Goal: Task Accomplishment & Management: Manage account settings

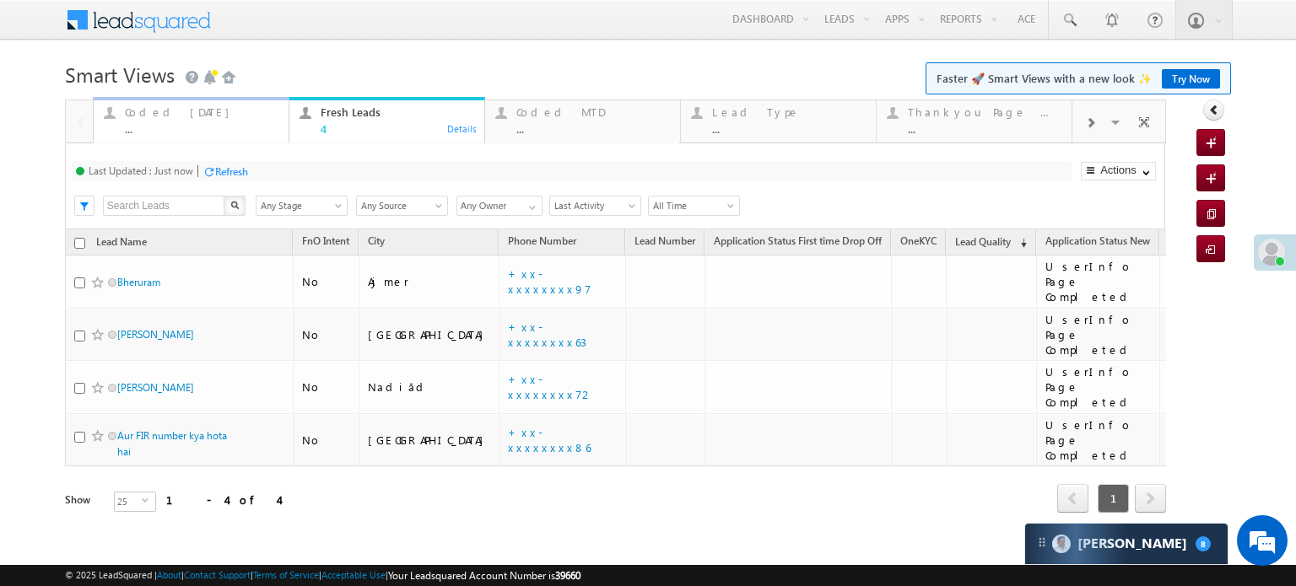
click at [183, 109] on div "Coded Today" at bounding box center [202, 111] width 154 height 13
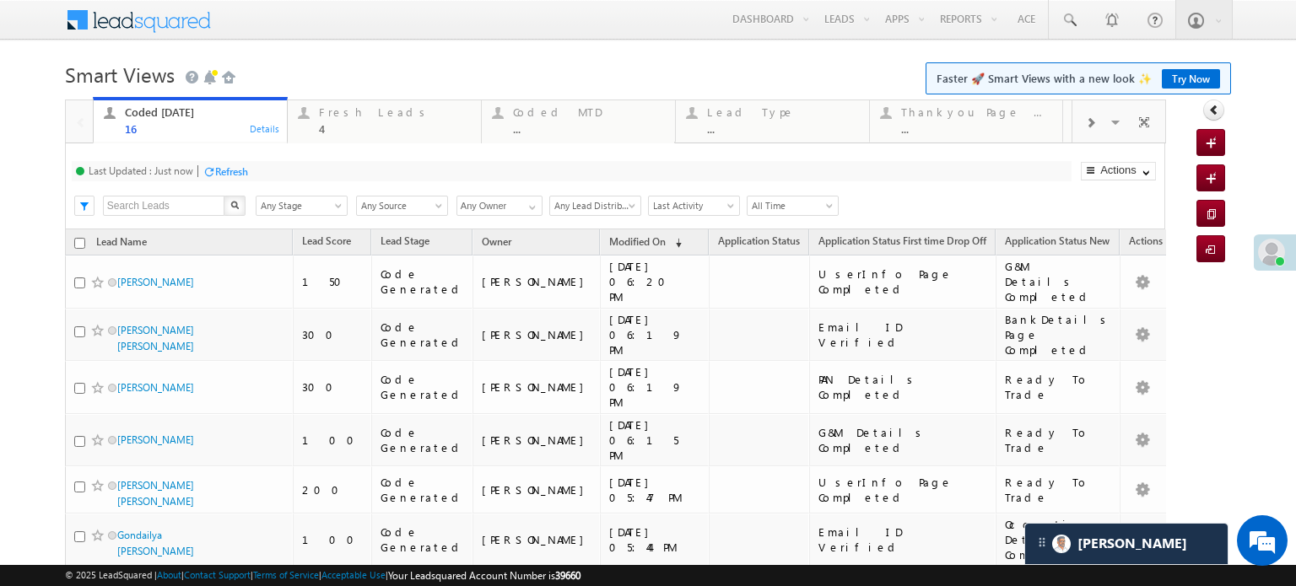
scroll to position [8113, 0]
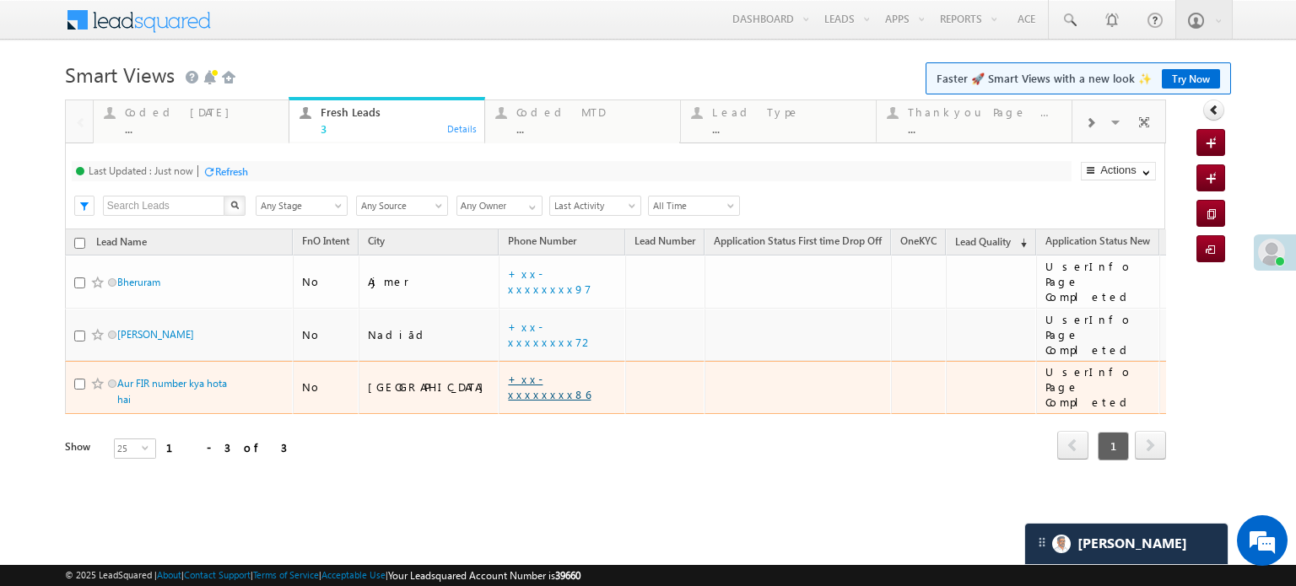
click at [508, 372] on link "+xx-xxxxxxxx86" at bounding box center [549, 387] width 83 height 30
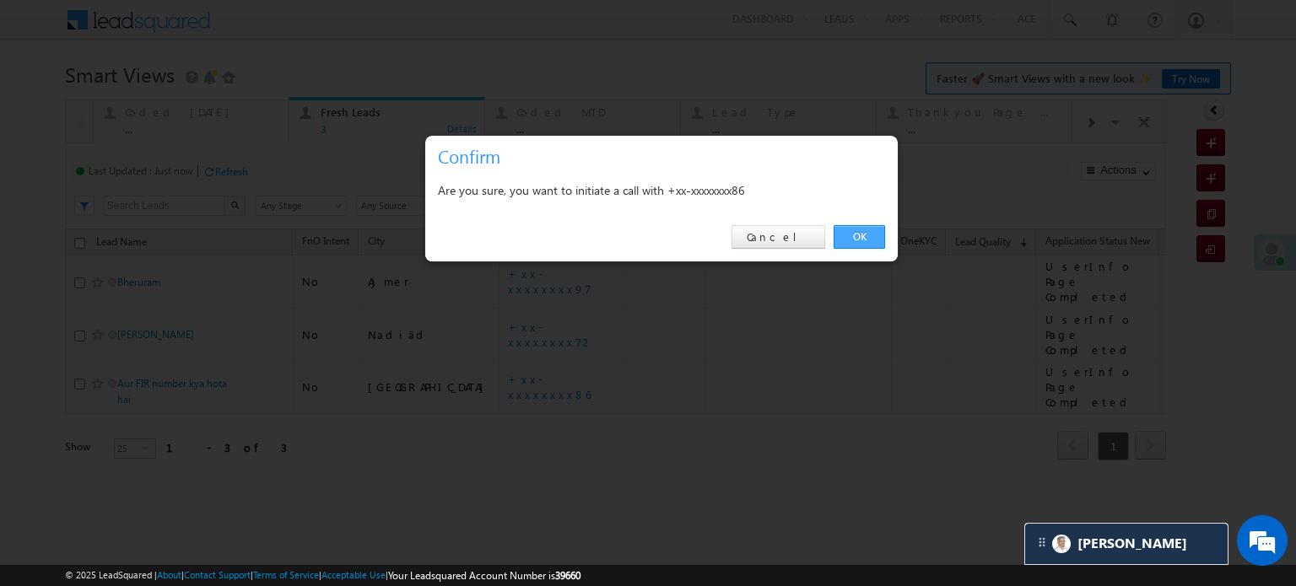
click at [862, 243] on link "OK" at bounding box center [859, 237] width 51 height 24
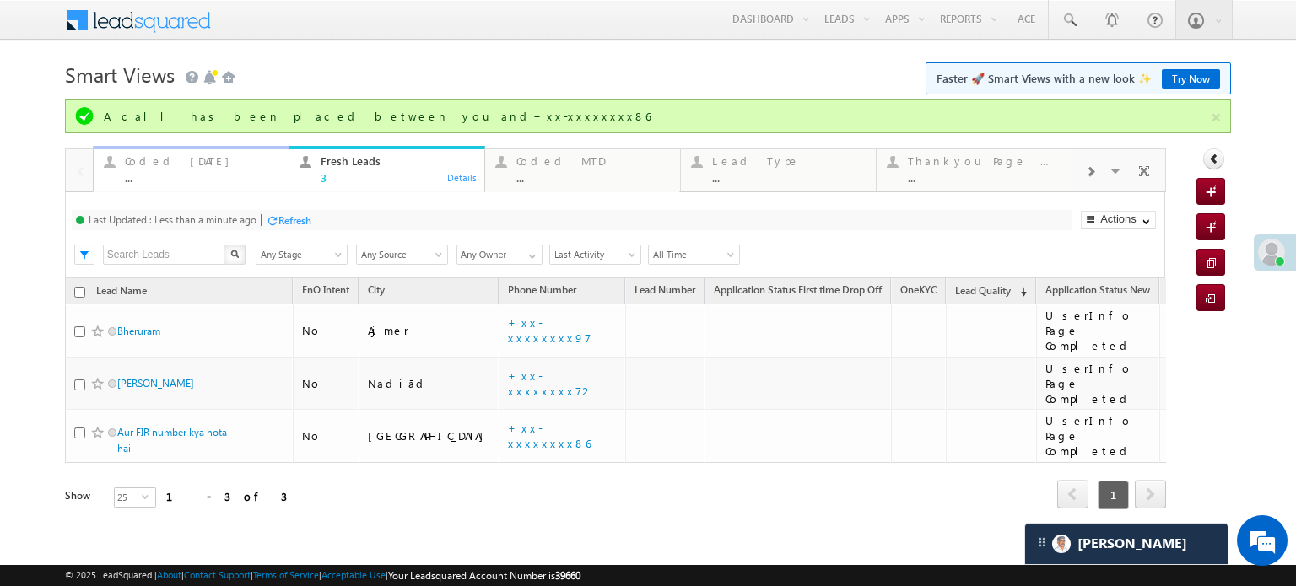
click at [159, 166] on div "Coded Today" at bounding box center [202, 160] width 154 height 13
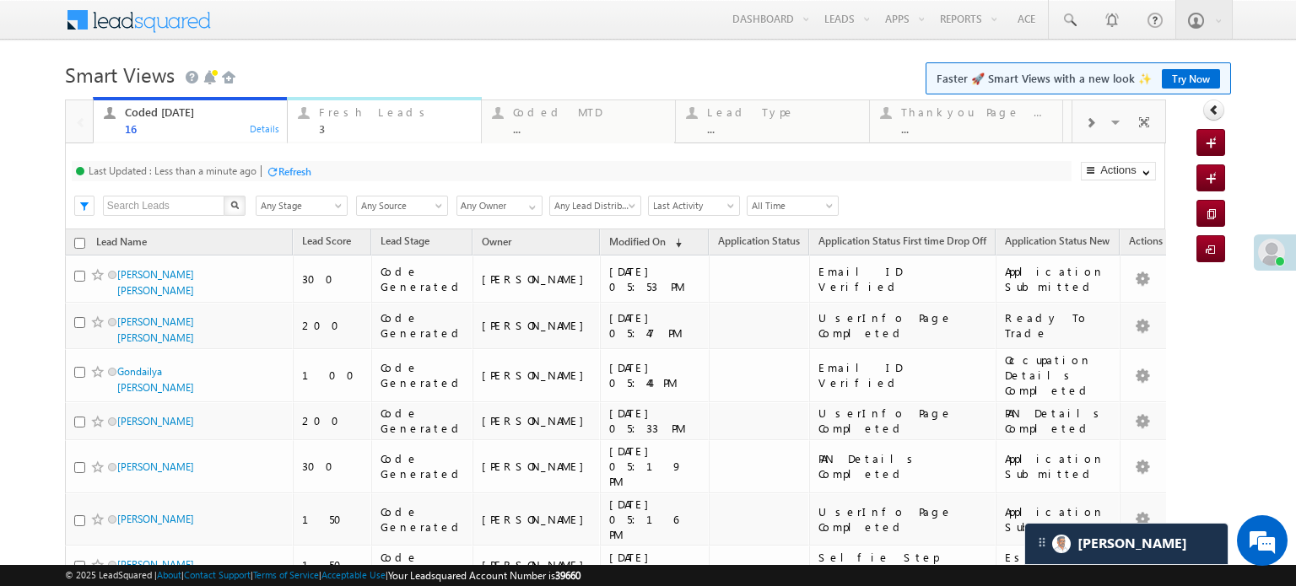
click at [334, 121] on div "Fresh Leads 3" at bounding box center [395, 118] width 152 height 33
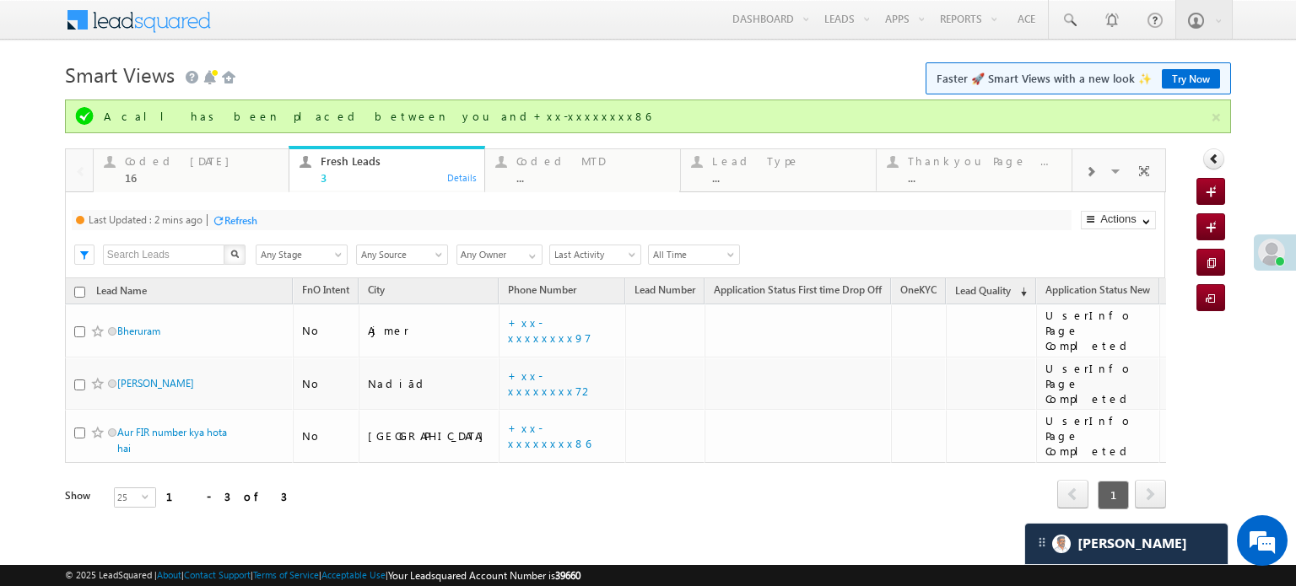
click at [243, 216] on div "Refresh" at bounding box center [240, 220] width 33 height 13
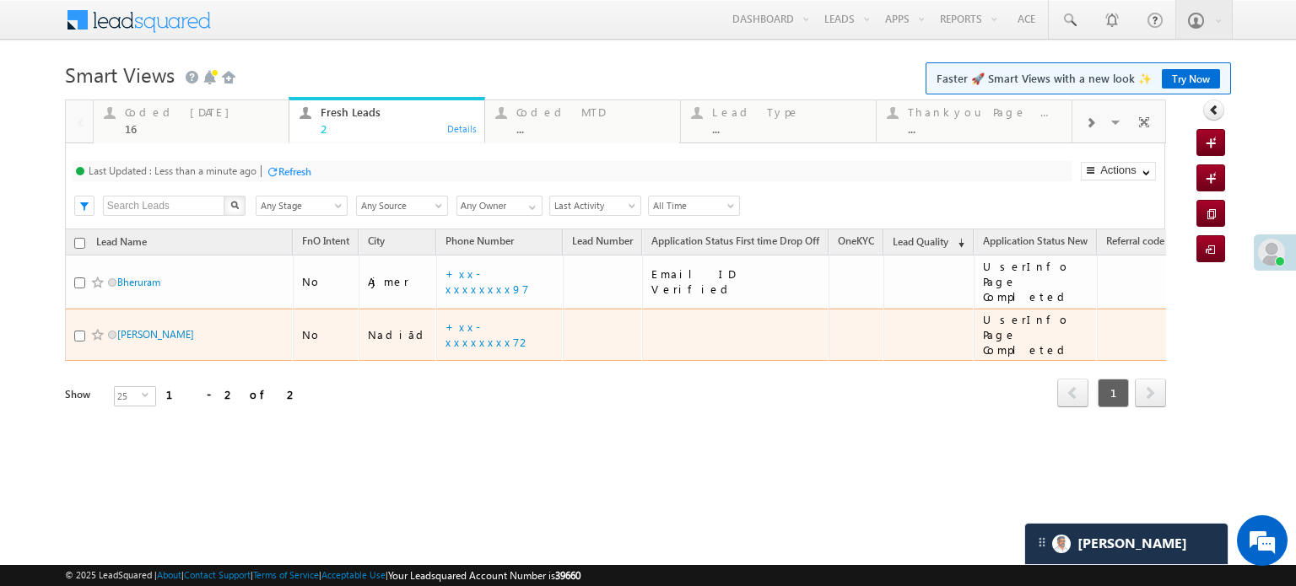
click at [436, 321] on td "+xx-xxxxxxxx72" at bounding box center [499, 335] width 127 height 53
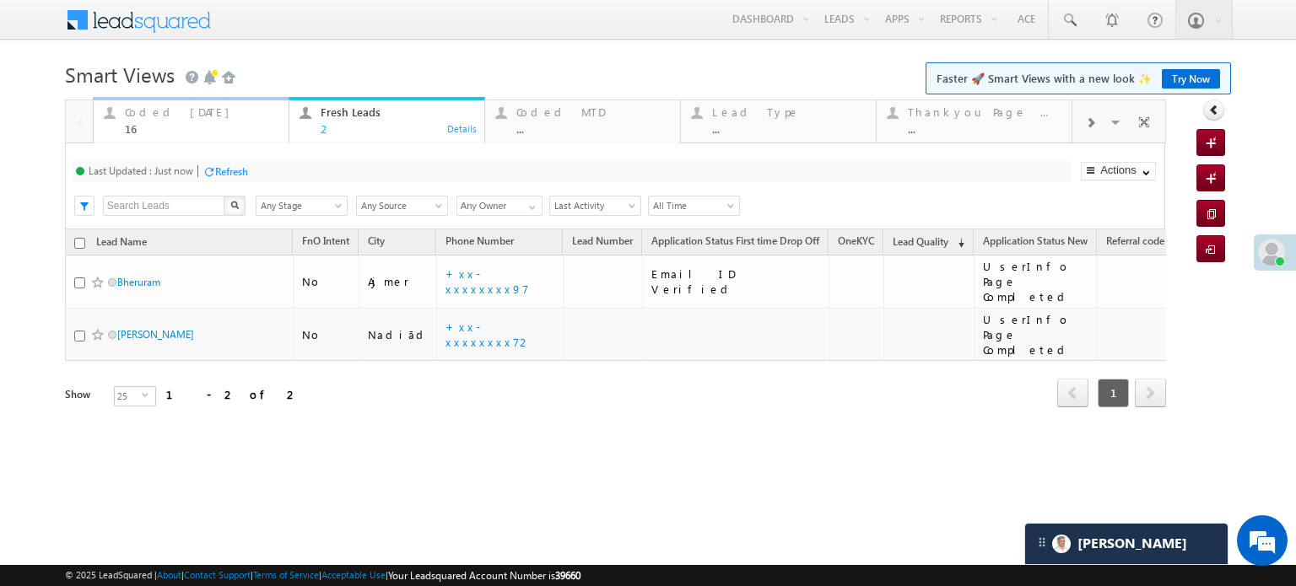
click at [171, 121] on div "Coded Today 16" at bounding box center [202, 118] width 154 height 33
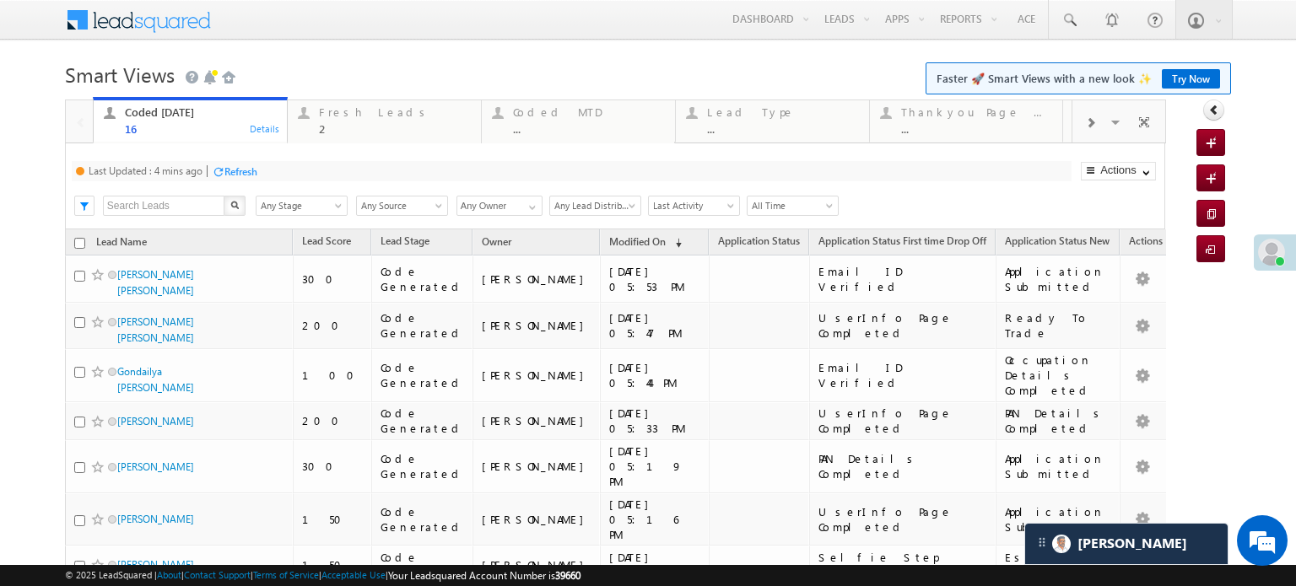
click at [226, 174] on div "Refresh" at bounding box center [240, 171] width 33 height 13
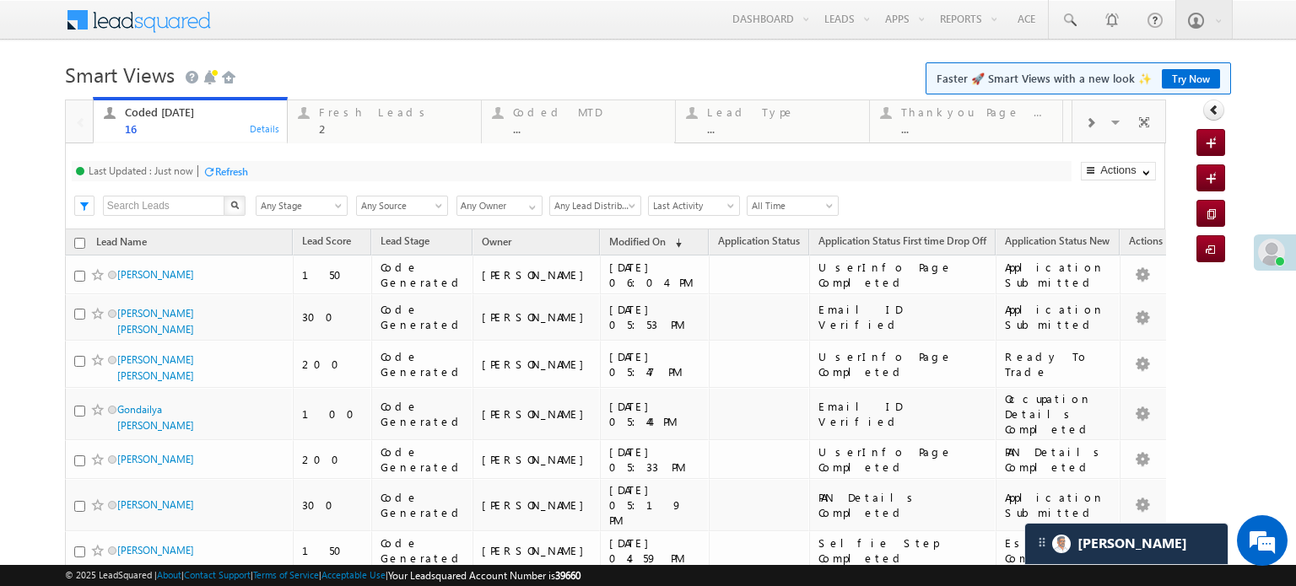
scroll to position [7778, 0]
click at [380, 114] on div "Fresh Leads" at bounding box center [395, 111] width 152 height 13
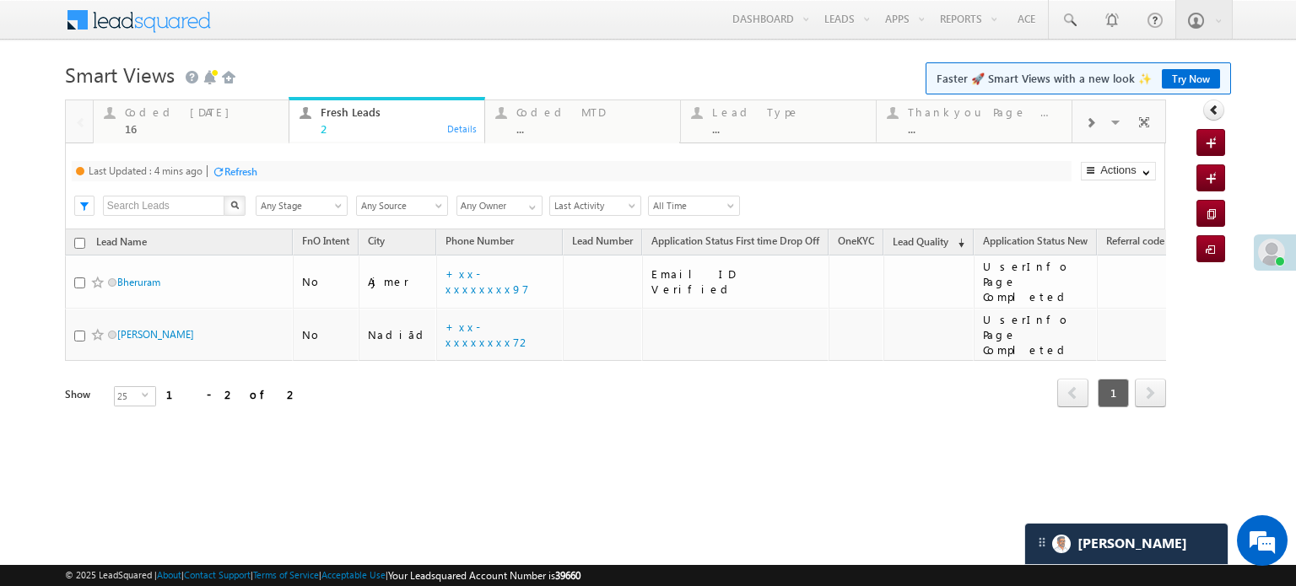
click at [246, 167] on div "Refresh" at bounding box center [240, 171] width 33 height 13
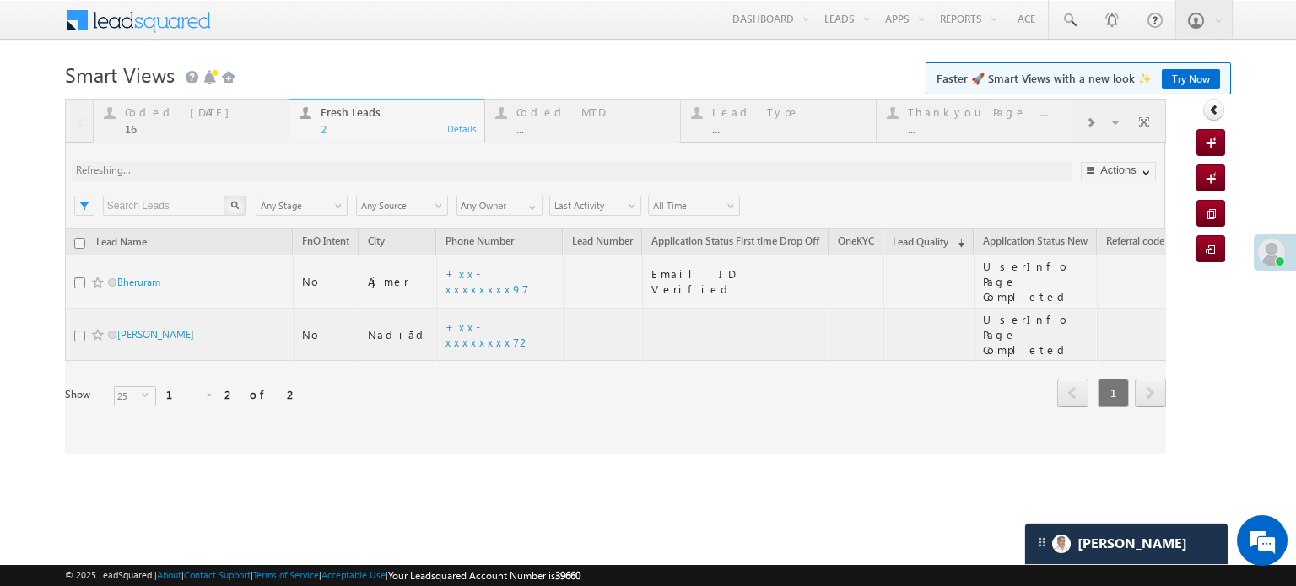
click at [246, 167] on div at bounding box center [615, 277] width 1101 height 355
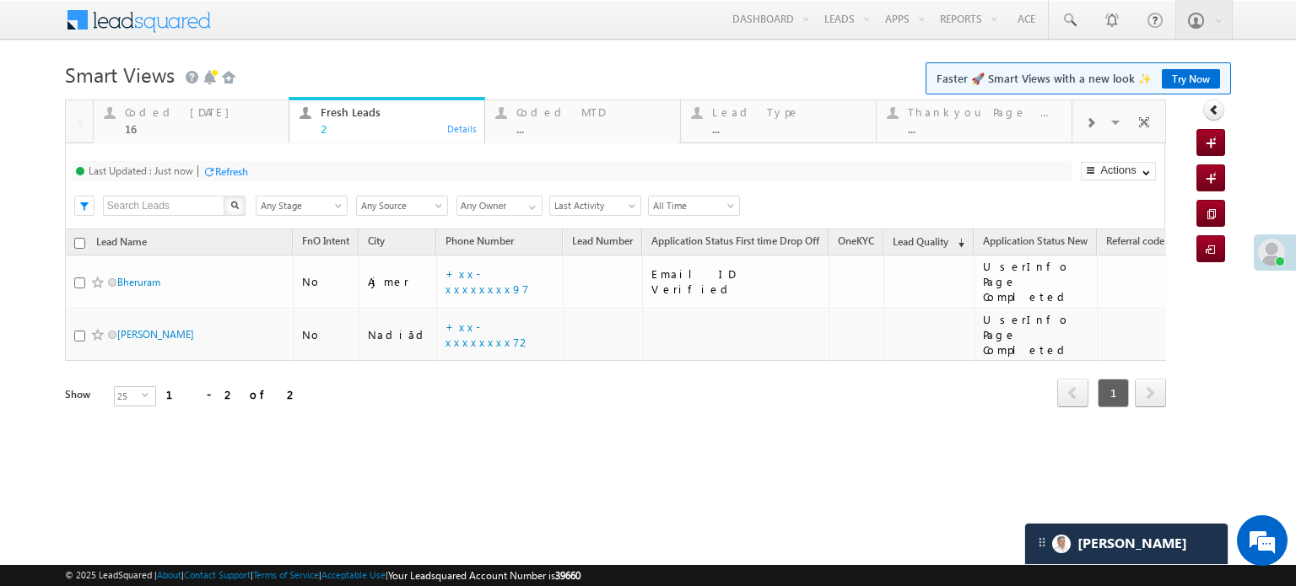
click at [215, 169] on div "Refresh" at bounding box center [231, 171] width 33 height 13
click at [297, 167] on div "Refresh" at bounding box center [294, 171] width 33 height 13
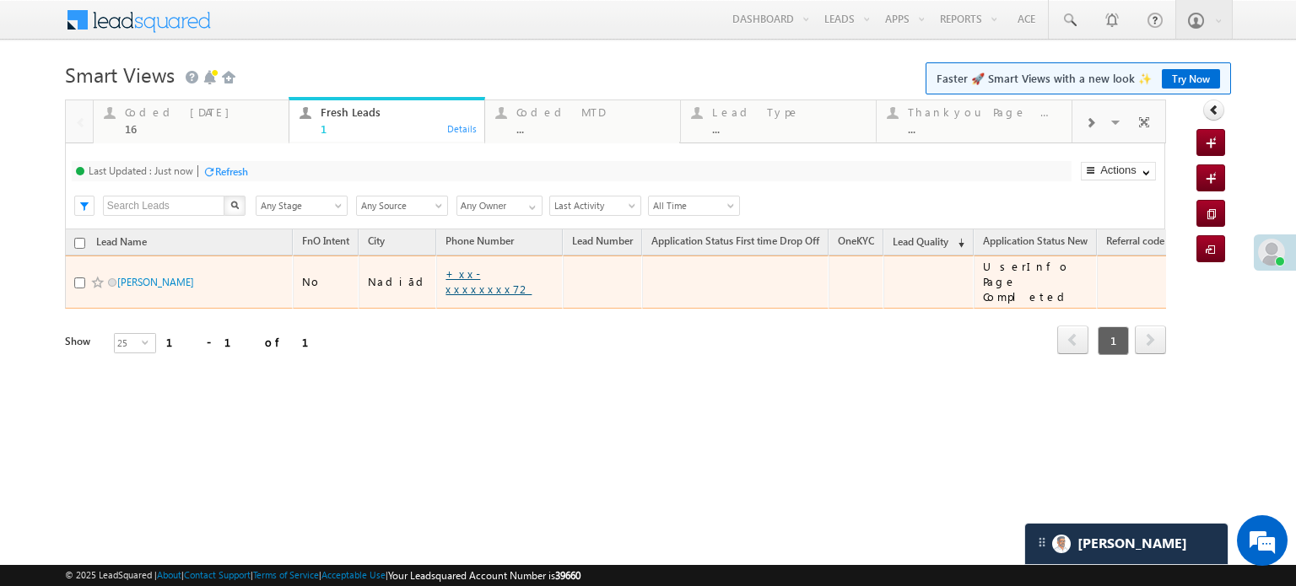
click at [459, 269] on link "+xx-xxxxxxxx72" at bounding box center [488, 282] width 86 height 30
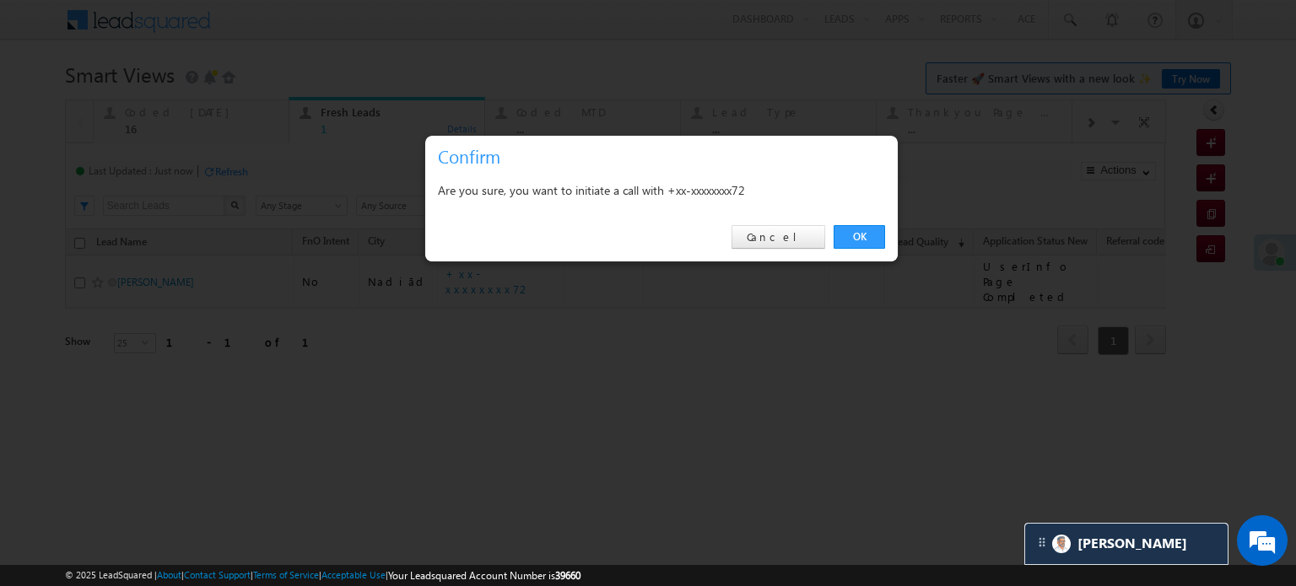
scroll to position [7945, 0]
click at [861, 237] on link "OK" at bounding box center [859, 237] width 51 height 24
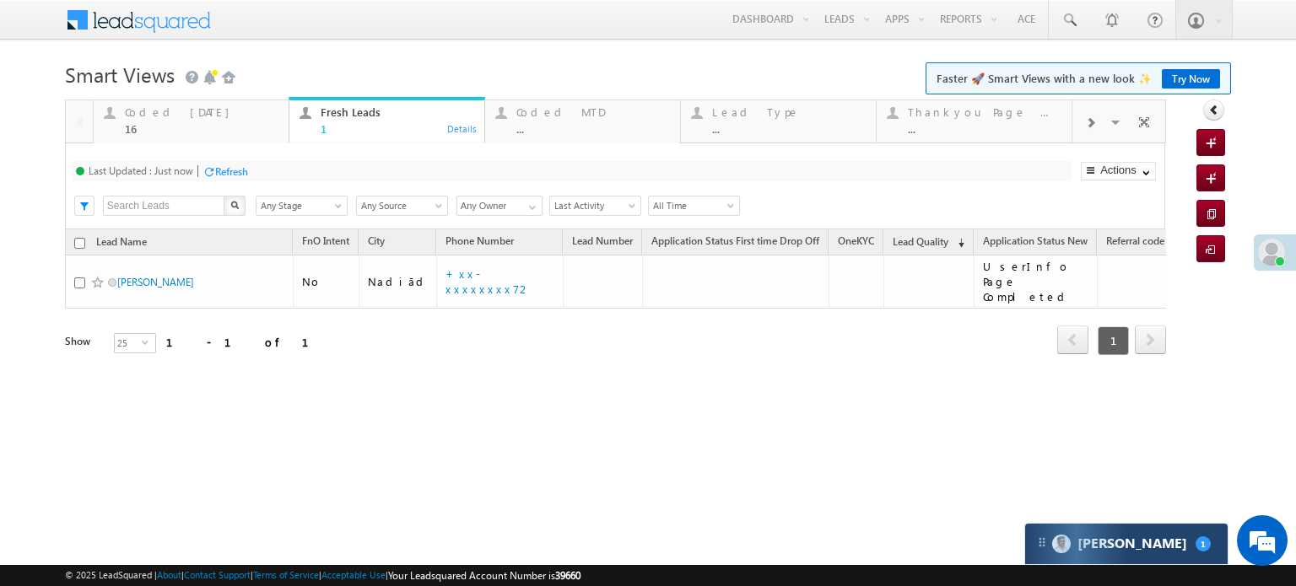
click at [1071, 536] on div "Carter 1" at bounding box center [1126, 544] width 202 height 40
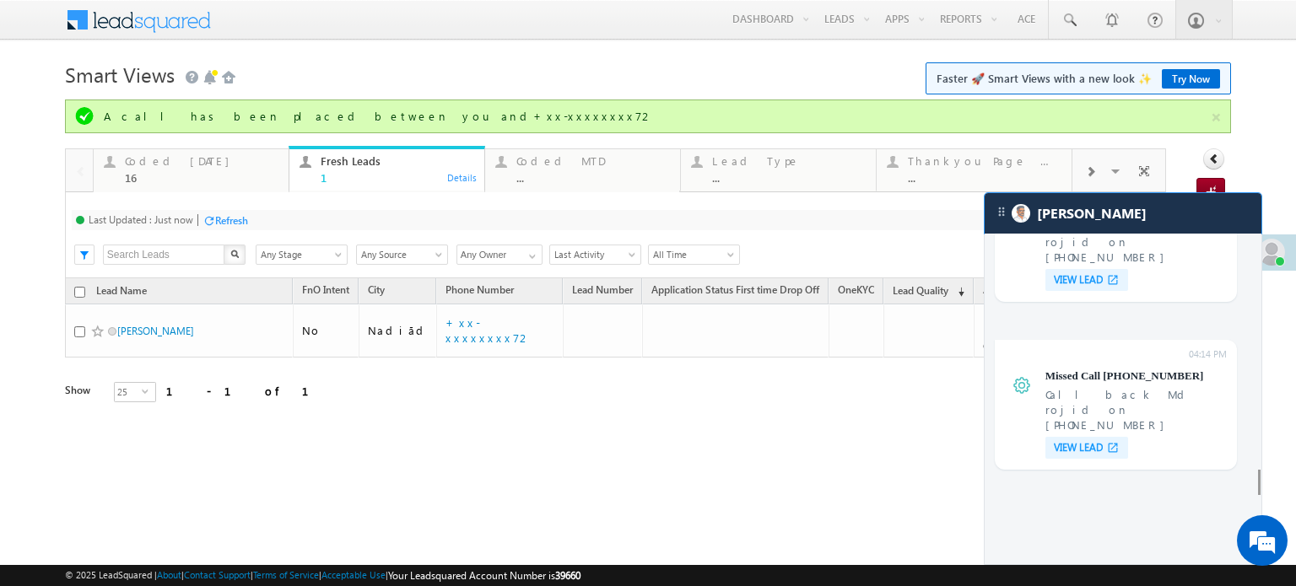
scroll to position [6985, 0]
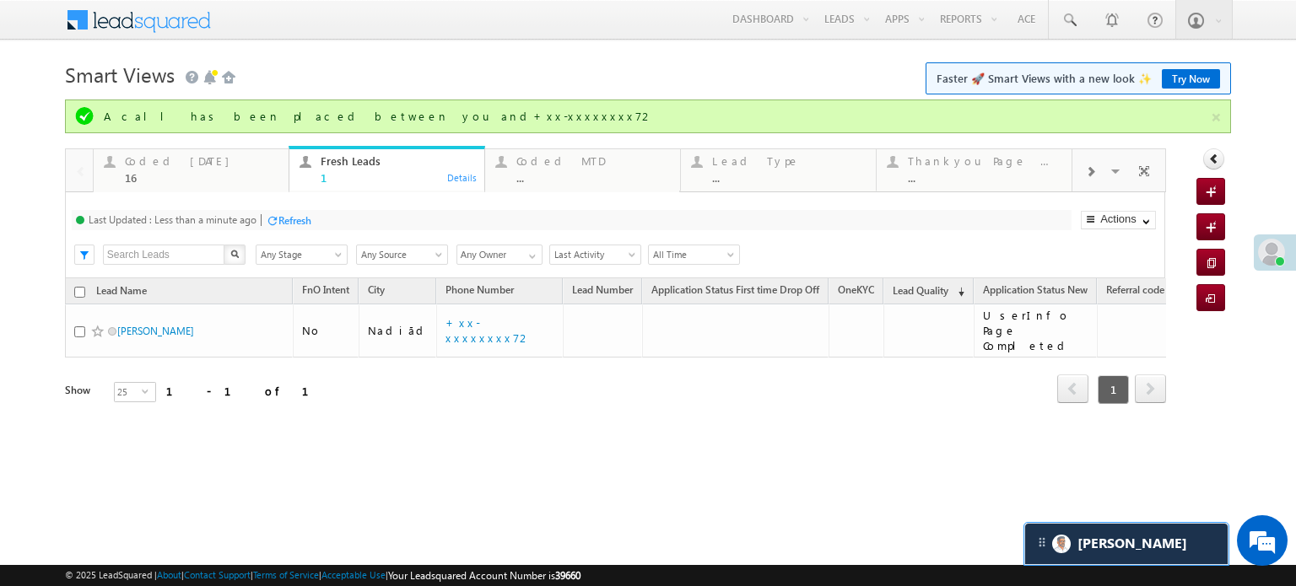
scroll to position [7066, 0]
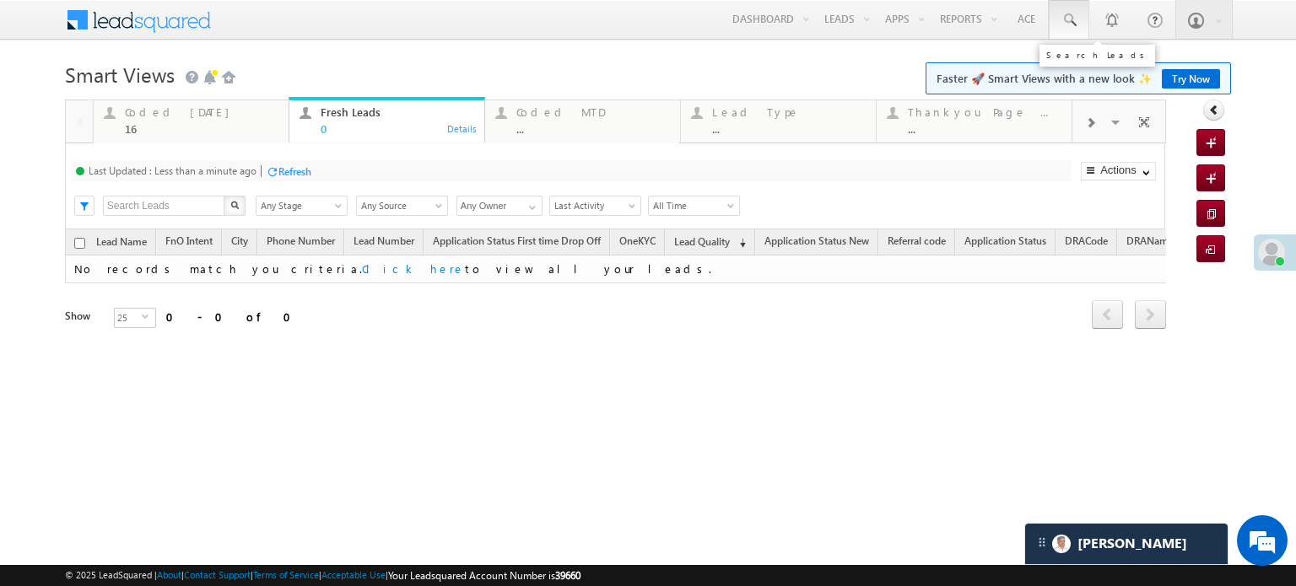
click at [1060, 22] on link at bounding box center [1069, 19] width 40 height 39
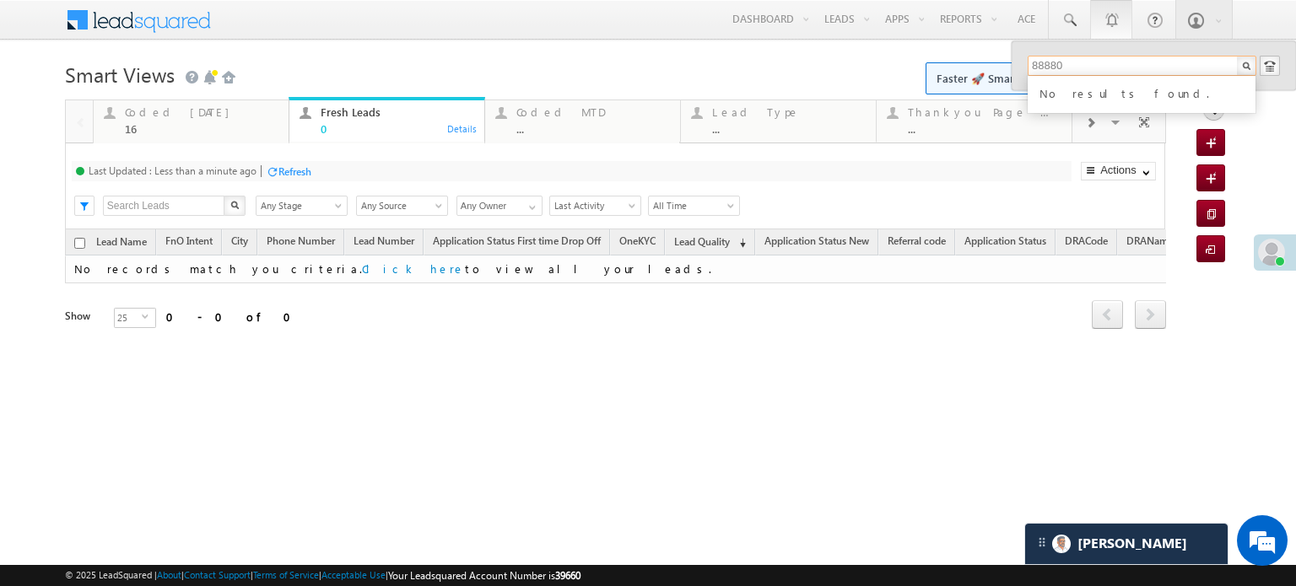
type input "88880"
drag, startPoint x: 1082, startPoint y: 62, endPoint x: 967, endPoint y: 46, distance: 115.9
click at [1001, 51] on body "Menu Priya Rathore priya .rath ore@a ngelb rokin g.com" at bounding box center [648, 239] width 1296 height 478
click at [190, 119] on div "Coded Today" at bounding box center [202, 111] width 154 height 13
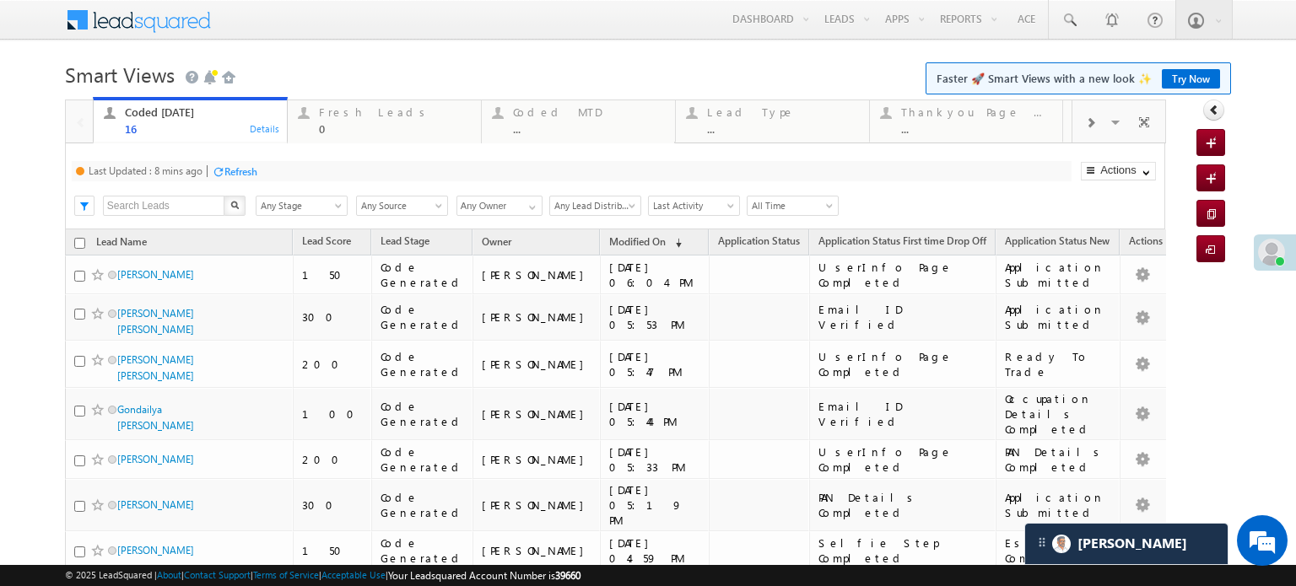
click at [236, 170] on div "Refresh" at bounding box center [240, 171] width 33 height 13
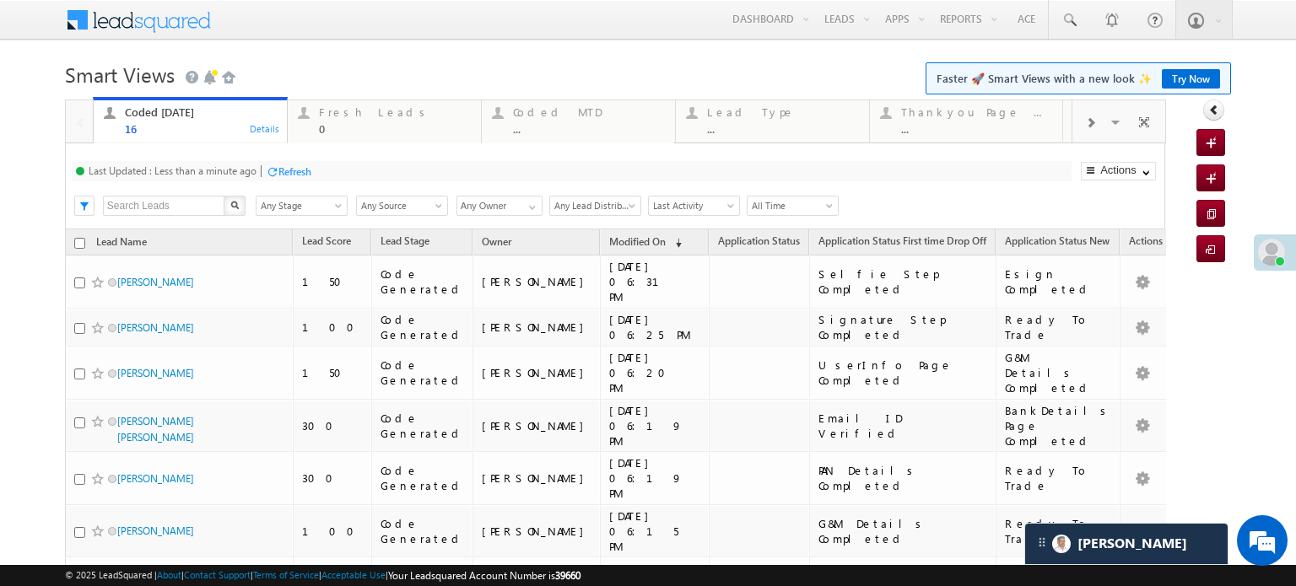
scroll to position [8113, 0]
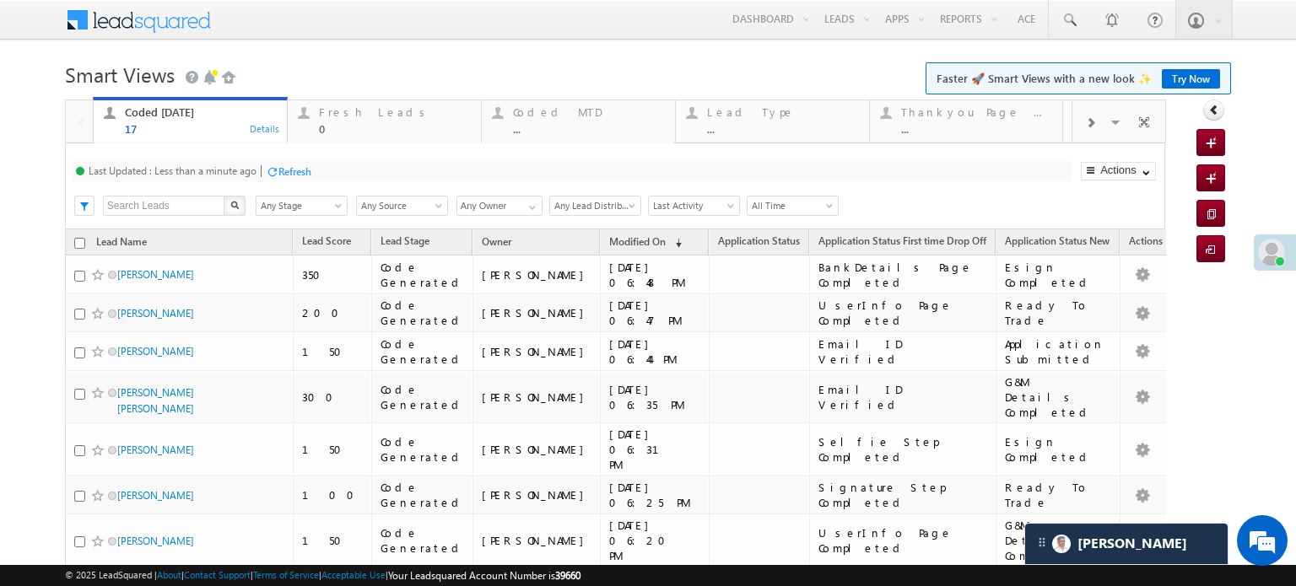
click at [289, 175] on div "Refresh" at bounding box center [294, 171] width 33 height 13
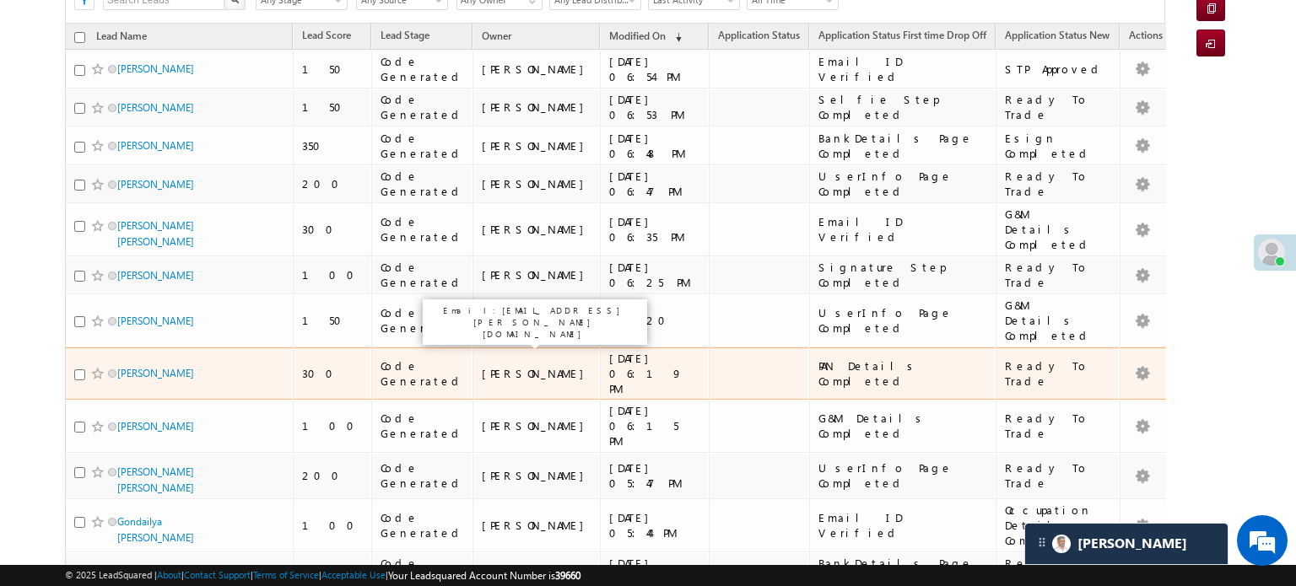
scroll to position [0, 0]
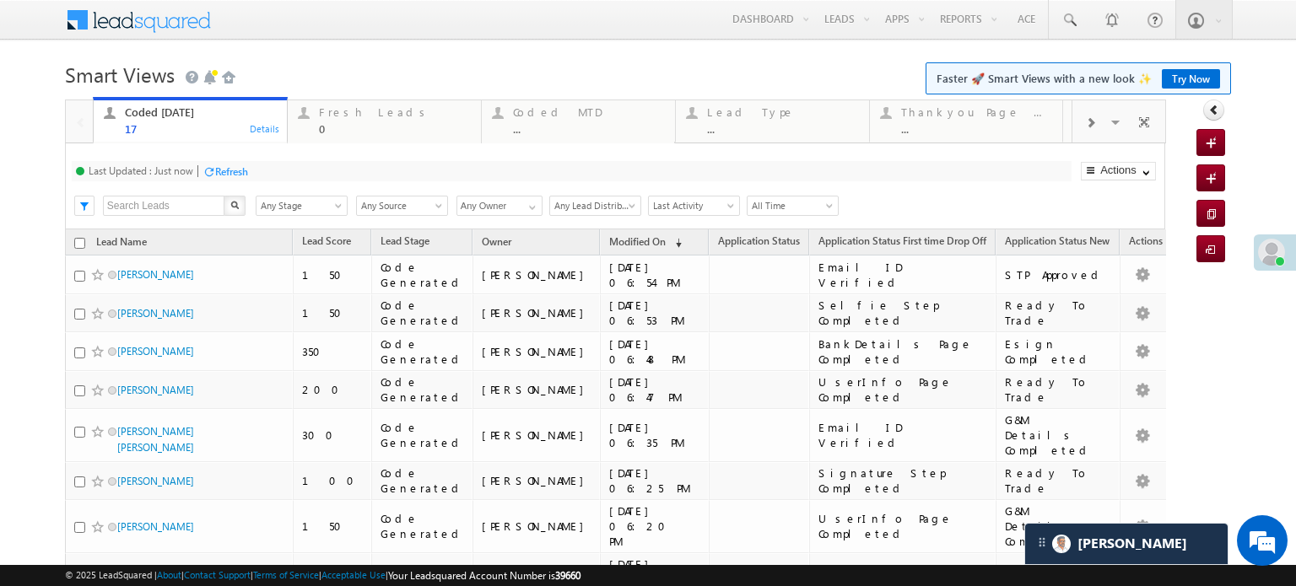
click at [218, 175] on div "Refresh" at bounding box center [231, 171] width 33 height 13
click at [375, 122] on div "0" at bounding box center [395, 128] width 152 height 13
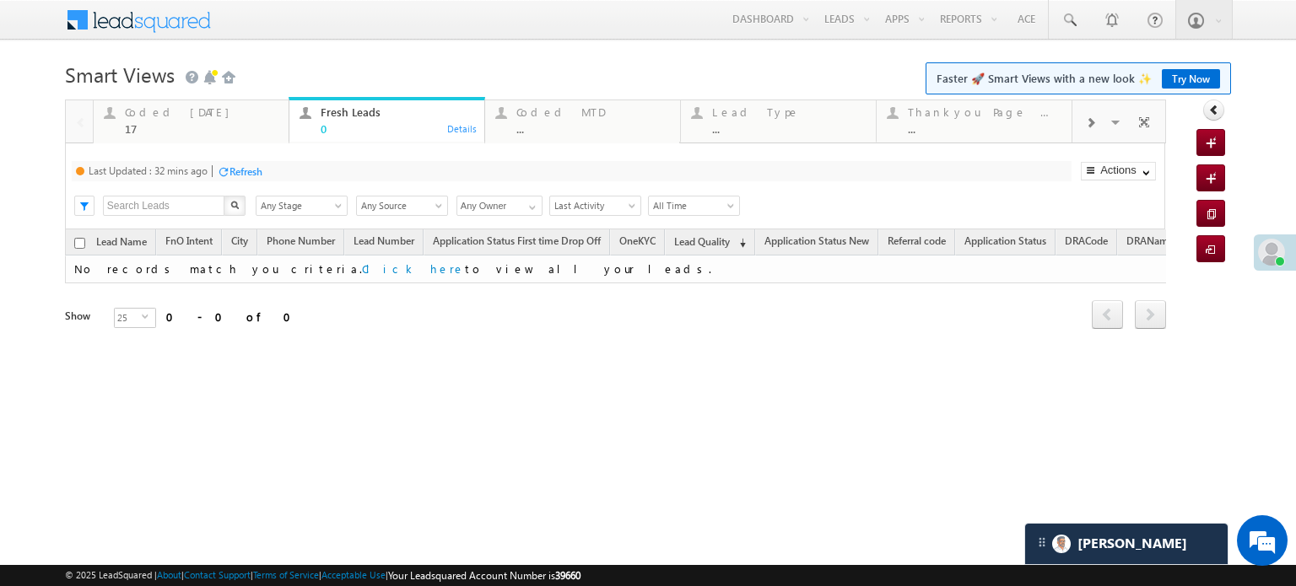
click at [253, 168] on div "Refresh" at bounding box center [245, 171] width 33 height 13
click at [209, 116] on div "Coded Today" at bounding box center [202, 111] width 154 height 13
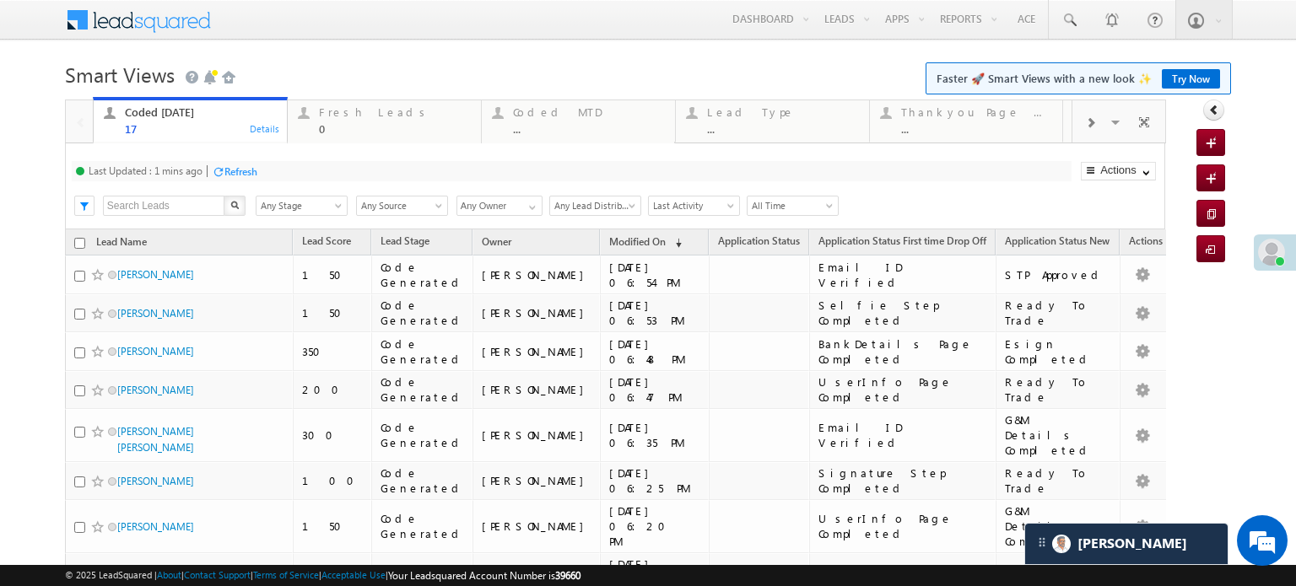
click at [262, 172] on div "Last Updated : 1 mins ago Refresh Refreshing..." at bounding box center [572, 171] width 1000 height 20
click at [257, 173] on div "Refresh" at bounding box center [240, 171] width 33 height 13
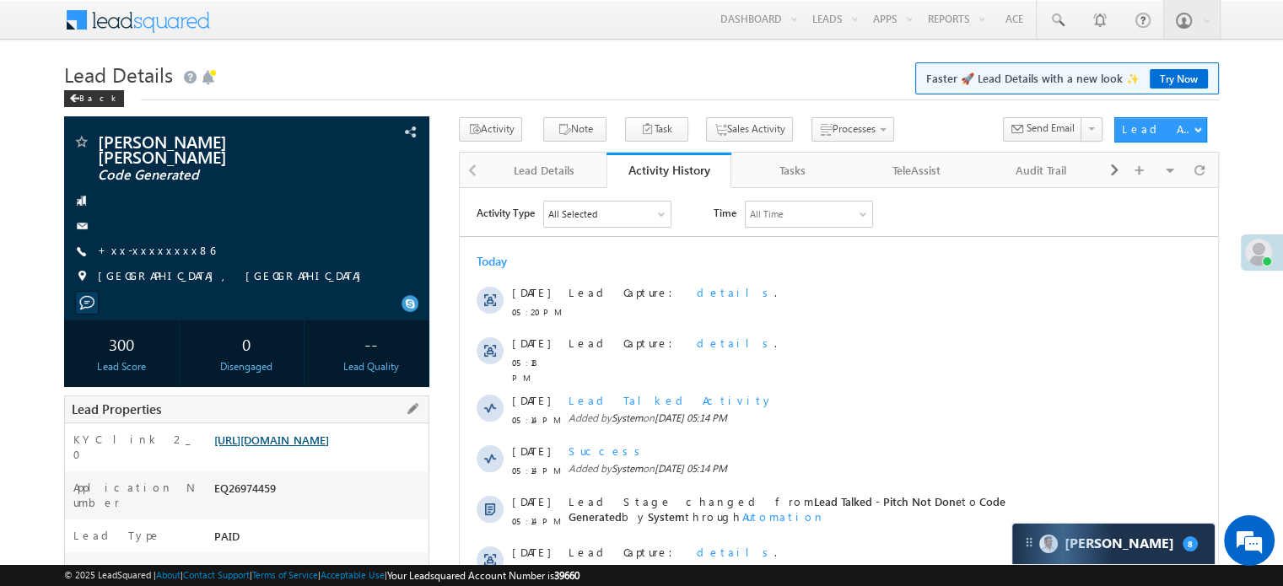
click at [329, 447] on link "[URL][DOMAIN_NAME]" at bounding box center [271, 440] width 115 height 14
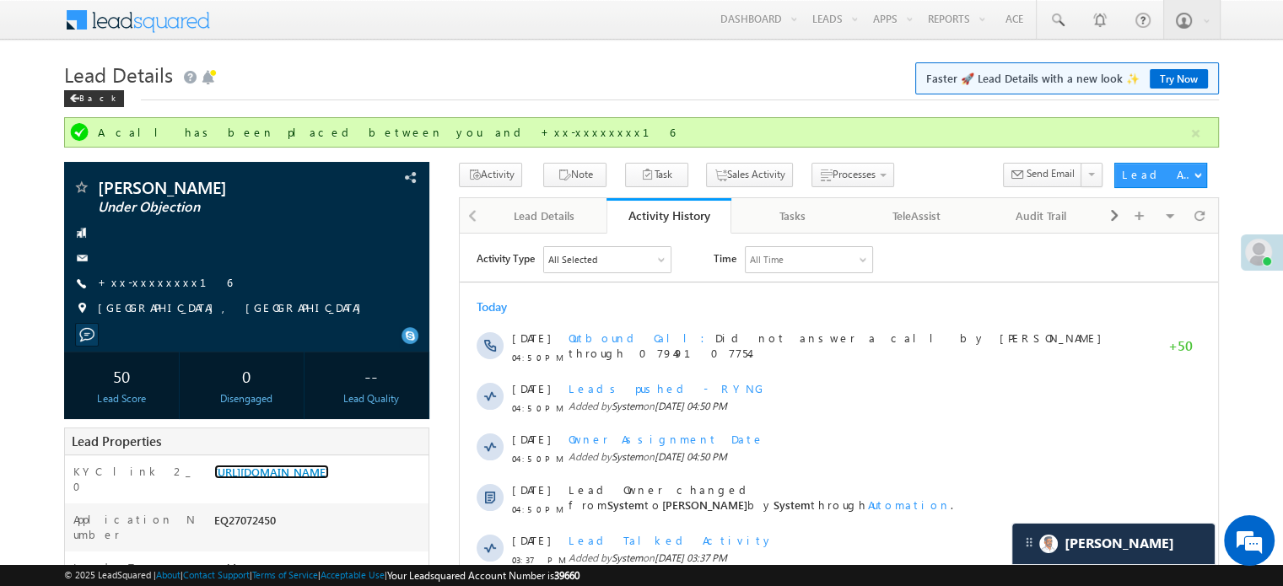
scroll to position [8113, 0]
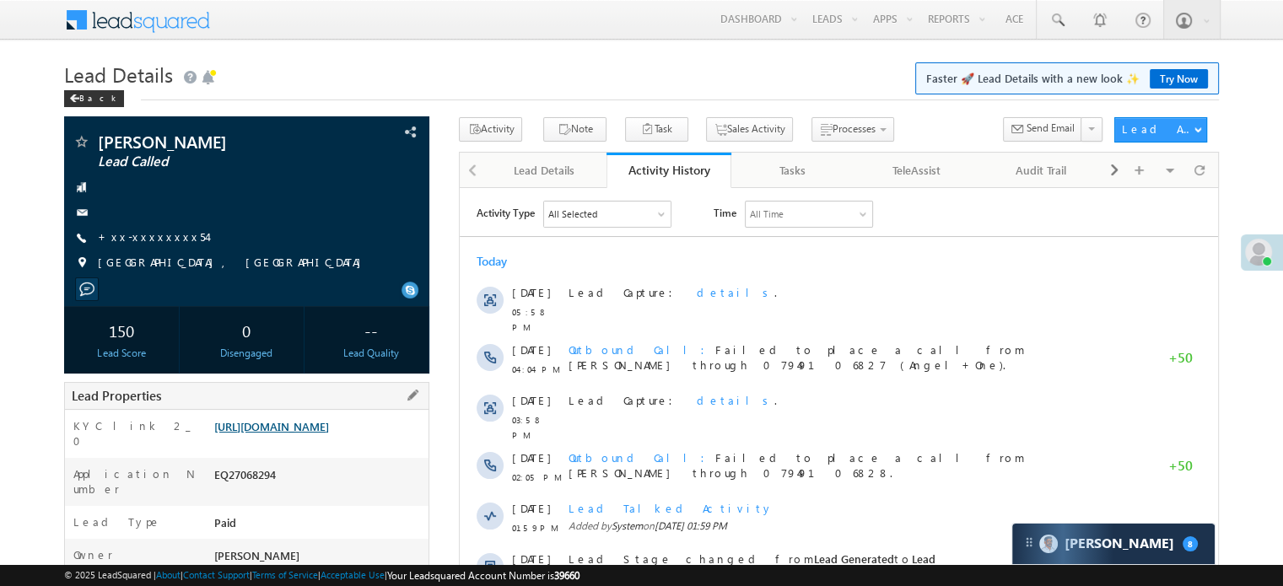
click at [329, 424] on link "https://angelbroking1-pk3em7sa.customui-test.leadsquared.com?leadId=44786676-db…" at bounding box center [271, 426] width 115 height 14
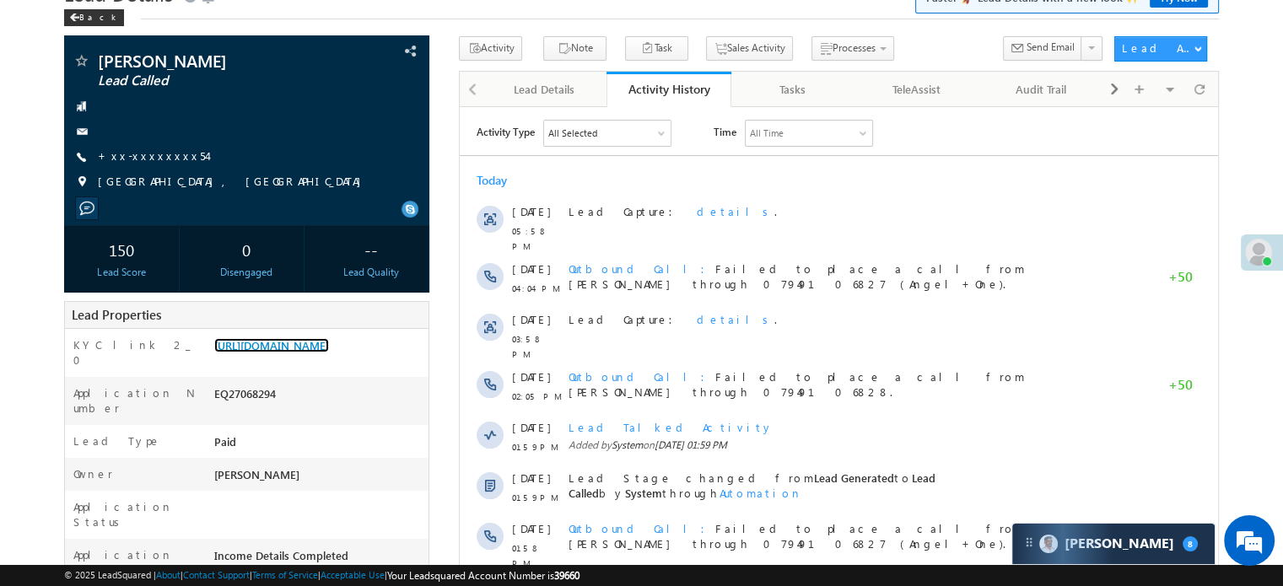
scroll to position [169, 0]
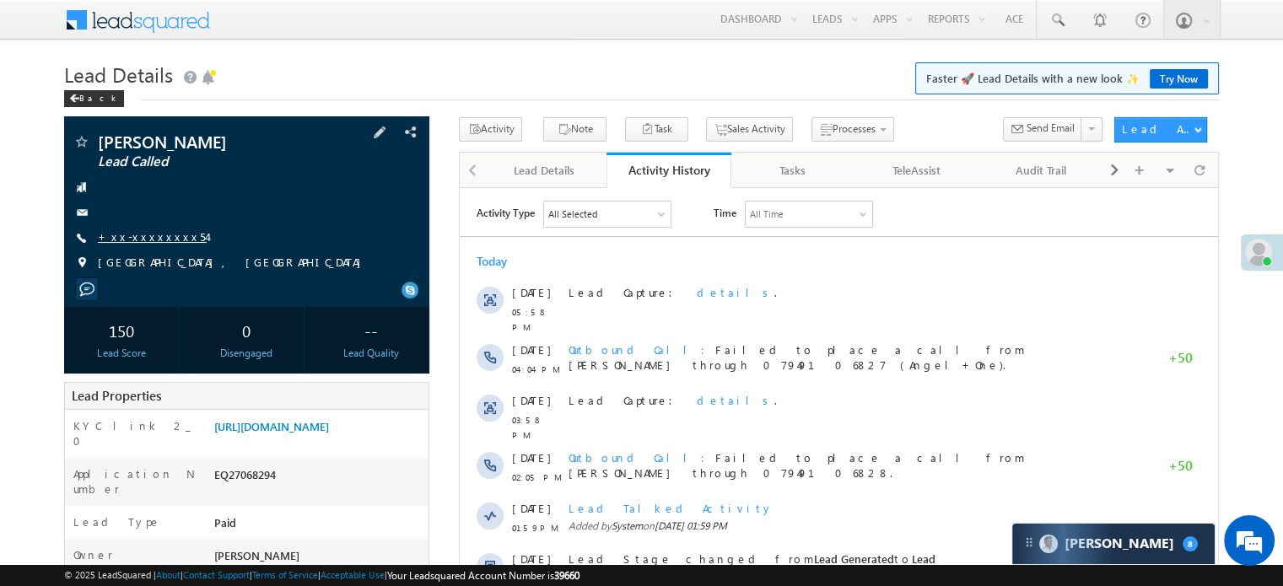
click at [155, 235] on link "+xx-xxxxxxxx54" at bounding box center [152, 236] width 109 height 14
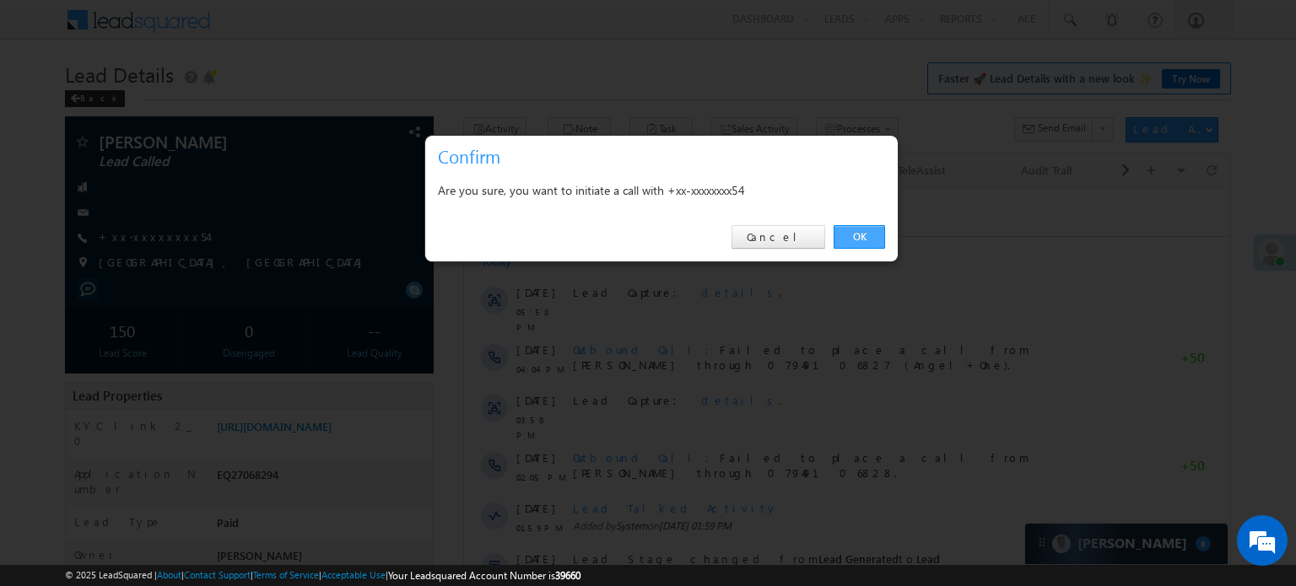
click at [860, 239] on link "OK" at bounding box center [859, 237] width 51 height 24
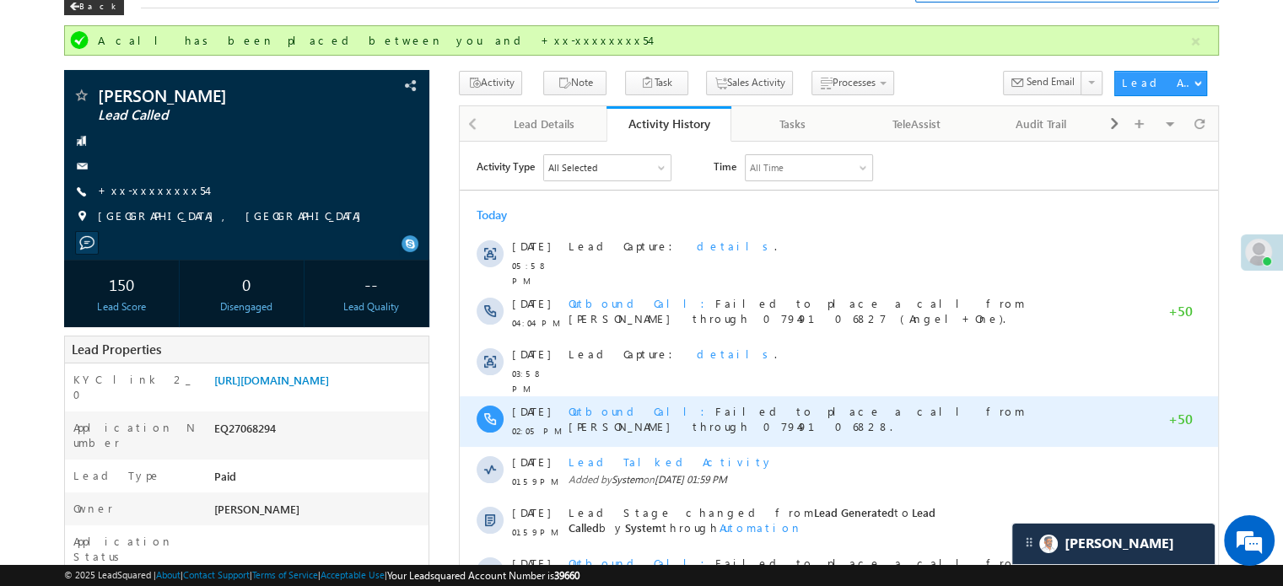
scroll to position [337, 0]
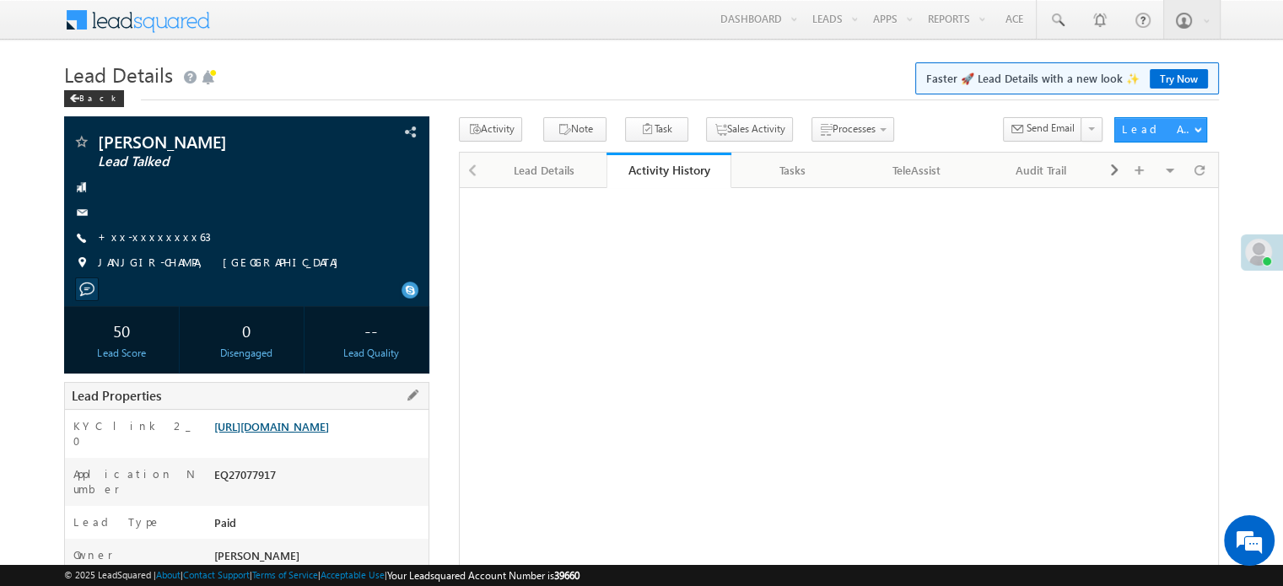
click at [329, 434] on link "[URL][DOMAIN_NAME]" at bounding box center [271, 426] width 115 height 14
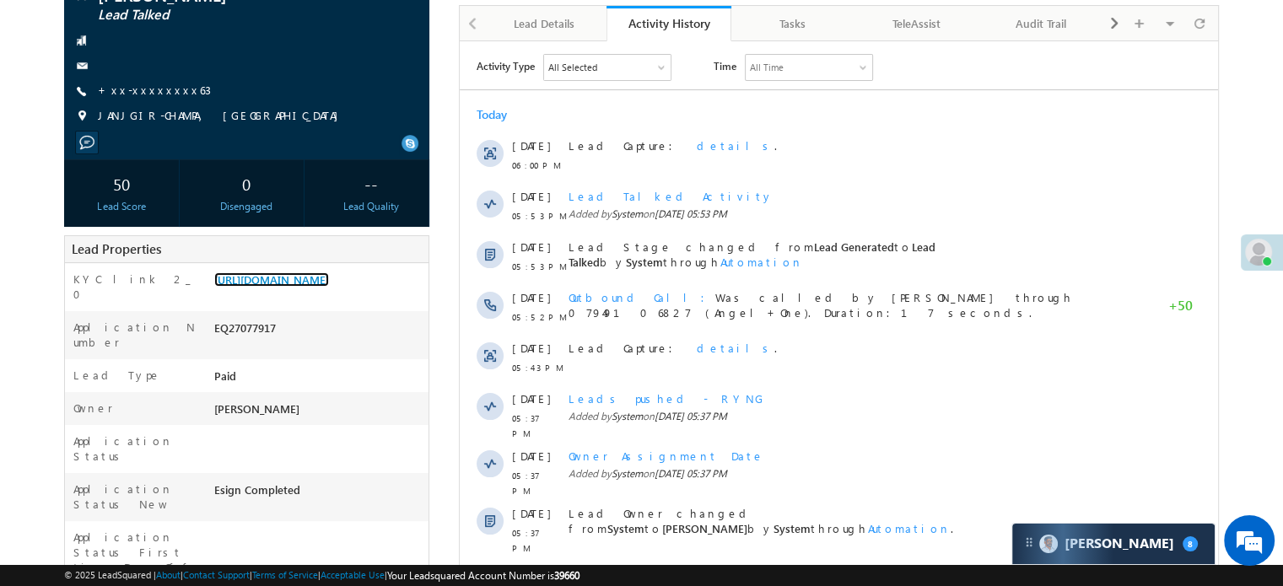
scroll to position [84, 0]
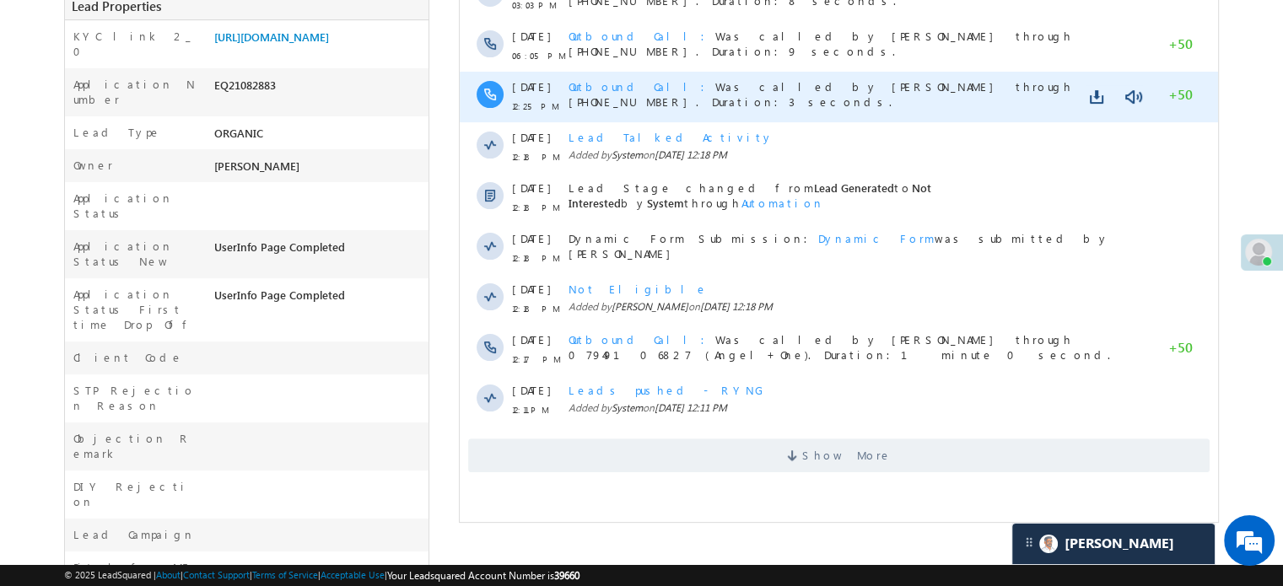
scroll to position [389, 0]
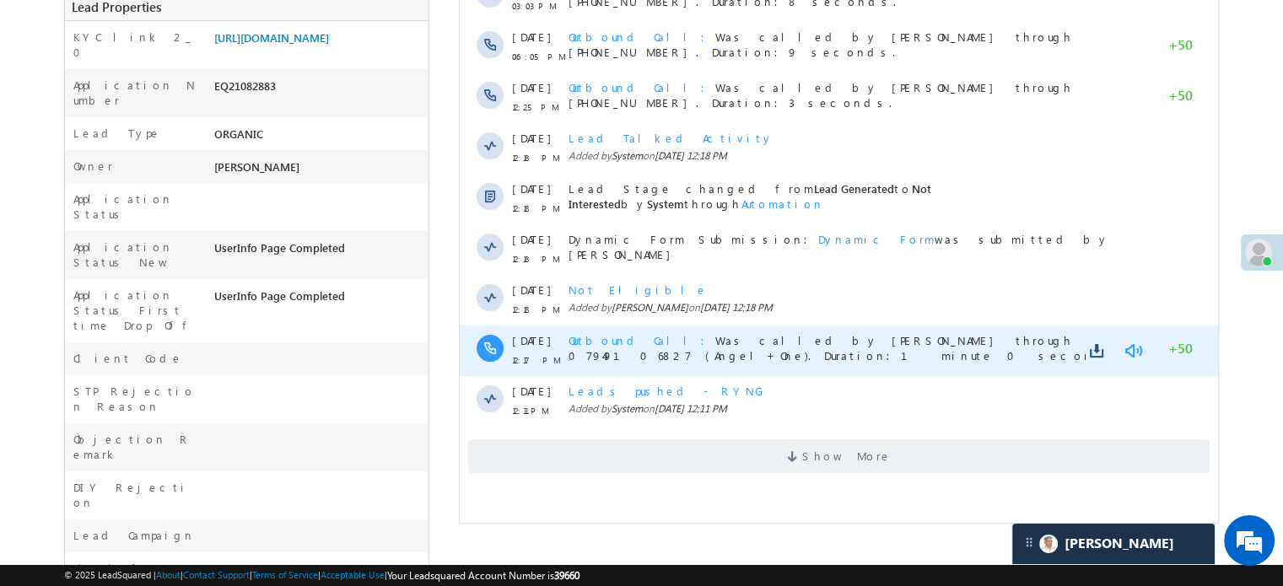
click at [1131, 347] on link at bounding box center [1133, 351] width 20 height 17
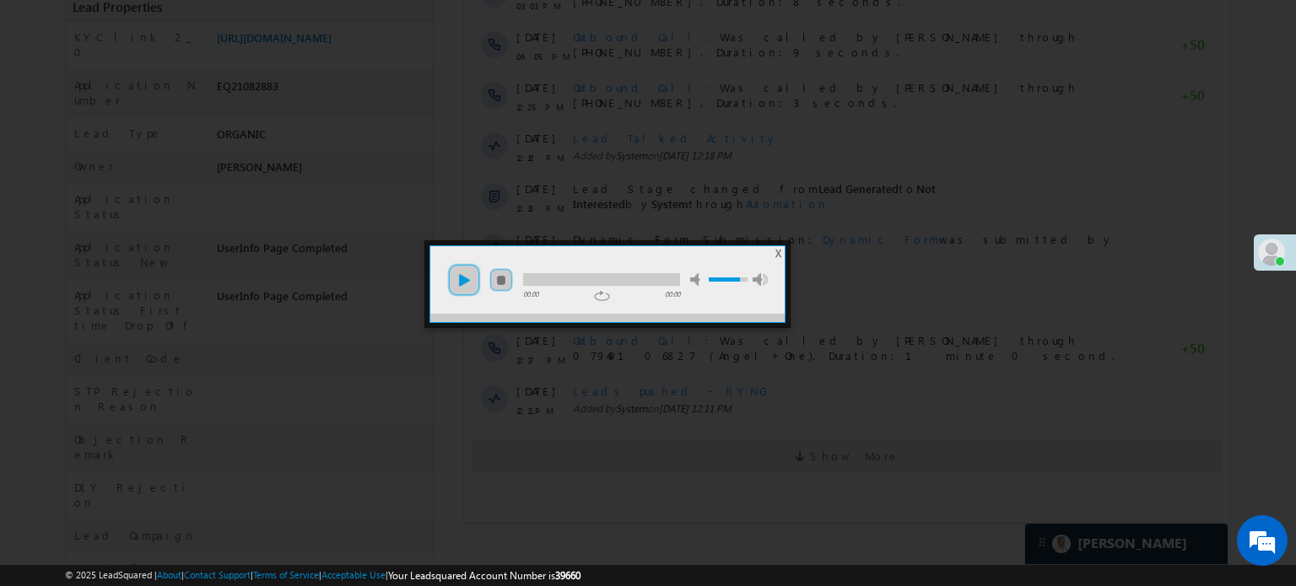
click at [471, 283] on link "play" at bounding box center [464, 280] width 34 height 34
click at [589, 276] on div at bounding box center [601, 279] width 157 height 13
click at [624, 281] on div at bounding box center [601, 279] width 157 height 13
click at [650, 283] on div at bounding box center [601, 279] width 157 height 13
click at [634, 135] on div at bounding box center [648, 293] width 1296 height 586
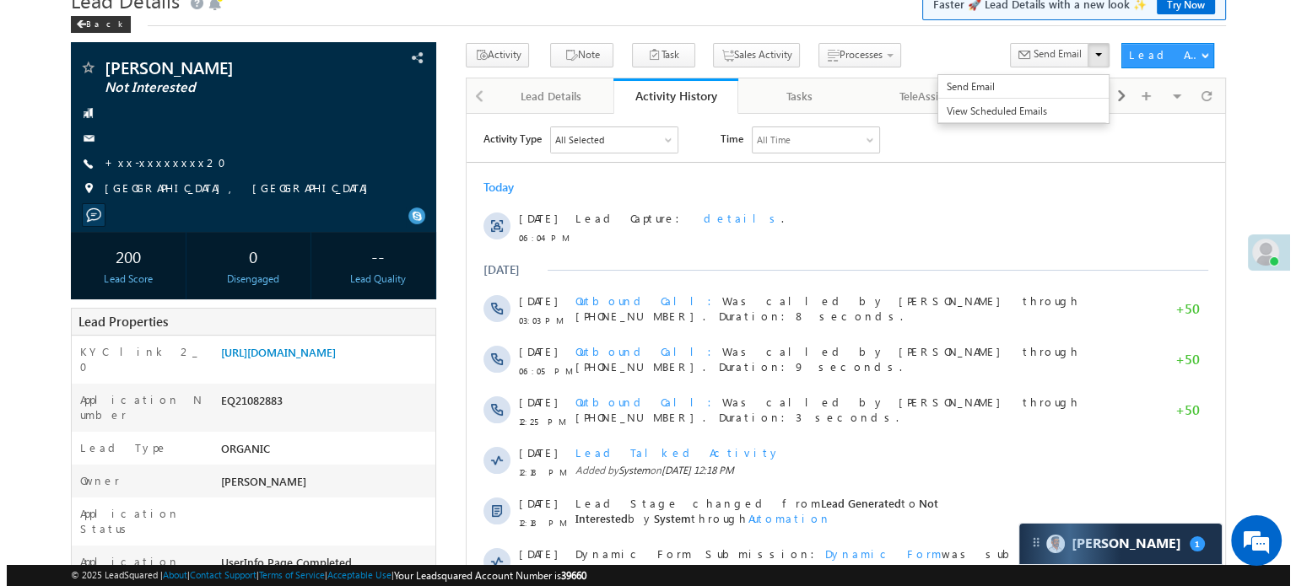
scroll to position [0, 0]
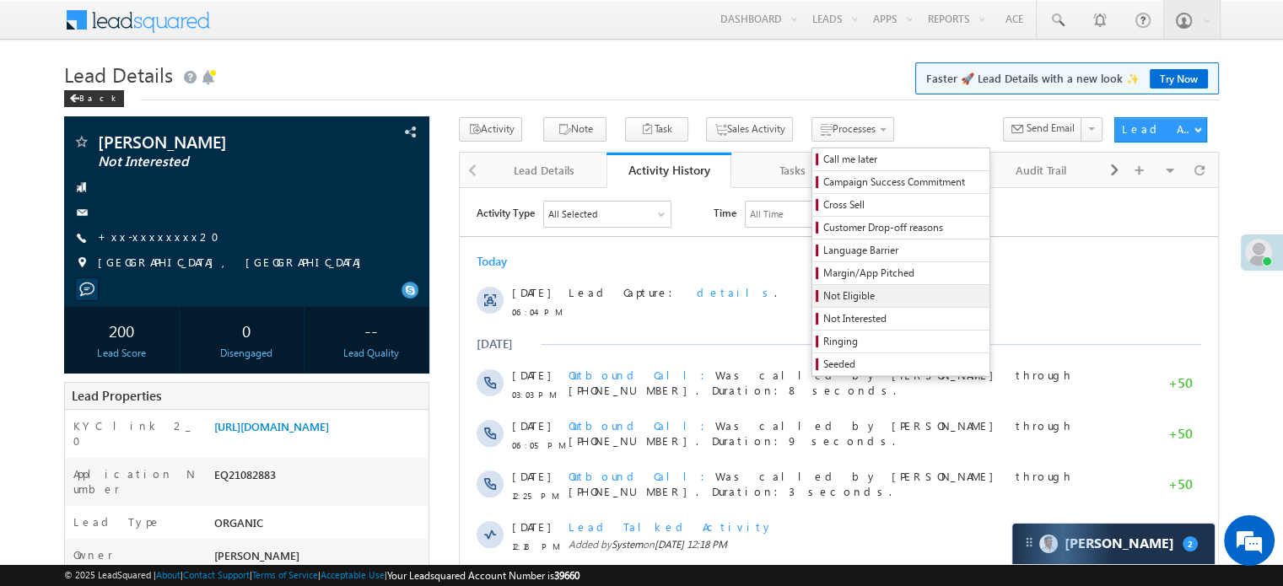
click at [821, 306] on link "Not Eligible" at bounding box center [900, 296] width 177 height 22
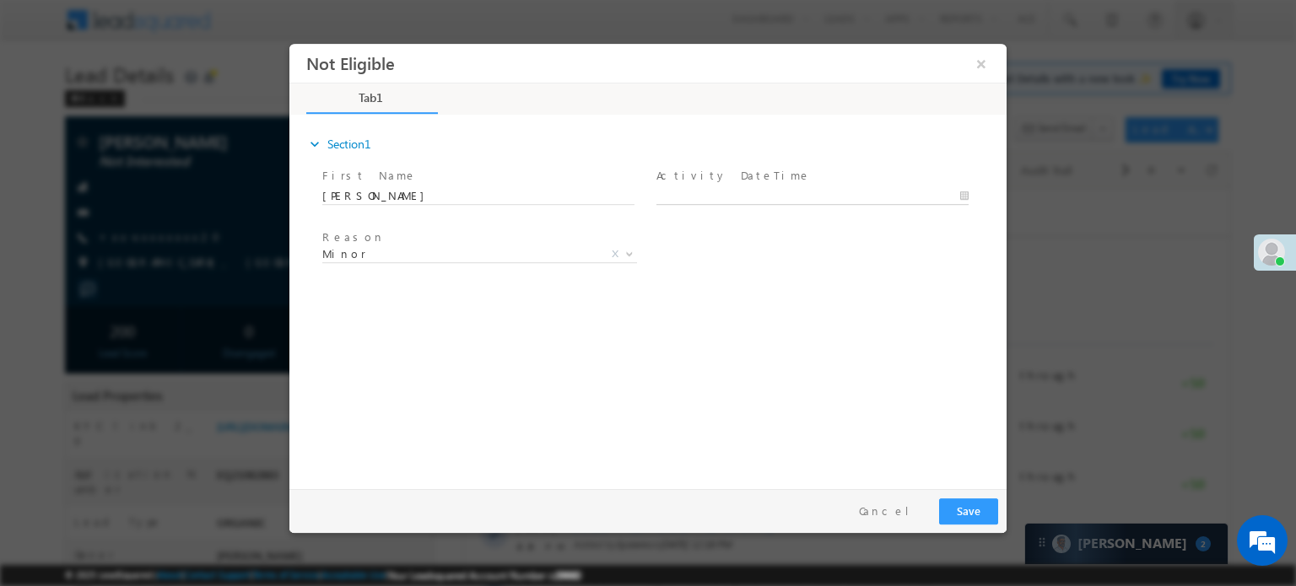
type input "08/12/25 6:05 PM"
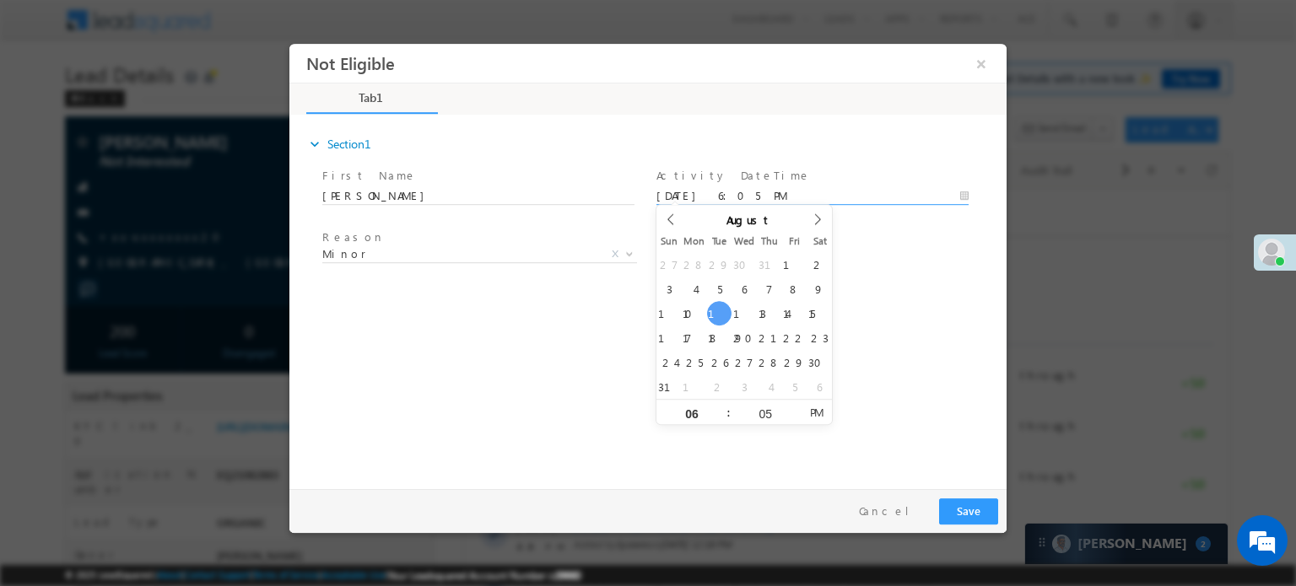
click at [731, 192] on input "08/12/25 6:05 PM" at bounding box center [812, 195] width 312 height 17
click at [456, 248] on span "Minor" at bounding box center [459, 253] width 274 height 15
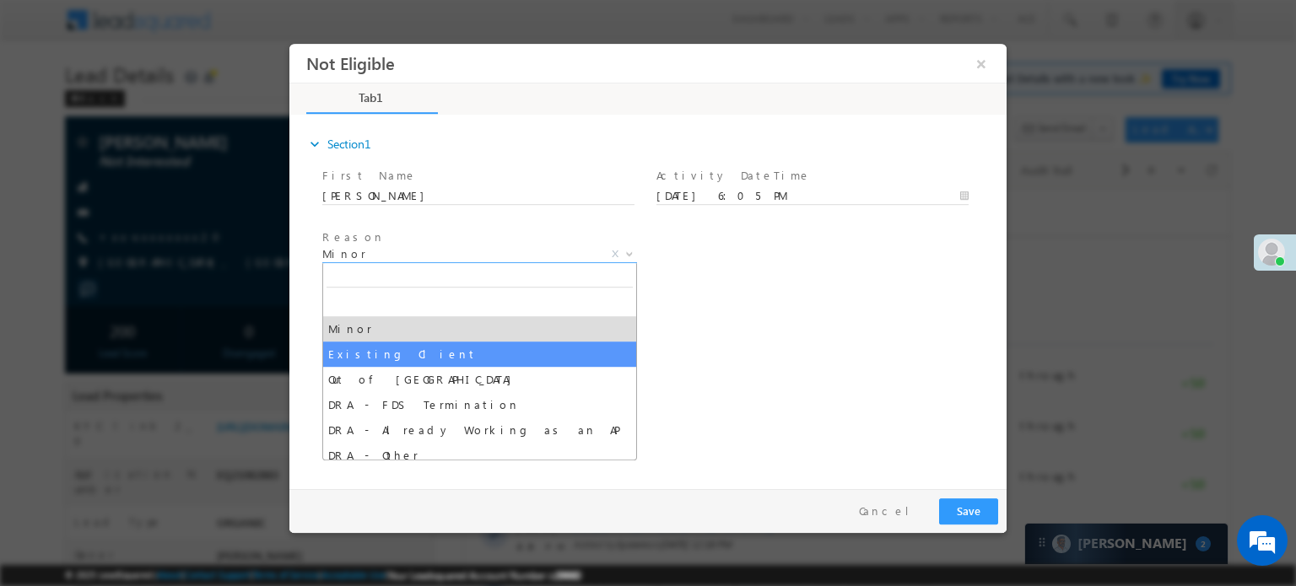
select select "Existing Client"
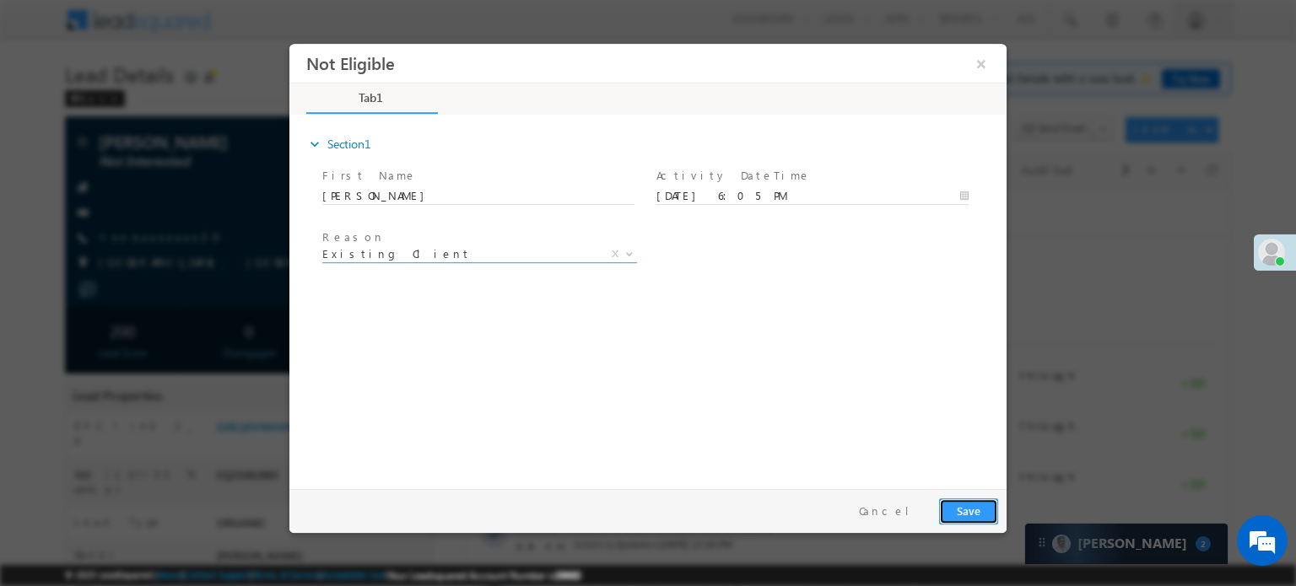
click at [975, 510] on button "Save" at bounding box center [968, 511] width 59 height 26
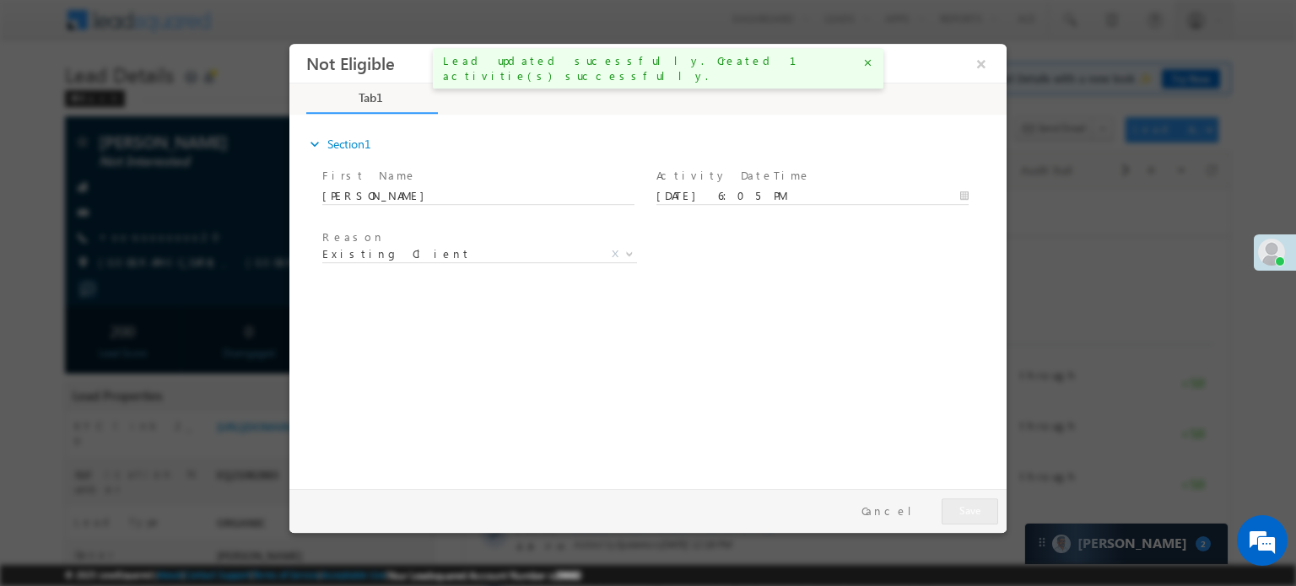
click at [1111, 542] on div at bounding box center [648, 293] width 1296 height 586
click at [1113, 544] on div at bounding box center [648, 293] width 1296 height 586
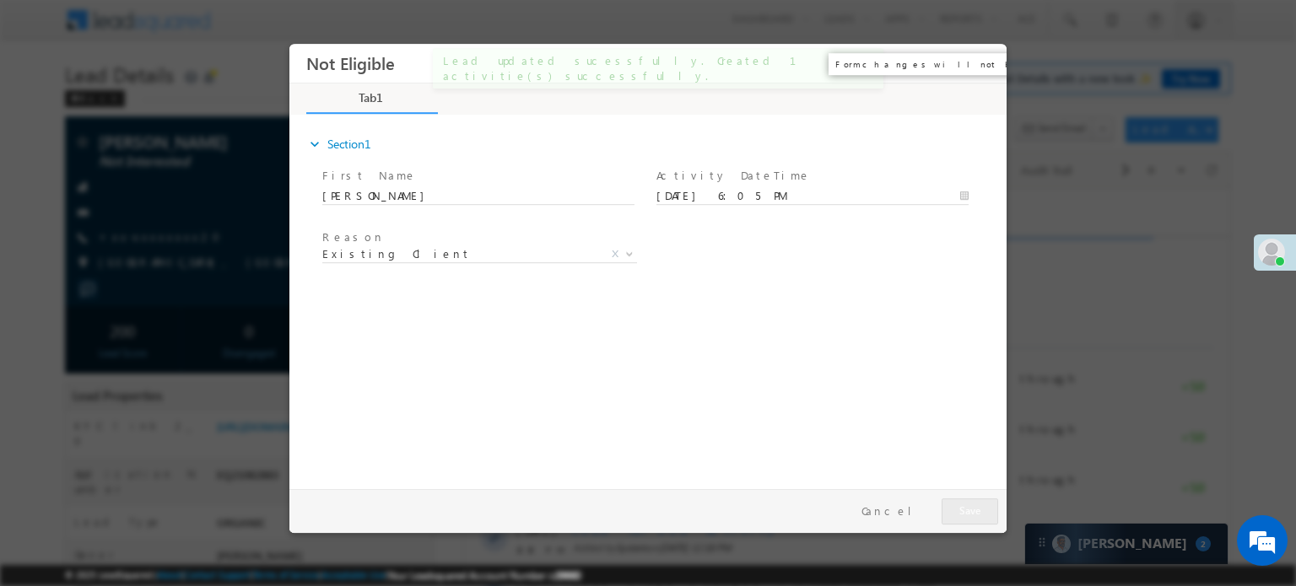
click at [978, 64] on button "×" at bounding box center [981, 62] width 29 height 31
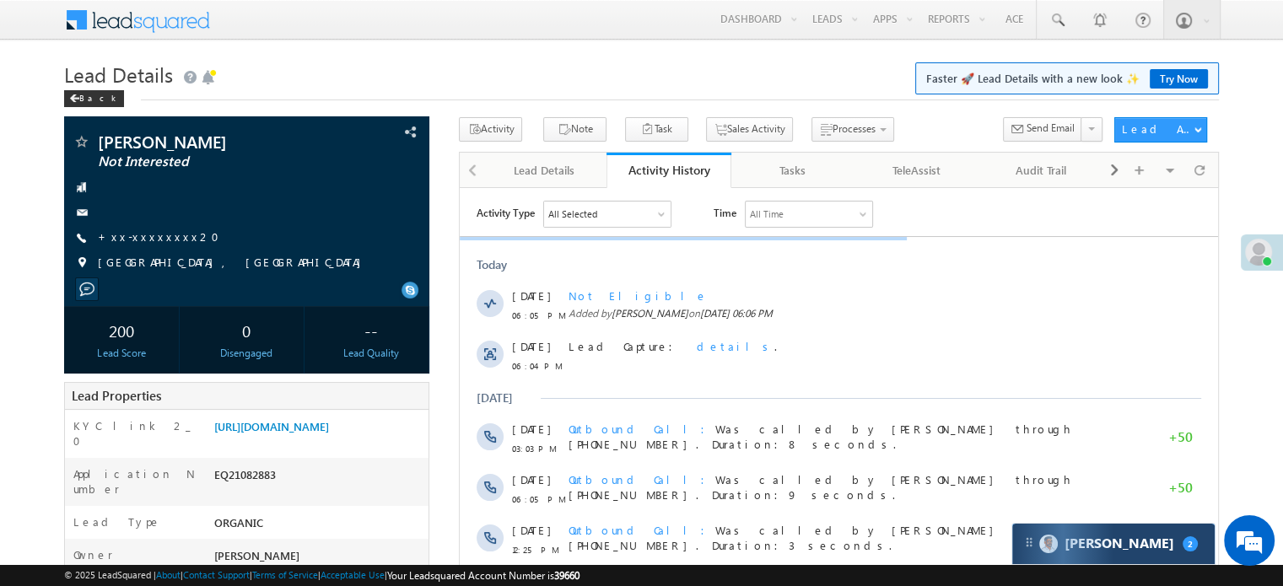
click at [1098, 558] on div "Carter 2" at bounding box center [1113, 544] width 202 height 40
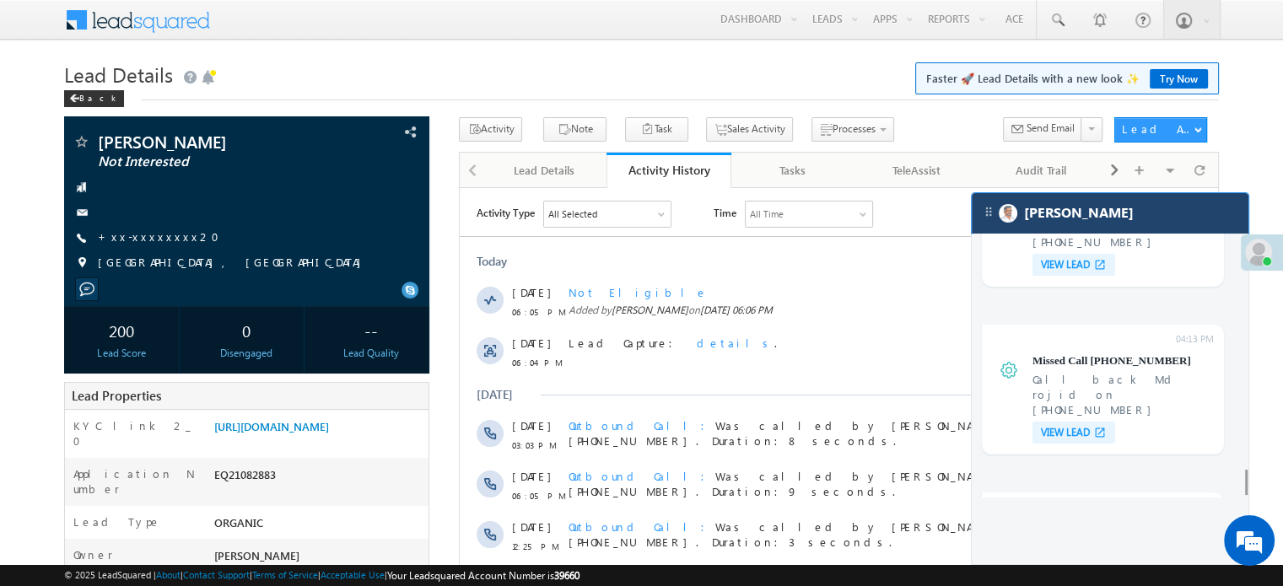
click at [1117, 212] on div "Carter" at bounding box center [1110, 213] width 277 height 40
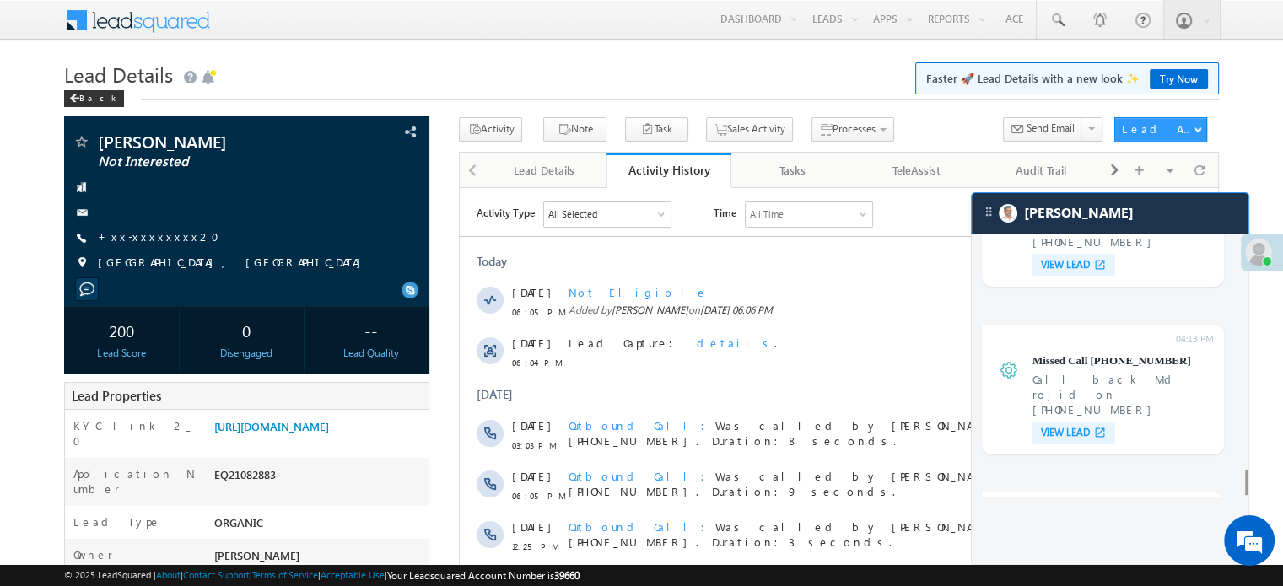
scroll to position [6759, 0]
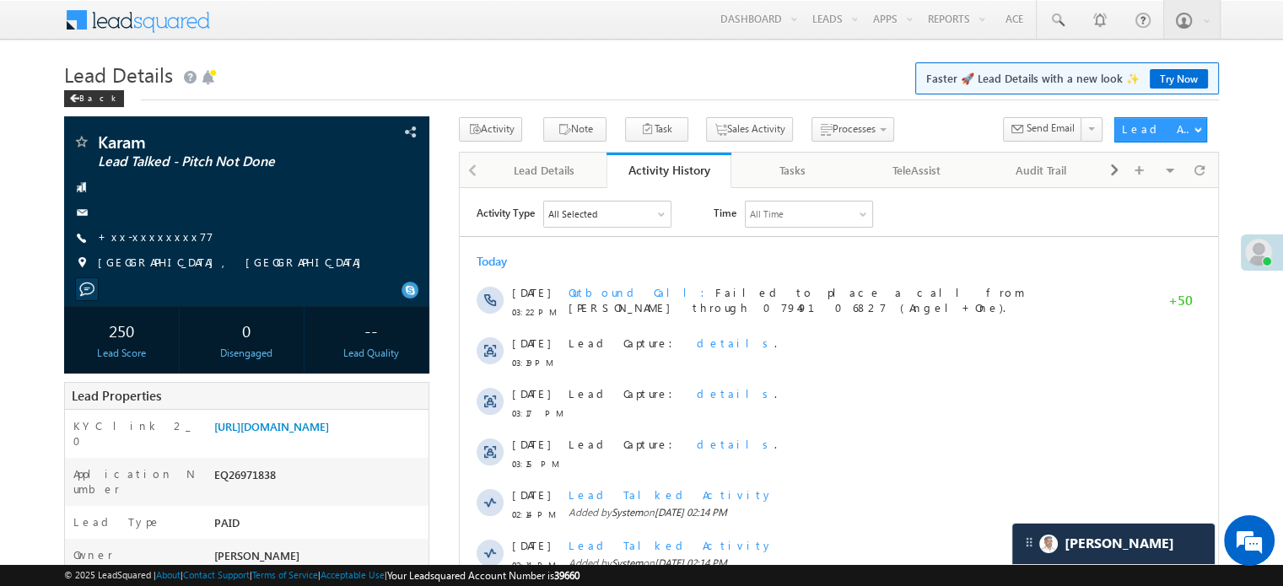
scroll to position [7066, 0]
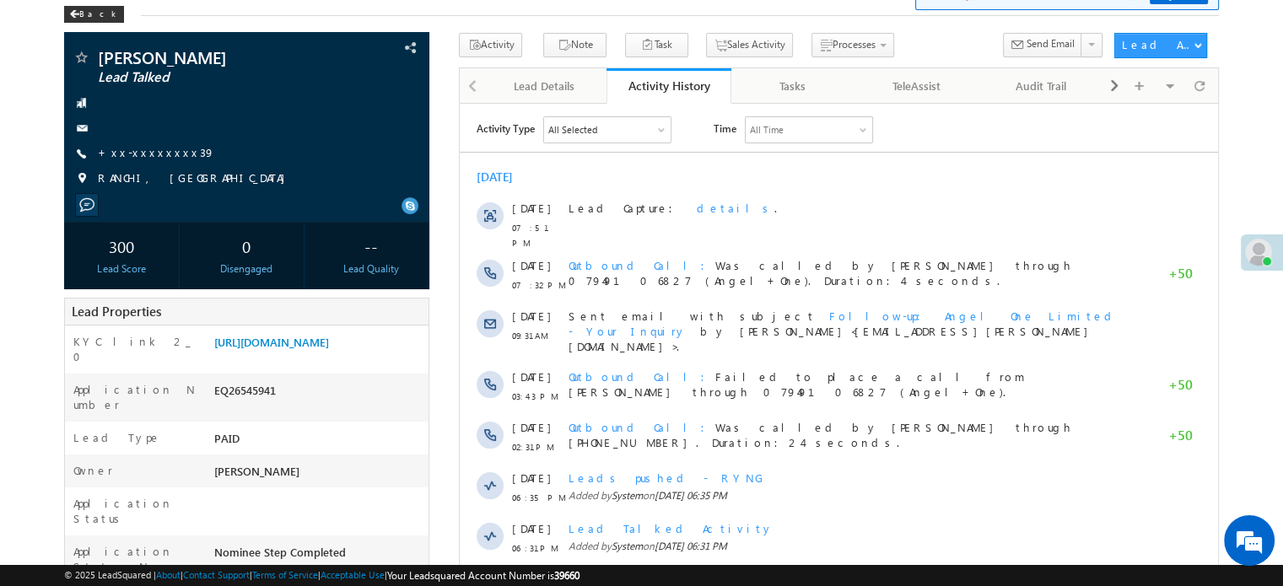
scroll to position [84, 0]
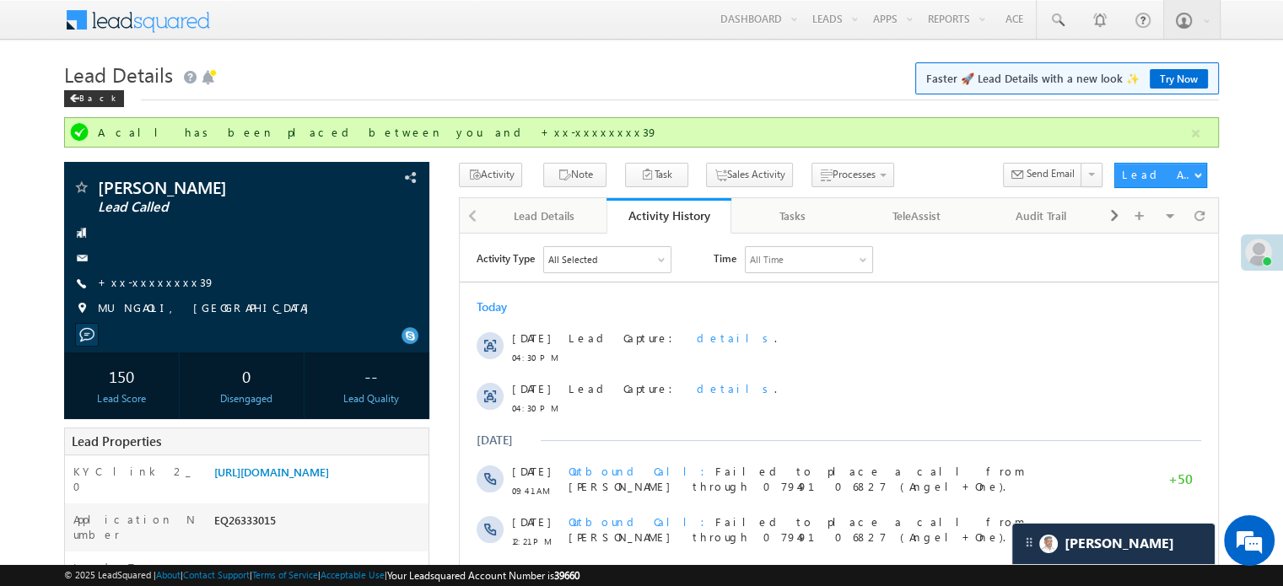
scroll to position [8113, 0]
click at [237, 479] on link "[URL][DOMAIN_NAME]" at bounding box center [271, 472] width 115 height 14
click at [141, 288] on link "+xx-xxxxxxxx39" at bounding box center [156, 282] width 117 height 14
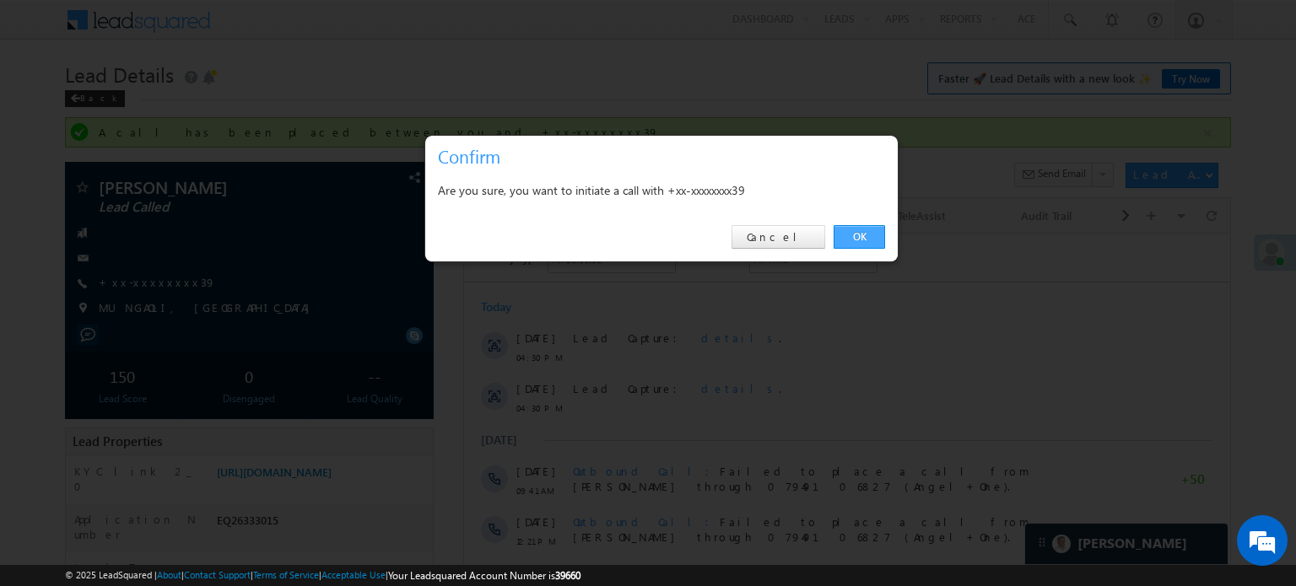
click at [866, 236] on link "OK" at bounding box center [859, 237] width 51 height 24
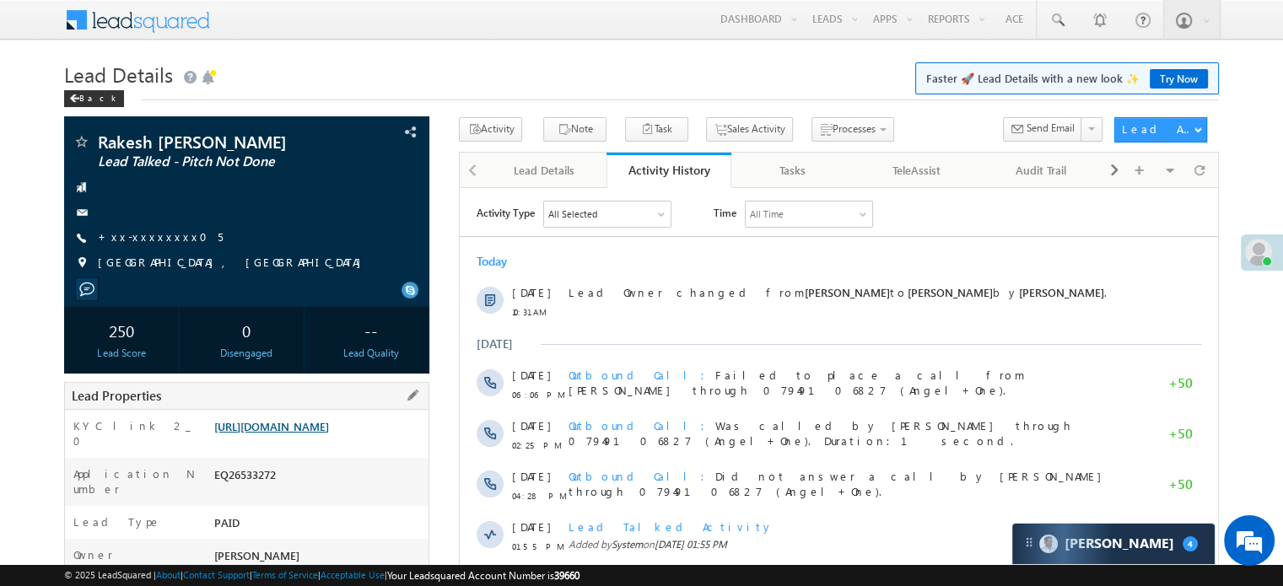
click at [294, 434] on link "https://angelbroking1-pk3em7sa.customui-test.leadsquared.com?leadId=914ef6a8-f3…" at bounding box center [271, 426] width 115 height 14
click at [305, 434] on link "https://angelbroking1-pk3em7sa.customui-test.leadsquared.com?leadId=914ef6a8-f3…" at bounding box center [271, 426] width 115 height 14
click at [329, 431] on link "https://angelbroking1-pk3em7sa.customui-test.leadsquared.com?leadId=914ef6a8-f3…" at bounding box center [271, 426] width 115 height 14
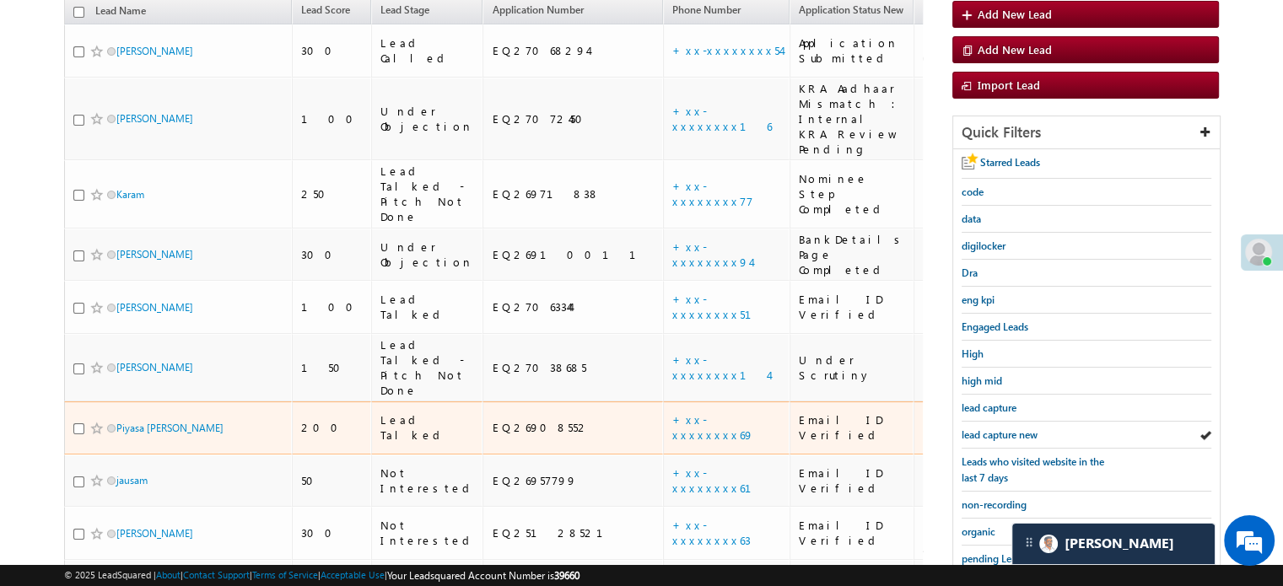
scroll to position [193, 0]
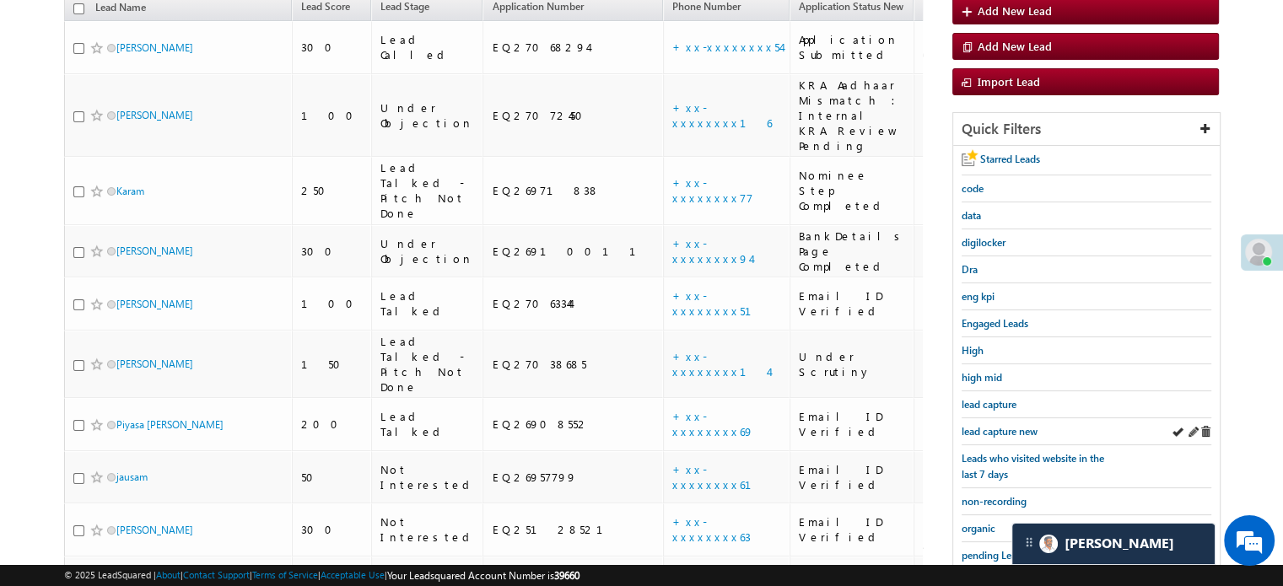
click at [973, 418] on div "lead capture new" at bounding box center [1087, 431] width 250 height 27
click at [979, 425] on span "lead capture new" at bounding box center [1000, 431] width 76 height 13
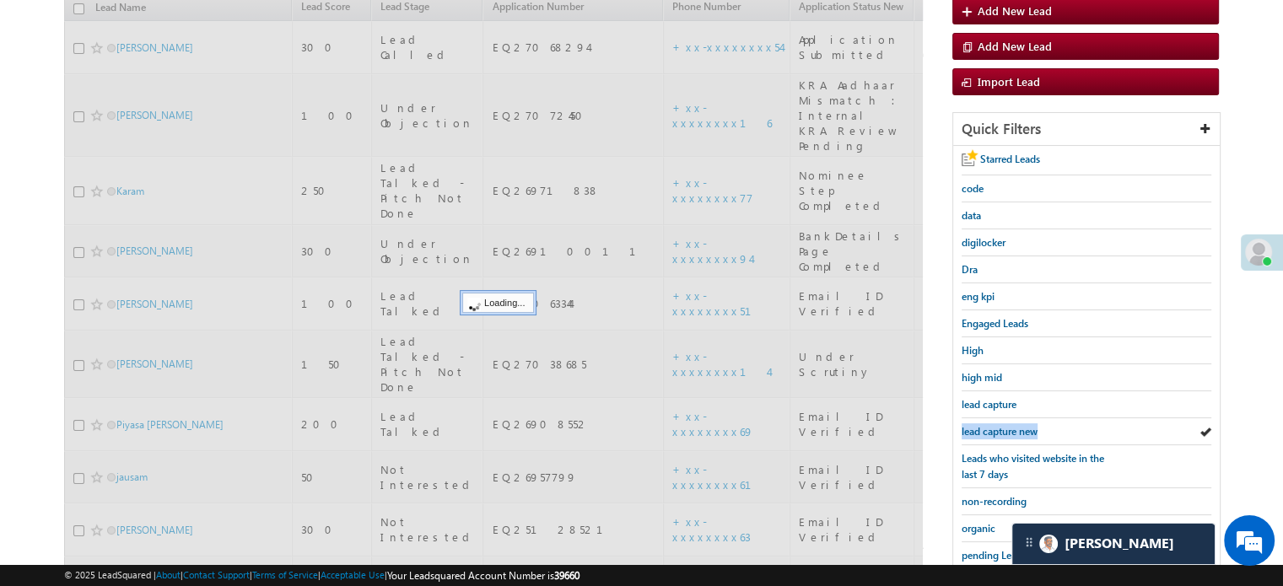
click at [979, 425] on span "lead capture new" at bounding box center [1000, 431] width 76 height 13
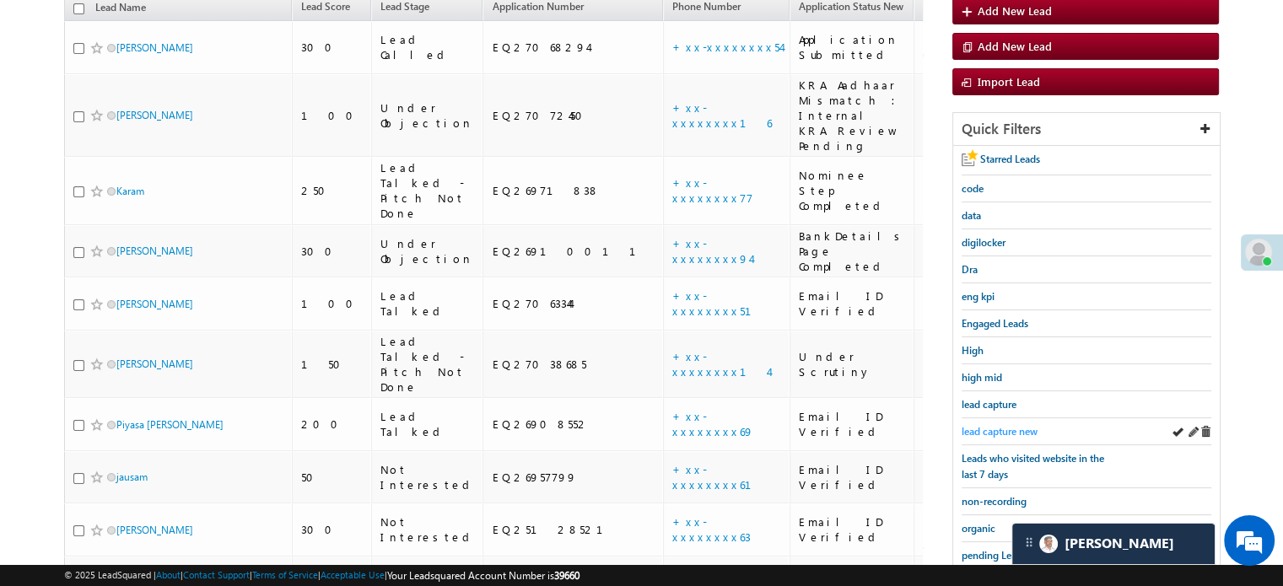
click at [999, 425] on span "lead capture new" at bounding box center [1000, 431] width 76 height 13
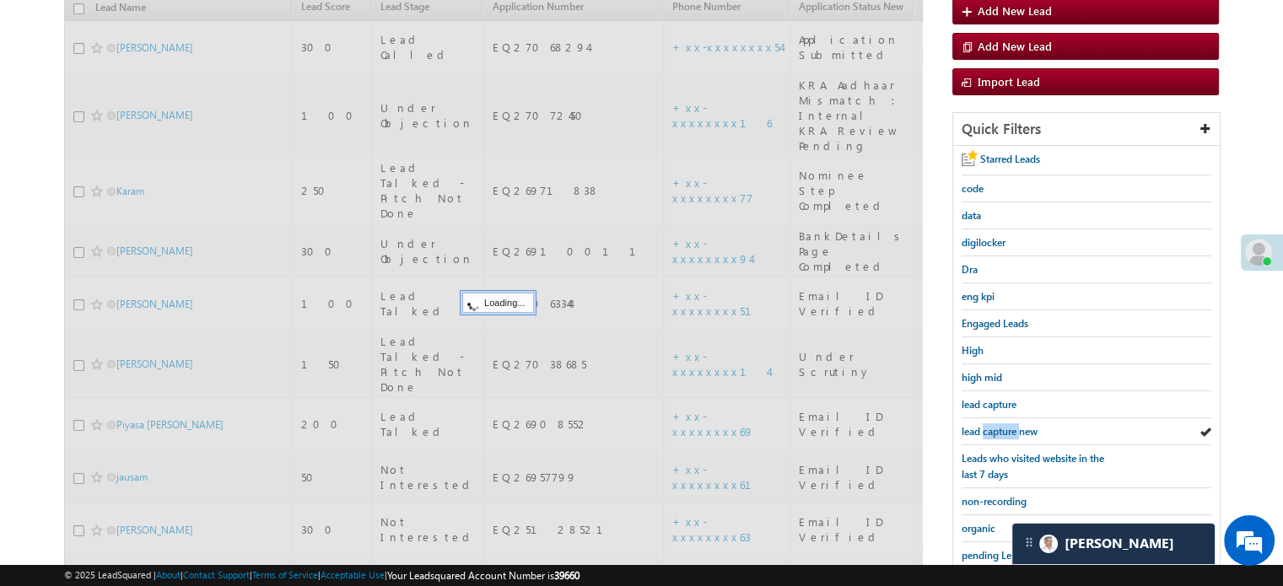
click at [999, 425] on span "lead capture new" at bounding box center [1000, 431] width 76 height 13
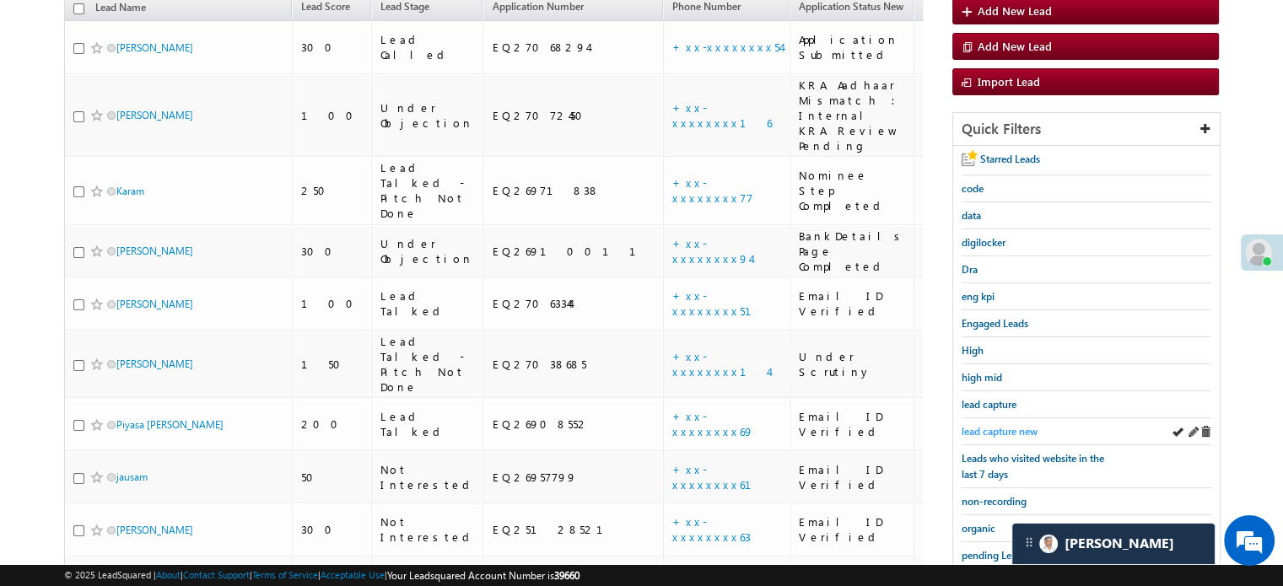
click at [996, 425] on span "lead capture new" at bounding box center [1000, 431] width 76 height 13
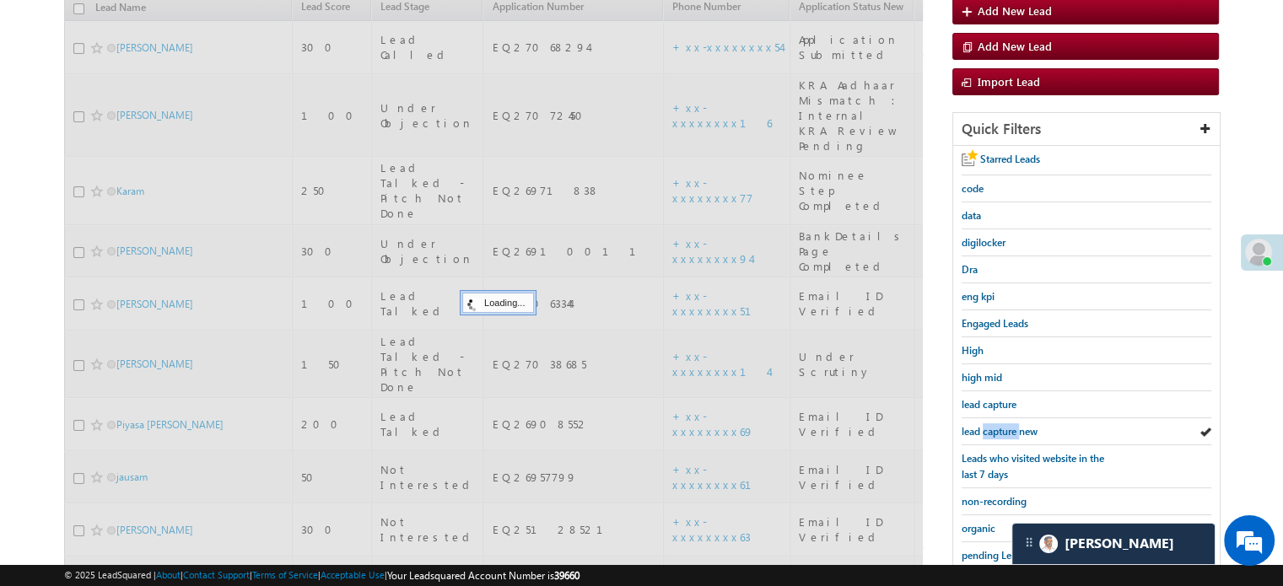
click at [996, 425] on span "lead capture new" at bounding box center [1000, 431] width 76 height 13
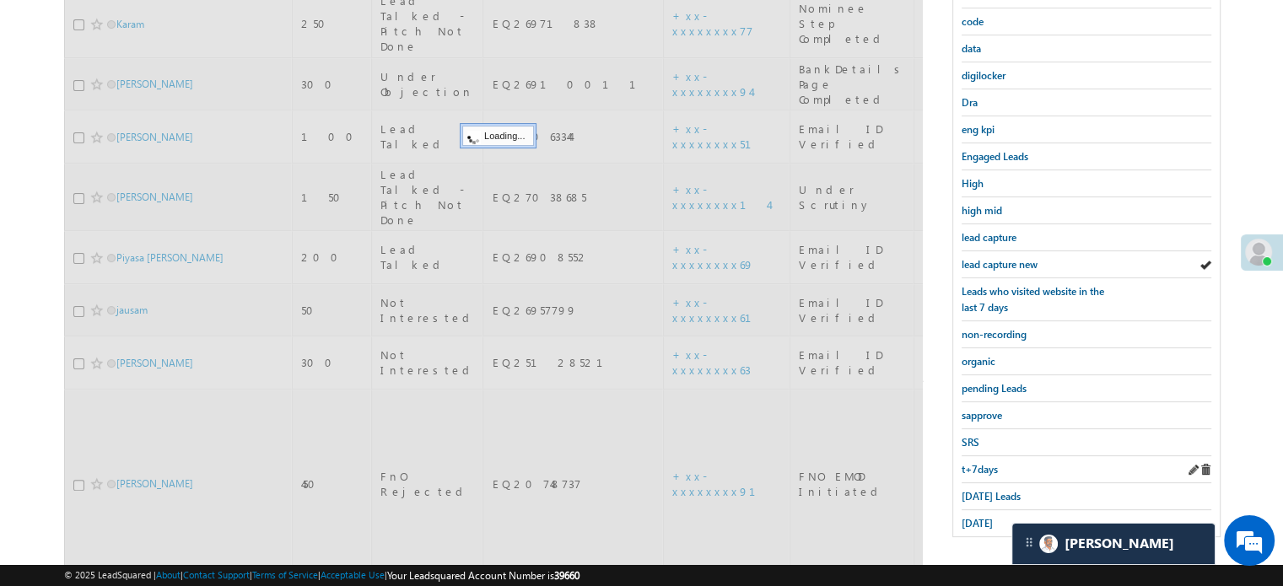
scroll to position [362, 0]
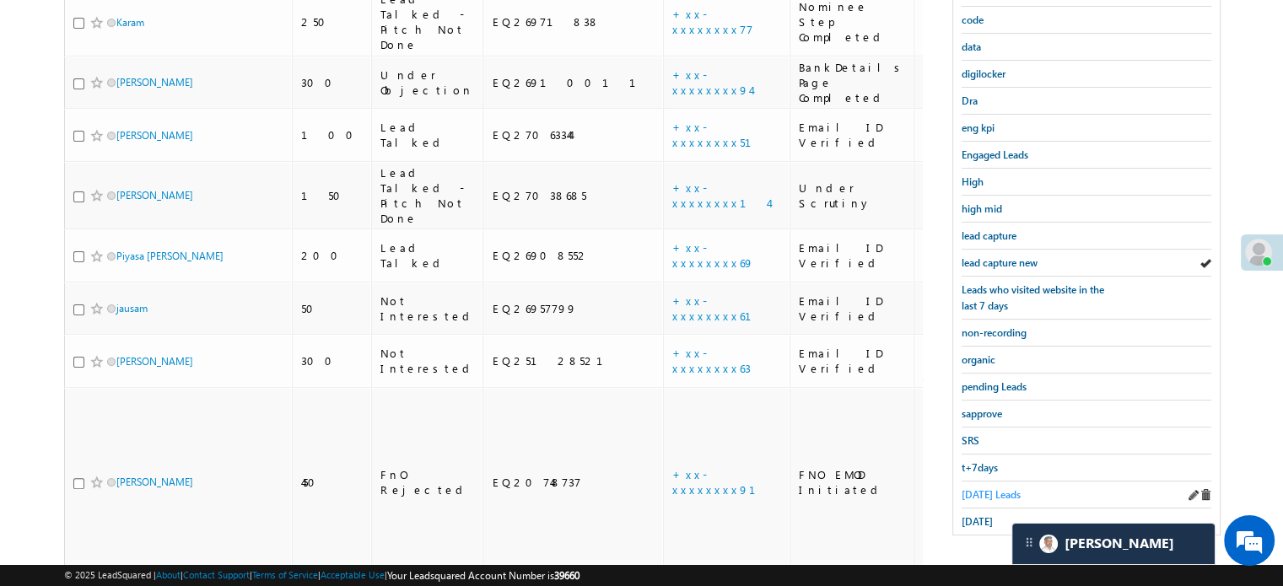
click at [987, 488] on span "Today's Leads" at bounding box center [991, 494] width 59 height 13
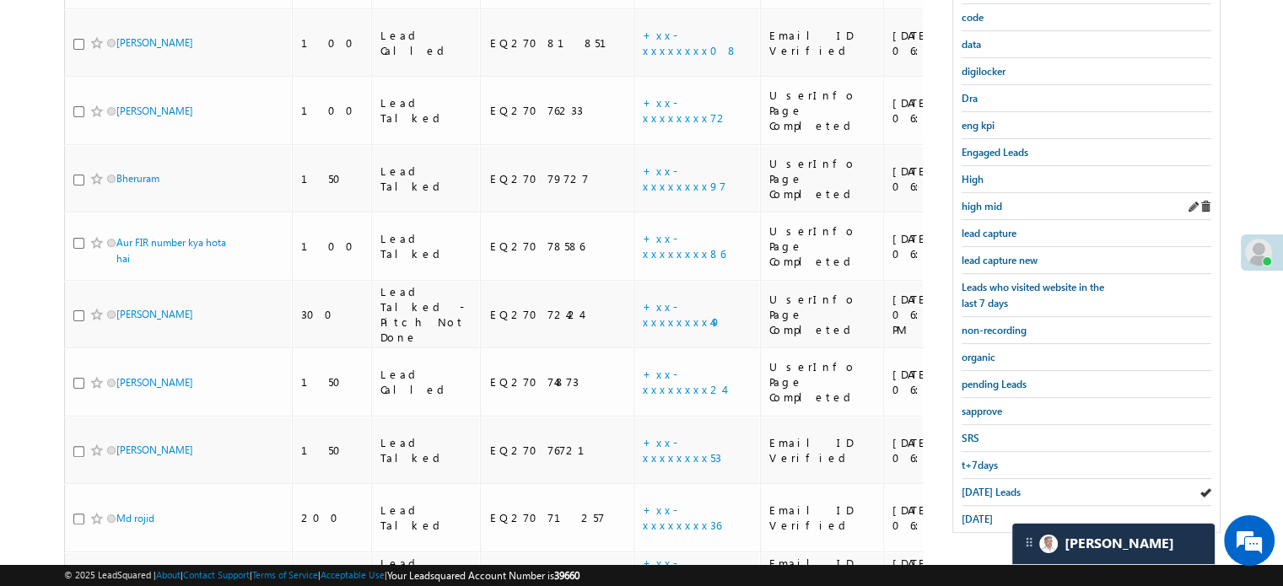
scroll to position [289, 0]
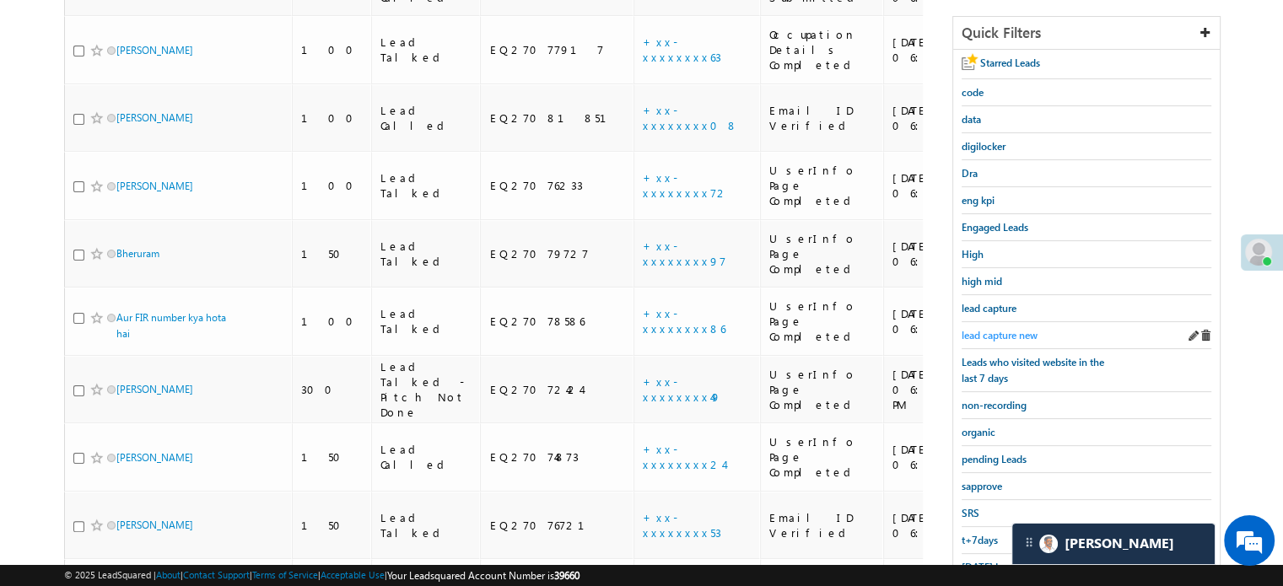
click at [1006, 334] on span "lead capture new" at bounding box center [1000, 335] width 76 height 13
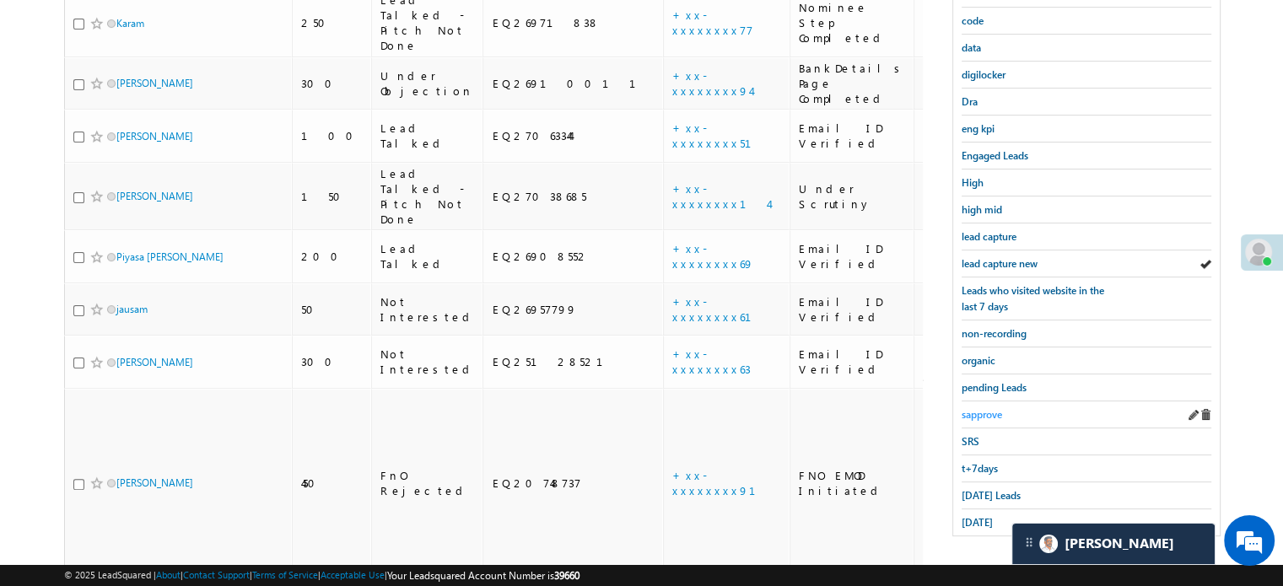
scroll to position [362, 0]
click at [981, 488] on span "Today's Leads" at bounding box center [991, 494] width 59 height 13
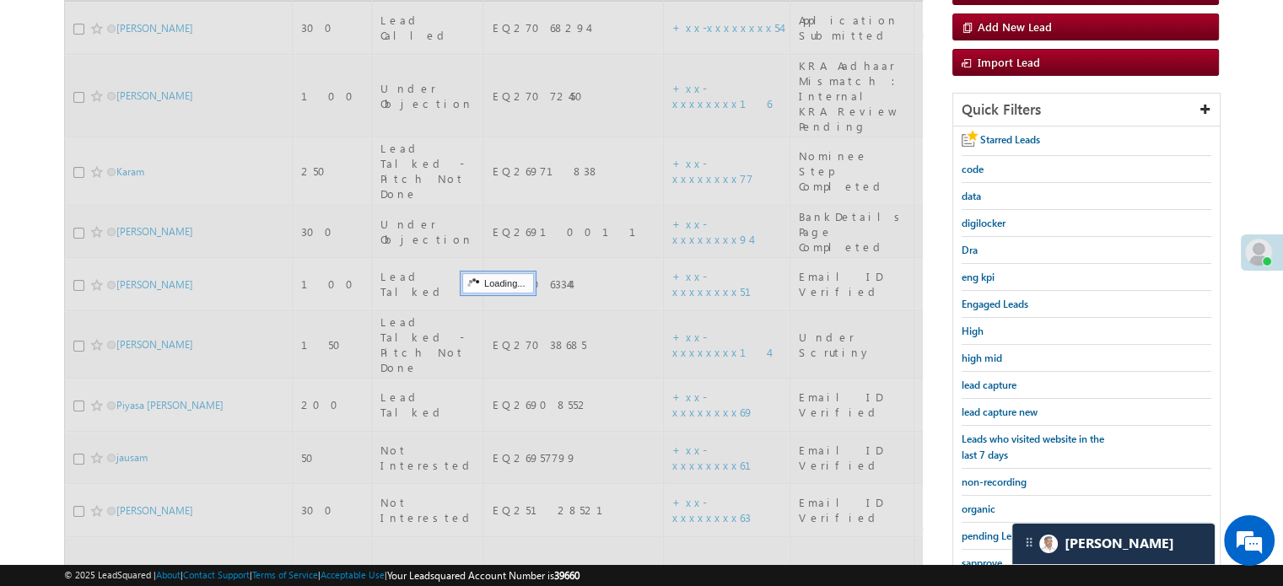
scroll to position [109, 0]
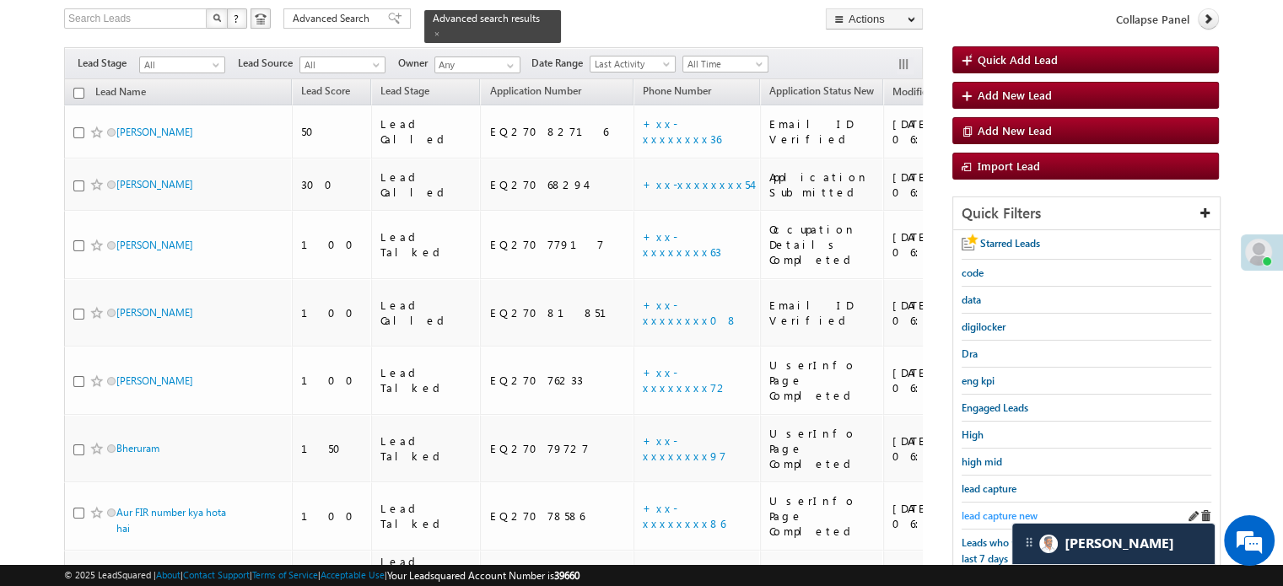
click at [975, 510] on span "lead capture new" at bounding box center [1000, 516] width 76 height 13
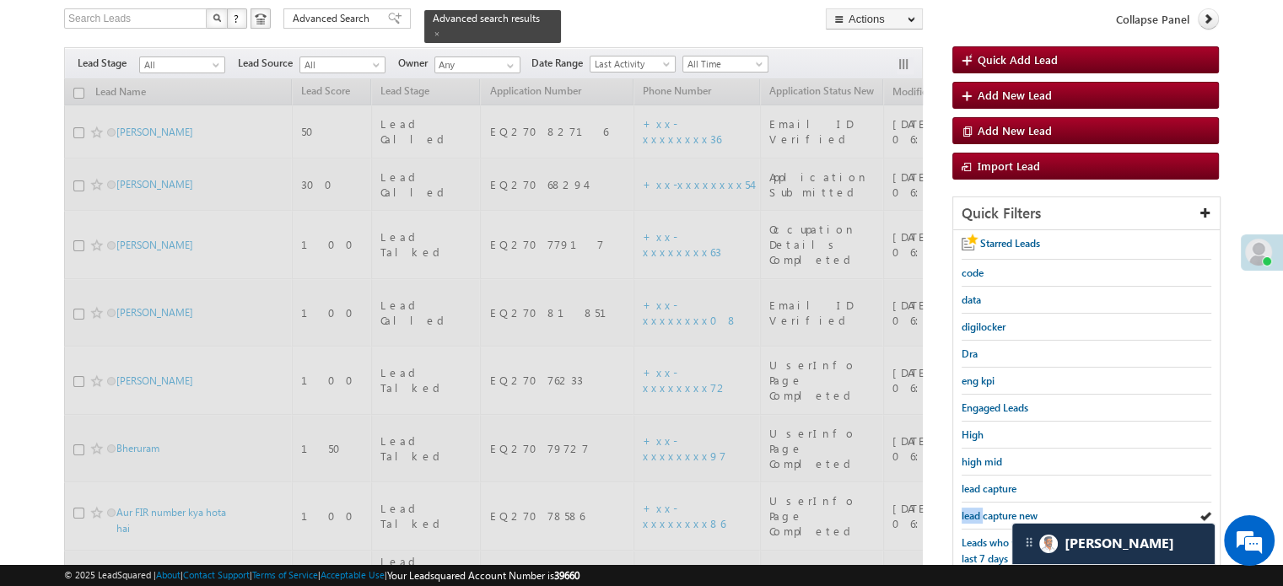
click at [975, 510] on span "lead capture new" at bounding box center [1000, 516] width 76 height 13
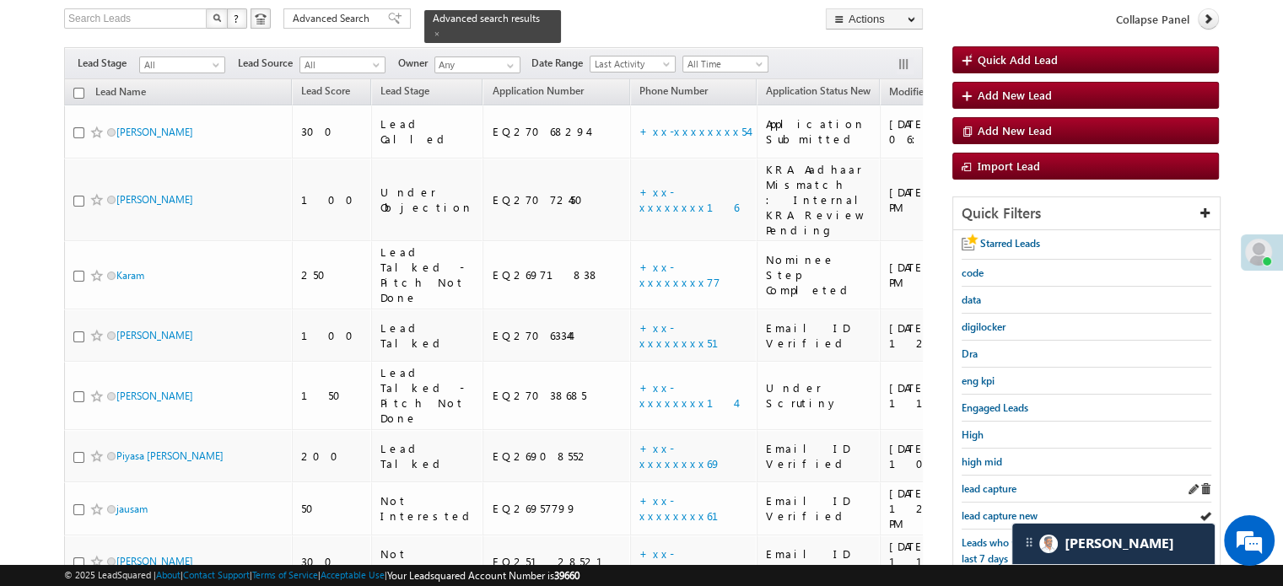
scroll to position [362, 0]
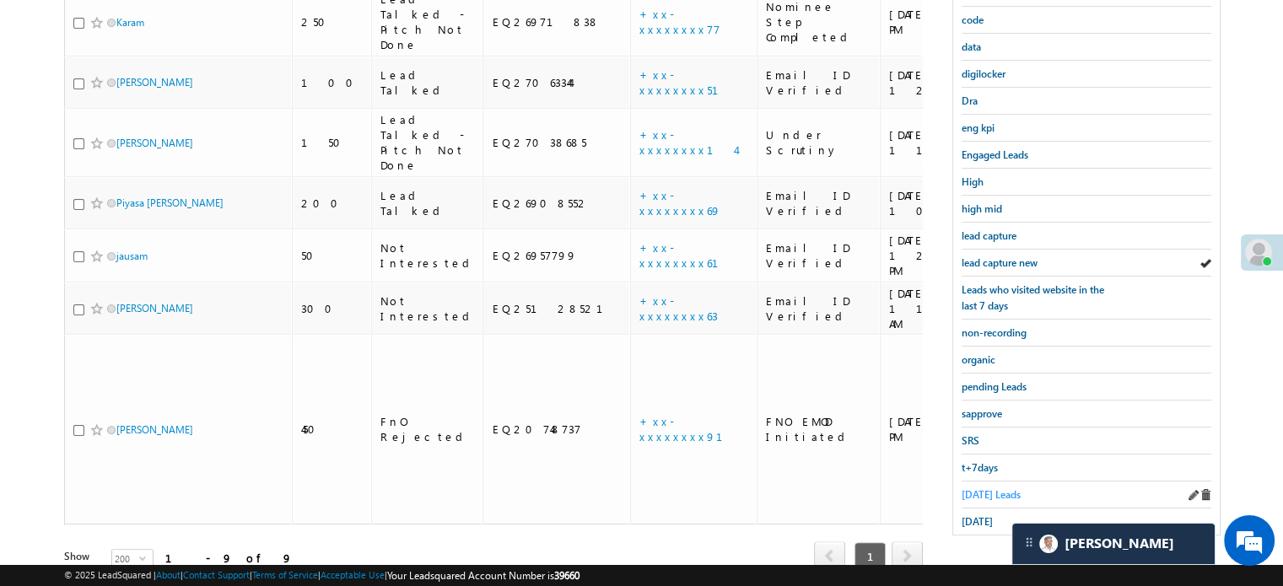
click at [979, 488] on span "[DATE] Leads" at bounding box center [991, 494] width 59 height 13
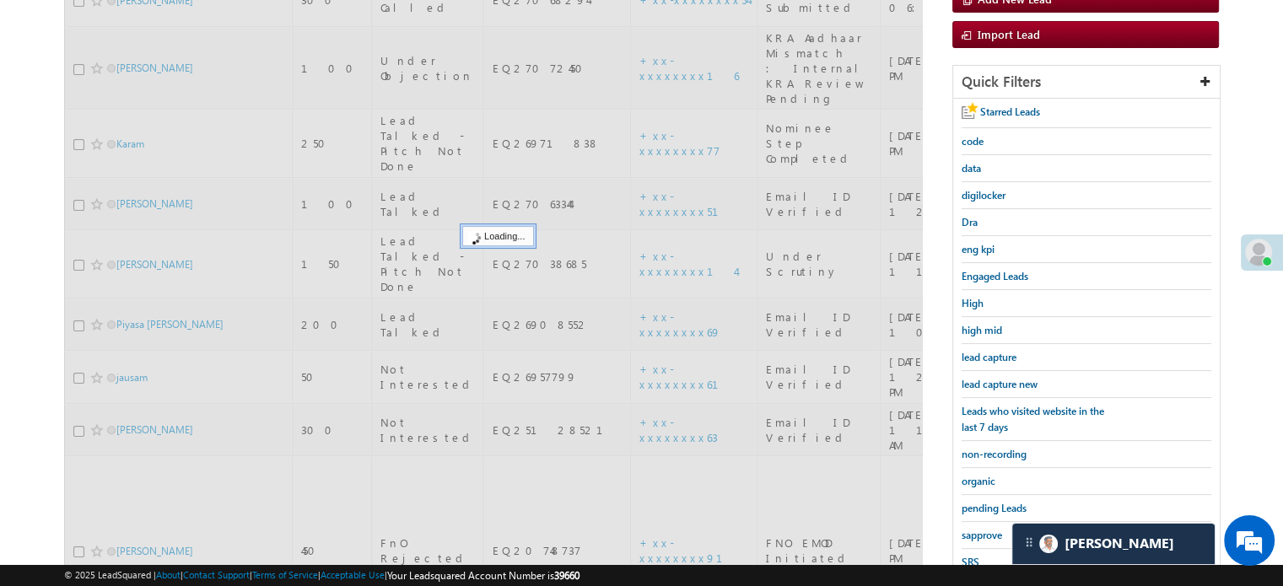
scroll to position [193, 0]
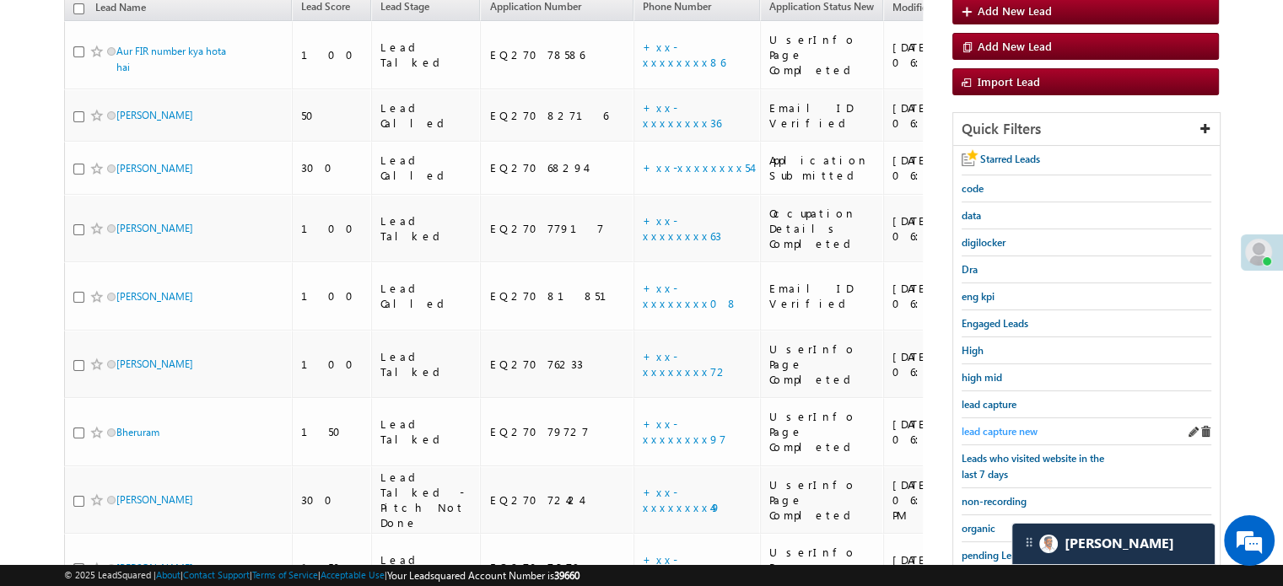
click at [1003, 425] on span "lead capture new" at bounding box center [1000, 431] width 76 height 13
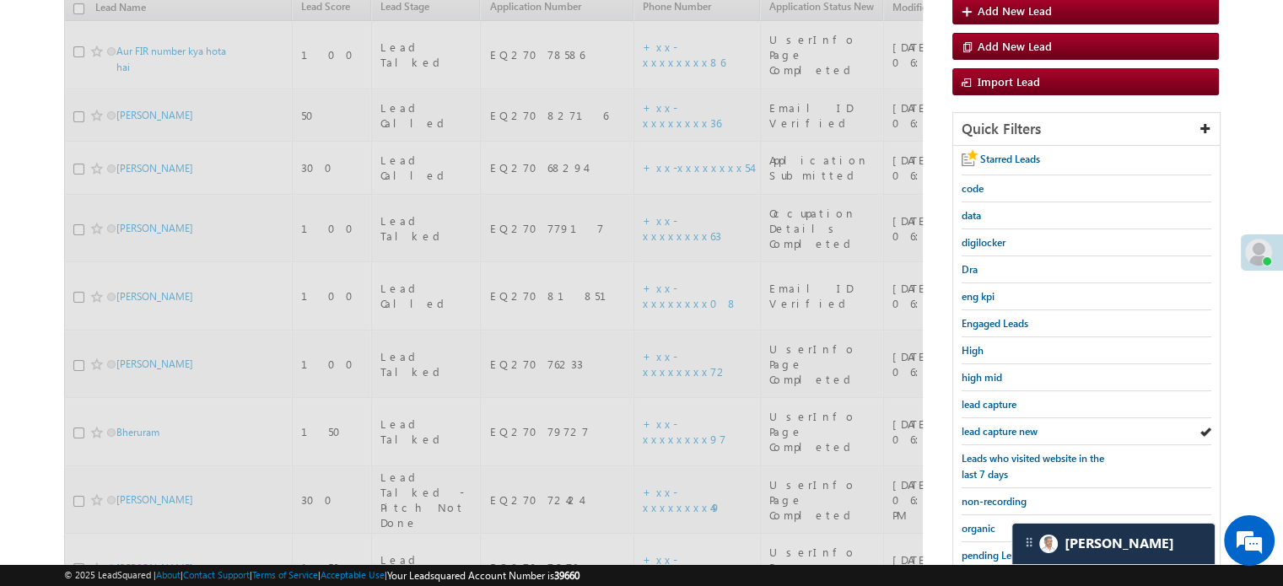
click at [1003, 425] on span "lead capture new" at bounding box center [1000, 431] width 76 height 13
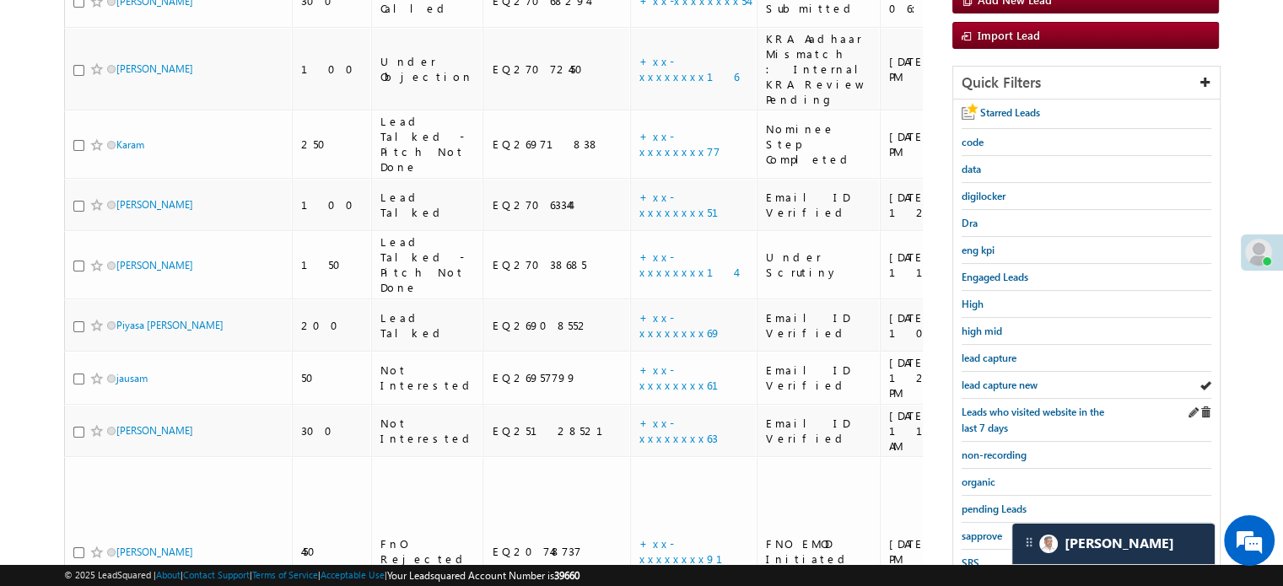
scroll to position [362, 0]
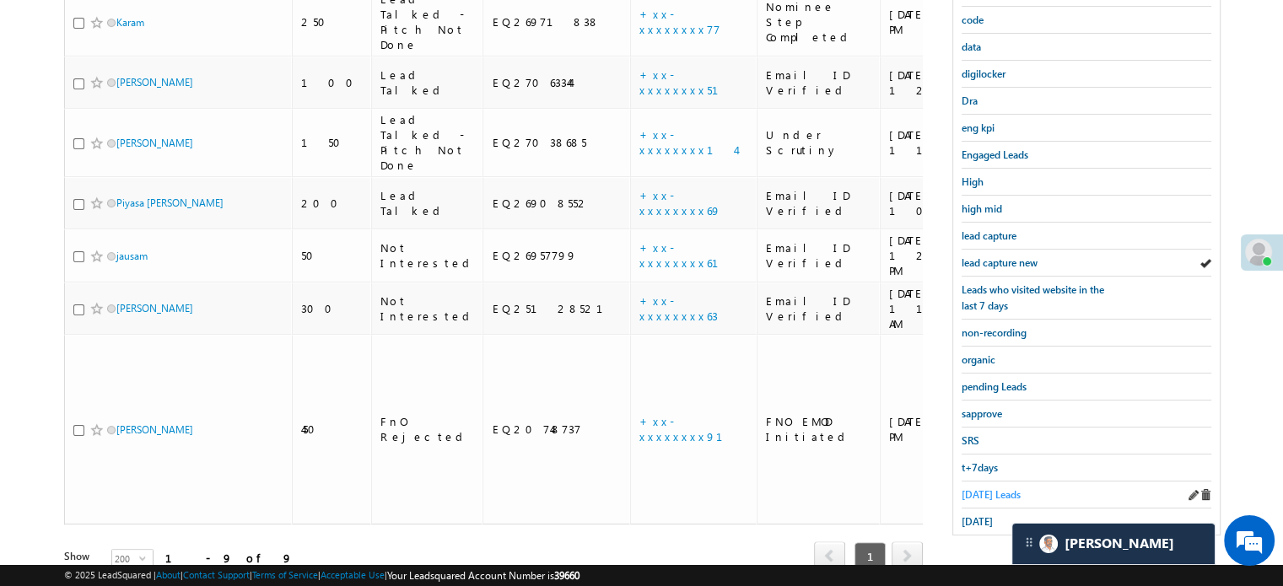
click at [985, 488] on span "Today's Leads" at bounding box center [991, 494] width 59 height 13
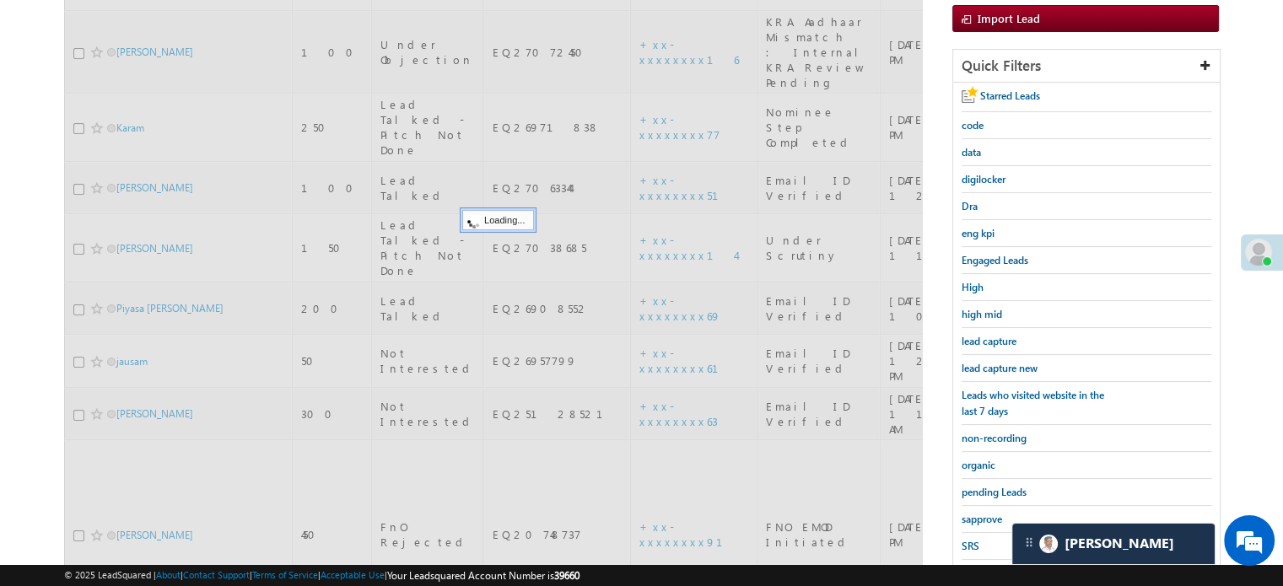
scroll to position [109, 0]
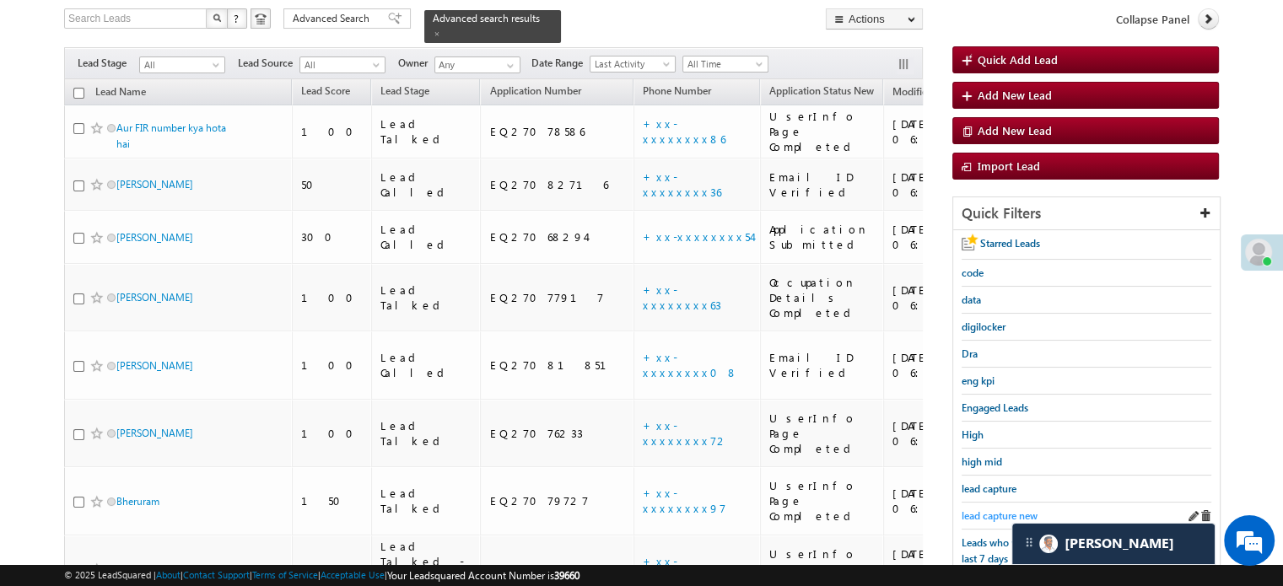
click at [1000, 510] on span "lead capture new" at bounding box center [1000, 516] width 76 height 13
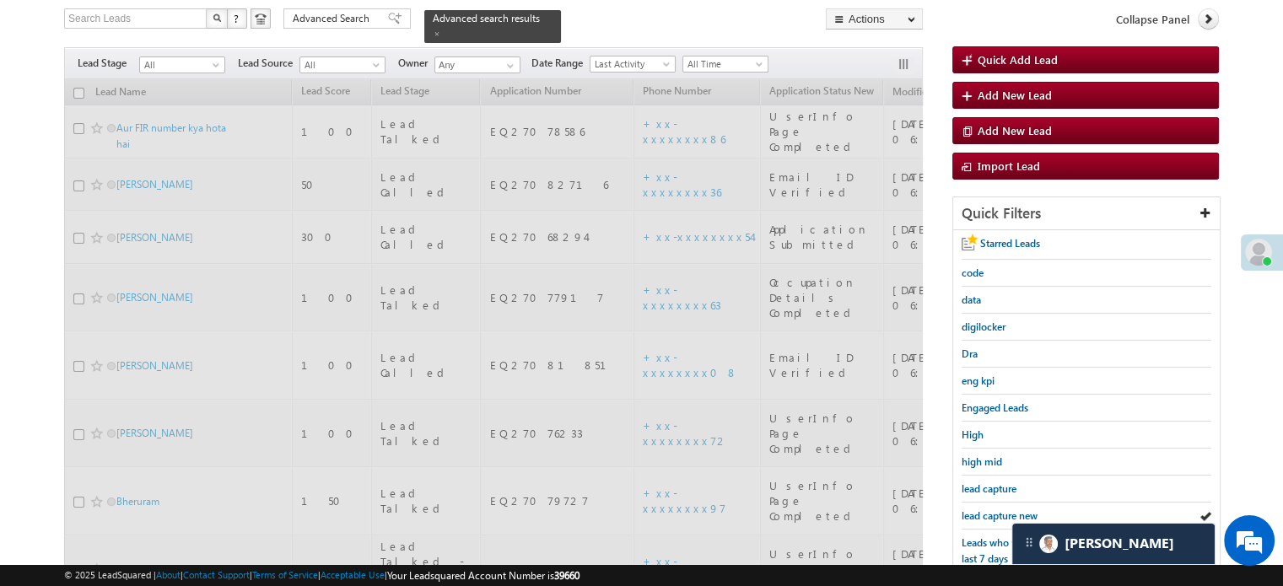
click at [1000, 510] on span "lead capture new" at bounding box center [1000, 516] width 76 height 13
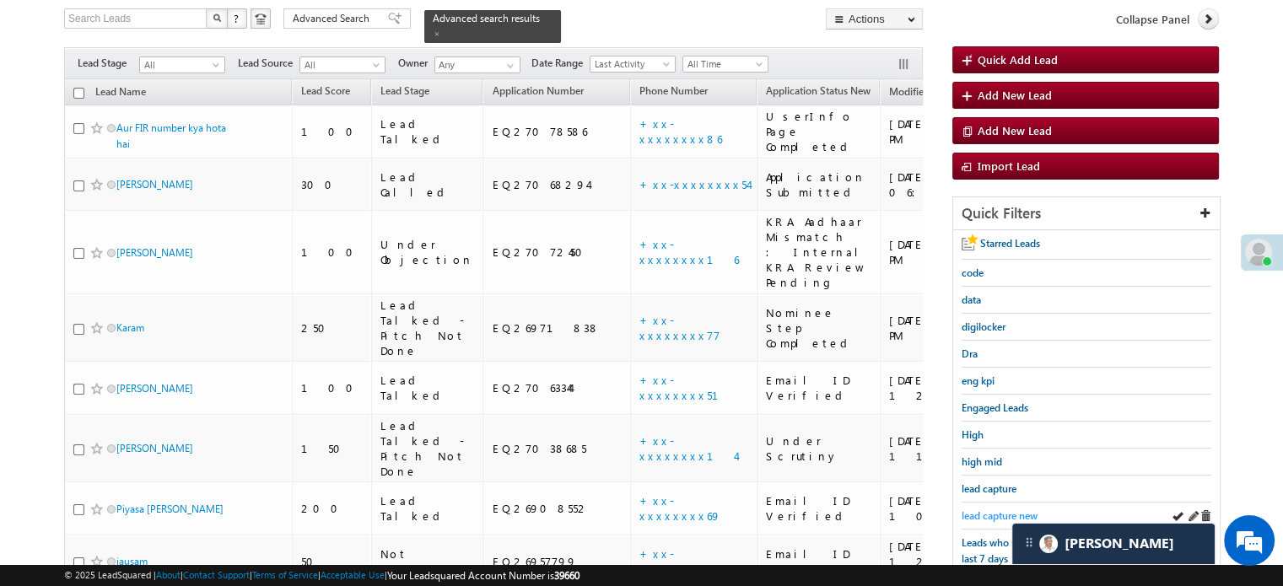
click at [996, 510] on span "lead capture new" at bounding box center [1000, 516] width 76 height 13
click at [985, 516] on span "lead capture new" at bounding box center [1000, 516] width 76 height 13
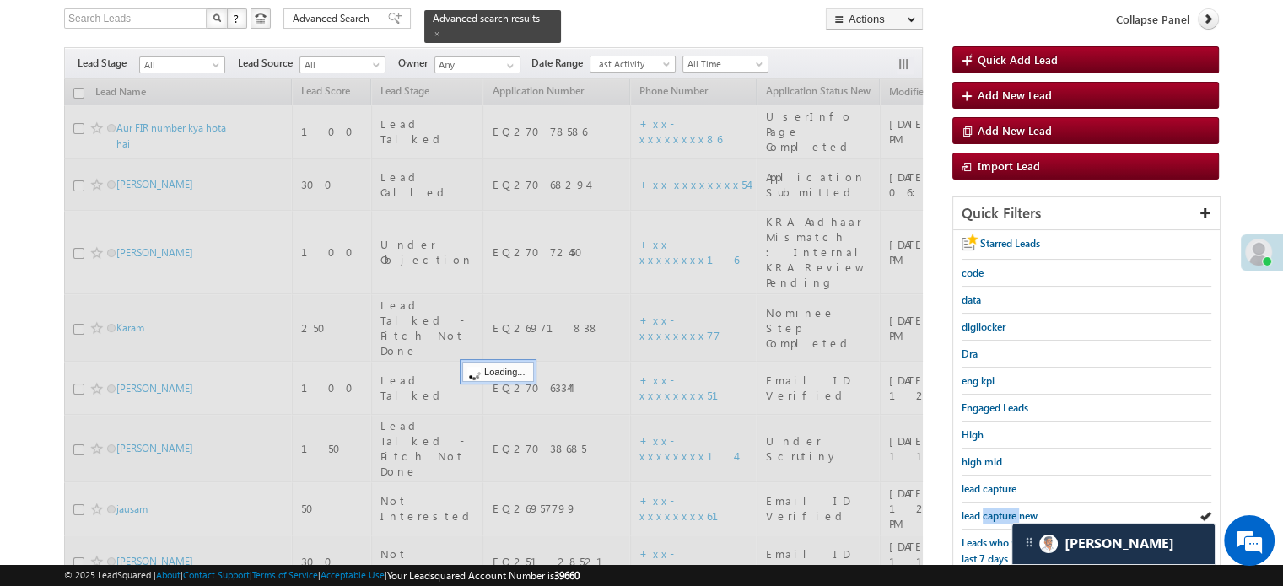
click at [985, 516] on span "lead capture new" at bounding box center [1000, 516] width 76 height 13
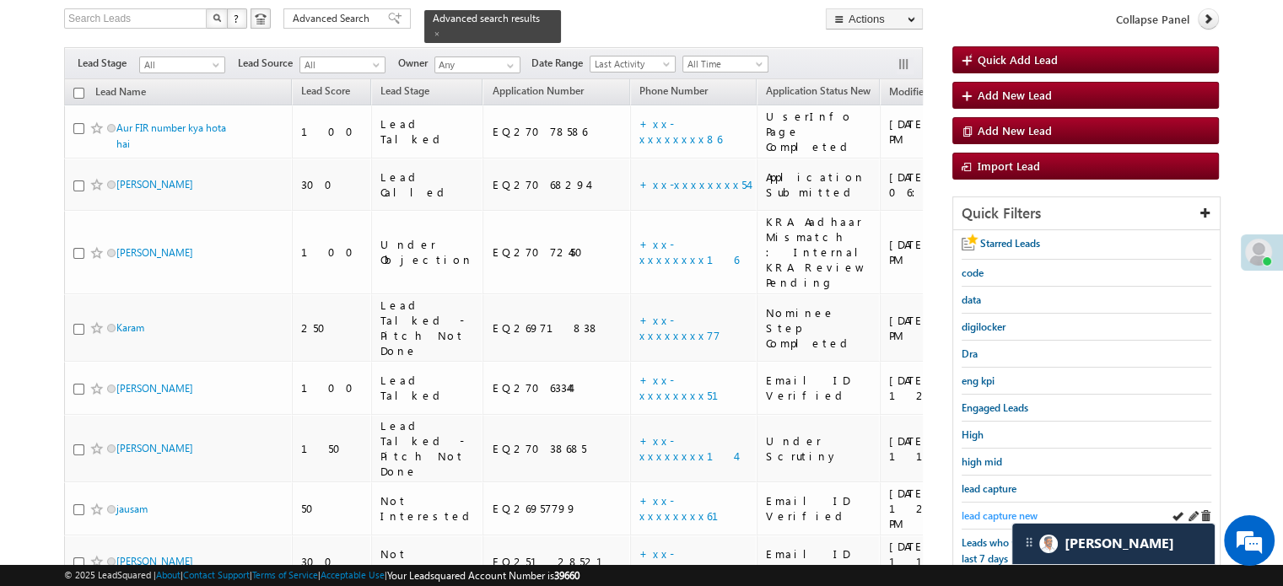
click at [985, 512] on span "lead capture new" at bounding box center [1000, 516] width 76 height 13
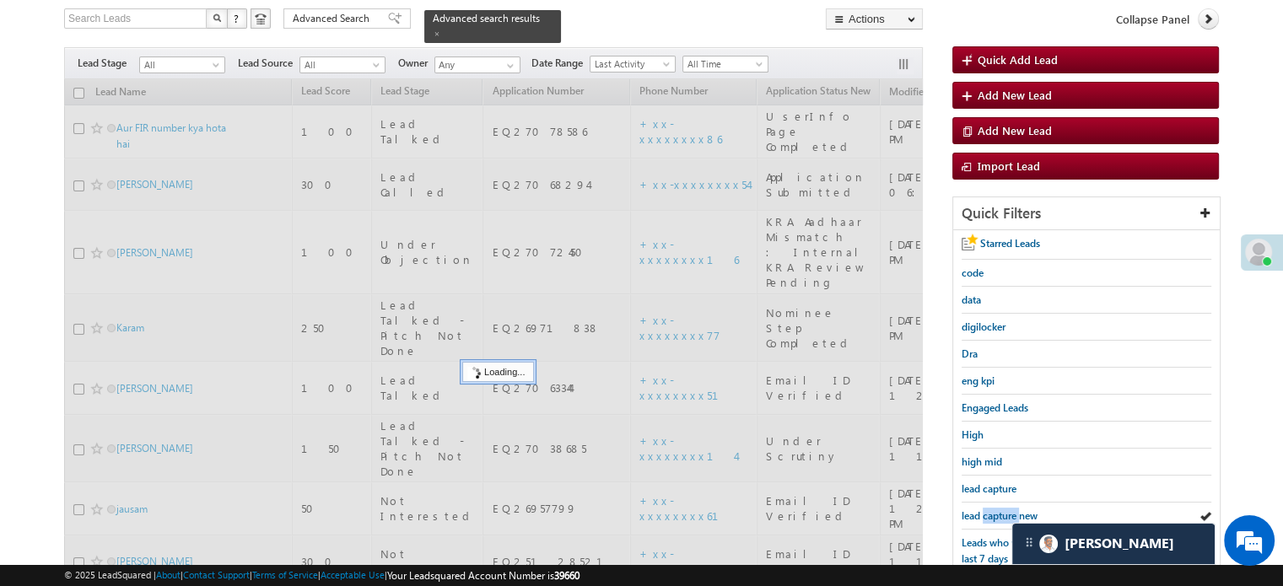
click at [985, 512] on span "lead capture new" at bounding box center [1000, 516] width 76 height 13
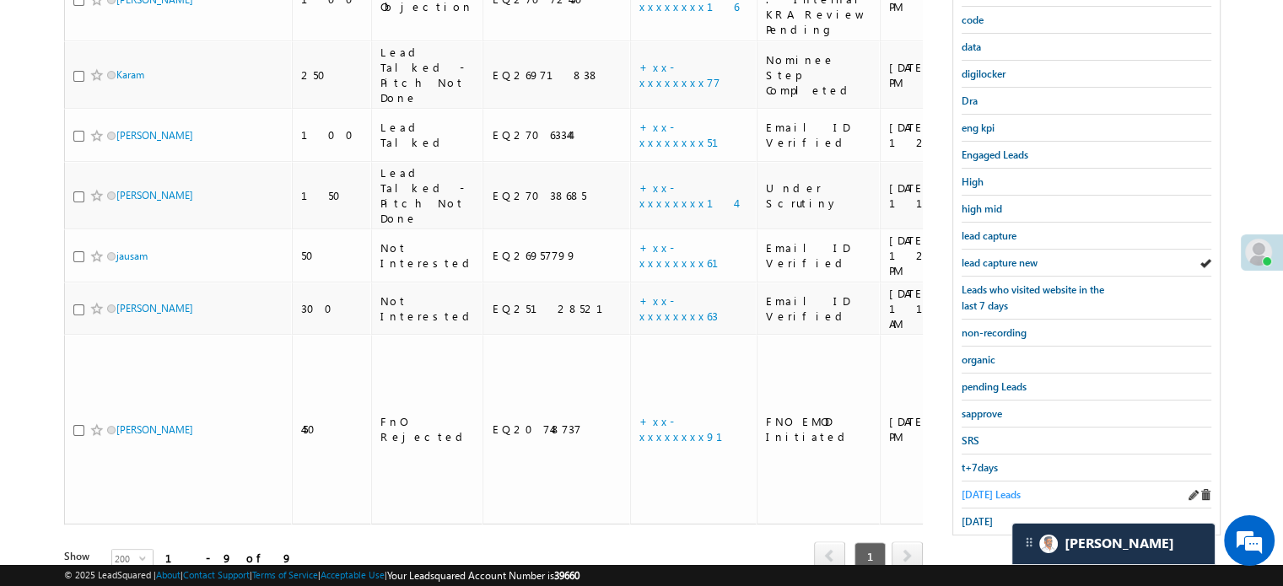
click at [982, 488] on span "Today's Leads" at bounding box center [991, 494] width 59 height 13
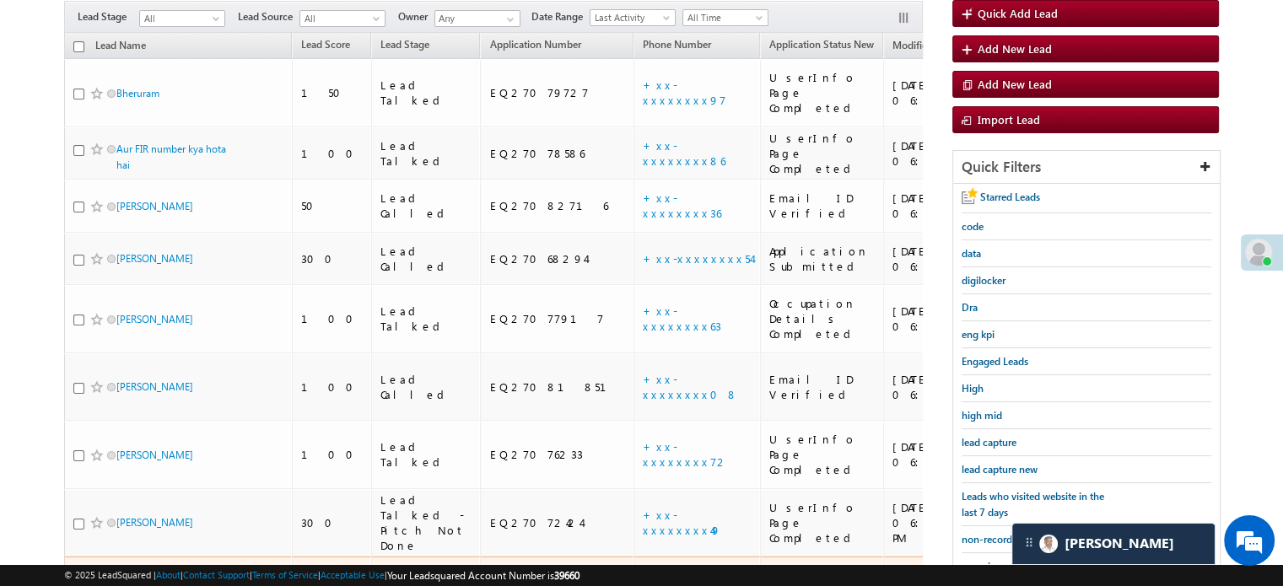
scroll to position [115, 0]
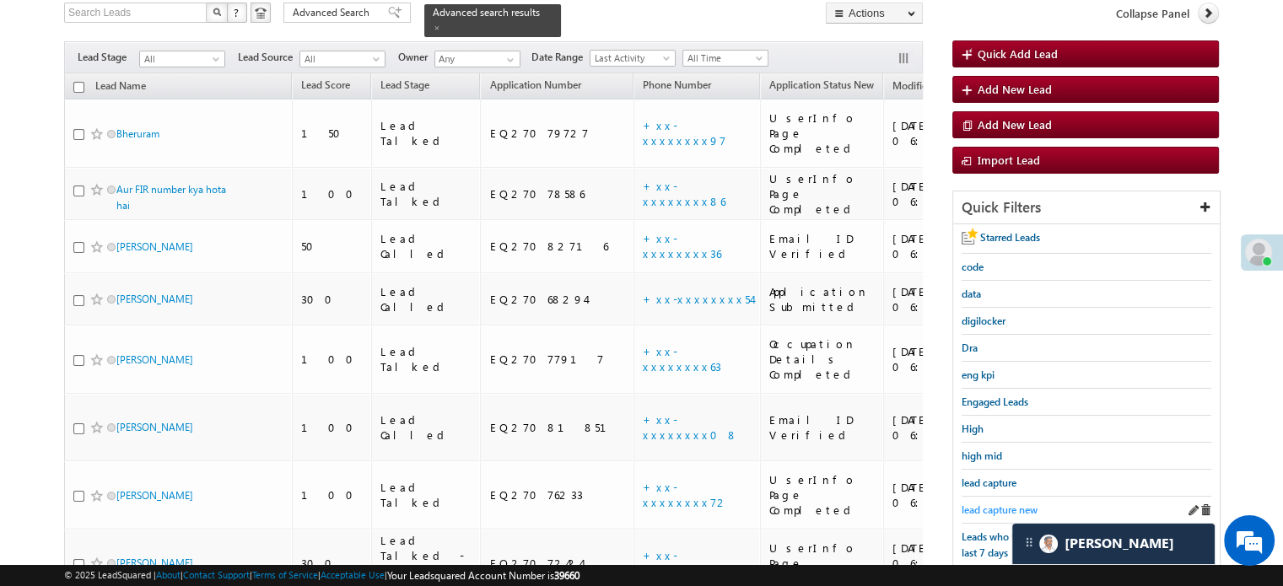
click at [990, 504] on span "lead capture new" at bounding box center [1000, 510] width 76 height 13
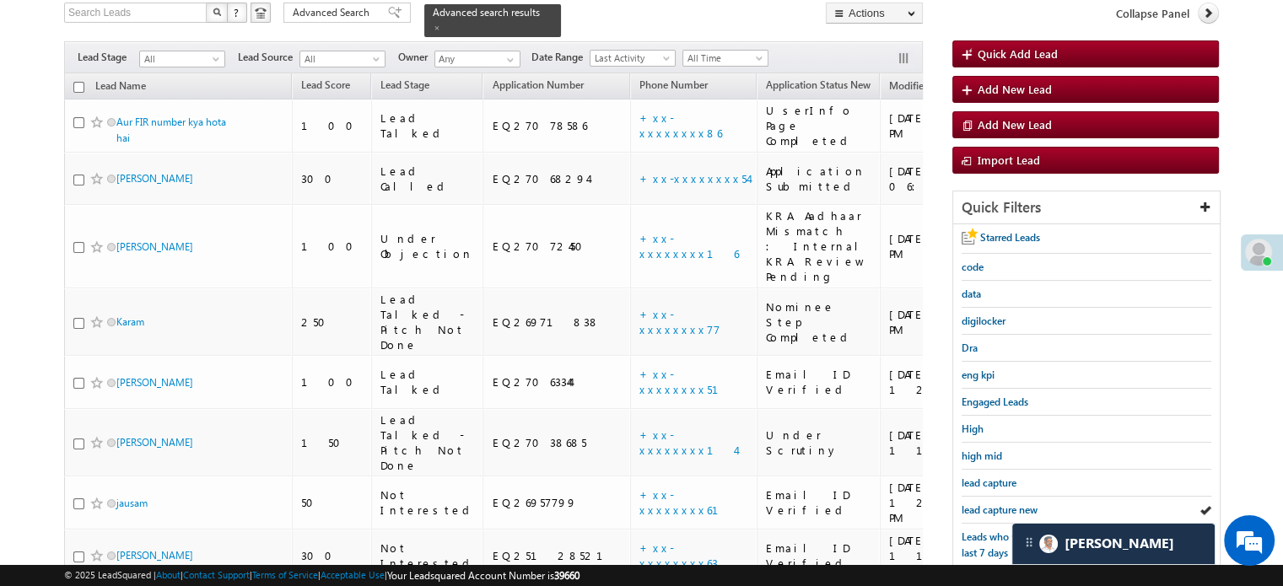
click at [990, 504] on span "lead capture new" at bounding box center [1000, 510] width 76 height 13
click at [1006, 504] on span "lead capture new" at bounding box center [1000, 510] width 76 height 13
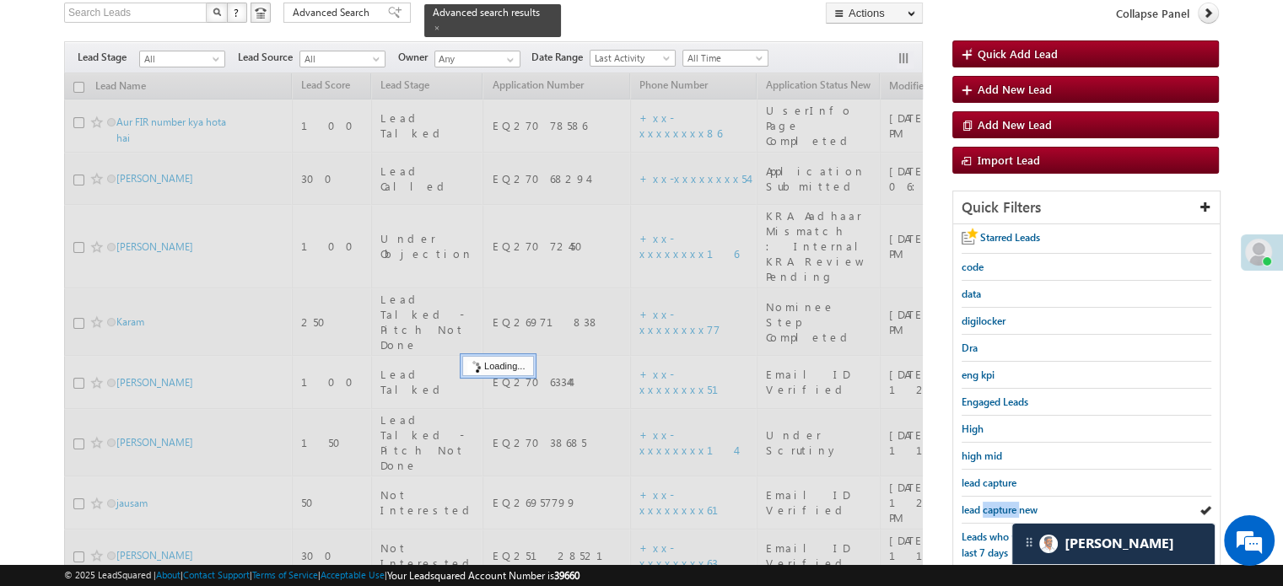
click at [1006, 504] on span "lead capture new" at bounding box center [1000, 510] width 76 height 13
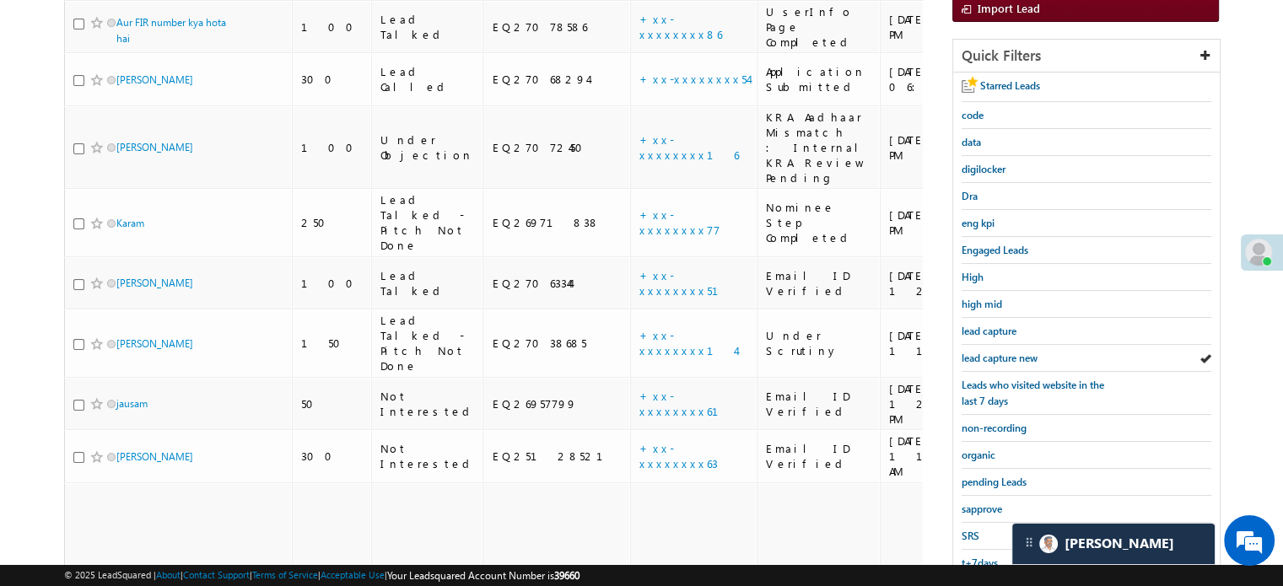
scroll to position [193, 0]
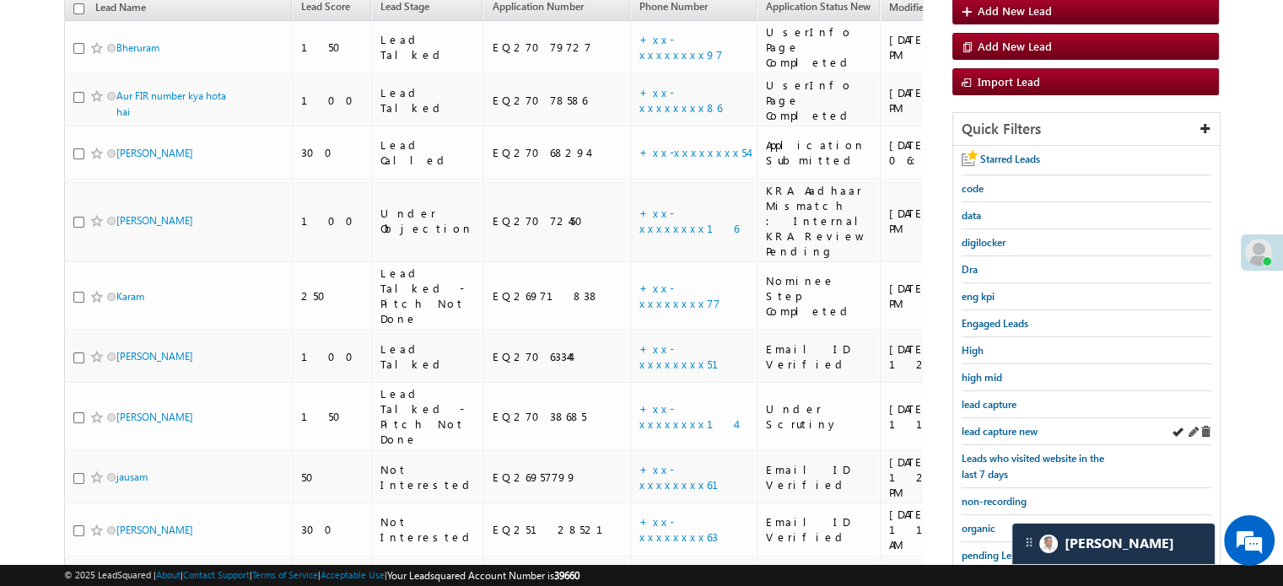
click at [995, 418] on div "lead capture new" at bounding box center [1087, 431] width 250 height 27
click at [993, 425] on span "lead capture new" at bounding box center [1000, 431] width 76 height 13
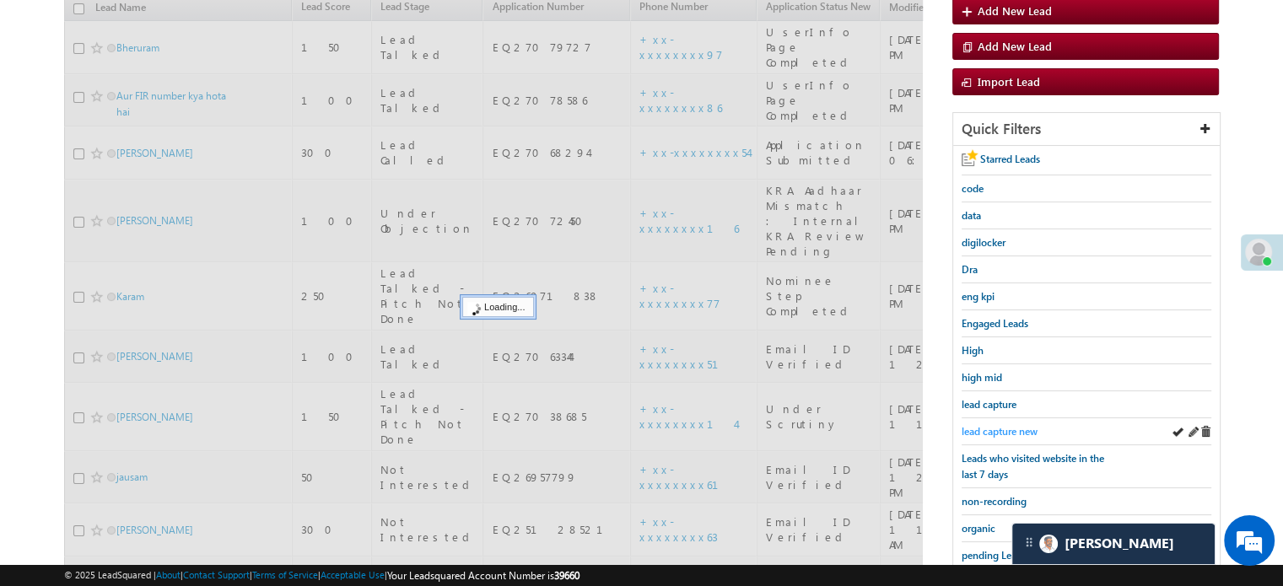
click at [996, 425] on span "lead capture new" at bounding box center [1000, 431] width 76 height 13
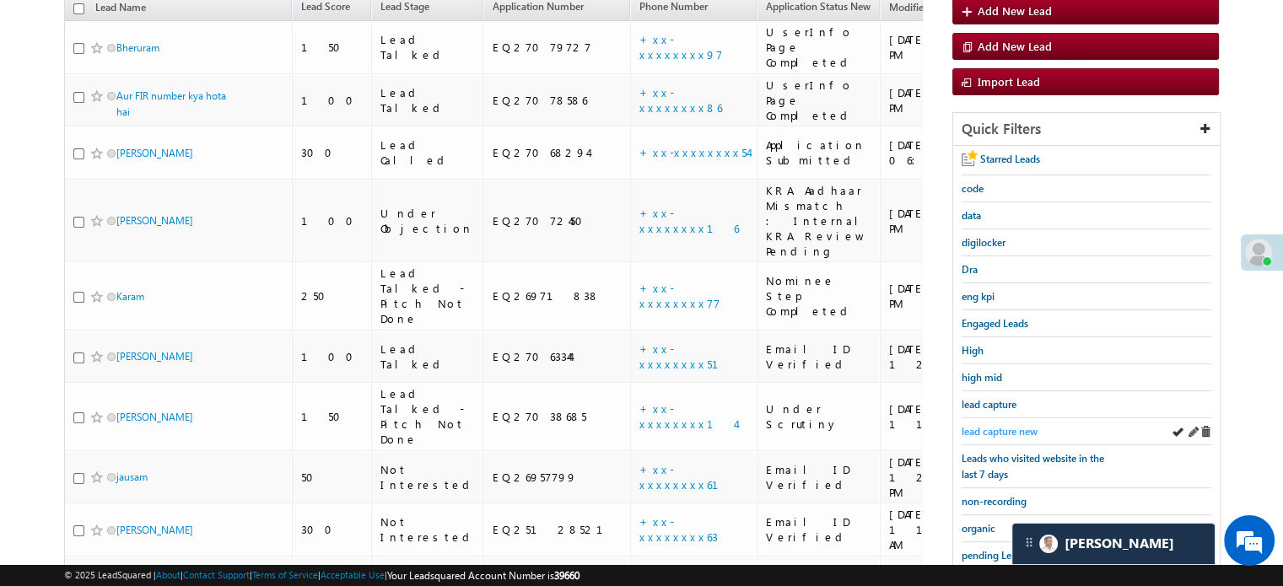
click at [1001, 425] on span "lead capture new" at bounding box center [1000, 431] width 76 height 13
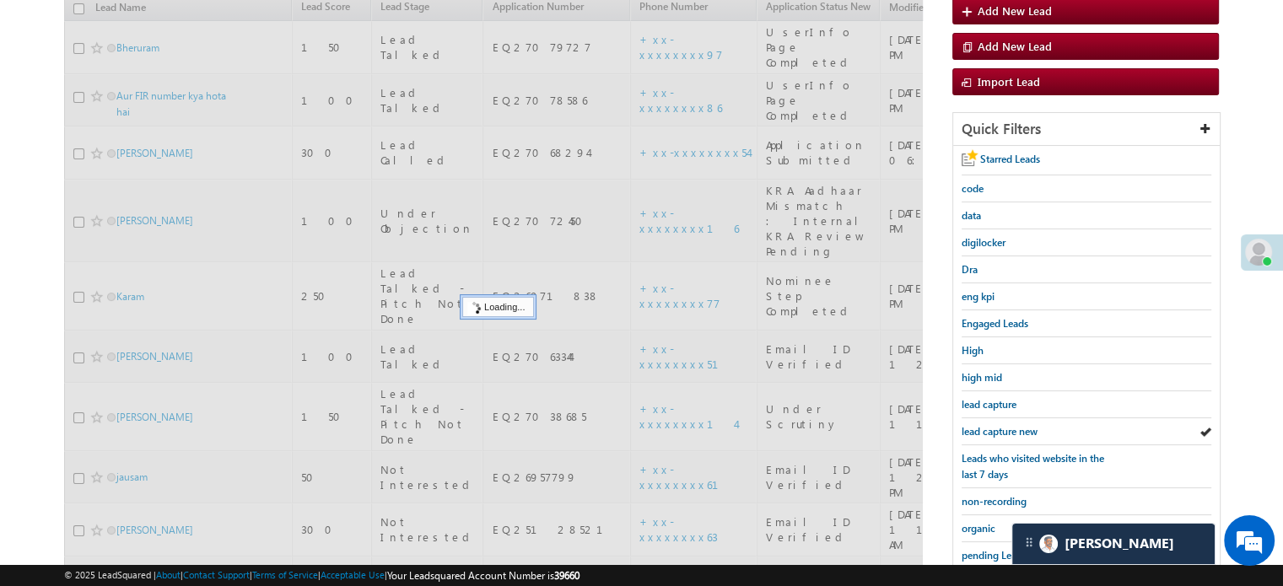
click at [1001, 425] on span "lead capture new" at bounding box center [1000, 431] width 76 height 13
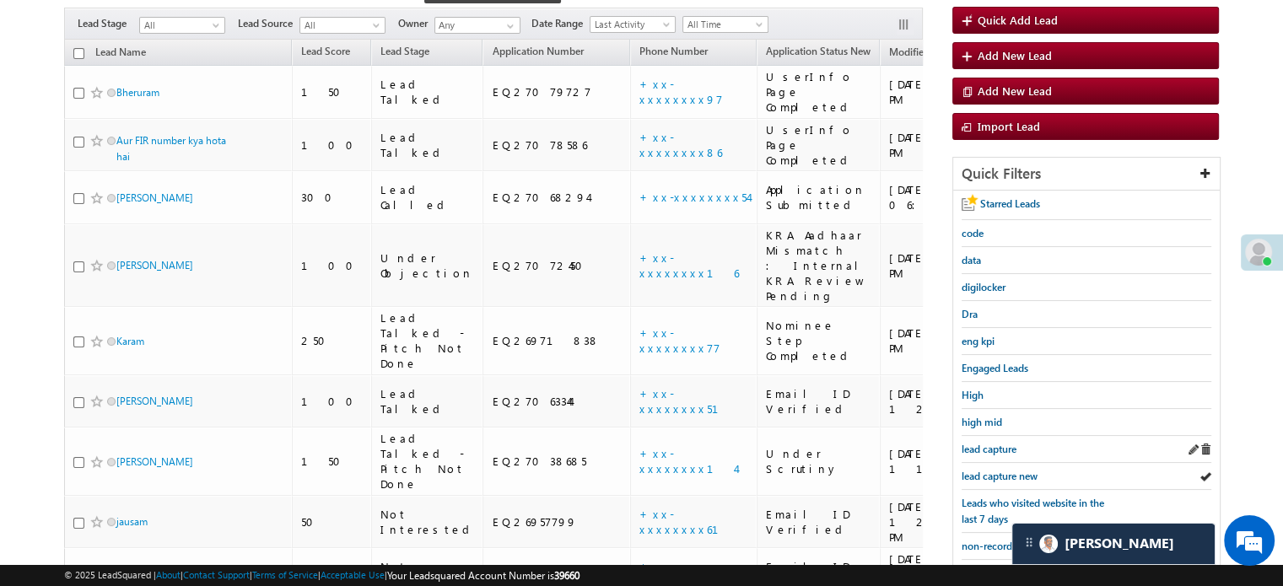
scroll to position [109, 0]
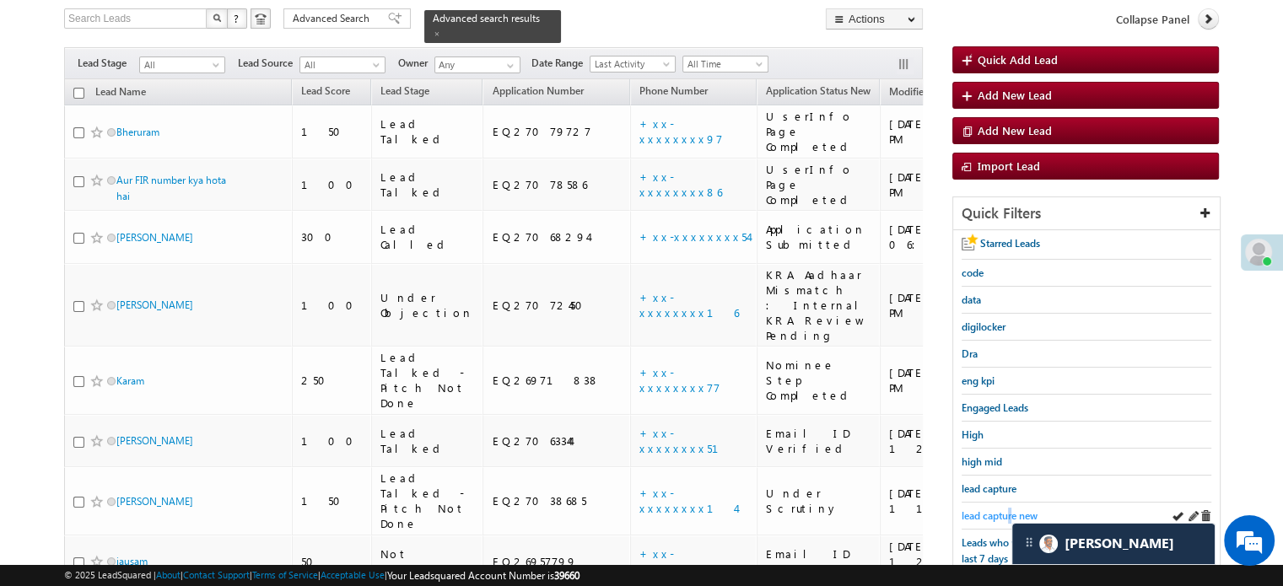
click at [1010, 513] on span "lead capture new" at bounding box center [1000, 516] width 76 height 13
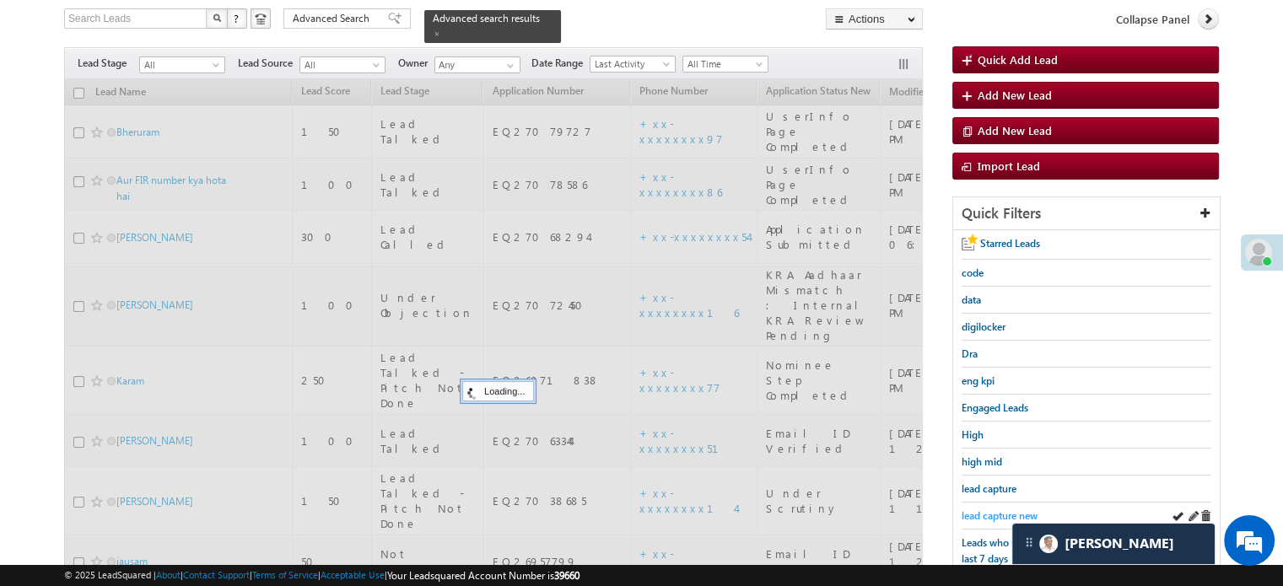
click at [1006, 513] on span "lead capture new" at bounding box center [1000, 516] width 76 height 13
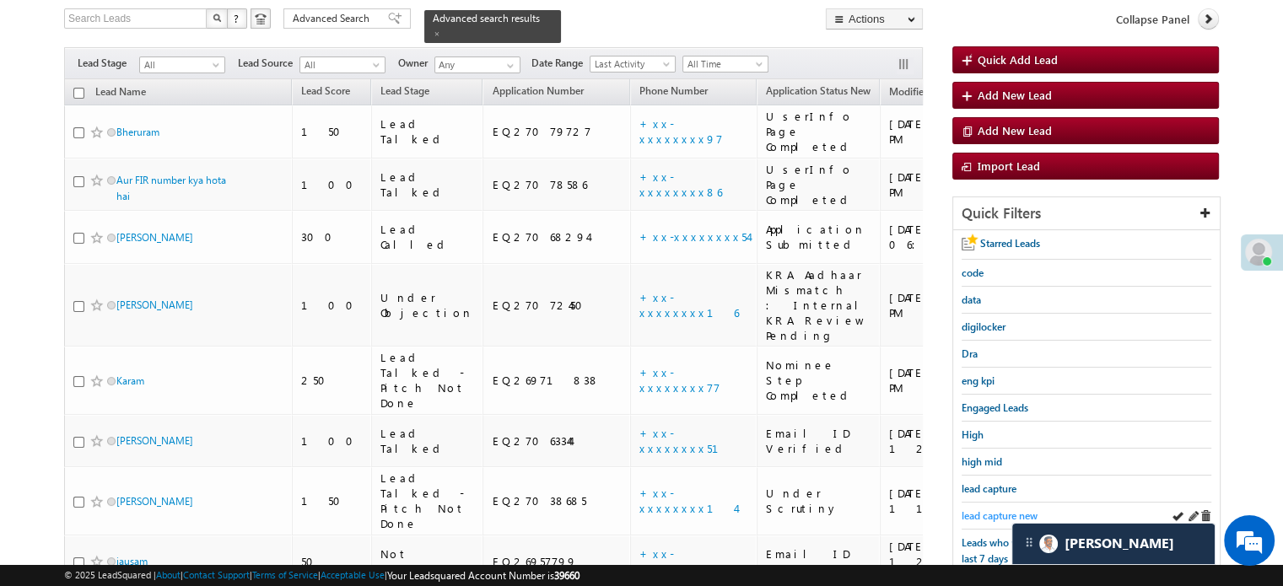
click at [1006, 512] on span "lead capture new" at bounding box center [1000, 516] width 76 height 13
click at [1004, 503] on div "lead capture new" at bounding box center [1087, 516] width 250 height 27
click at [1001, 510] on span "lead capture new" at bounding box center [1000, 516] width 76 height 13
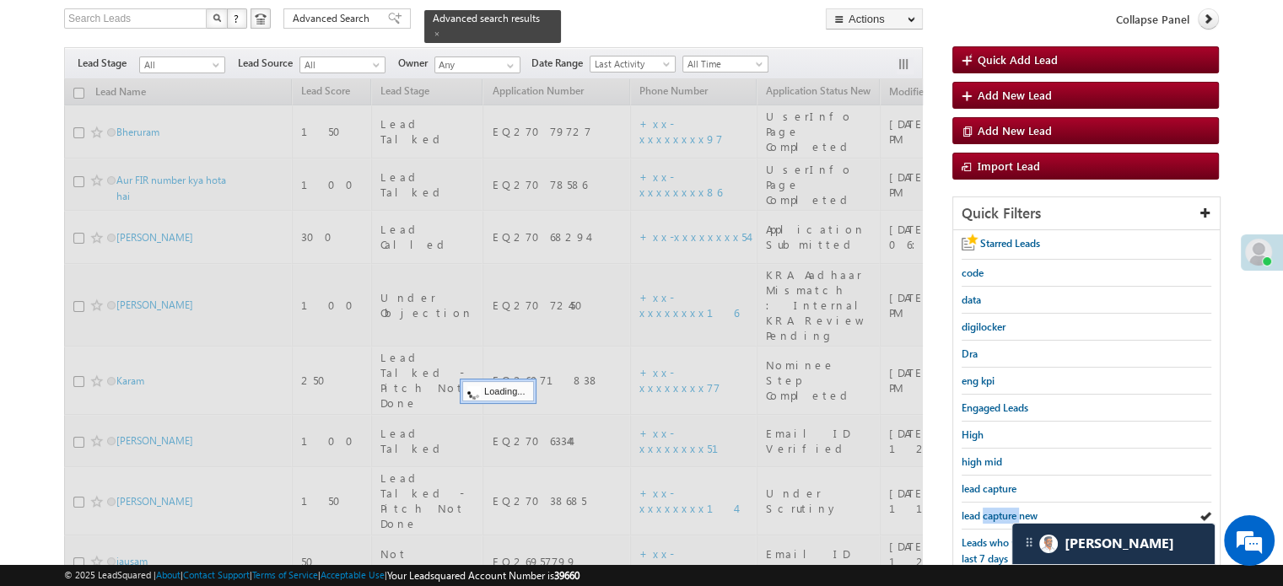
click at [1001, 510] on span "lead capture new" at bounding box center [1000, 516] width 76 height 13
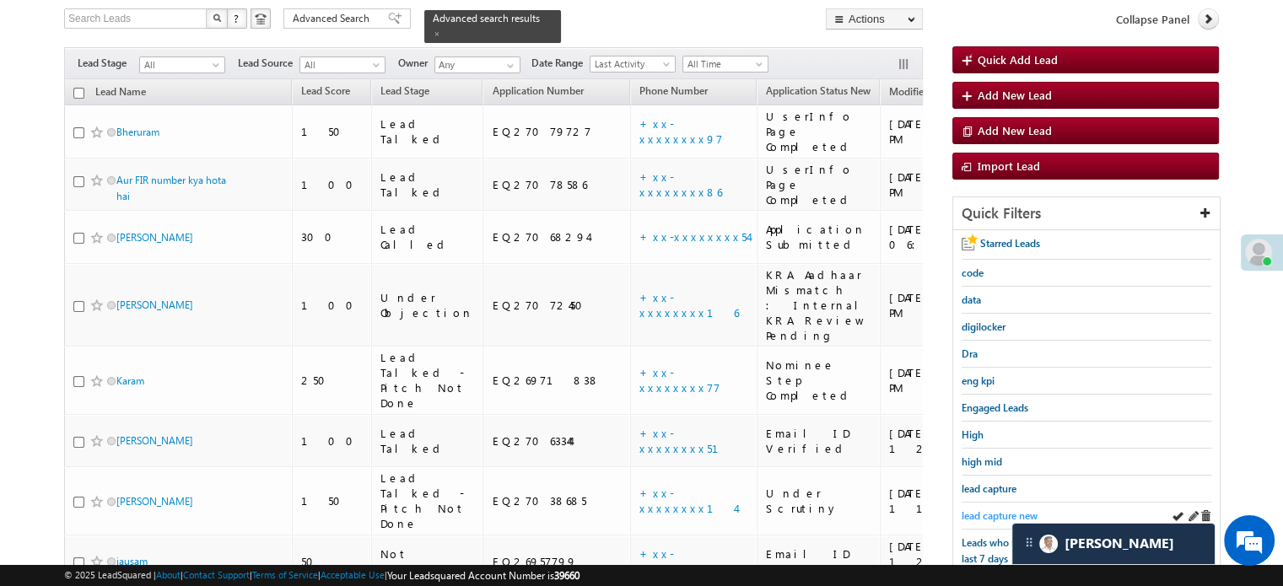
click at [980, 515] on span "lead capture new" at bounding box center [1000, 516] width 76 height 13
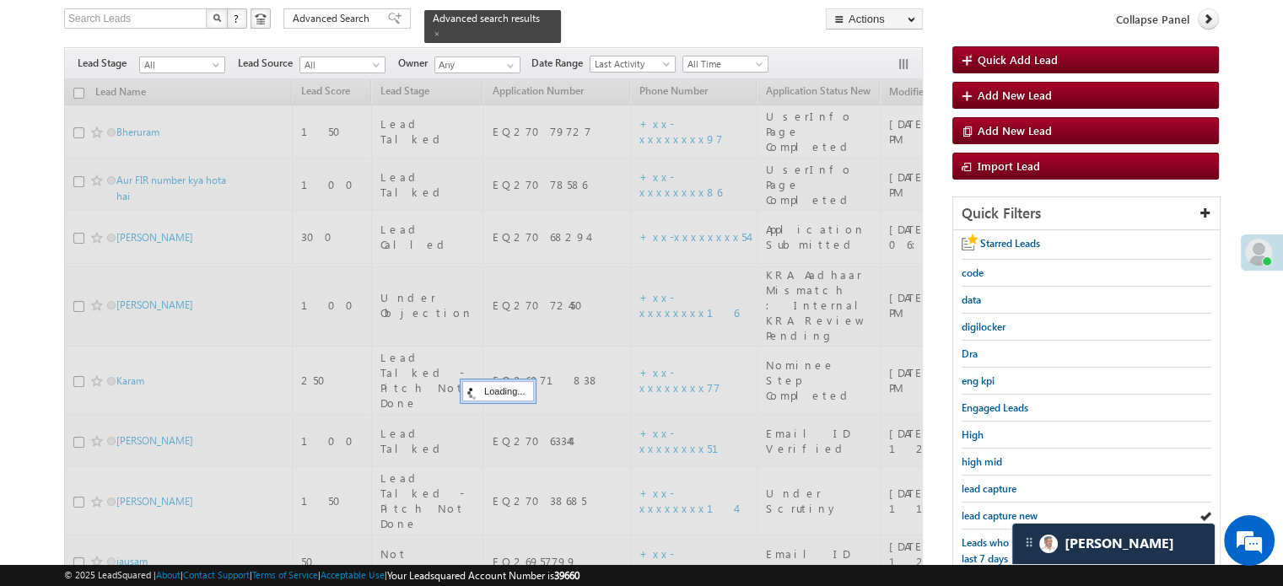
click at [980, 515] on span "lead capture new" at bounding box center [1000, 516] width 76 height 13
click at [1001, 503] on div "lead capture new" at bounding box center [1087, 516] width 250 height 27
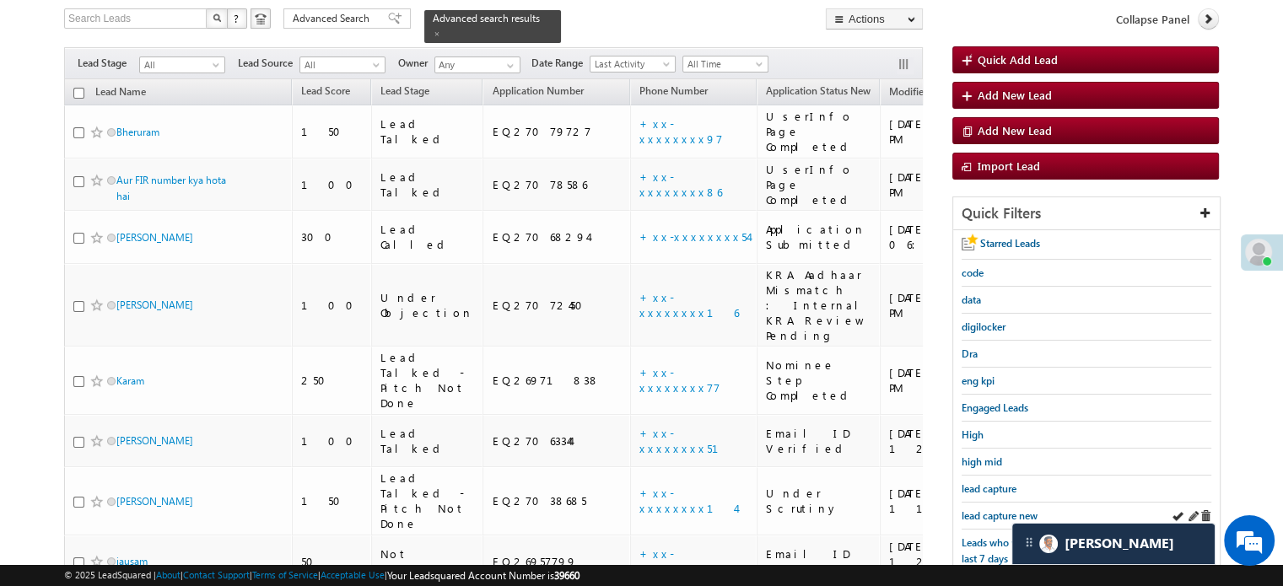
click at [1003, 508] on link "lead capture new" at bounding box center [1000, 516] width 76 height 16
click at [981, 508] on link "lead capture new" at bounding box center [1000, 516] width 76 height 16
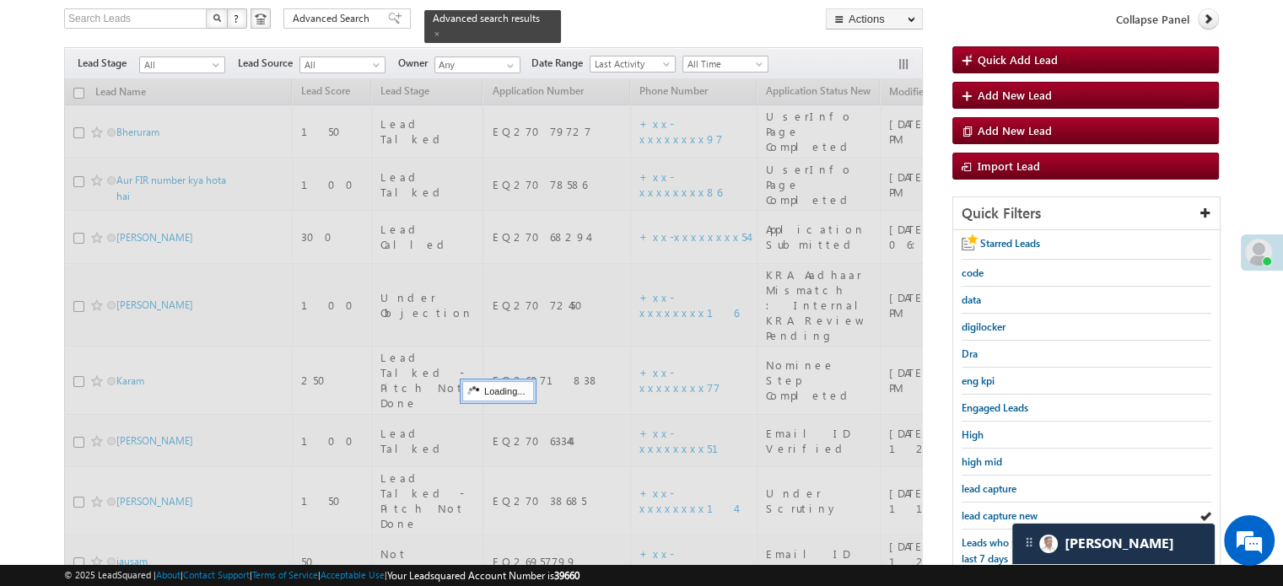
click at [985, 510] on span "lead capture new" at bounding box center [1000, 516] width 76 height 13
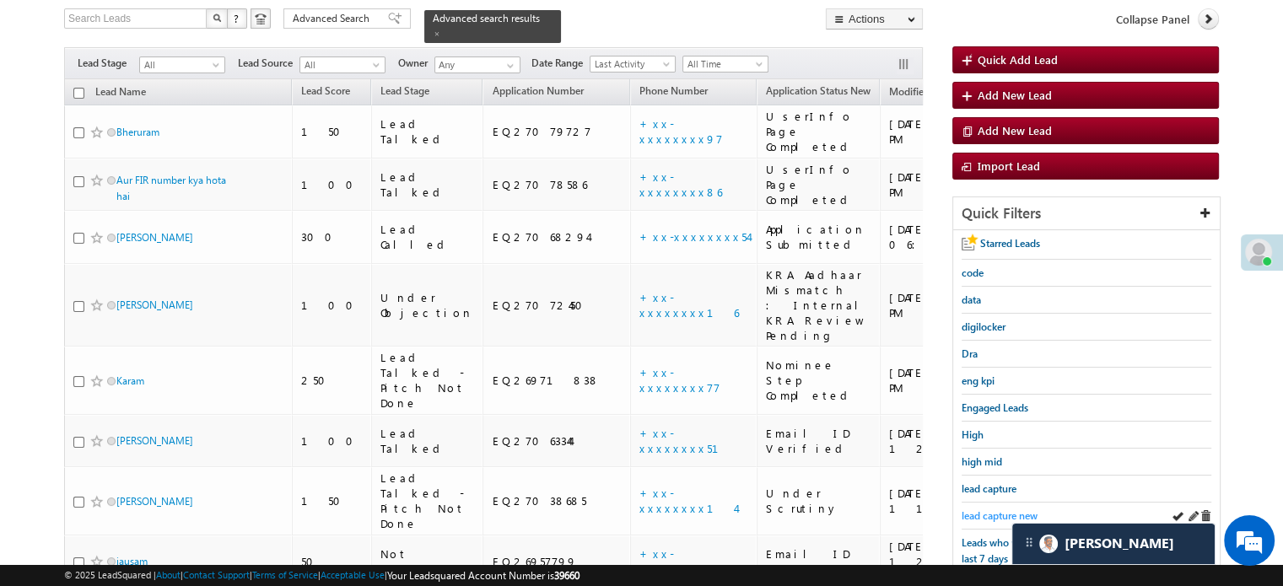
click at [987, 510] on span "lead capture new" at bounding box center [1000, 516] width 76 height 13
click at [985, 510] on span "lead capture new" at bounding box center [1000, 516] width 76 height 13
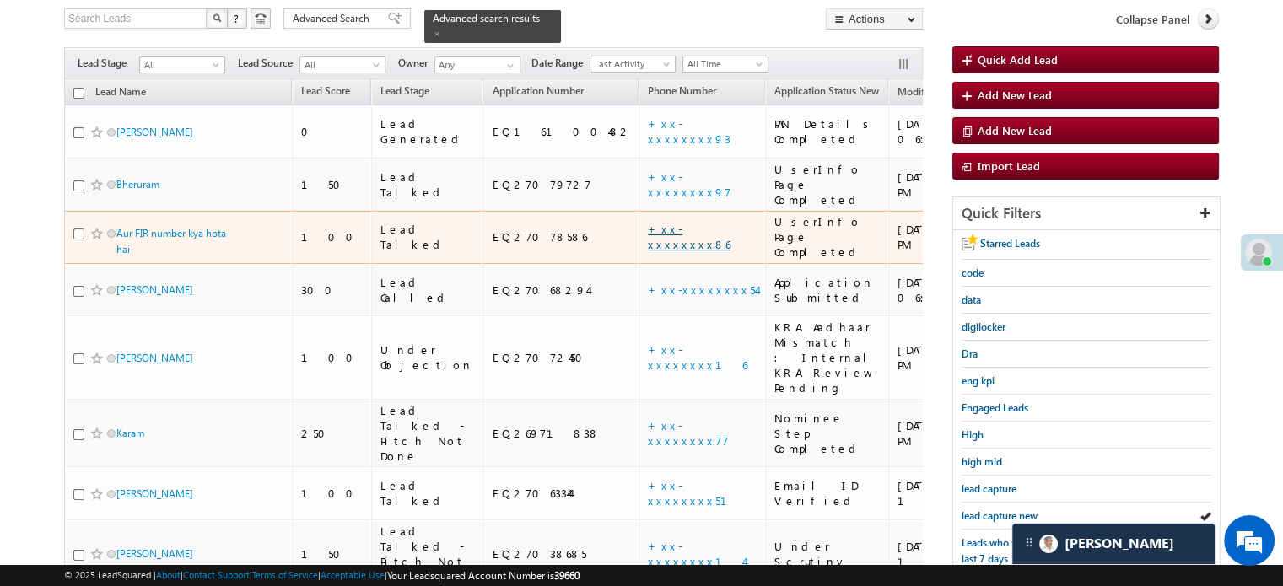
click at [648, 222] on link "+xx-xxxxxxxx86" at bounding box center [689, 237] width 83 height 30
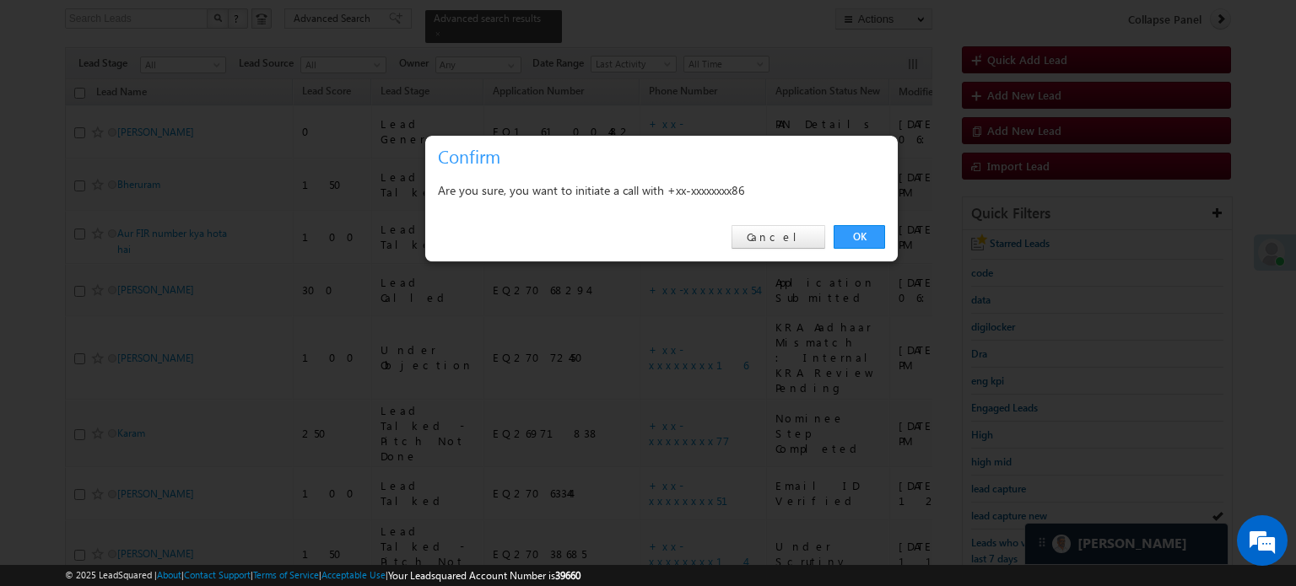
click at [828, 238] on div "OK Cancel" at bounding box center [661, 237] width 472 height 48
click at [839, 238] on link "OK" at bounding box center [859, 237] width 51 height 24
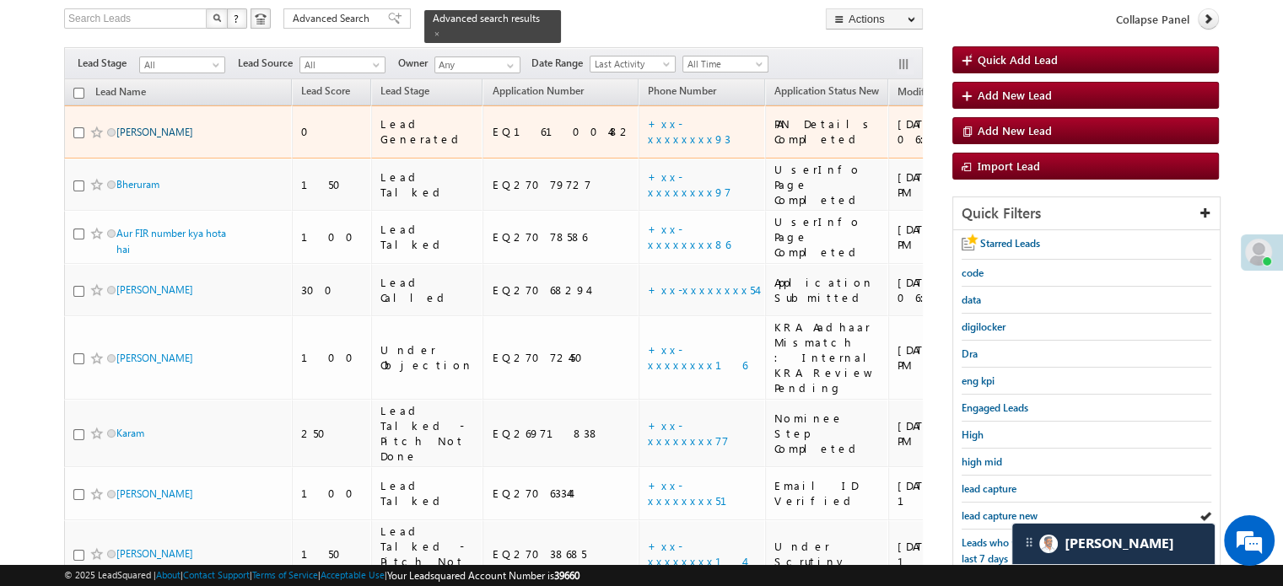
scroll to position [8113, 0]
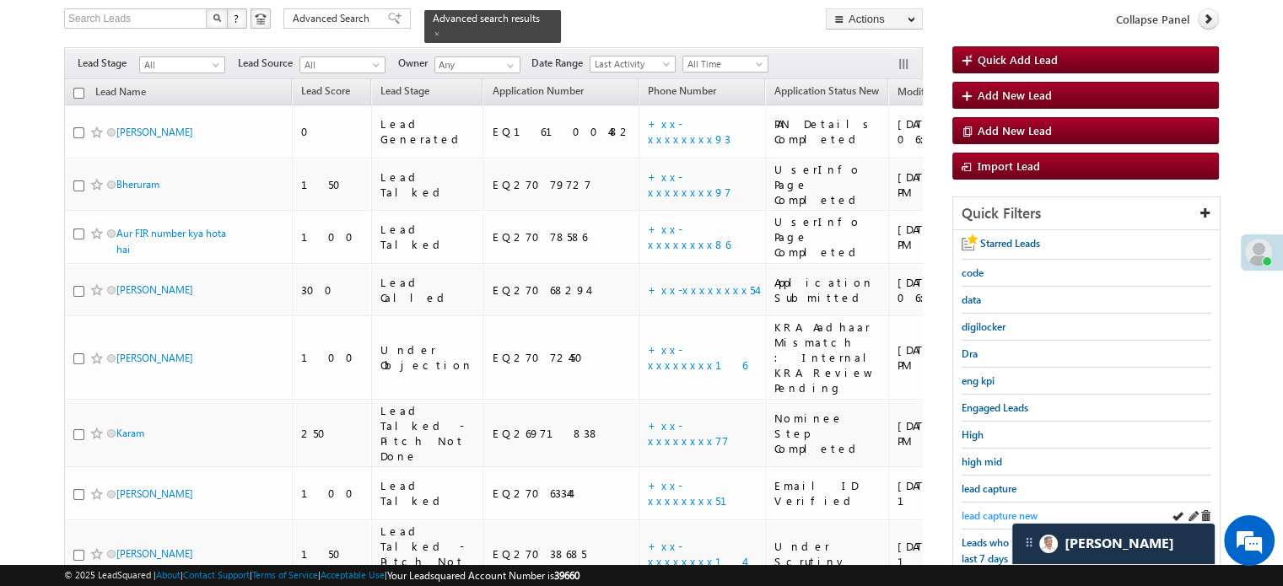
click at [1005, 510] on span "lead capture new" at bounding box center [1000, 516] width 76 height 13
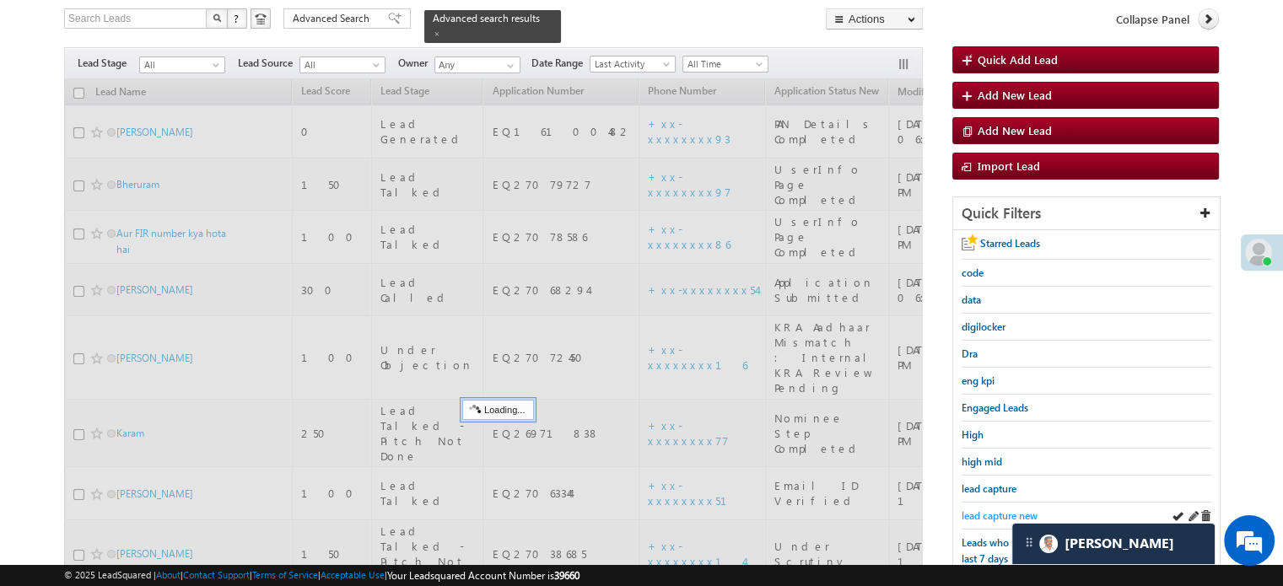
click at [1012, 511] on span "lead capture new" at bounding box center [1000, 516] width 76 height 13
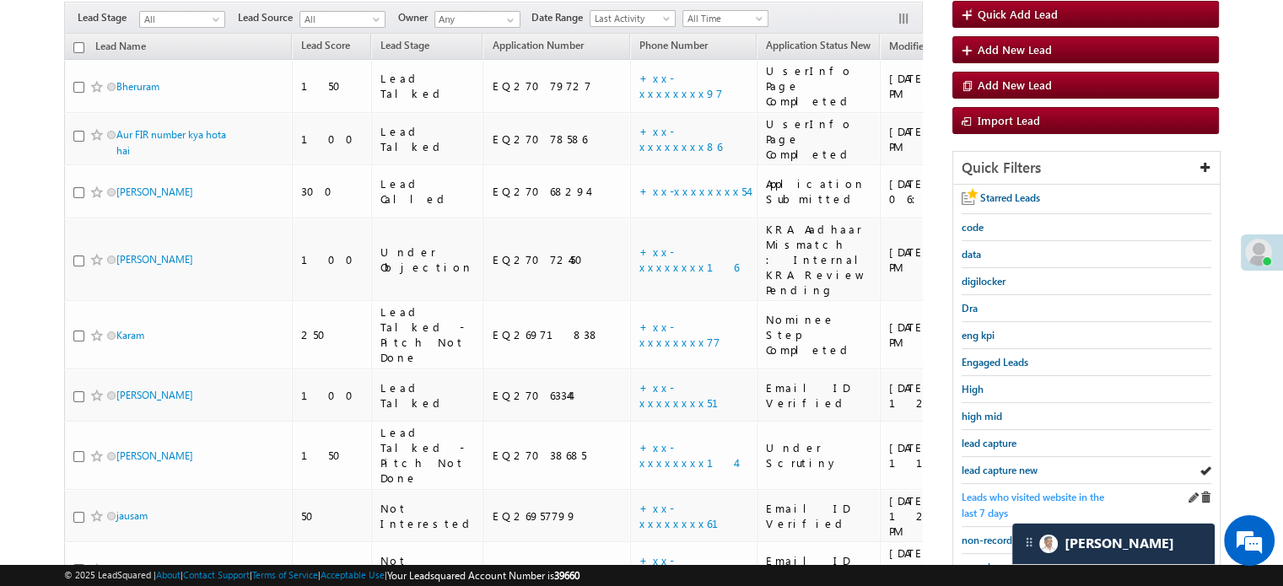
scroll to position [109, 0]
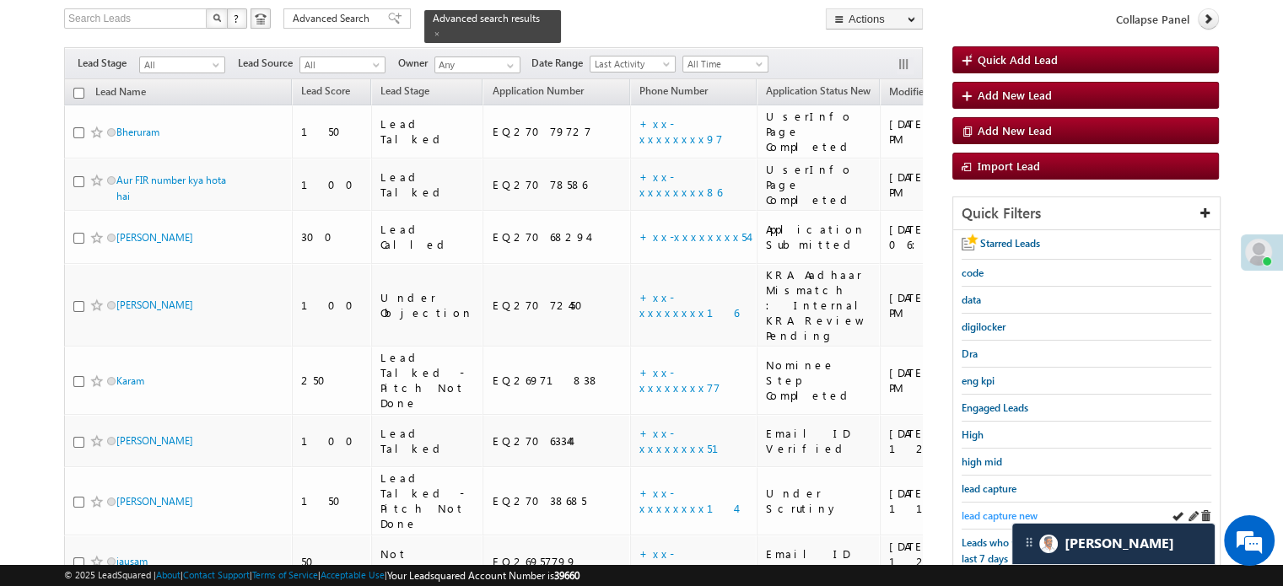
click at [979, 510] on span "lead capture new" at bounding box center [1000, 516] width 76 height 13
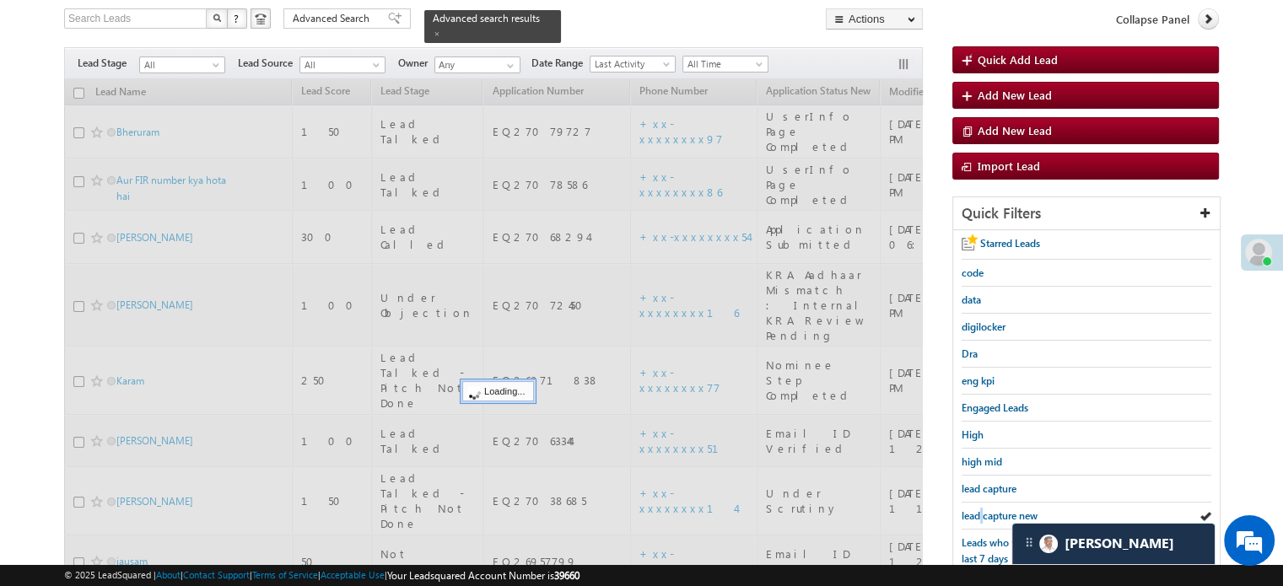
click at [979, 510] on span "lead capture new" at bounding box center [1000, 516] width 76 height 13
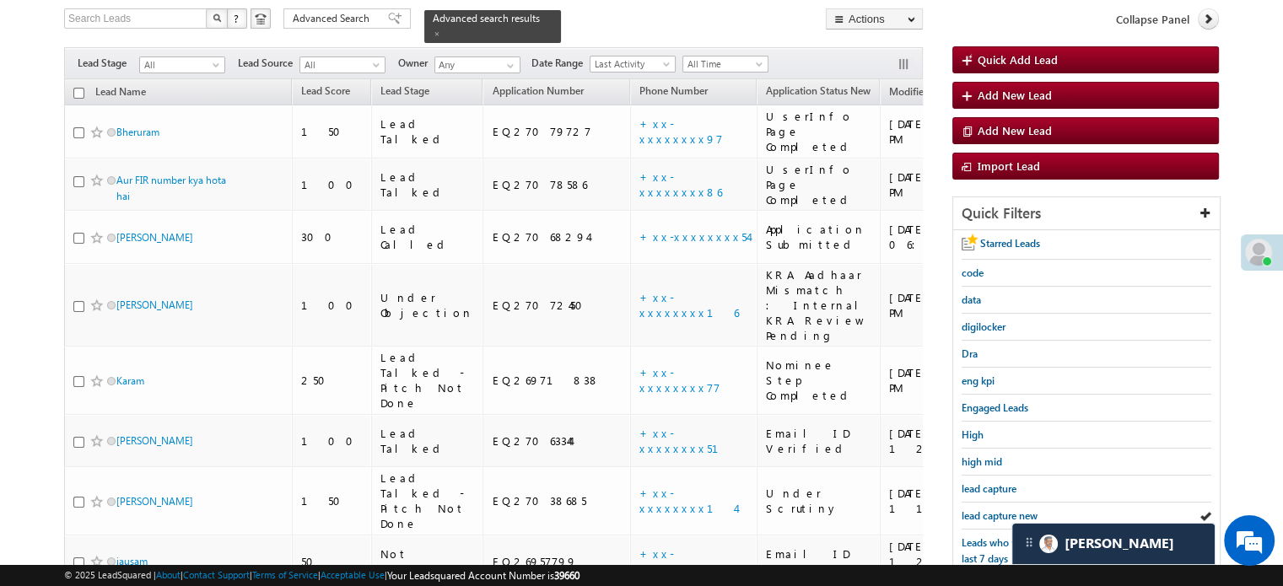
click at [979, 510] on span "lead capture new" at bounding box center [1000, 516] width 76 height 13
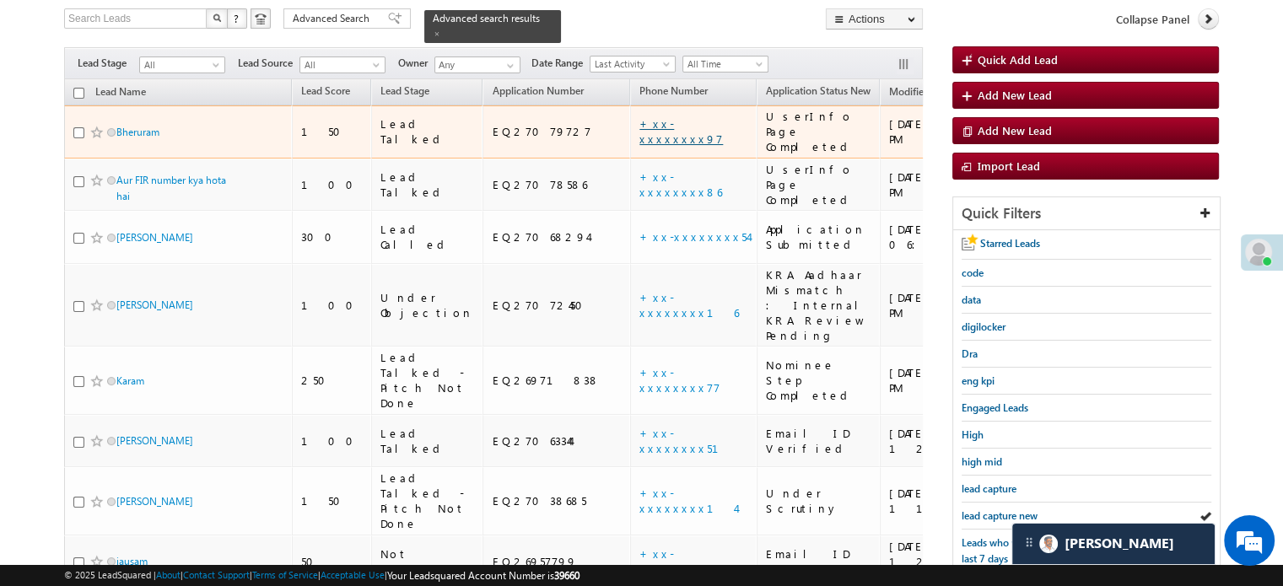
click at [639, 116] on link "+xx-xxxxxxxx97" at bounding box center [681, 131] width 84 height 30
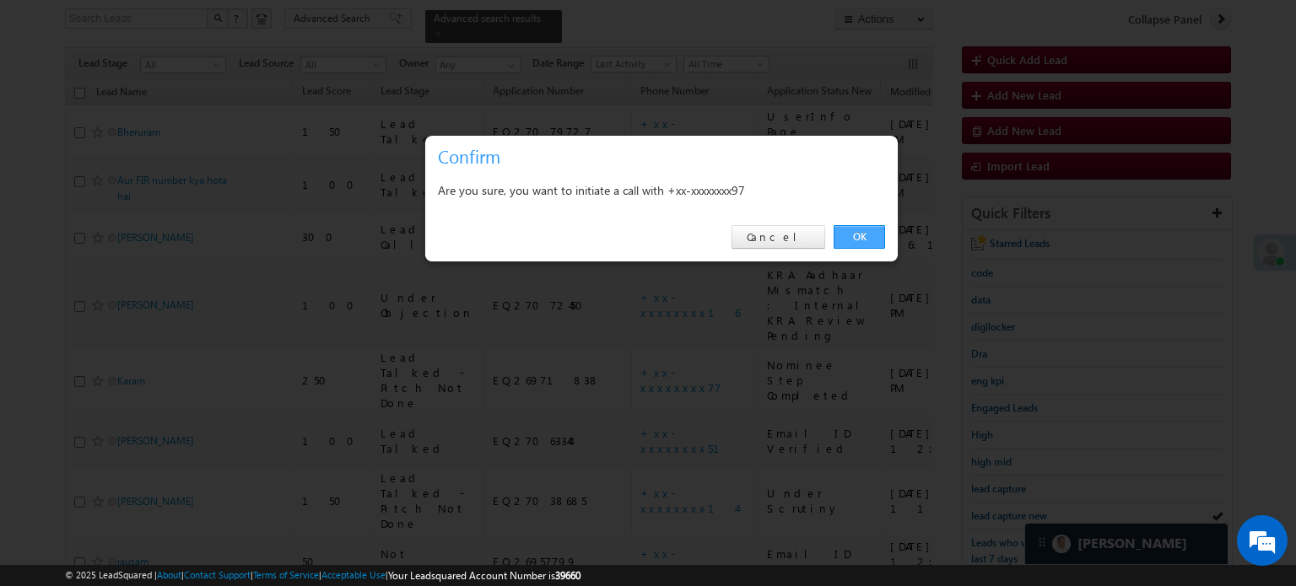
click at [860, 227] on link "OK" at bounding box center [859, 237] width 51 height 24
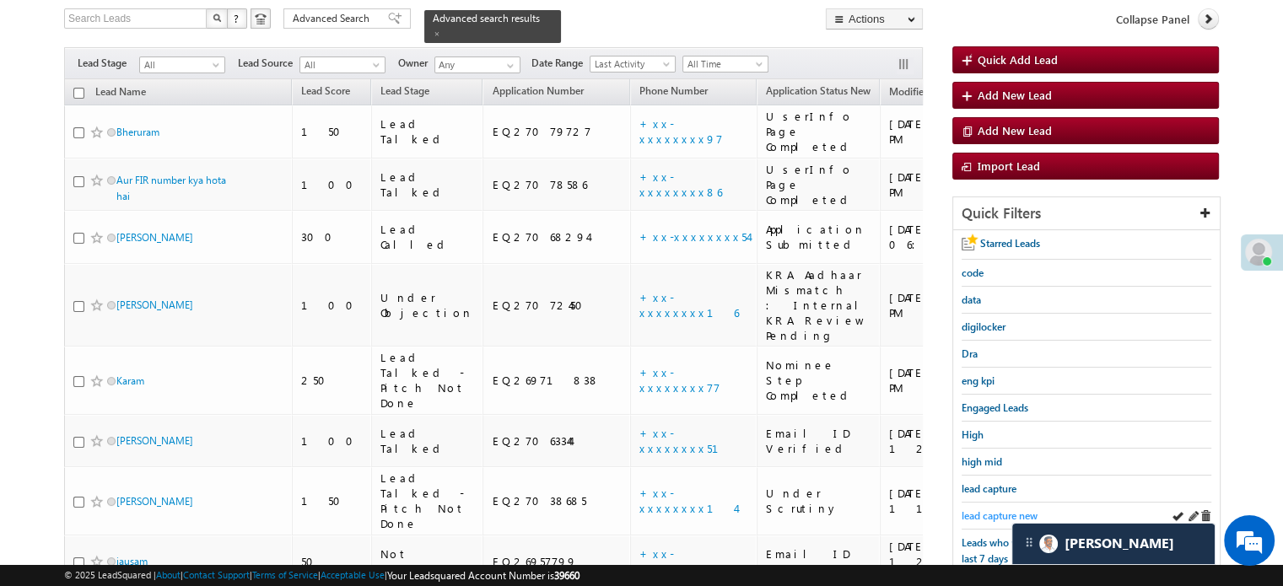
click at [979, 512] on span "lead capture new" at bounding box center [1000, 516] width 76 height 13
click at [996, 510] on span "lead capture new" at bounding box center [1000, 516] width 76 height 13
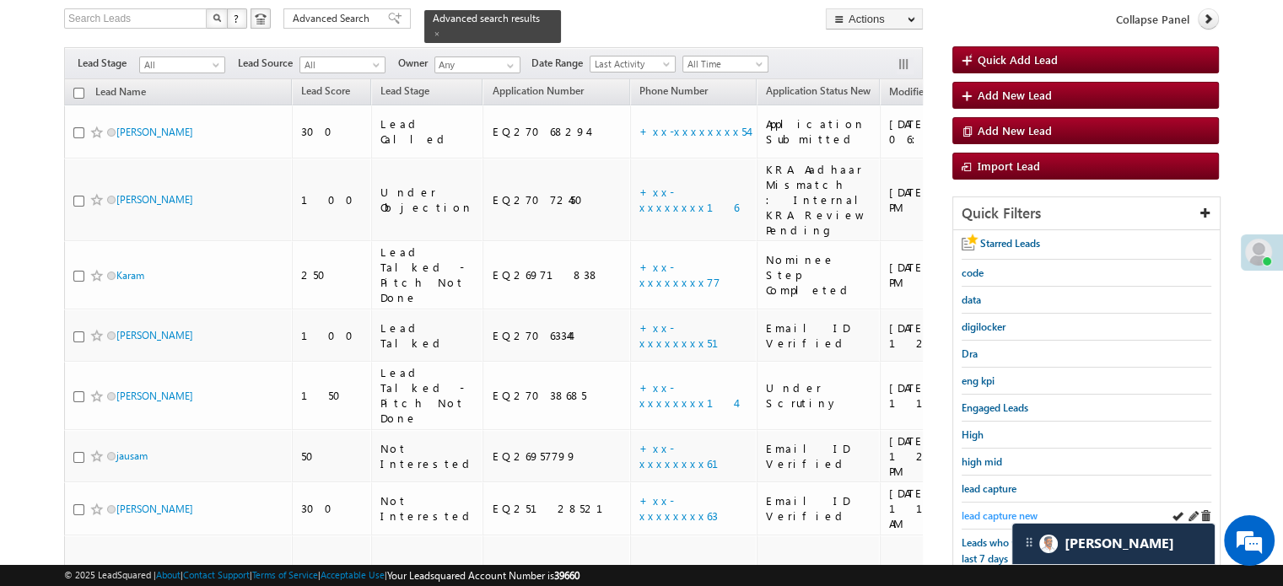
drag, startPoint x: 1006, startPoint y: 521, endPoint x: 986, endPoint y: 513, distance: 20.8
click at [1006, 520] on div "lead capture new" at bounding box center [1087, 516] width 250 height 27
click at [986, 513] on span "lead capture new" at bounding box center [1000, 516] width 76 height 13
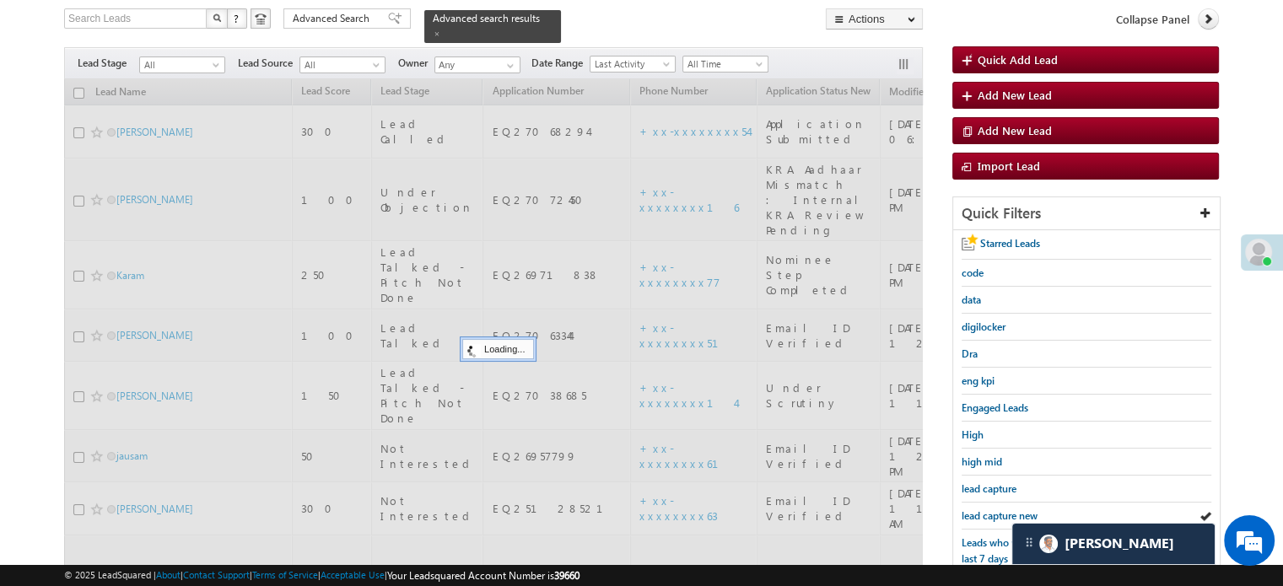
click at [982, 513] on span "lead capture new" at bounding box center [1000, 516] width 76 height 13
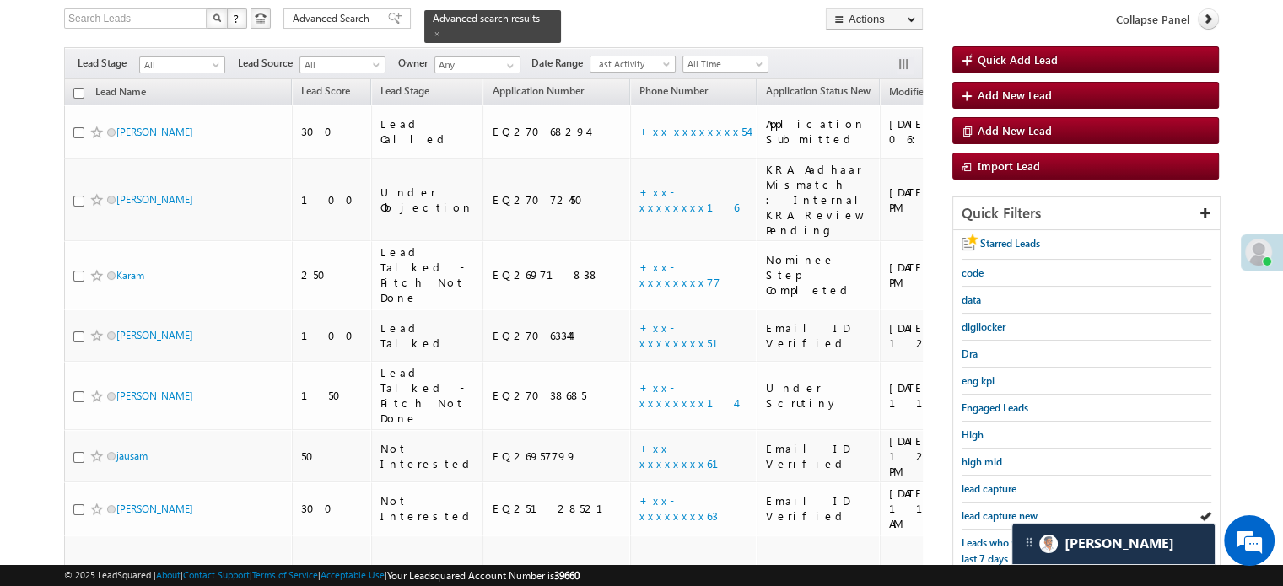
click at [982, 513] on span "lead capture new" at bounding box center [1000, 516] width 76 height 13
click at [975, 510] on span "lead capture new" at bounding box center [1000, 516] width 76 height 13
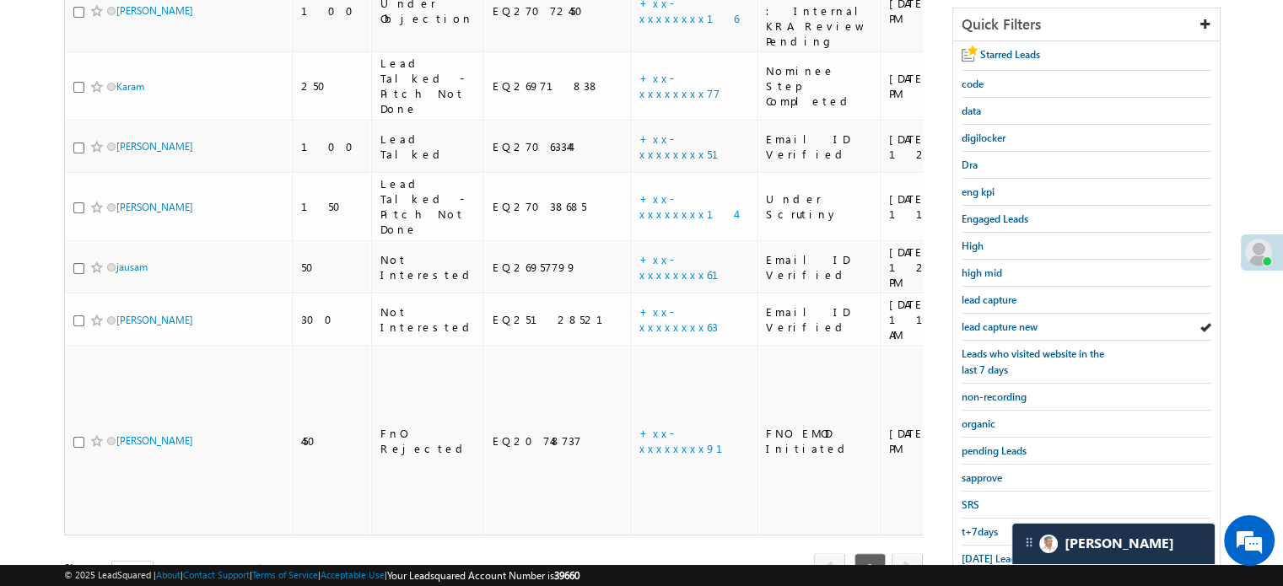
scroll to position [362, 0]
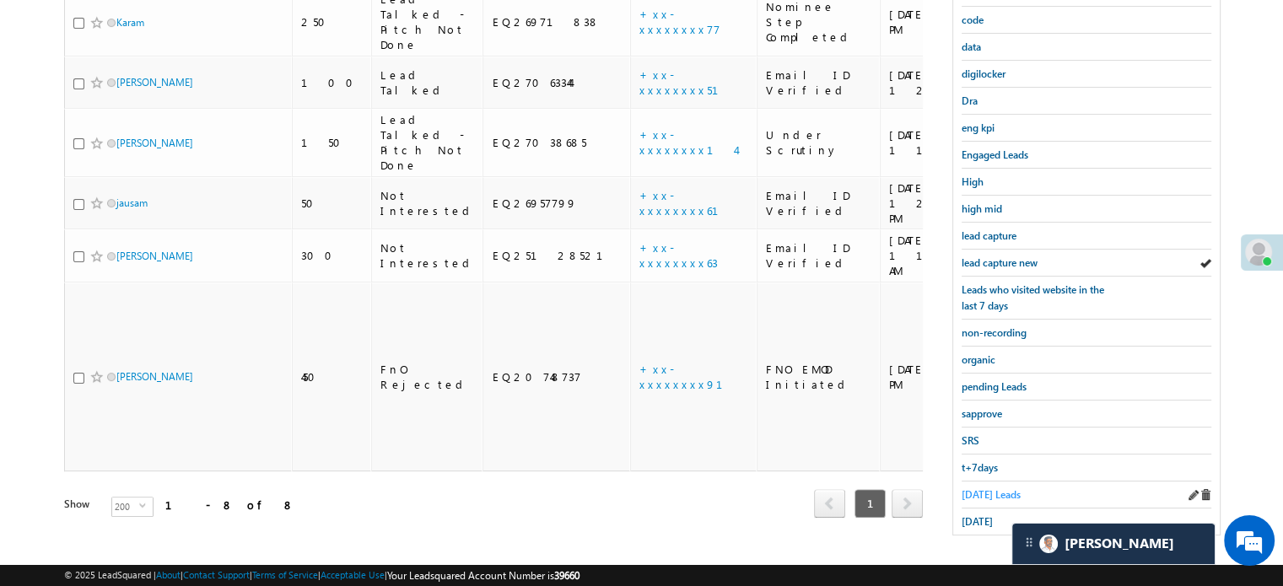
click at [988, 492] on span "Today's Leads" at bounding box center [991, 494] width 59 height 13
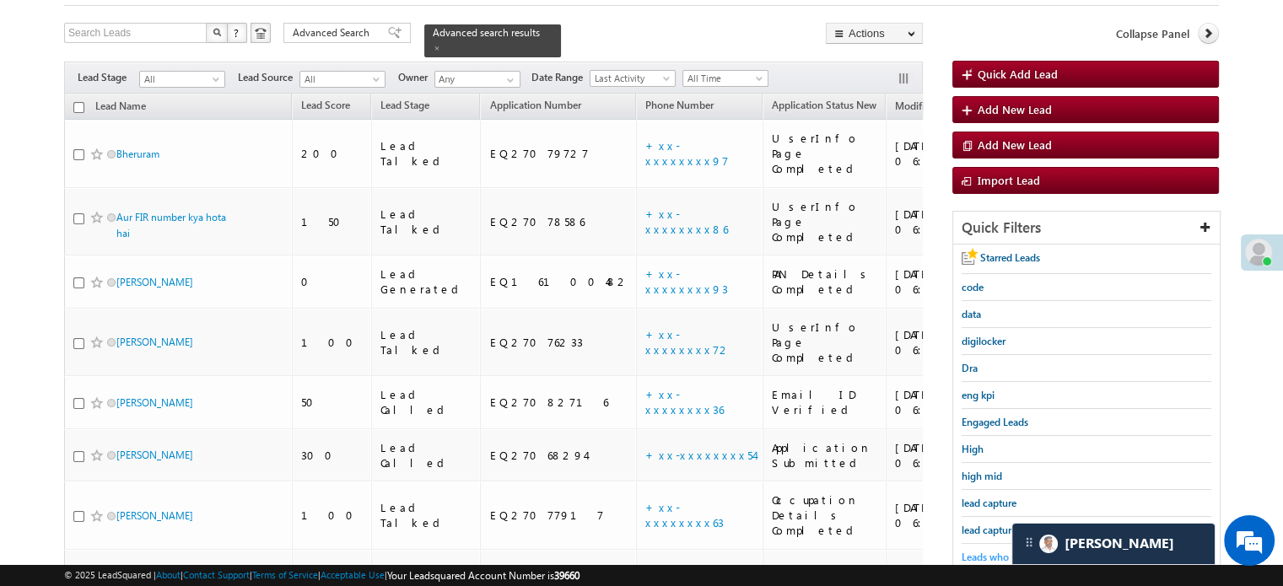
scroll to position [193, 0]
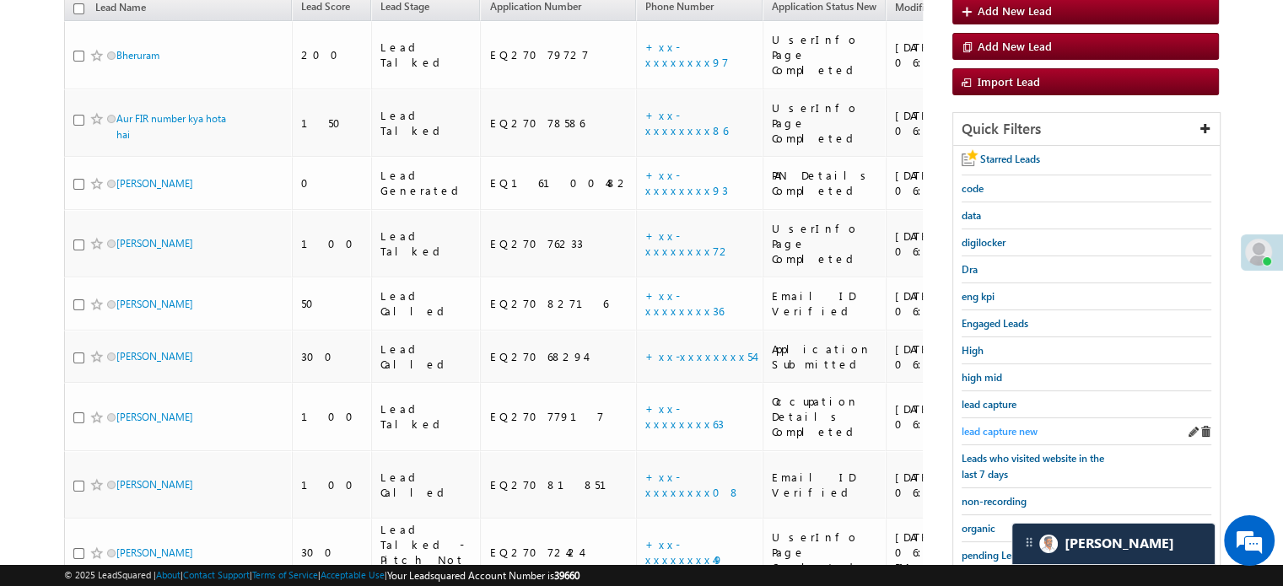
click at [996, 431] on span "lead capture new" at bounding box center [1000, 431] width 76 height 13
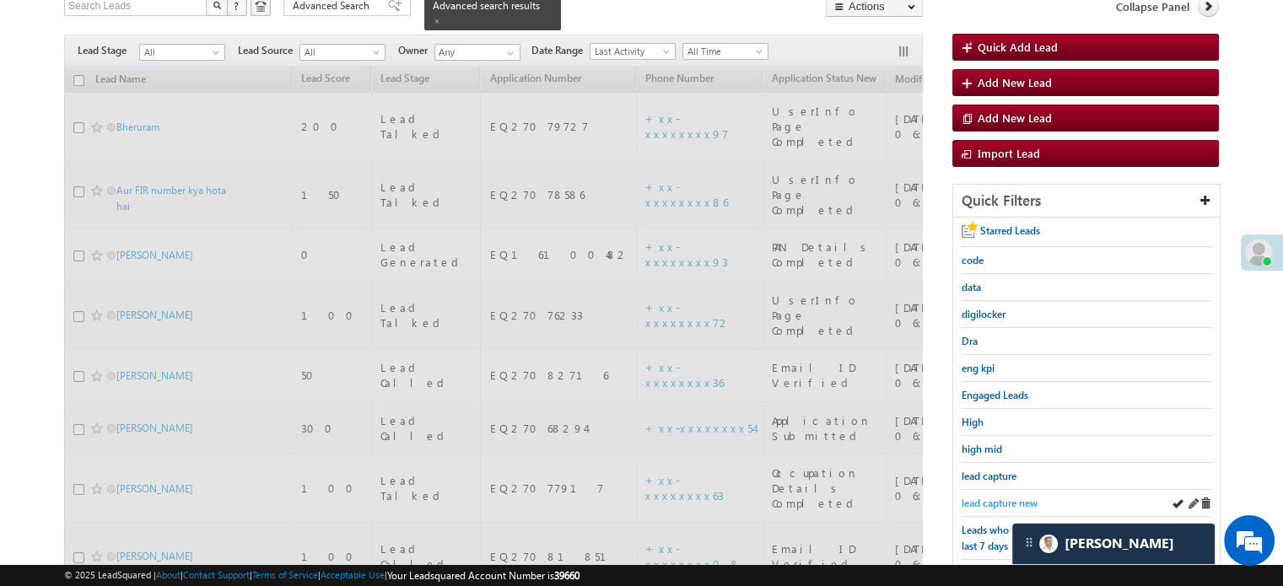
scroll to position [24, 0]
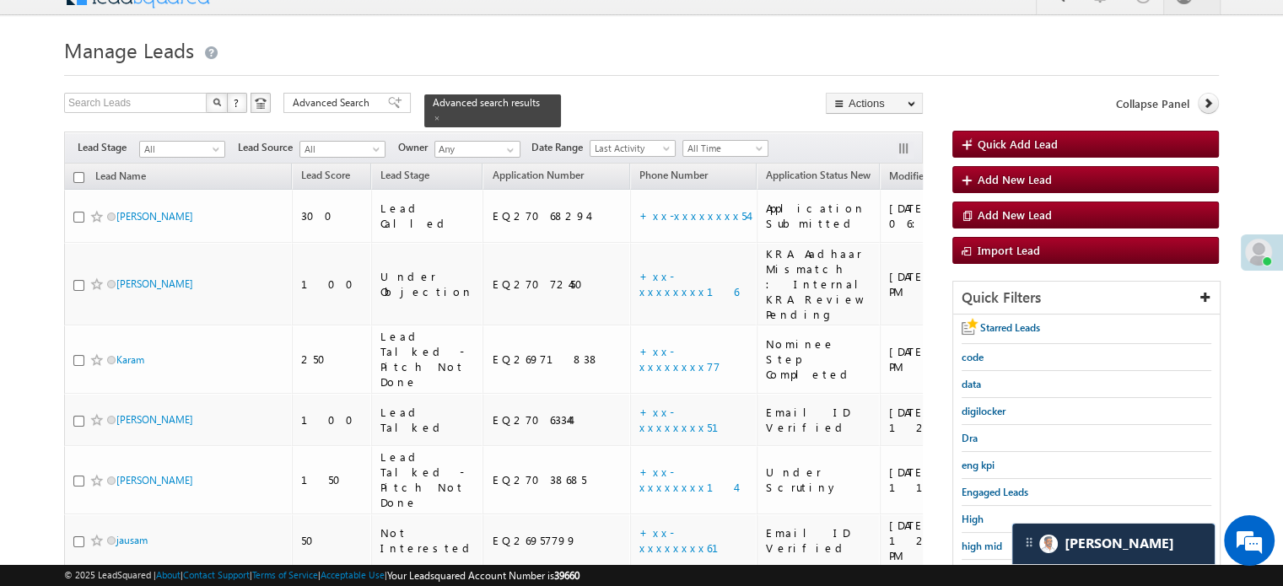
drag, startPoint x: 1199, startPoint y: 533, endPoint x: 925, endPoint y: 492, distance: 276.5
click at [1198, 532] on div "[PERSON_NAME]" at bounding box center [1113, 544] width 202 height 40
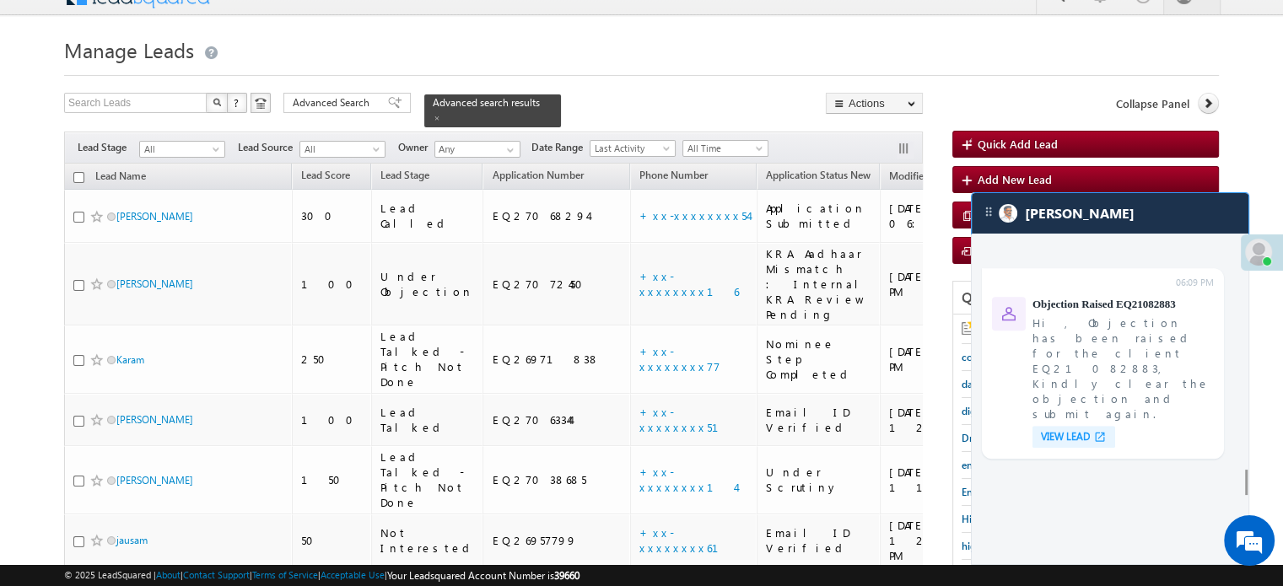
scroll to position [6985, 0]
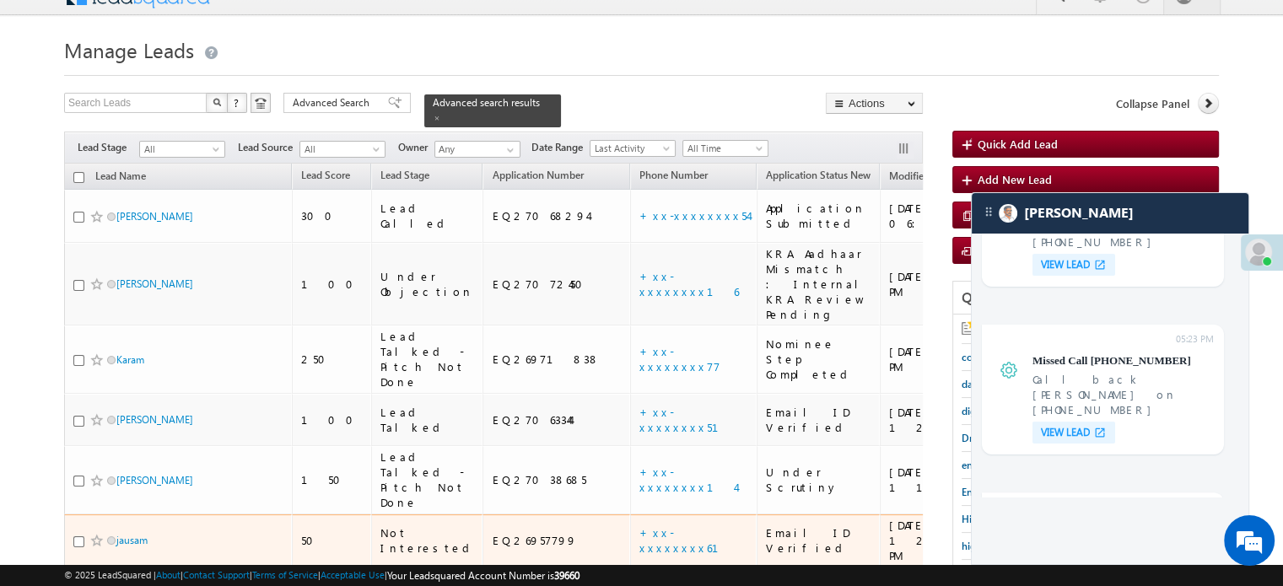
click at [641, 585] on html "Menu Priya Rathore priya .rath ore@a ngelb rokin g.com" at bounding box center [641, 460] width 1283 height 969
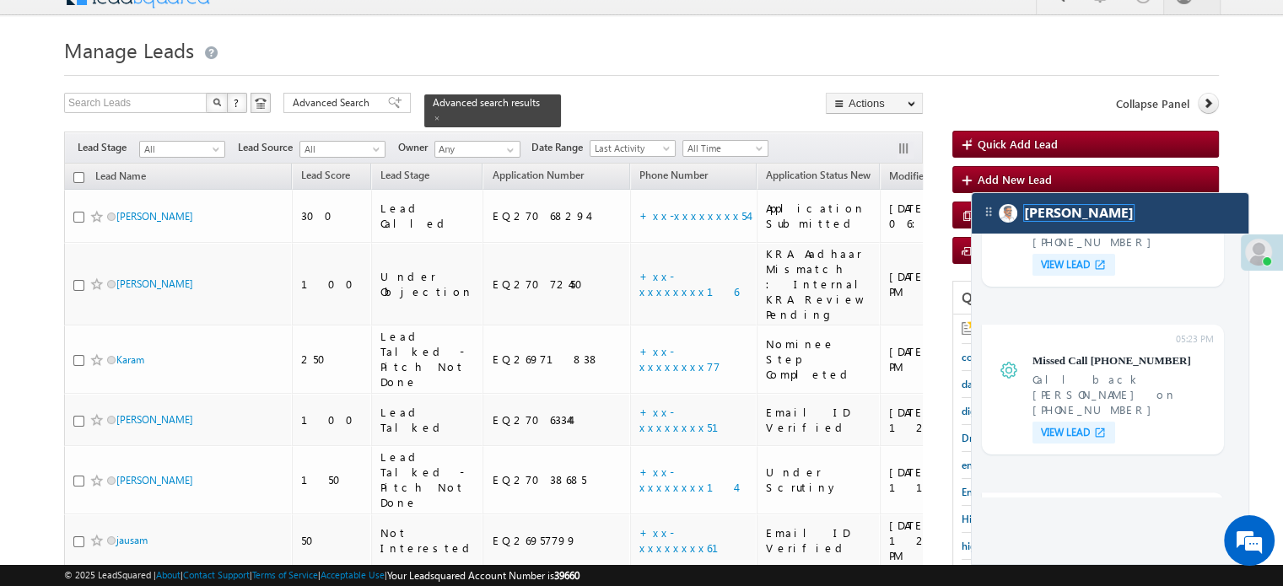
click at [1055, 206] on span "[PERSON_NAME]" at bounding box center [1079, 213] width 110 height 16
click at [1076, 211] on div "[PERSON_NAME]" at bounding box center [1110, 213] width 277 height 40
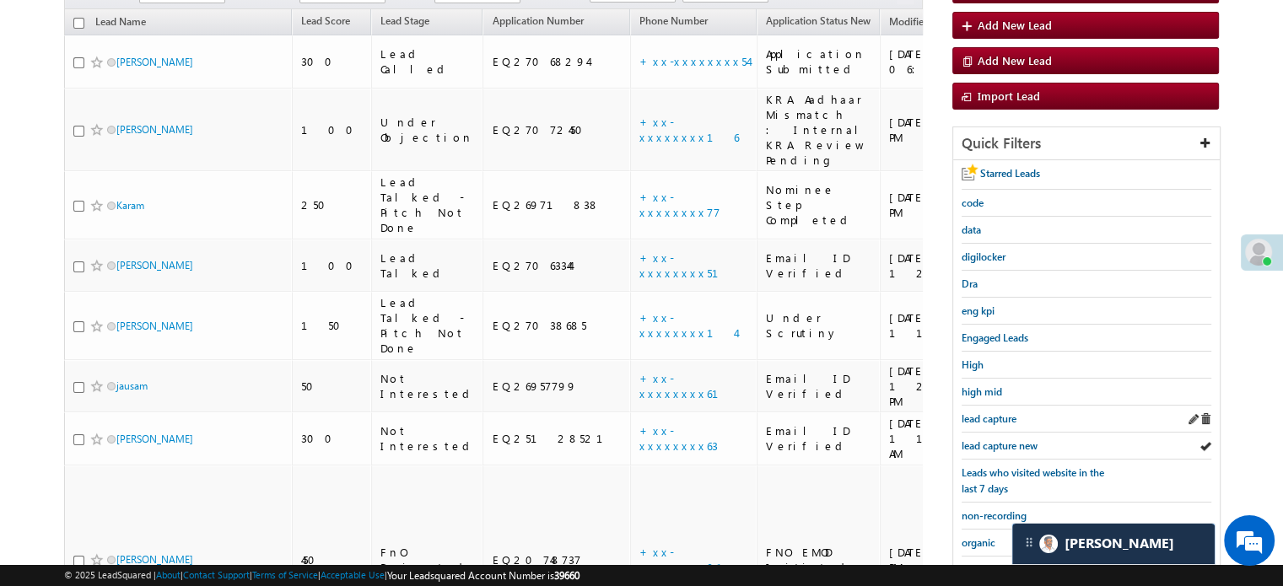
scroll to position [193, 0]
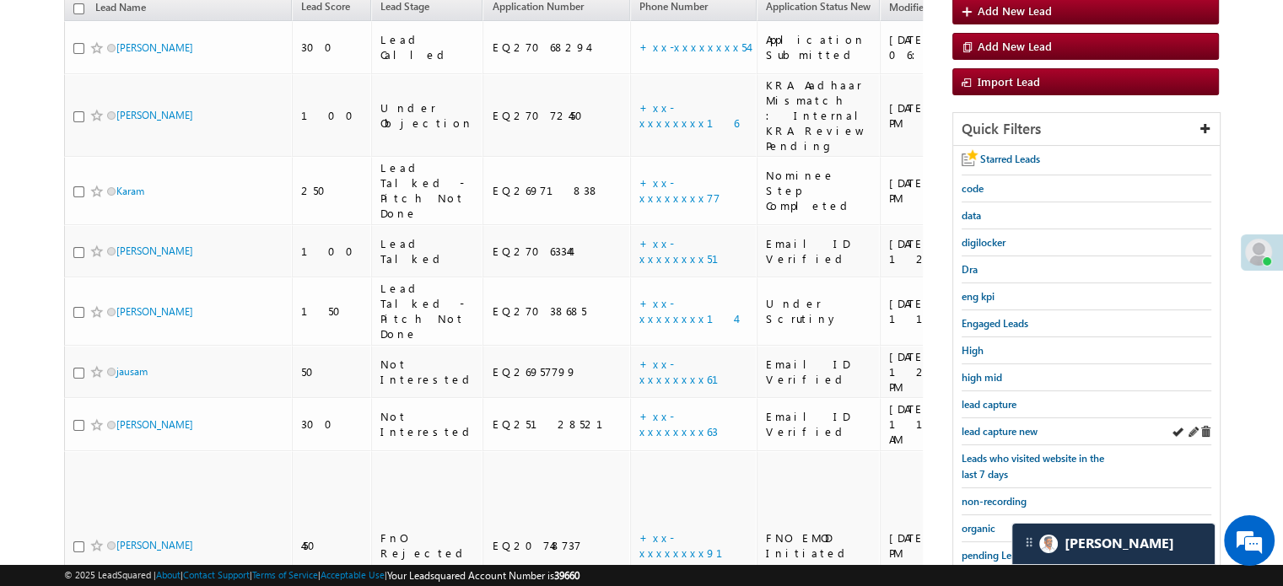
click at [1001, 413] on div "Starred Leads code data digilocker Dra eng kpi Engaged Leads High high mid lead…" at bounding box center [1086, 425] width 267 height 558
click at [1002, 424] on link "lead capture new" at bounding box center [1000, 432] width 76 height 16
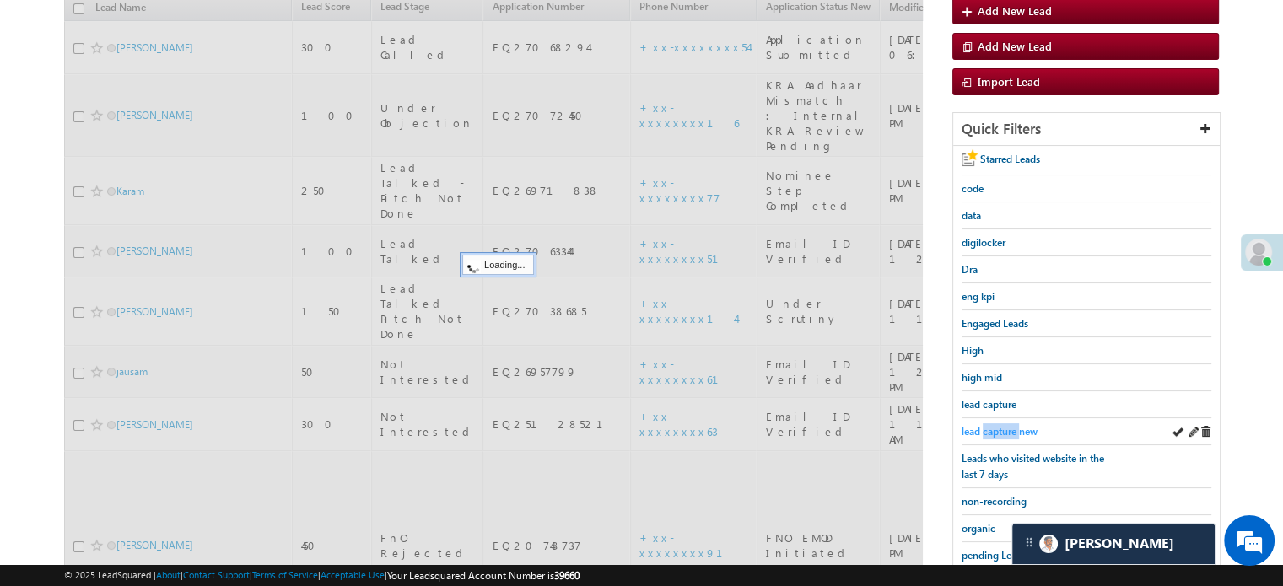
click at [1002, 425] on span "lead capture new" at bounding box center [1000, 431] width 76 height 13
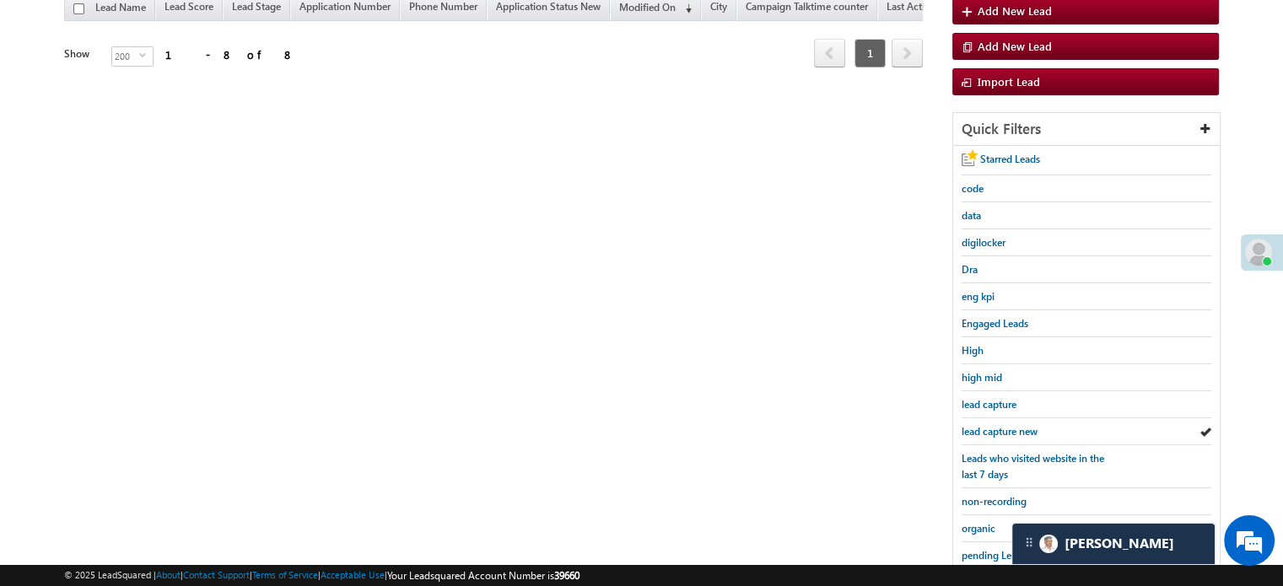
click at [899, 320] on div "Search Leads X ? 8 results found Advanced Search Advanced Search Advanced searc…" at bounding box center [641, 322] width 1155 height 797
click at [1005, 429] on span "lead capture new" at bounding box center [1000, 431] width 76 height 13
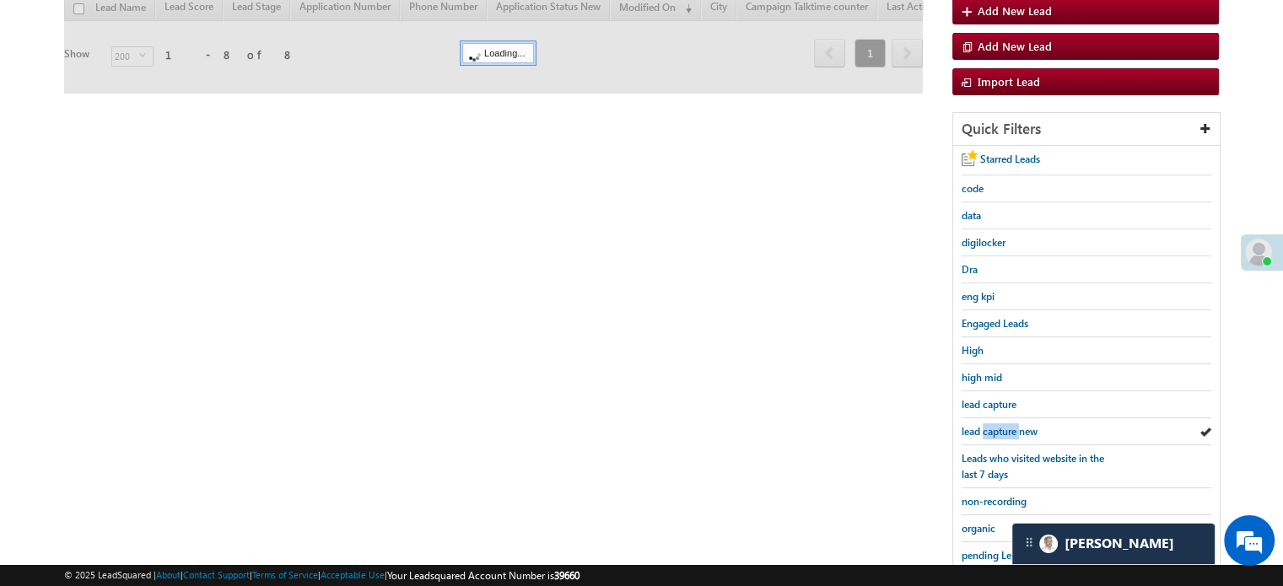
click at [1005, 429] on span "lead capture new" at bounding box center [1000, 431] width 76 height 13
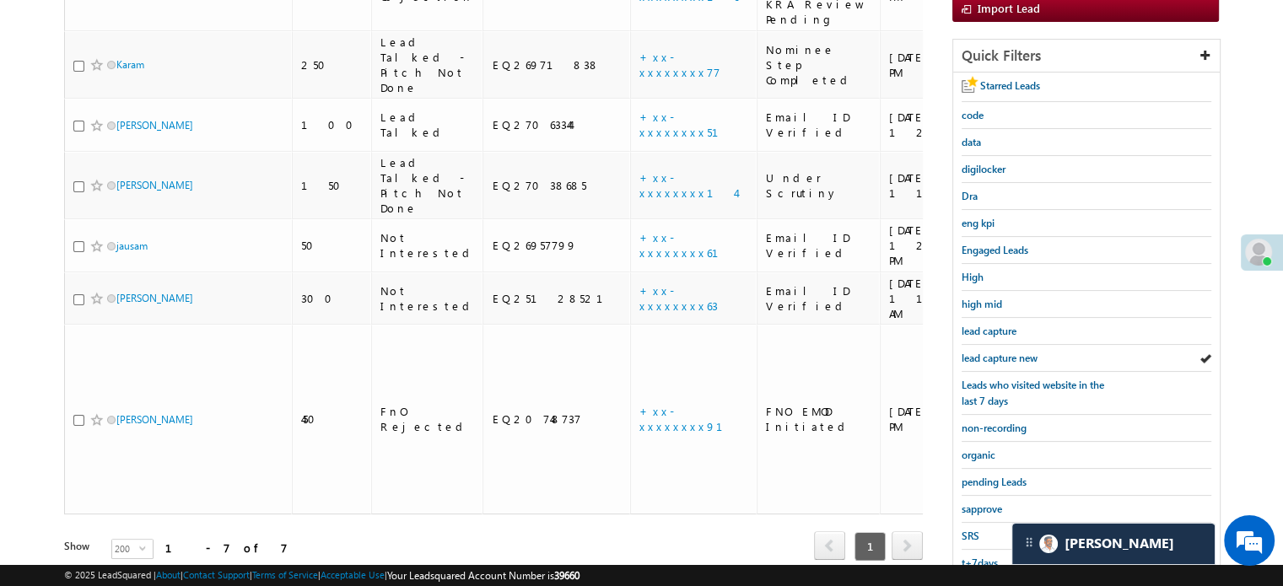
scroll to position [362, 0]
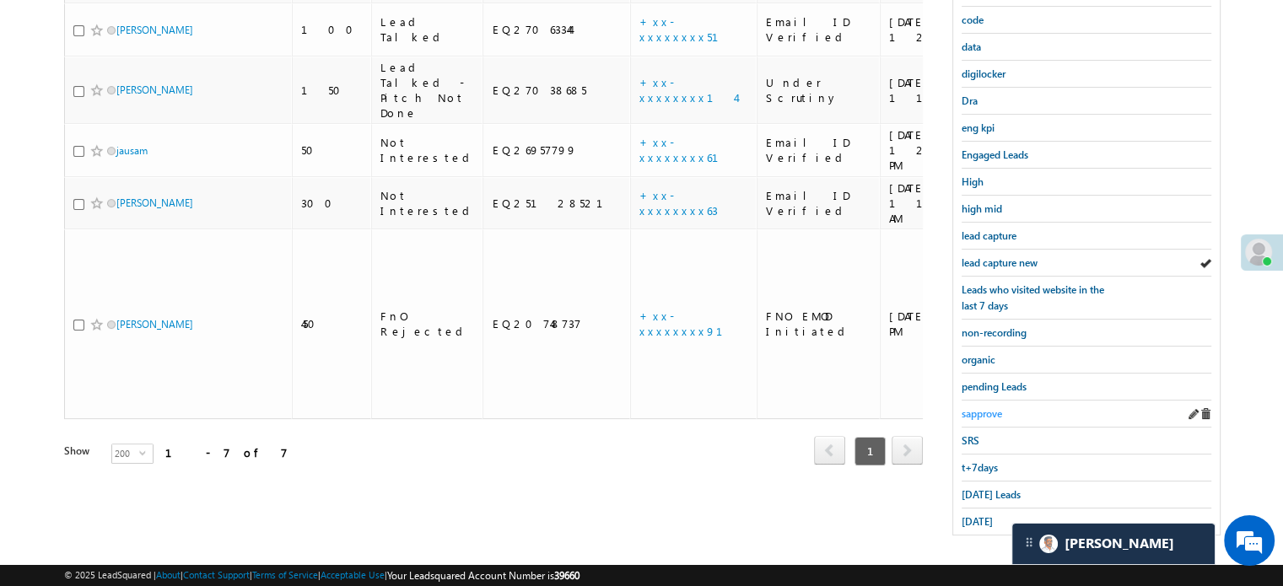
click at [975, 407] on span "sapprove" at bounding box center [982, 413] width 40 height 13
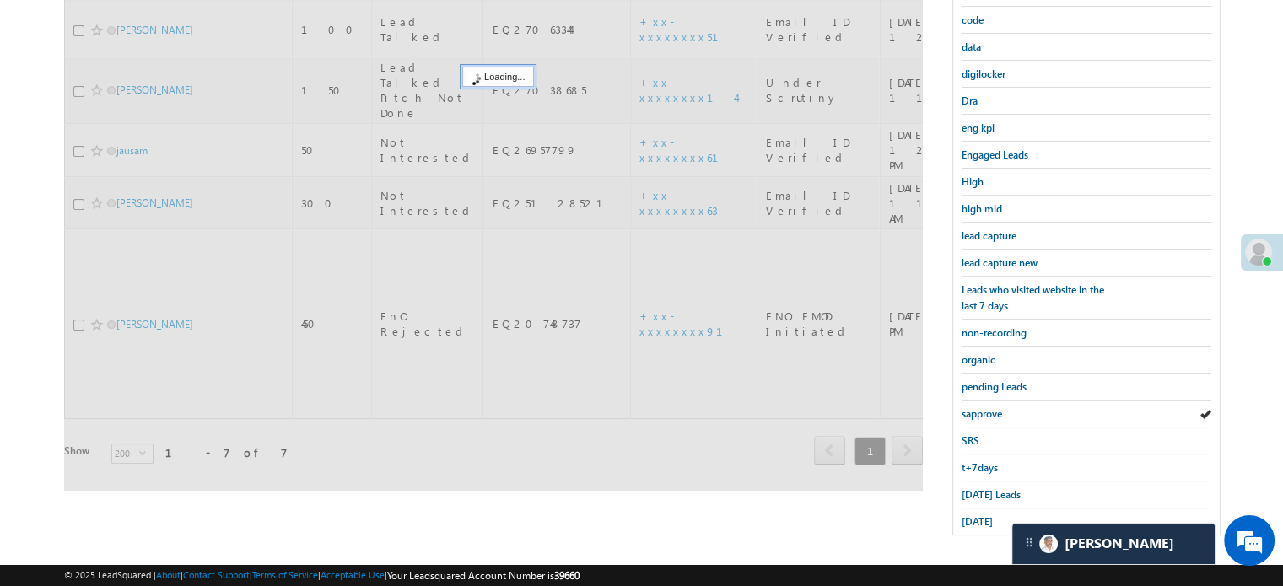
scroll to position [109, 0]
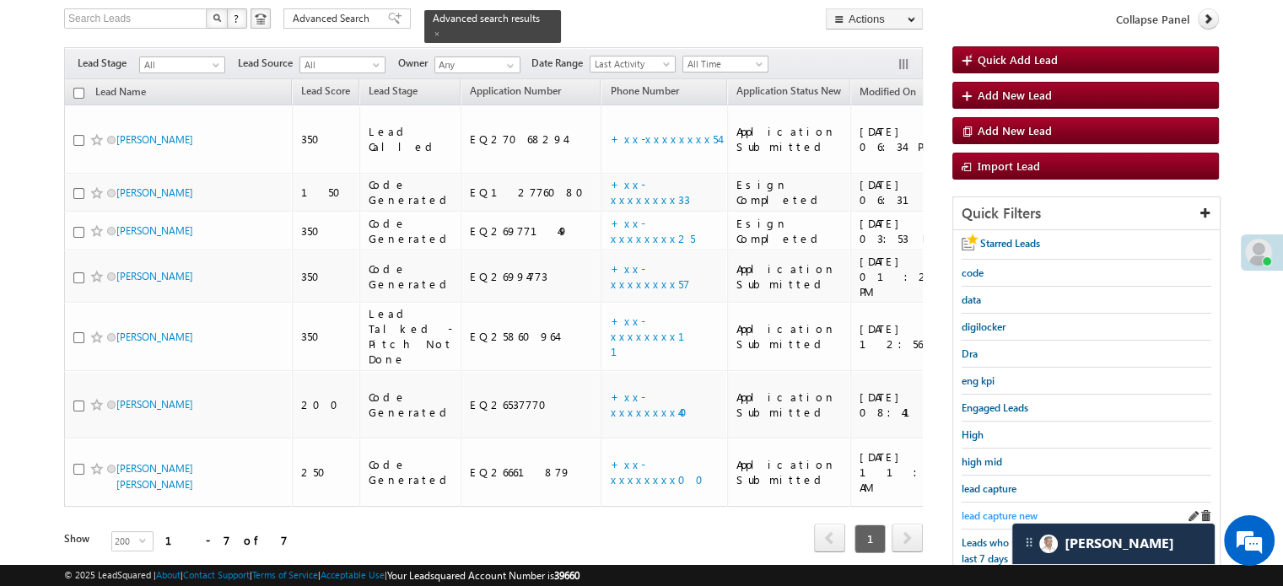
click at [1012, 510] on span "lead capture new" at bounding box center [1000, 516] width 76 height 13
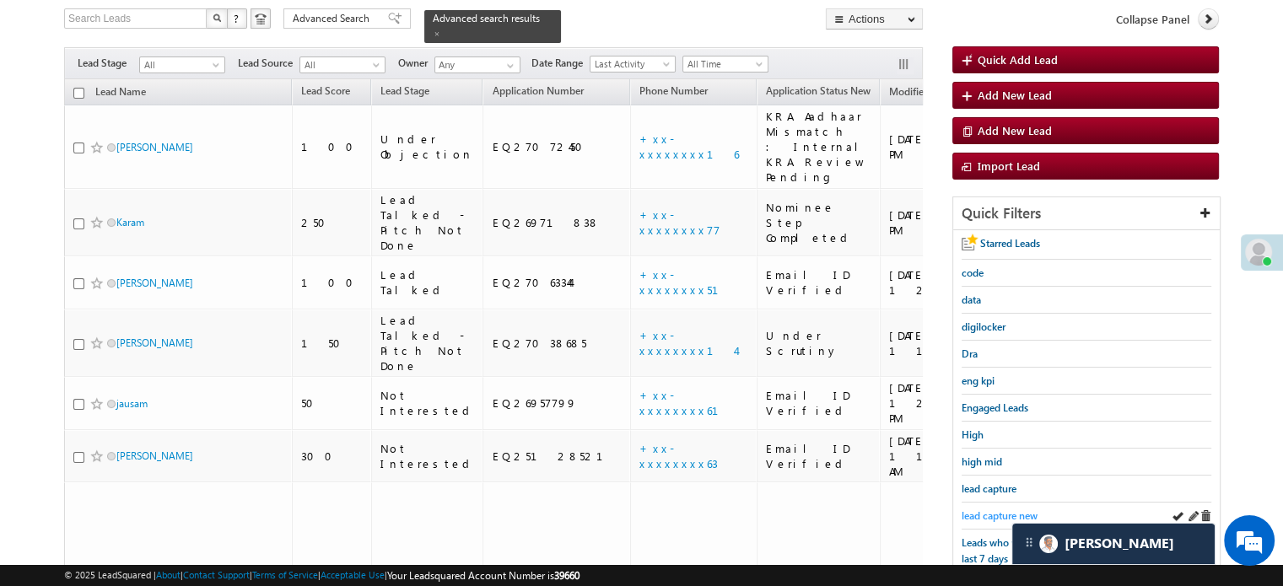
click at [996, 510] on span "lead capture new" at bounding box center [1000, 516] width 76 height 13
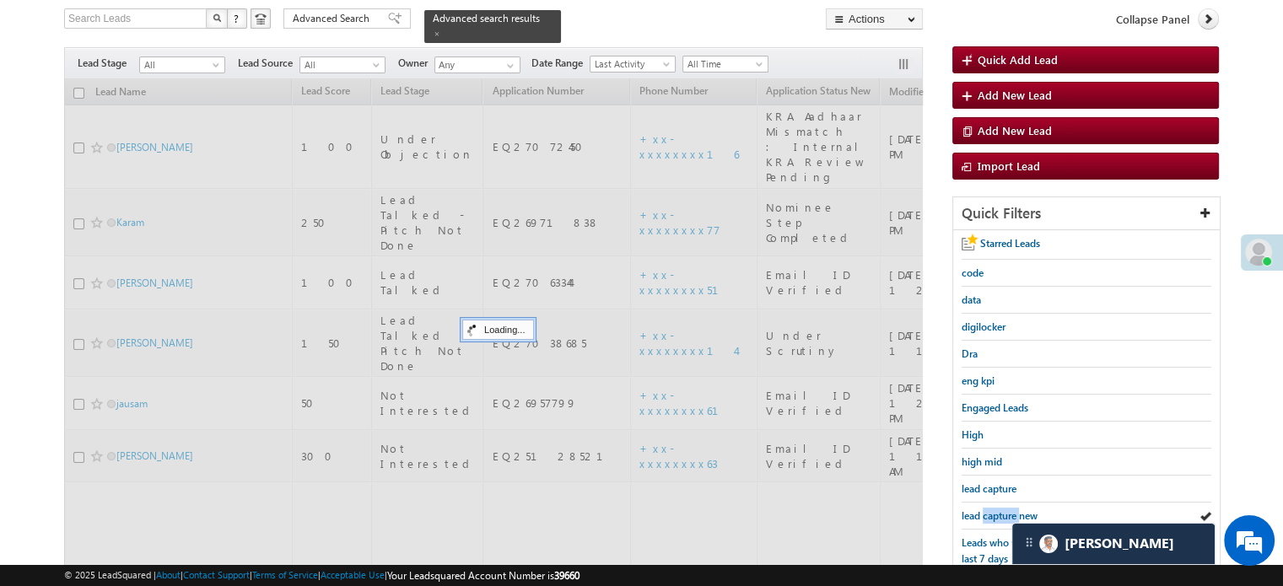
click at [996, 510] on span "lead capture new" at bounding box center [1000, 516] width 76 height 13
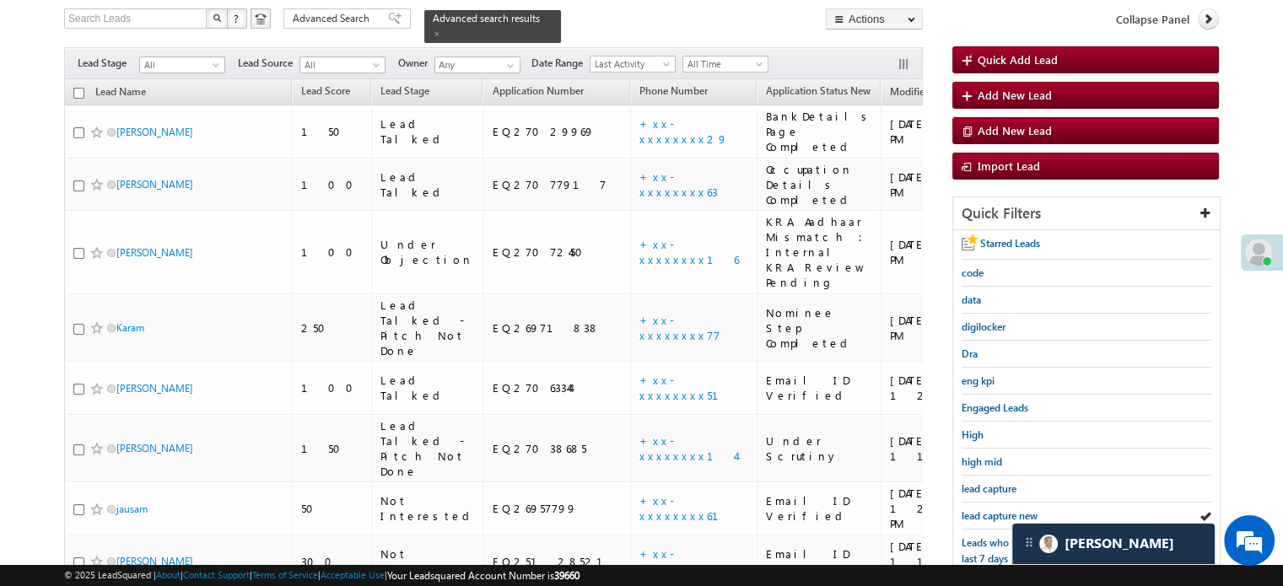
click at [958, 513] on div "Starred Leads code data digilocker Dra eng kpi Engaged Leads High high mid lead…" at bounding box center [1086, 509] width 267 height 558
click at [962, 513] on span "lead capture new" at bounding box center [1000, 516] width 76 height 13
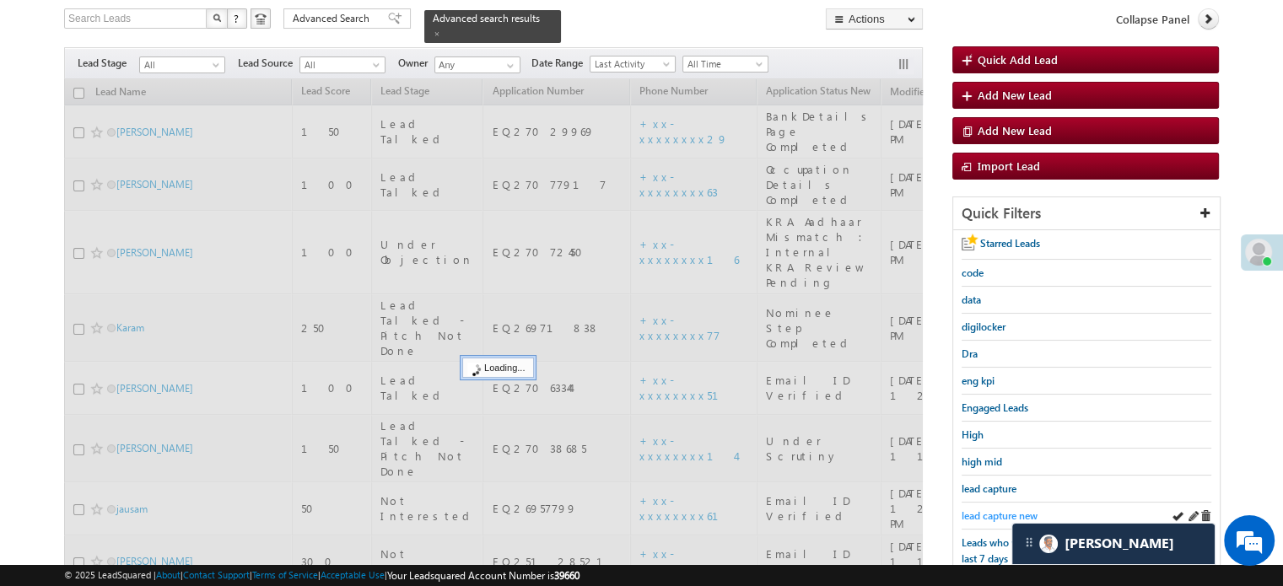
click at [966, 513] on span "lead capture new" at bounding box center [1000, 516] width 76 height 13
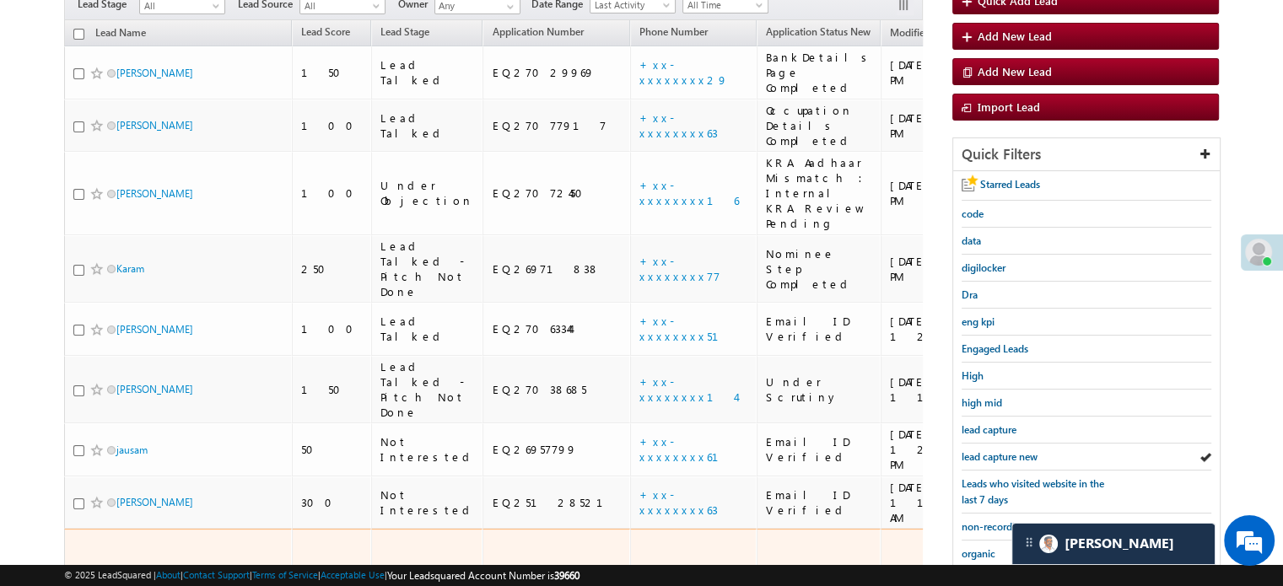
scroll to position [193, 0]
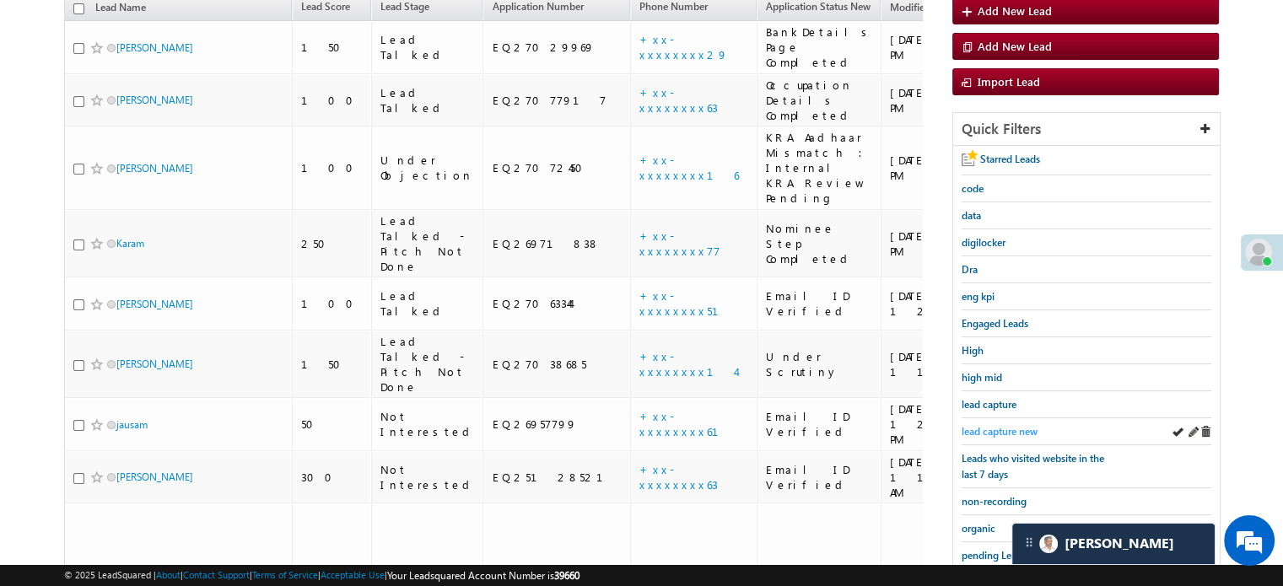
click at [985, 428] on span "lead capture new" at bounding box center [1000, 431] width 76 height 13
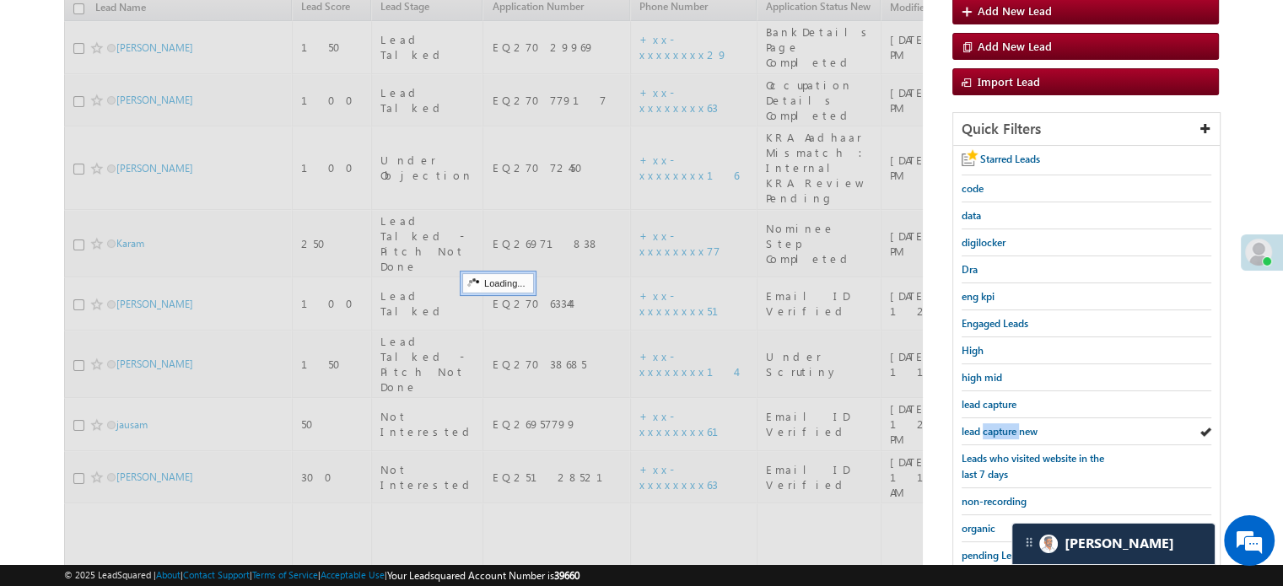
click at [985, 428] on span "lead capture new" at bounding box center [1000, 431] width 76 height 13
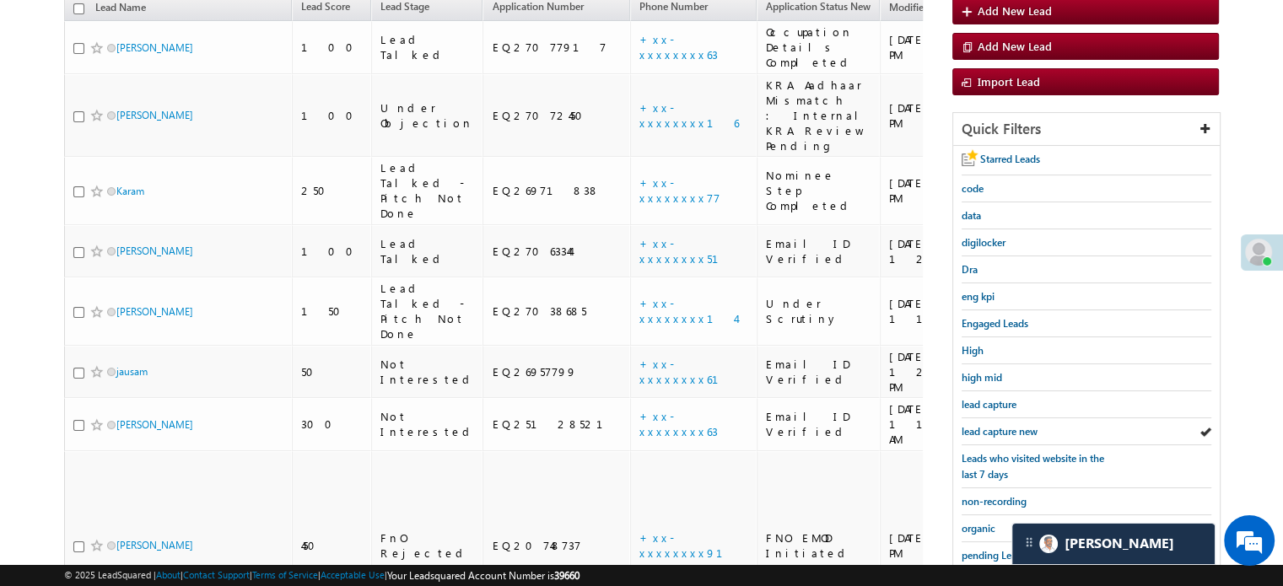
scroll to position [109, 0]
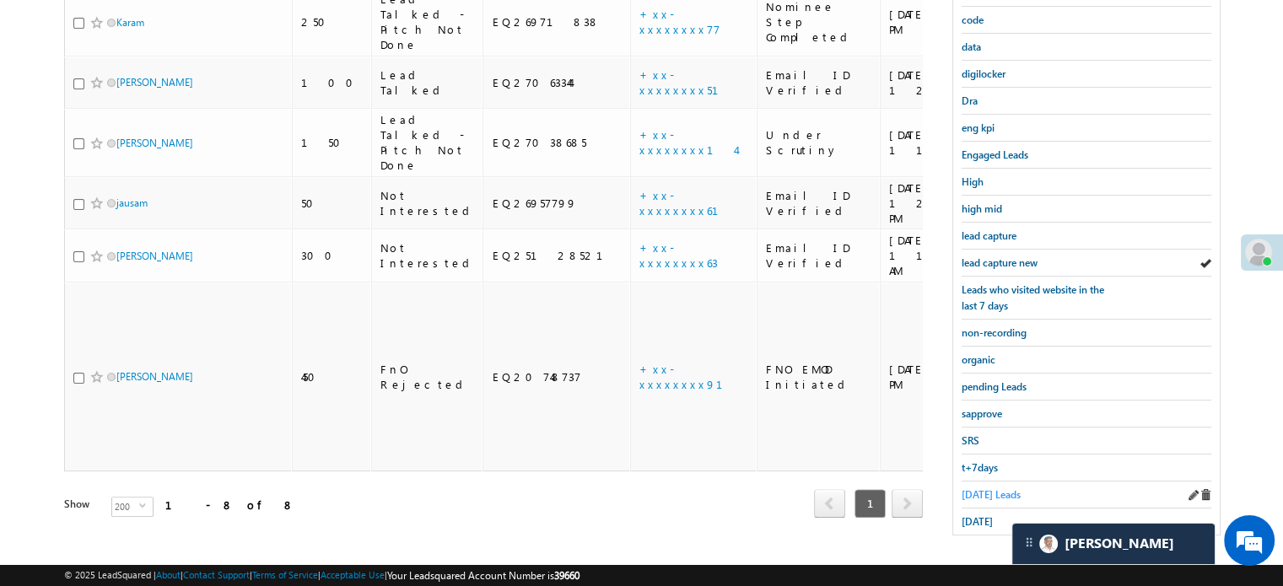
click at [996, 494] on span "Today's Leads" at bounding box center [991, 494] width 59 height 13
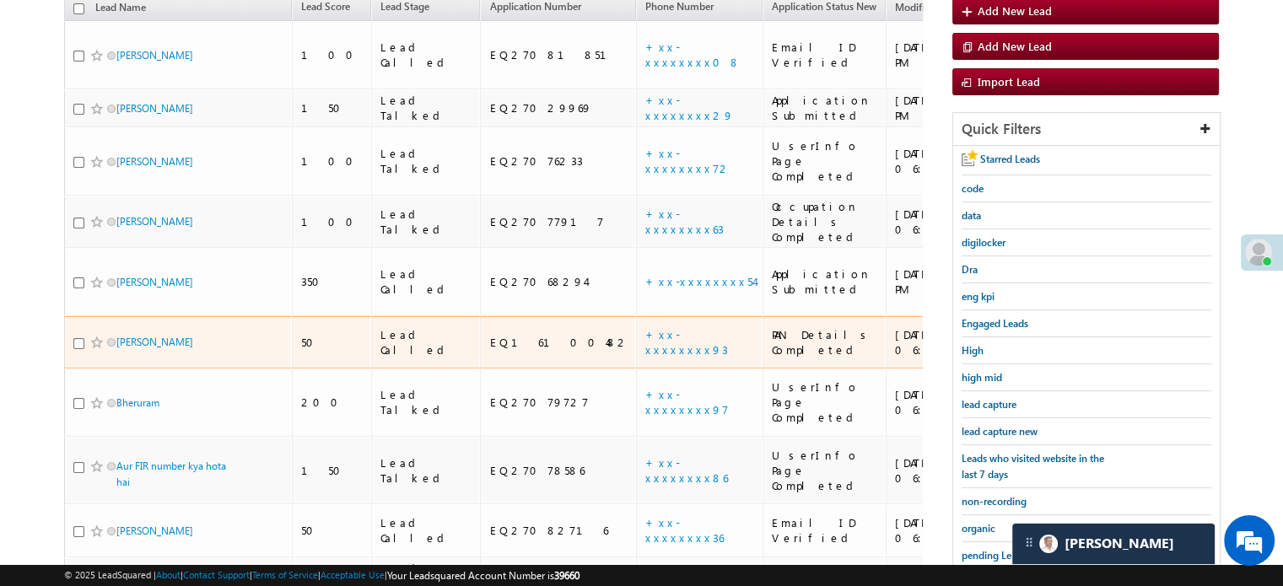
scroll to position [278, 0]
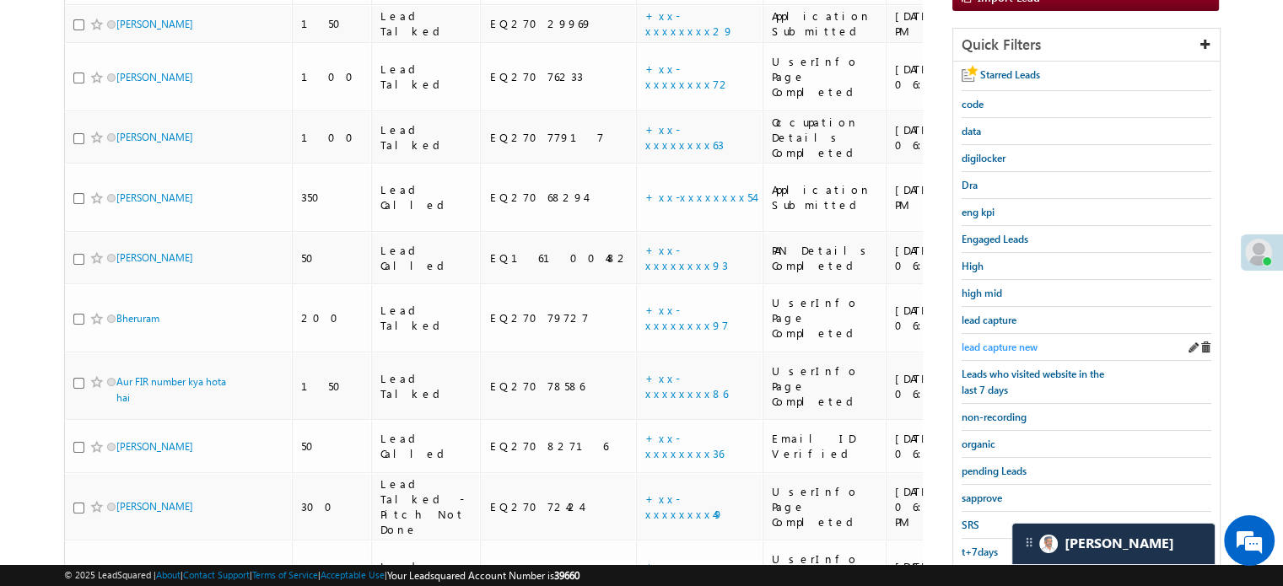
click at [976, 341] on span "lead capture new" at bounding box center [1000, 347] width 76 height 13
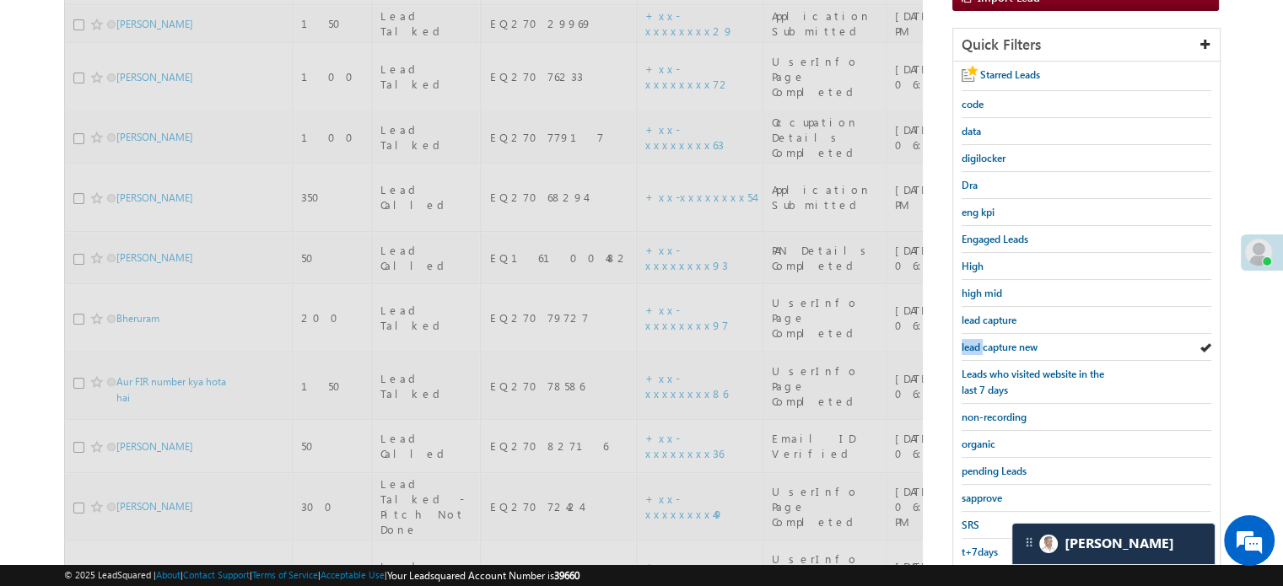
click at [976, 341] on span "lead capture new" at bounding box center [1000, 347] width 76 height 13
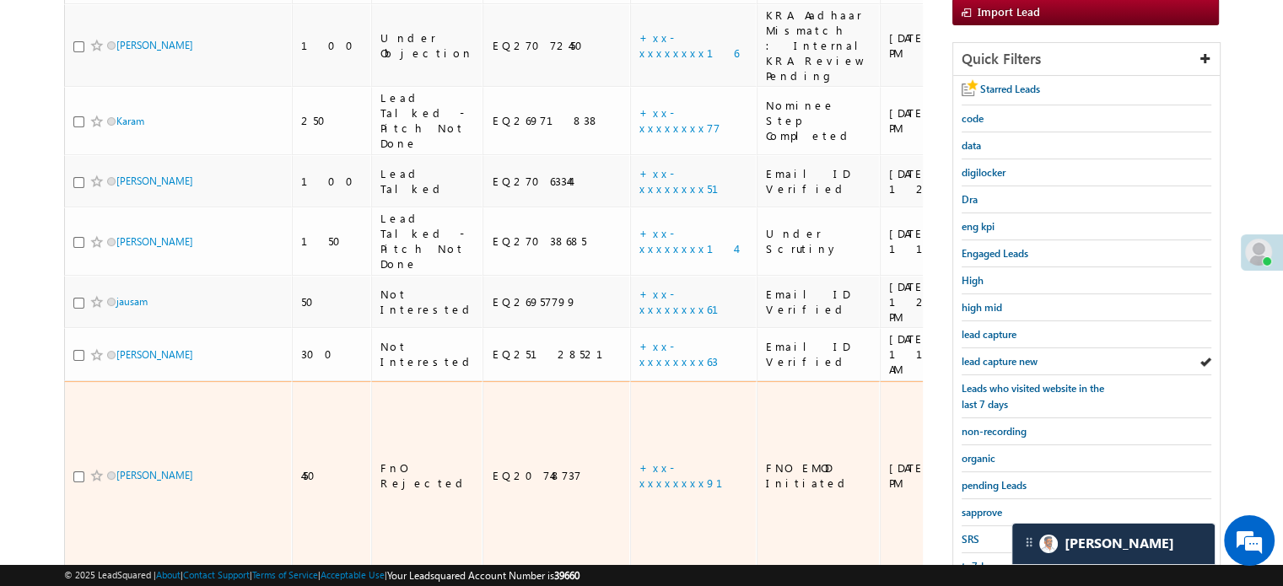
scroll to position [362, 0]
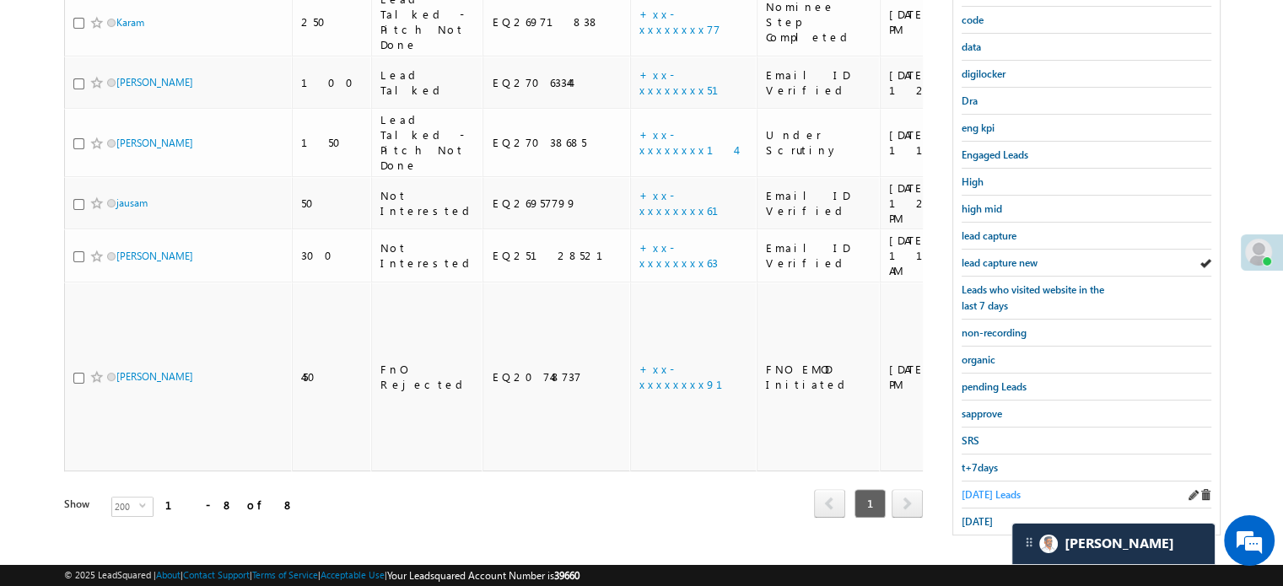
click at [1006, 488] on span "Today's Leads" at bounding box center [991, 494] width 59 height 13
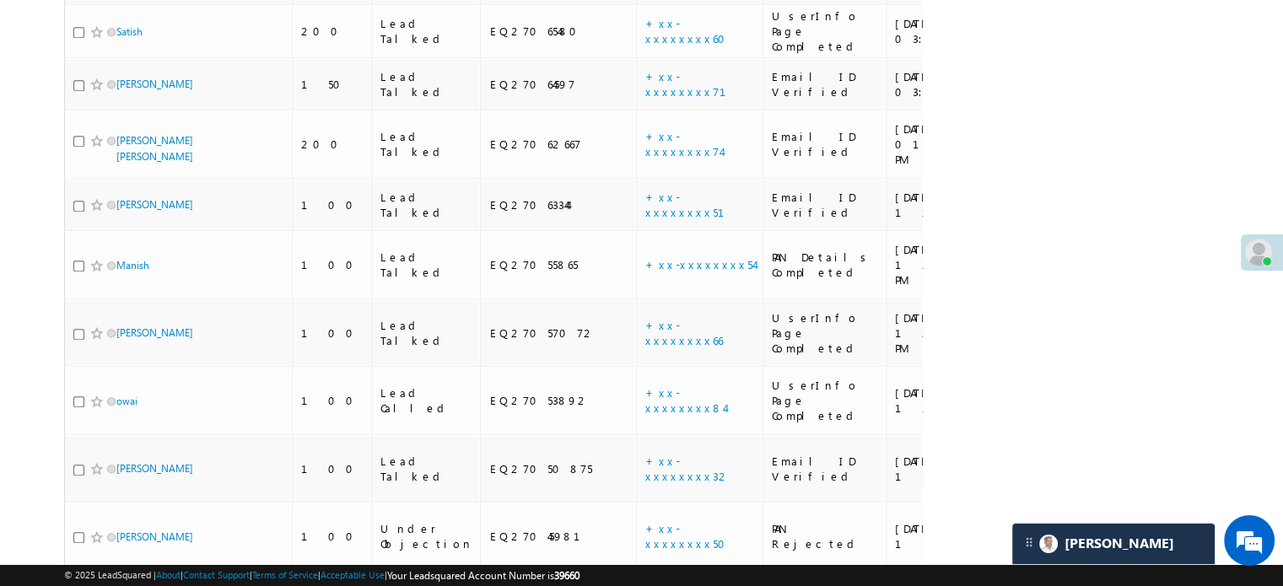
scroll to position [1747, 0]
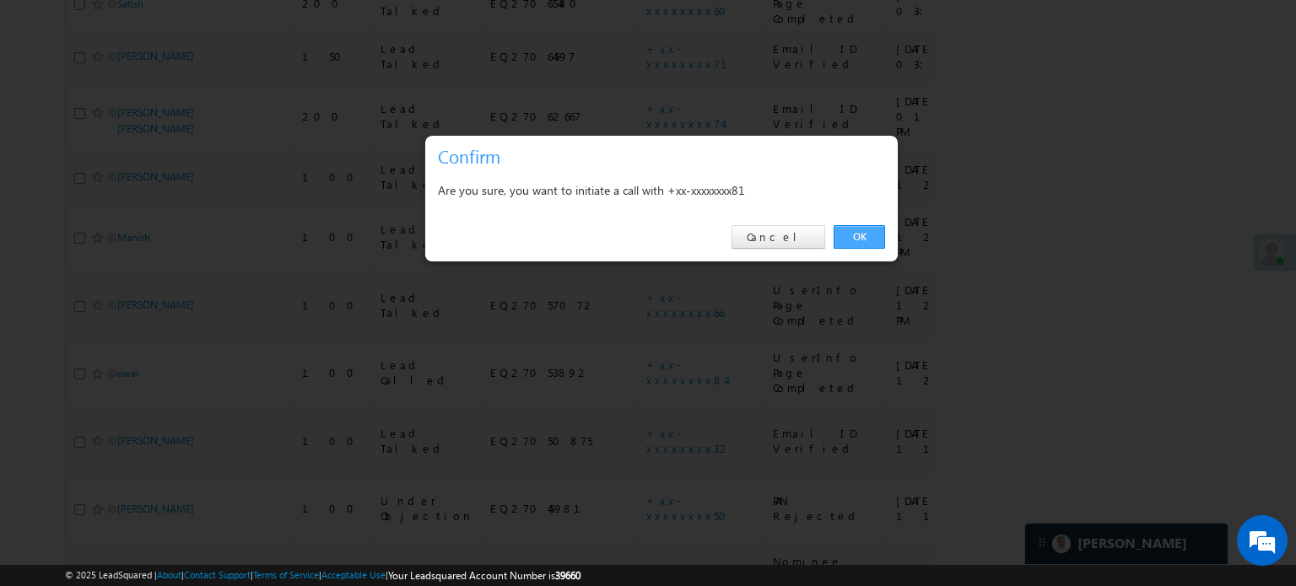
click at [842, 231] on link "OK" at bounding box center [859, 237] width 51 height 24
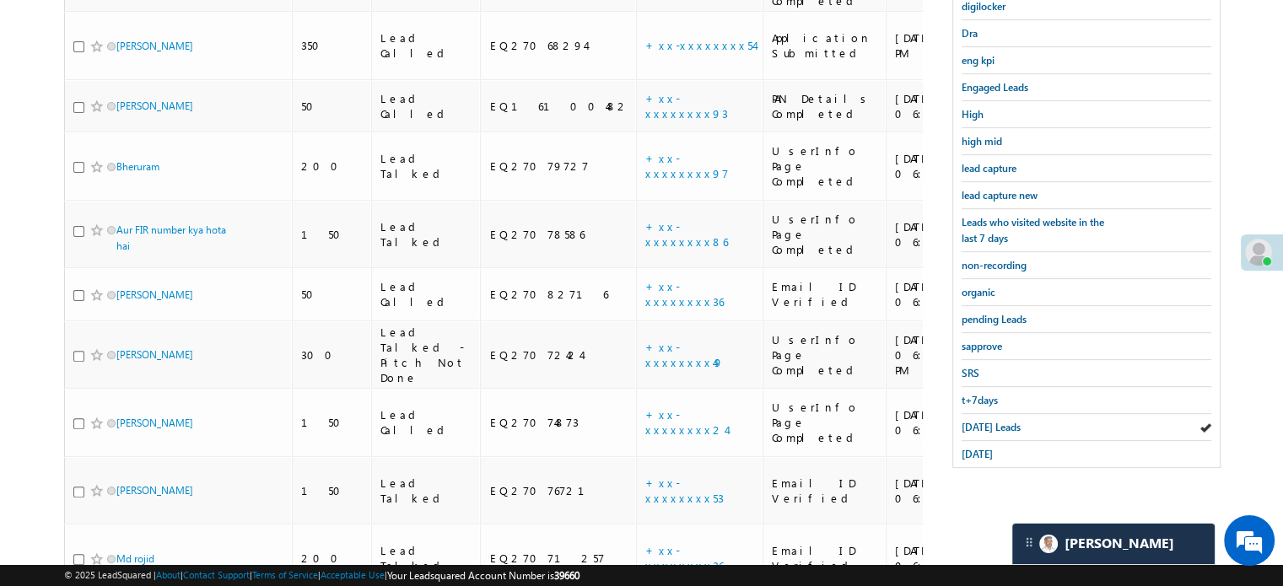
scroll to position [353, 0]
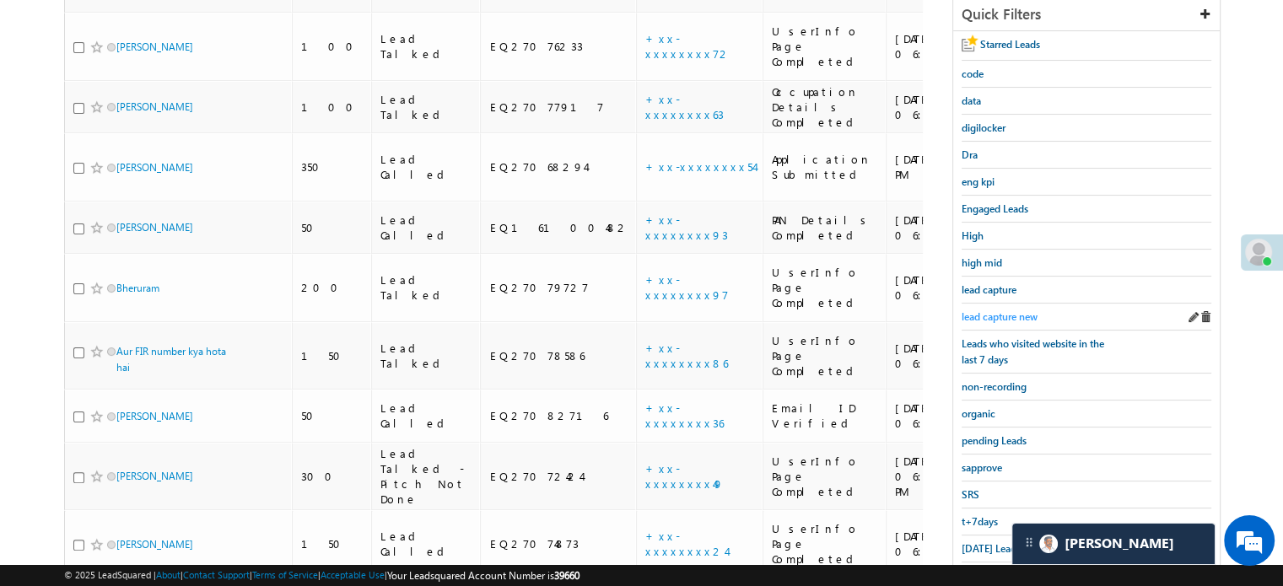
click at [1027, 316] on span "lead capture new" at bounding box center [1000, 316] width 76 height 13
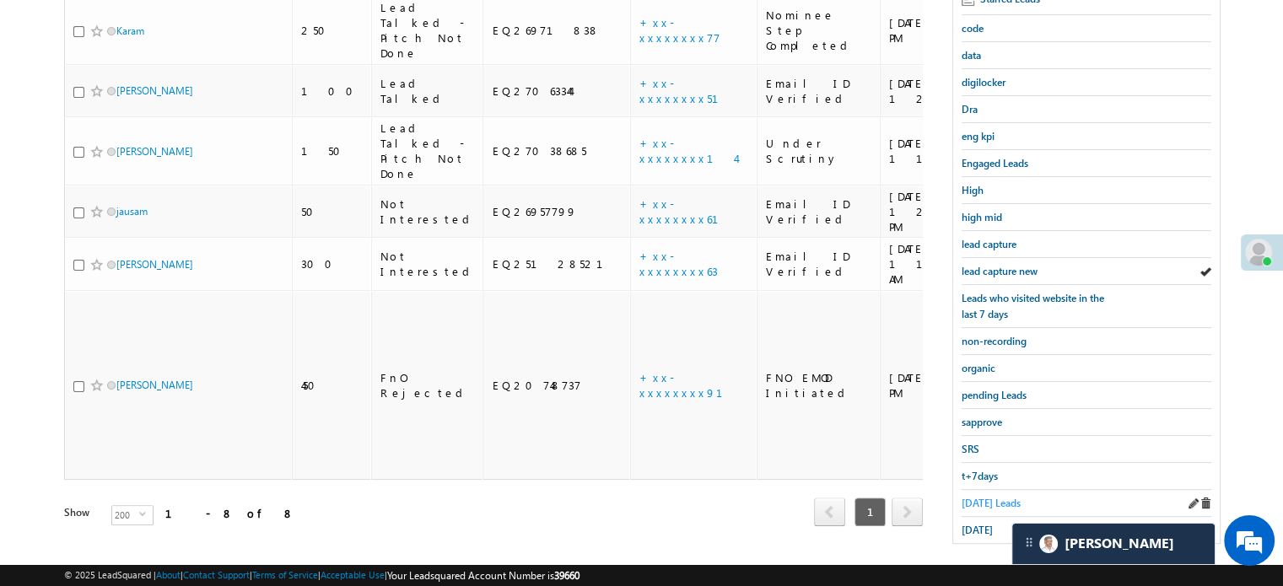
click at [997, 497] on span "Today's Leads" at bounding box center [991, 503] width 59 height 13
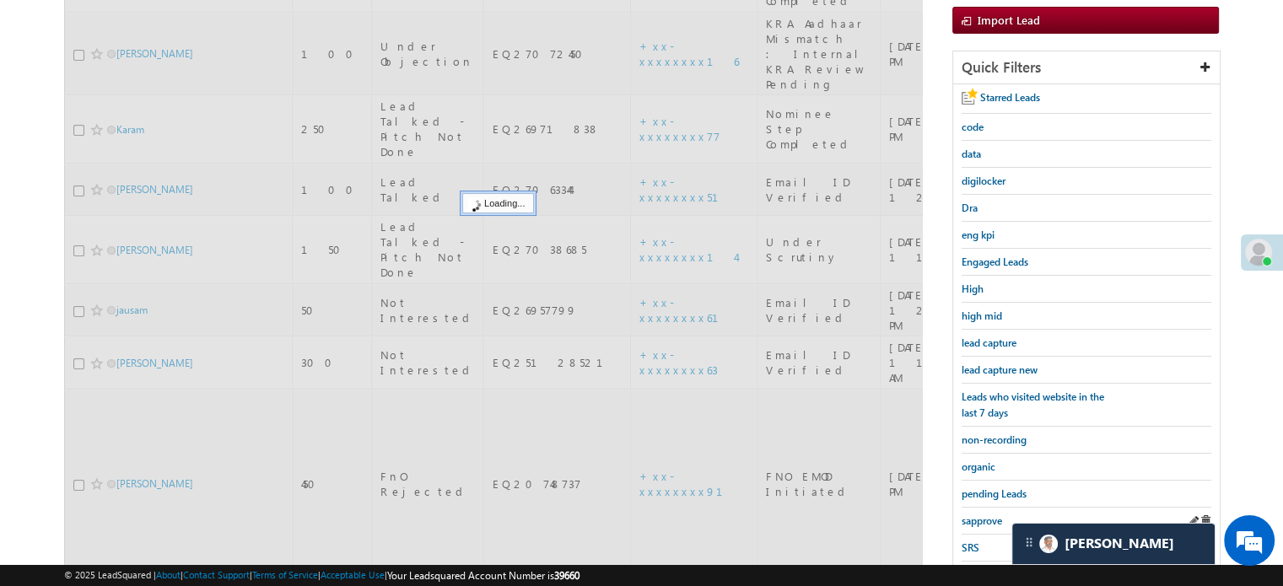
scroll to position [100, 0]
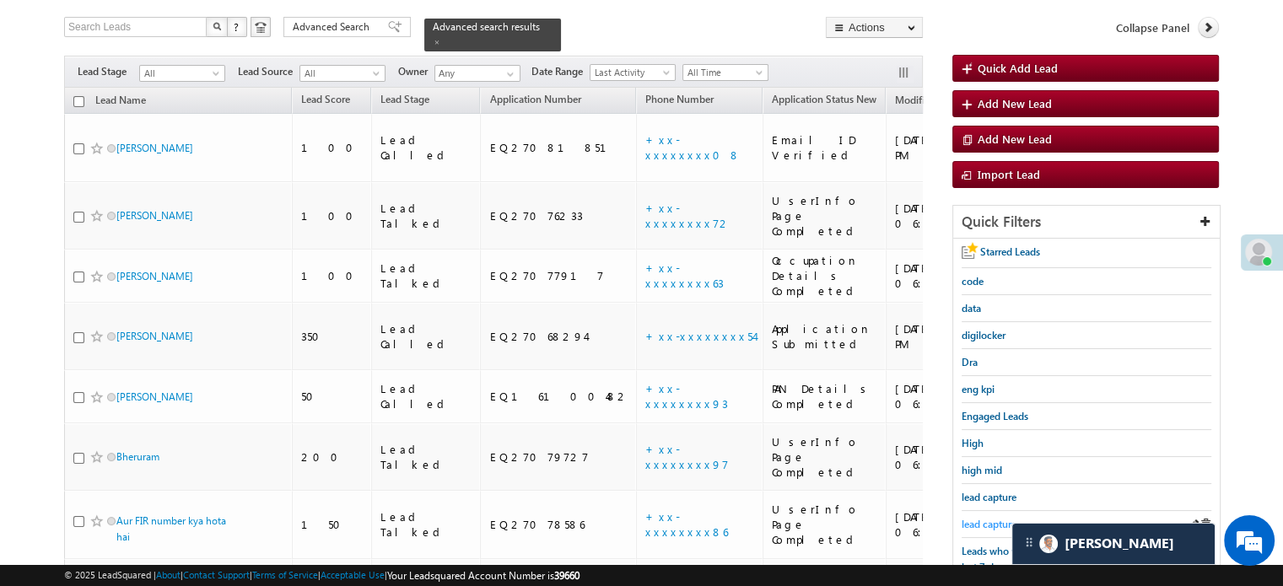
click at [989, 518] on span "lead capture new" at bounding box center [1000, 524] width 76 height 13
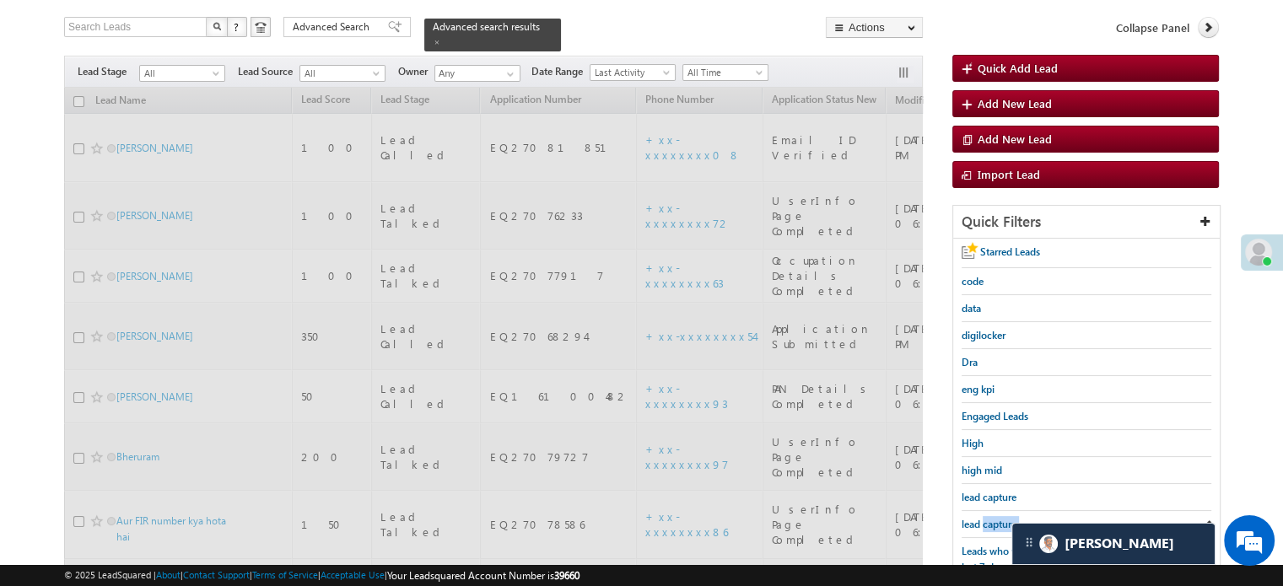
click at [989, 518] on span "lead capture new" at bounding box center [1000, 524] width 76 height 13
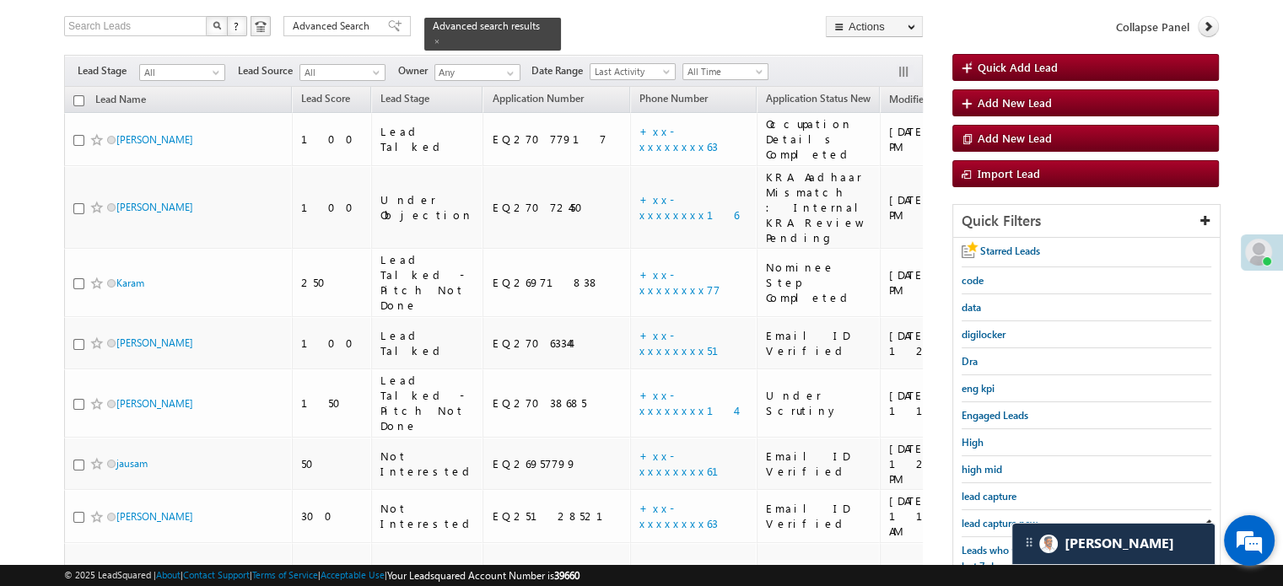
scroll to position [253, 0]
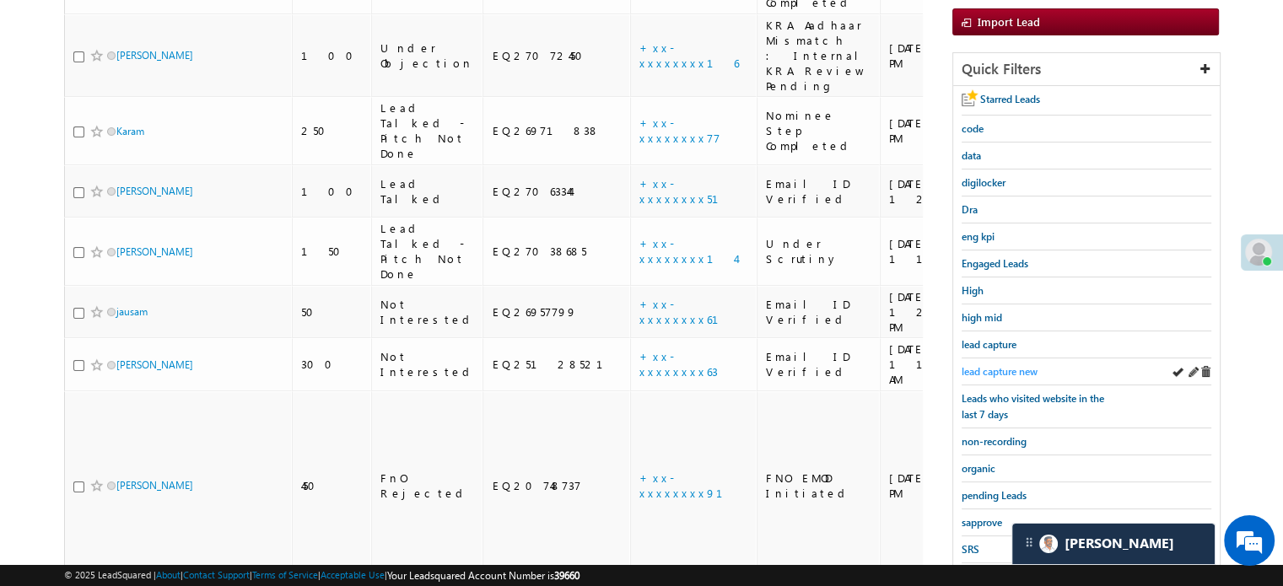
click at [996, 364] on link "lead capture new" at bounding box center [1000, 372] width 76 height 16
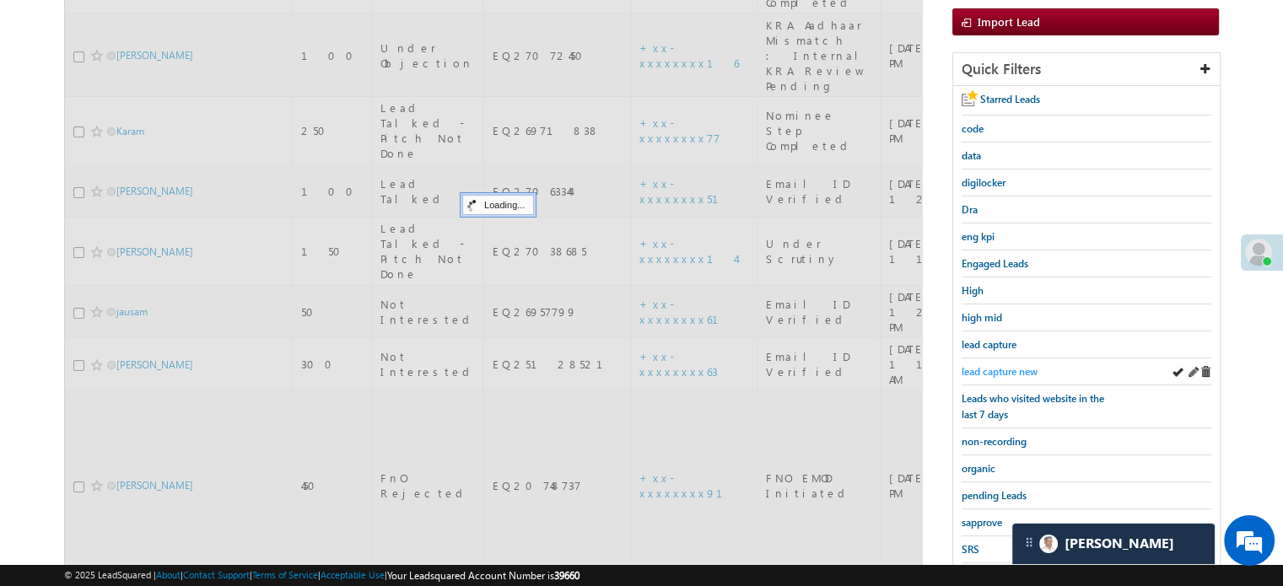
click at [996, 365] on span "lead capture new" at bounding box center [1000, 371] width 76 height 13
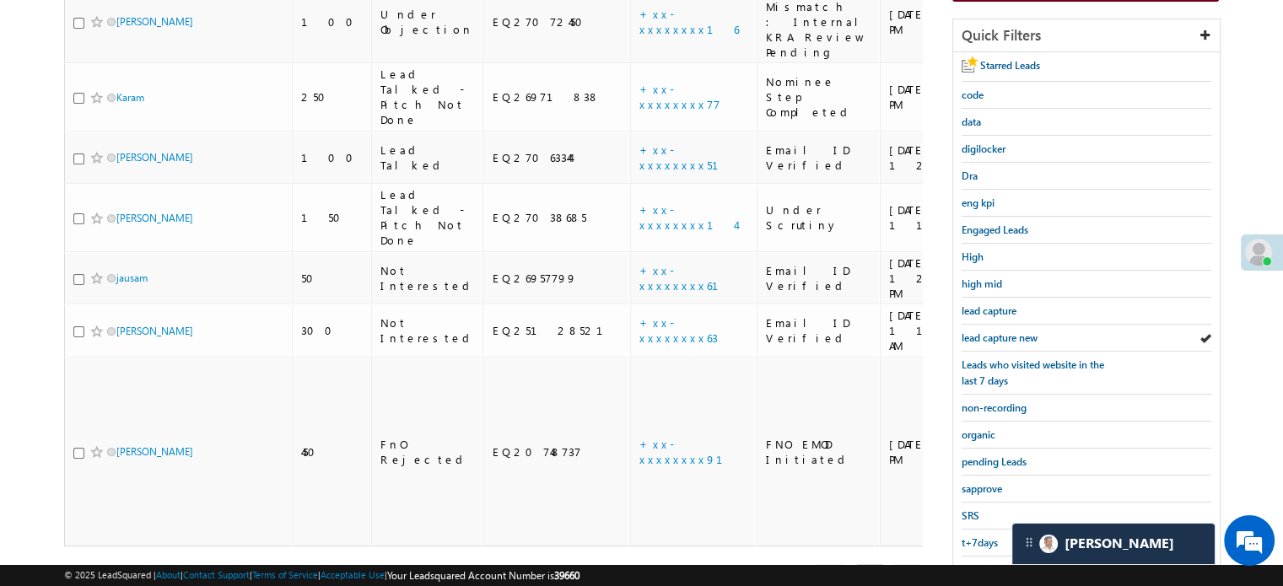
scroll to position [337, 0]
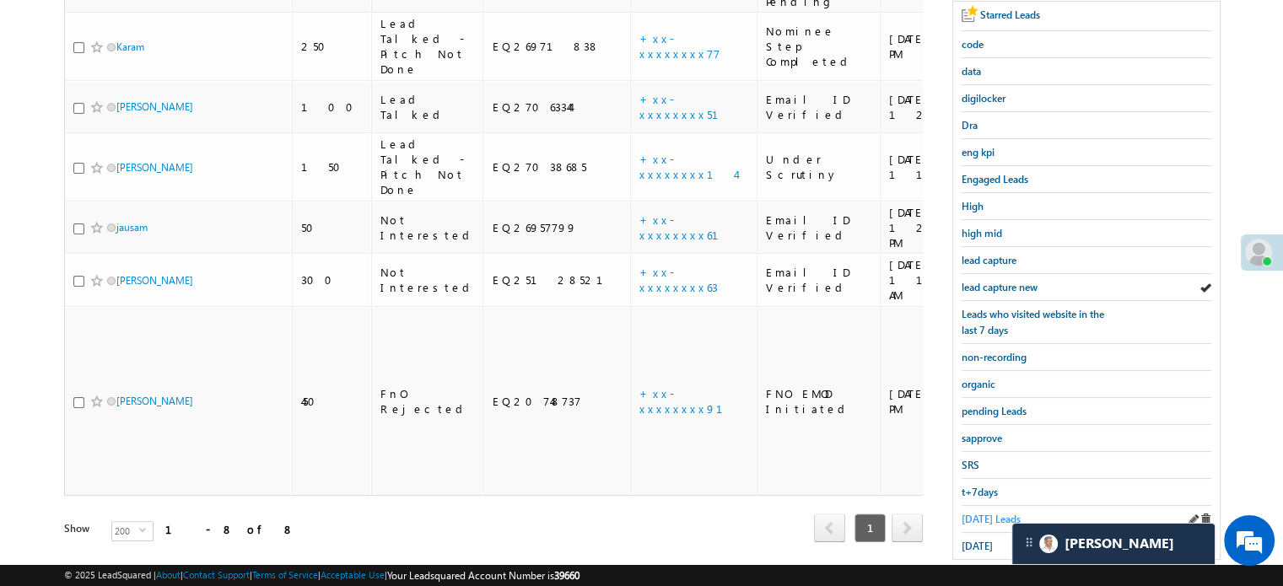
click at [969, 513] on span "Today's Leads" at bounding box center [991, 519] width 59 height 13
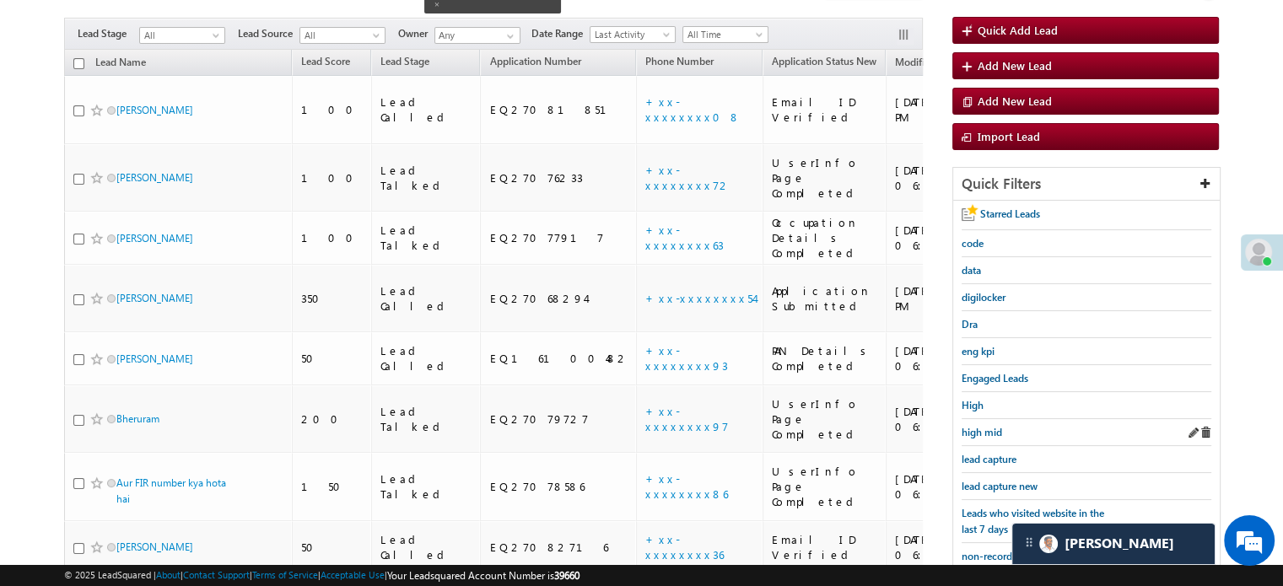
scroll to position [169, 0]
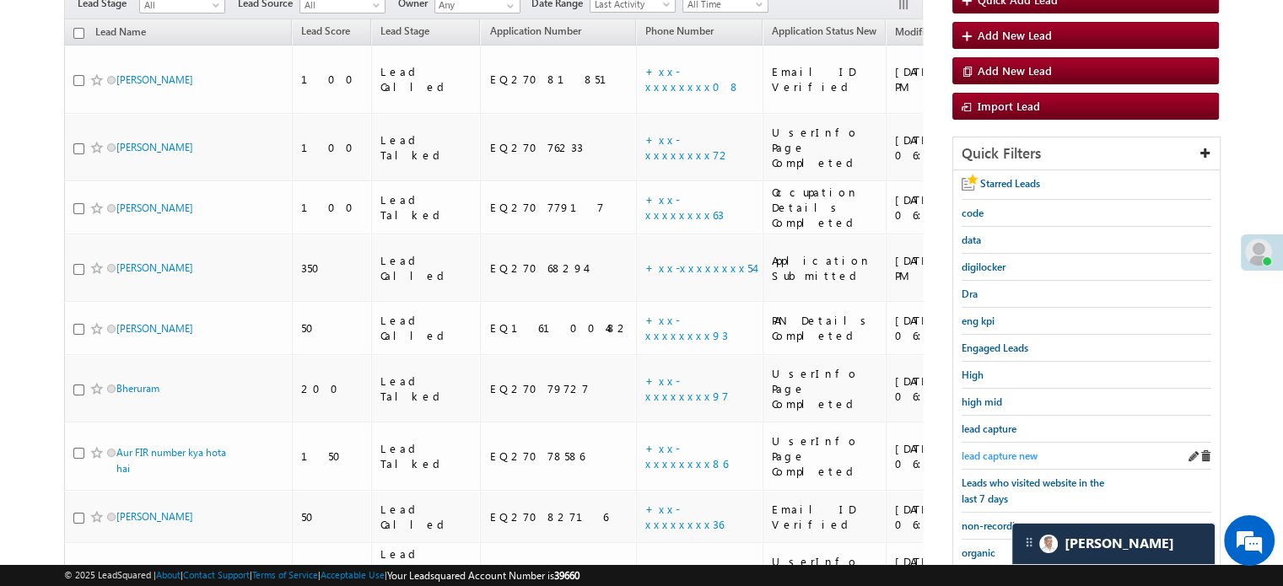
click at [1014, 450] on span "lead capture new" at bounding box center [1000, 456] width 76 height 13
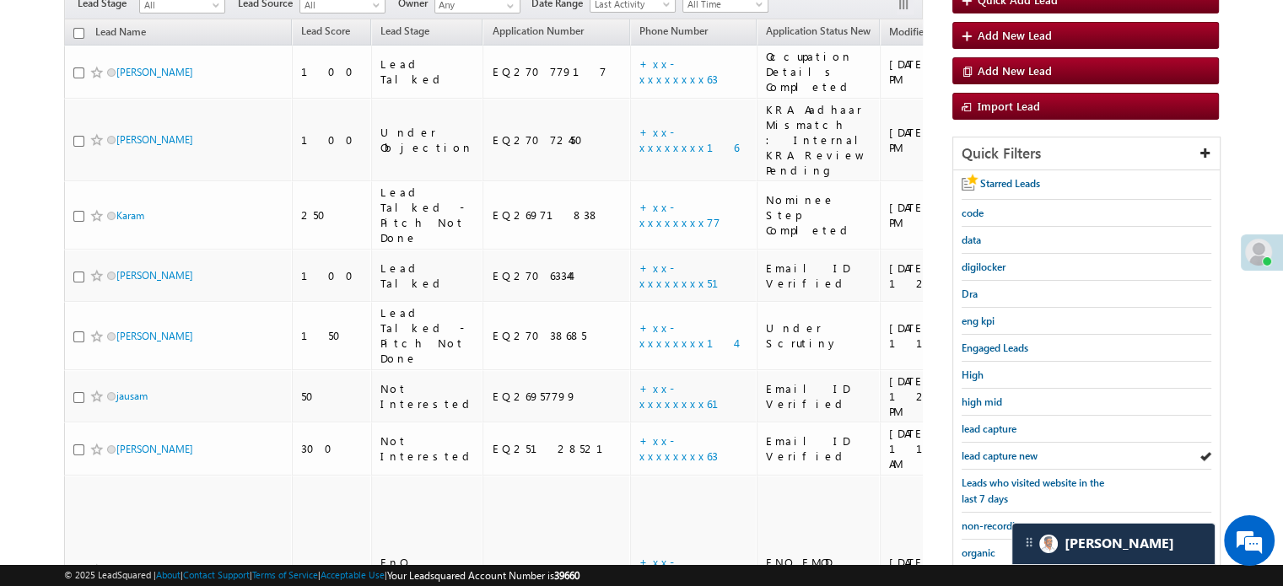
click at [1014, 450] on span "lead capture new" at bounding box center [1000, 456] width 76 height 13
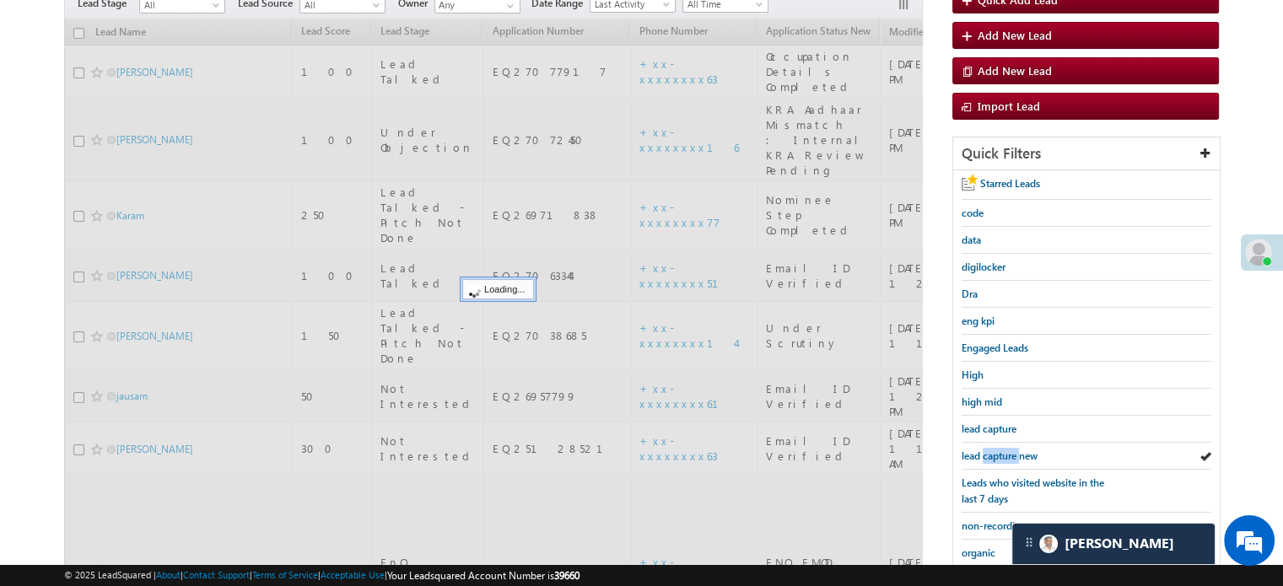
click at [1016, 450] on span "lead capture new" at bounding box center [1000, 456] width 76 height 13
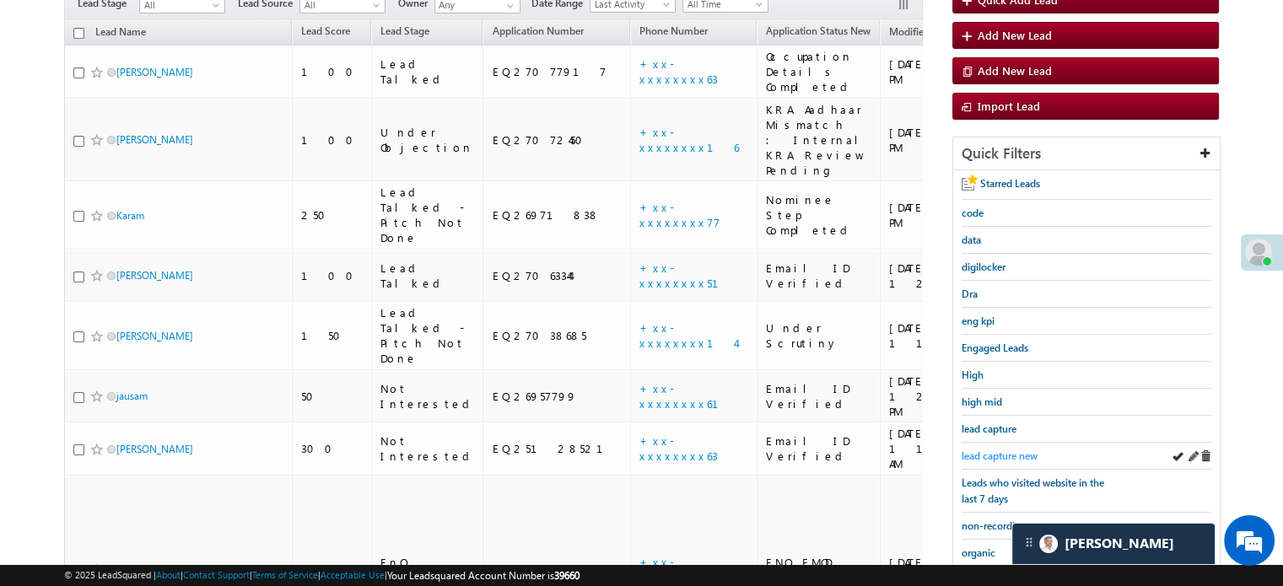
click at [990, 450] on span "lead capture new" at bounding box center [1000, 456] width 76 height 13
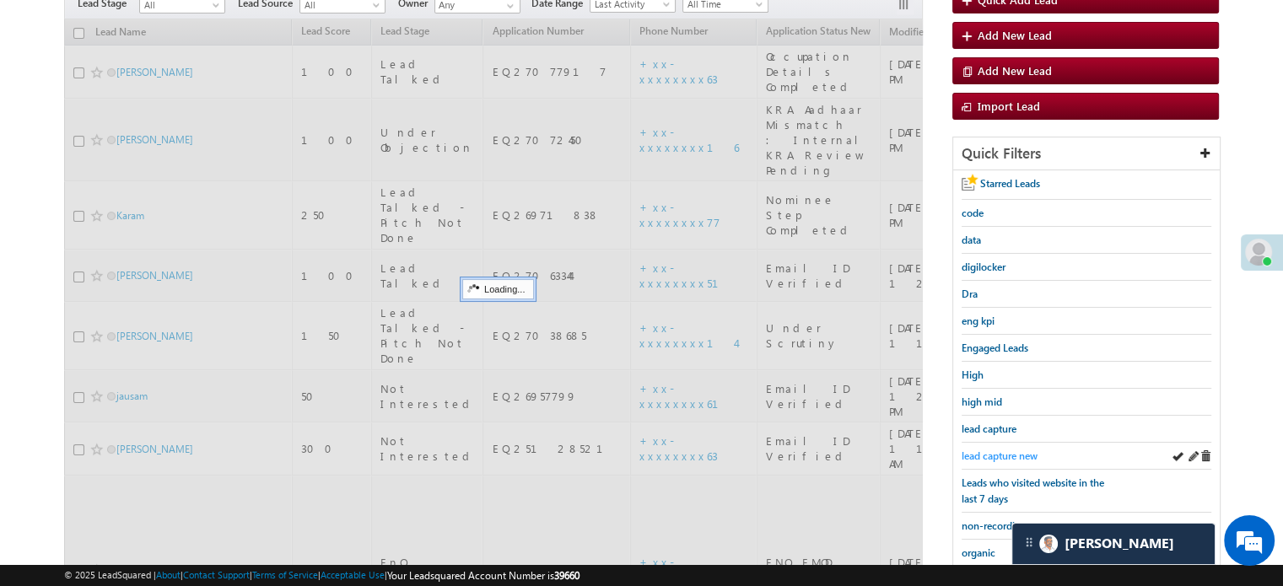
click at [989, 450] on span "lead capture new" at bounding box center [1000, 456] width 76 height 13
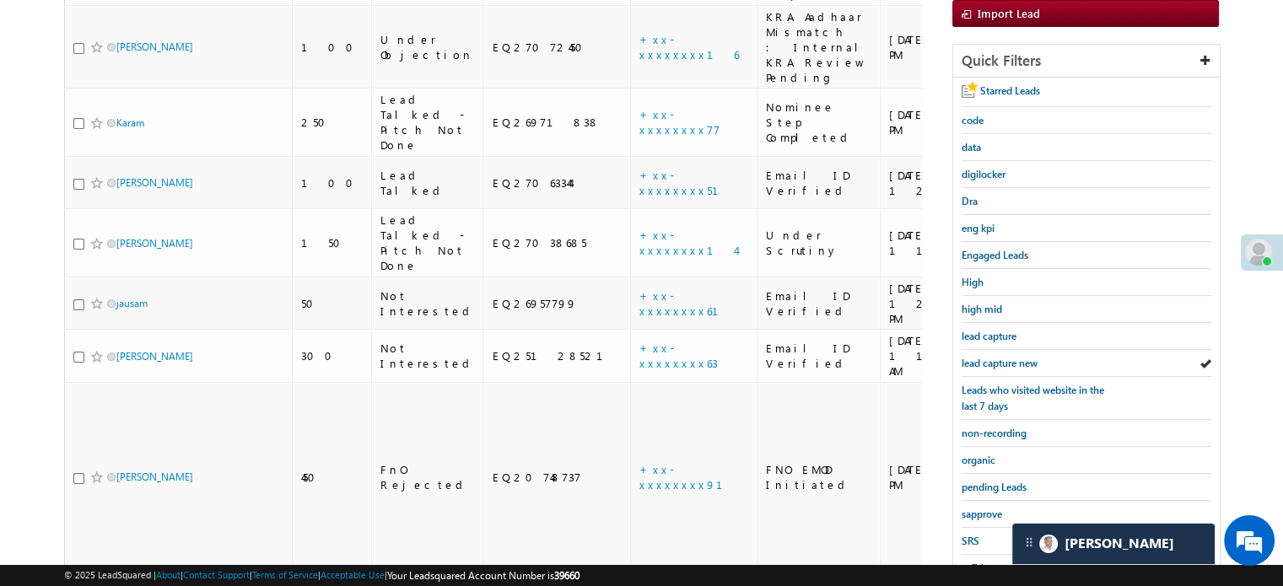
scroll to position [362, 0]
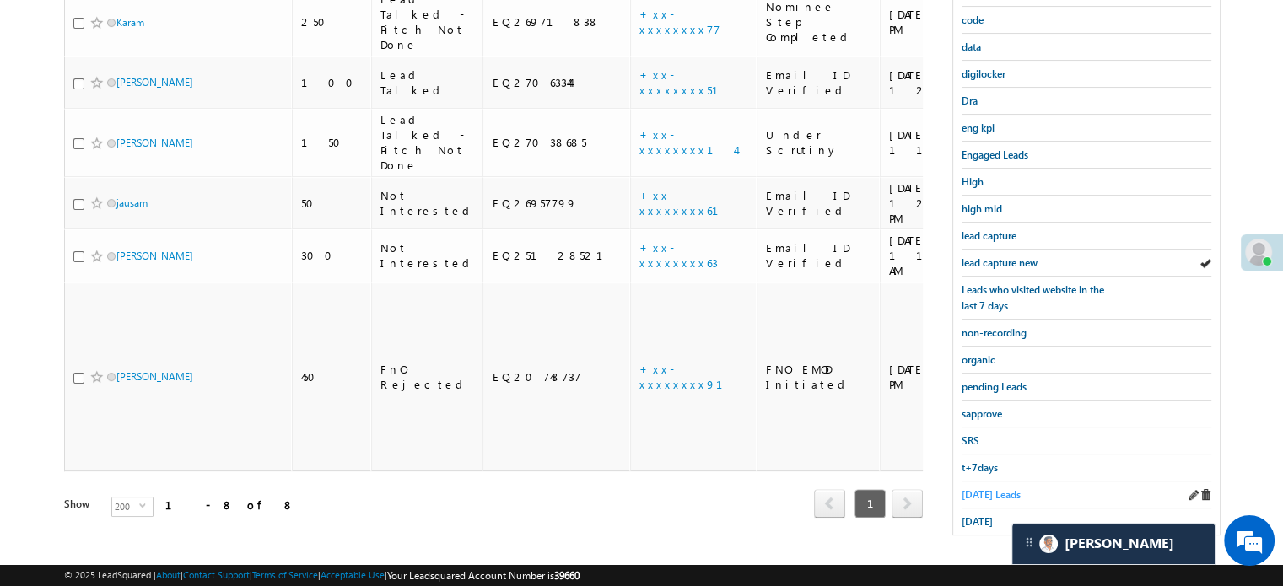
click at [979, 492] on span "Today's Leads" at bounding box center [991, 494] width 59 height 13
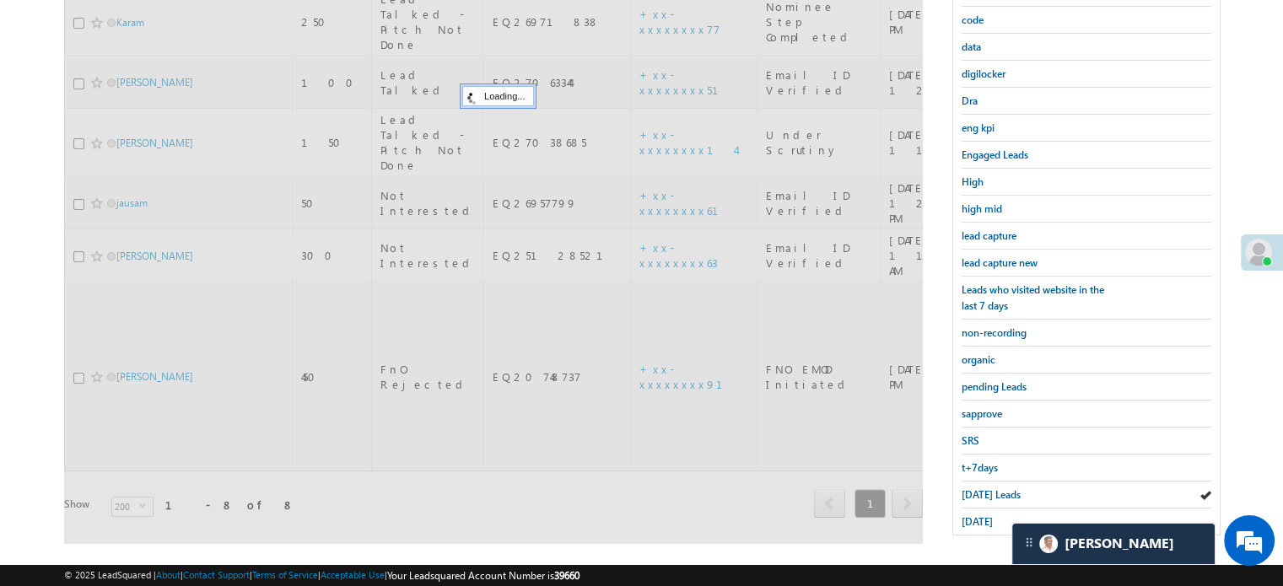
click at [978, 488] on span "Today's Leads" at bounding box center [991, 494] width 59 height 13
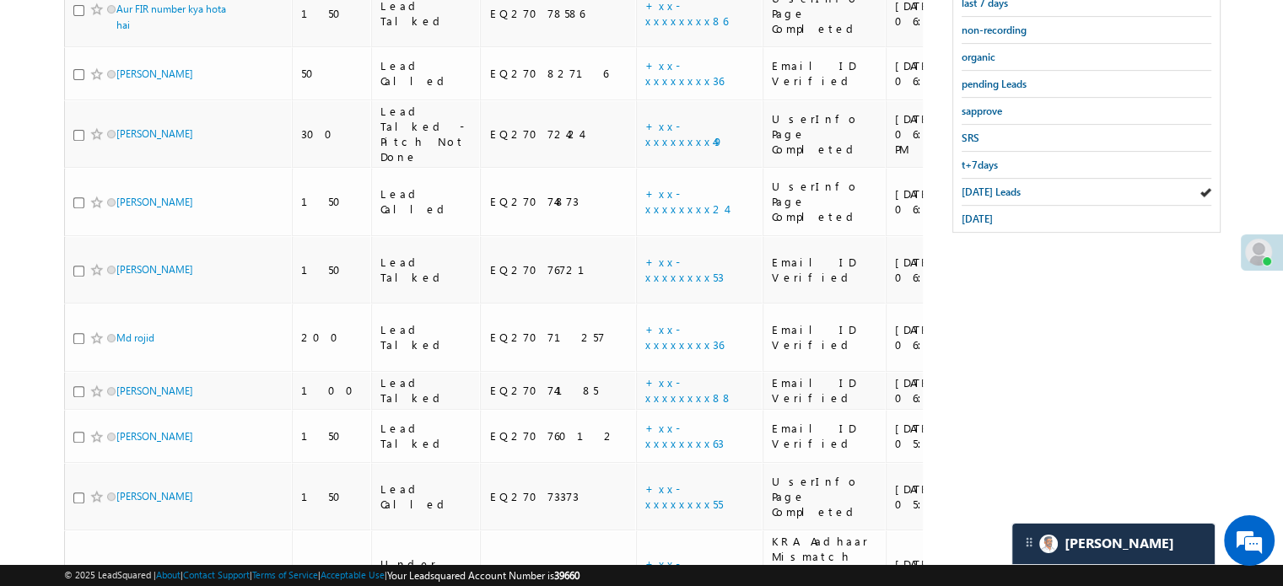
scroll to position [521, 0]
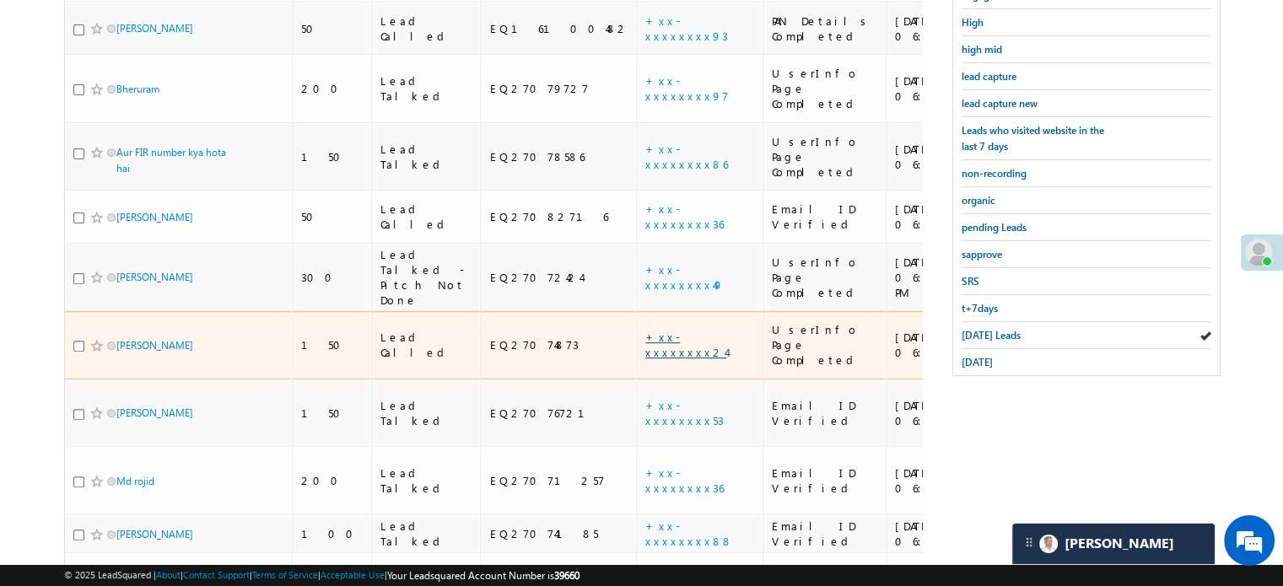
click at [645, 330] on link "+xx-xxxxxxxx24" at bounding box center [685, 345] width 81 height 30
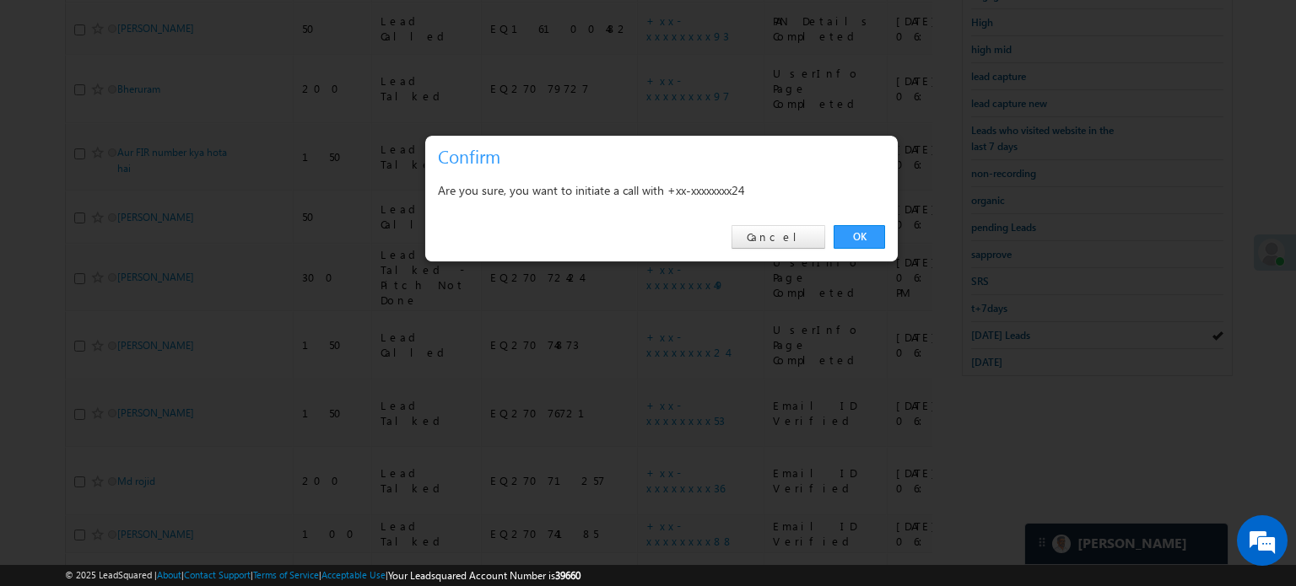
click at [867, 229] on link "OK" at bounding box center [859, 237] width 51 height 24
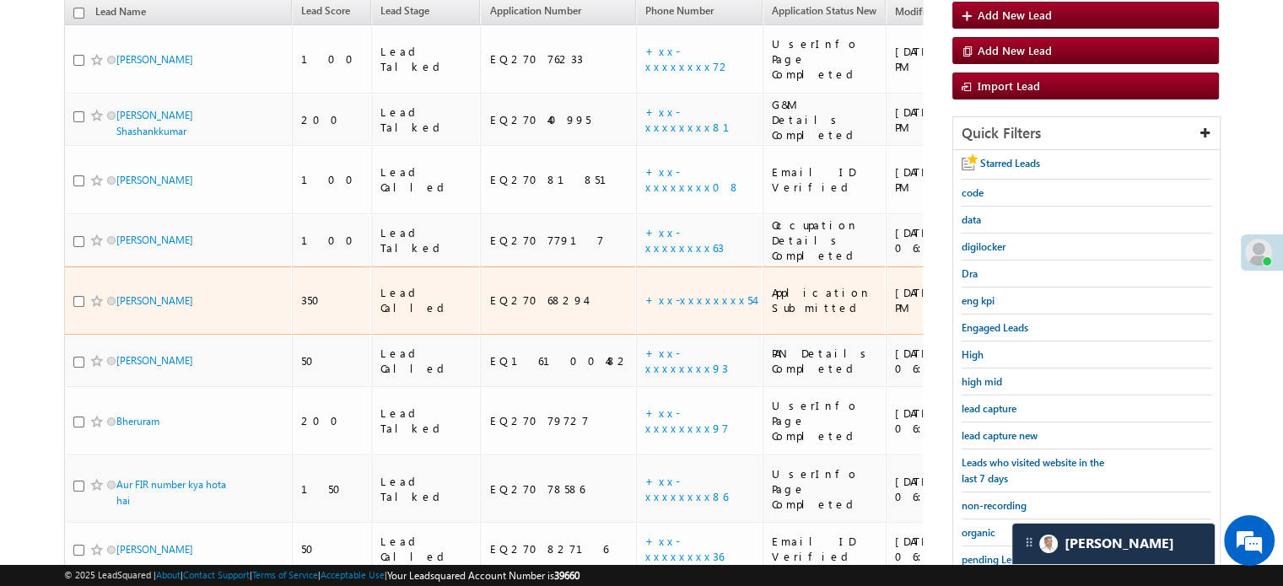
scroll to position [184, 0]
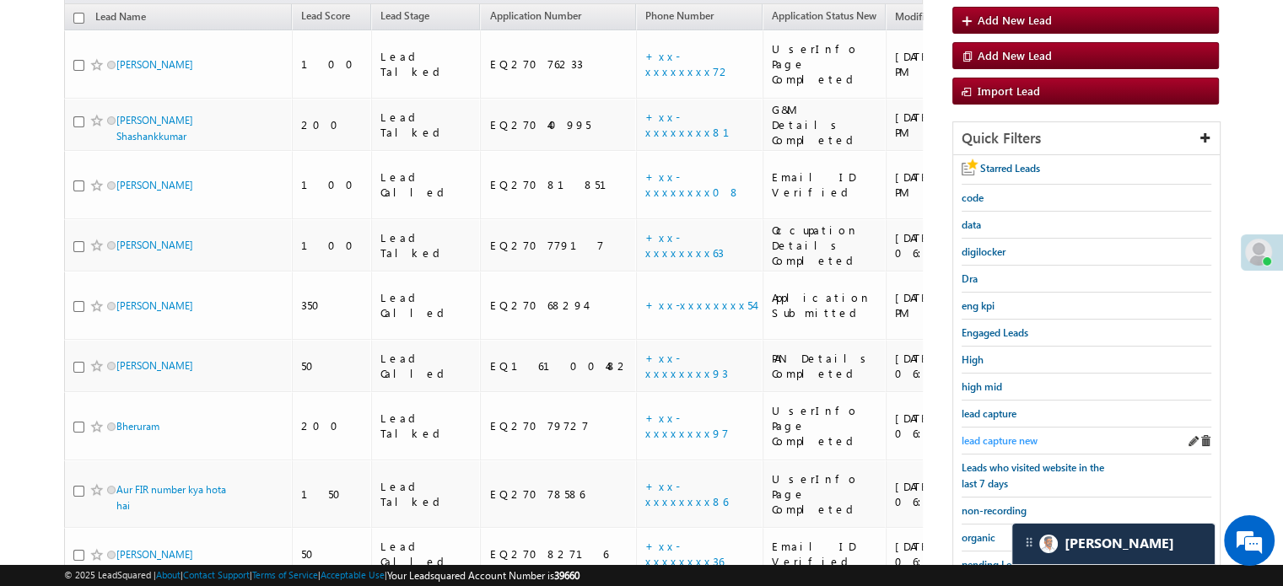
click at [1001, 434] on span "lead capture new" at bounding box center [1000, 440] width 76 height 13
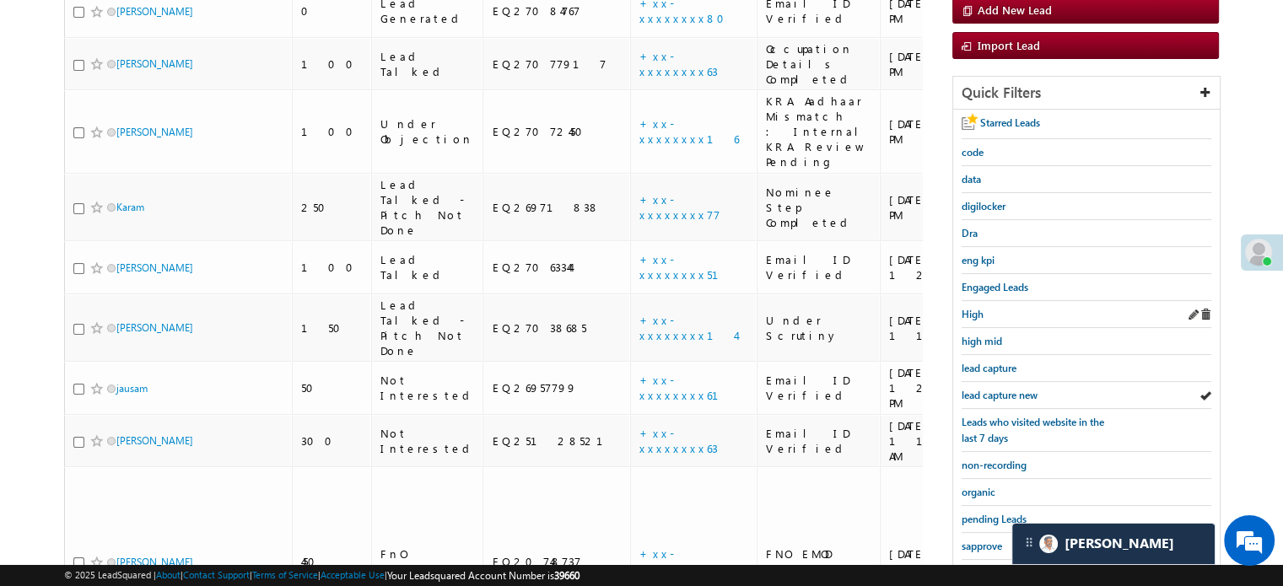
scroll to position [253, 0]
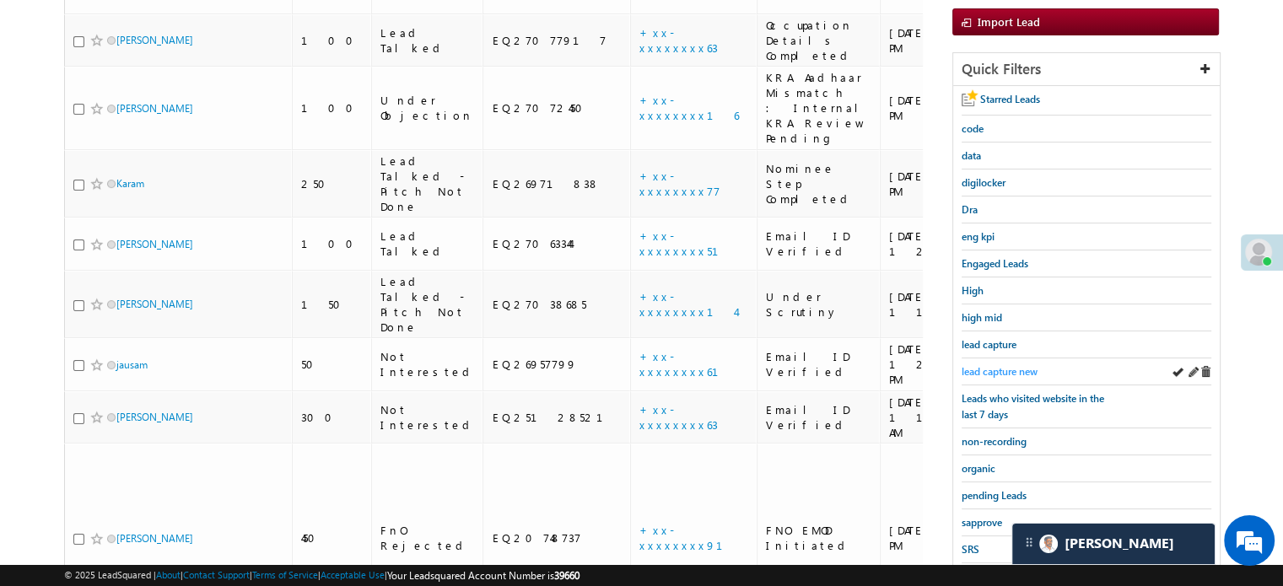
click at [998, 367] on span "lead capture new" at bounding box center [1000, 371] width 76 height 13
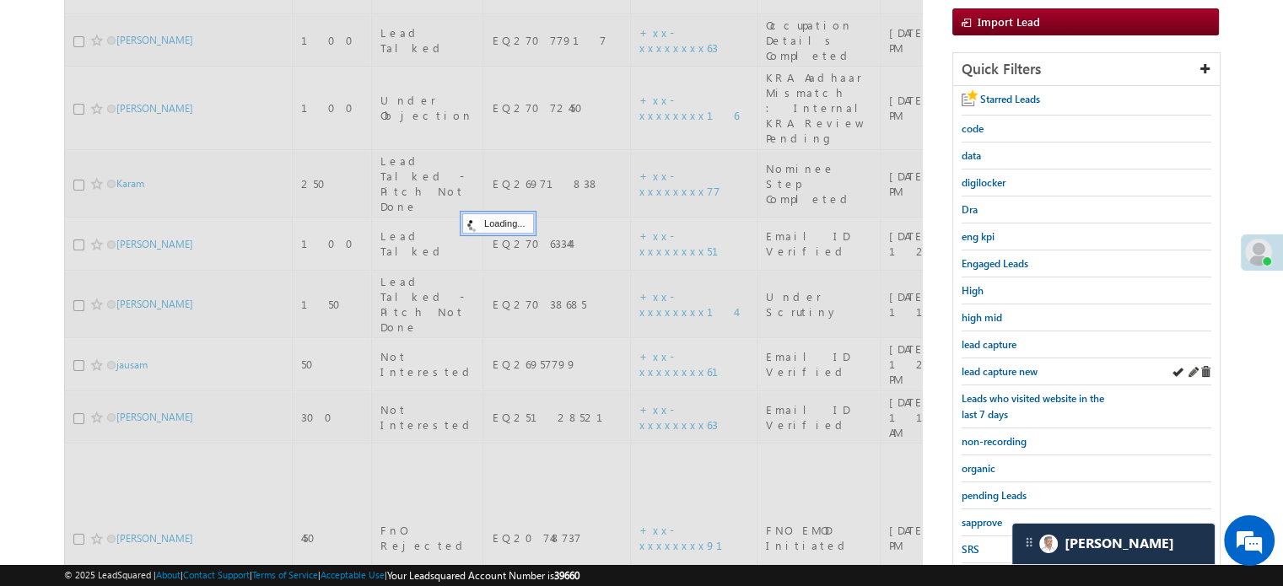
scroll to position [169, 0]
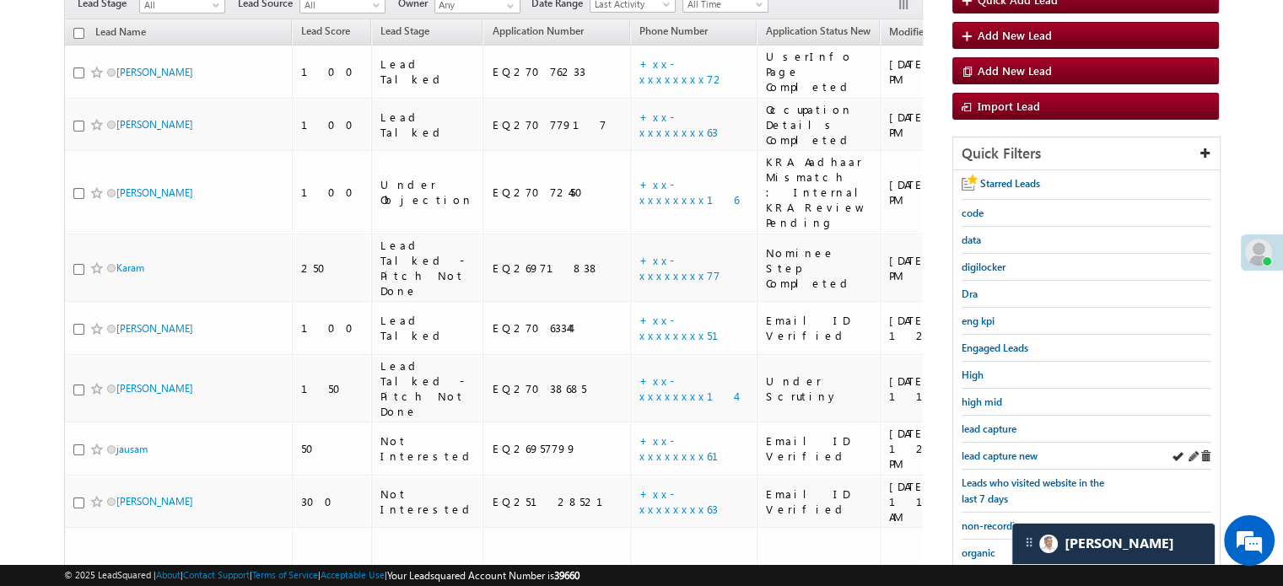
click at [993, 460] on div "lead capture new" at bounding box center [1087, 456] width 250 height 27
click at [994, 457] on span "lead capture new" at bounding box center [1000, 456] width 76 height 13
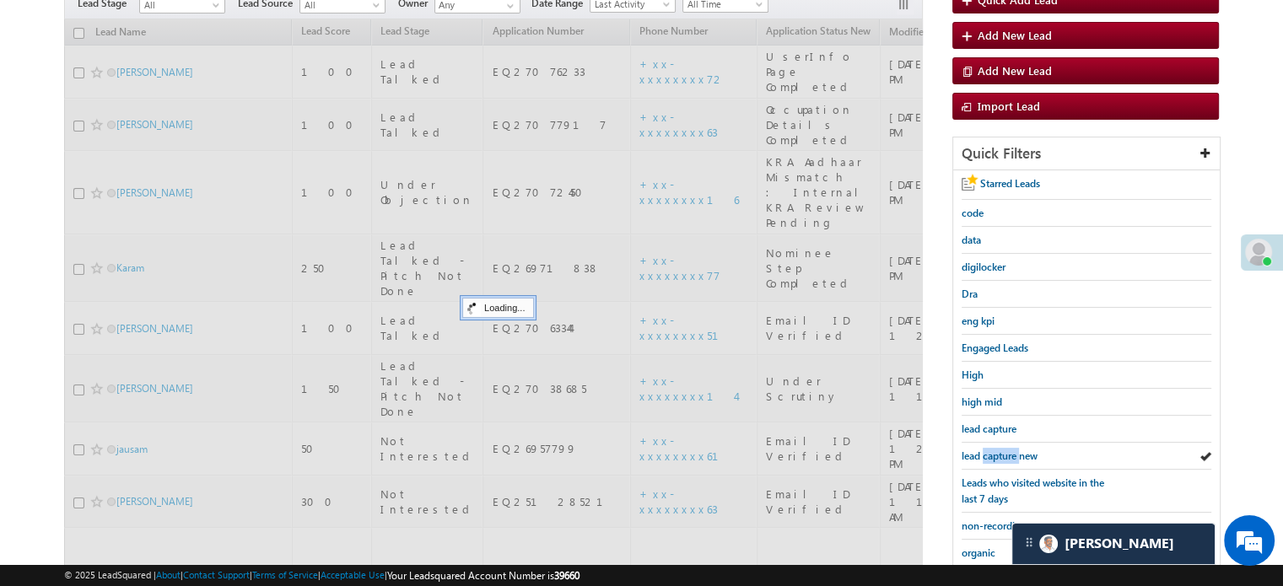
click at [994, 457] on span "lead capture new" at bounding box center [1000, 456] width 76 height 13
click at [994, 453] on span "lead capture new" at bounding box center [1000, 456] width 76 height 13
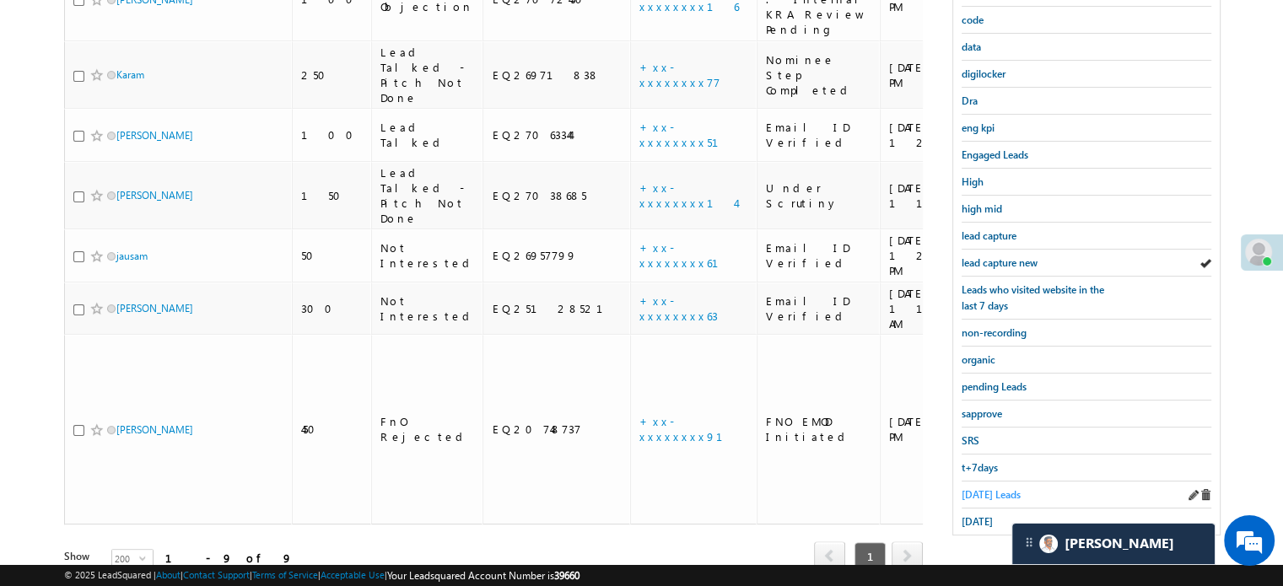
click at [970, 488] on span "Today's Leads" at bounding box center [991, 494] width 59 height 13
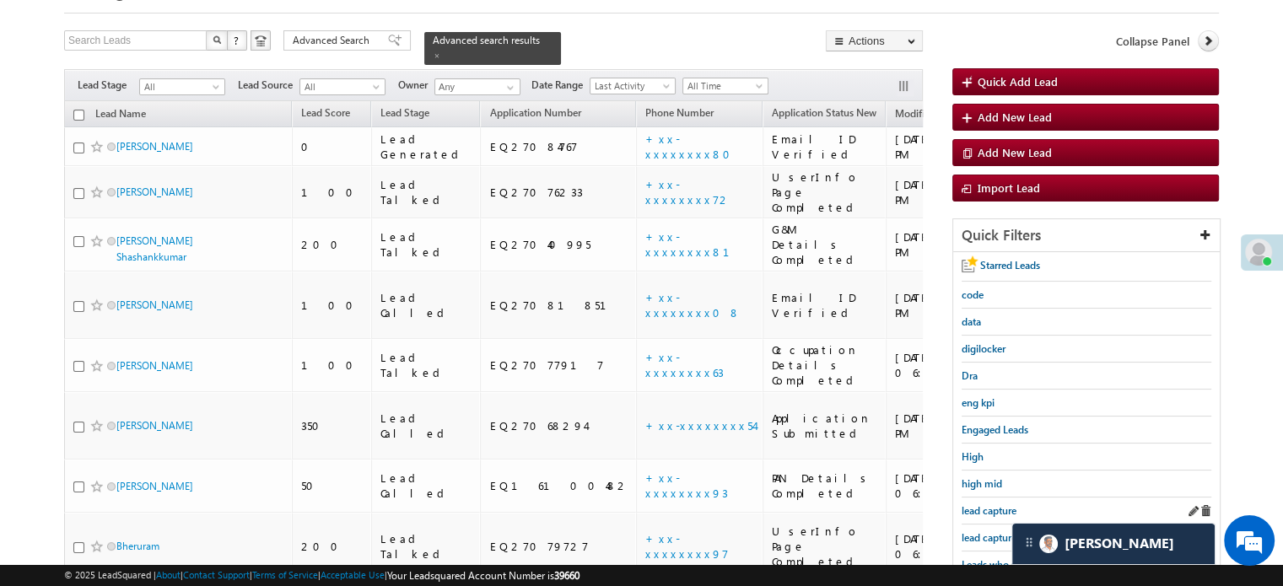
scroll to position [84, 0]
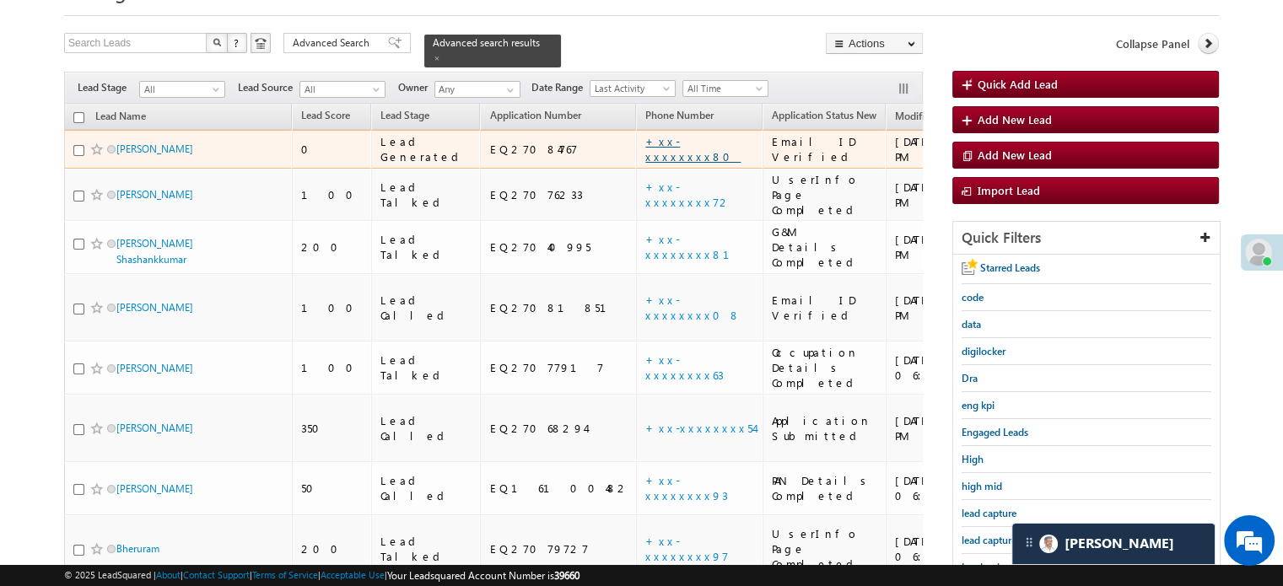
click at [645, 142] on link "+xx-xxxxxxxx80" at bounding box center [692, 149] width 95 height 30
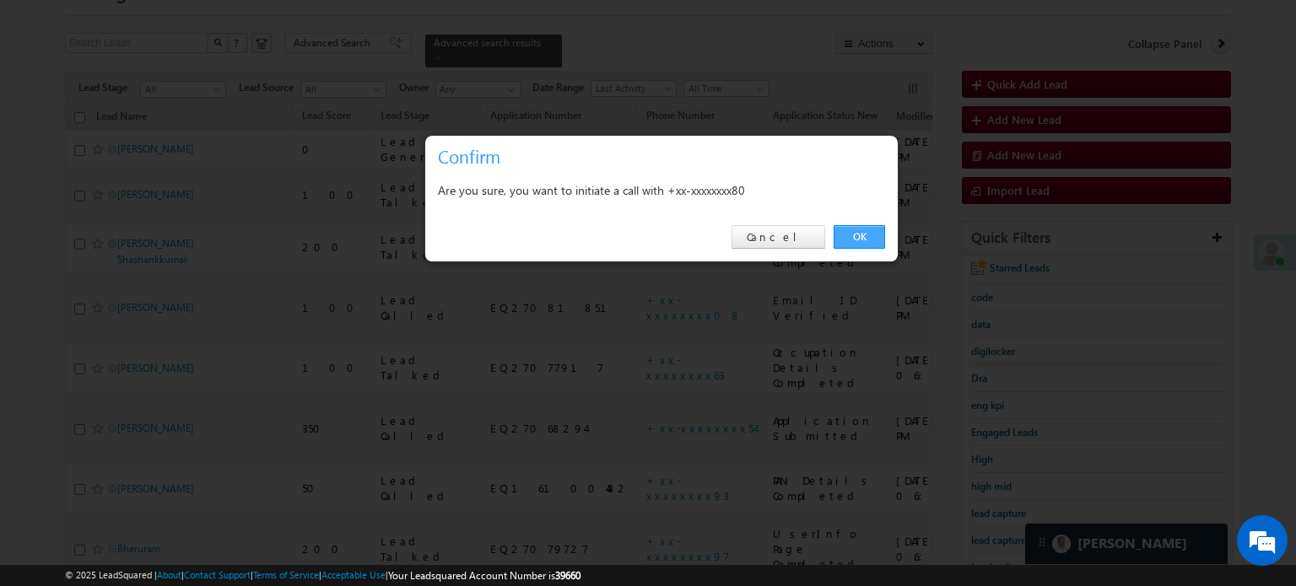
click at [867, 233] on link "OK" at bounding box center [859, 237] width 51 height 24
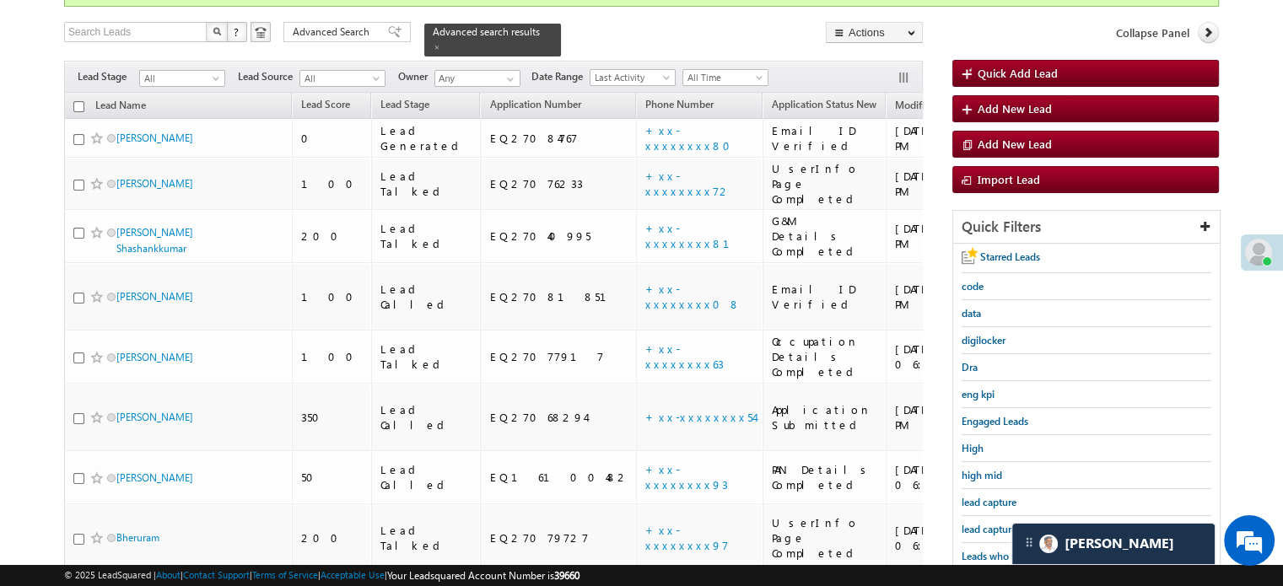
scroll to position [169, 0]
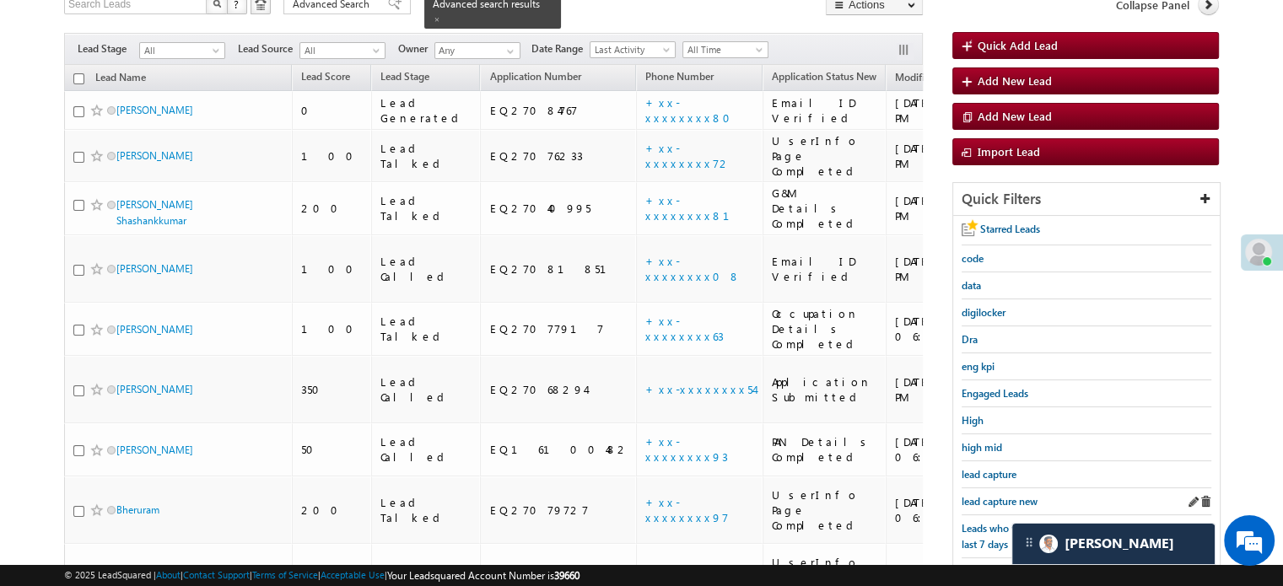
click at [989, 507] on div "lead capture new" at bounding box center [1087, 501] width 250 height 27
click at [989, 505] on div "lead capture new" at bounding box center [1087, 501] width 250 height 27
click at [990, 495] on span "lead capture new" at bounding box center [1000, 501] width 76 height 13
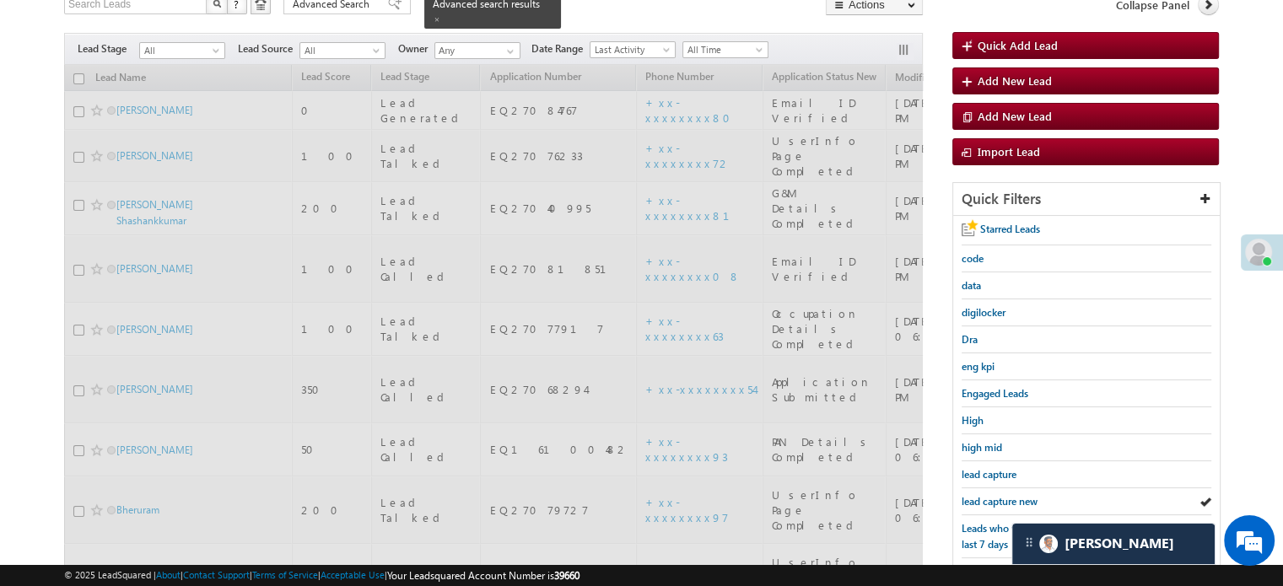
click at [992, 495] on span "lead capture new" at bounding box center [1000, 501] width 76 height 13
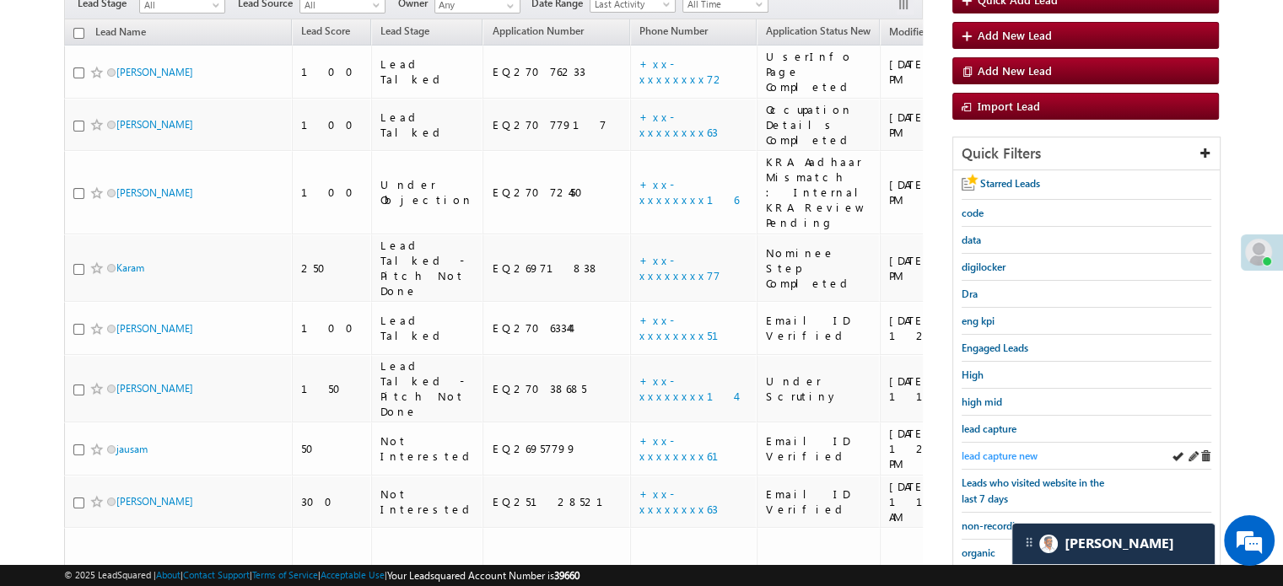
scroll to position [123, 0]
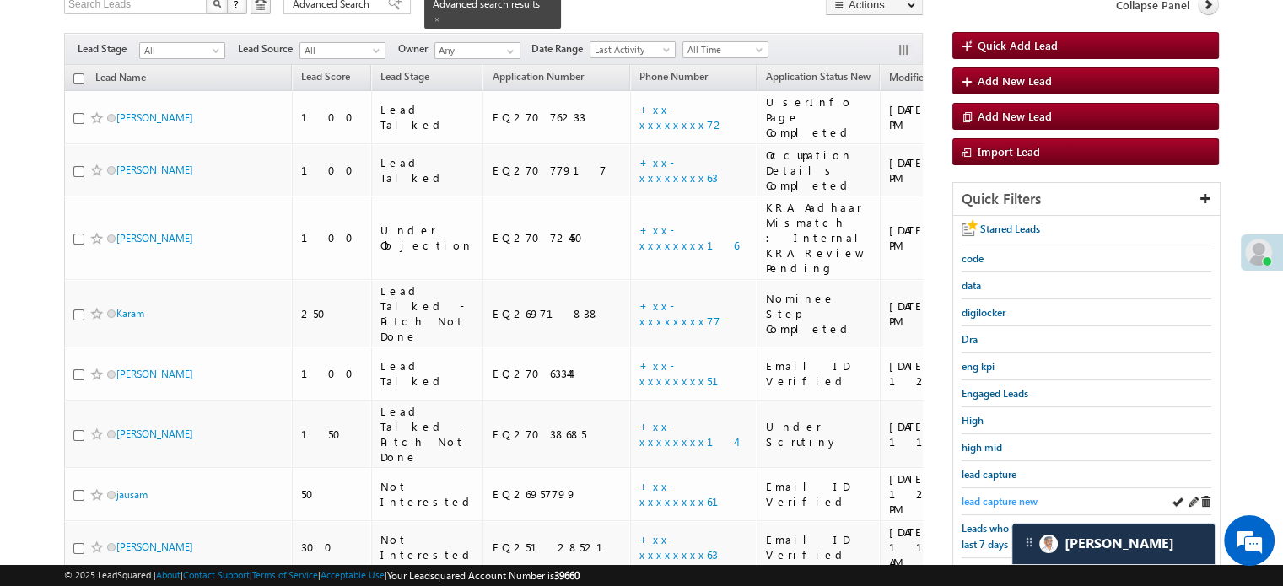
click at [993, 495] on span "lead capture new" at bounding box center [1000, 501] width 76 height 13
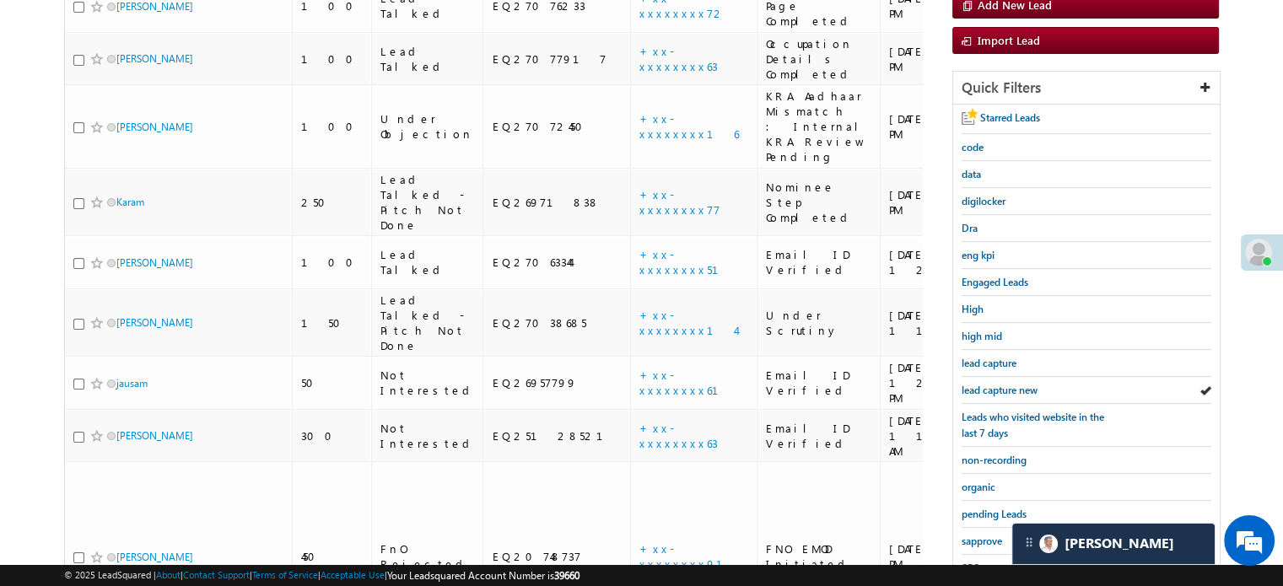
scroll to position [362, 0]
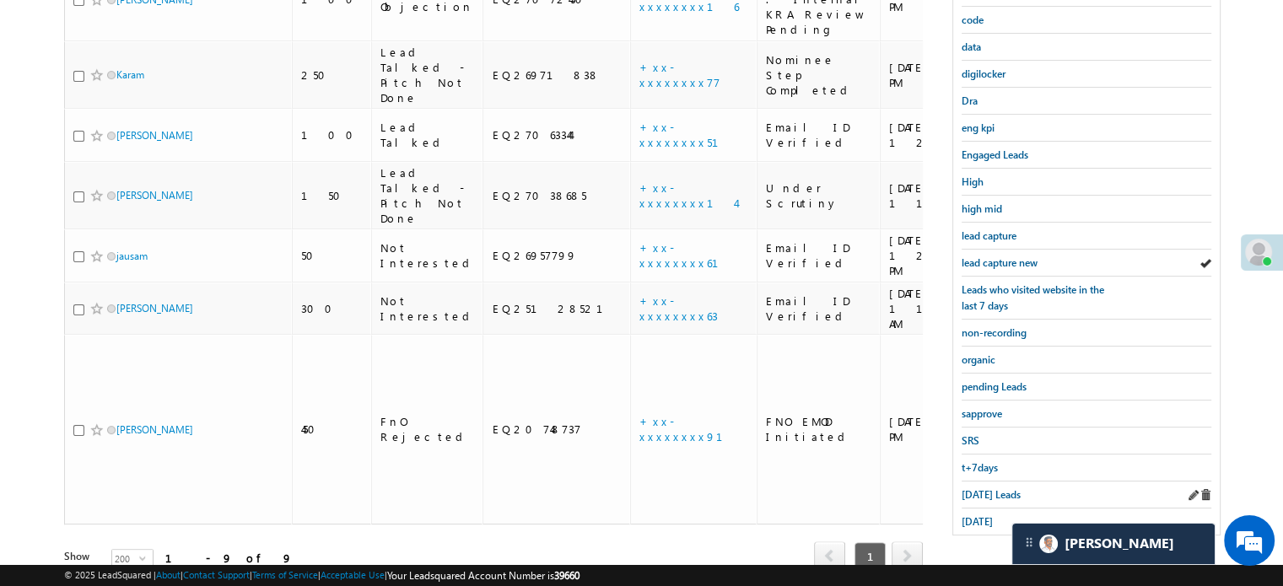
click at [987, 495] on div "Today's Leads" at bounding box center [1087, 495] width 250 height 27
click at [985, 494] on span "Today's Leads" at bounding box center [991, 494] width 59 height 13
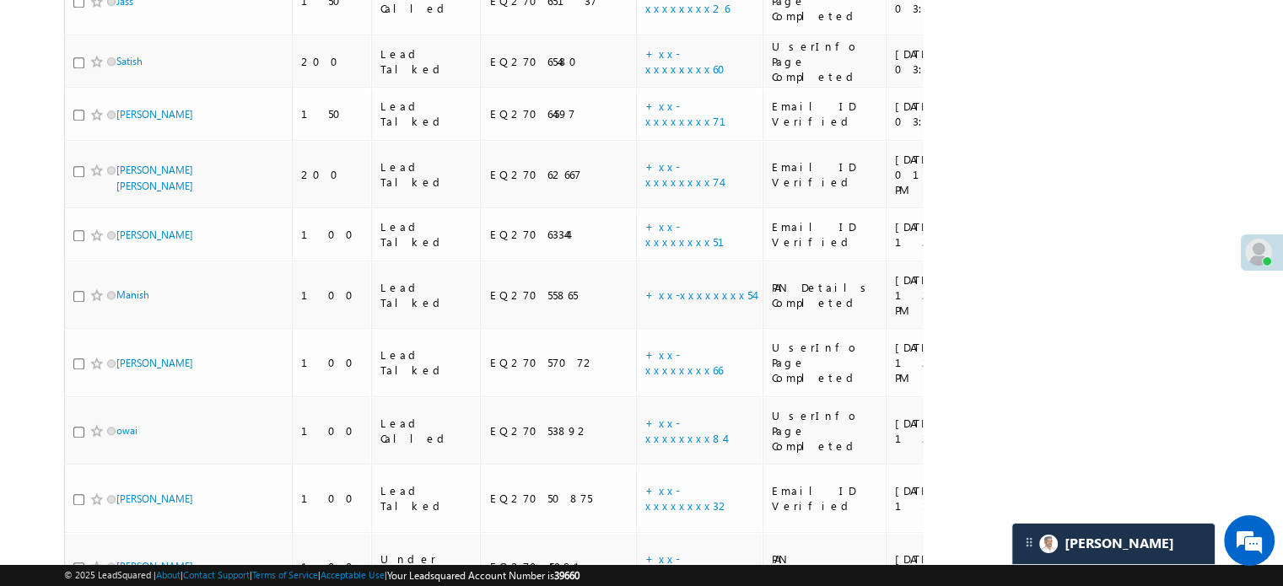
scroll to position [329, 0]
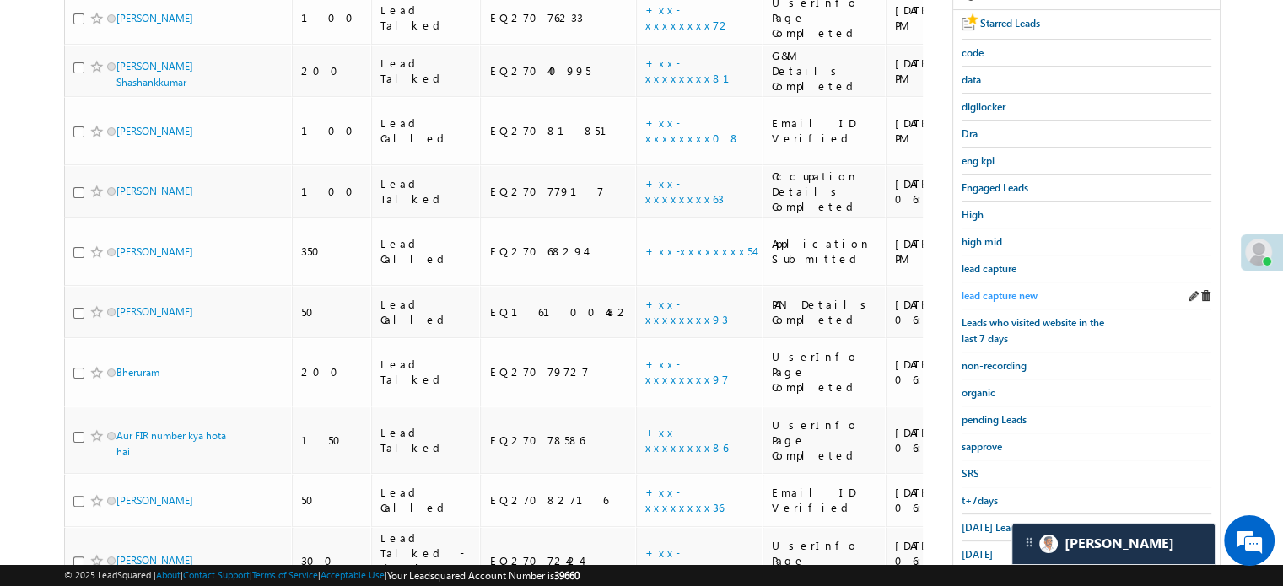
click at [1016, 289] on span "lead capture new" at bounding box center [1000, 295] width 76 height 13
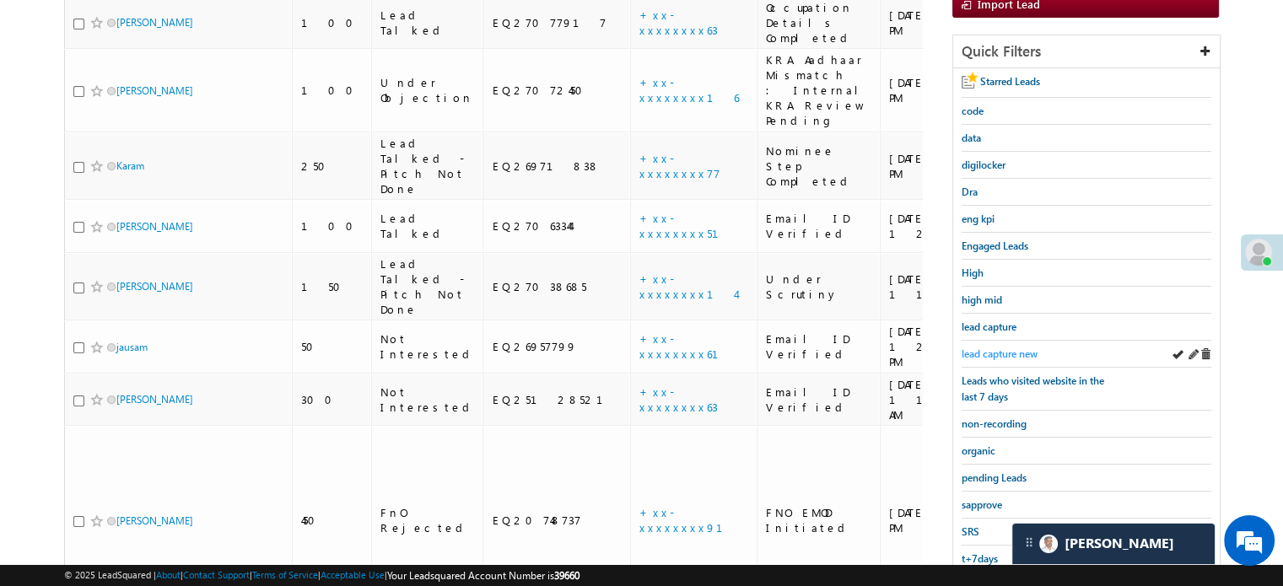
scroll to position [337, 0]
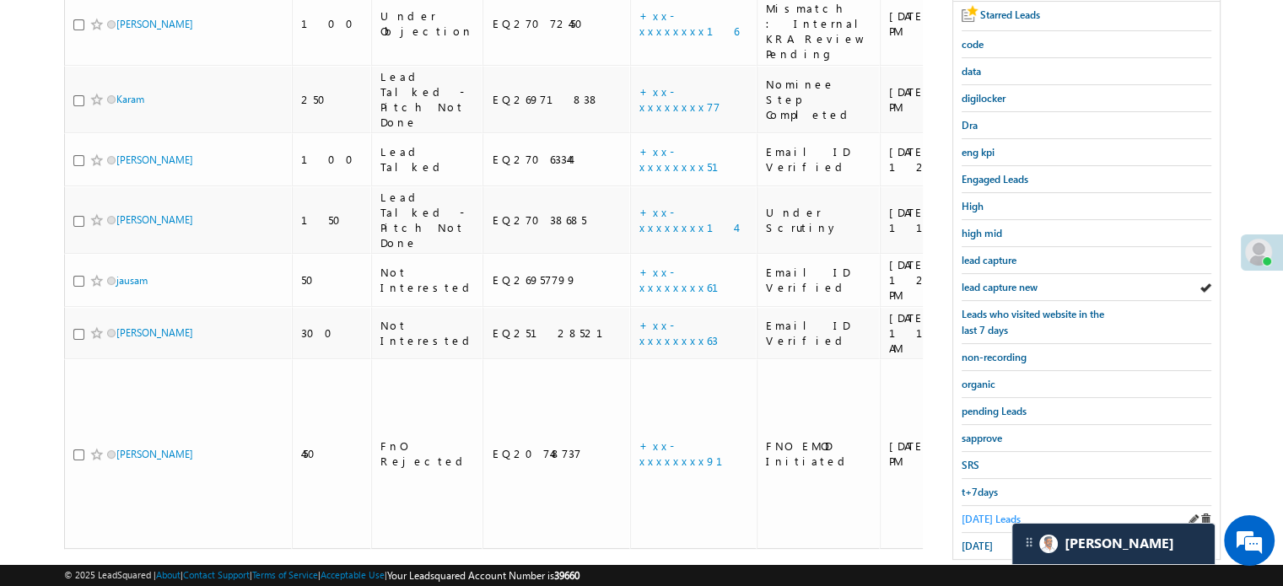
click at [970, 513] on span "Today's Leads" at bounding box center [991, 519] width 59 height 13
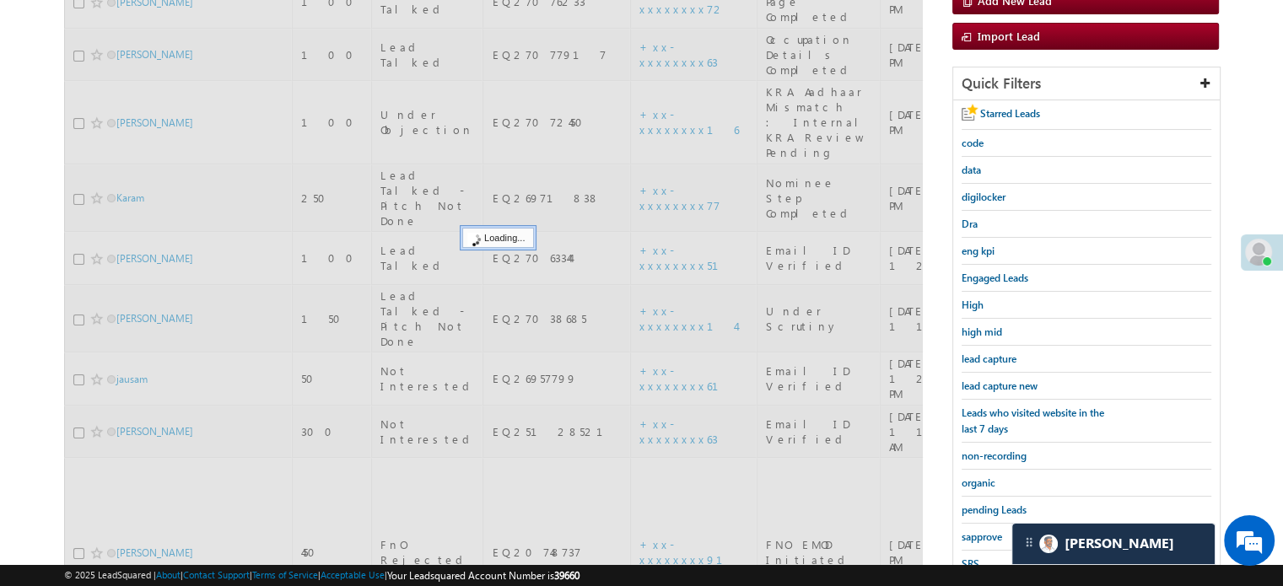
scroll to position [84, 0]
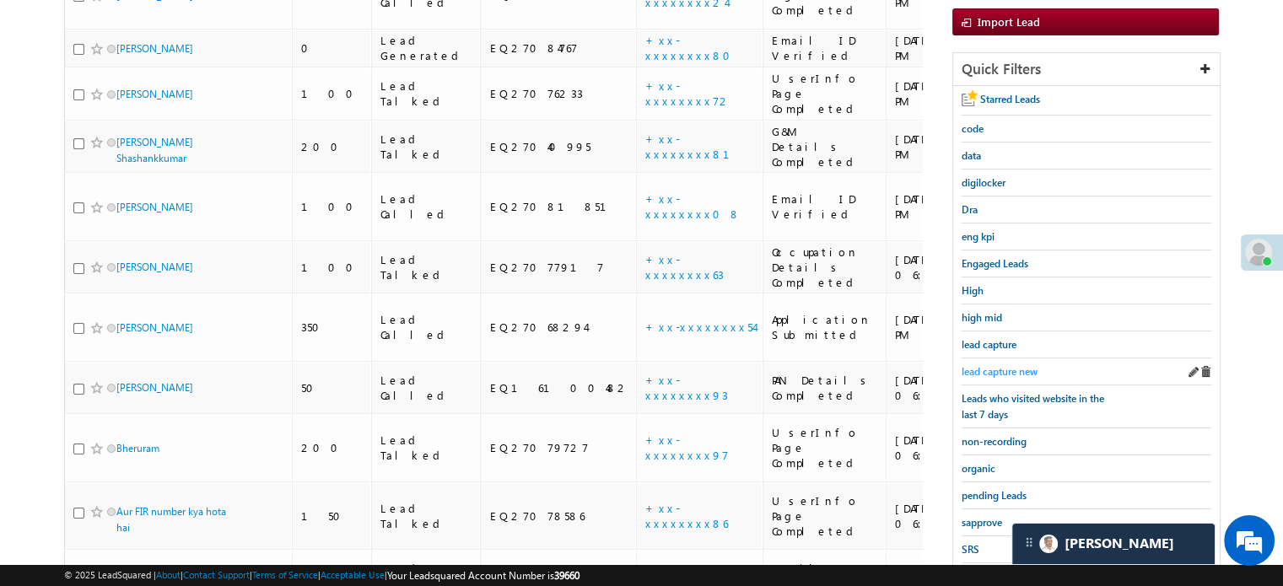
click at [996, 365] on span "lead capture new" at bounding box center [1000, 371] width 76 height 13
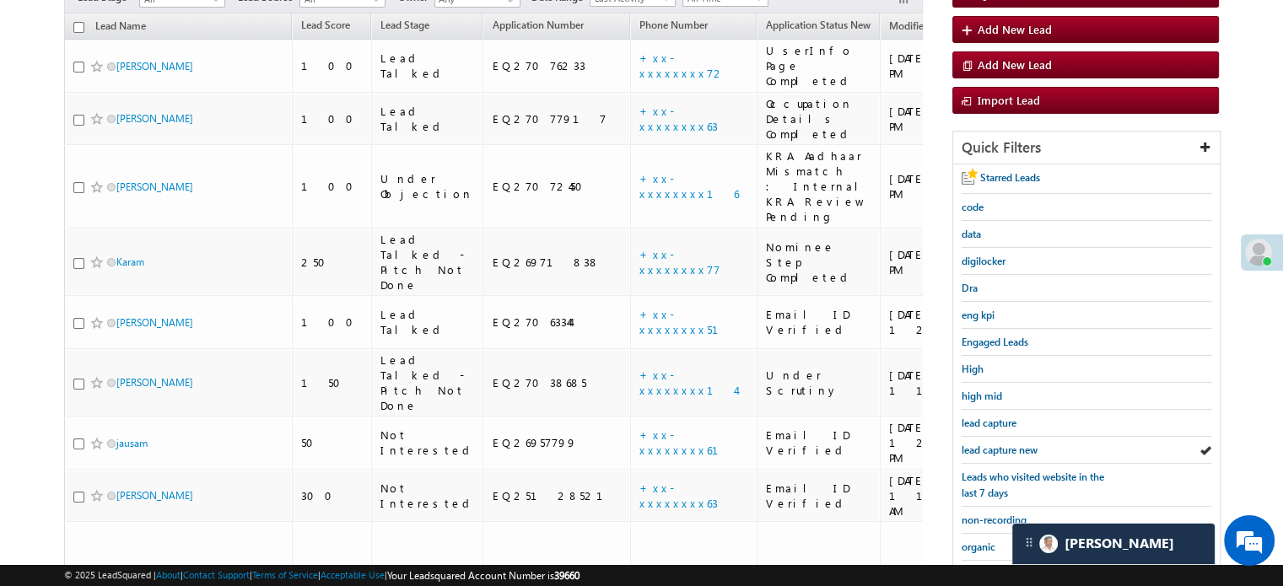
scroll to position [337, 0]
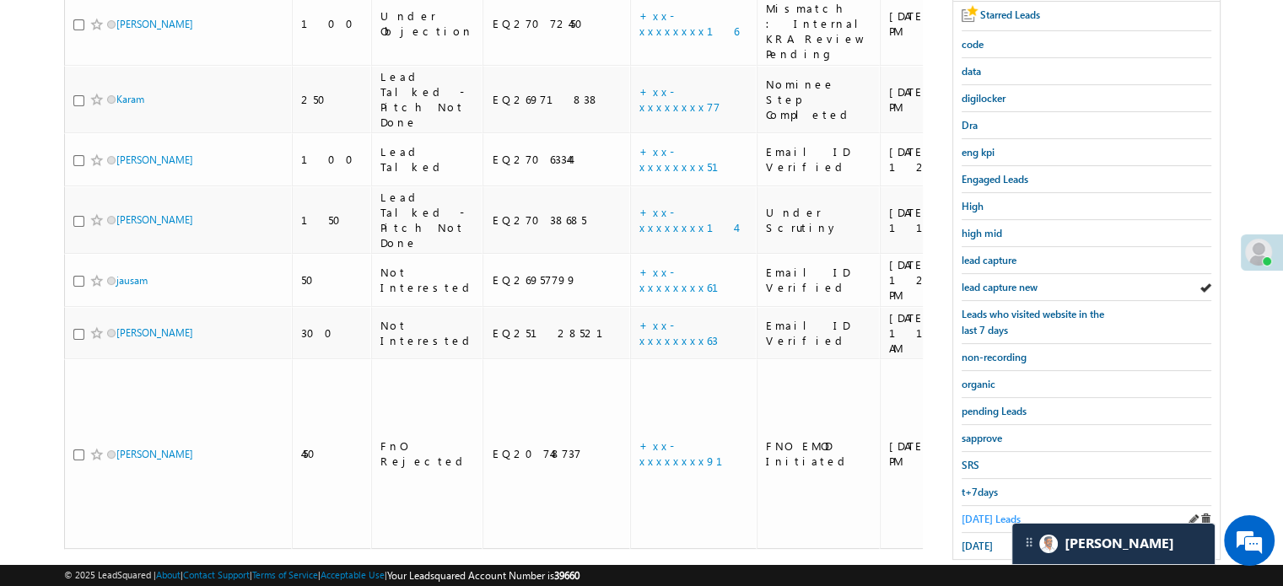
click at [981, 518] on span "Today's Leads" at bounding box center [991, 519] width 59 height 13
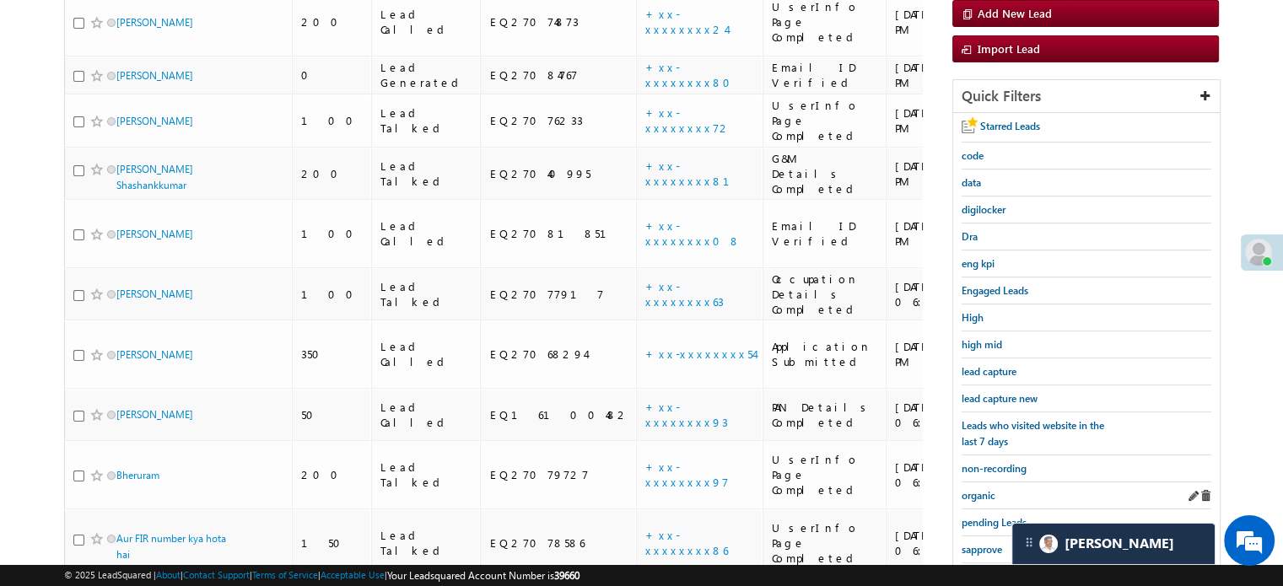
scroll to position [253, 0]
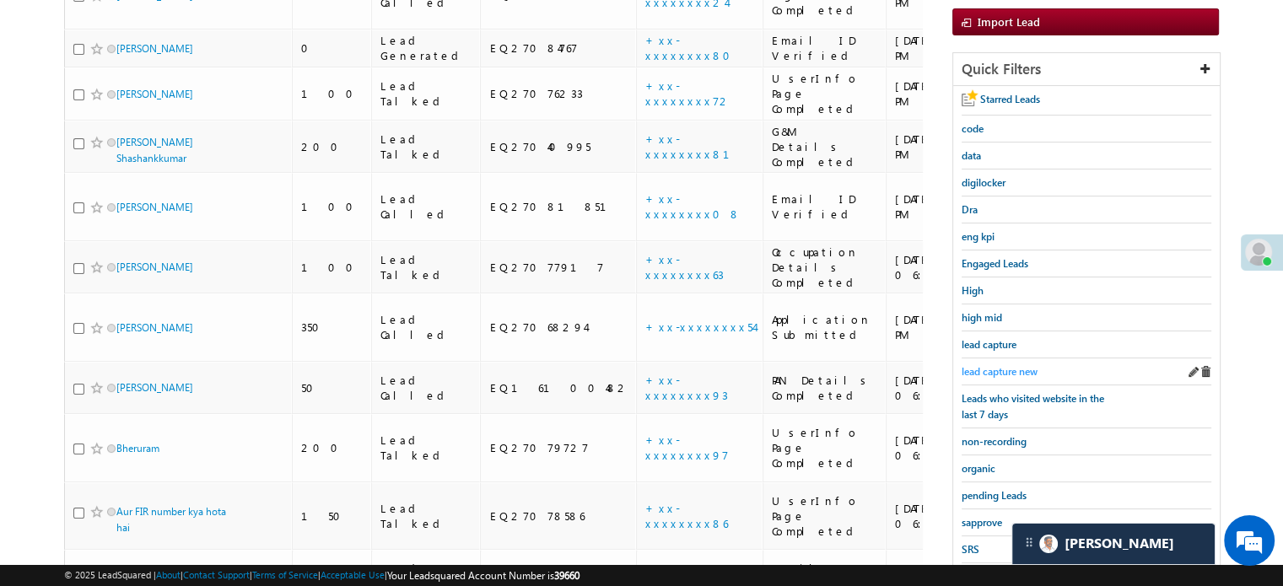
click at [989, 368] on span "lead capture new" at bounding box center [1000, 371] width 76 height 13
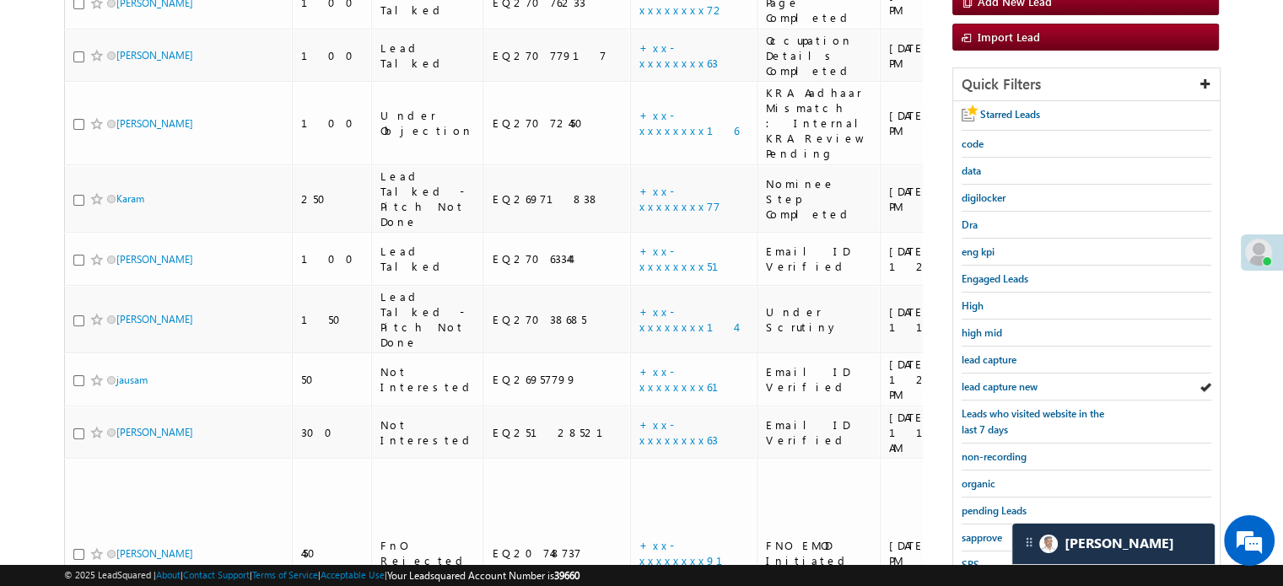
scroll to position [337, 0]
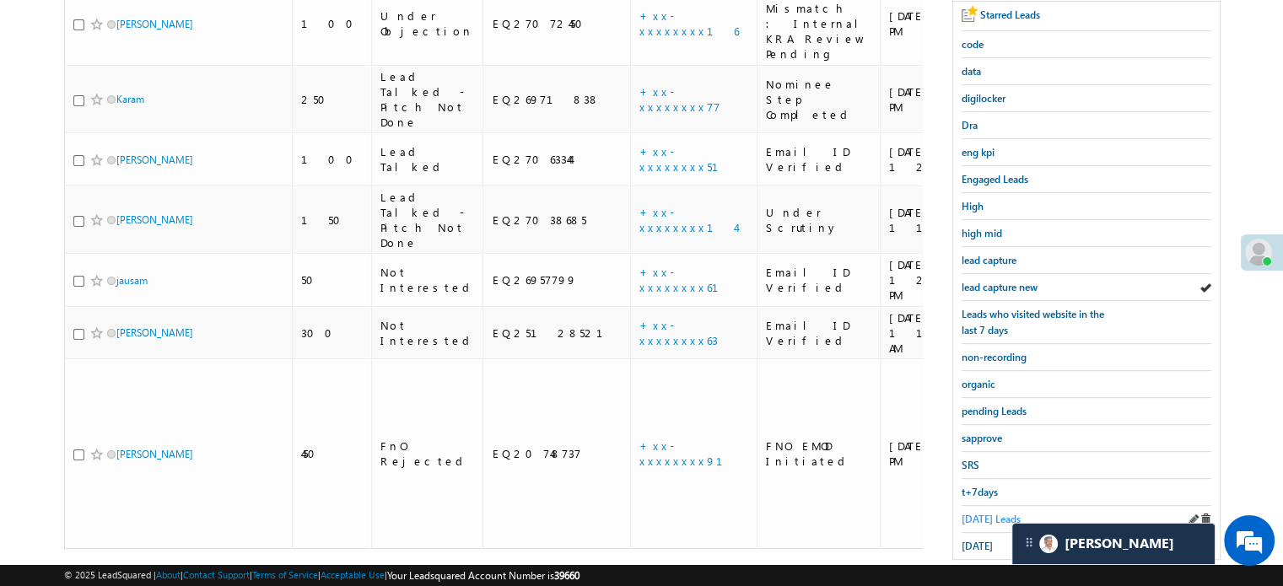
click at [979, 513] on span "Today's Leads" at bounding box center [991, 519] width 59 height 13
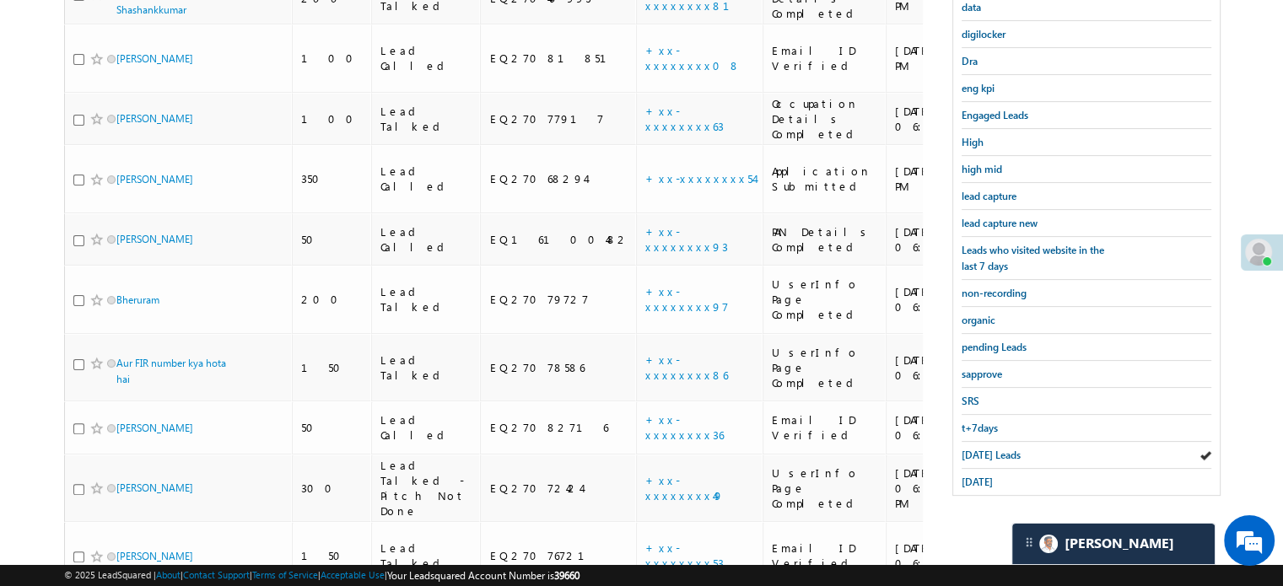
scroll to position [253, 0]
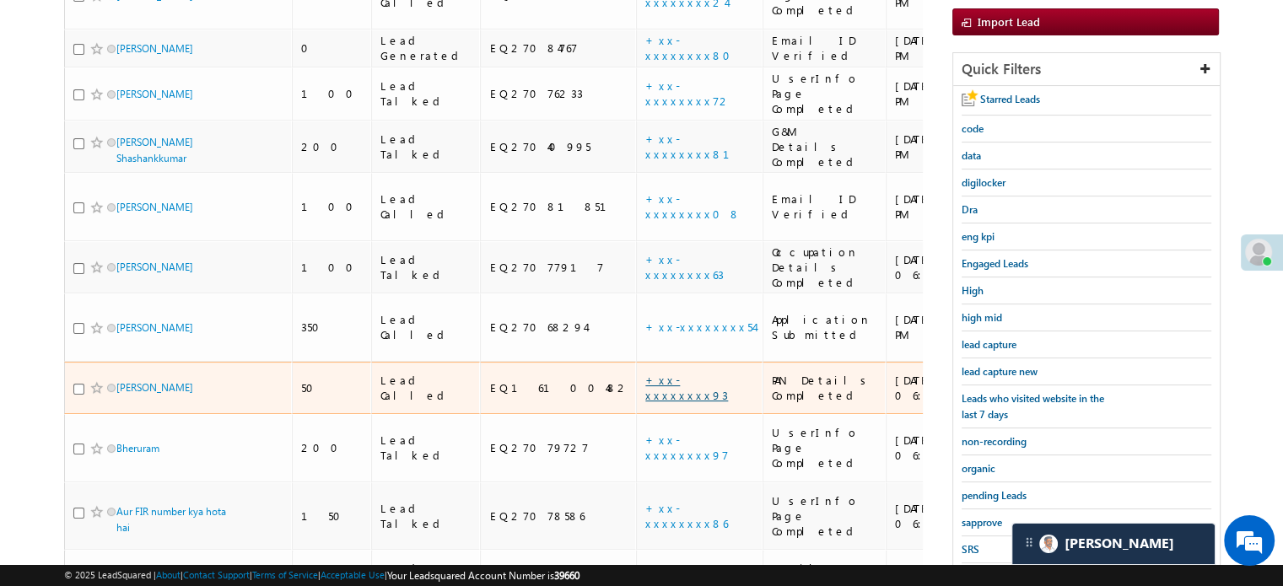
click at [645, 373] on link "+xx-xxxxxxxx93" at bounding box center [686, 388] width 83 height 30
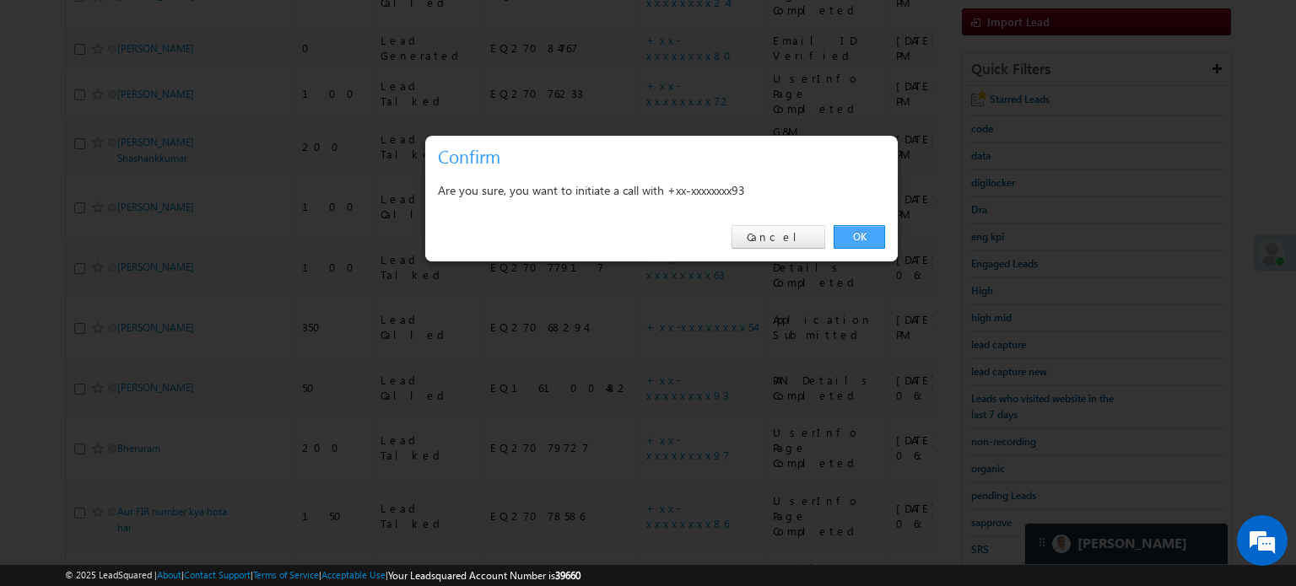
click at [861, 241] on link "OK" at bounding box center [859, 237] width 51 height 24
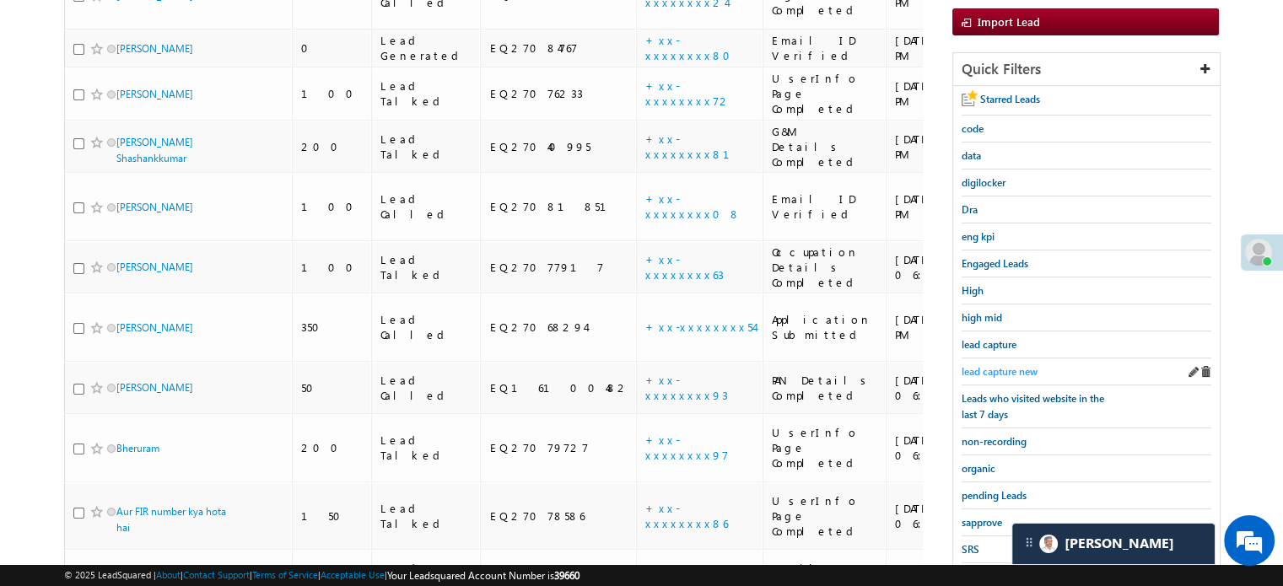
click at [1005, 365] on span "lead capture new" at bounding box center [1000, 371] width 76 height 13
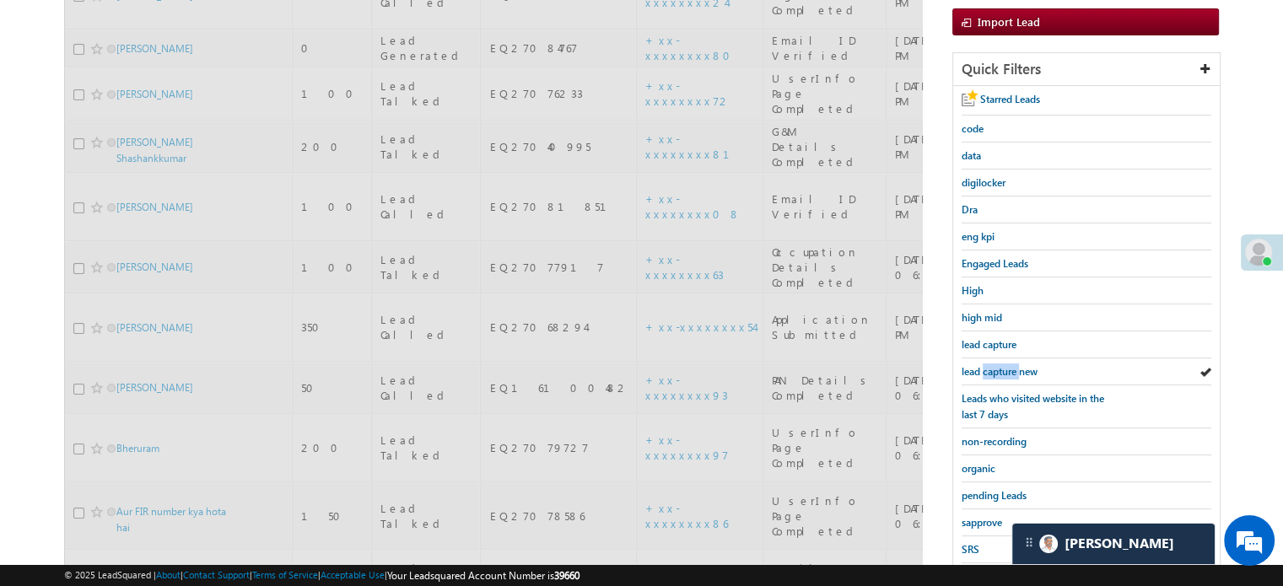
click at [1005, 365] on span "lead capture new" at bounding box center [1000, 371] width 76 height 13
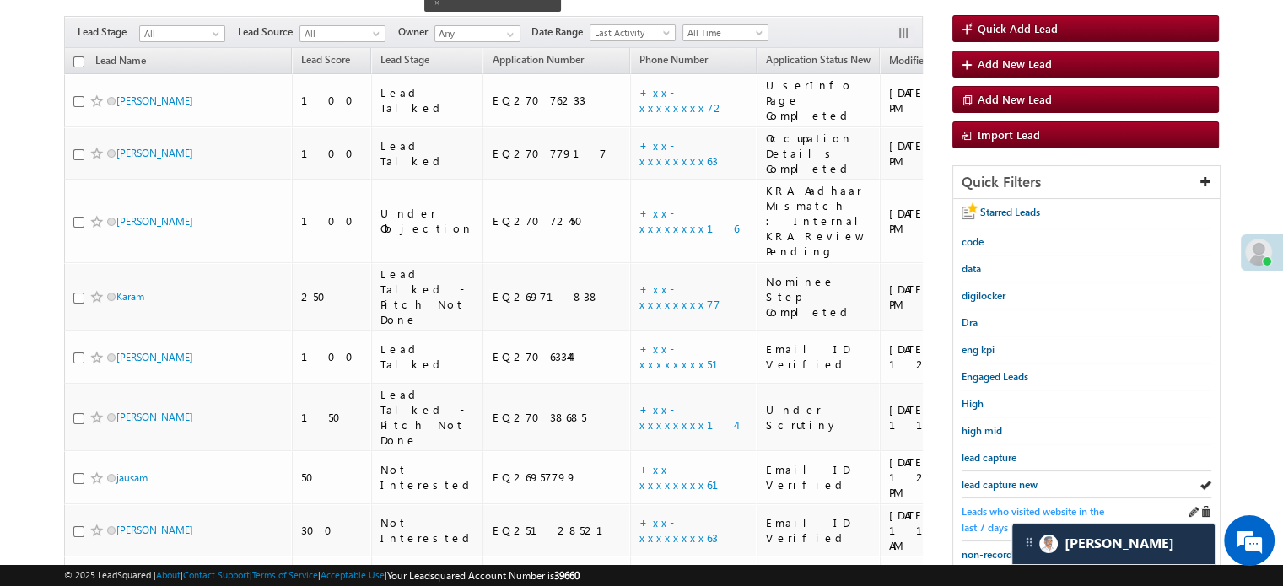
scroll to position [129, 0]
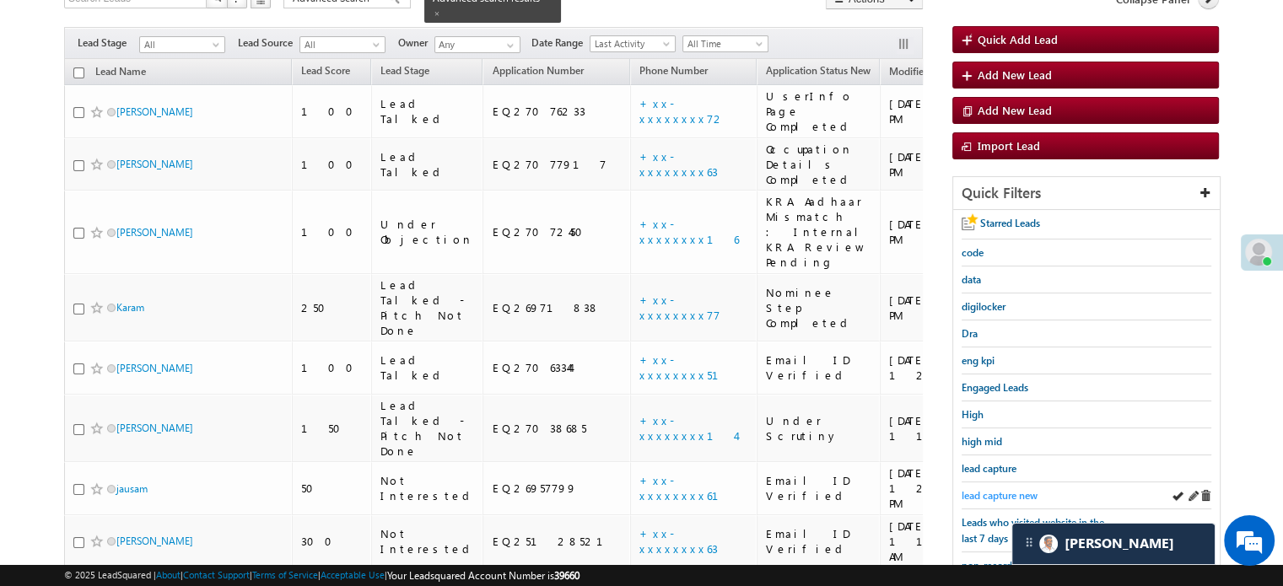
click at [996, 489] on span "lead capture new" at bounding box center [1000, 495] width 76 height 13
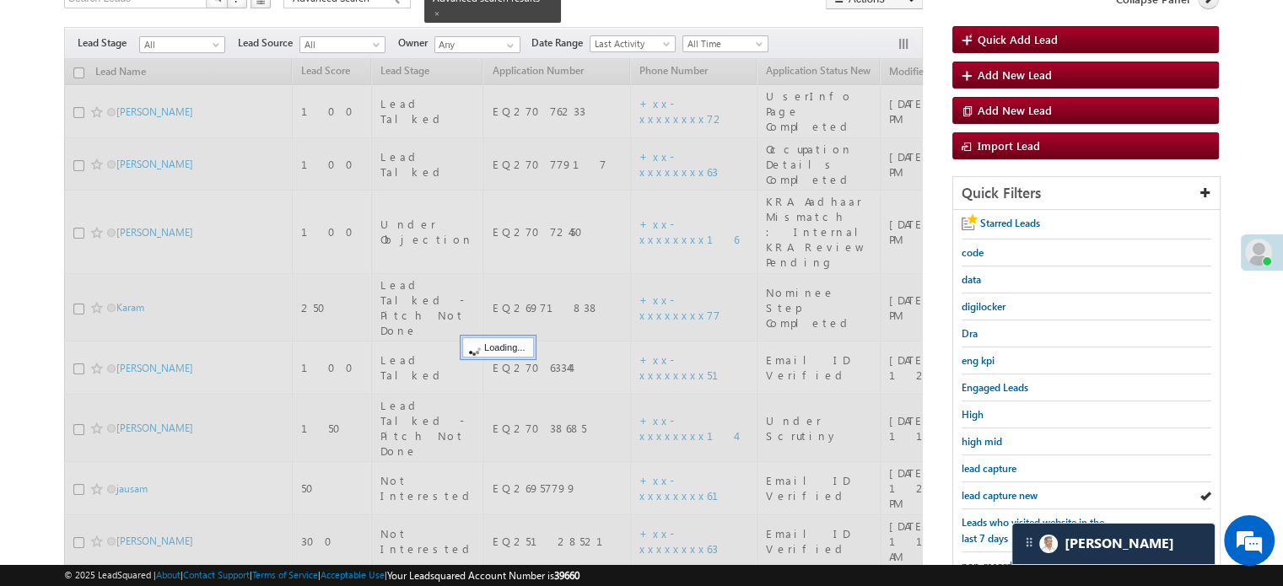
click at [996, 489] on span "lead capture new" at bounding box center [1000, 495] width 76 height 13
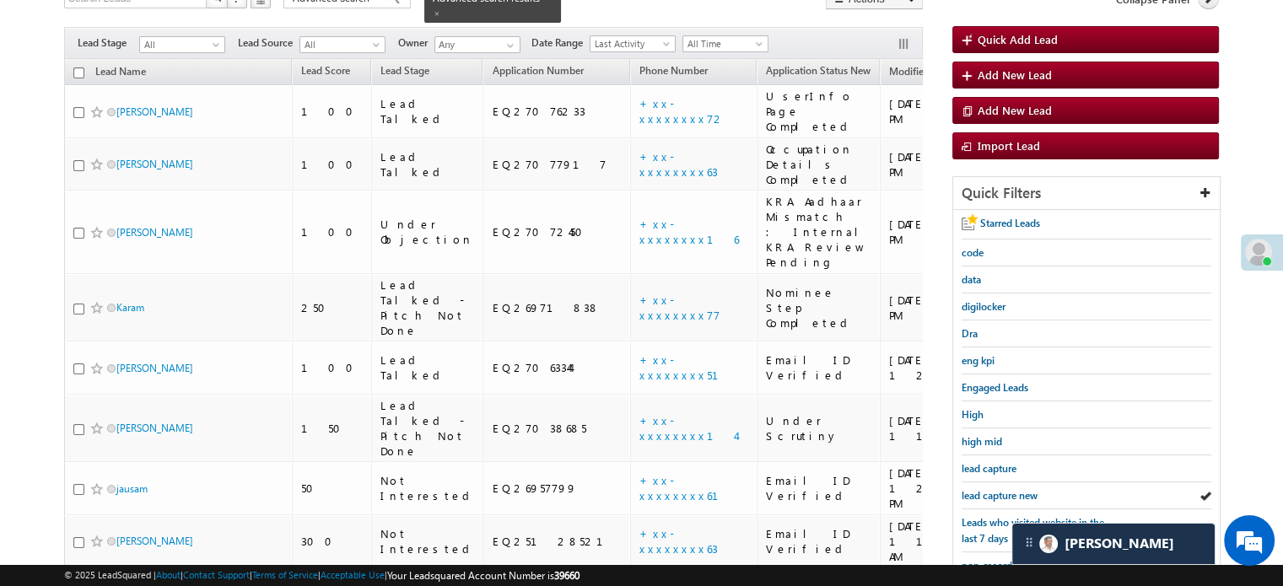
click at [996, 489] on span "lead capture new" at bounding box center [1000, 495] width 76 height 13
click at [980, 489] on span "lead capture new" at bounding box center [1000, 495] width 76 height 13
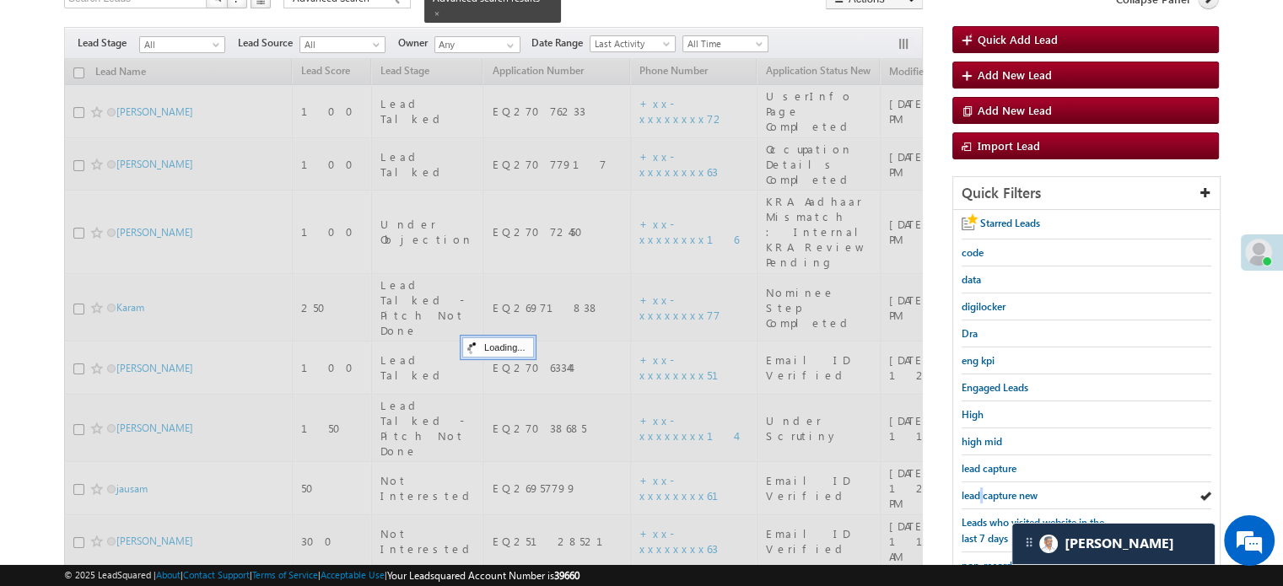
click at [980, 489] on span "lead capture new" at bounding box center [1000, 495] width 76 height 13
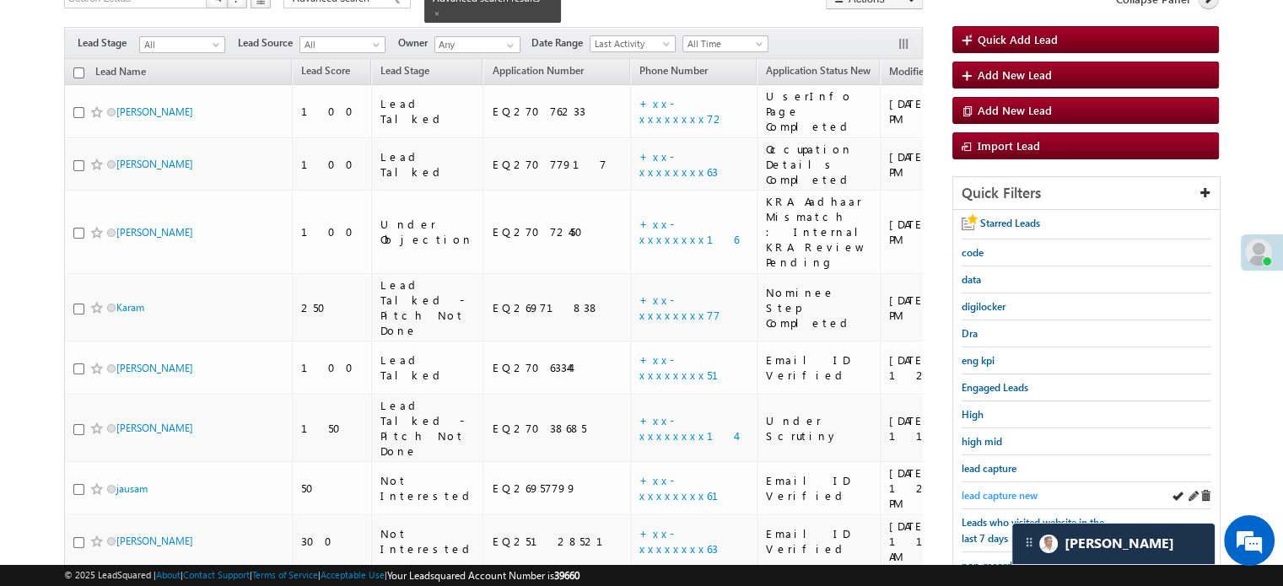
click at [982, 489] on span "lead capture new" at bounding box center [1000, 495] width 76 height 13
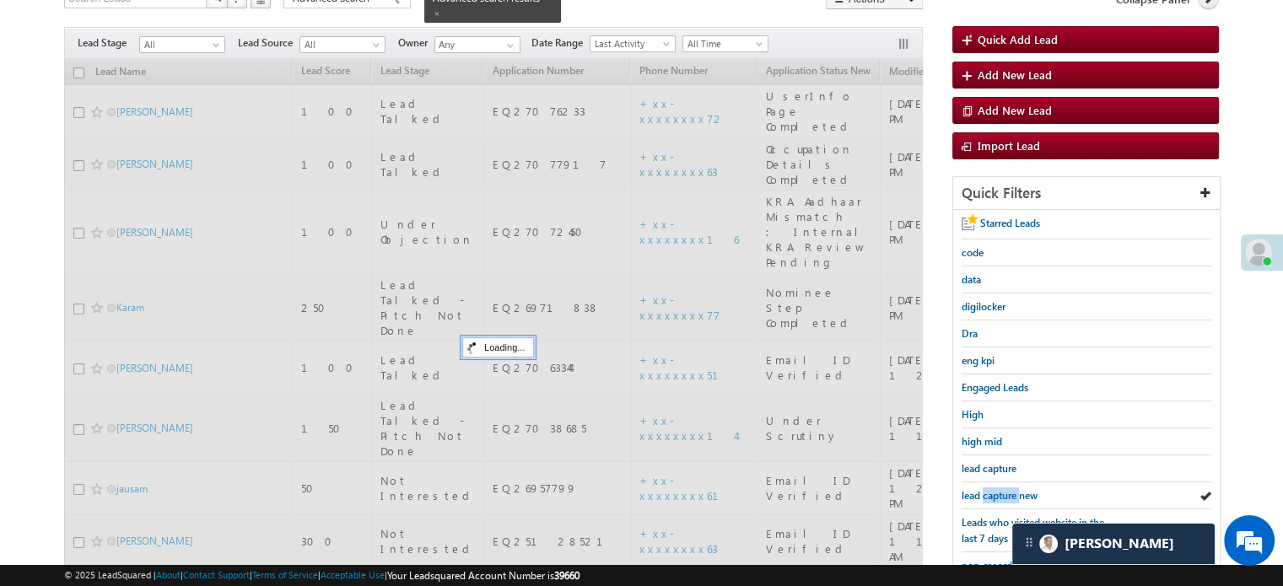
click at [982, 489] on span "lead capture new" at bounding box center [1000, 495] width 76 height 13
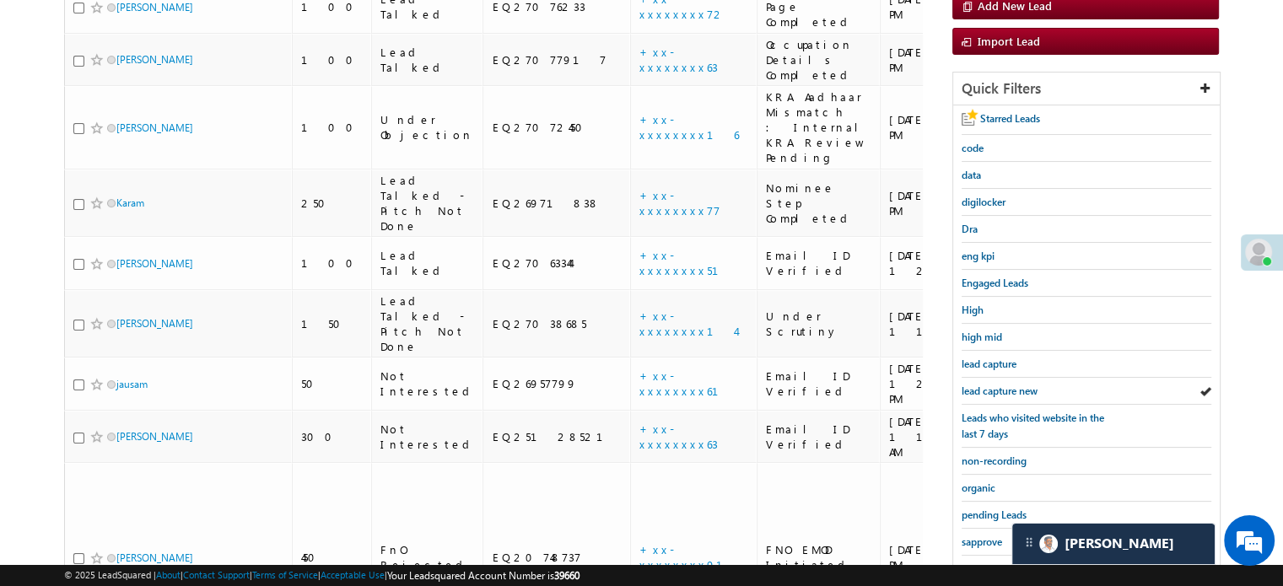
scroll to position [362, 0]
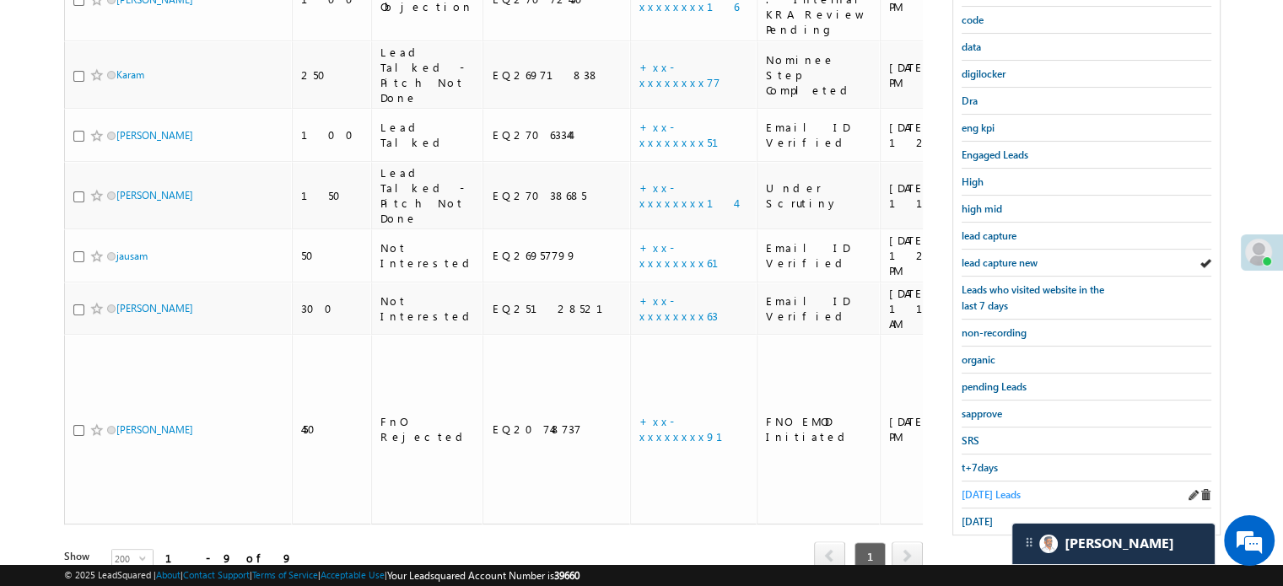
click at [972, 492] on span "Today's Leads" at bounding box center [991, 494] width 59 height 13
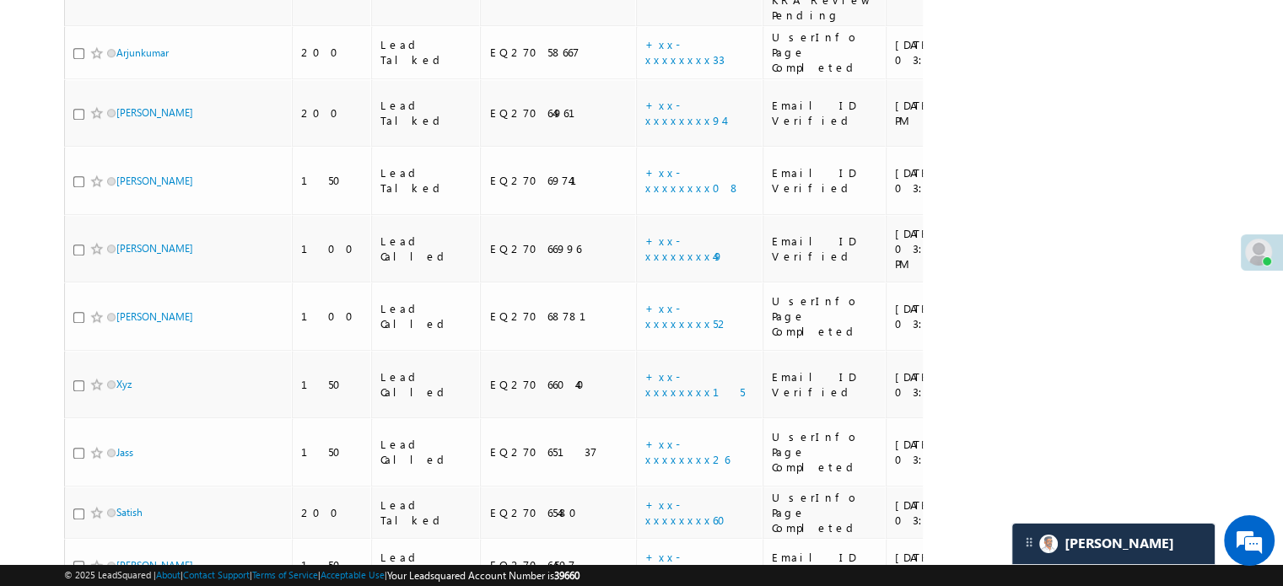
scroll to position [1712, 0]
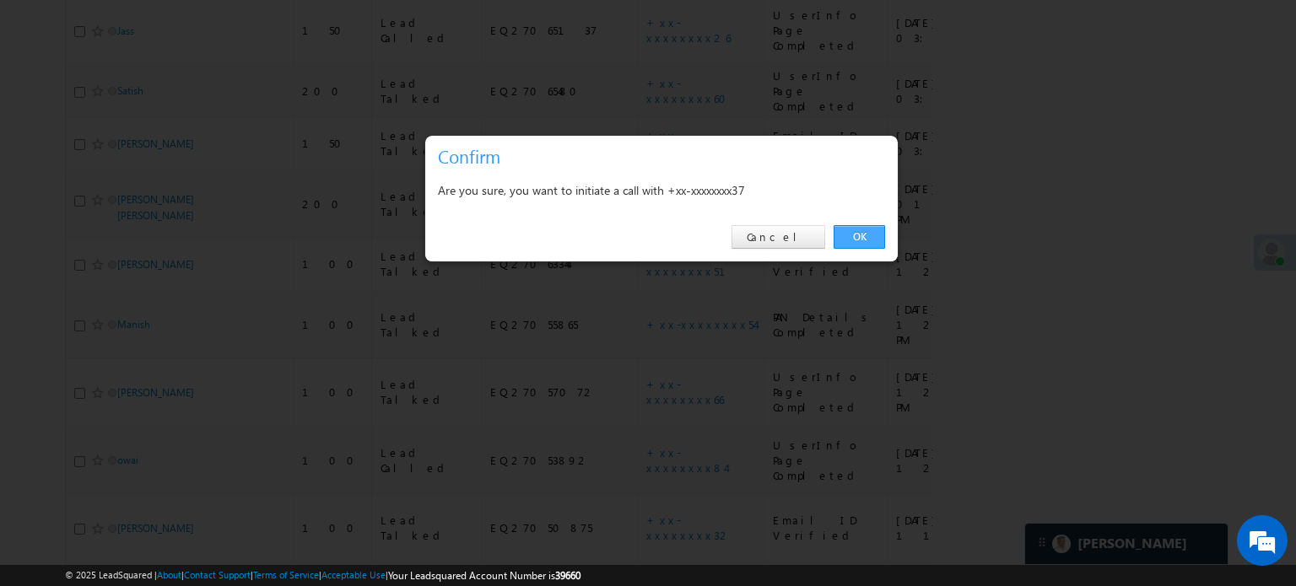
click at [850, 237] on link "OK" at bounding box center [859, 237] width 51 height 24
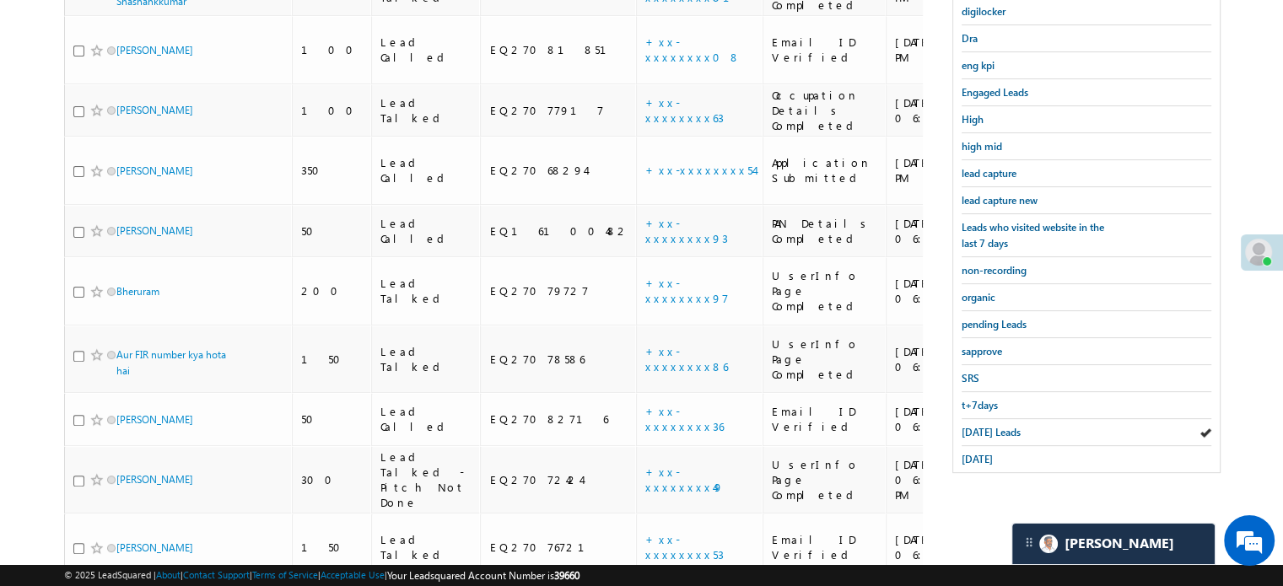
scroll to position [239, 0]
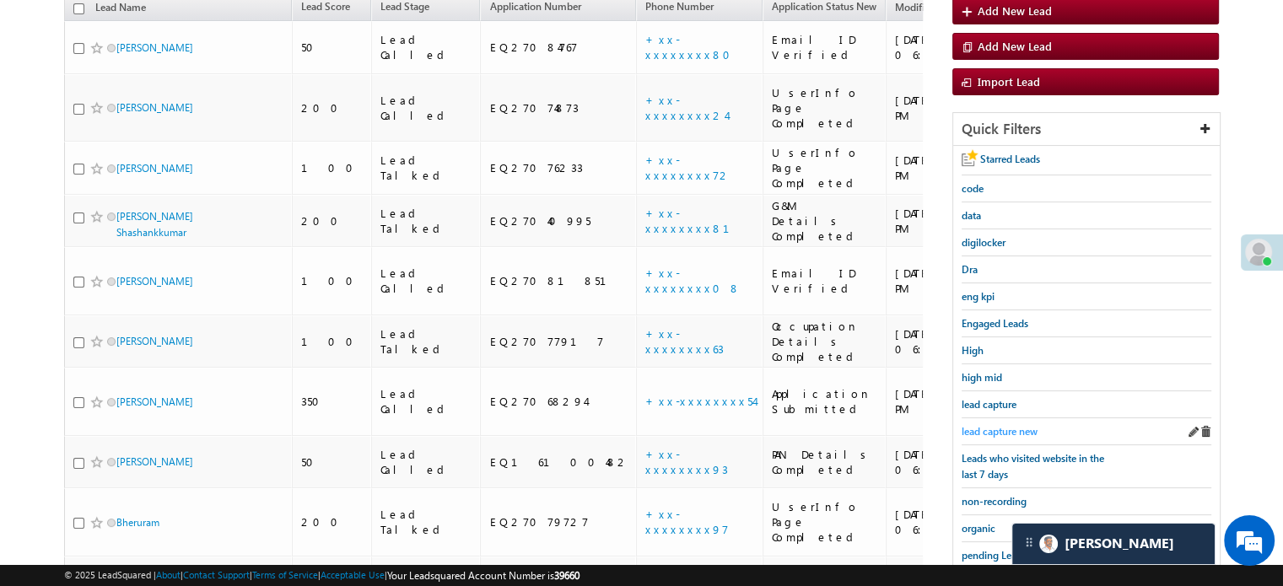
click at [1024, 425] on span "lead capture new" at bounding box center [1000, 431] width 76 height 13
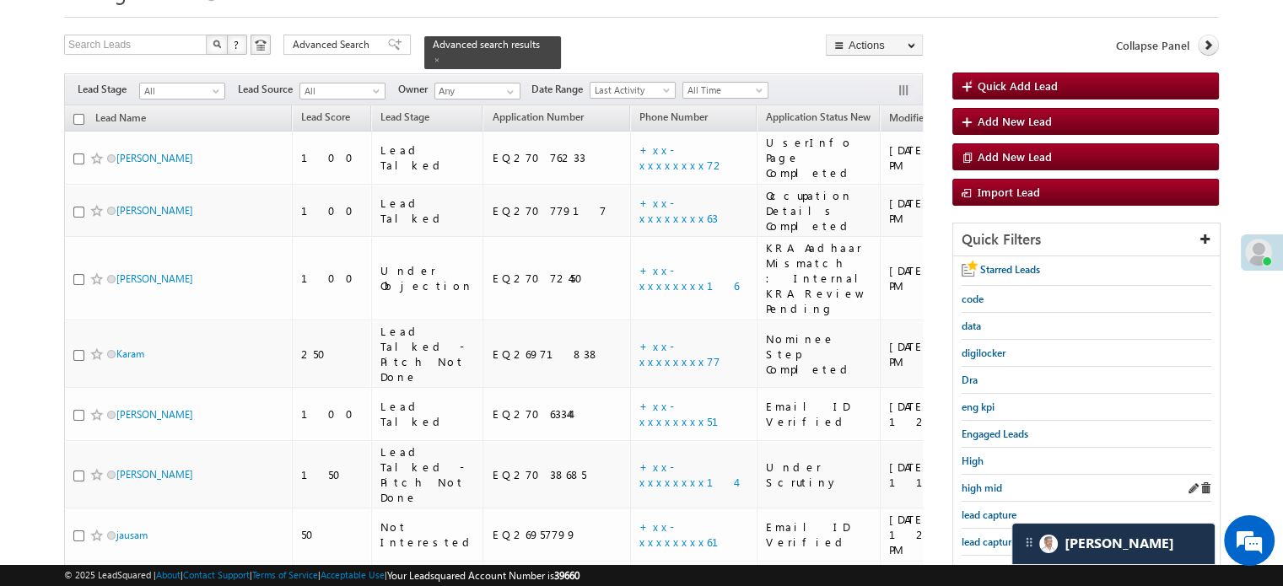
scroll to position [169, 0]
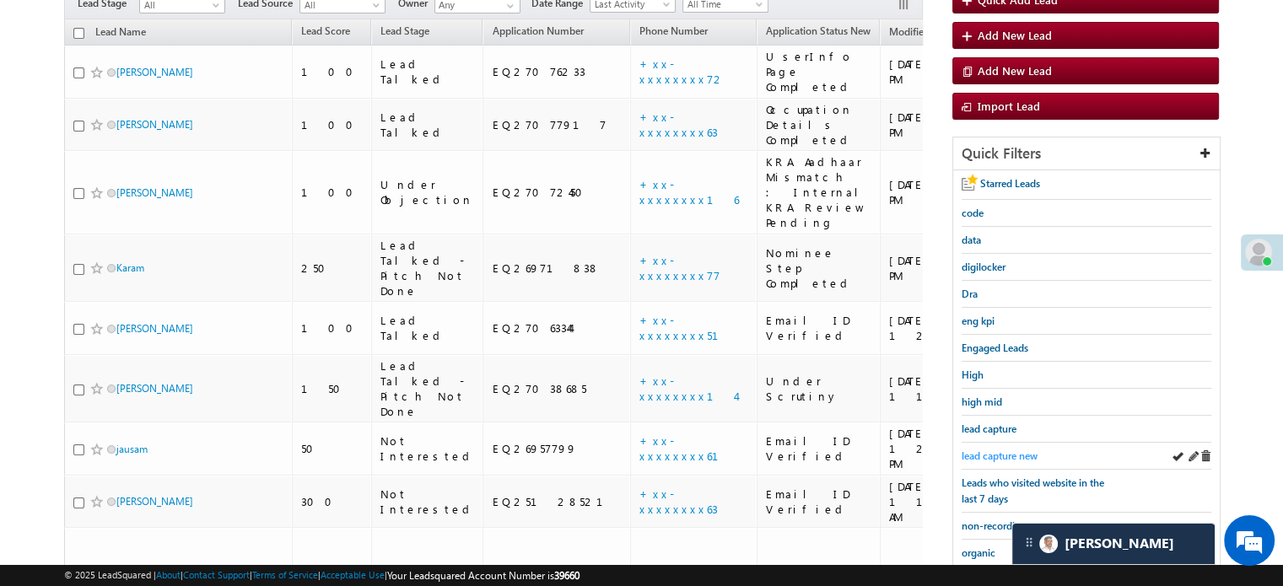
click at [989, 451] on span "lead capture new" at bounding box center [1000, 456] width 76 height 13
click at [992, 450] on span "lead capture new" at bounding box center [1000, 456] width 76 height 13
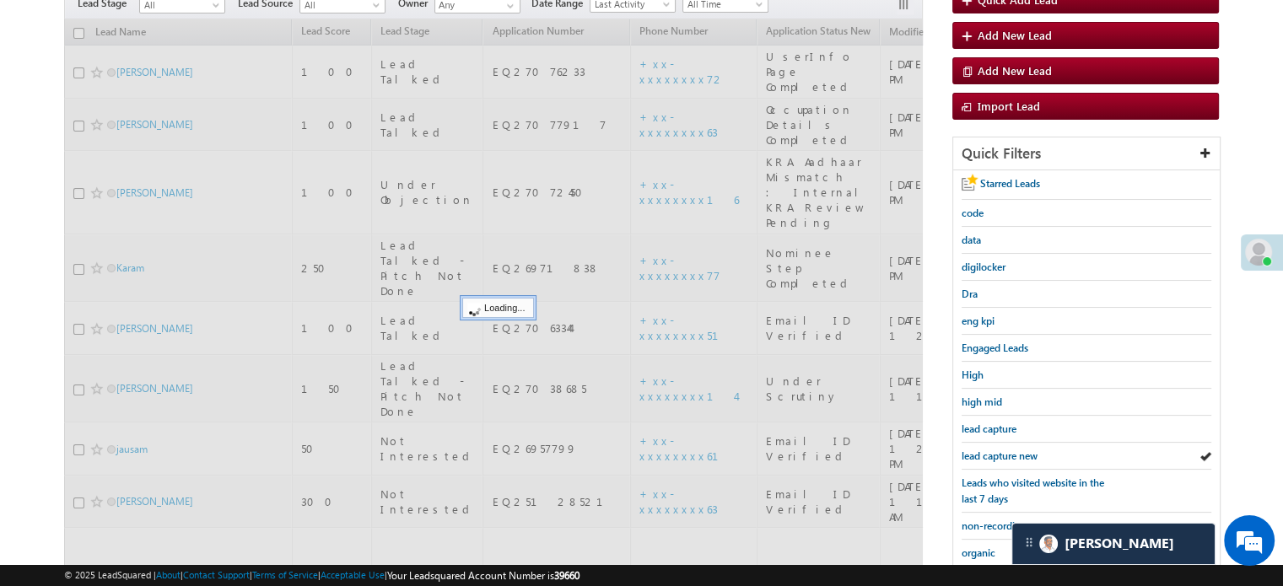
click at [992, 450] on span "lead capture new" at bounding box center [1000, 456] width 76 height 13
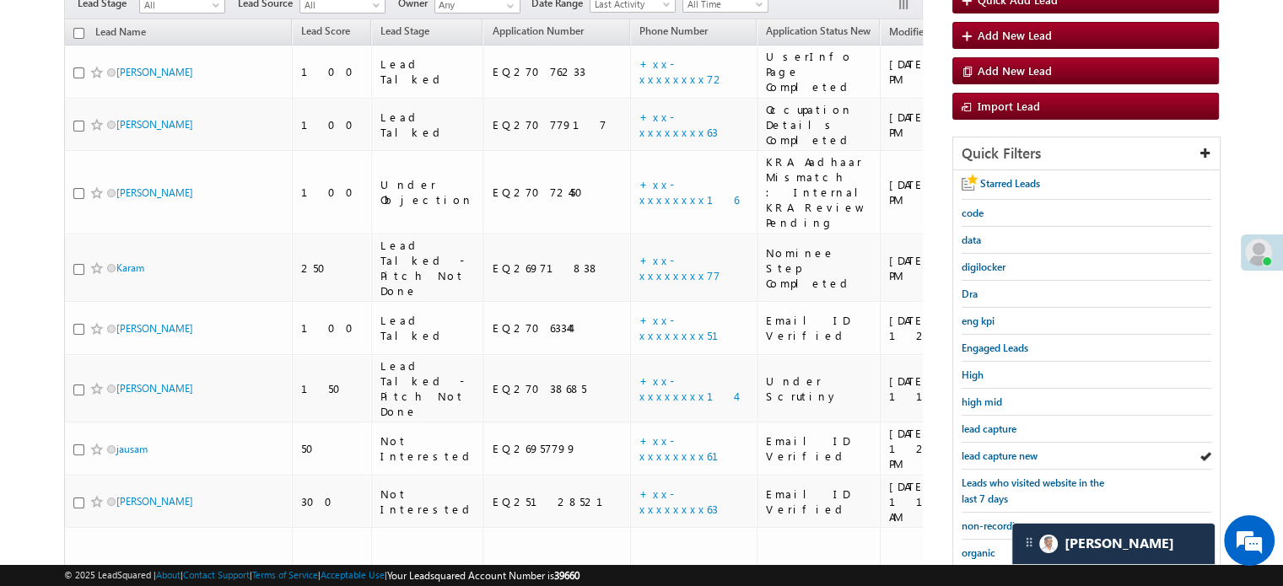
click at [992, 450] on span "lead capture new" at bounding box center [1000, 456] width 76 height 13
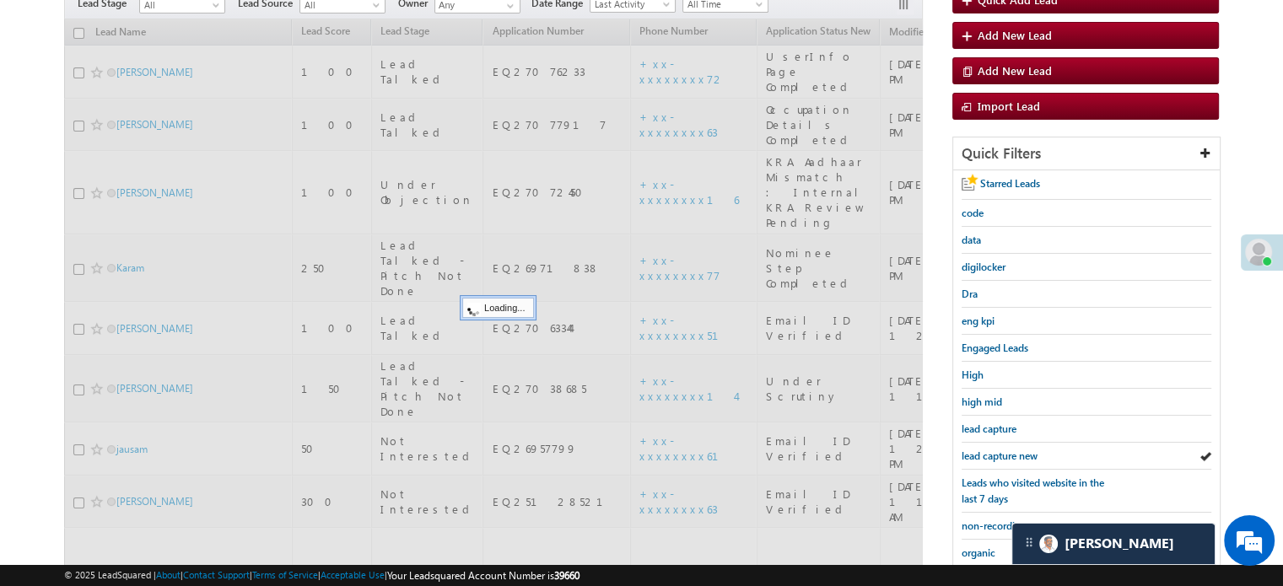
click at [603, 53] on div at bounding box center [493, 404] width 859 height 770
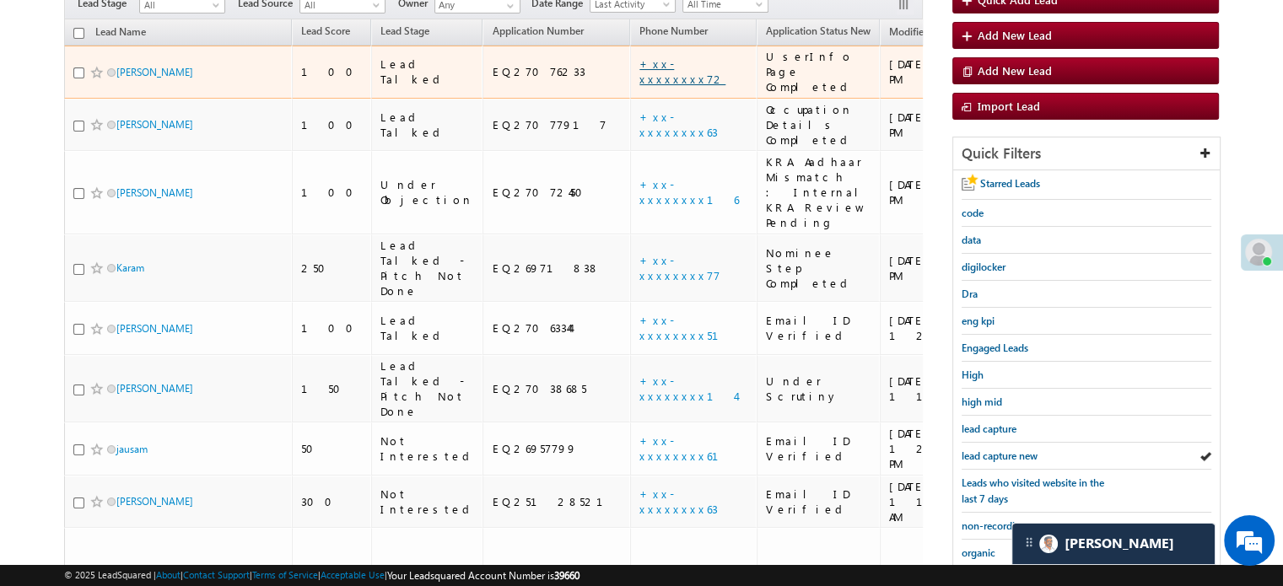
click at [639, 57] on link "+xx-xxxxxxxx72" at bounding box center [682, 72] width 86 height 30
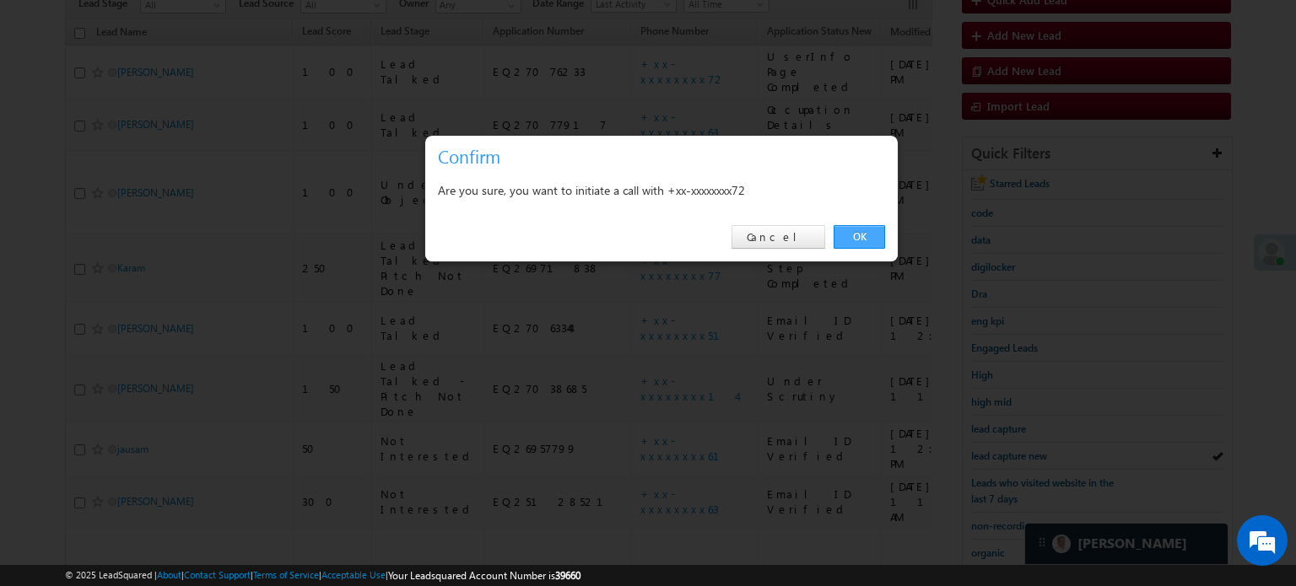
click at [861, 235] on link "OK" at bounding box center [859, 237] width 51 height 24
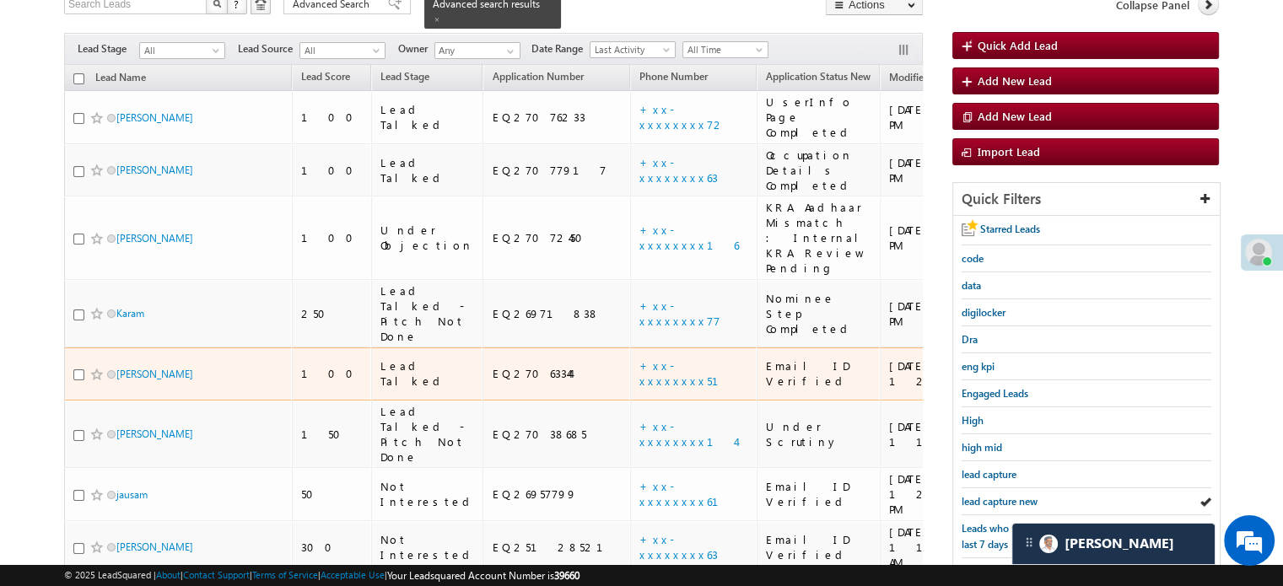
scroll to position [213, 0]
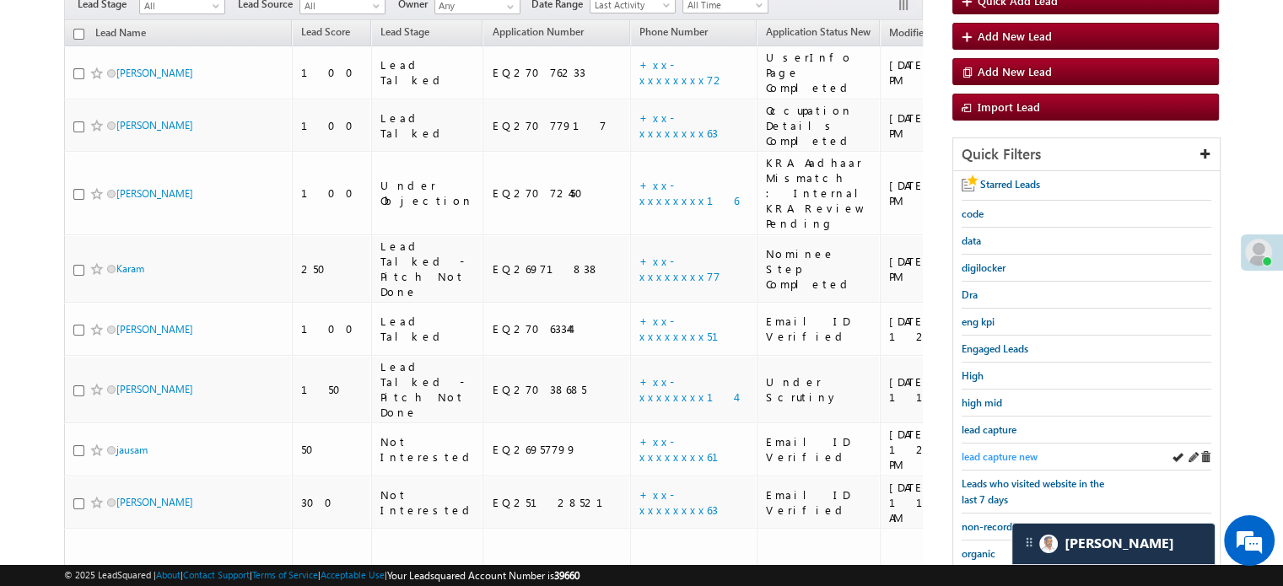
click at [979, 451] on span "lead capture new" at bounding box center [1000, 457] width 76 height 13
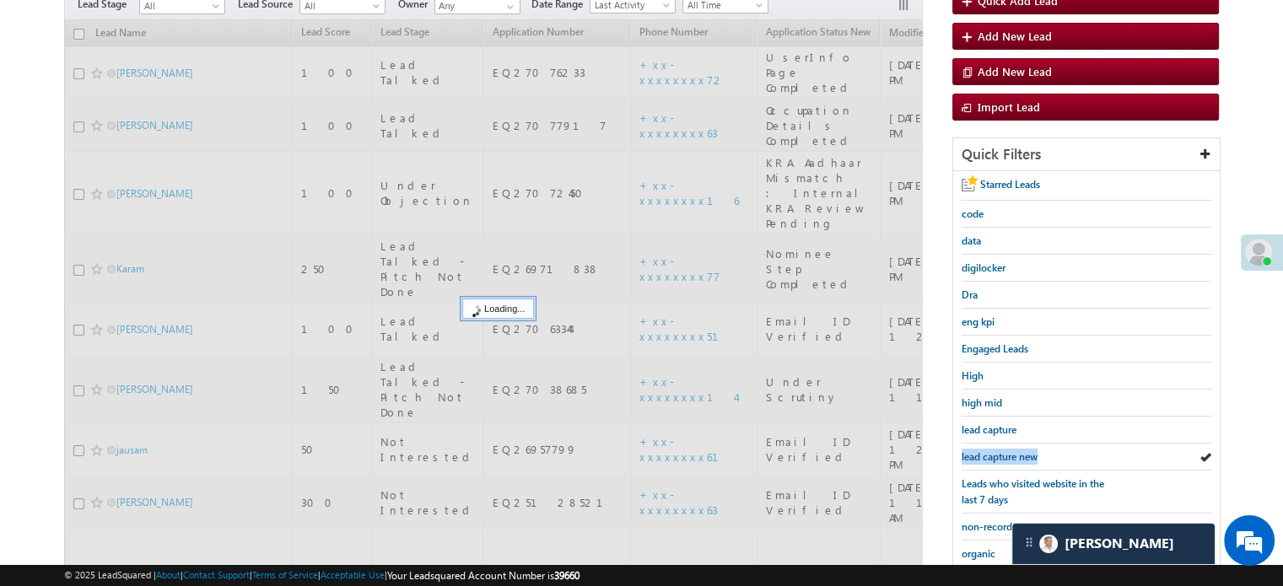
click at [979, 451] on span "lead capture new" at bounding box center [1000, 457] width 76 height 13
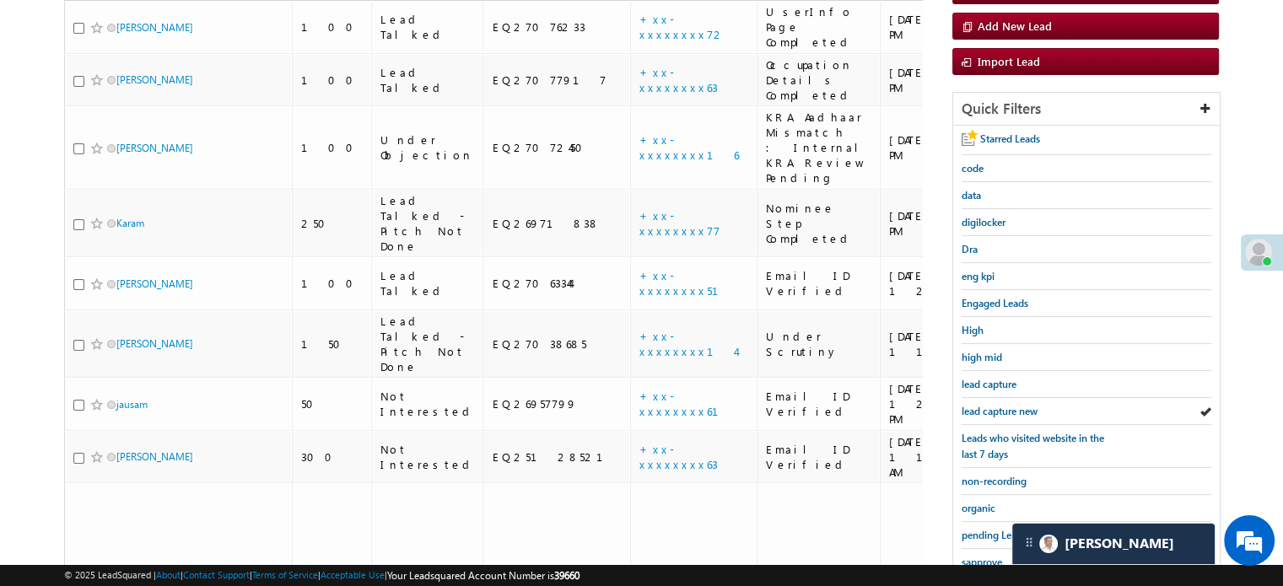
scroll to position [169, 0]
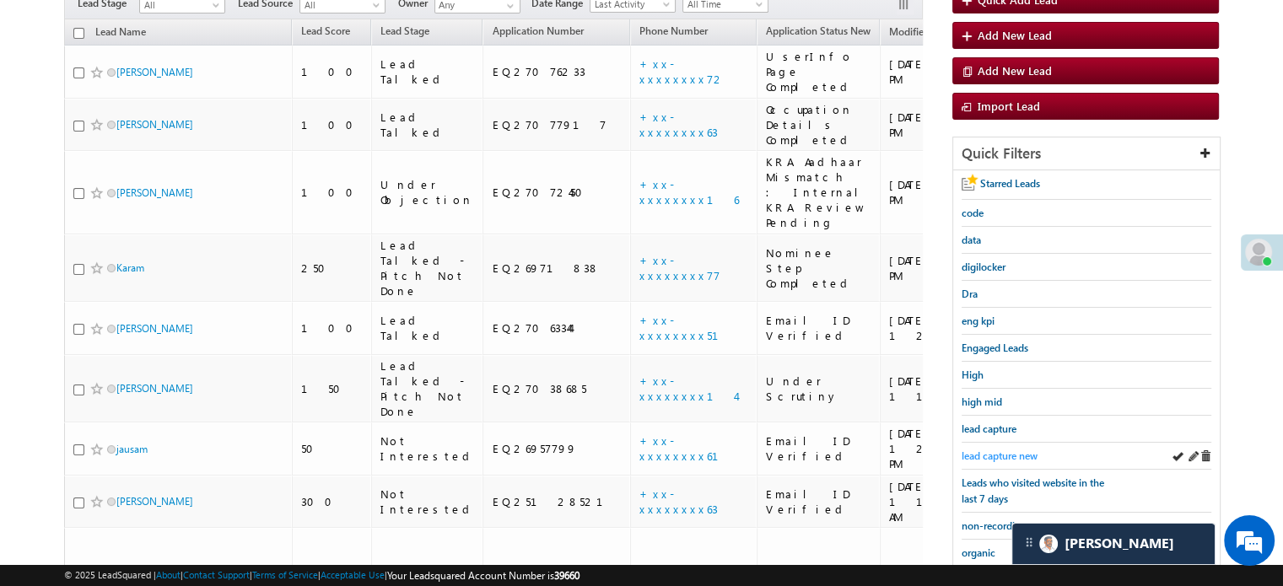
click at [995, 450] on span "lead capture new" at bounding box center [1000, 456] width 76 height 13
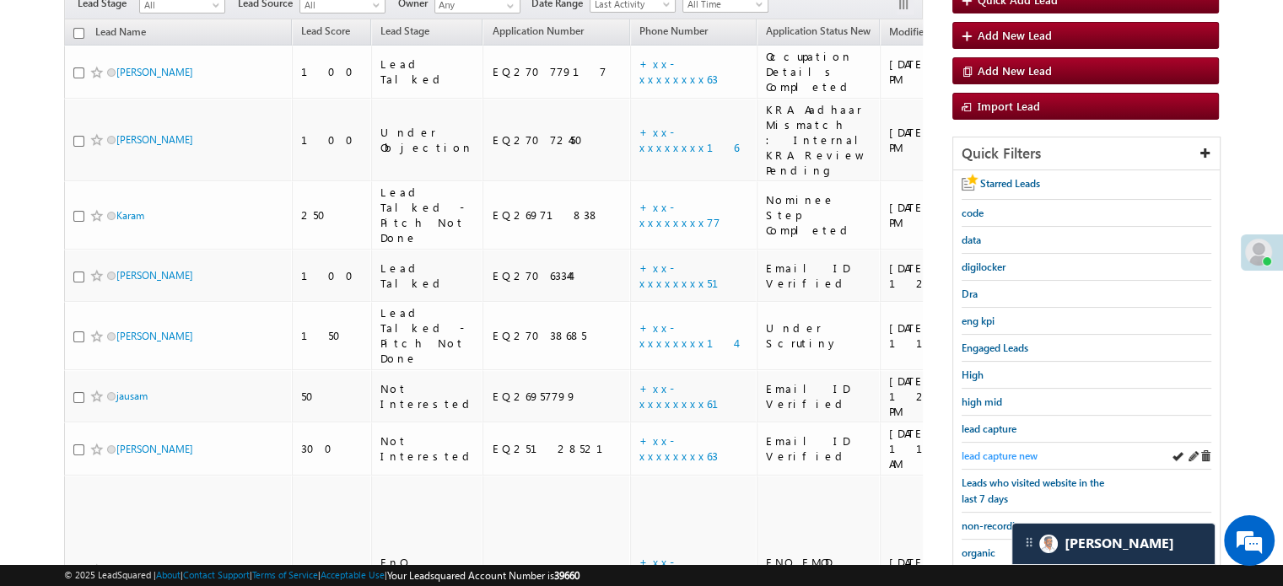
click at [1012, 450] on span "lead capture new" at bounding box center [1000, 456] width 76 height 13
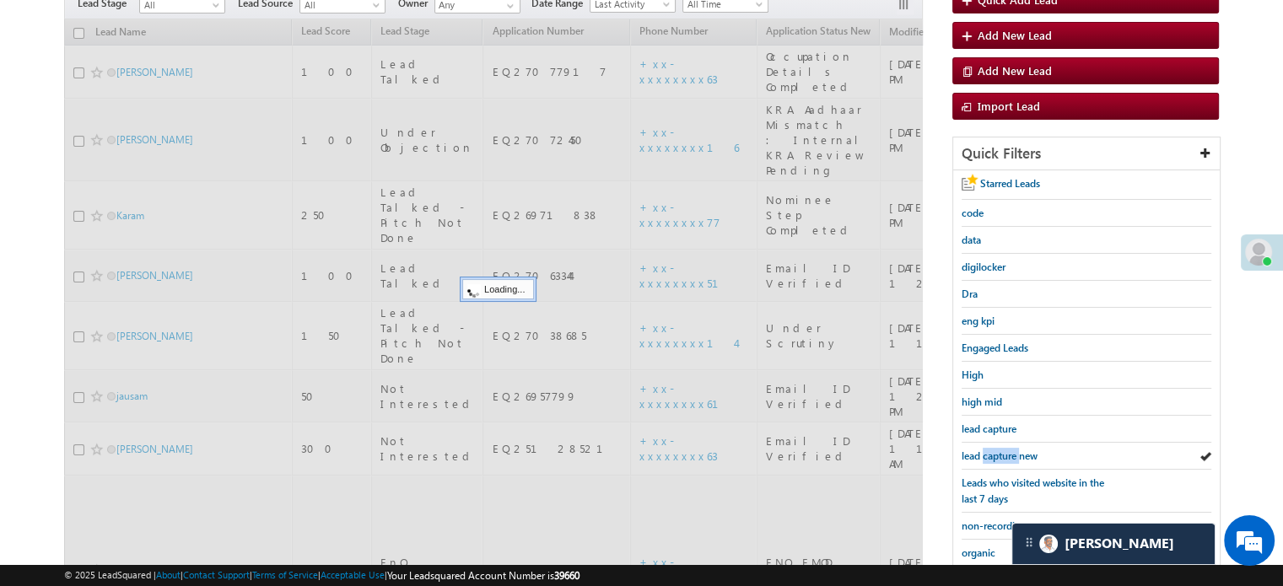
click at [1012, 450] on span "lead capture new" at bounding box center [1000, 456] width 76 height 13
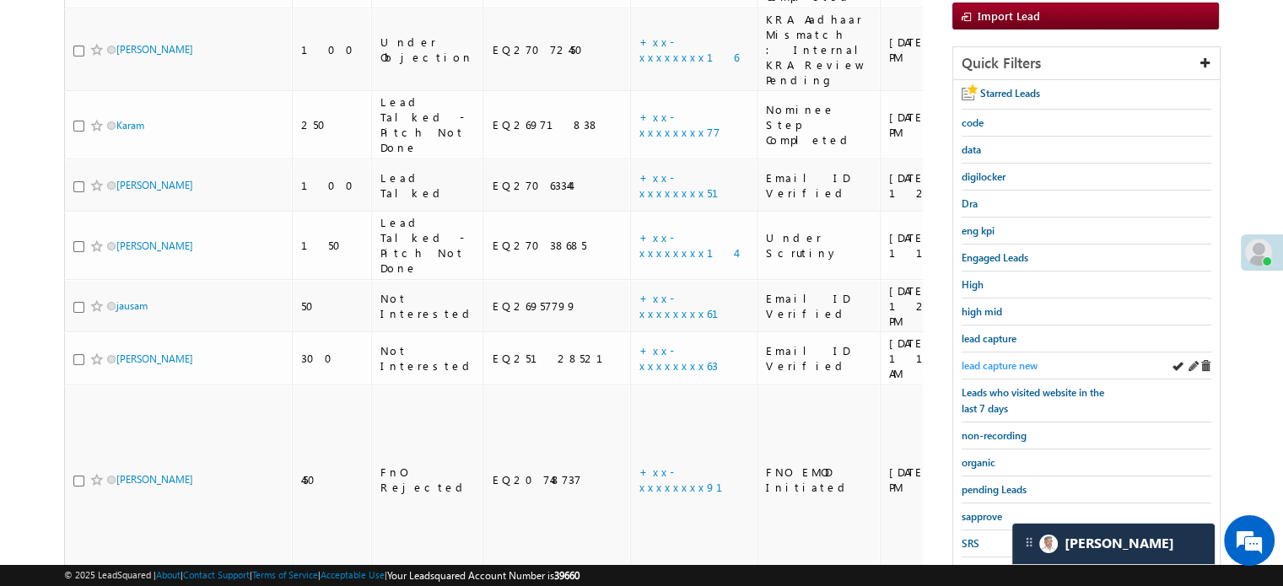
scroll to position [362, 0]
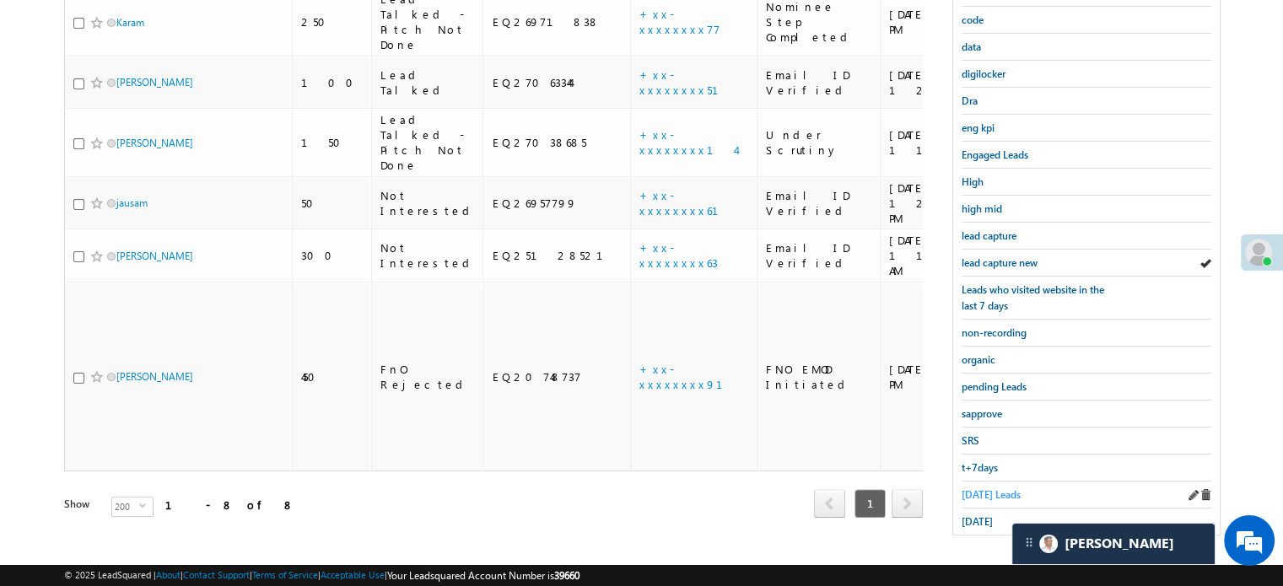
click at [990, 488] on span "Today's Leads" at bounding box center [991, 494] width 59 height 13
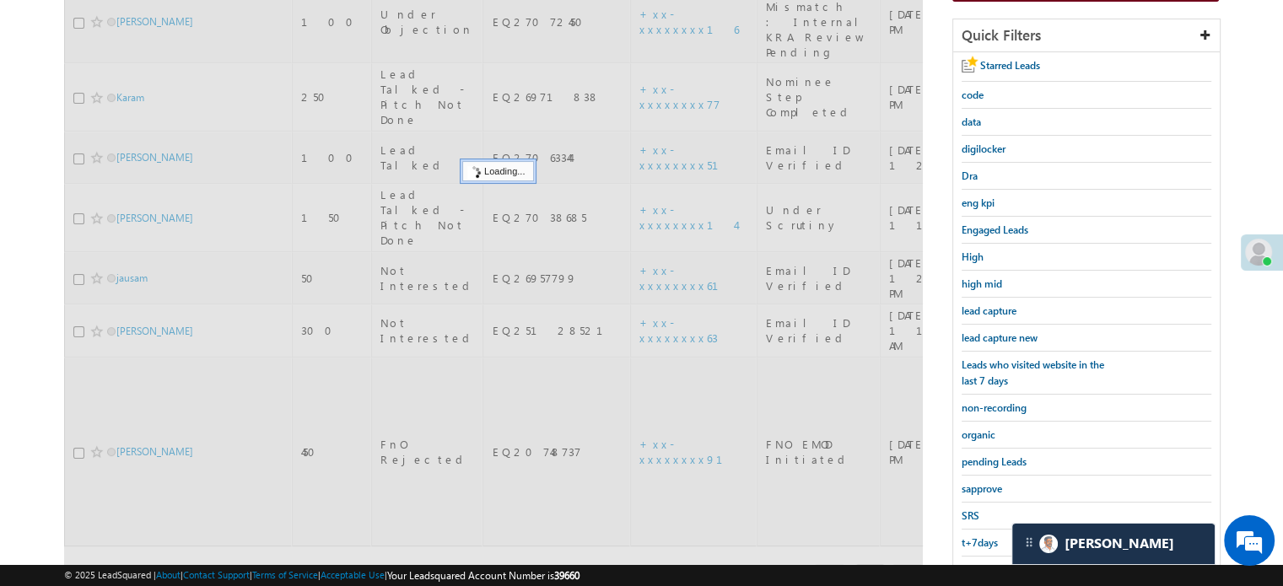
scroll to position [193, 0]
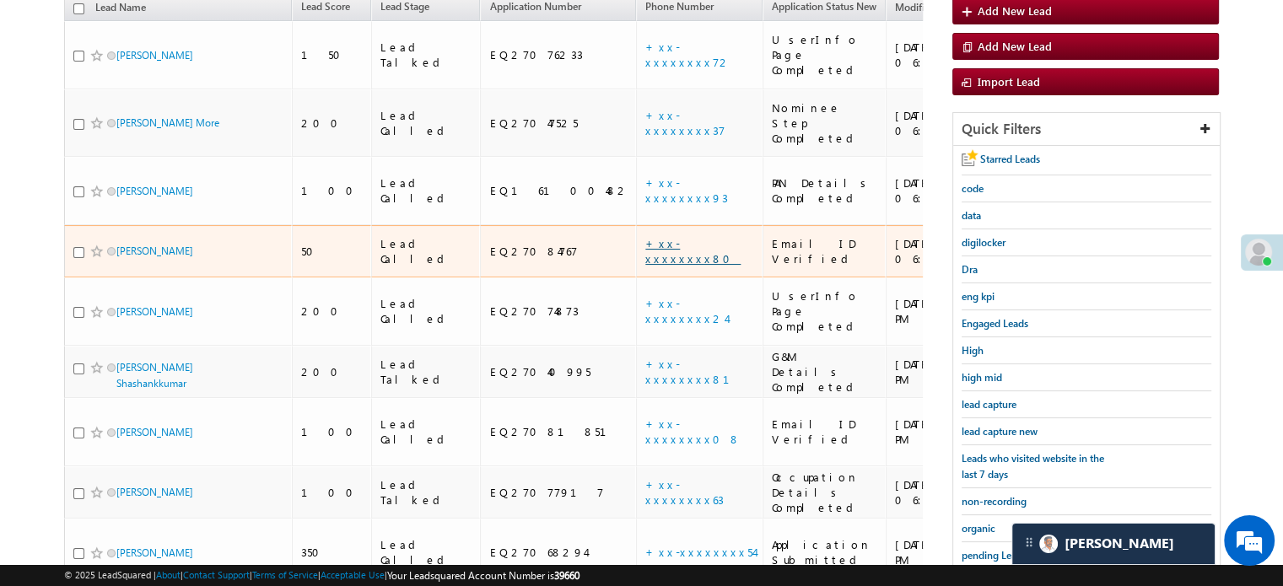
click at [645, 236] on link "+xx-xxxxxxxx80" at bounding box center [692, 251] width 95 height 30
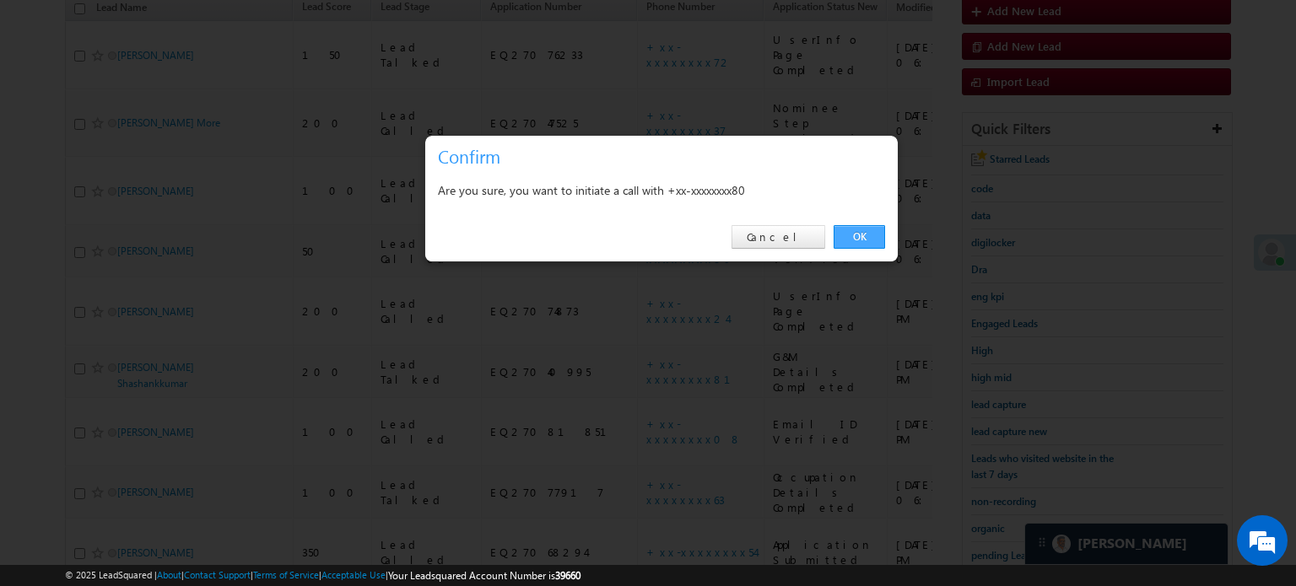
click at [863, 236] on link "OK" at bounding box center [859, 237] width 51 height 24
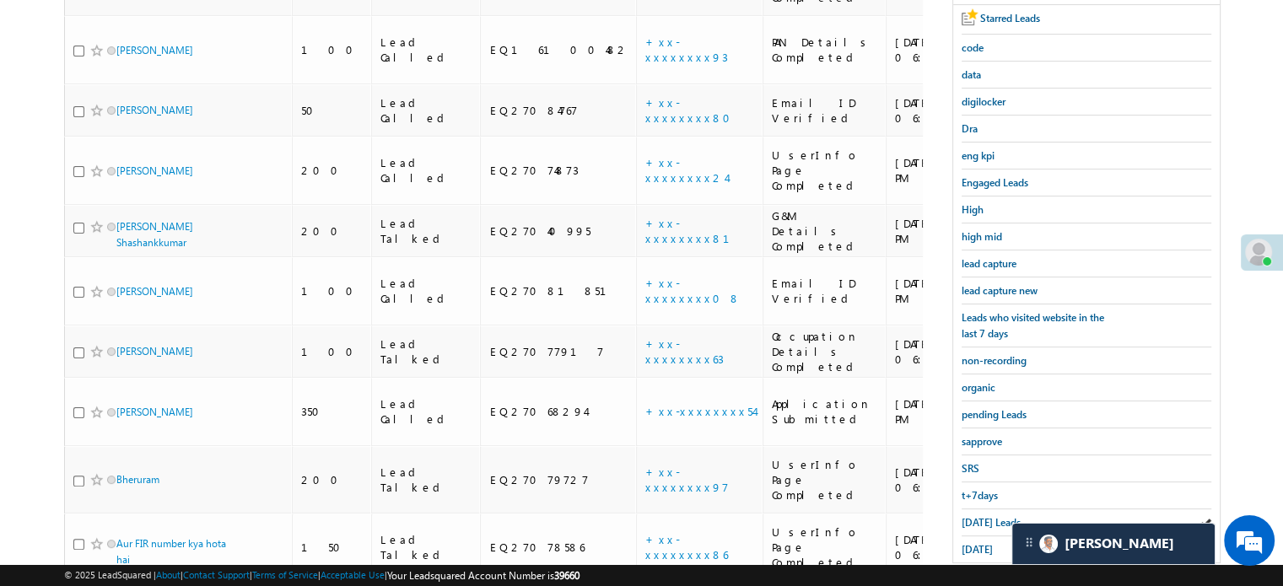
scroll to position [282, 0]
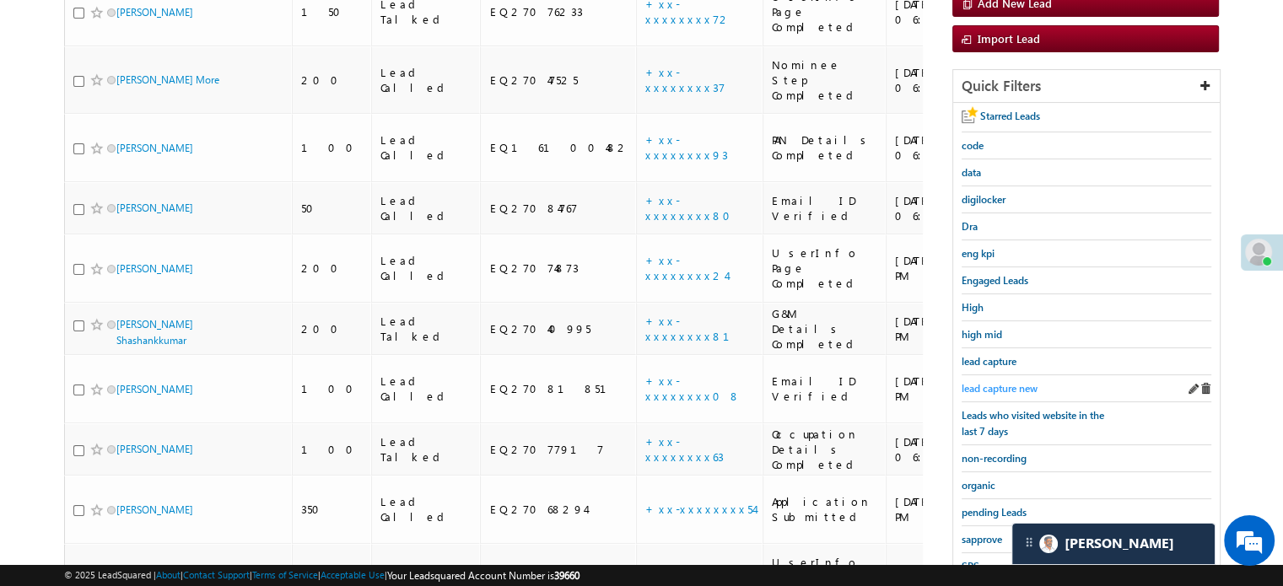
click at [974, 382] on span "lead capture new" at bounding box center [1000, 388] width 76 height 13
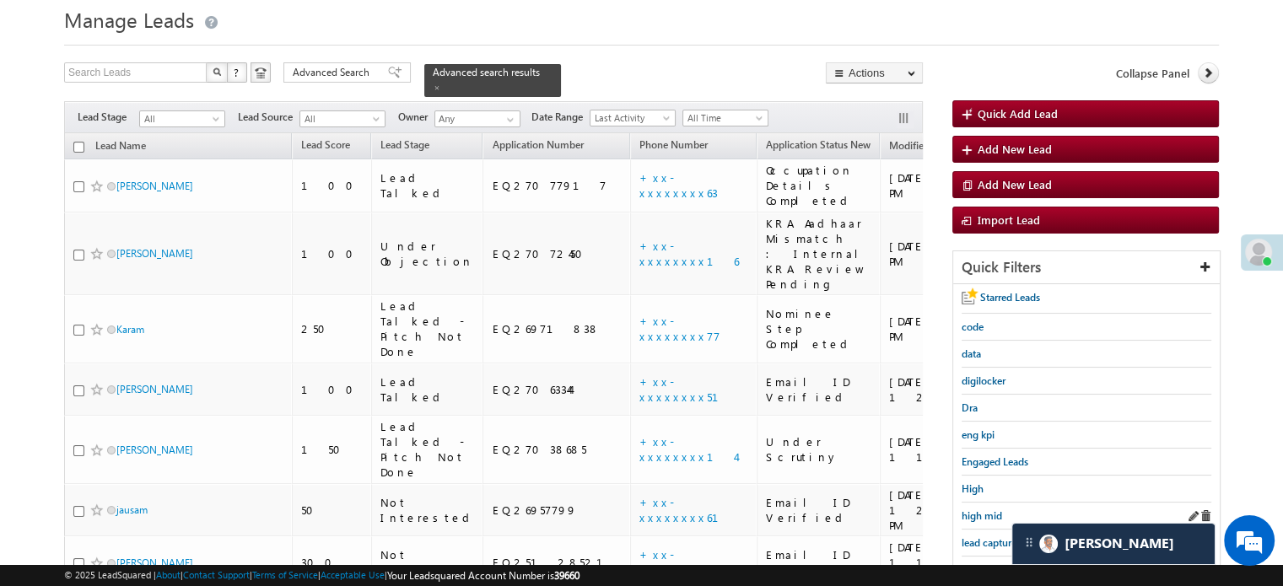
scroll to position [84, 0]
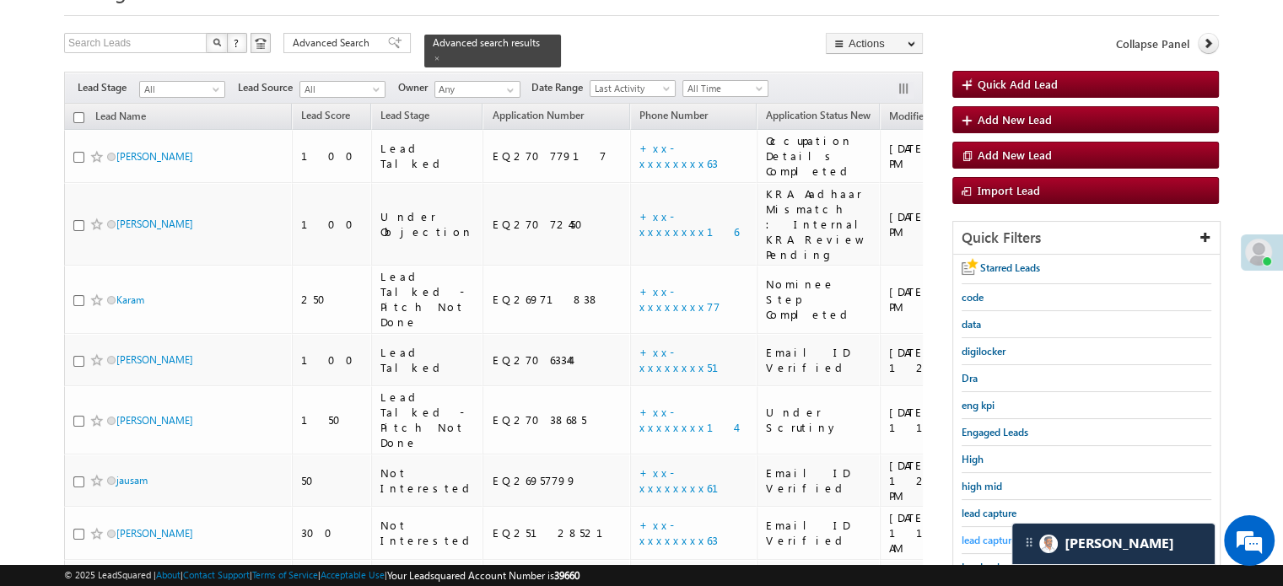
click at [981, 534] on span "lead capture new" at bounding box center [1000, 540] width 76 height 13
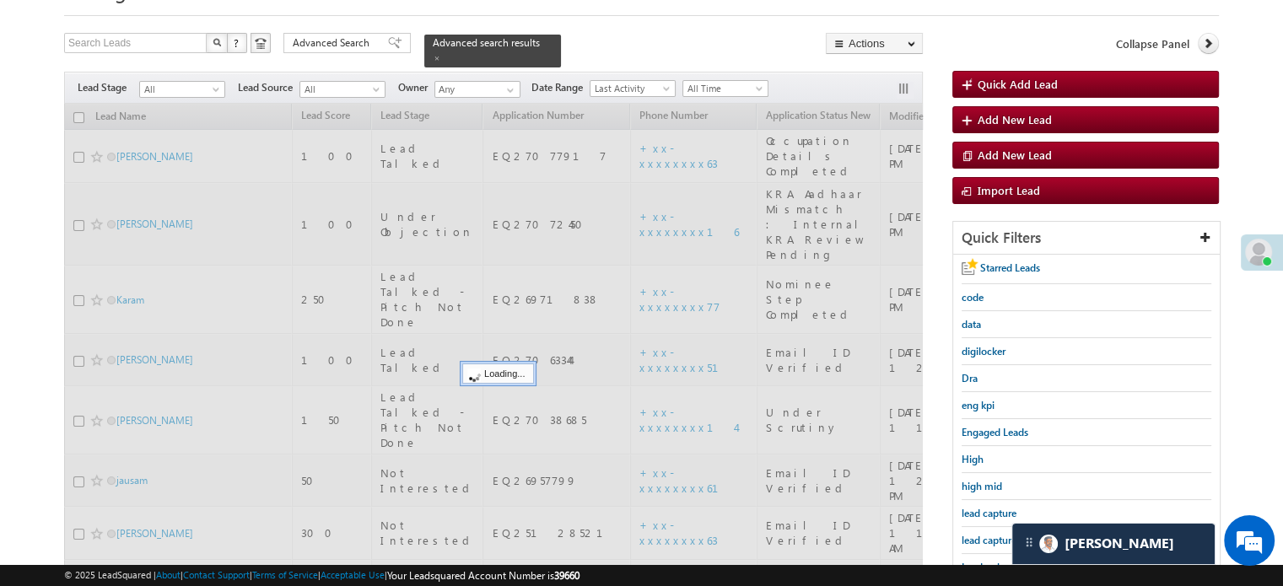
click at [981, 534] on span "lead capture new" at bounding box center [1000, 540] width 76 height 13
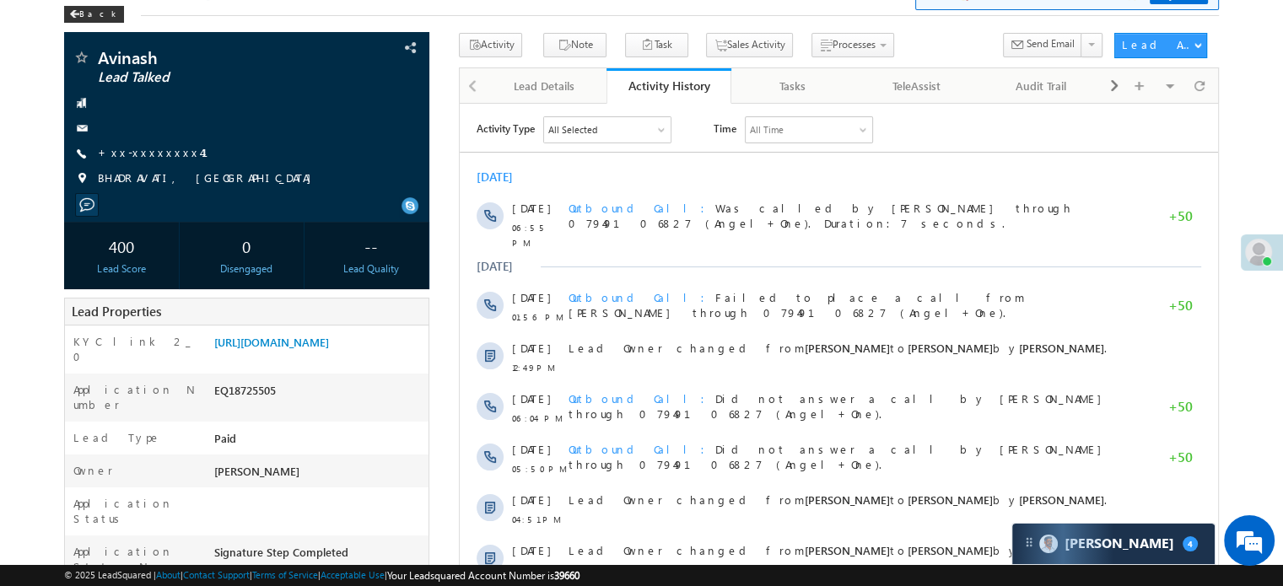
scroll to position [84, 0]
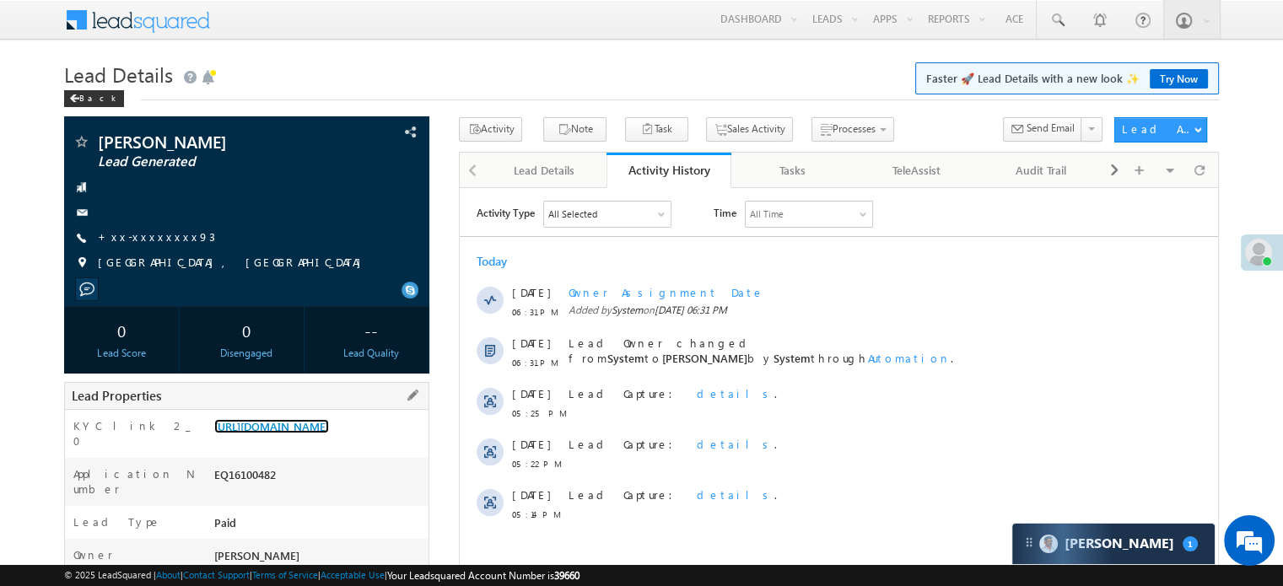
click at [329, 431] on link "https://angelbroking1-pk3em7sa.customui-test.leadsquared.com?leadId=2243bb0b-7d…" at bounding box center [271, 426] width 115 height 14
click at [156, 232] on link "+xx-xxxxxxxx93" at bounding box center [156, 236] width 117 height 14
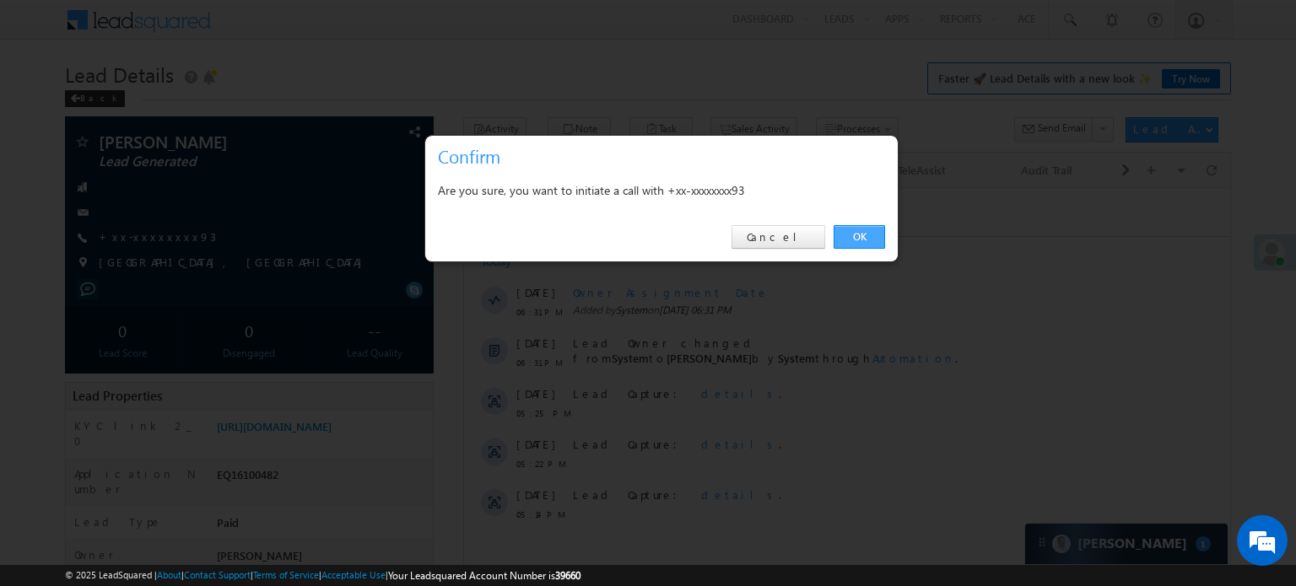
click at [849, 233] on link "OK" at bounding box center [859, 237] width 51 height 24
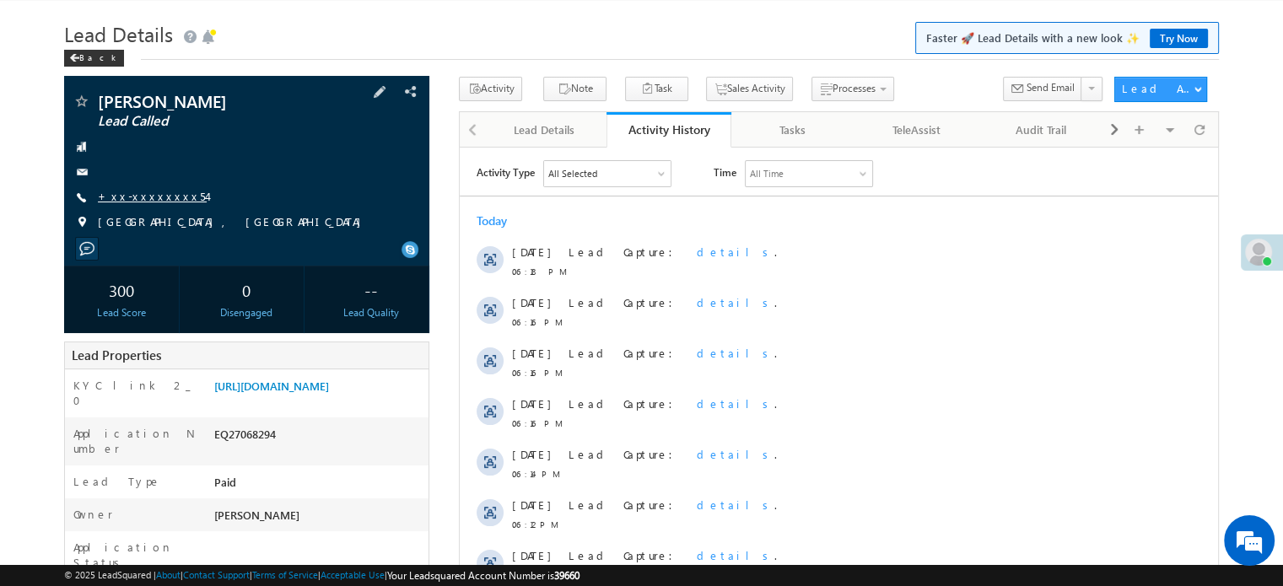
click at [139, 196] on link "+xx-xxxxxxxx54" at bounding box center [152, 196] width 109 height 14
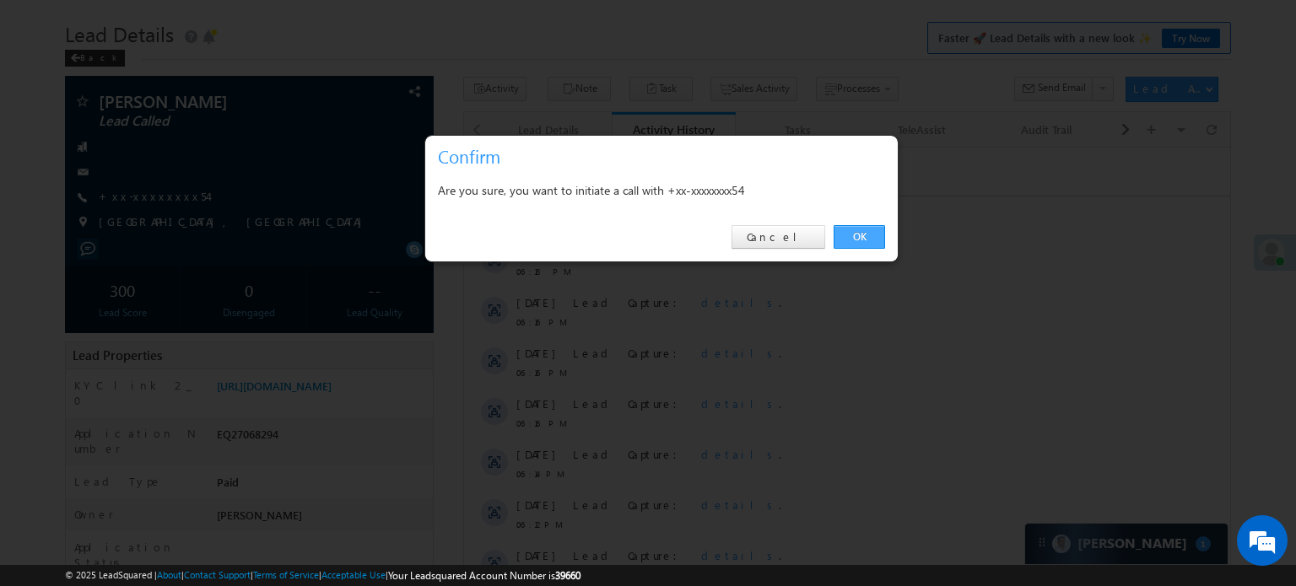
click at [861, 229] on link "OK" at bounding box center [859, 237] width 51 height 24
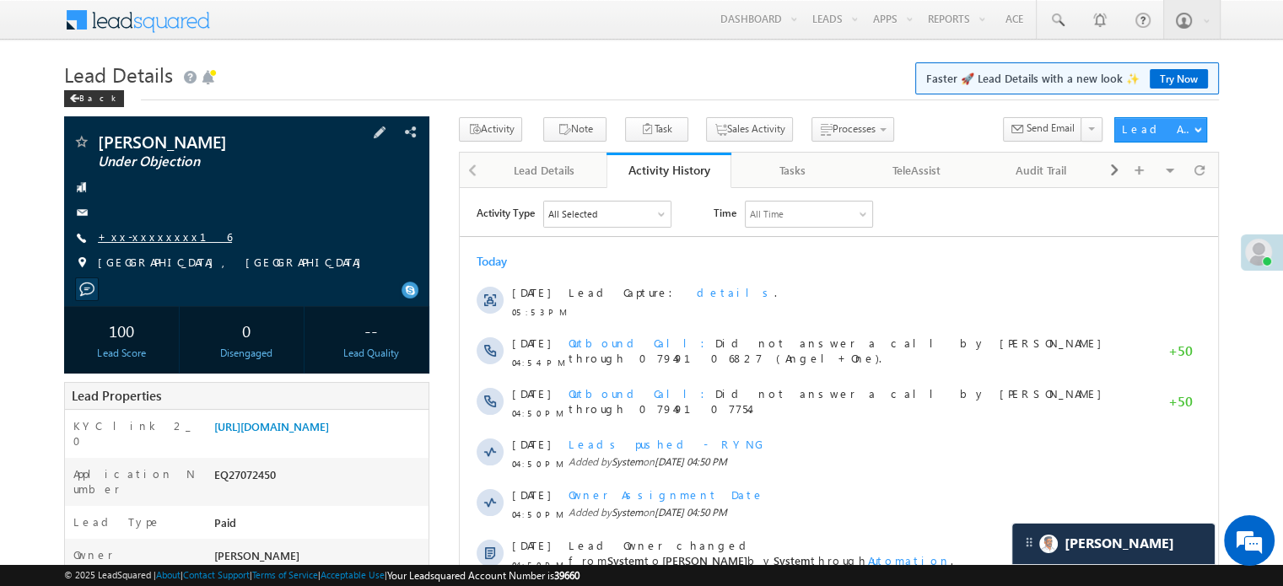
click at [134, 234] on link "+xx-xxxxxxxx16" at bounding box center [165, 236] width 134 height 14
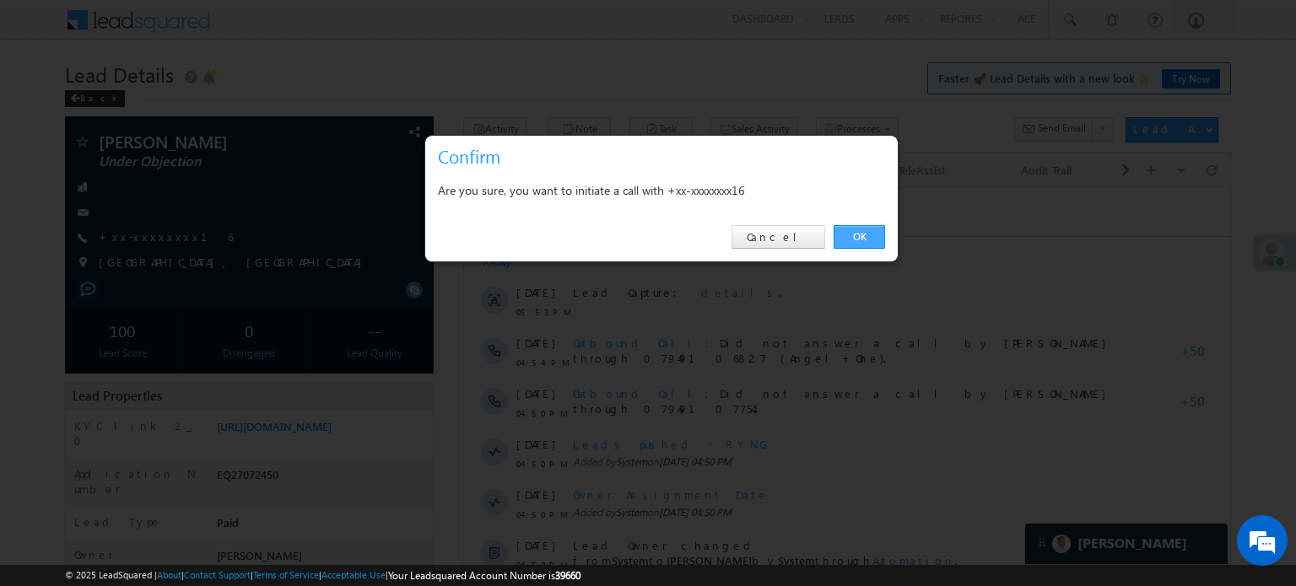
click at [857, 228] on link "OK" at bounding box center [859, 237] width 51 height 24
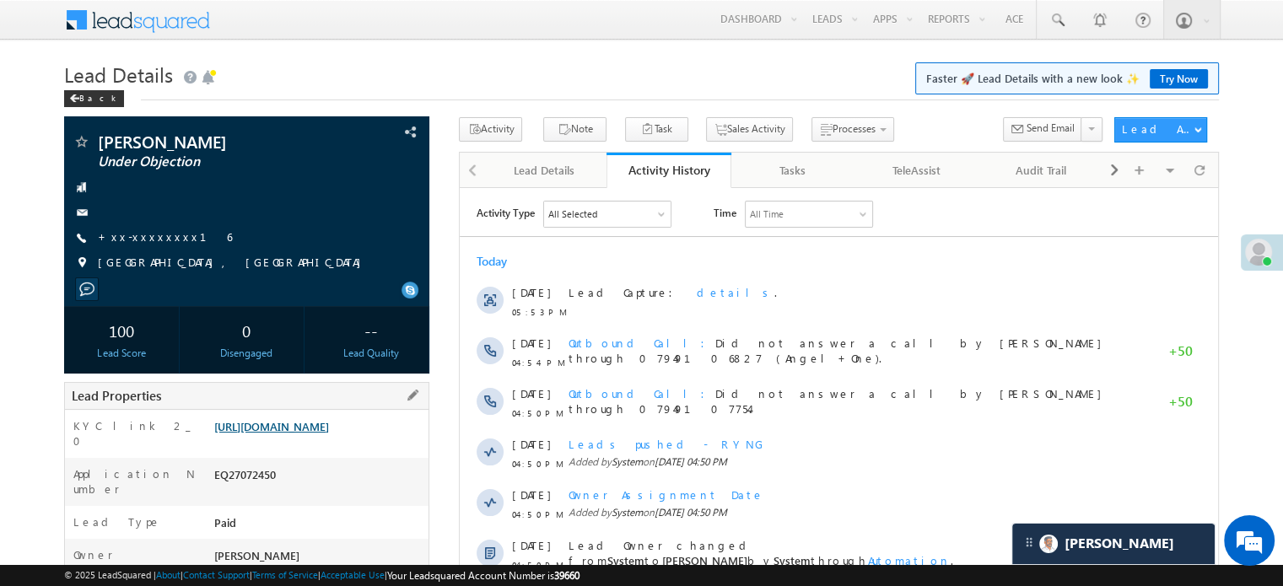
click at [215, 421] on link "[URL][DOMAIN_NAME]" at bounding box center [271, 426] width 115 height 14
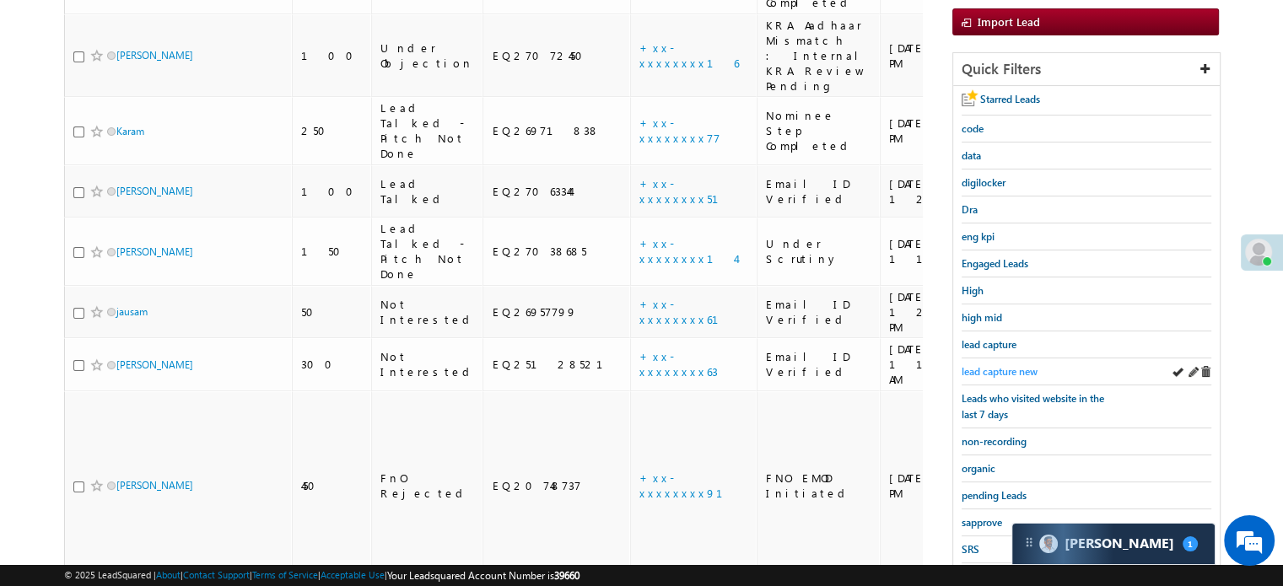
click at [1011, 370] on span "lead capture new" at bounding box center [1000, 371] width 76 height 13
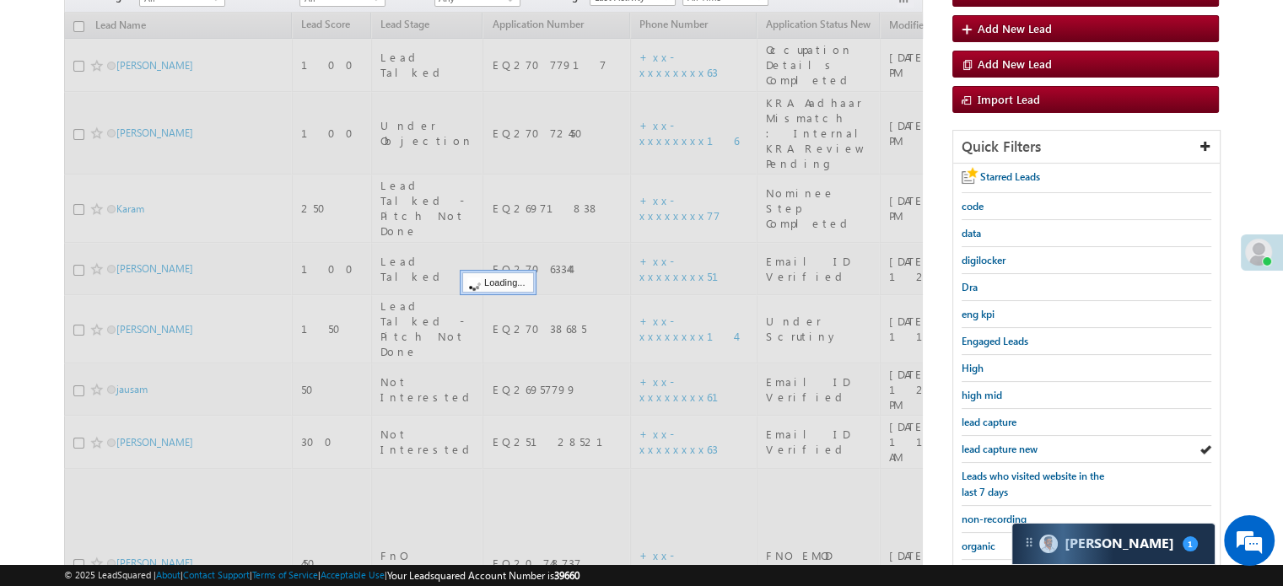
scroll to position [84, 0]
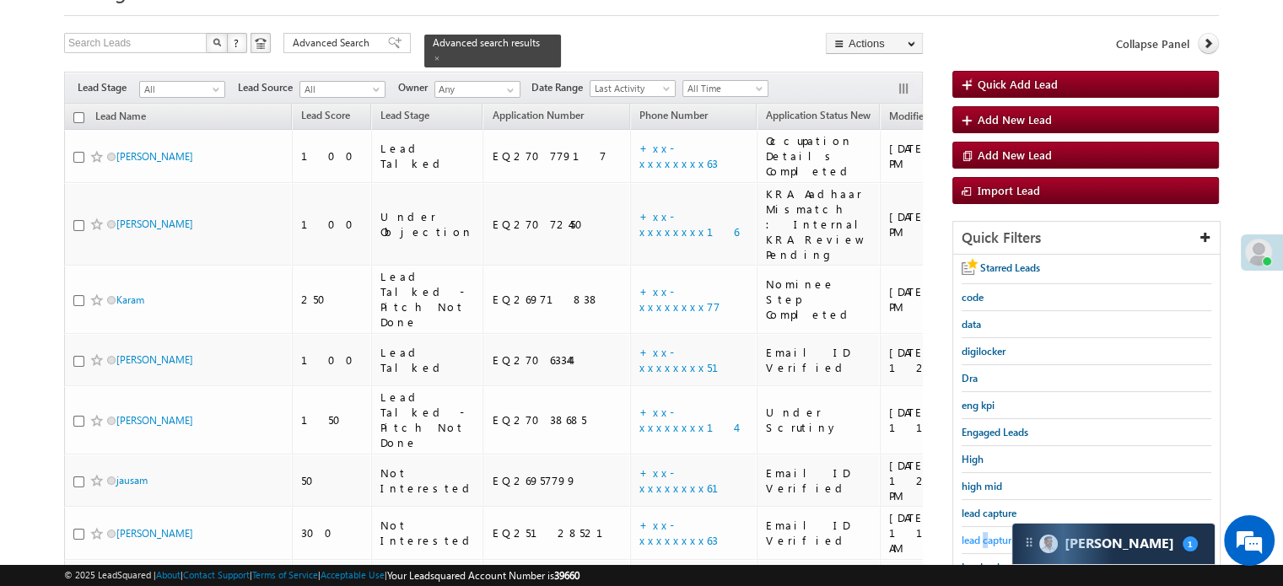
click at [986, 534] on span "lead capture new" at bounding box center [1000, 540] width 76 height 13
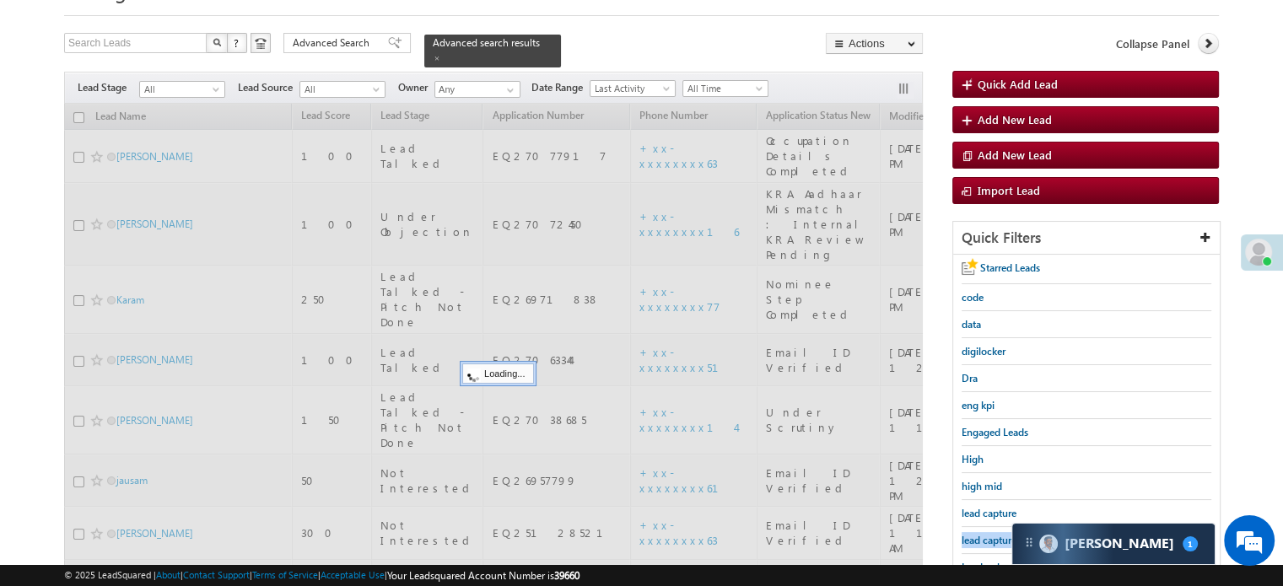
click at [986, 534] on span "lead capture new" at bounding box center [1000, 540] width 76 height 13
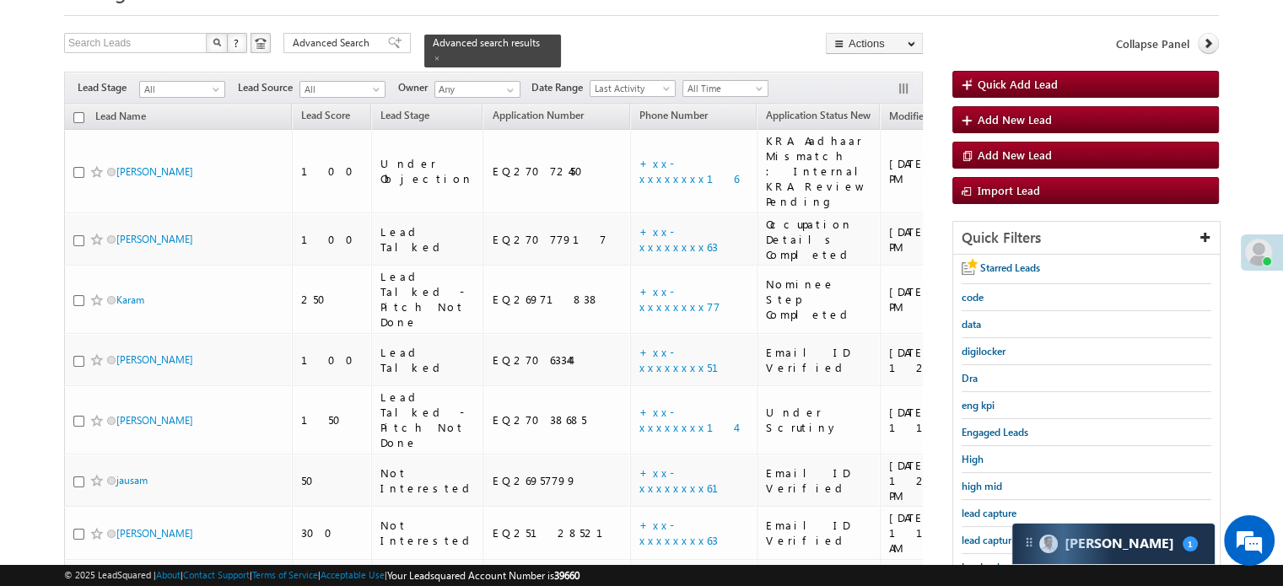
click at [986, 534] on span "lead capture new" at bounding box center [1000, 540] width 76 height 13
click at [987, 534] on span "lead capture new" at bounding box center [1000, 540] width 76 height 13
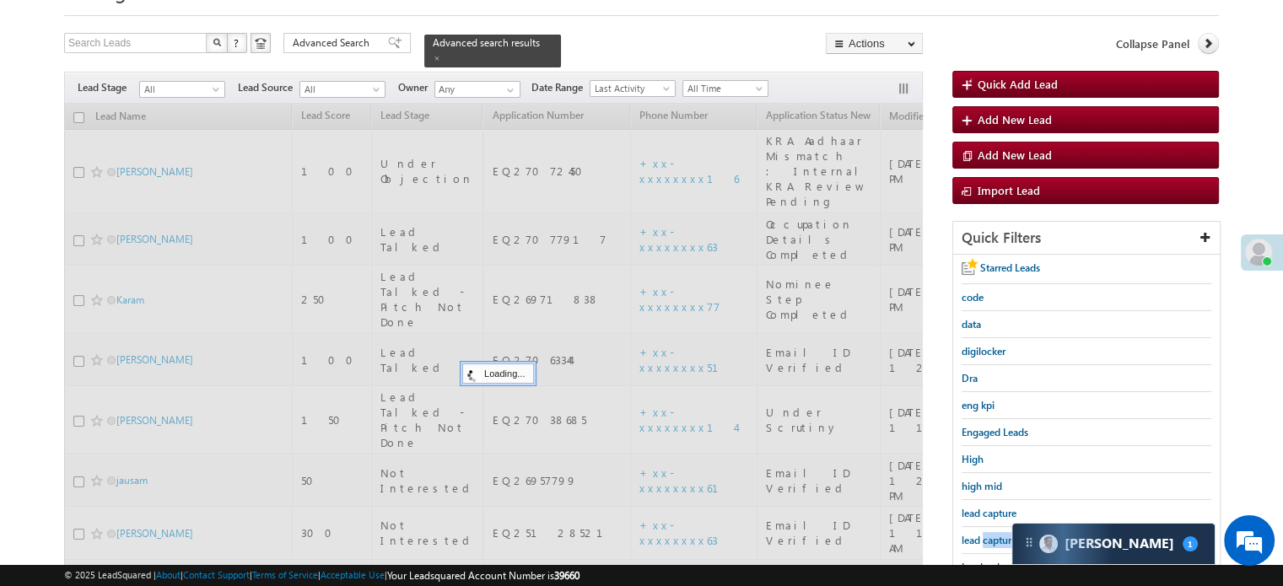
click at [987, 534] on span "lead capture new" at bounding box center [1000, 540] width 76 height 13
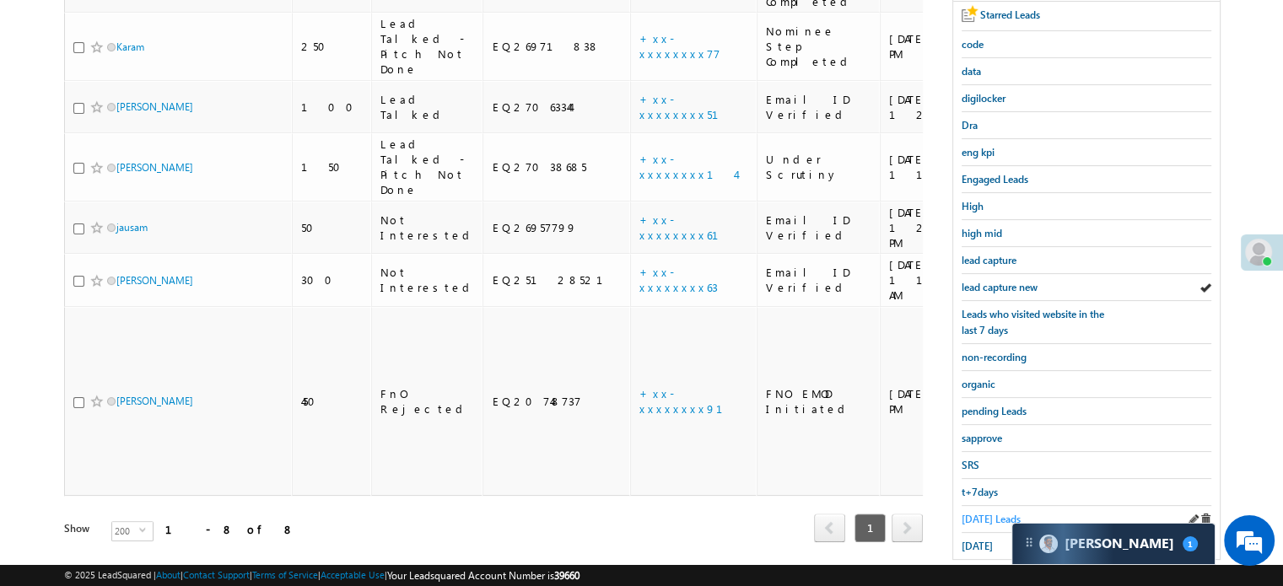
click at [985, 513] on span "Today's Leads" at bounding box center [991, 519] width 59 height 13
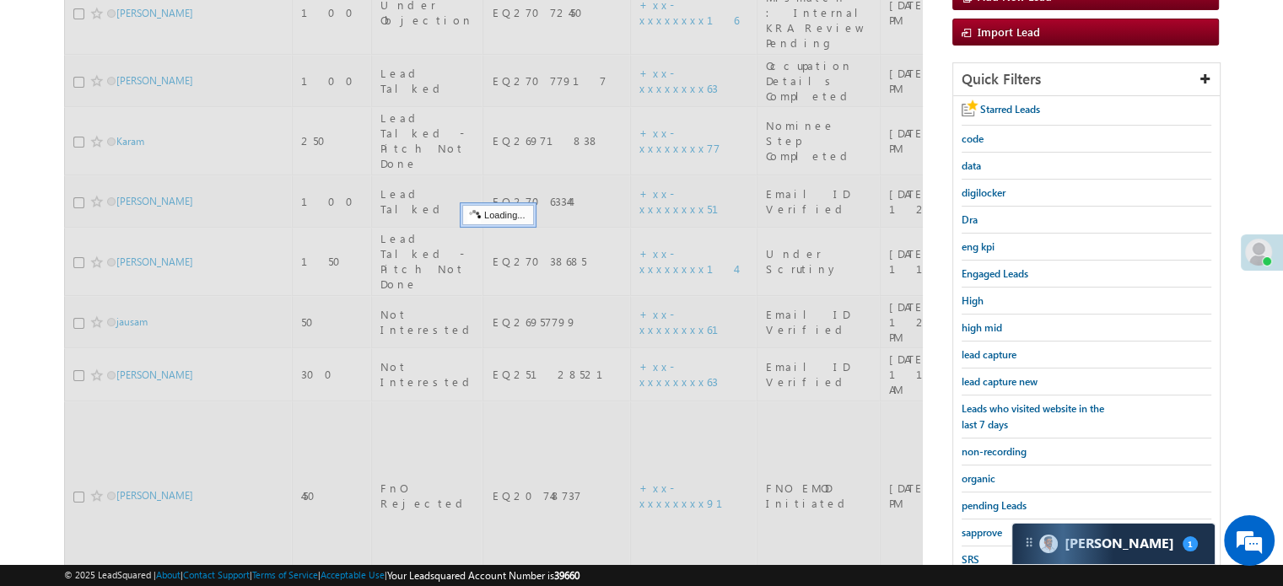
scroll to position [169, 0]
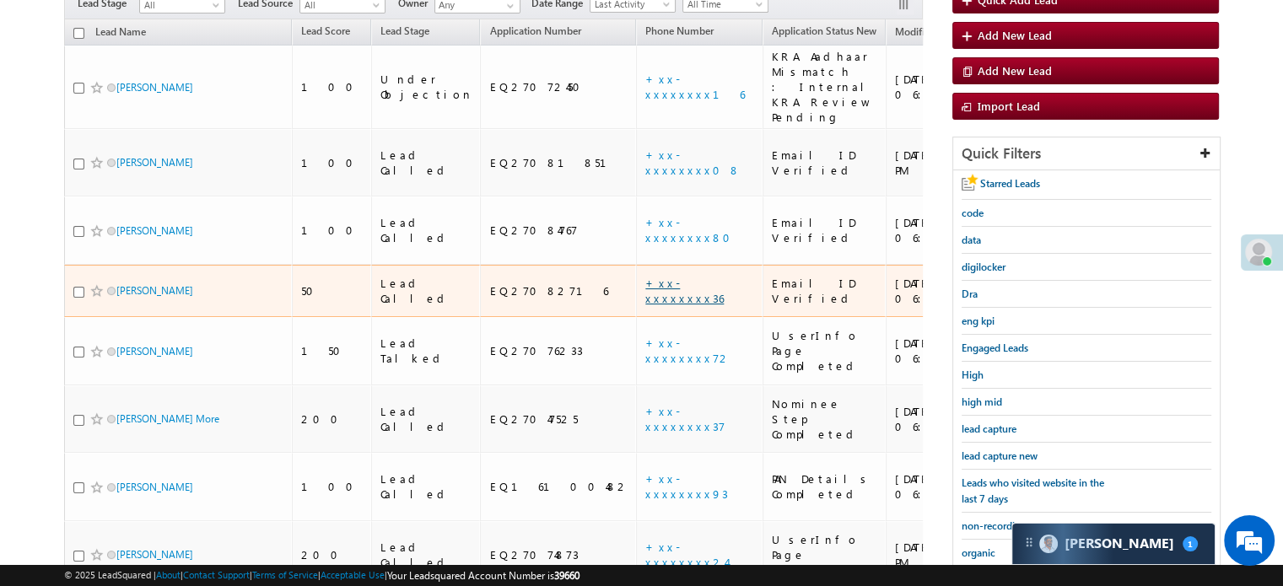
click at [645, 276] on link "+xx-xxxxxxxx36" at bounding box center [684, 291] width 78 height 30
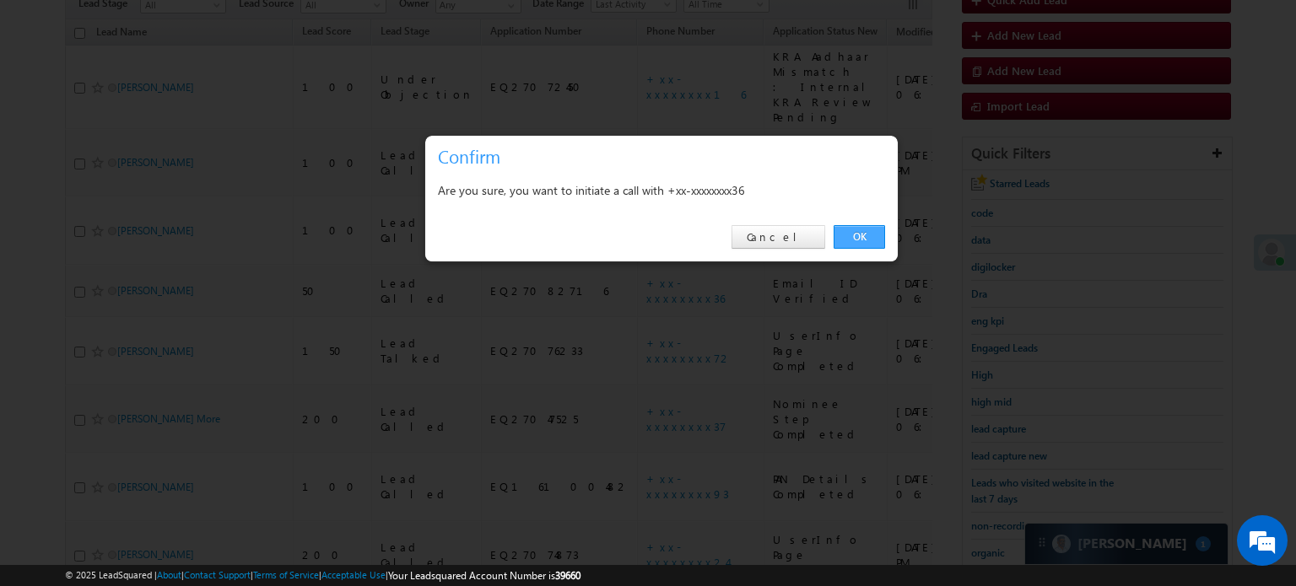
click at [862, 235] on link "OK" at bounding box center [859, 237] width 51 height 24
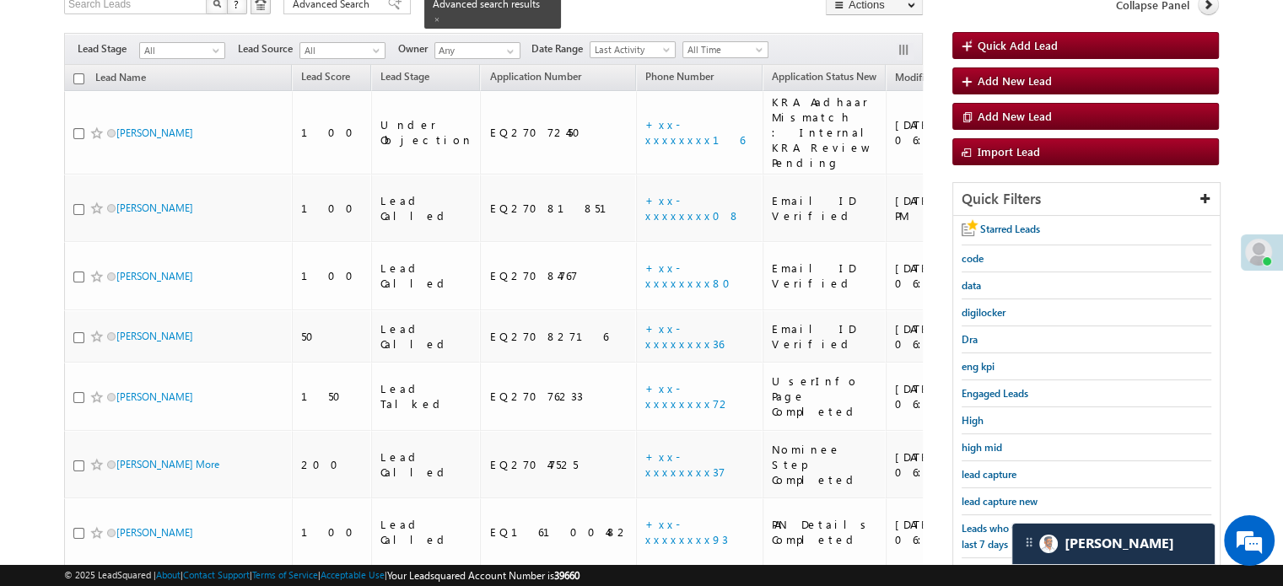
scroll to position [213, 0]
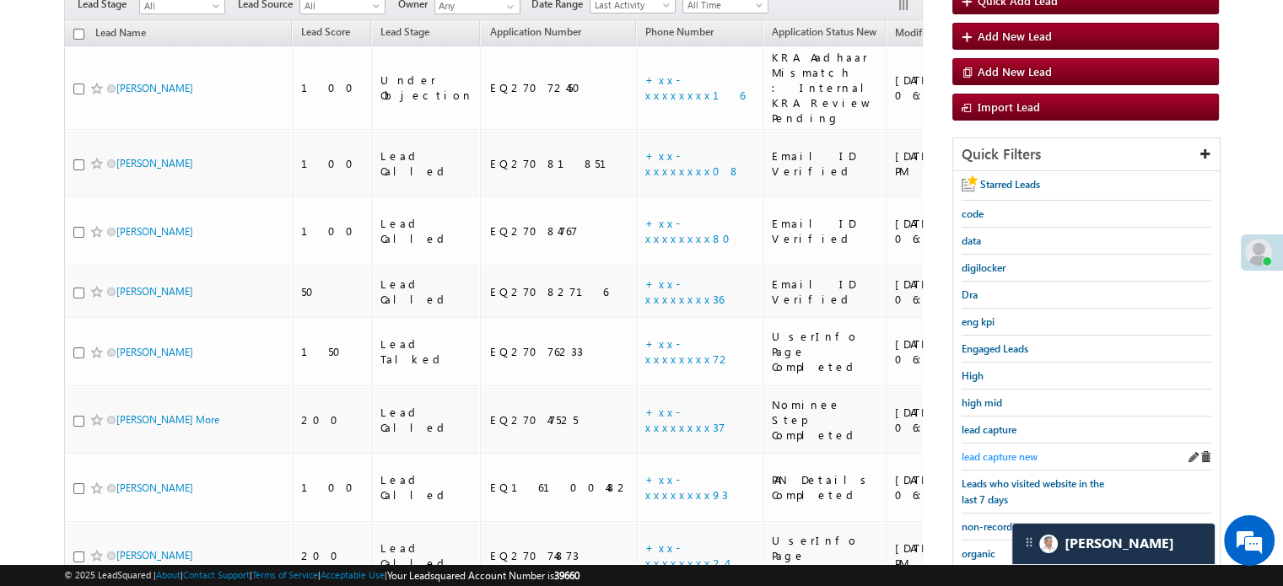
click at [1003, 456] on span "lead capture new" at bounding box center [1000, 457] width 76 height 13
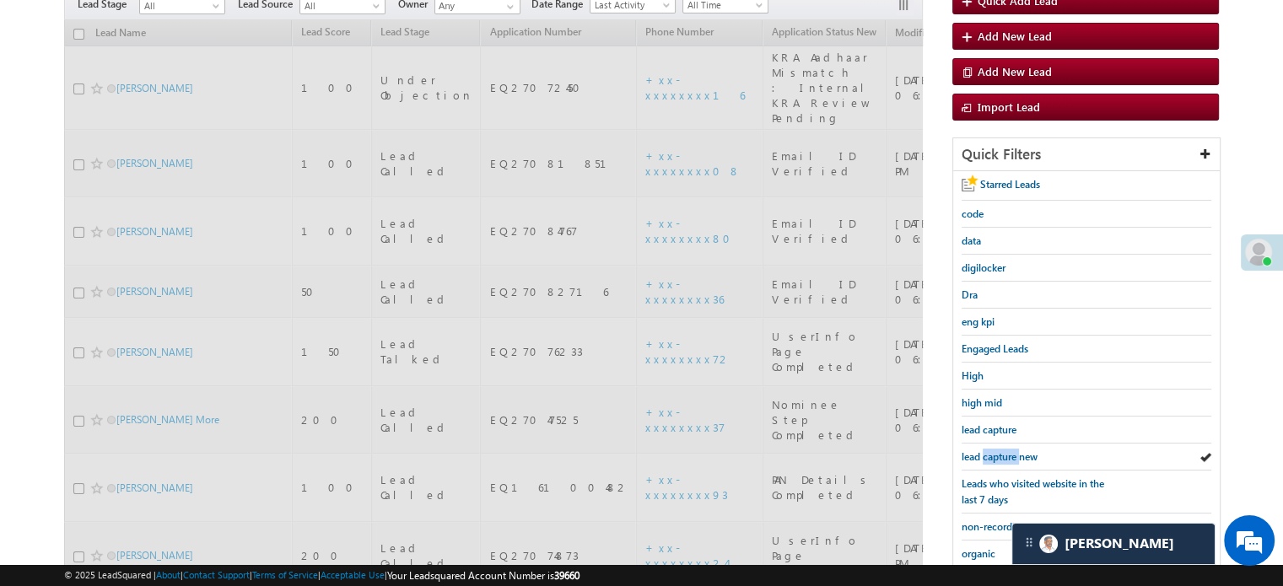
click at [1003, 456] on span "lead capture new" at bounding box center [1000, 457] width 76 height 13
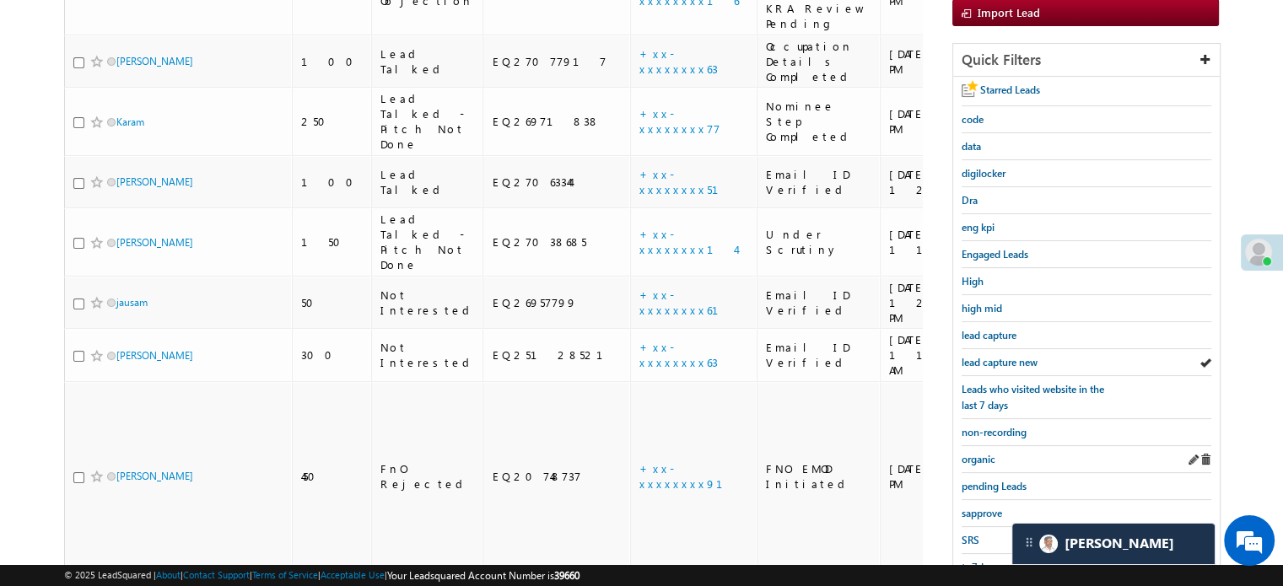
scroll to position [362, 0]
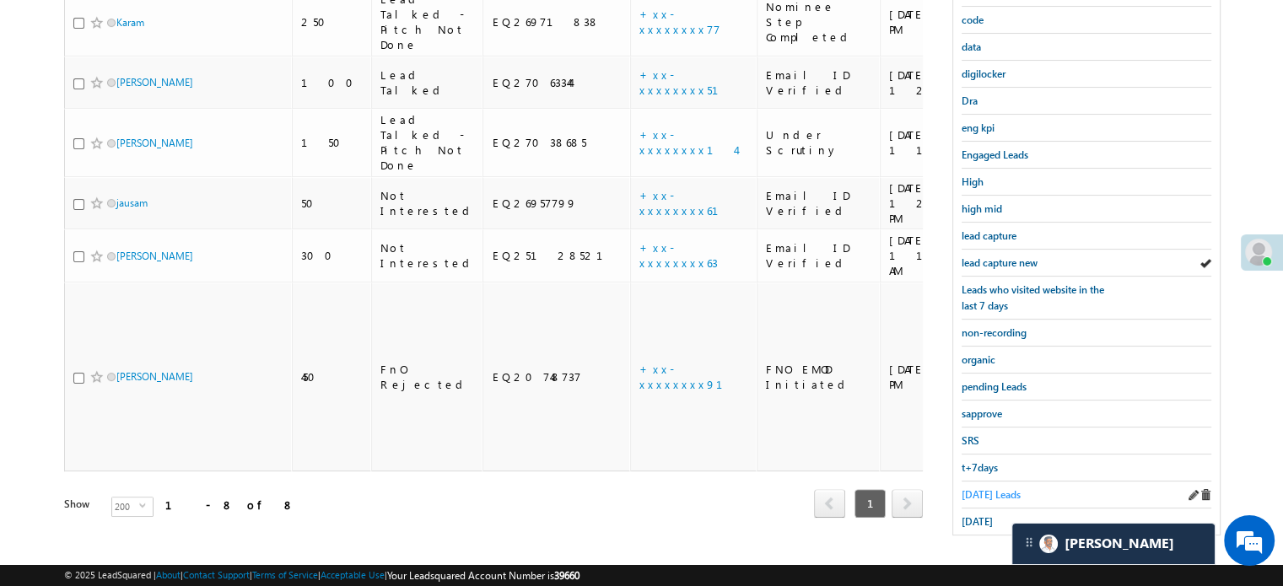
click at [992, 488] on span "Today's Leads" at bounding box center [991, 494] width 59 height 13
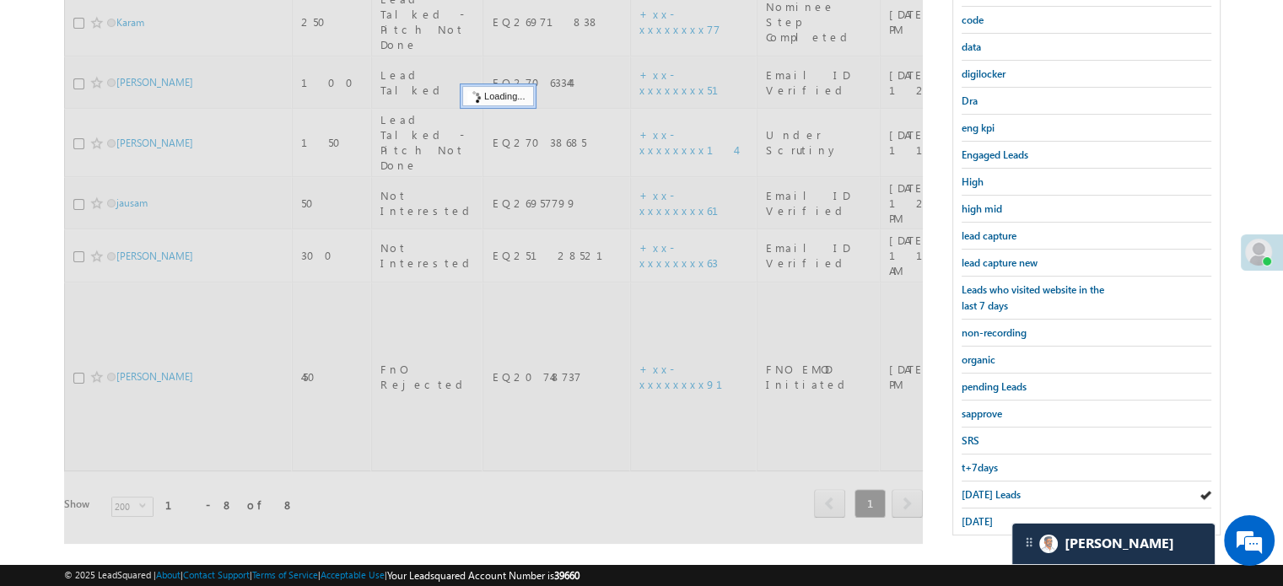
click at [990, 488] on span "Today's Leads" at bounding box center [991, 494] width 59 height 13
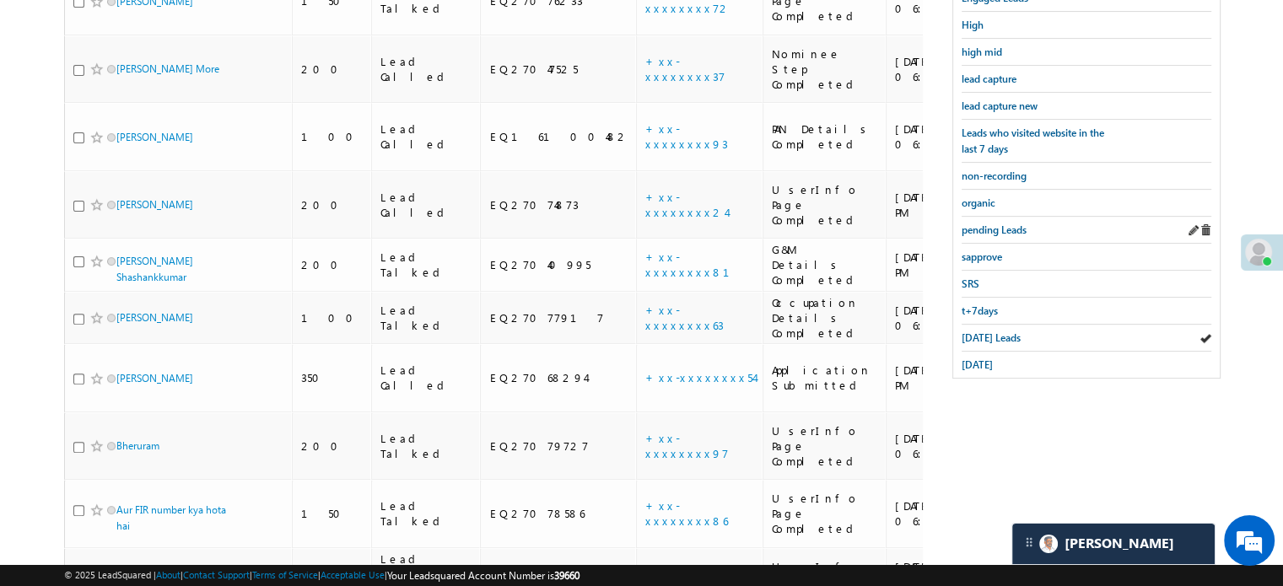
scroll to position [335, 0]
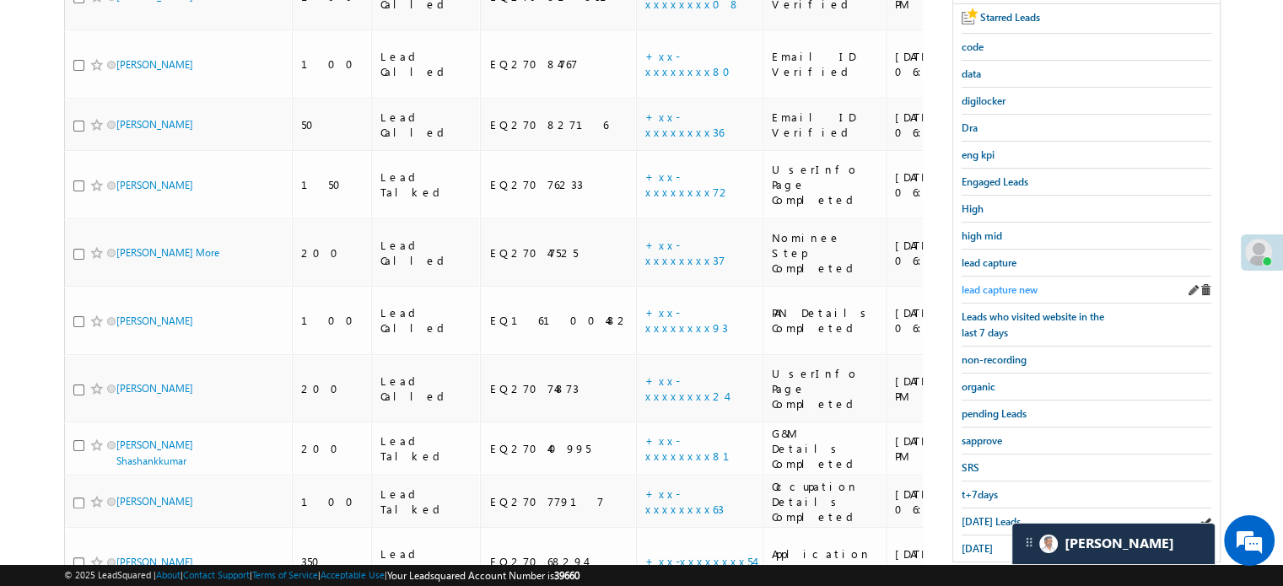
click at [999, 284] on span "lead capture new" at bounding box center [1000, 289] width 76 height 13
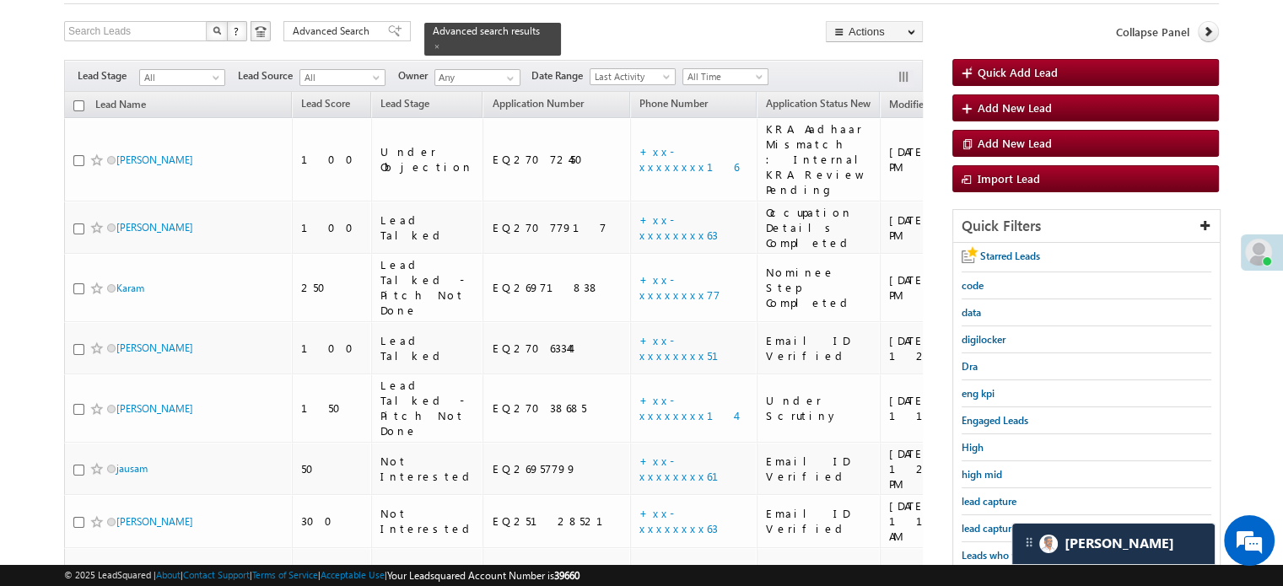
scroll to position [169, 0]
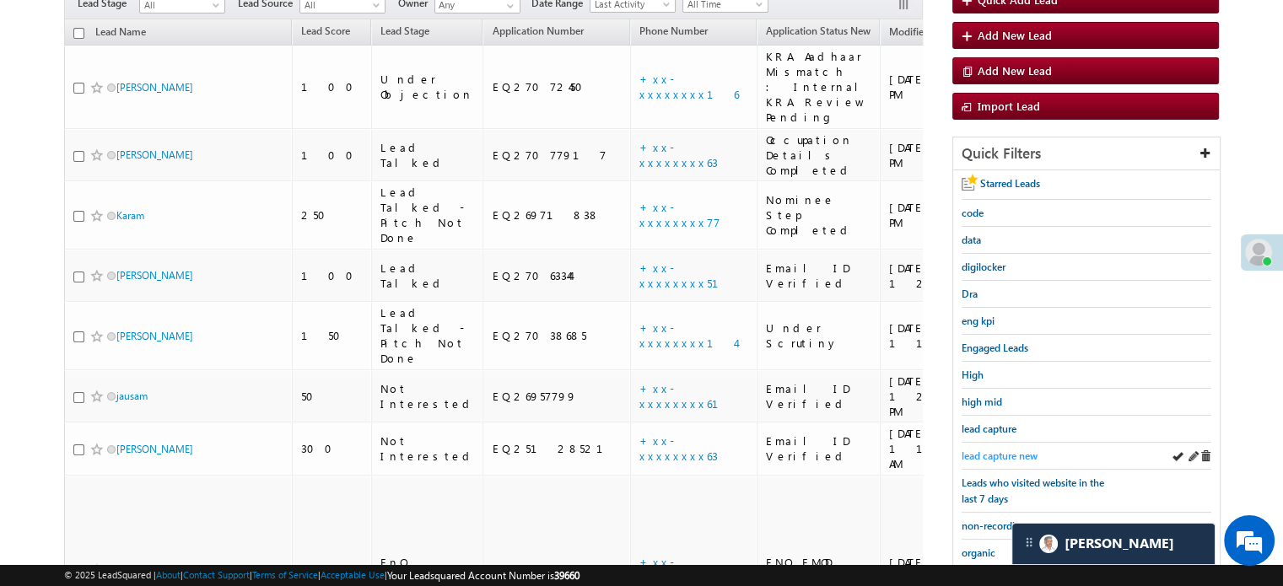
click at [999, 450] on span "lead capture new" at bounding box center [1000, 456] width 76 height 13
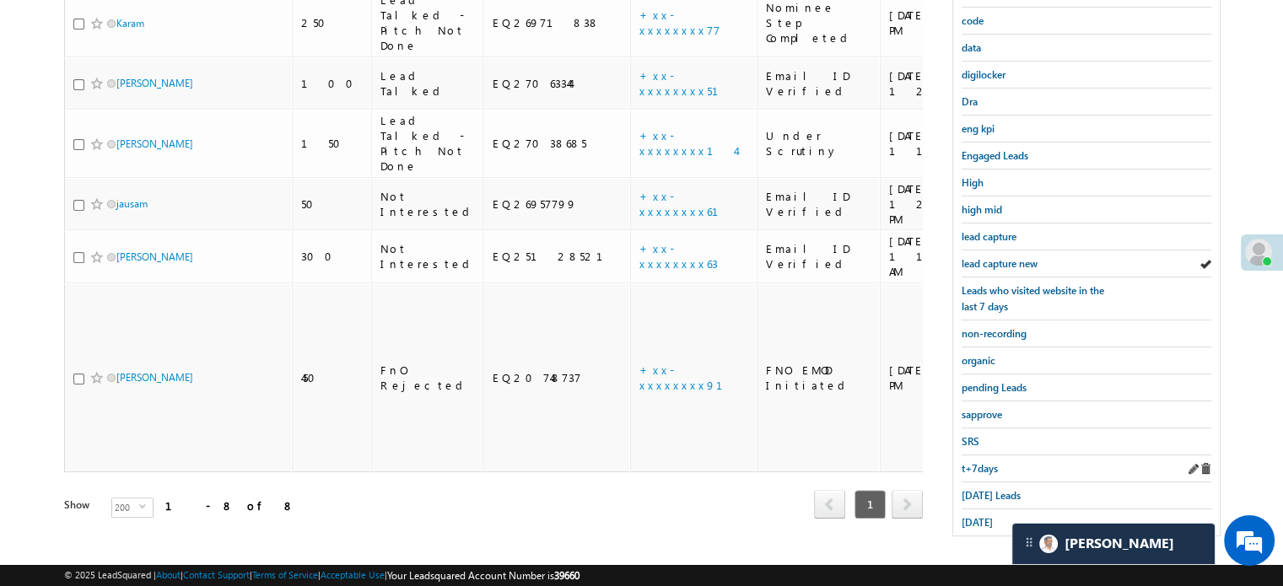
scroll to position [362, 0]
click at [982, 487] on link "Today's Leads" at bounding box center [991, 495] width 59 height 16
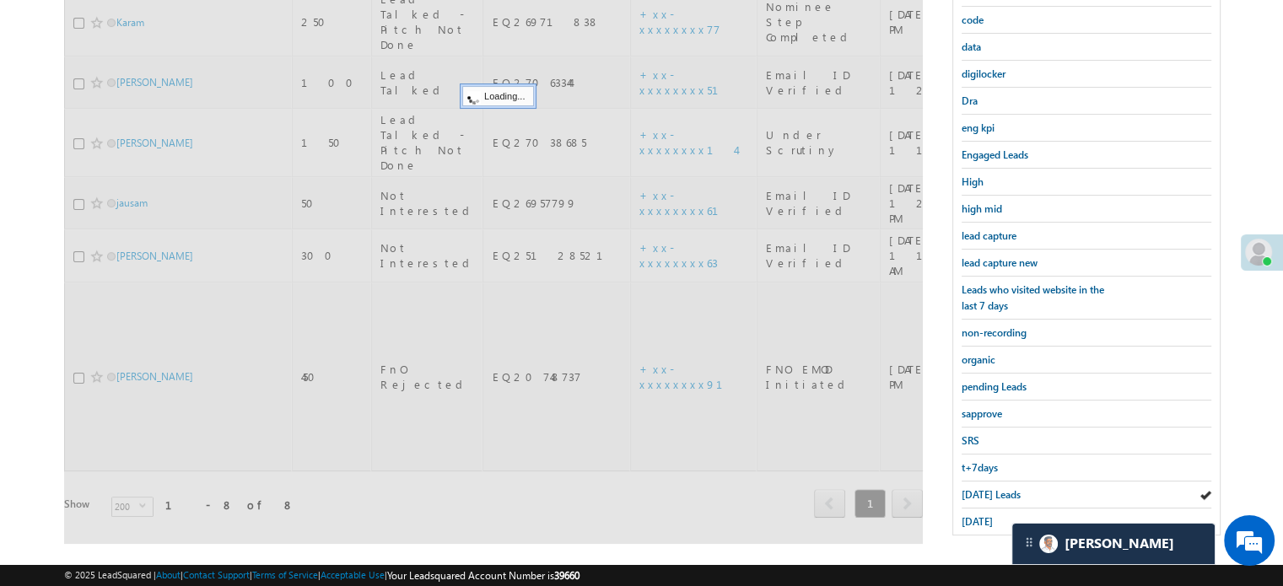
click at [982, 487] on link "Today's Leads" at bounding box center [991, 495] width 59 height 16
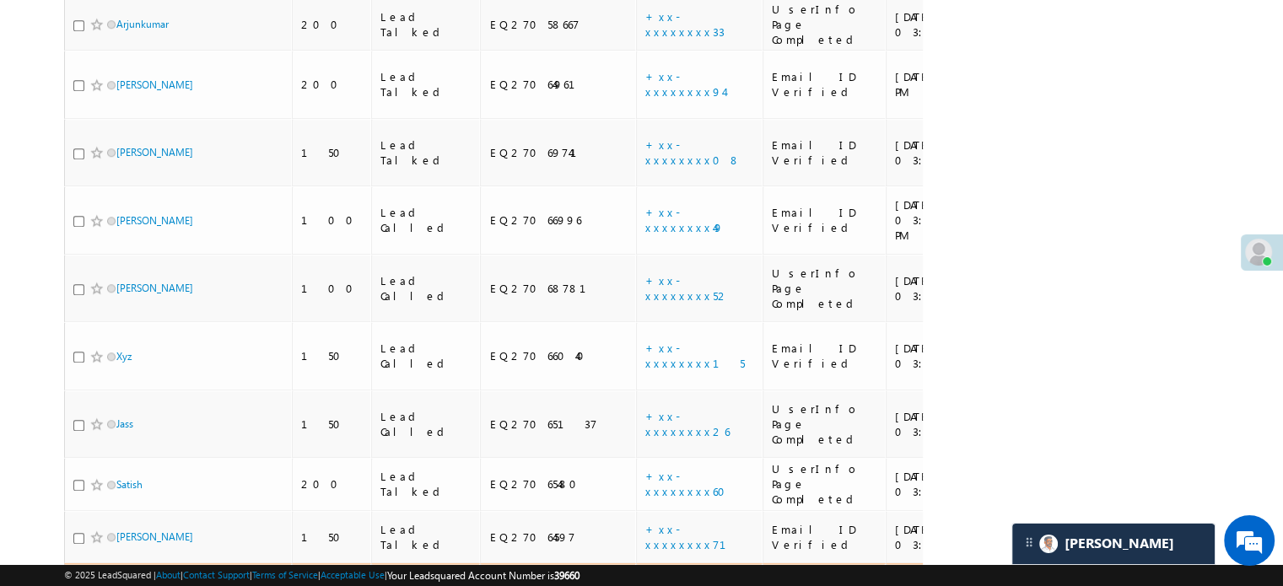
scroll to position [1263, 0]
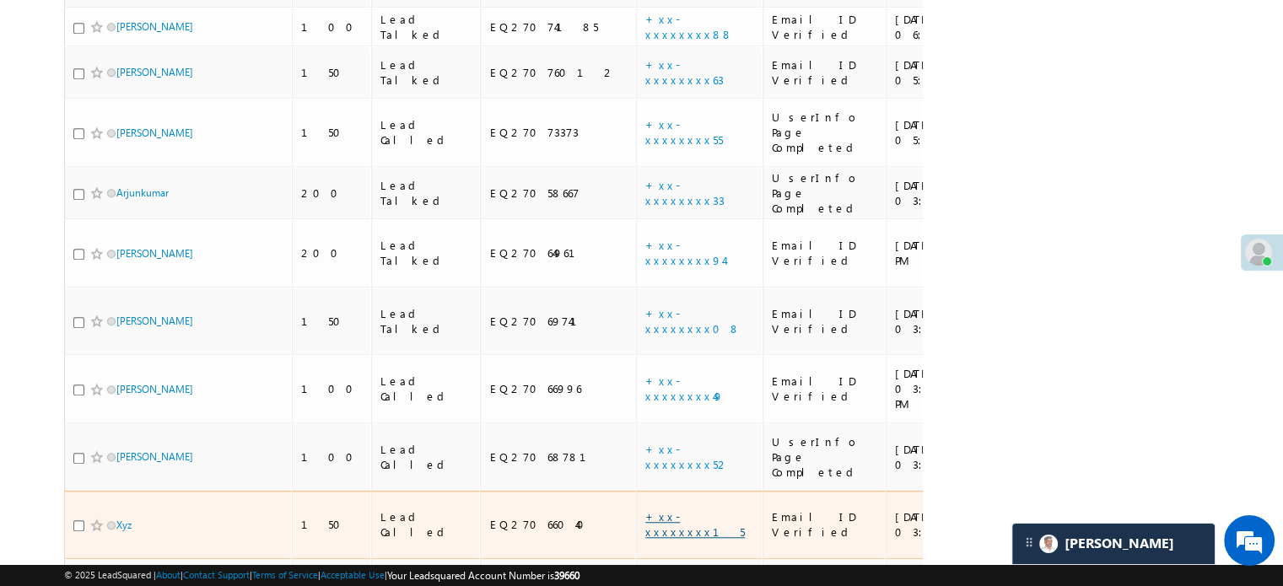
click at [645, 510] on link "+xx-xxxxxxxx15" at bounding box center [695, 525] width 100 height 30
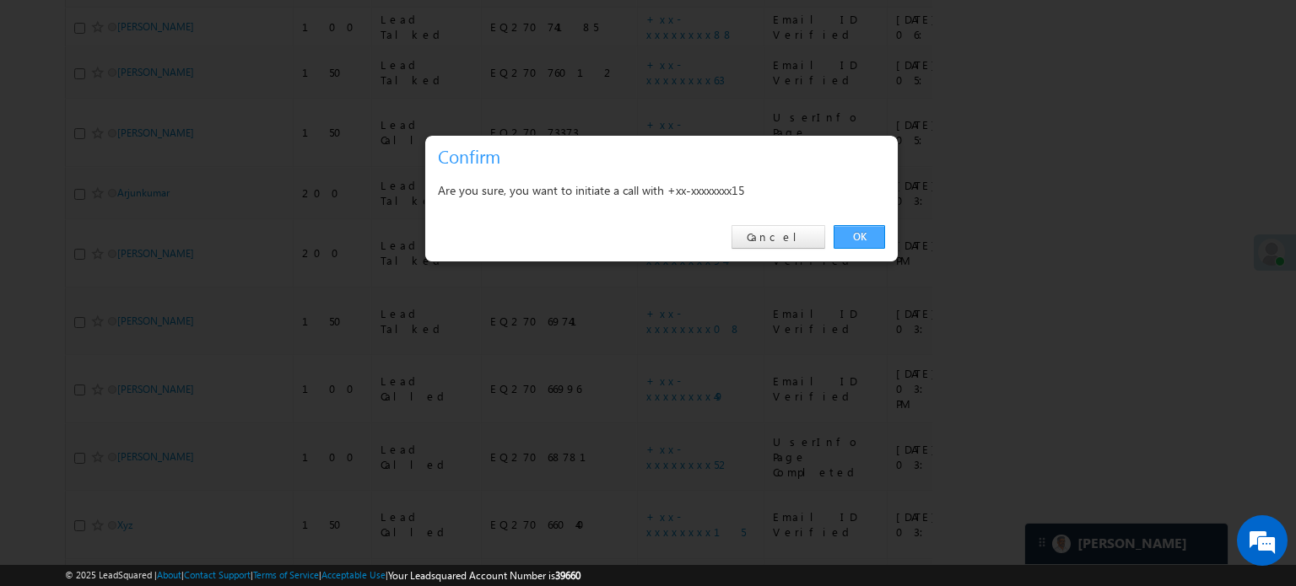
click at [846, 233] on link "OK" at bounding box center [859, 237] width 51 height 24
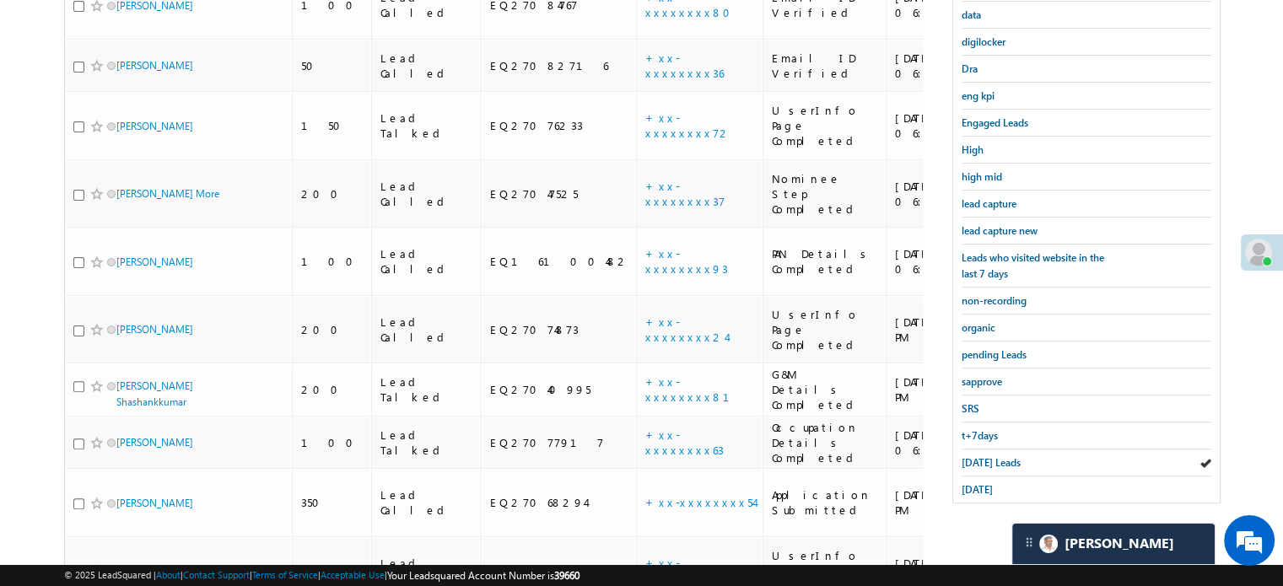
scroll to position [212, 0]
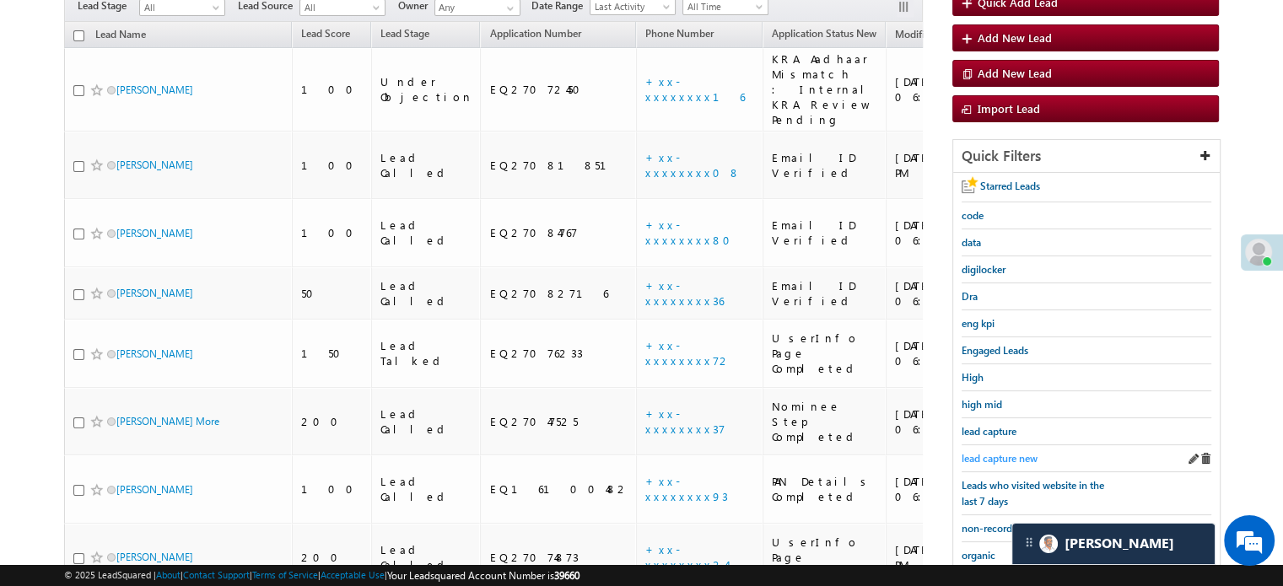
click at [985, 456] on span "lead capture new" at bounding box center [1000, 458] width 76 height 13
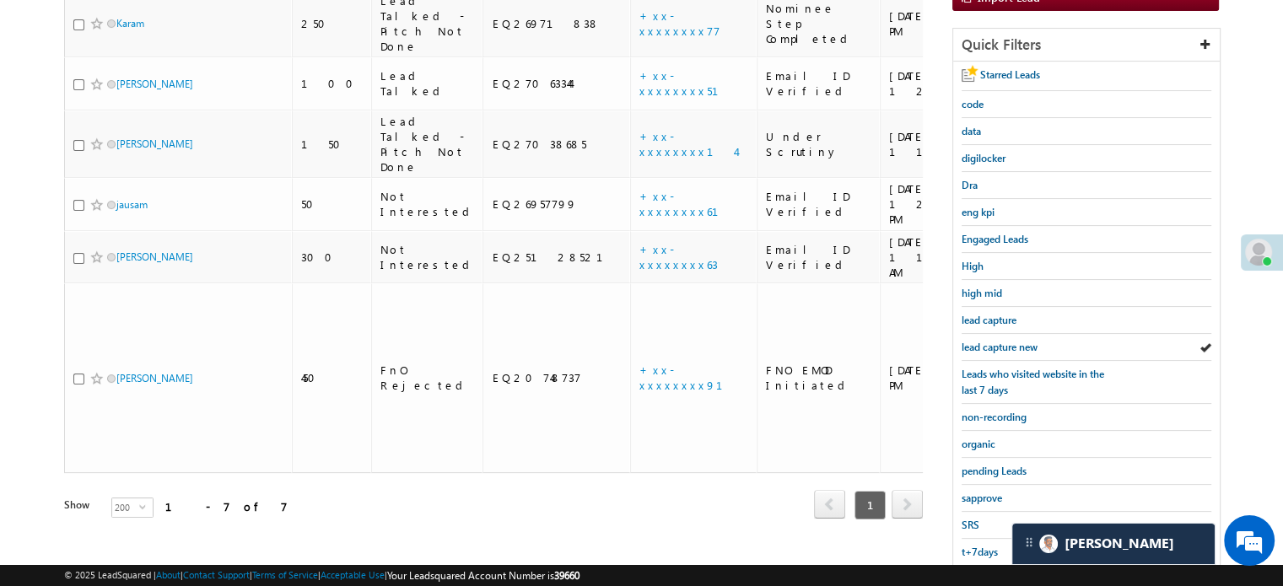
scroll to position [362, 0]
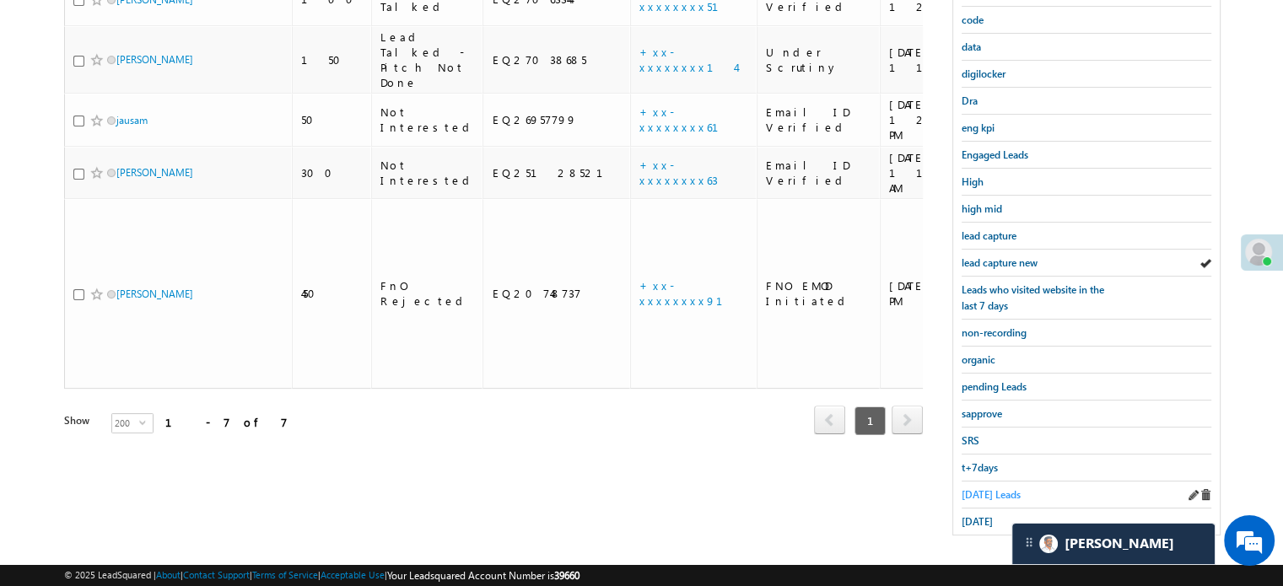
click at [987, 488] on span "Today's Leads" at bounding box center [991, 494] width 59 height 13
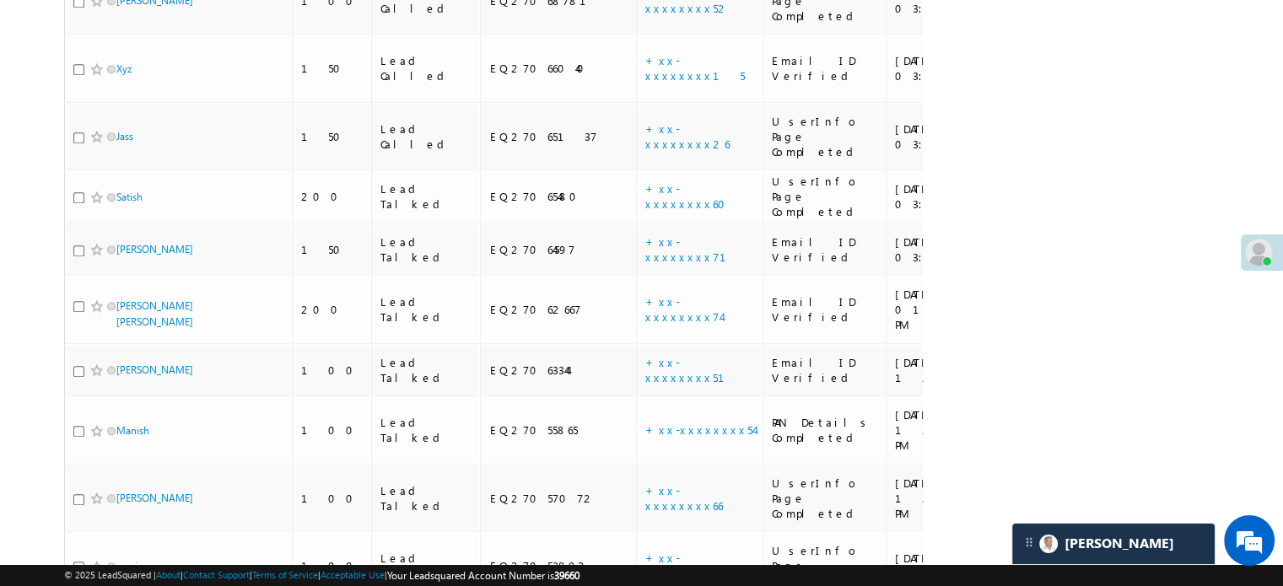
scroll to position [1685, 0]
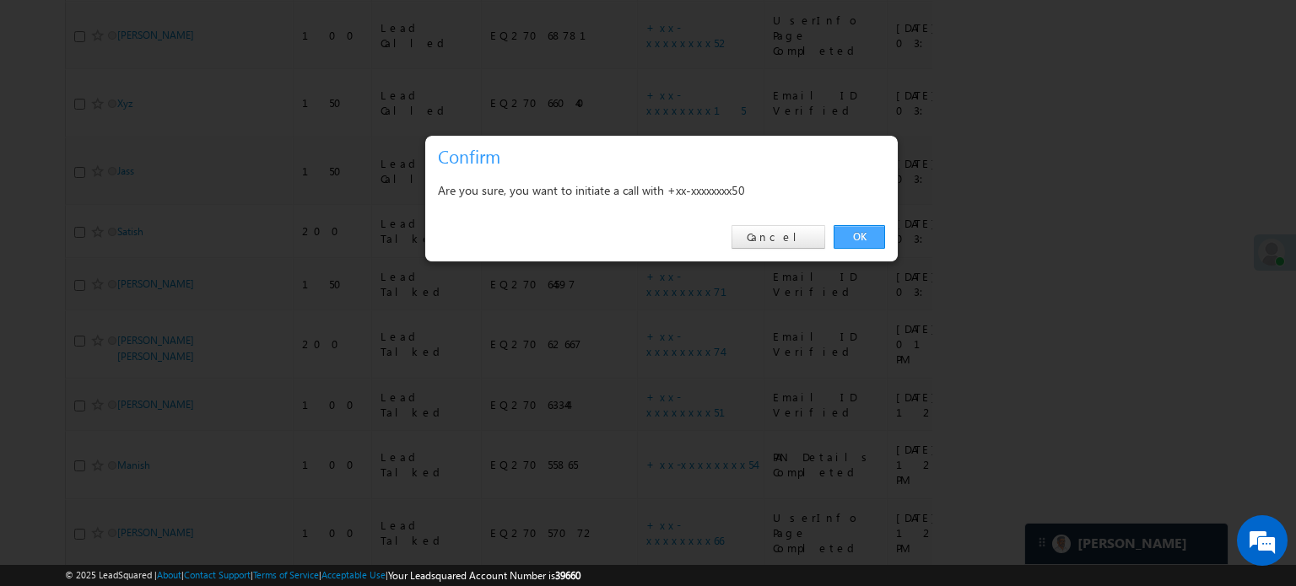
click at [862, 246] on link "OK" at bounding box center [859, 237] width 51 height 24
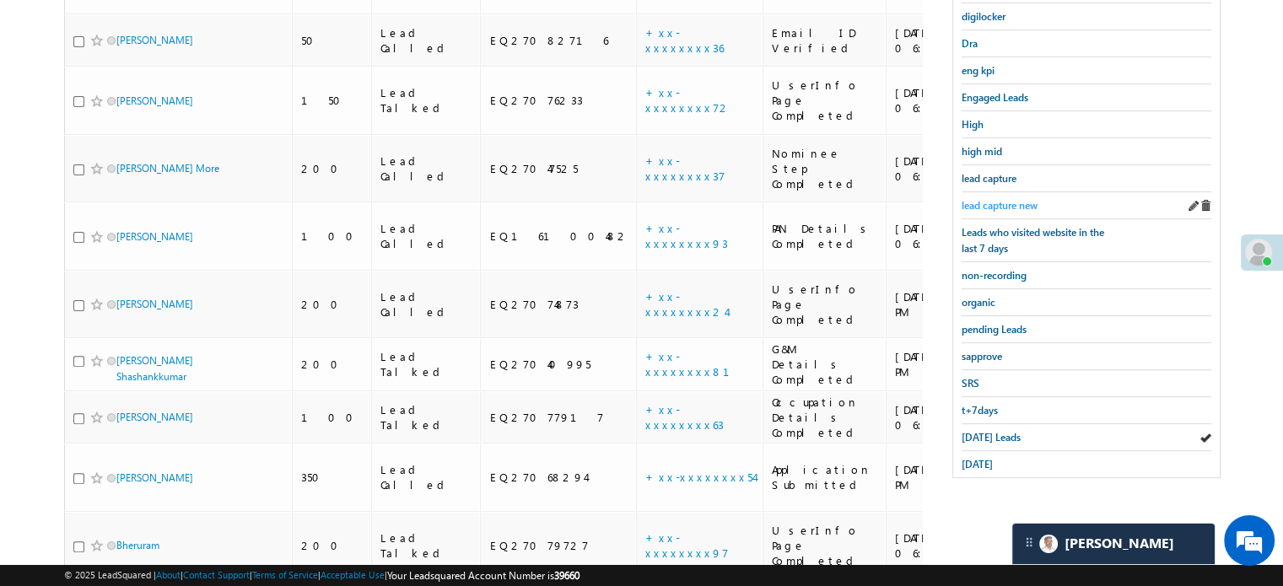
click at [1003, 199] on span "lead capture new" at bounding box center [1000, 205] width 76 height 13
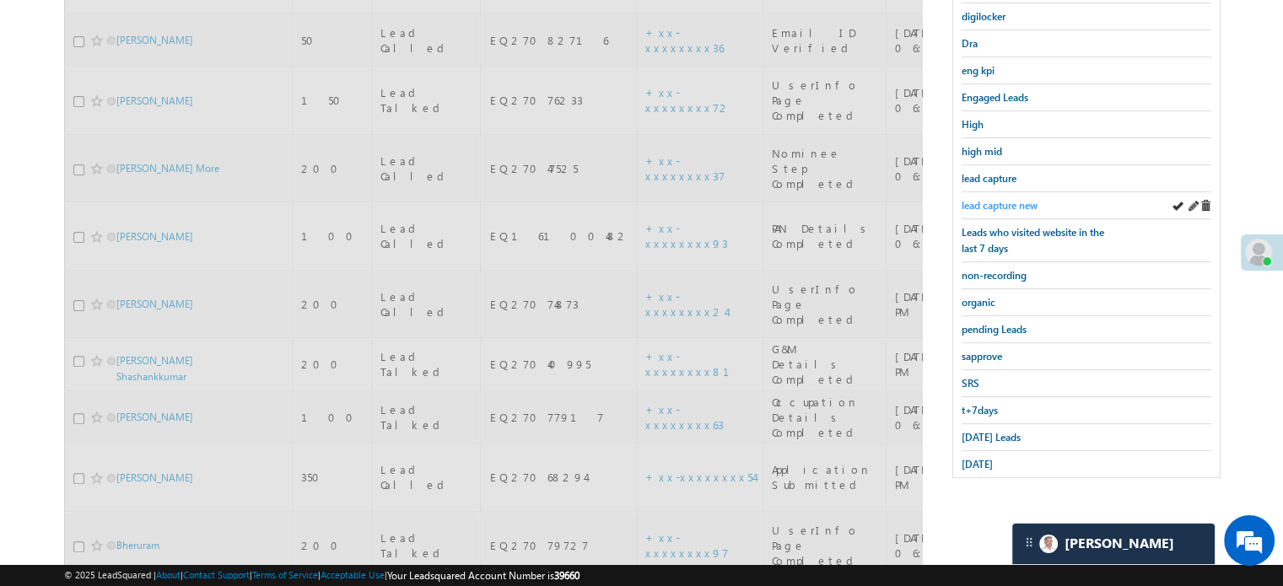
scroll to position [127, 0]
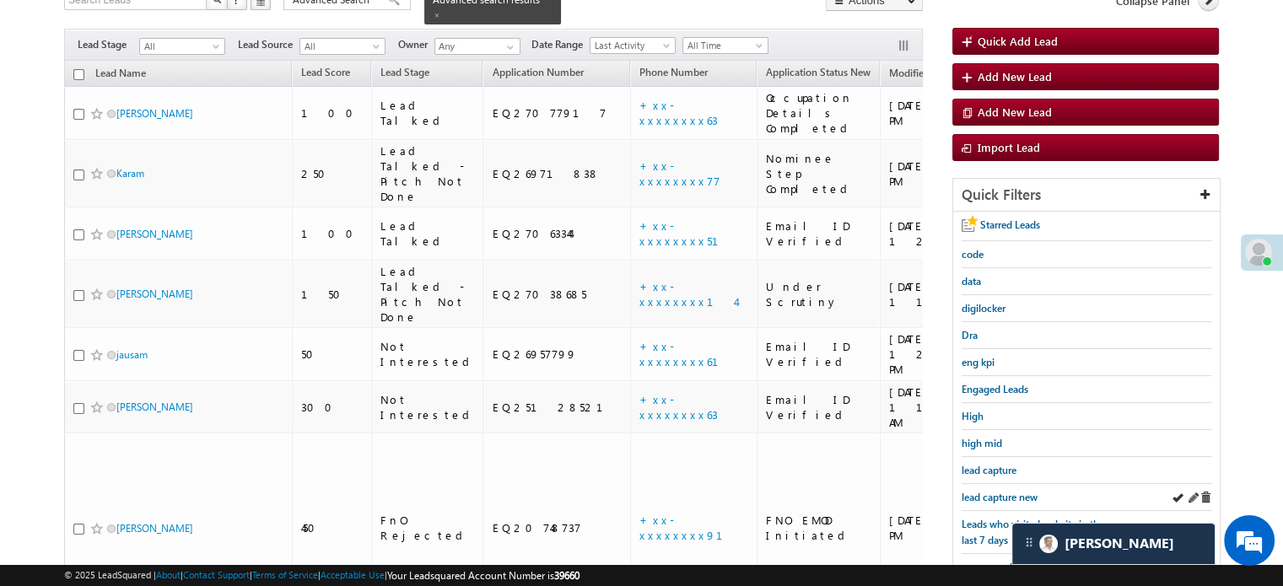
click at [985, 484] on div "lead capture new" at bounding box center [1087, 497] width 250 height 27
click at [985, 491] on span "lead capture new" at bounding box center [1000, 497] width 76 height 13
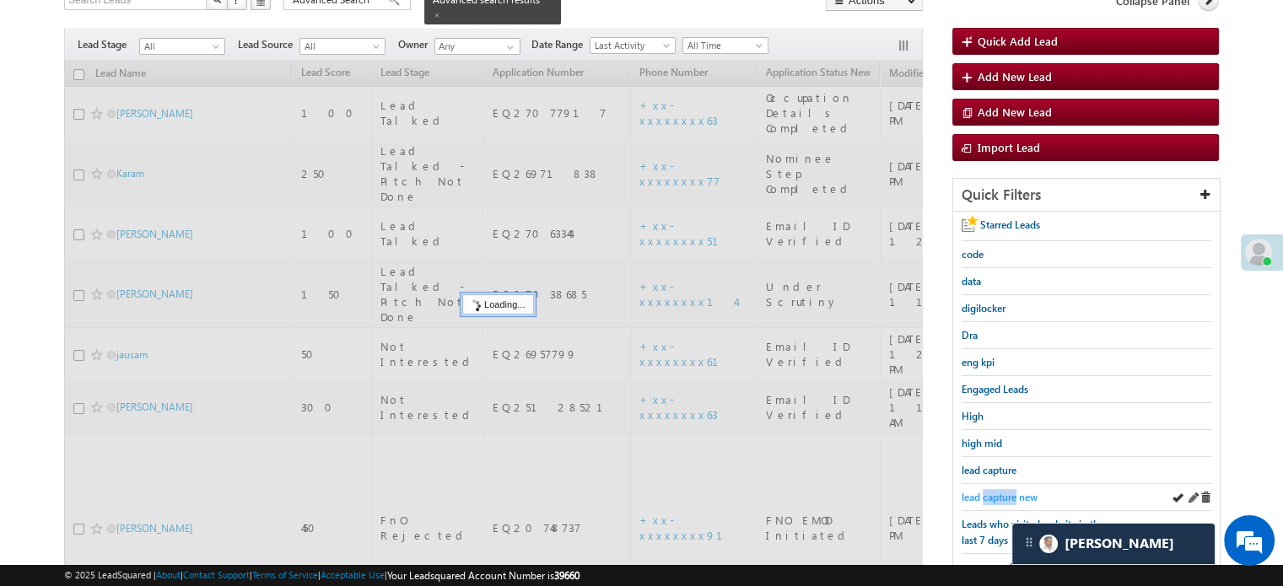
click at [985, 491] on span "lead capture new" at bounding box center [1000, 497] width 76 height 13
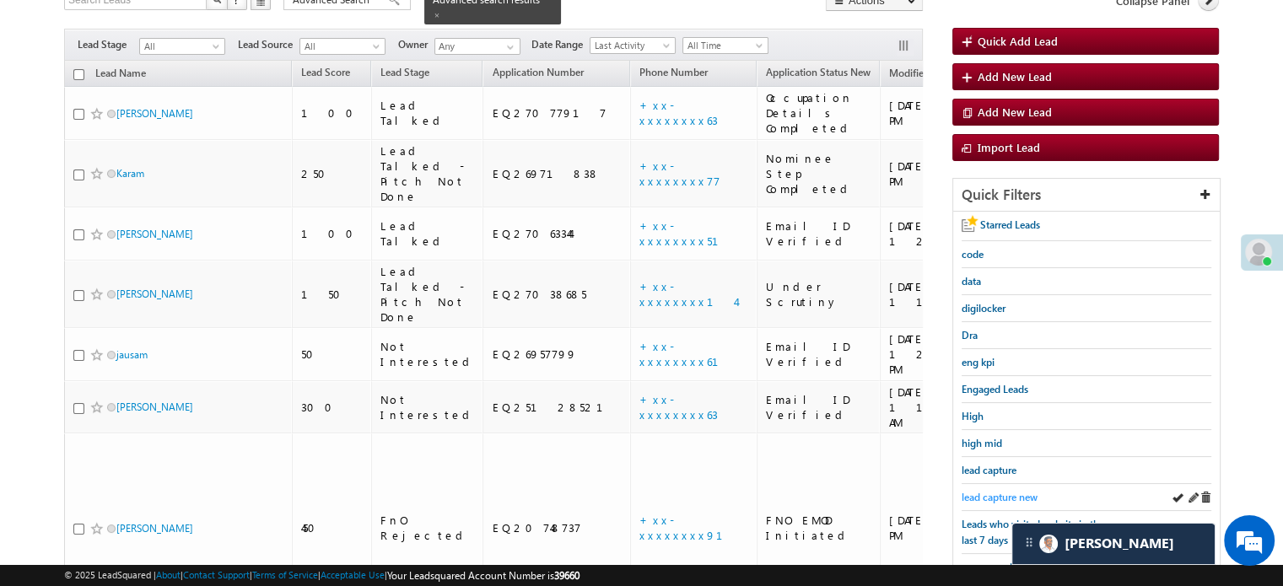
click at [985, 491] on span "lead capture new" at bounding box center [1000, 497] width 76 height 13
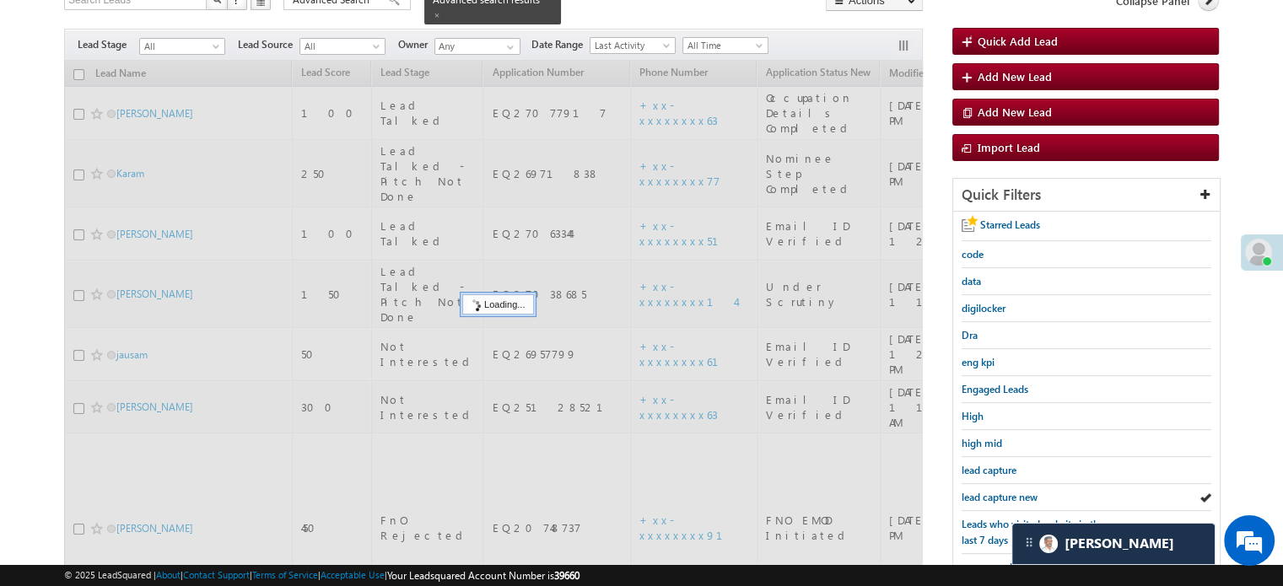
click at [984, 491] on span "lead capture new" at bounding box center [1000, 497] width 76 height 13
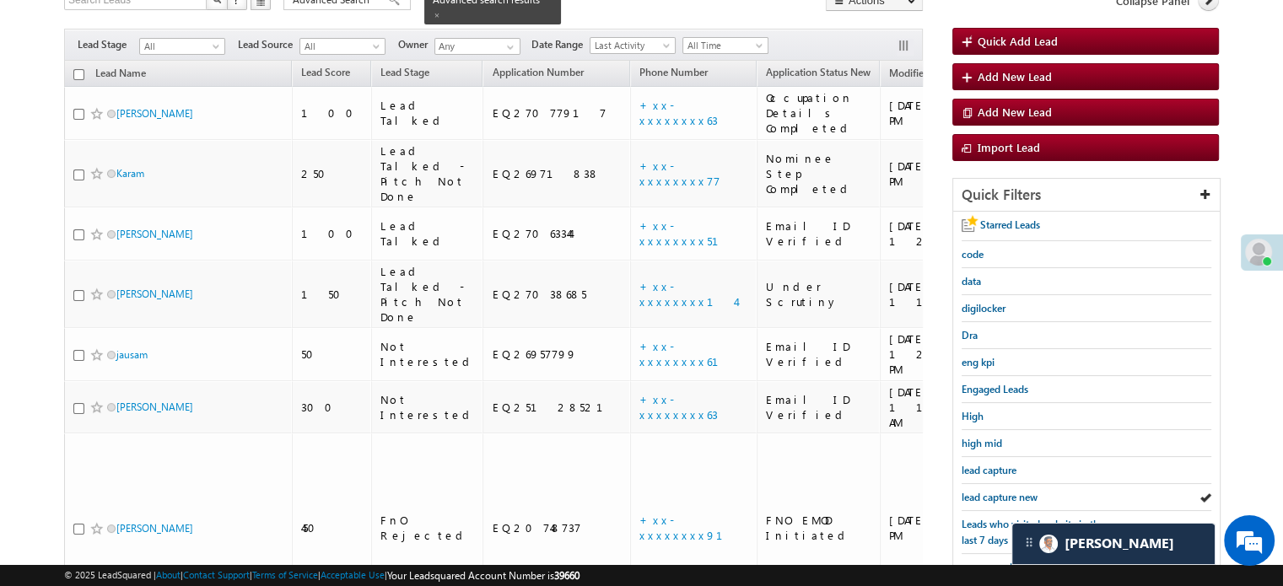
click at [984, 491] on span "lead capture new" at bounding box center [1000, 497] width 76 height 13
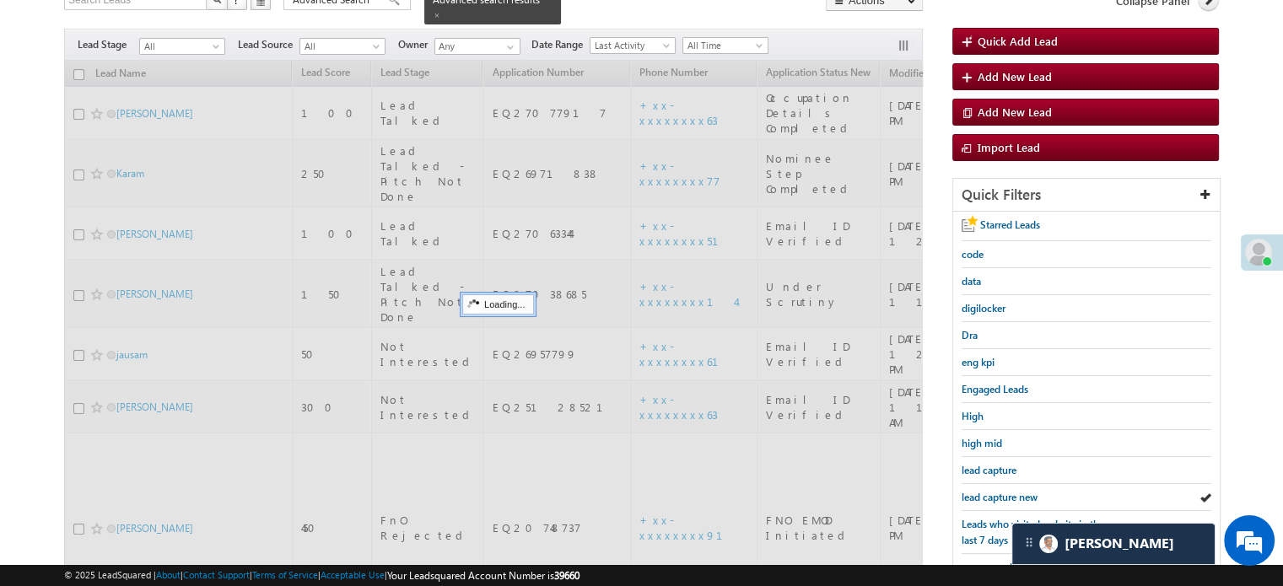
click at [984, 491] on span "lead capture new" at bounding box center [1000, 497] width 76 height 13
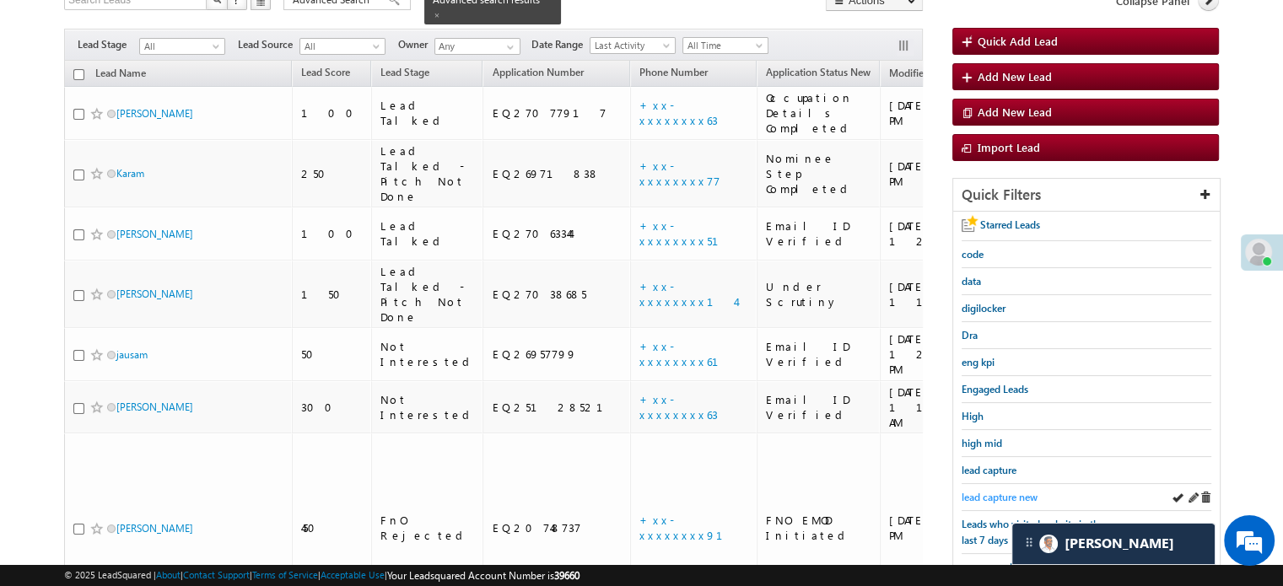
click at [993, 491] on span "lead capture new" at bounding box center [1000, 497] width 76 height 13
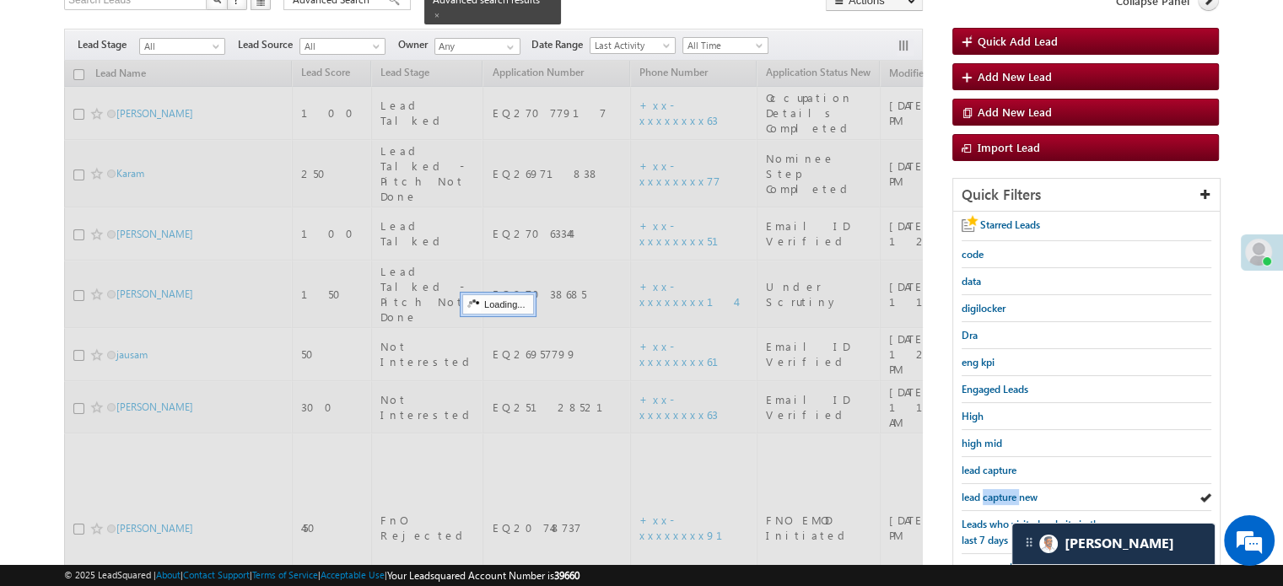
click at [993, 491] on span "lead capture new" at bounding box center [1000, 497] width 76 height 13
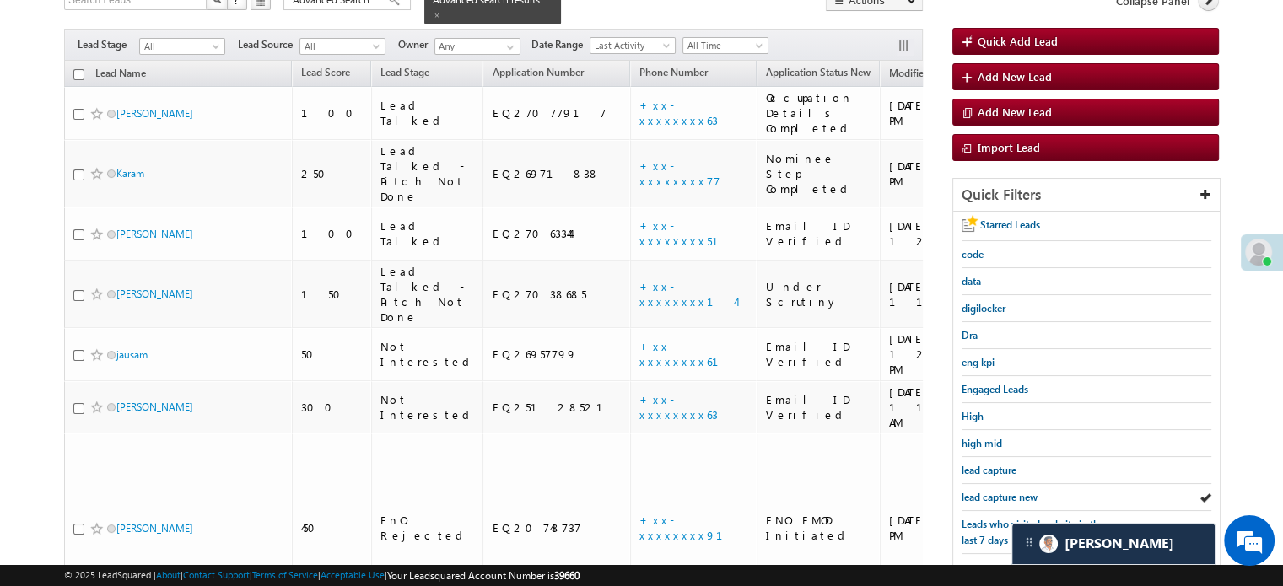
click at [993, 491] on span "lead capture new" at bounding box center [1000, 497] width 76 height 13
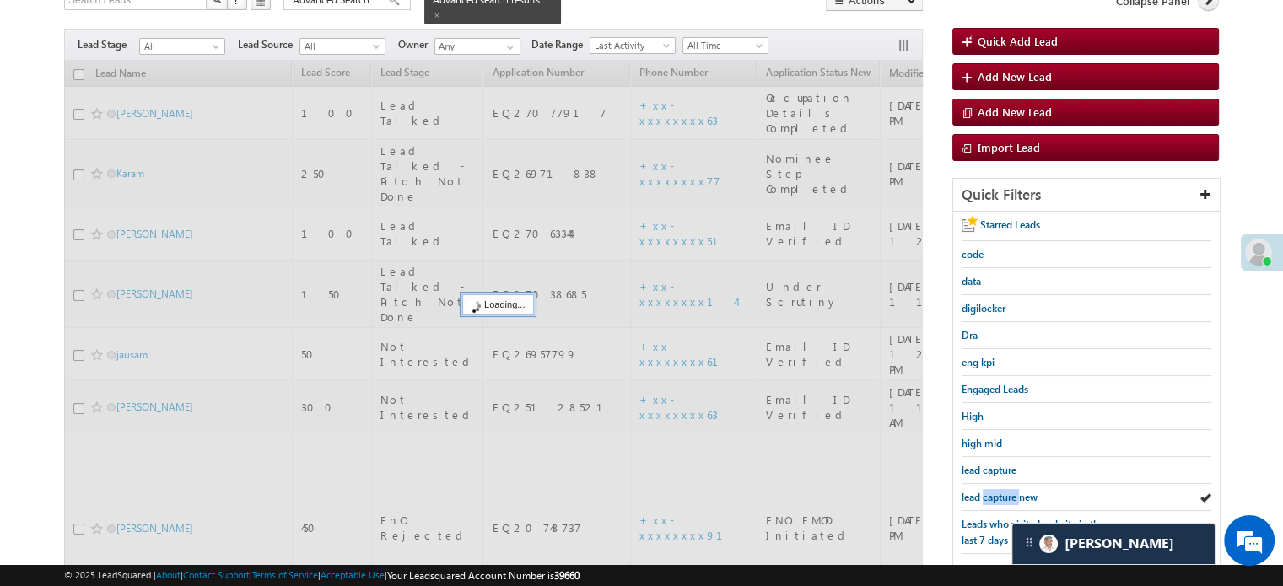
click at [993, 491] on span "lead capture new" at bounding box center [1000, 497] width 76 height 13
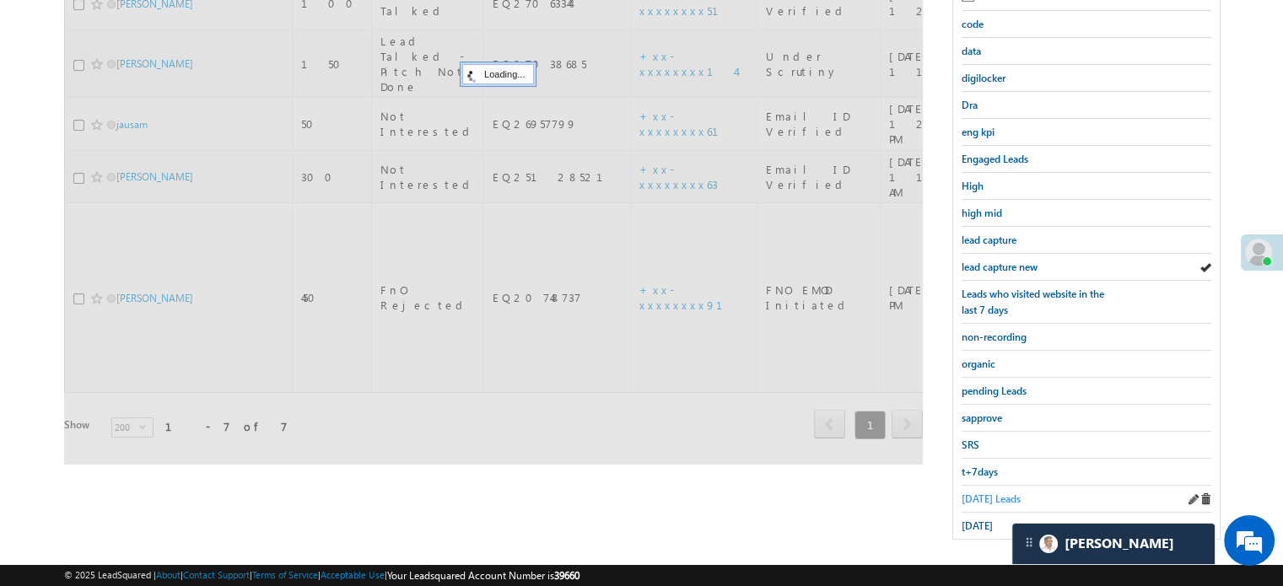
scroll to position [362, 0]
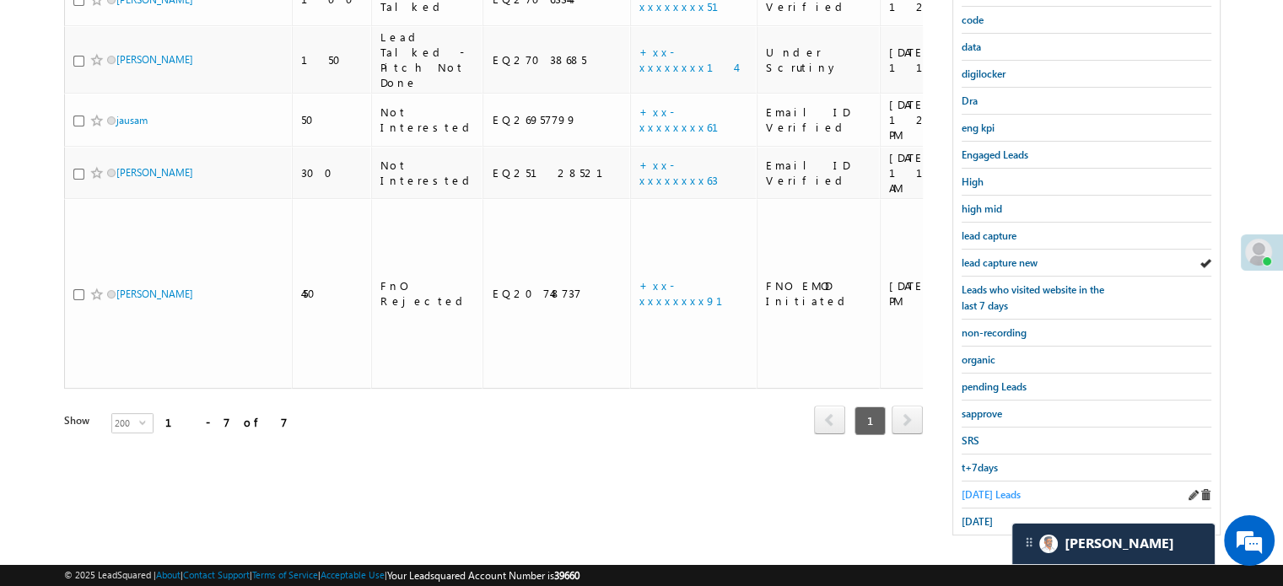
click at [985, 487] on link "Today's Leads" at bounding box center [991, 495] width 59 height 16
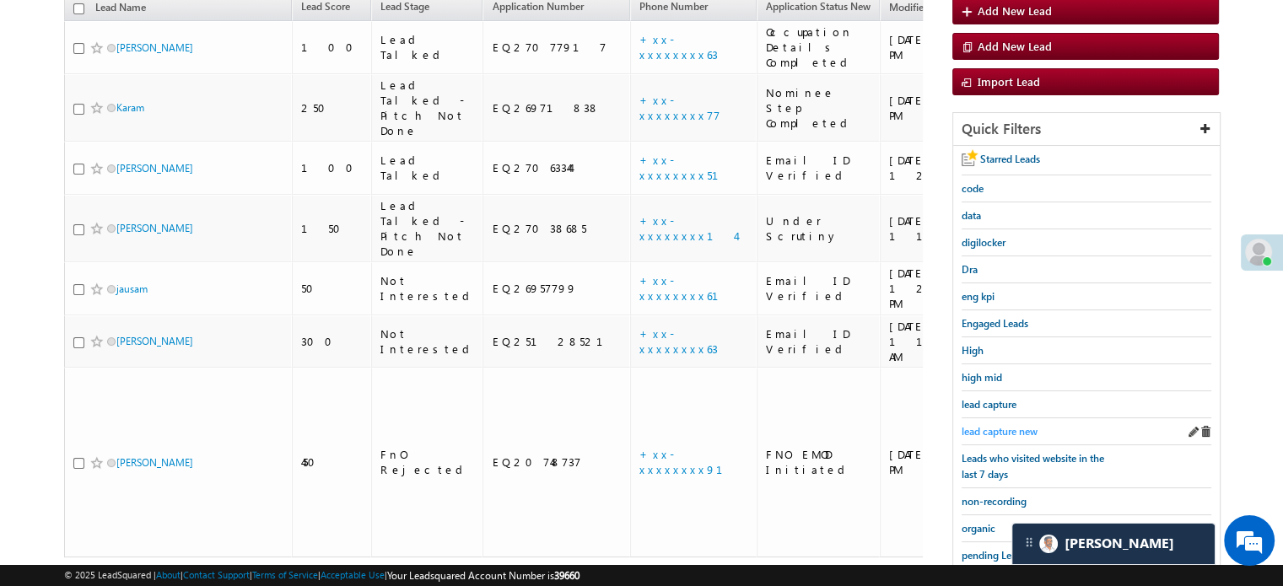
click at [996, 426] on span "lead capture new" at bounding box center [1000, 431] width 76 height 13
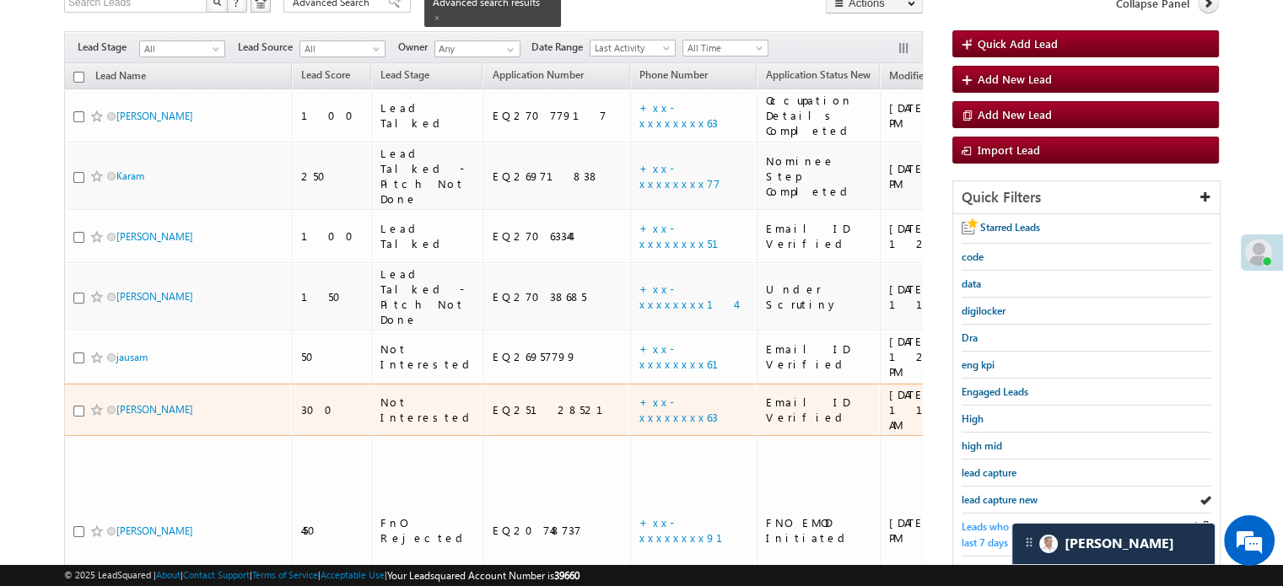
scroll to position [278, 0]
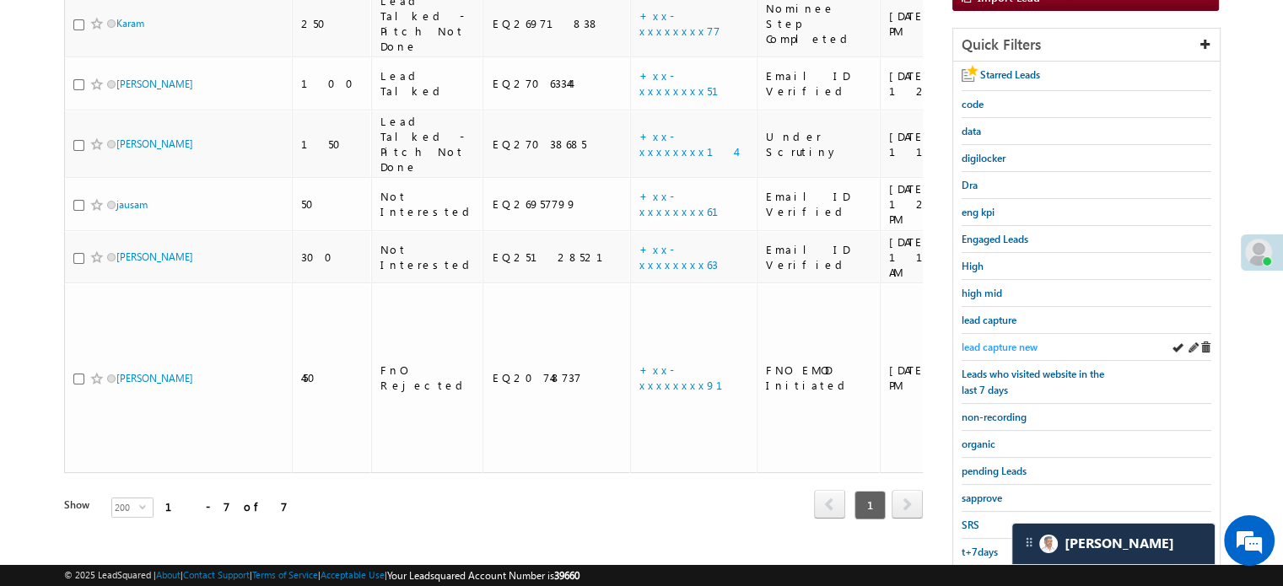
click at [1015, 341] on span "lead capture new" at bounding box center [1000, 347] width 76 height 13
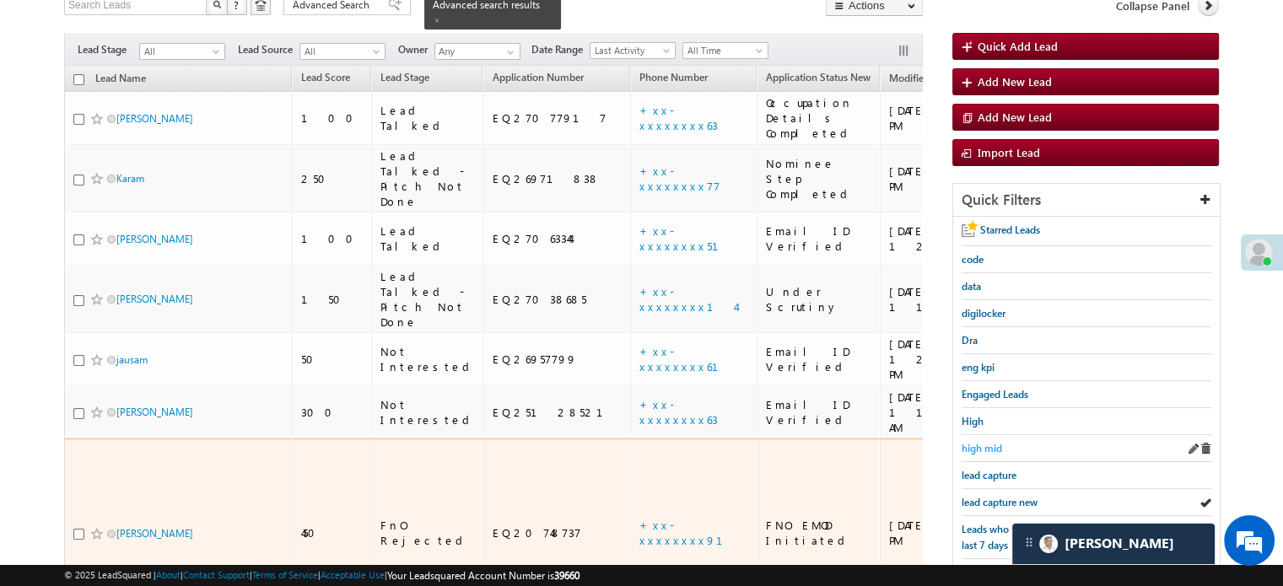
scroll to position [193, 0]
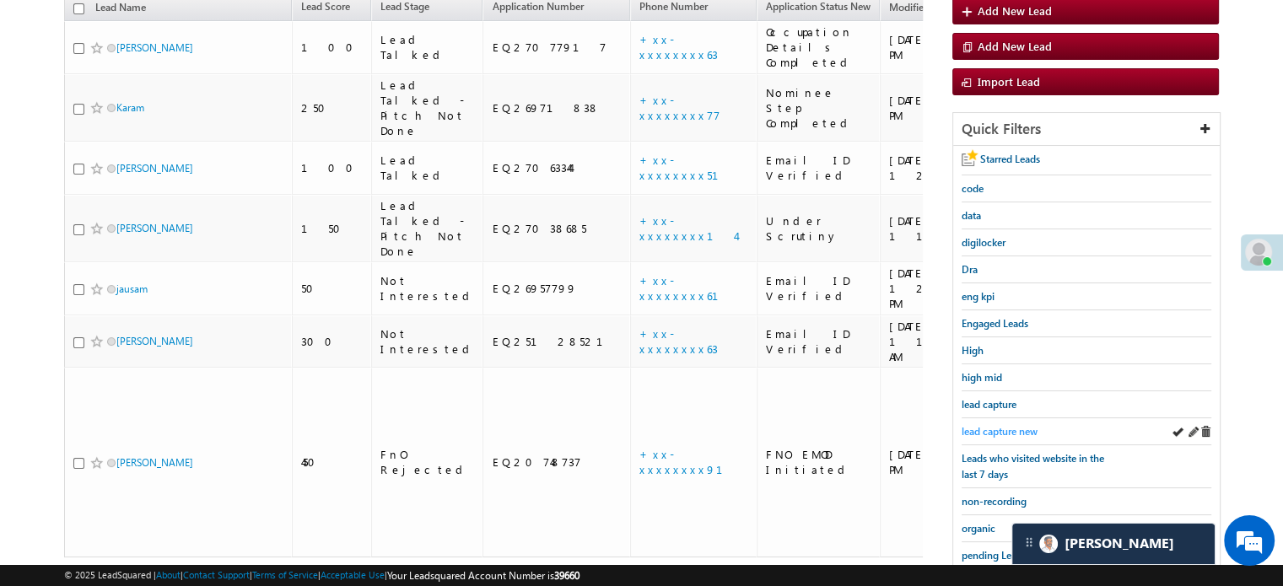
click at [1010, 425] on span "lead capture new" at bounding box center [1000, 431] width 76 height 13
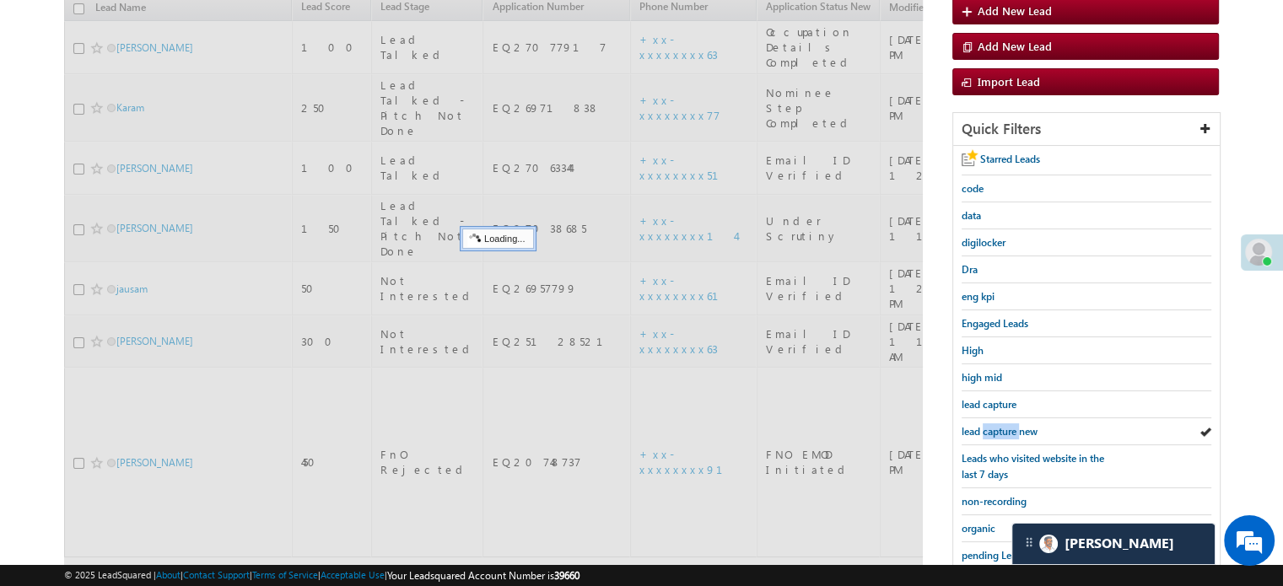
click at [1010, 425] on span "lead capture new" at bounding box center [1000, 431] width 76 height 13
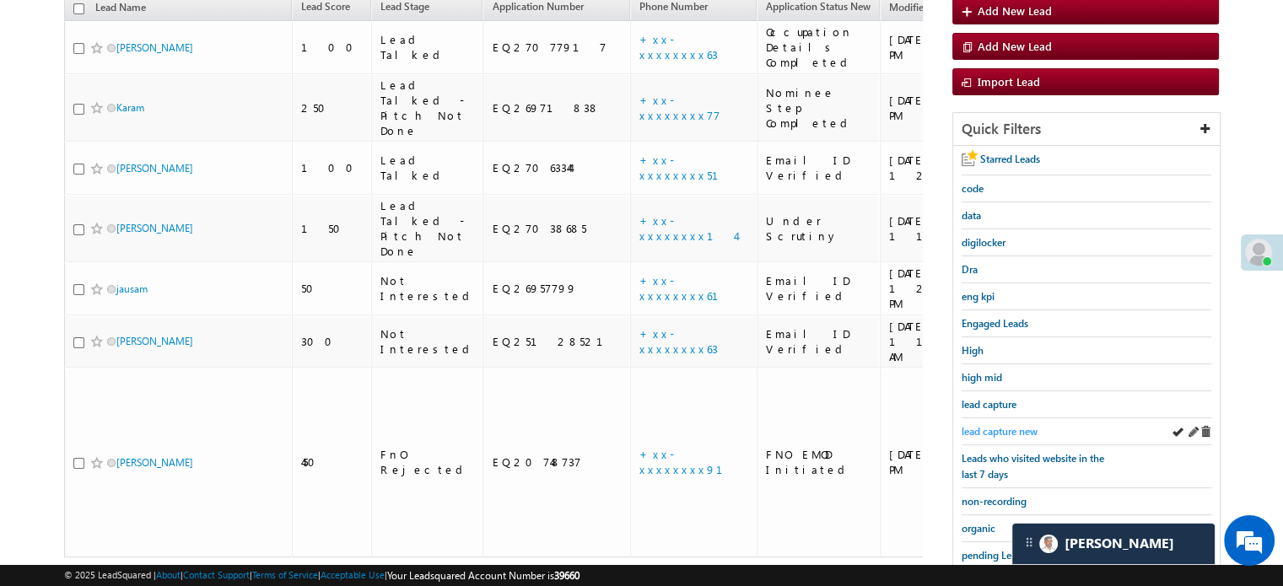
click at [1024, 425] on span "lead capture new" at bounding box center [1000, 431] width 76 height 13
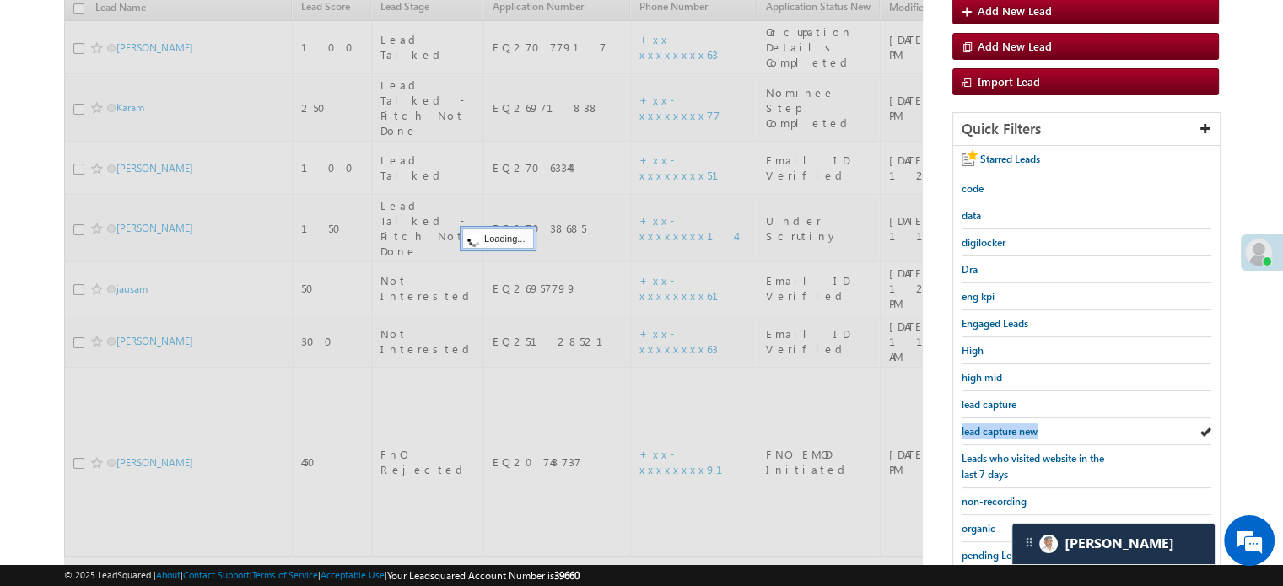
click at [1024, 425] on span "lead capture new" at bounding box center [1000, 431] width 76 height 13
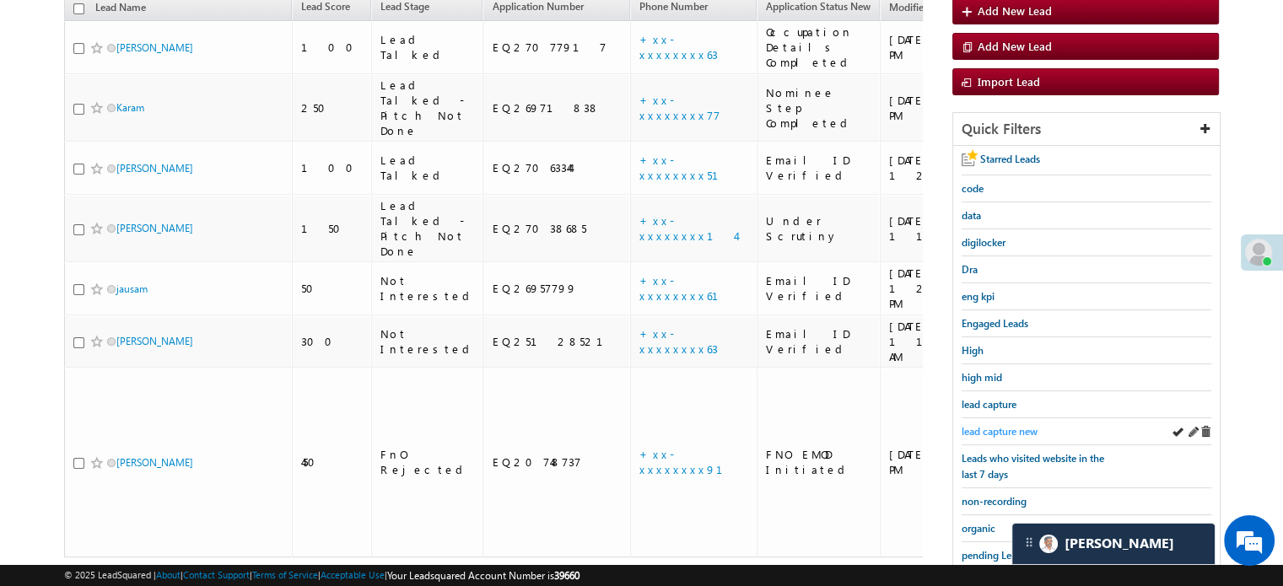
click at [1006, 426] on span "lead capture new" at bounding box center [1000, 431] width 76 height 13
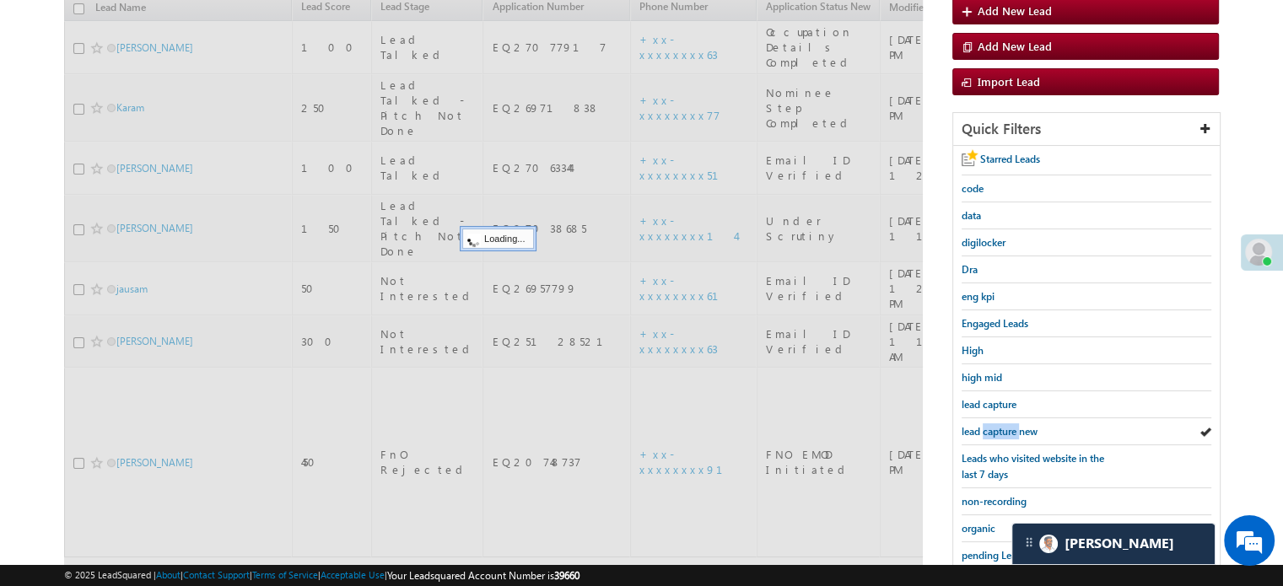
click at [1006, 426] on span "lead capture new" at bounding box center [1000, 431] width 76 height 13
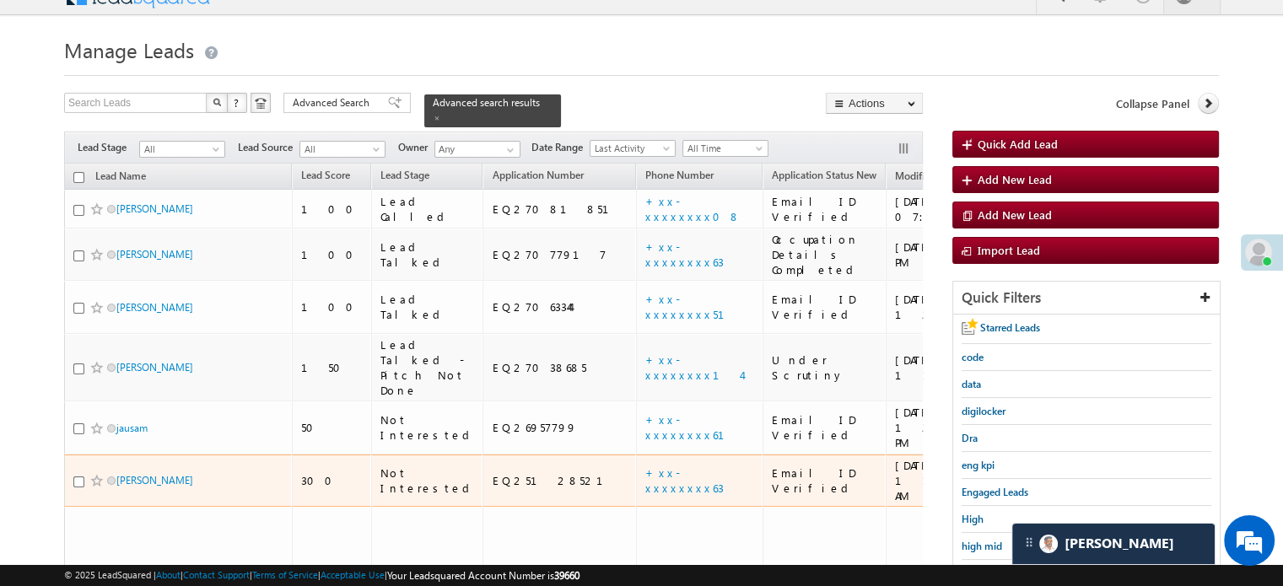
scroll to position [278, 0]
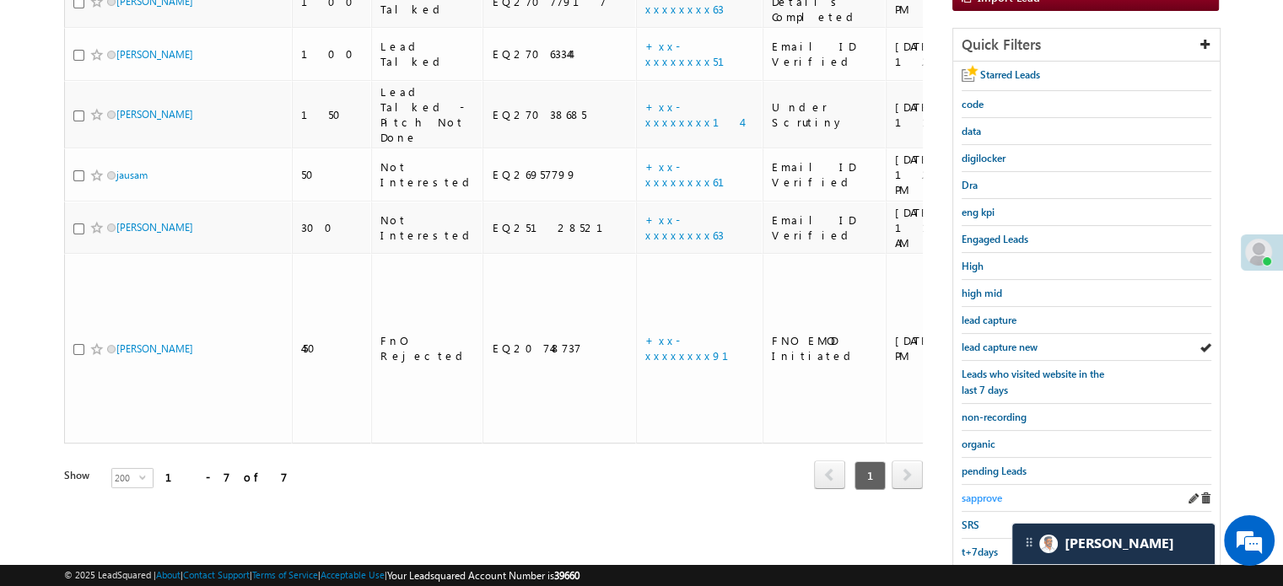
click at [974, 494] on span "sapprove" at bounding box center [982, 498] width 40 height 13
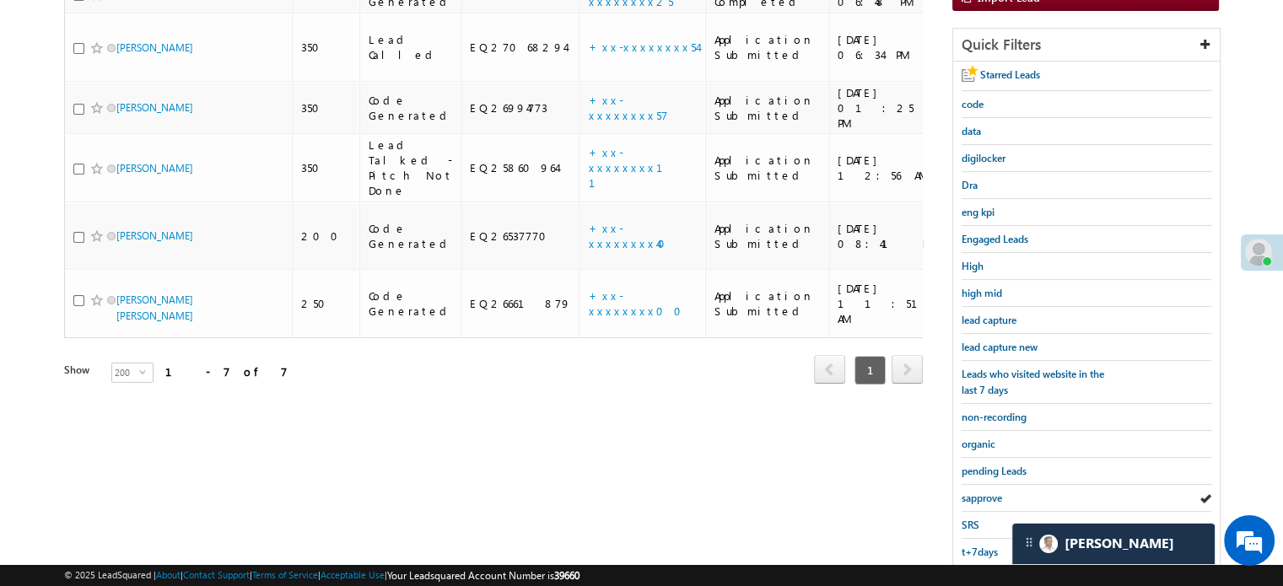
scroll to position [362, 0]
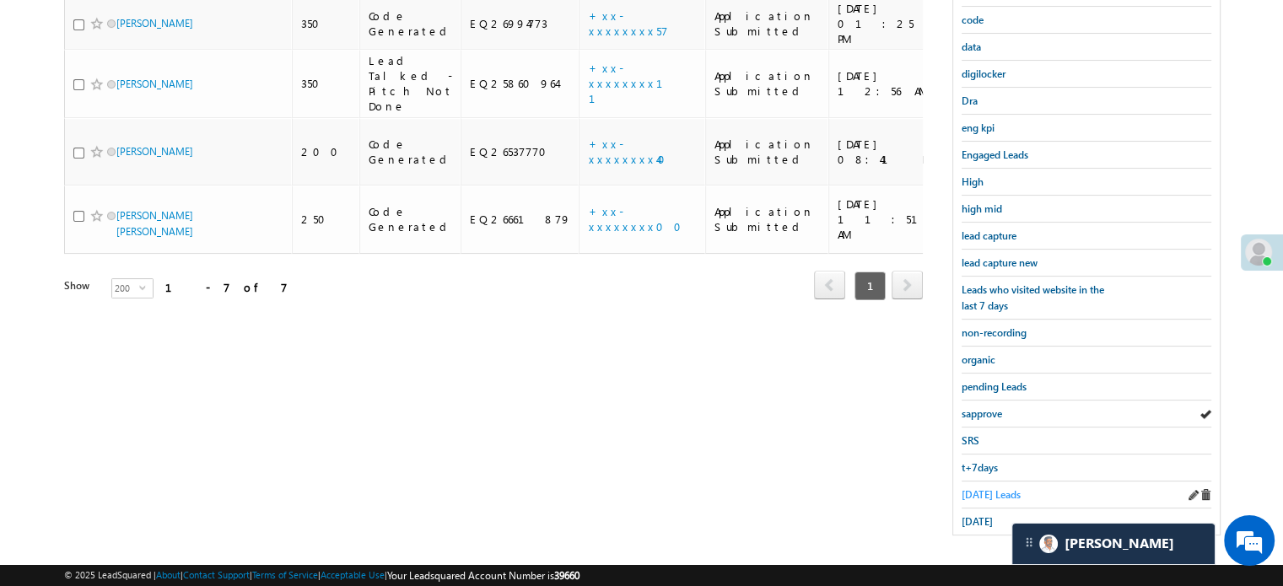
click at [982, 488] on span "Today's Leads" at bounding box center [991, 494] width 59 height 13
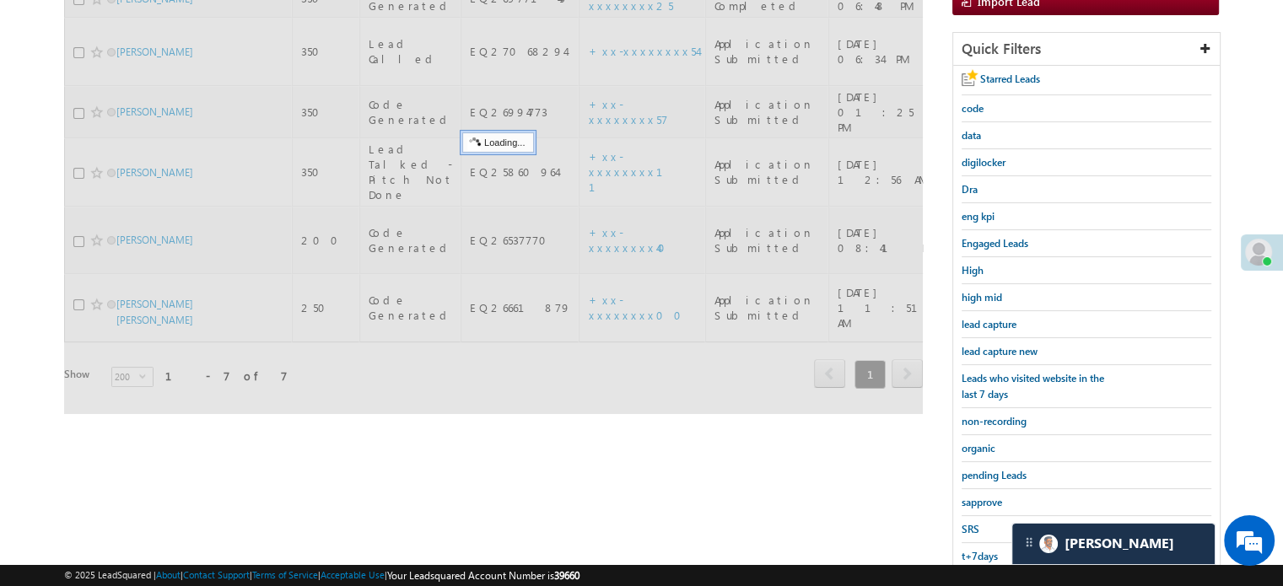
scroll to position [109, 0]
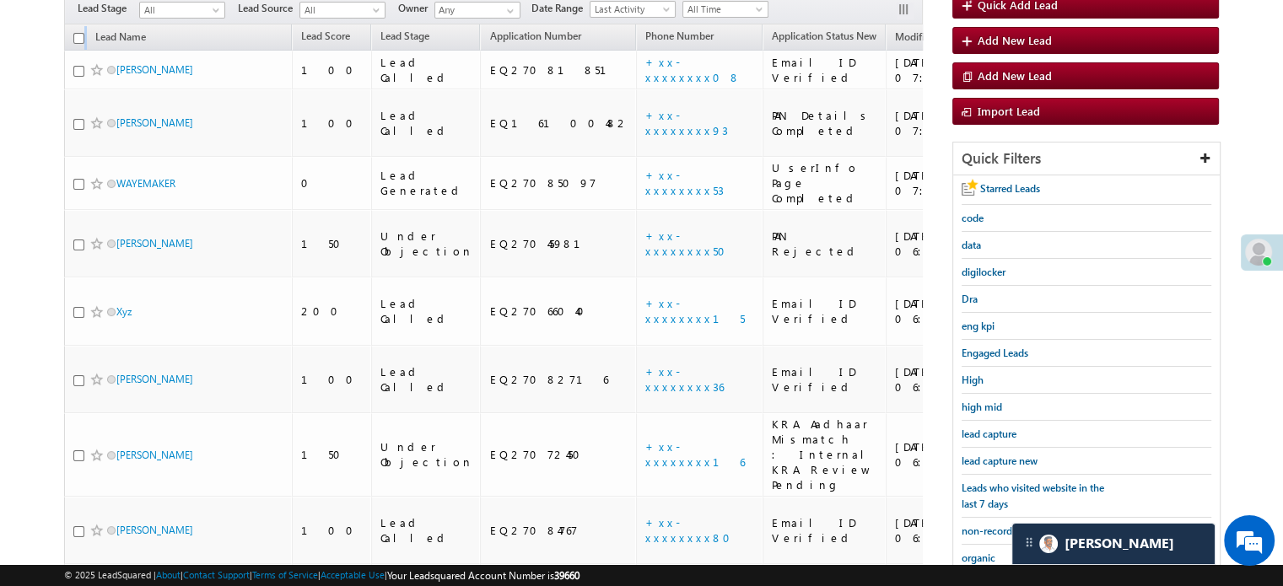
scroll to position [0, 0]
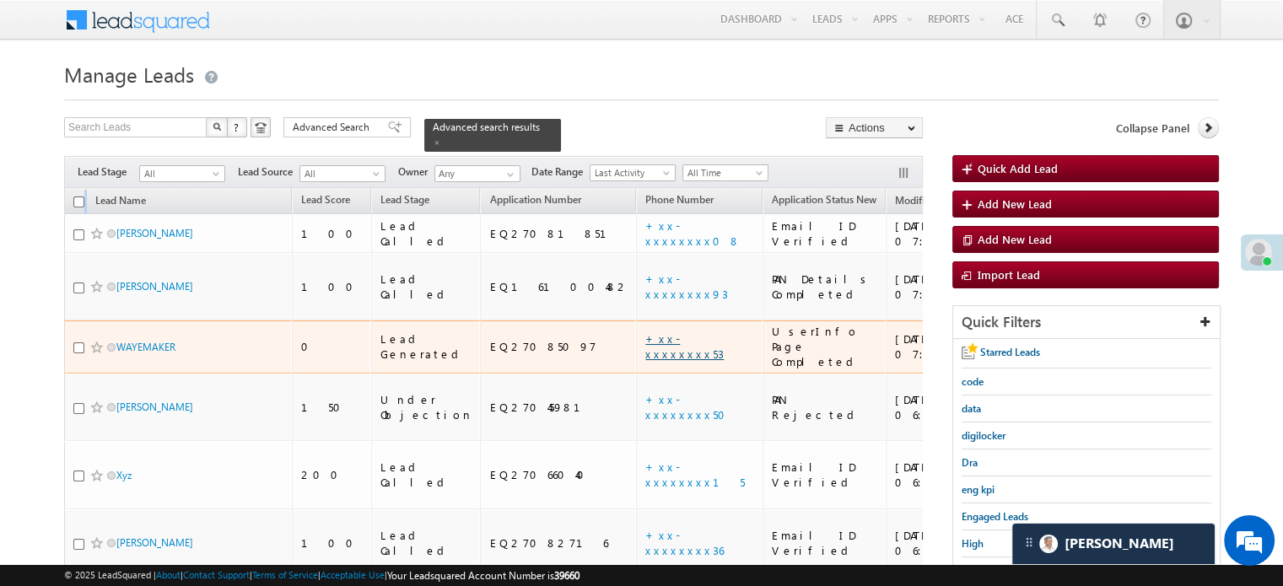
click at [645, 332] on link "+xx-xxxxxxxx53" at bounding box center [684, 347] width 78 height 30
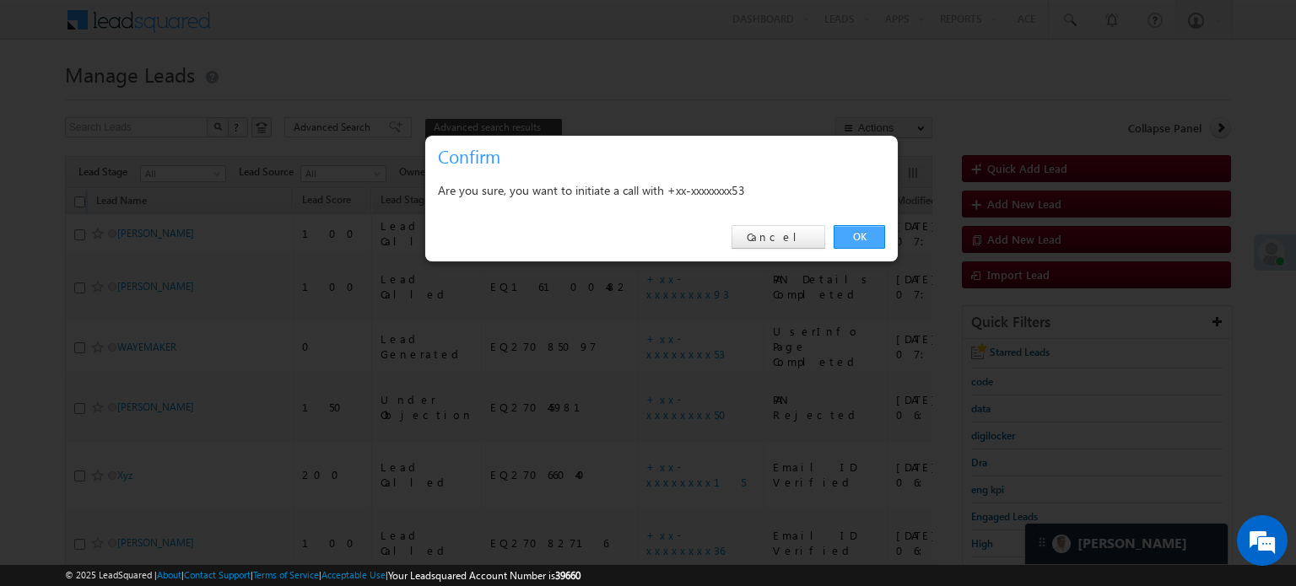
click at [839, 233] on link "OK" at bounding box center [859, 237] width 51 height 24
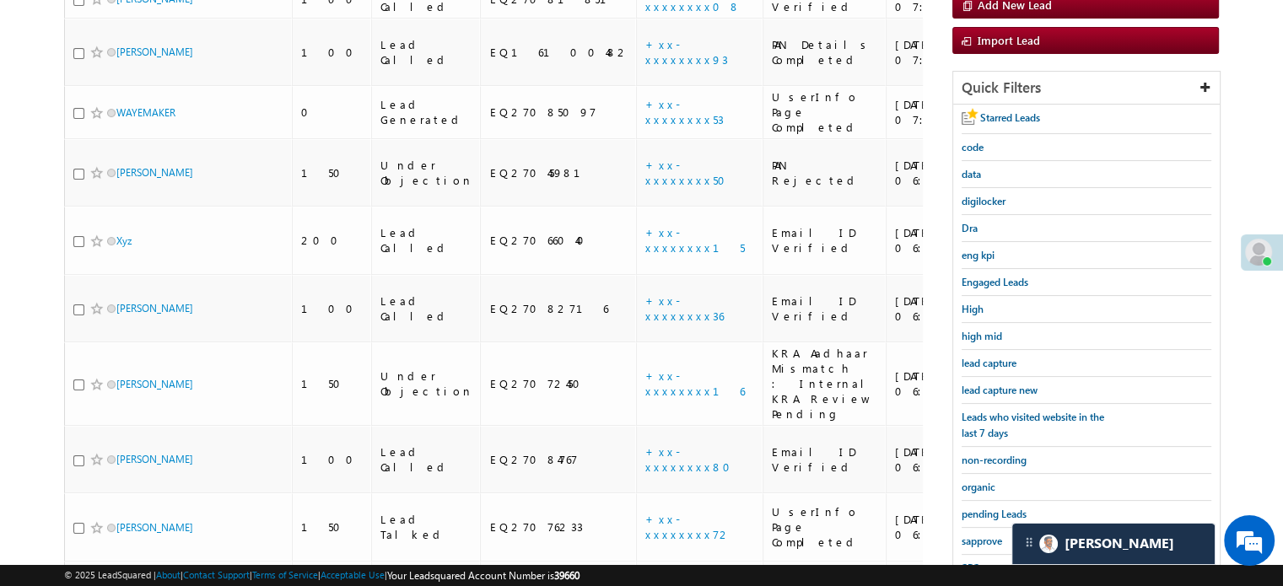
scroll to position [253, 0]
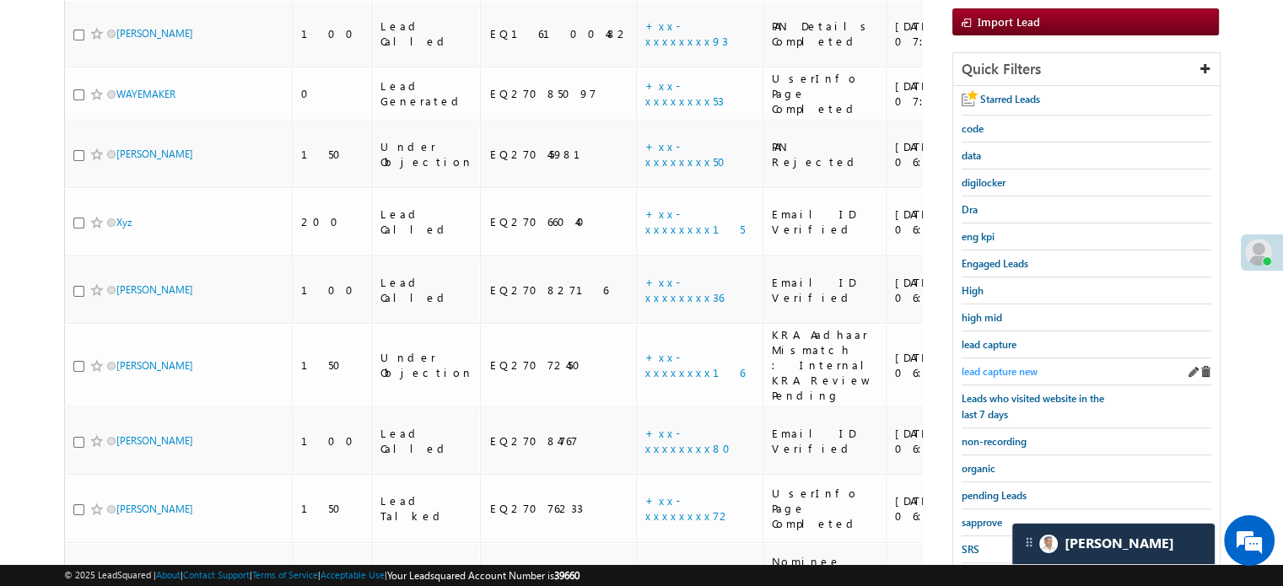
click at [970, 374] on span "lead capture new" at bounding box center [1000, 371] width 76 height 13
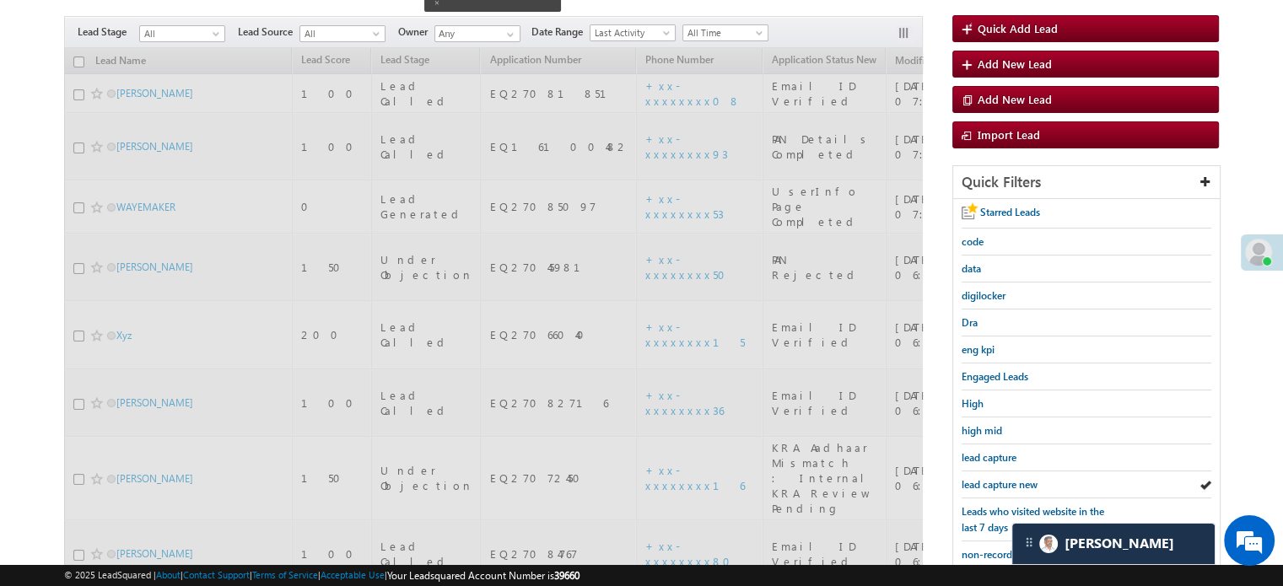
scroll to position [129, 0]
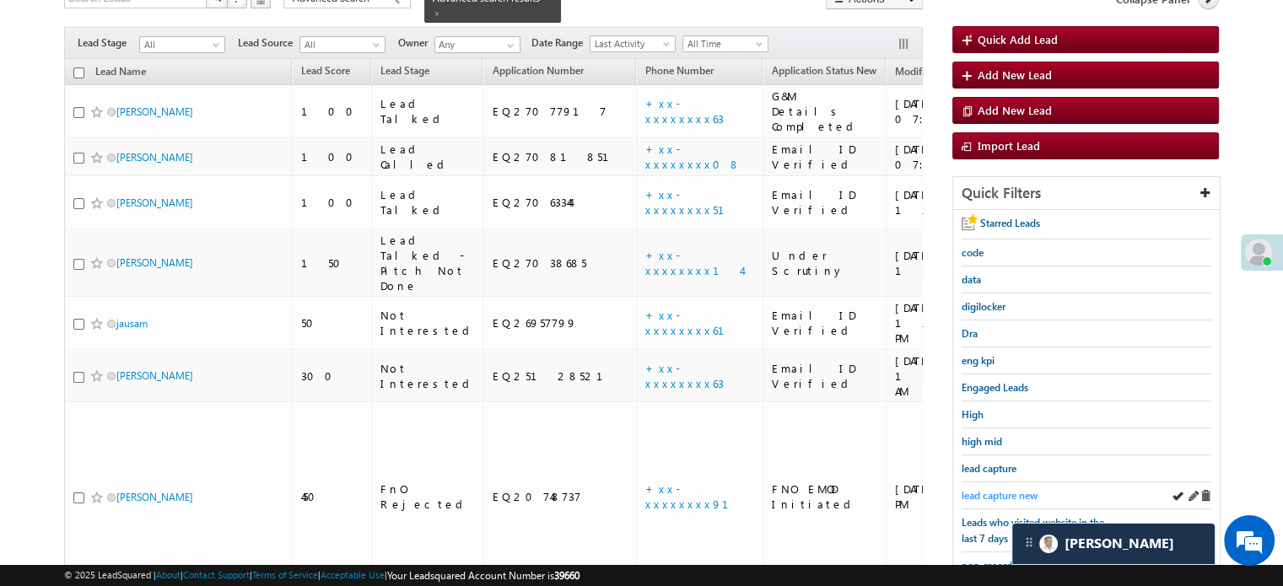
click at [991, 489] on span "lead capture new" at bounding box center [1000, 495] width 76 height 13
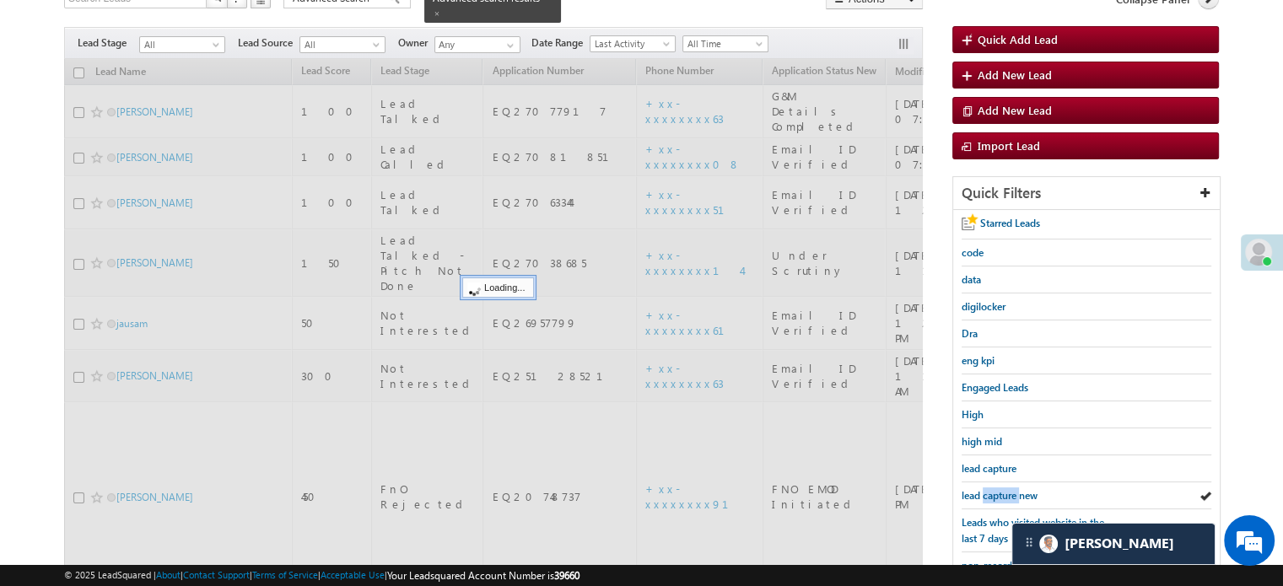
click at [991, 489] on span "lead capture new" at bounding box center [1000, 495] width 76 height 13
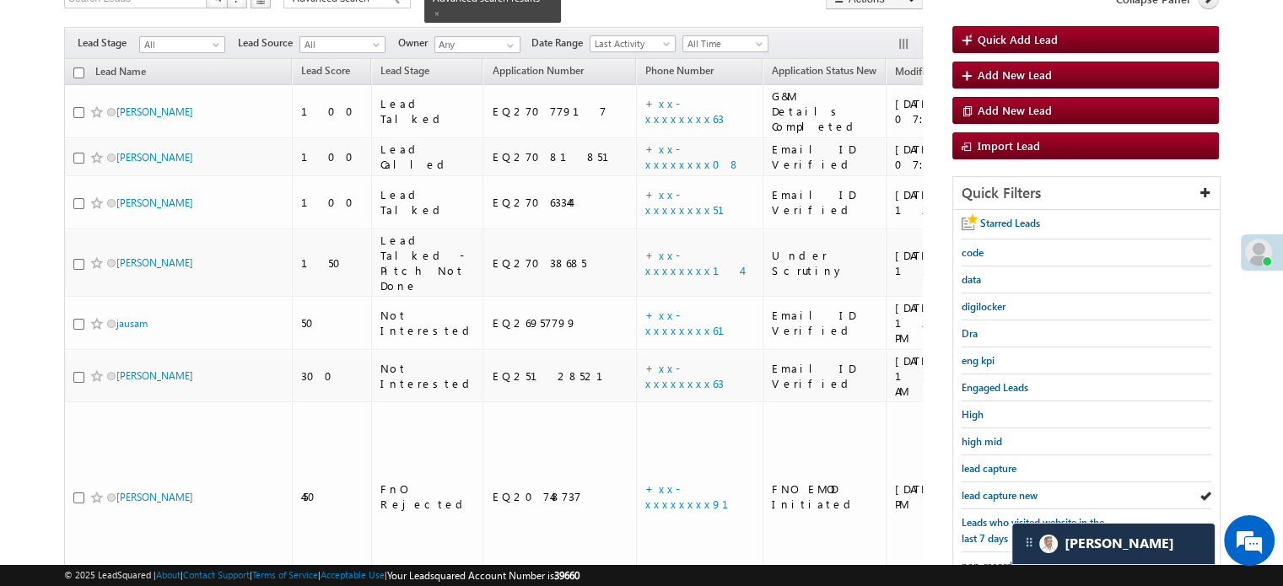
click at [991, 489] on span "lead capture new" at bounding box center [1000, 495] width 76 height 13
click at [1012, 489] on span "lead capture new" at bounding box center [1000, 495] width 76 height 13
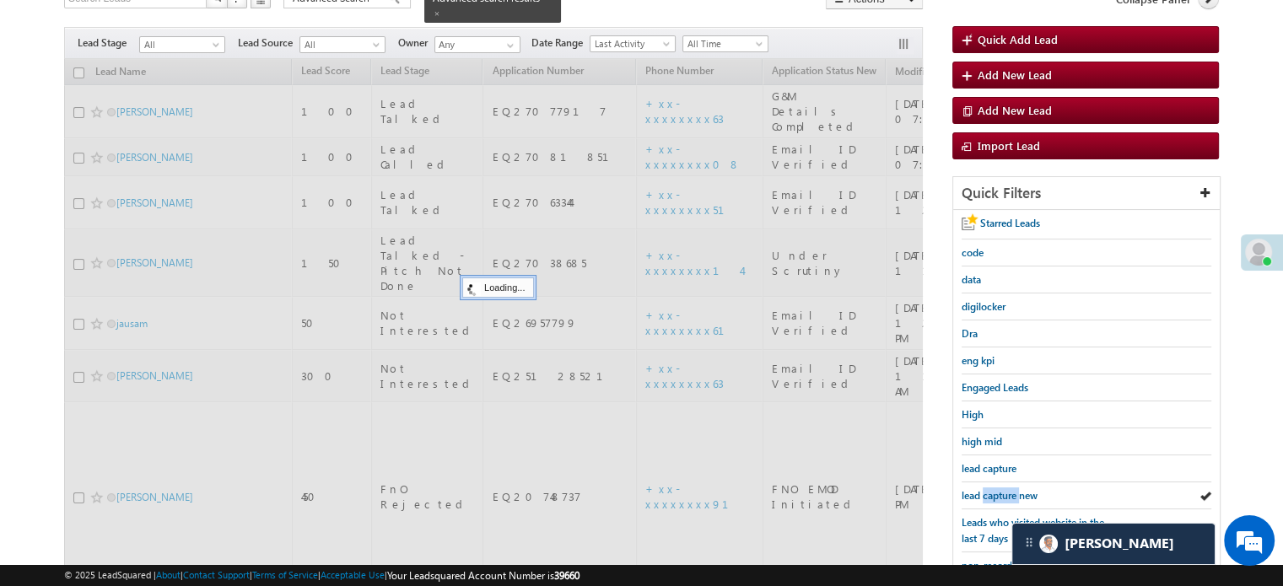
click at [1012, 489] on span "lead capture new" at bounding box center [1000, 495] width 76 height 13
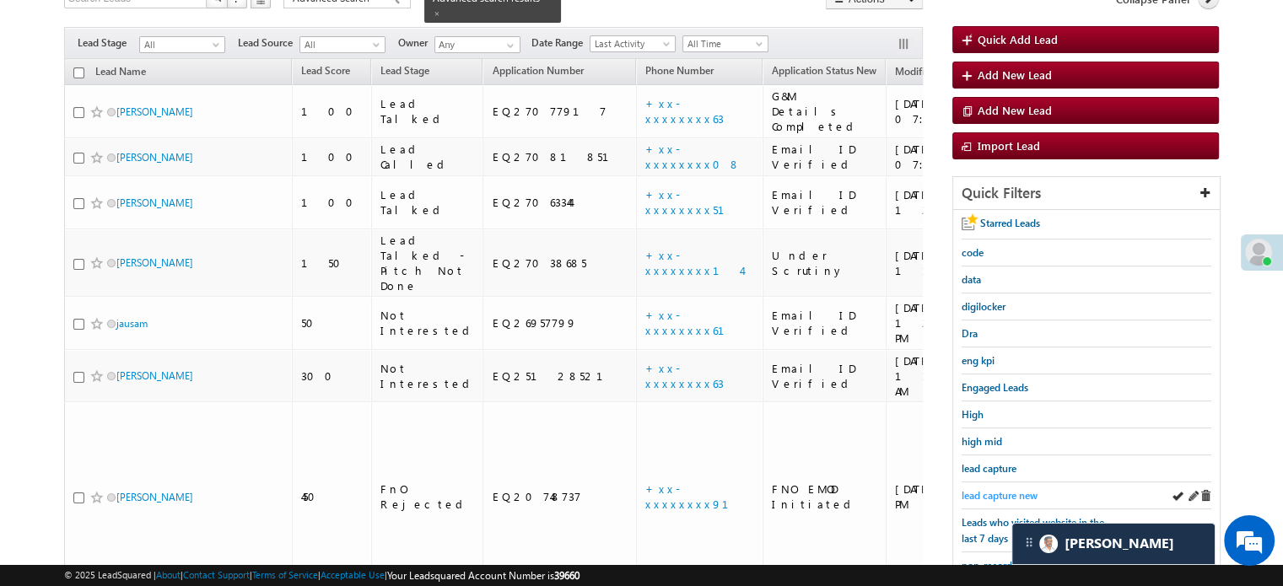
click at [983, 488] on link "lead capture new" at bounding box center [1000, 496] width 76 height 16
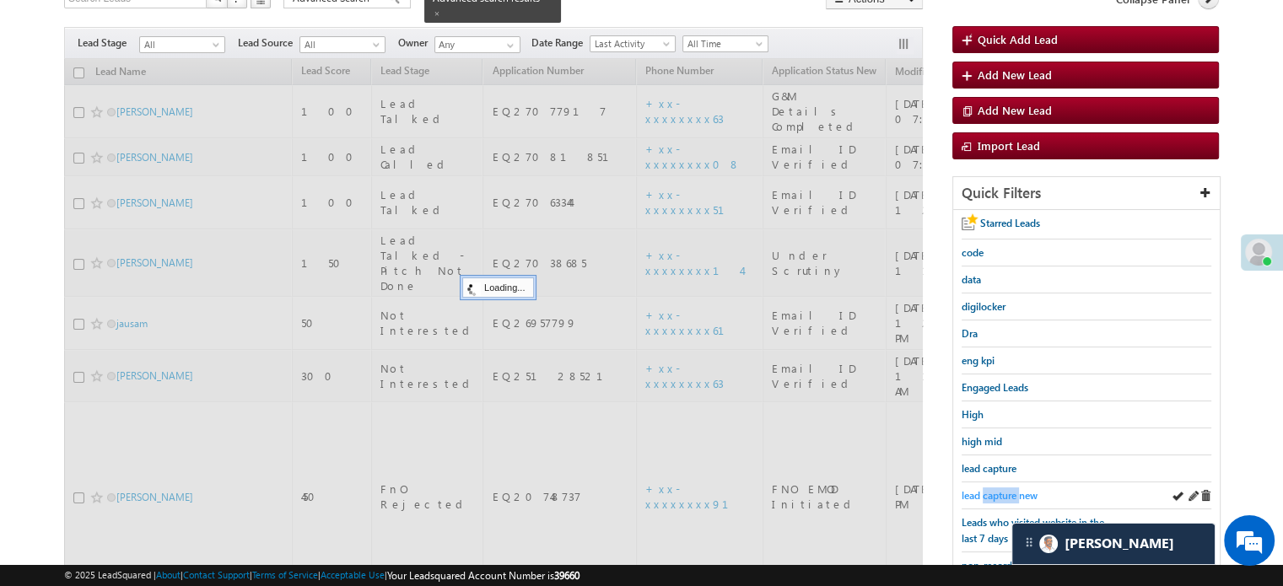
click at [985, 489] on span "lead capture new" at bounding box center [1000, 495] width 76 height 13
click at [986, 489] on span "lead capture new" at bounding box center [1000, 495] width 76 height 13
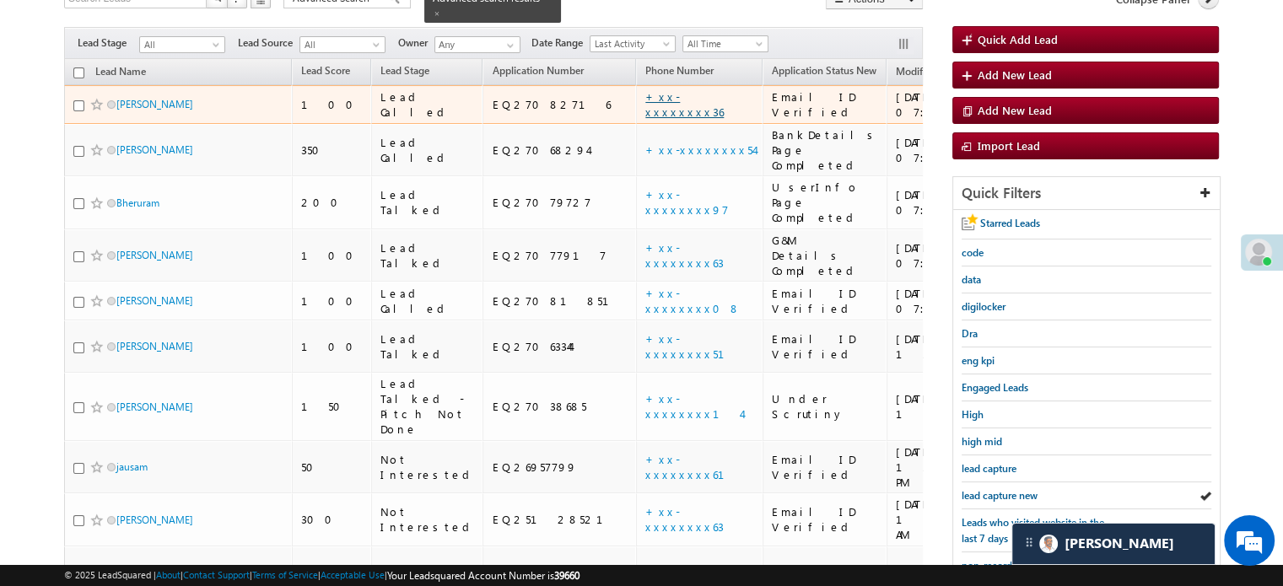
click at [645, 94] on link "+xx-xxxxxxxx36" at bounding box center [684, 104] width 78 height 30
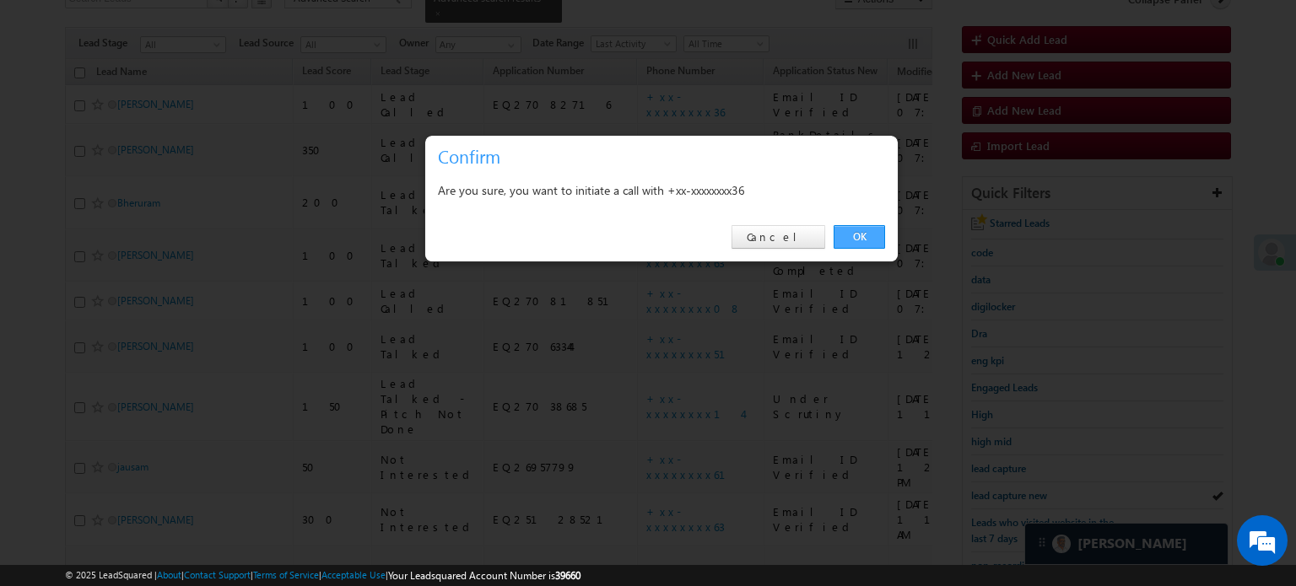
click at [849, 237] on link "OK" at bounding box center [859, 237] width 51 height 24
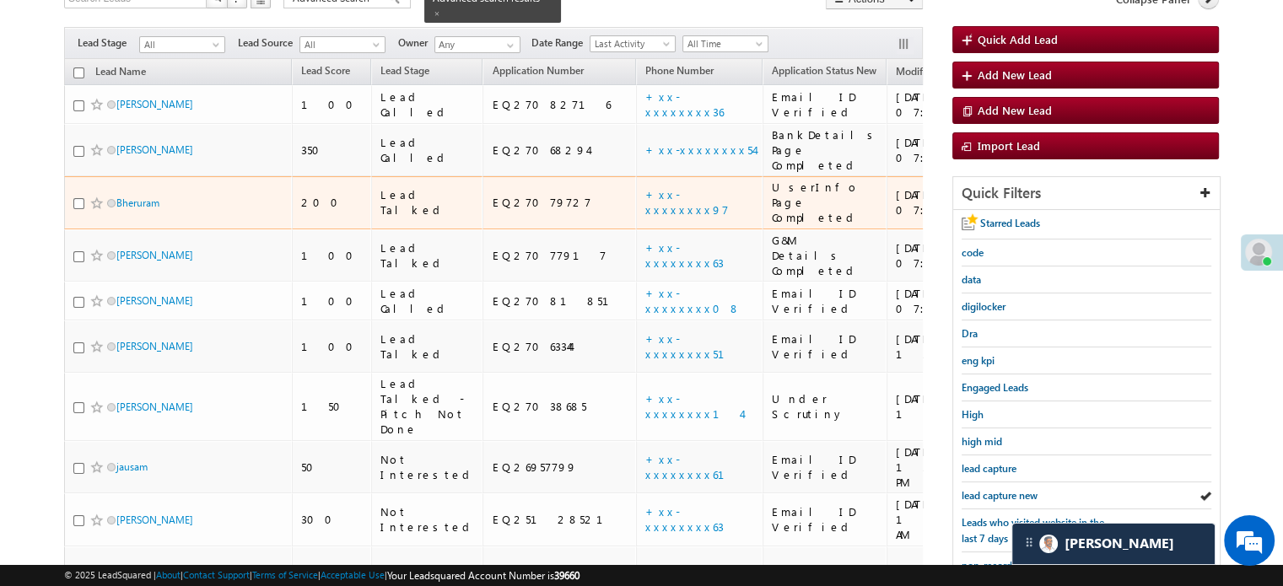
scroll to position [175, 0]
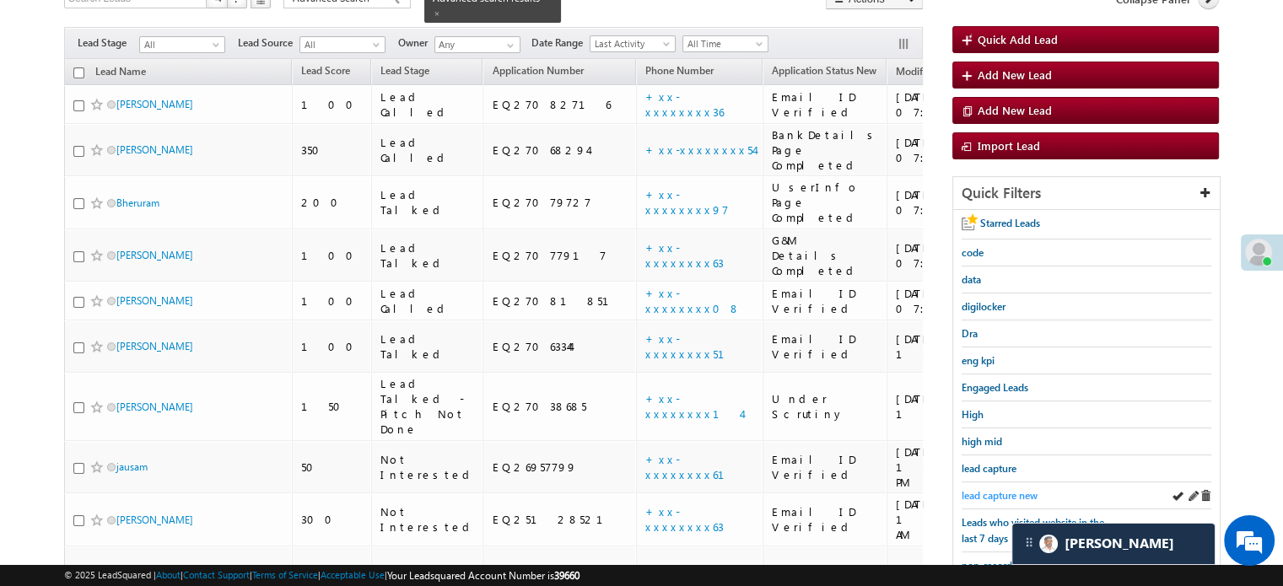
click at [973, 489] on span "lead capture new" at bounding box center [1000, 495] width 76 height 13
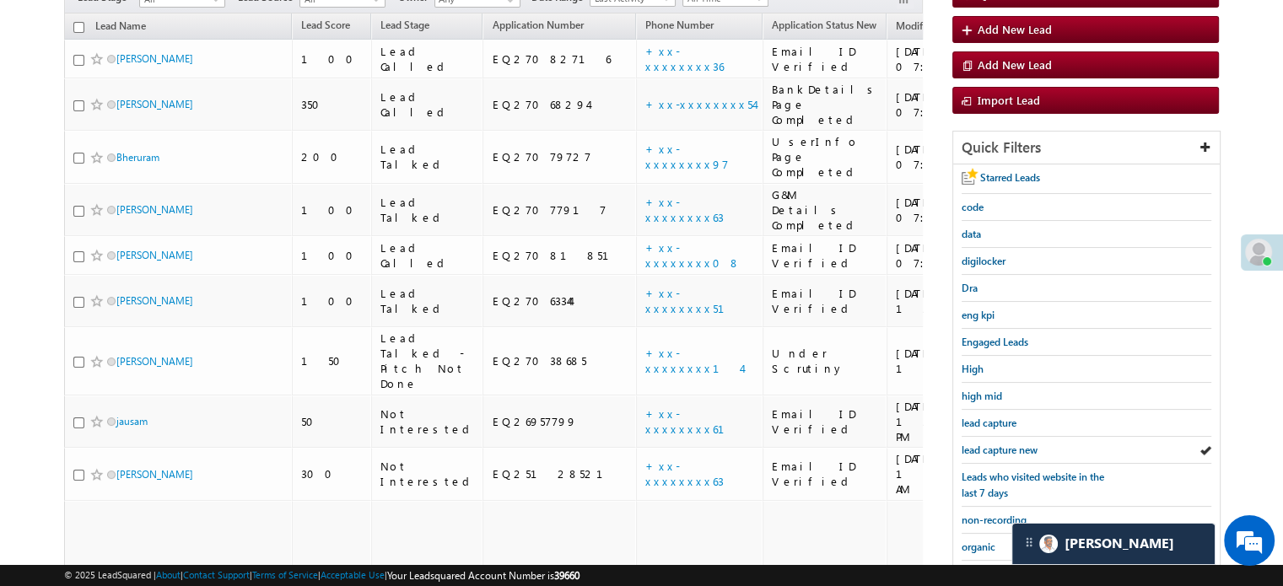
scroll to position [129, 0]
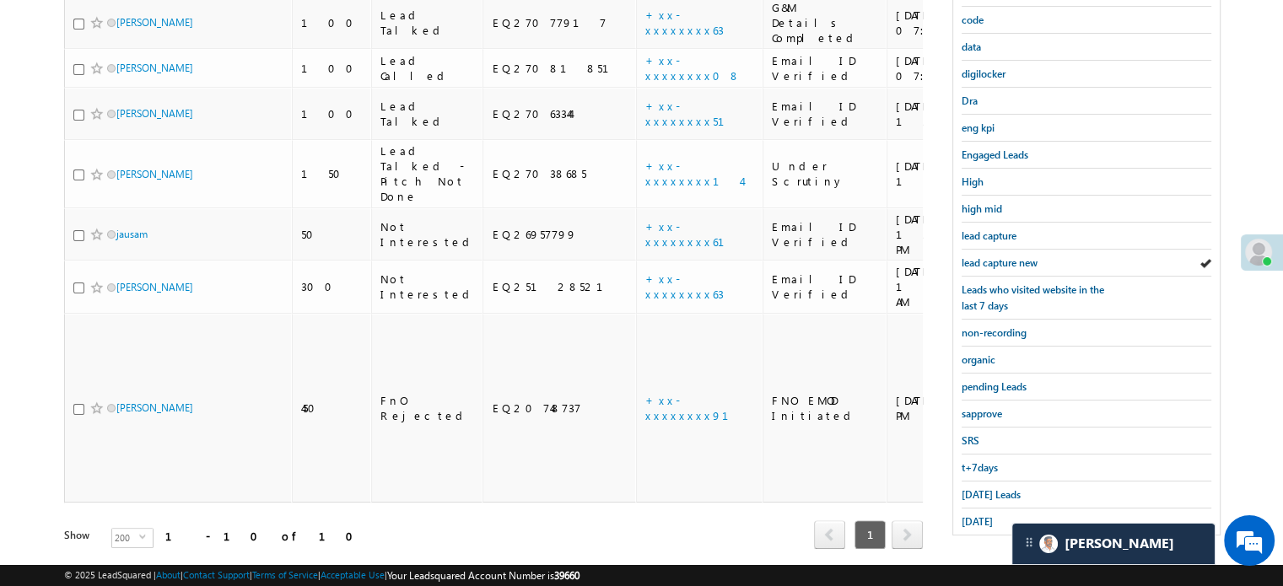
click at [973, 488] on span "Today's Leads" at bounding box center [991, 494] width 59 height 13
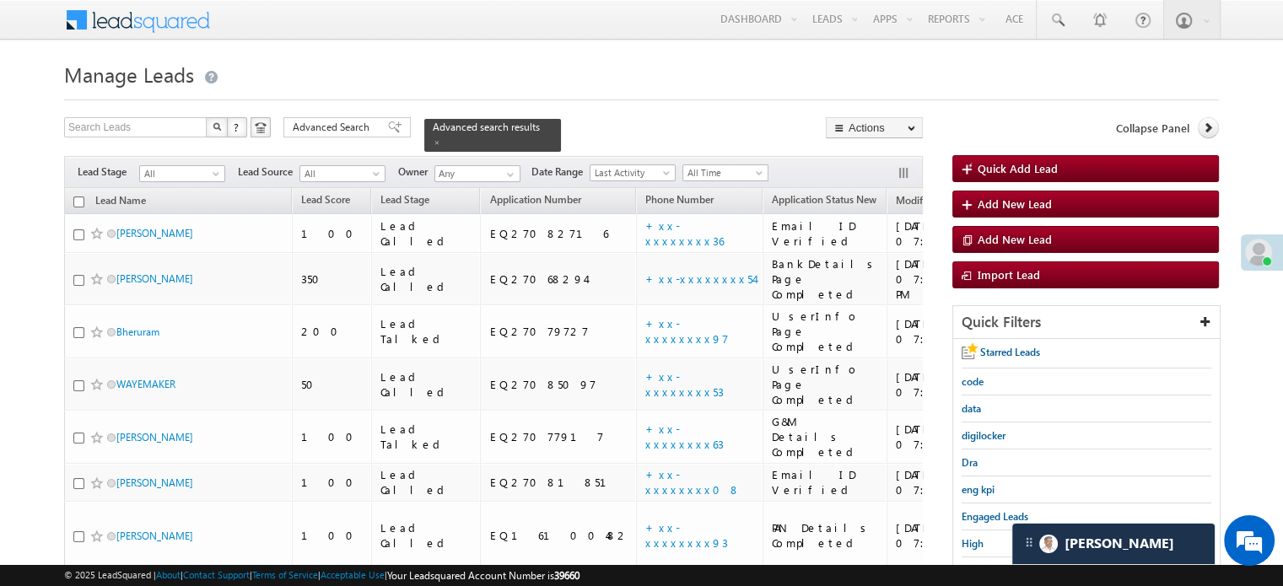
scroll to position [169, 0]
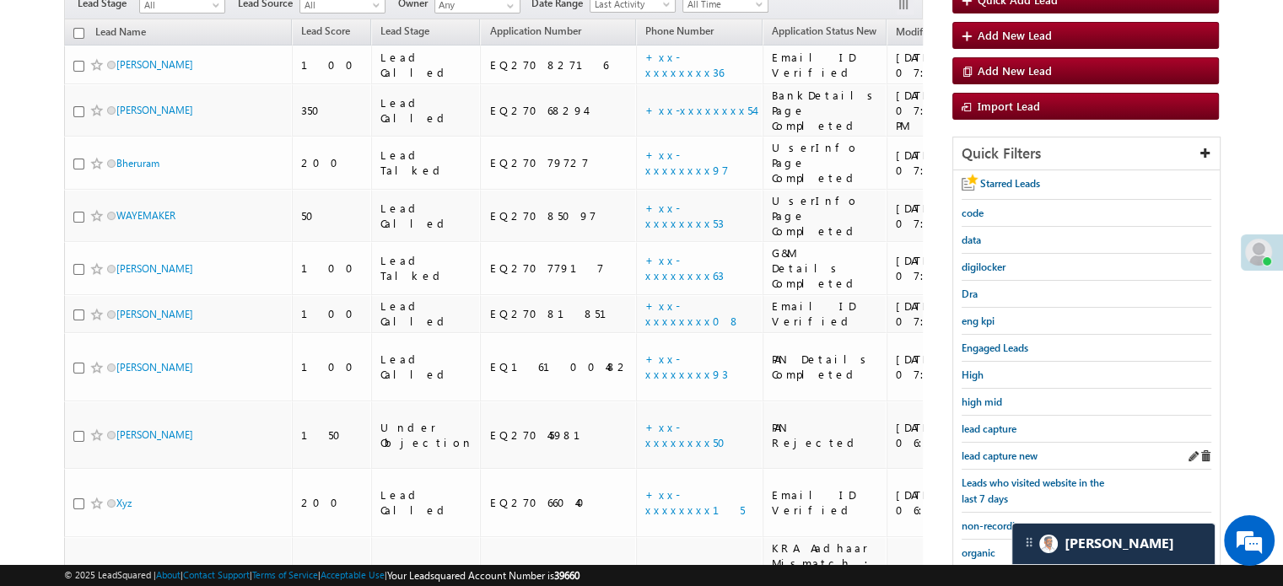
click at [985, 461] on div "lead capture new" at bounding box center [1087, 456] width 250 height 27
click at [985, 454] on span "lead capture new" at bounding box center [1000, 456] width 76 height 13
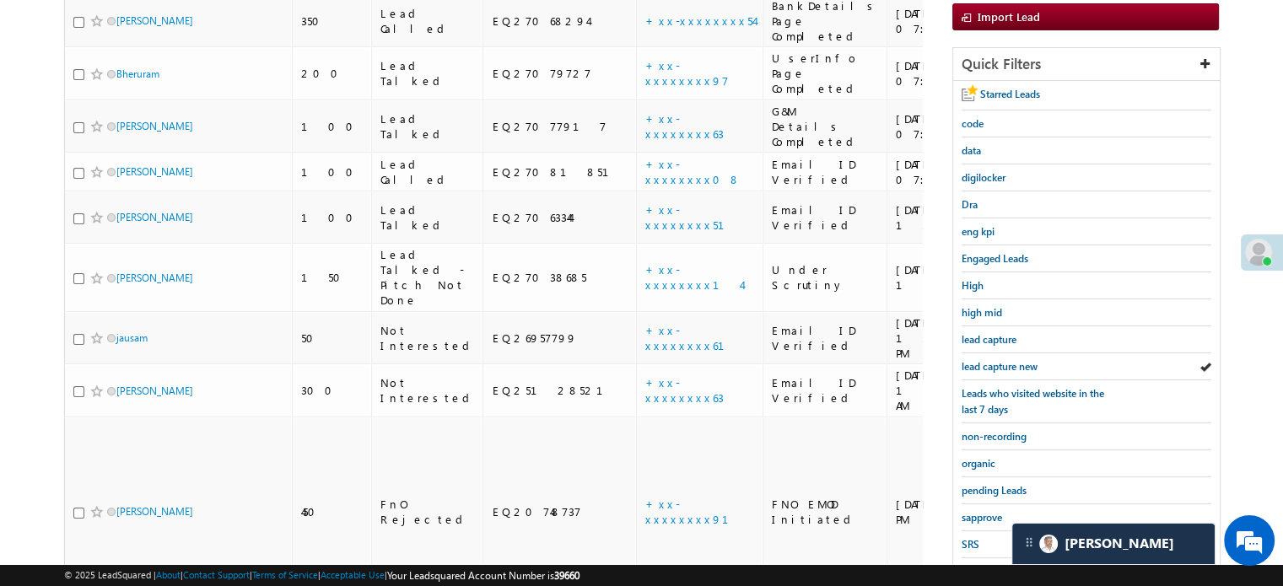
scroll to position [362, 0]
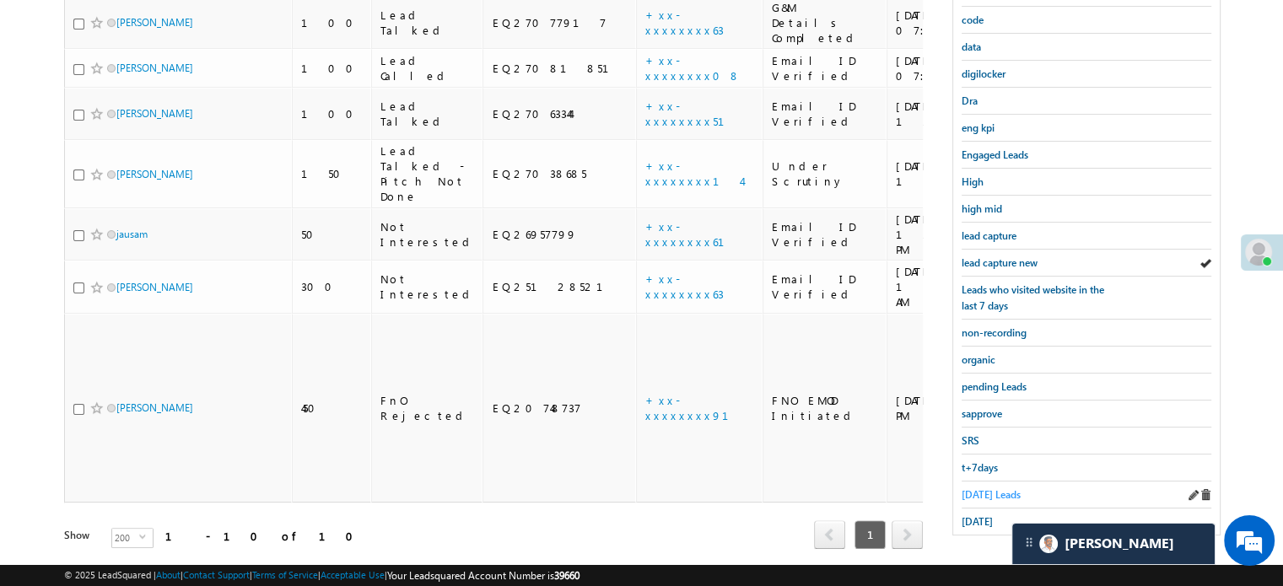
click at [989, 488] on span "Today's Leads" at bounding box center [991, 494] width 59 height 13
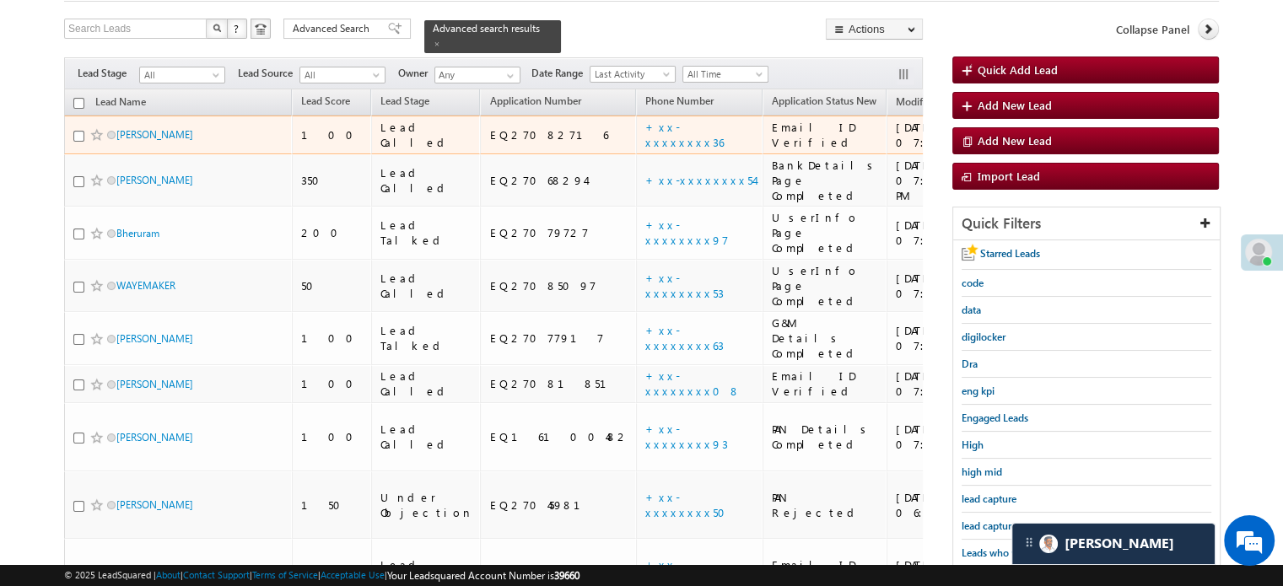
scroll to position [253, 0]
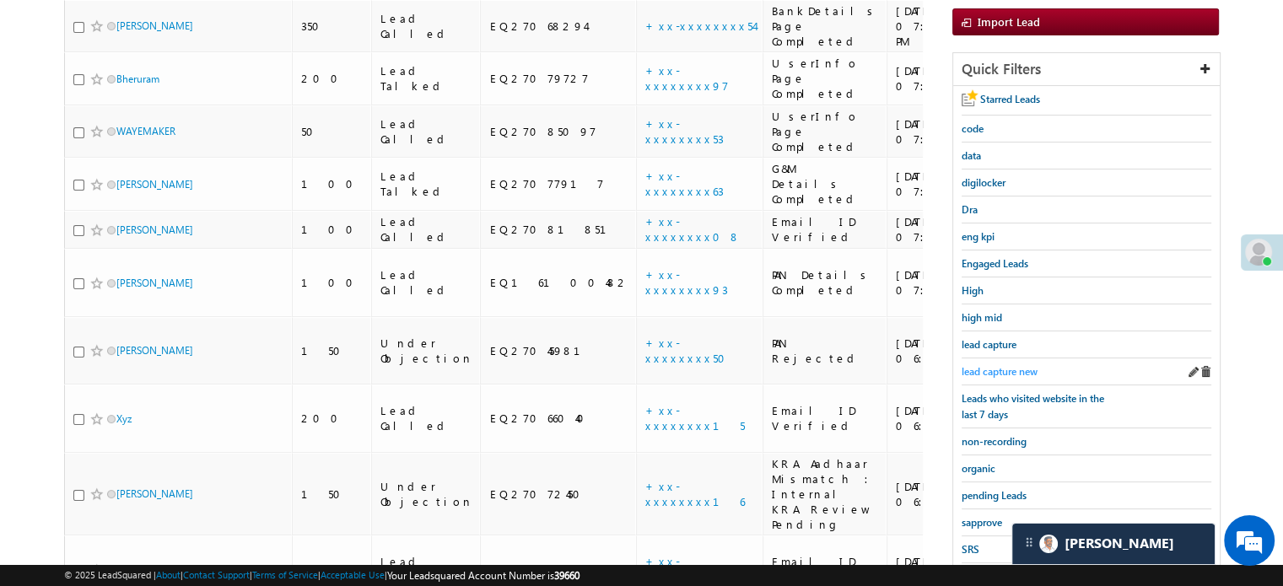
click at [1000, 365] on span "lead capture new" at bounding box center [1000, 371] width 76 height 13
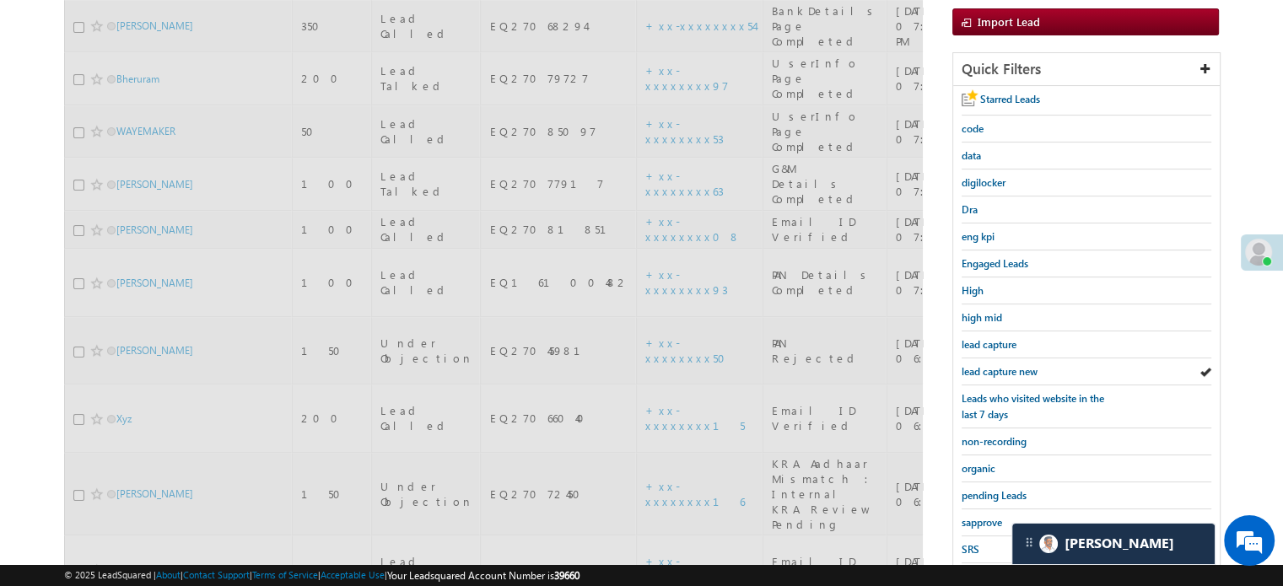
click at [1001, 370] on span "lead capture new" at bounding box center [1000, 371] width 76 height 13
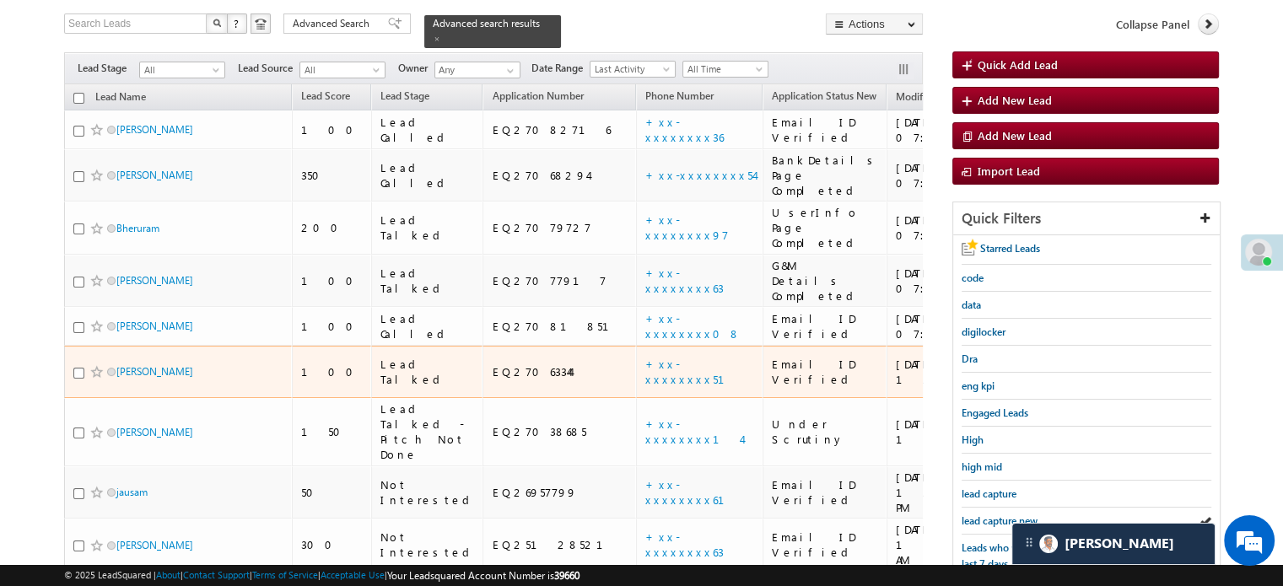
scroll to position [0, 0]
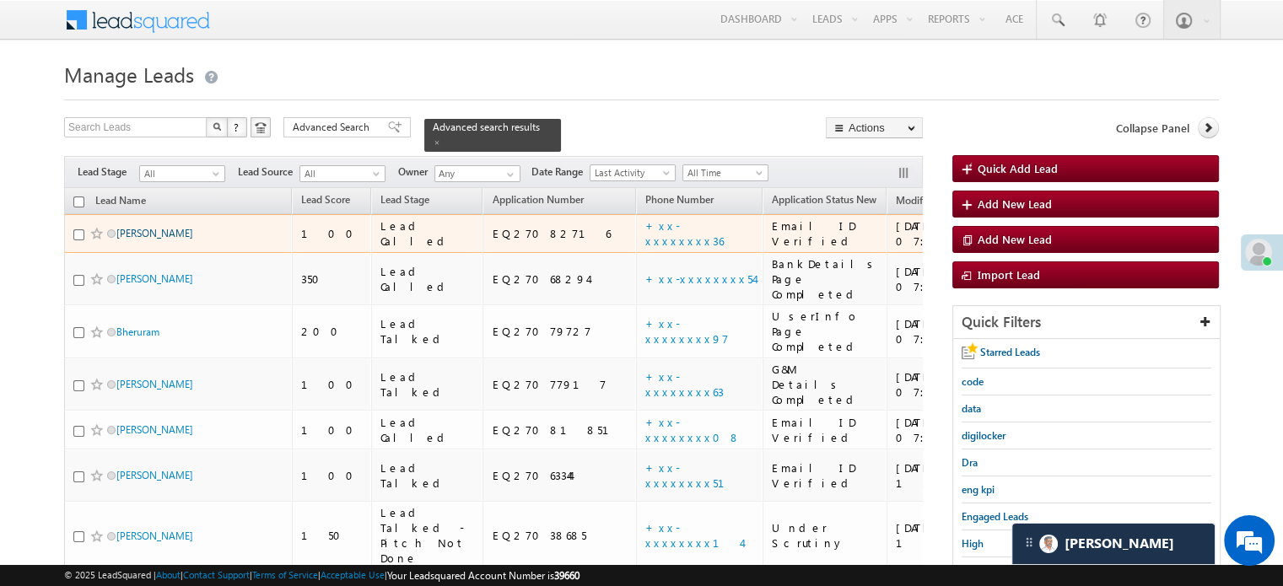
drag, startPoint x: 147, startPoint y: 219, endPoint x: 165, endPoint y: 229, distance: 21.1
click at [165, 229] on link "Swadhin nandi" at bounding box center [154, 233] width 77 height 13
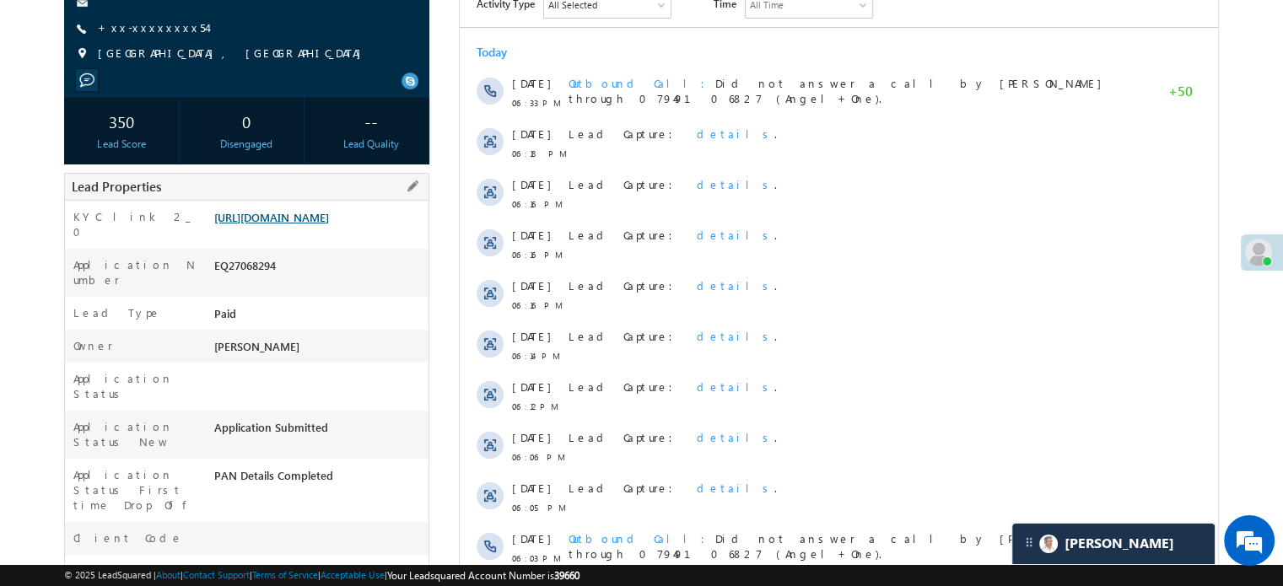
click at [324, 224] on link "[URL][DOMAIN_NAME]" at bounding box center [271, 217] width 115 height 14
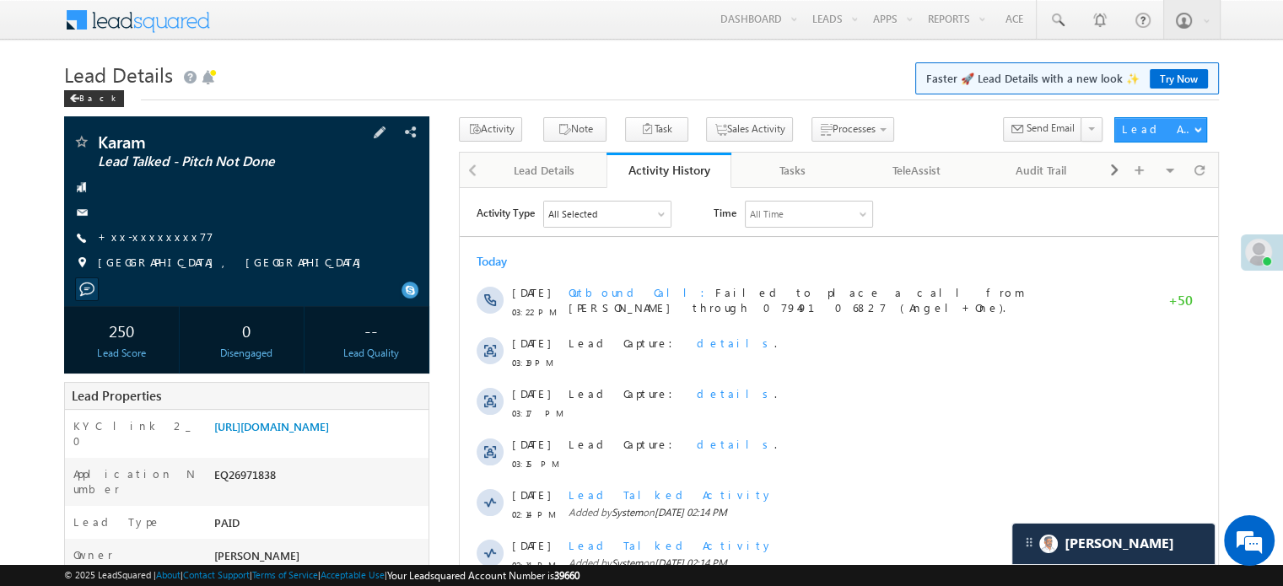
scroll to position [8113, 0]
click at [125, 238] on link "+xx-xxxxxxxx77" at bounding box center [156, 236] width 116 height 14
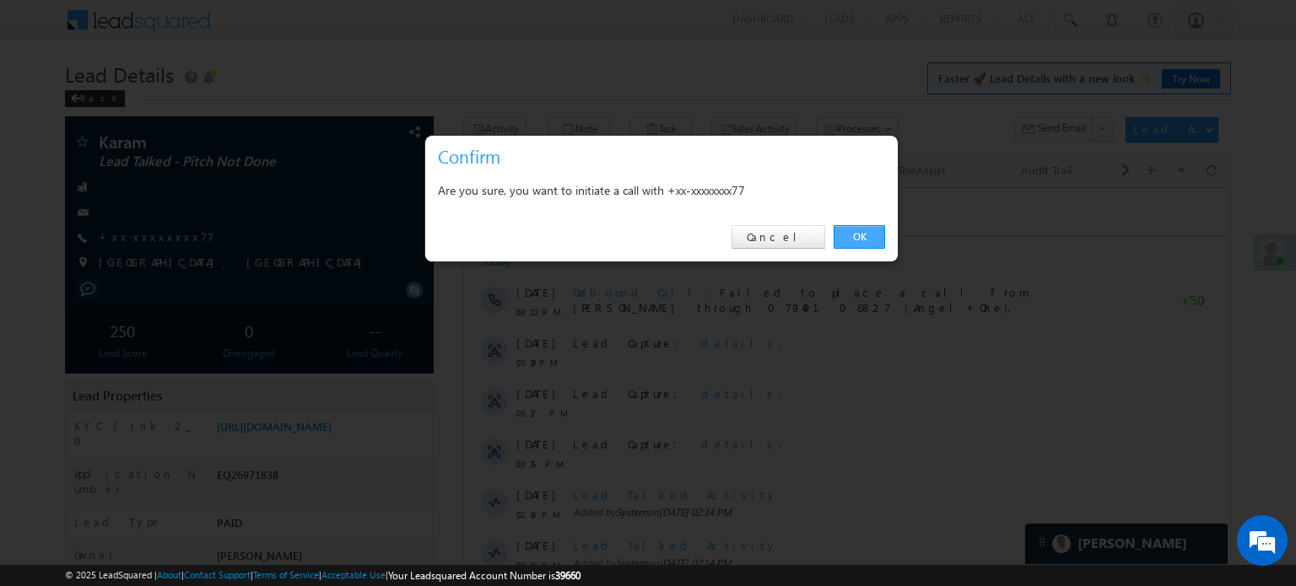
click at [856, 226] on link "OK" at bounding box center [859, 237] width 51 height 24
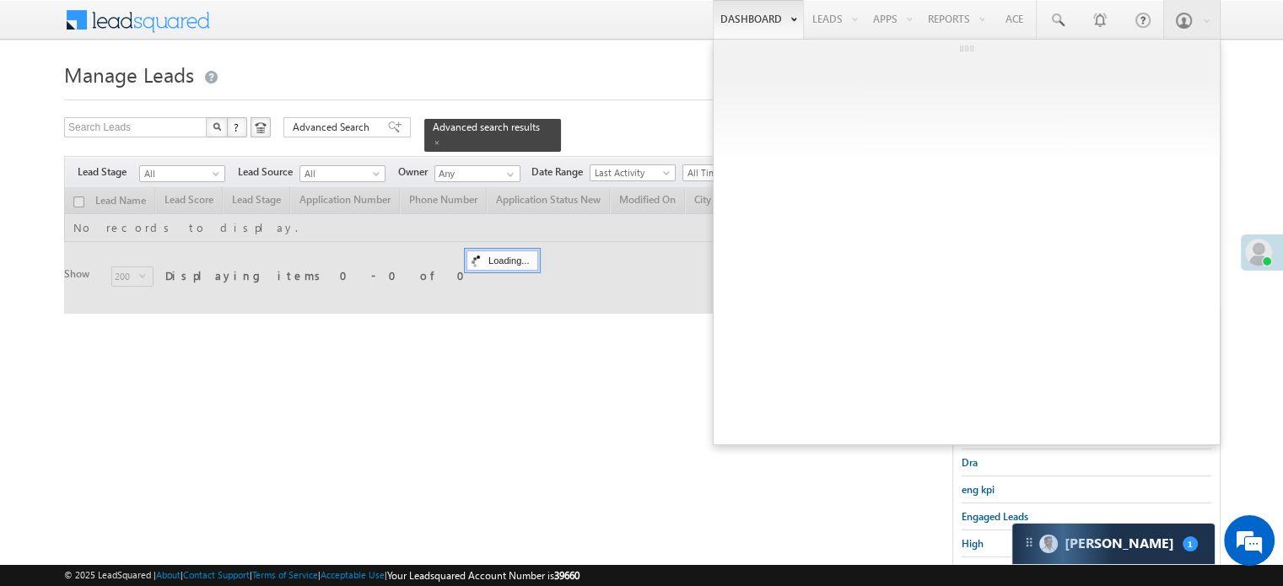
scroll to position [84, 0]
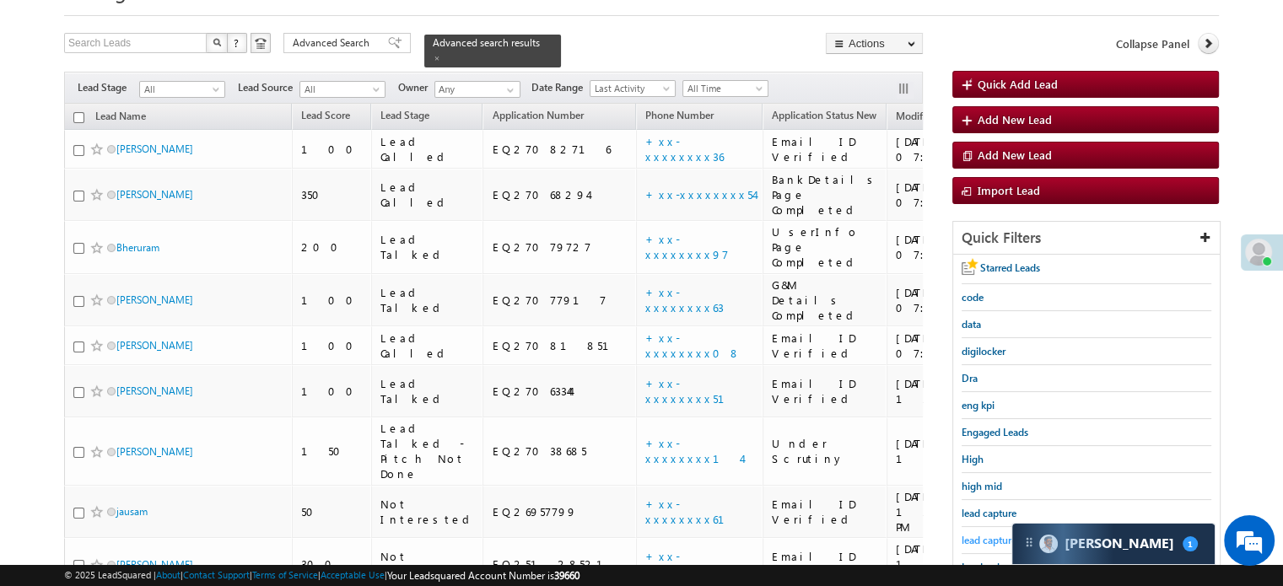
click at [979, 537] on span "lead capture new" at bounding box center [1000, 540] width 76 height 13
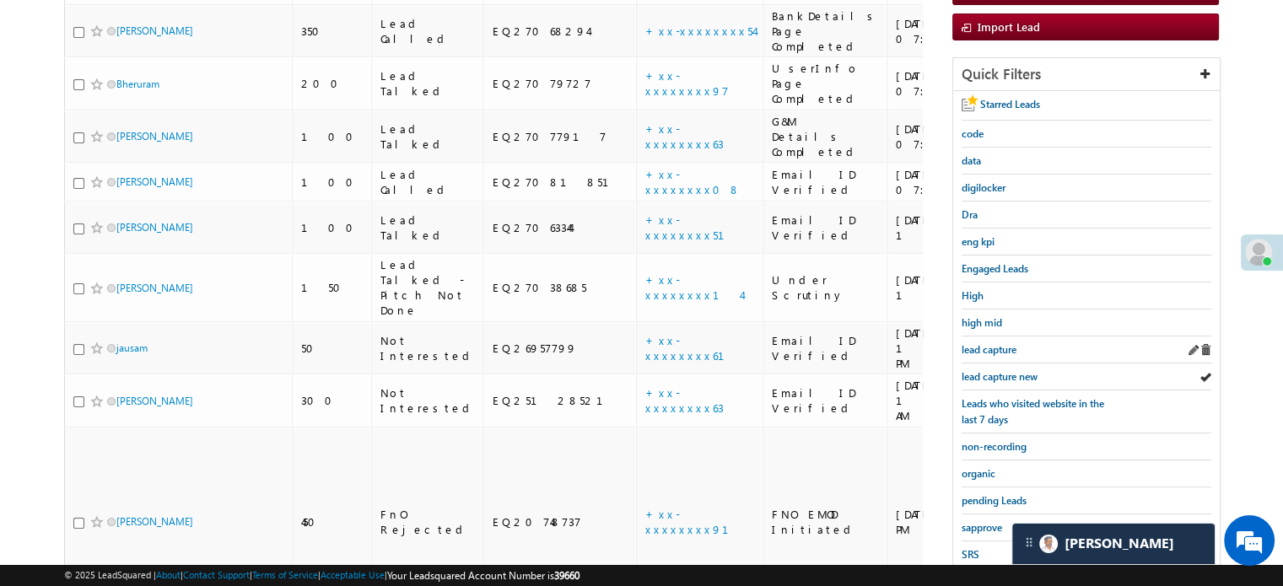
scroll to position [253, 0]
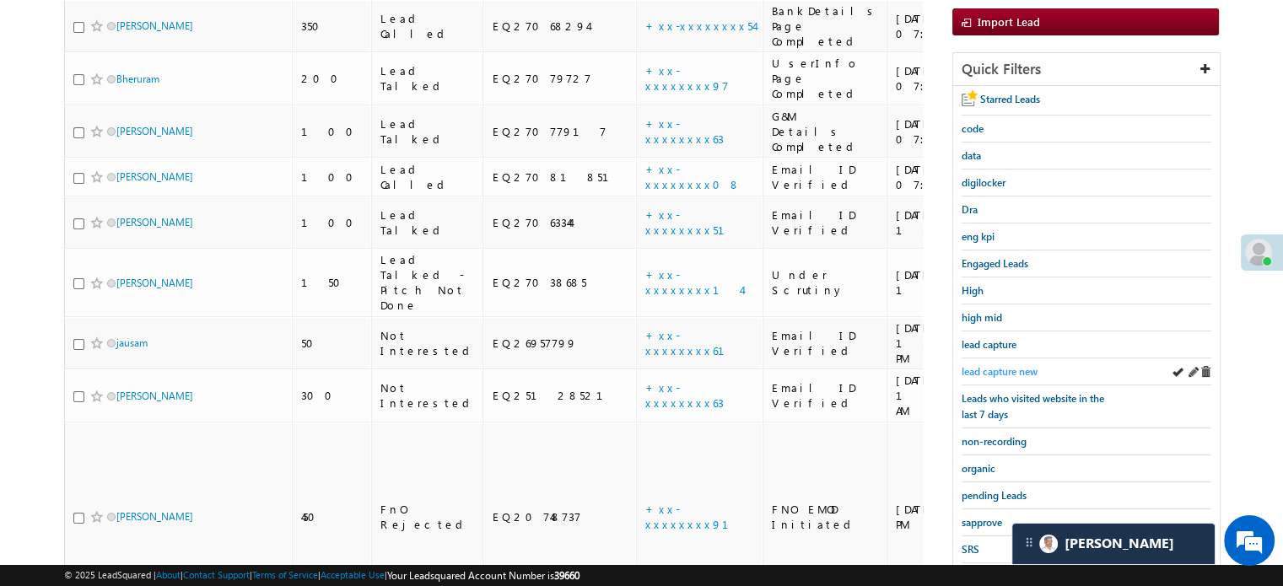
click at [1018, 365] on span "lead capture new" at bounding box center [1000, 371] width 76 height 13
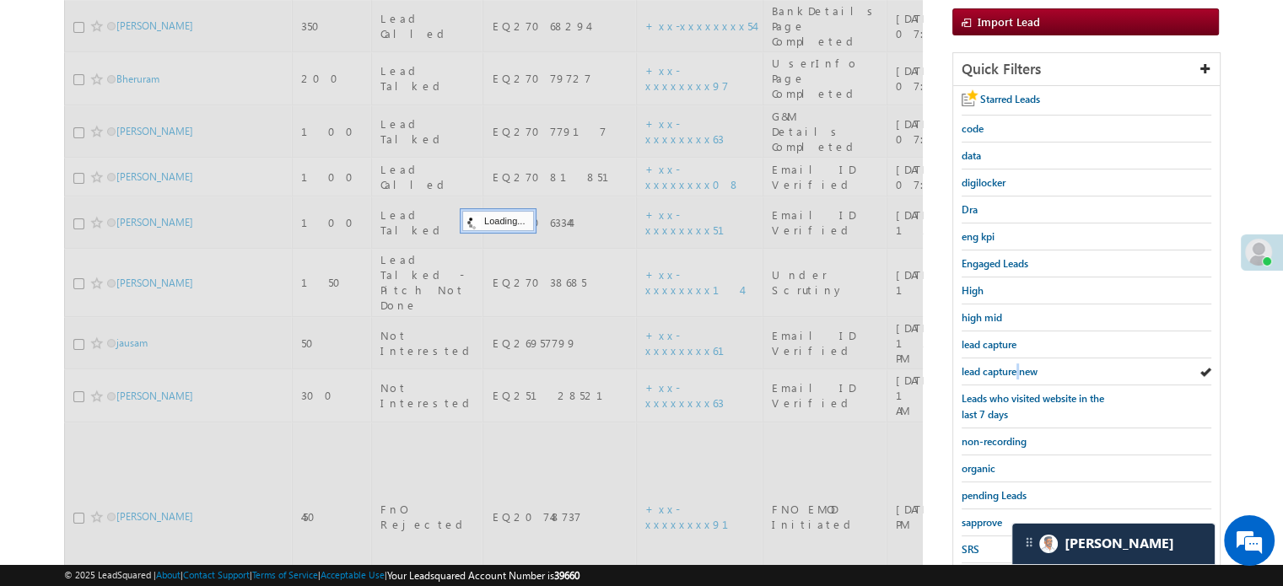
click at [1018, 365] on span "lead capture new" at bounding box center [1000, 371] width 76 height 13
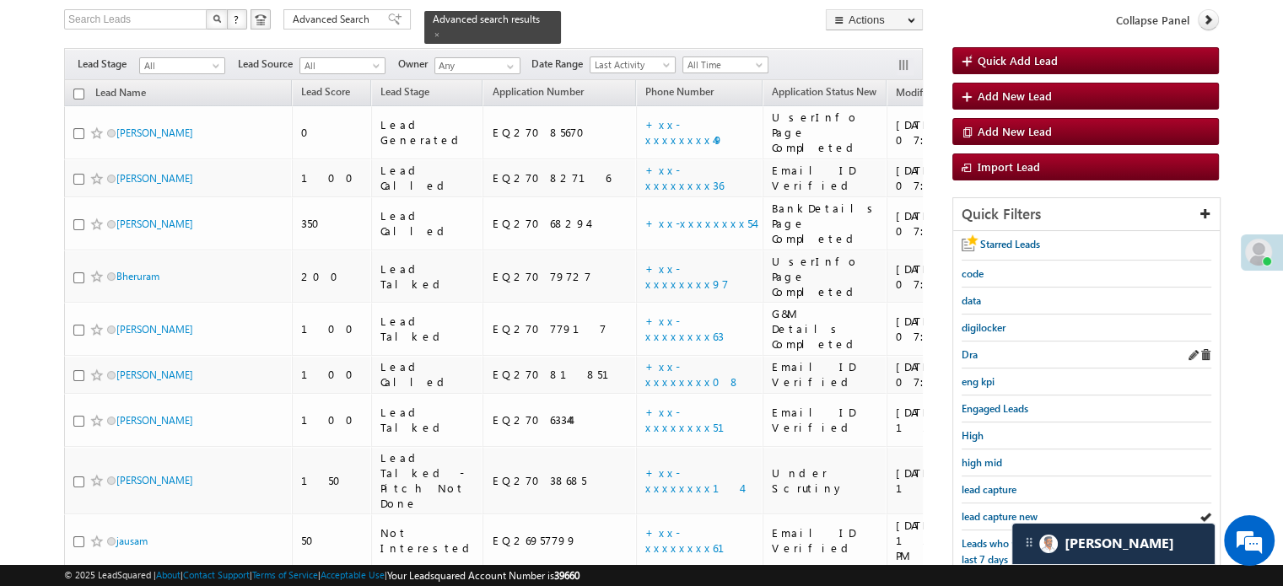
scroll to position [84, 0]
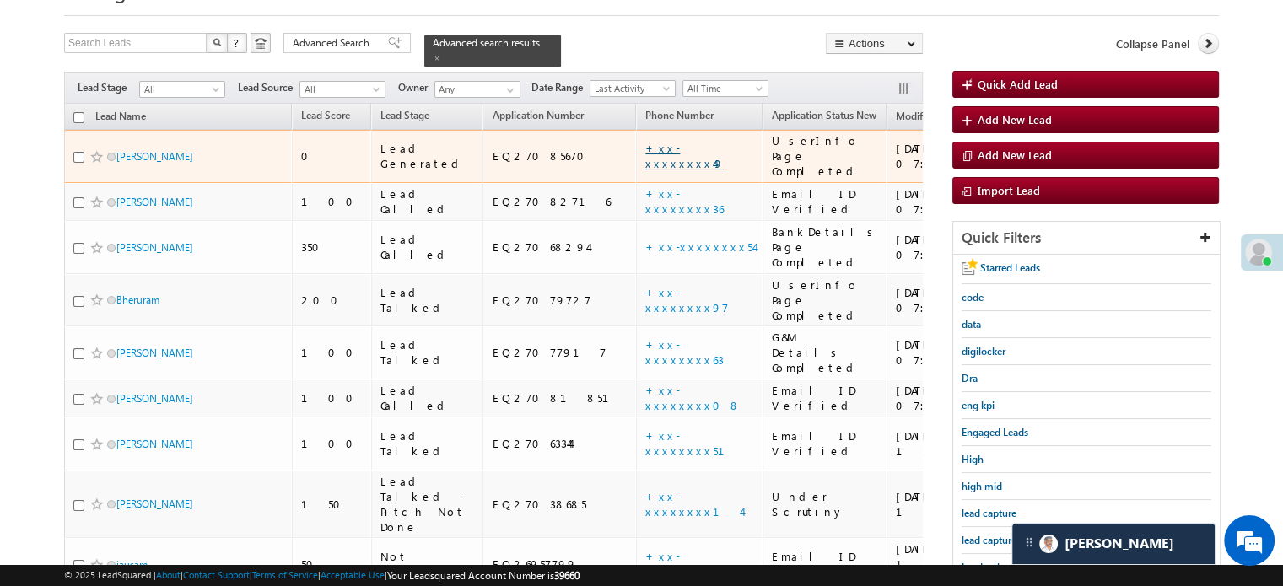
click at [645, 141] on link "+xx-xxxxxxxx49" at bounding box center [684, 156] width 78 height 30
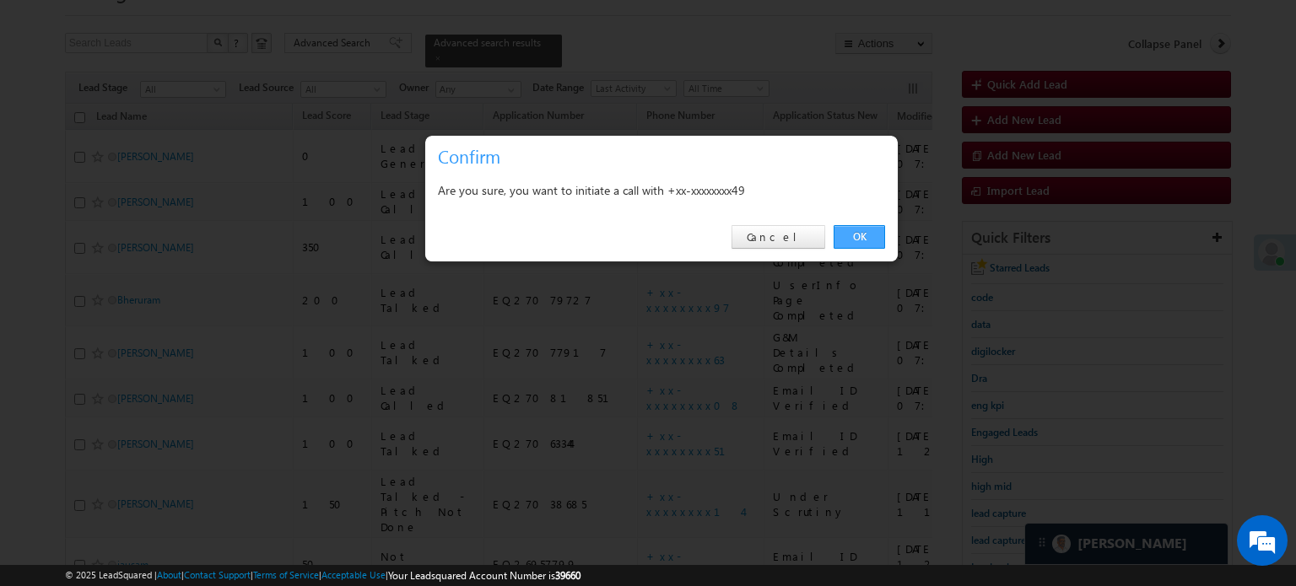
click at [847, 229] on link "OK" at bounding box center [859, 237] width 51 height 24
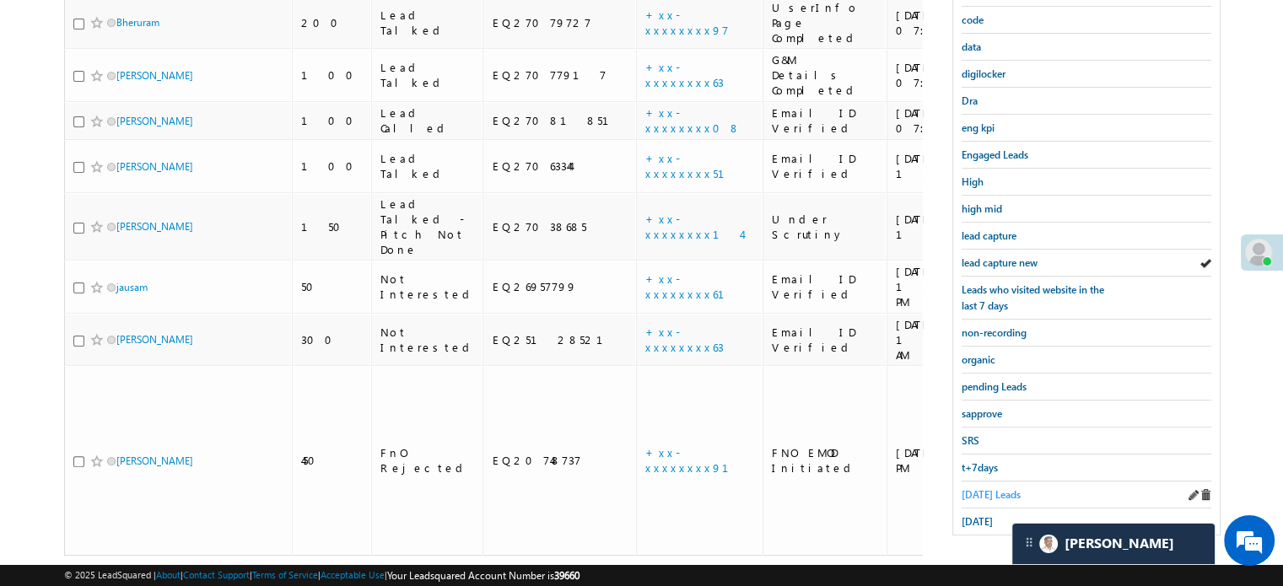
click at [979, 488] on span "[DATE] Leads" at bounding box center [991, 494] width 59 height 13
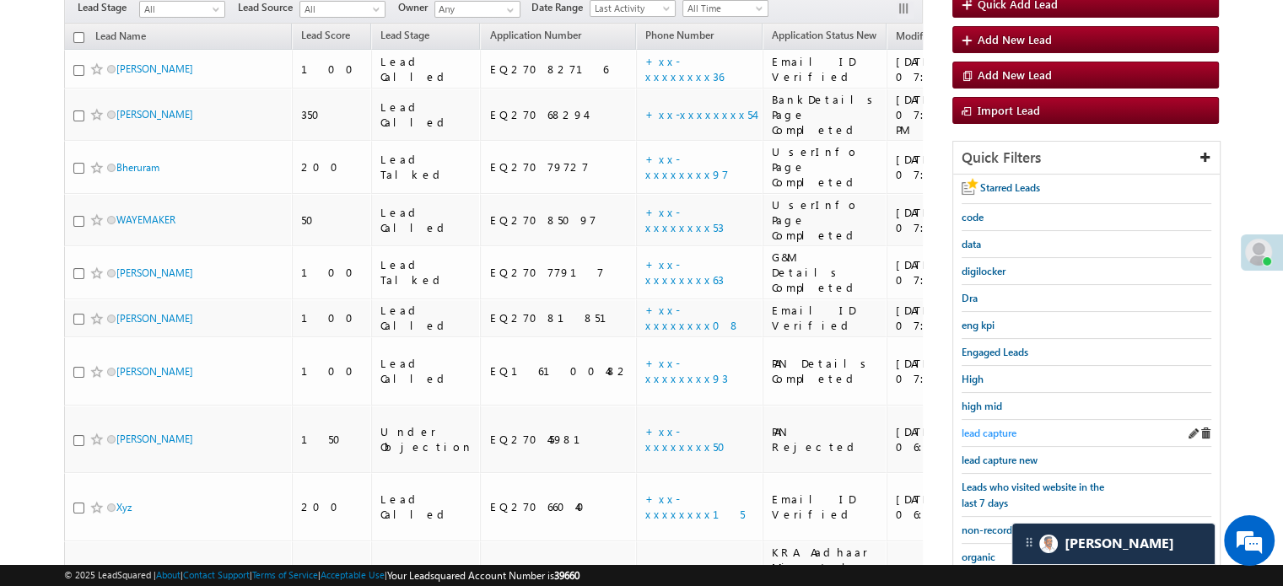
scroll to position [193, 0]
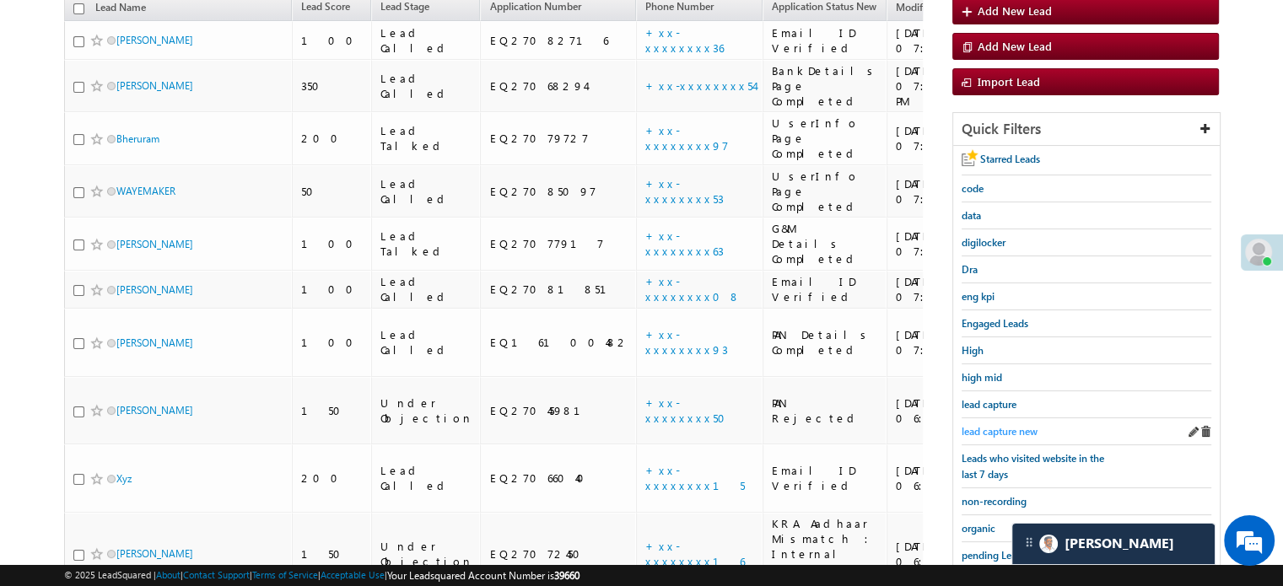
click at [1006, 425] on span "lead capture new" at bounding box center [1000, 431] width 76 height 13
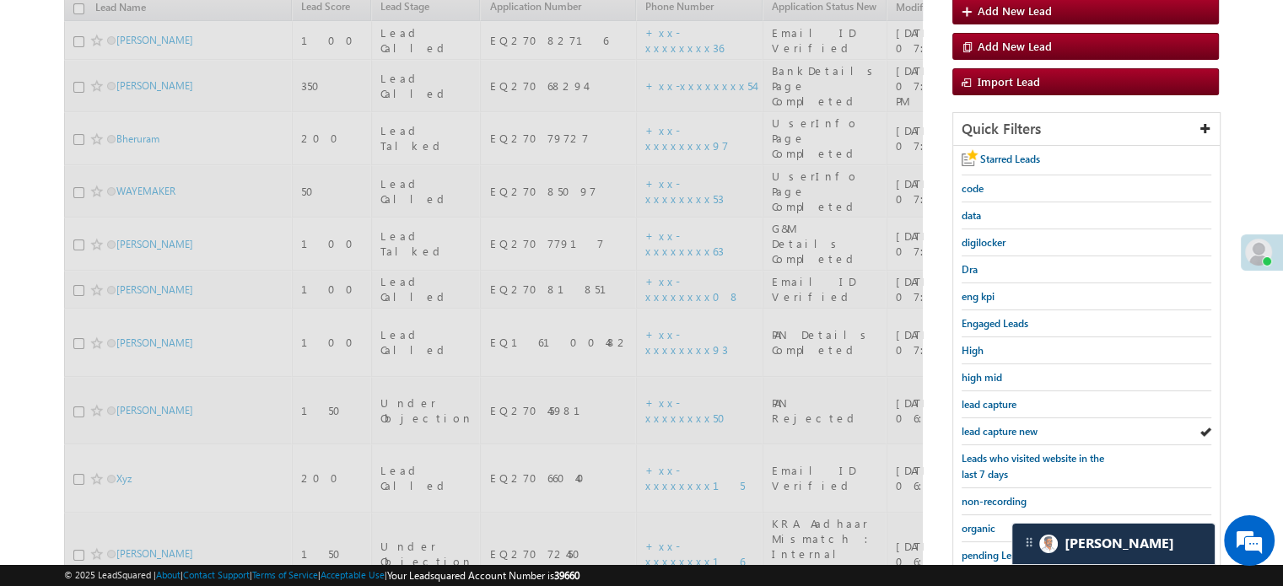
click at [1006, 425] on span "lead capture new" at bounding box center [1000, 431] width 76 height 13
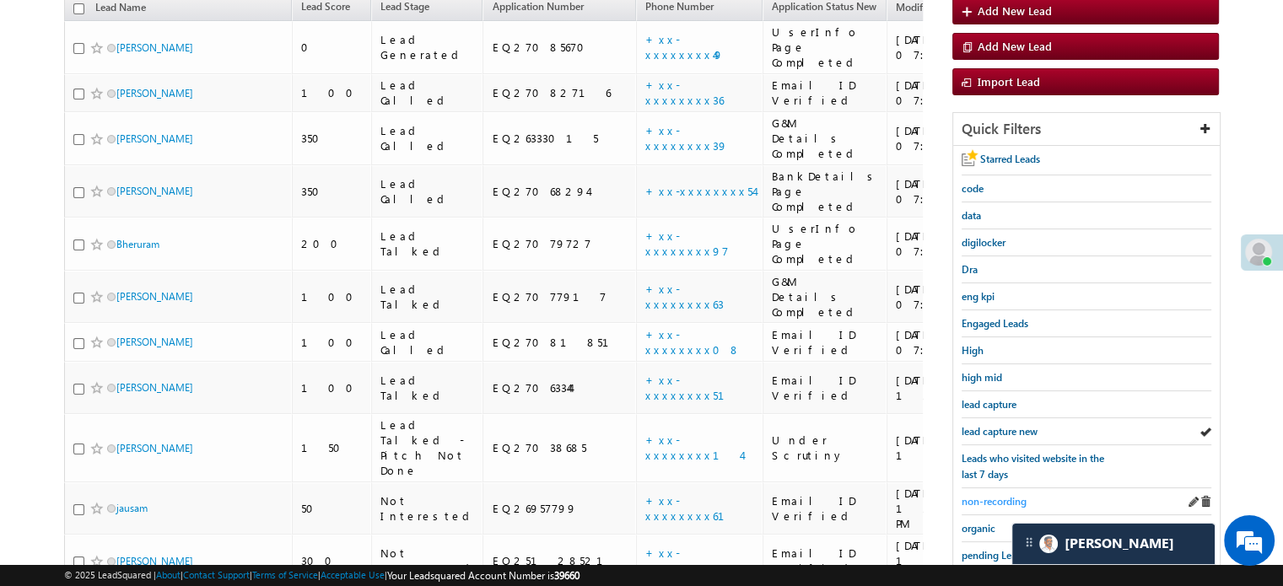
click at [1026, 486] on div "Starred Leads code data digilocker Dra eng kpi Engaged Leads High high mid lead…" at bounding box center [1086, 425] width 267 height 558
click at [985, 428] on span "lead capture new" at bounding box center [1000, 431] width 76 height 13
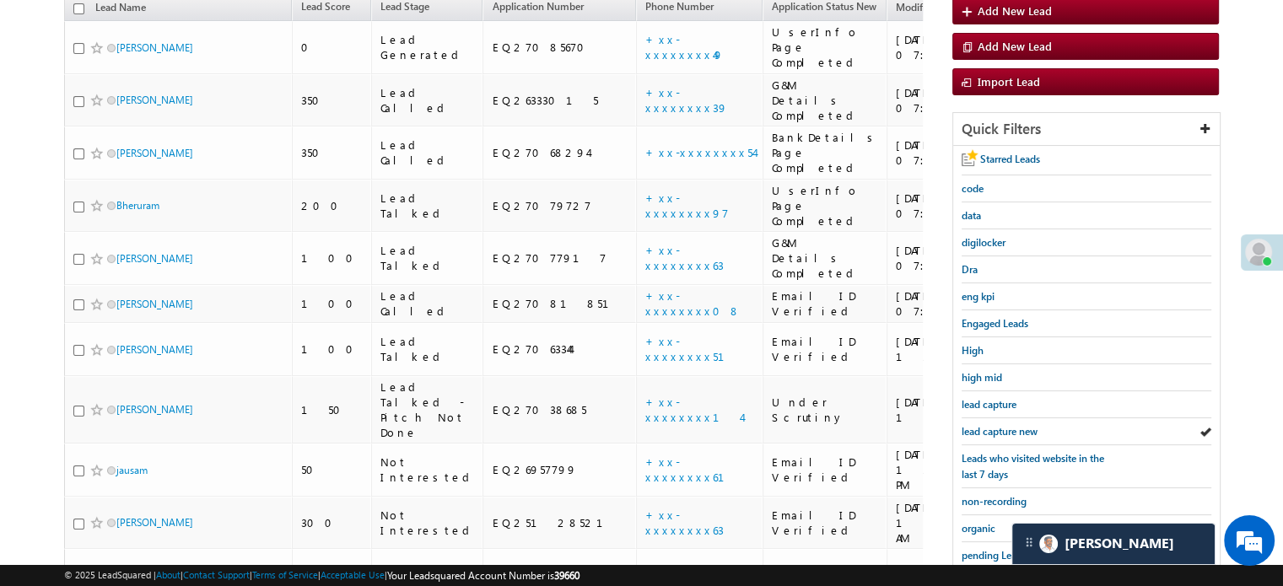
click at [985, 427] on span "lead capture new" at bounding box center [1000, 431] width 76 height 13
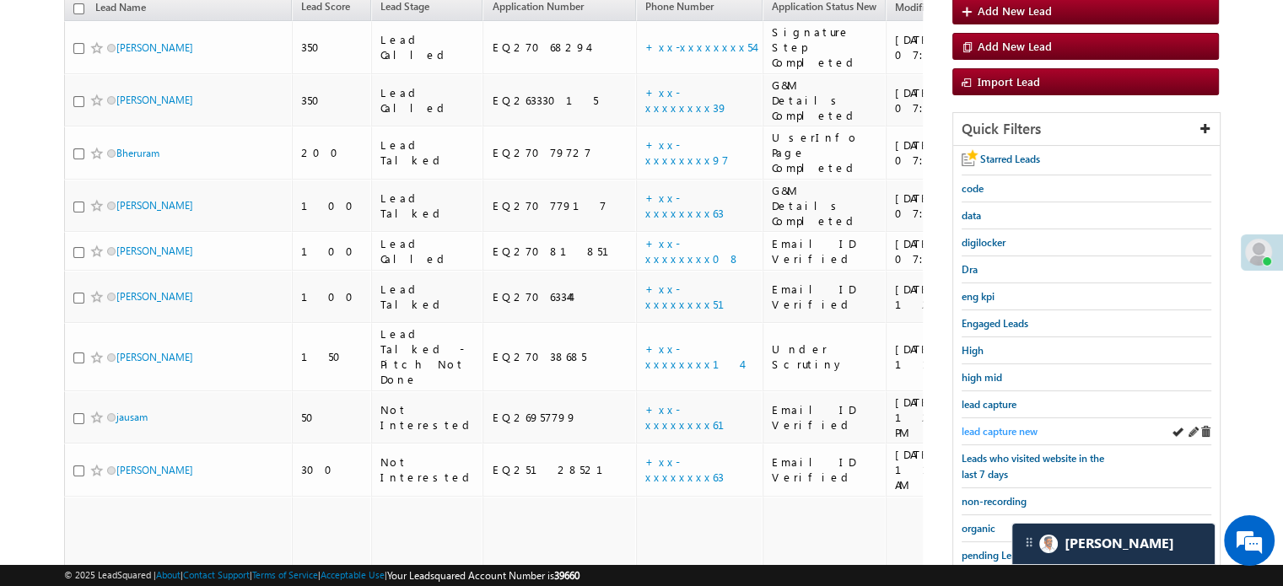
click at [989, 428] on span "lead capture new" at bounding box center [1000, 431] width 76 height 13
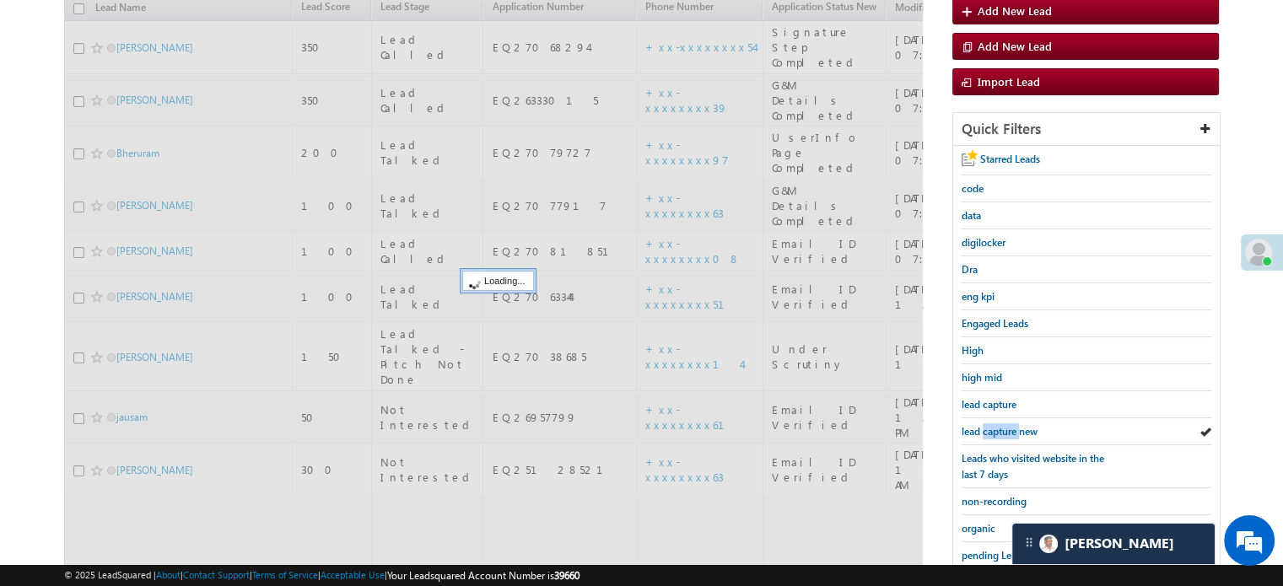
click at [989, 428] on span "lead capture new" at bounding box center [1000, 431] width 76 height 13
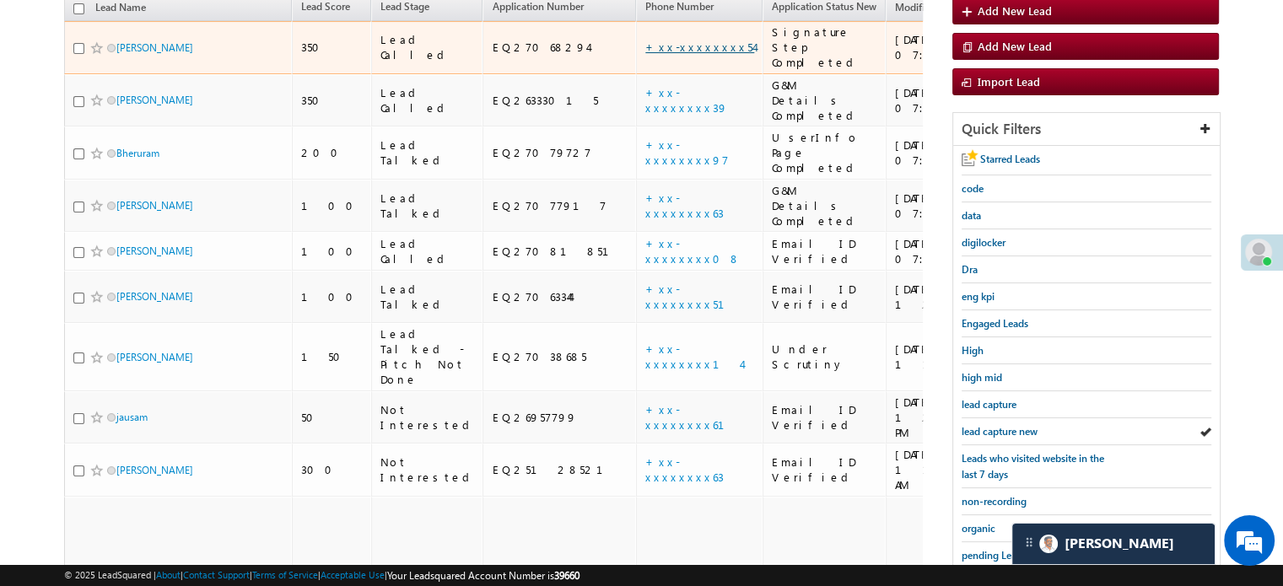
click at [645, 40] on link "+xx-xxxxxxxx54" at bounding box center [699, 47] width 109 height 14
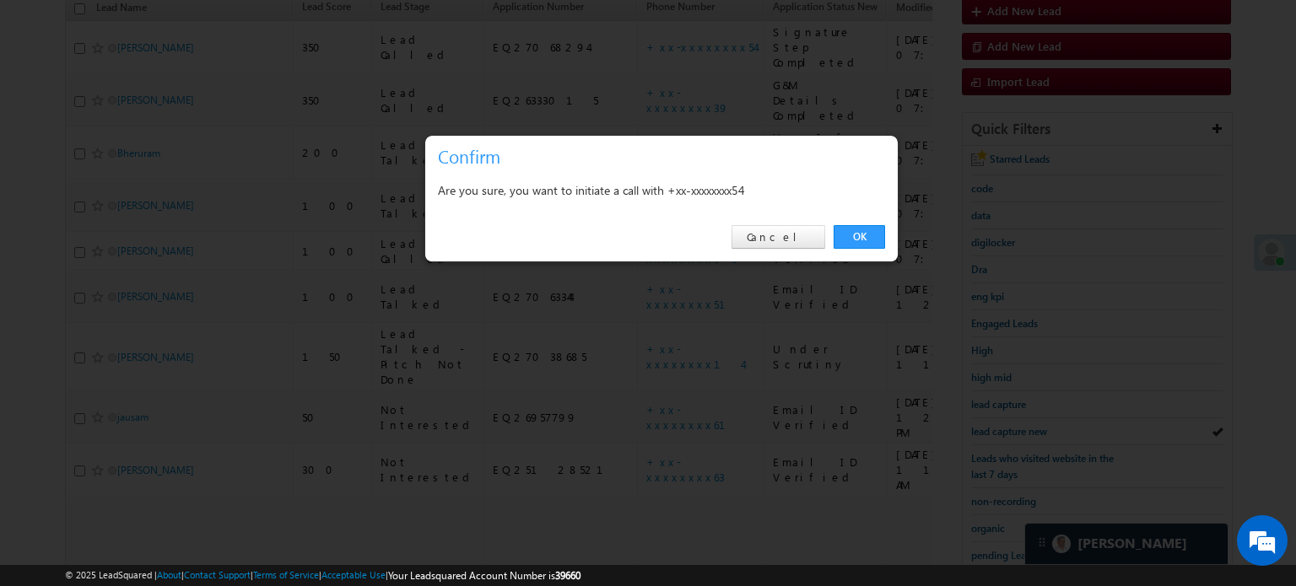
click at [855, 236] on link "OK" at bounding box center [859, 237] width 51 height 24
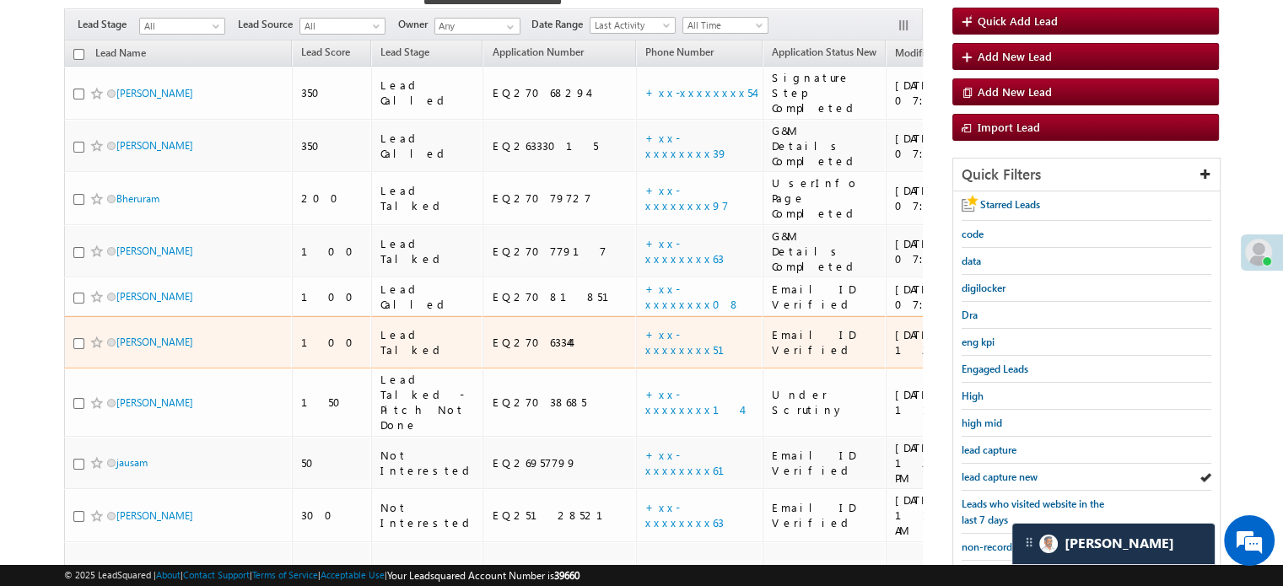
scroll to position [239, 0]
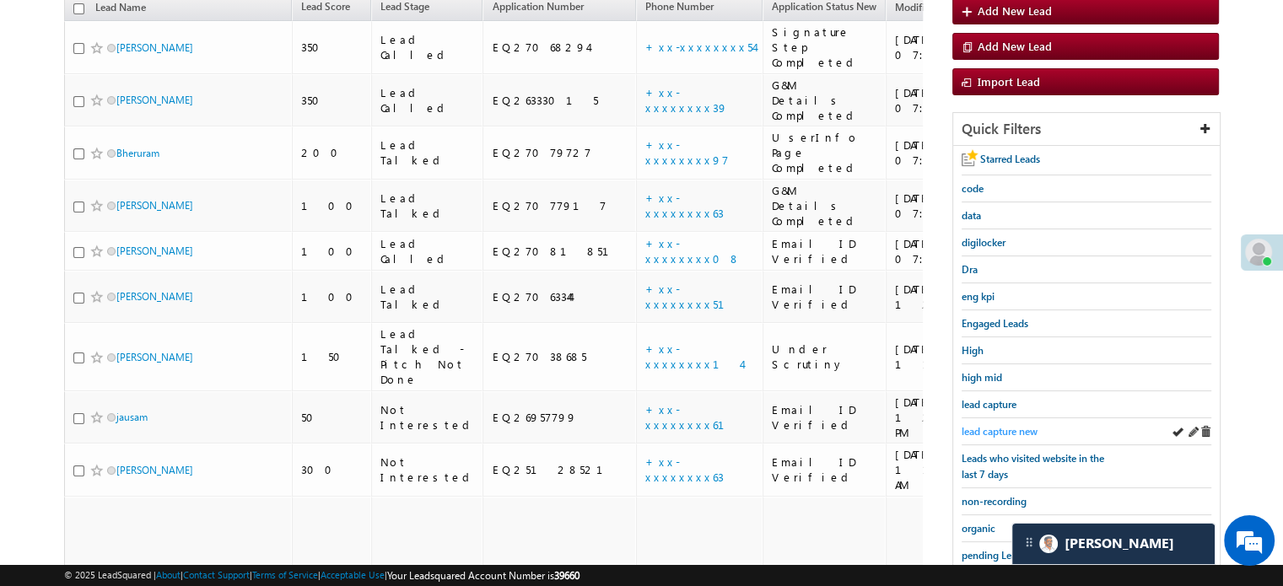
click at [1019, 425] on span "lead capture new" at bounding box center [1000, 431] width 76 height 13
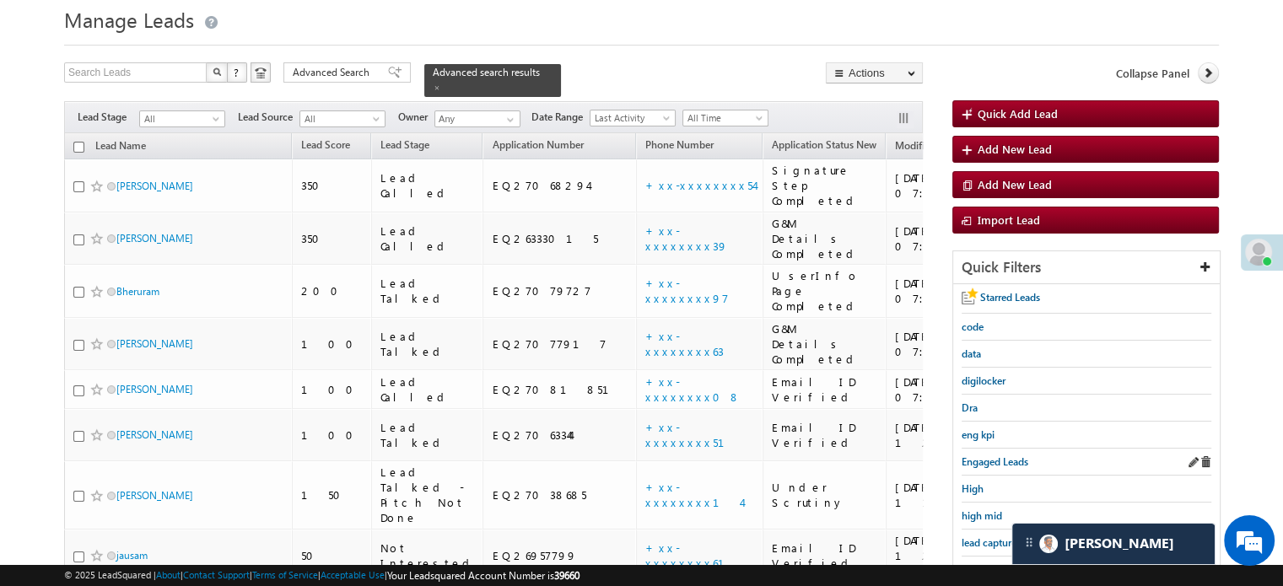
scroll to position [84, 0]
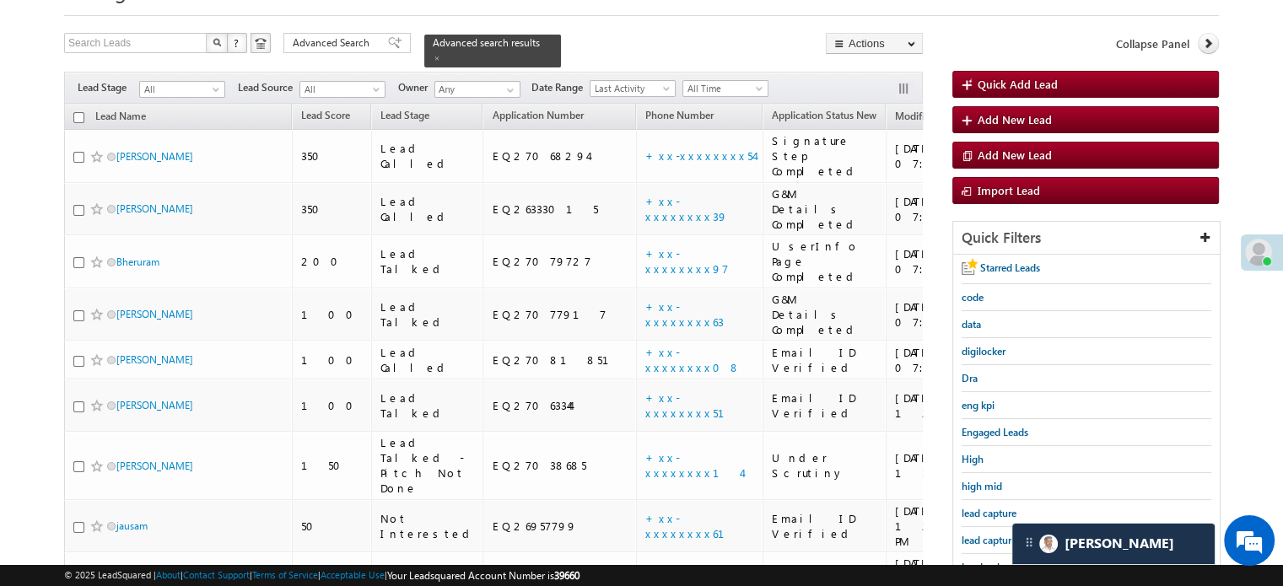
click at [981, 545] on div "lead capture new" at bounding box center [1087, 540] width 250 height 27
click at [981, 538] on span "lead capture new" at bounding box center [1000, 540] width 76 height 13
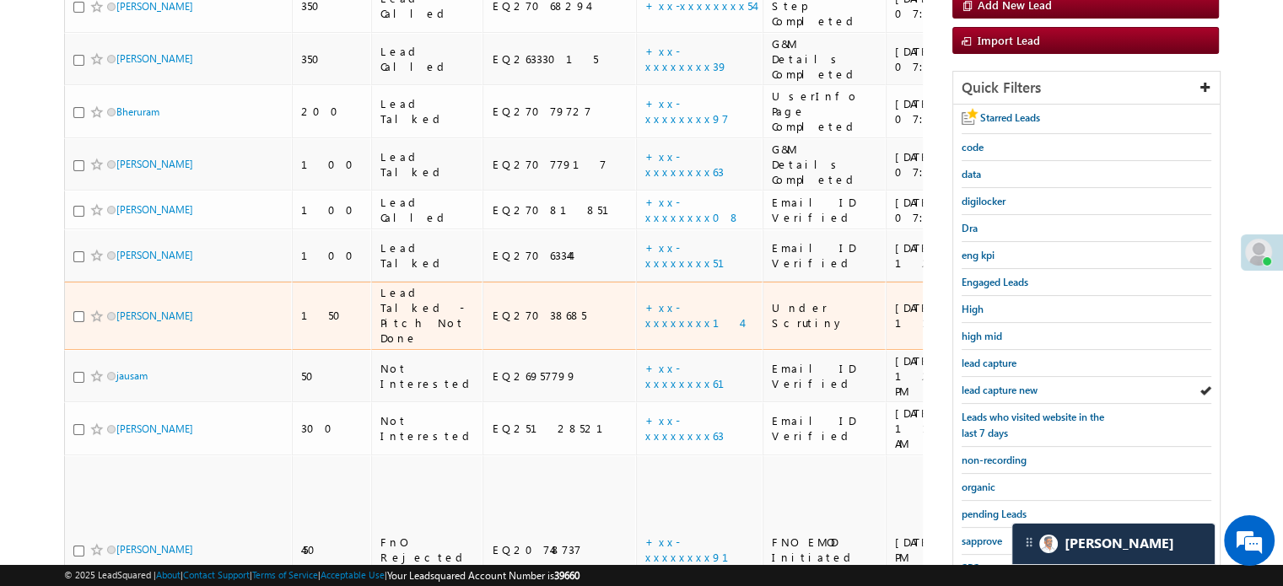
scroll to position [362, 0]
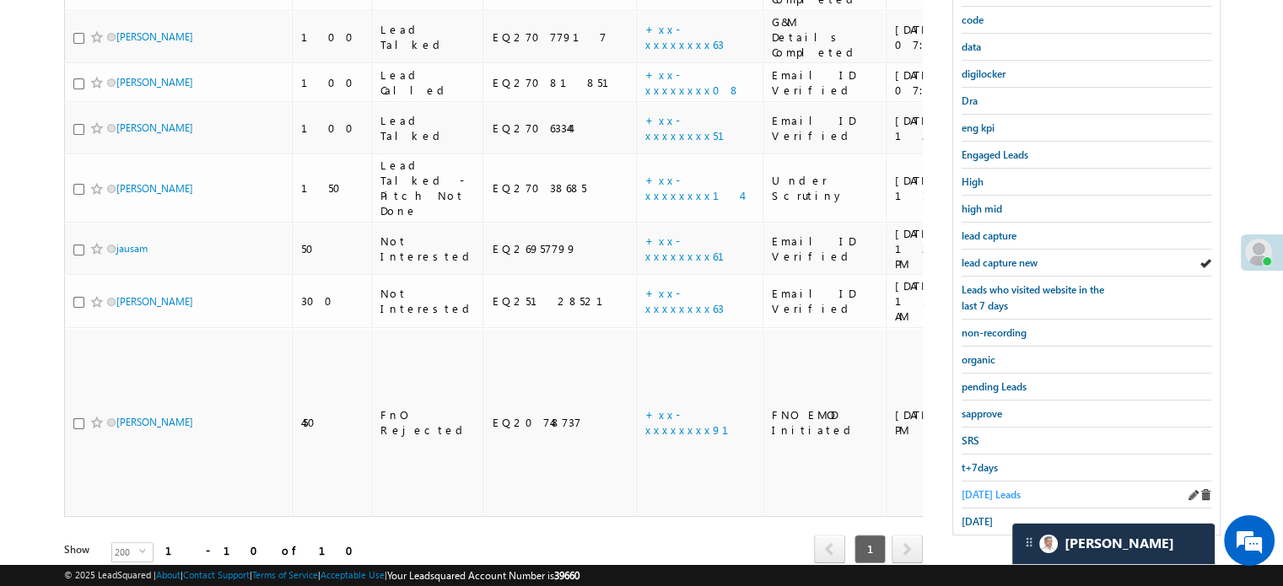
click at [993, 488] on span "[DATE] Leads" at bounding box center [991, 494] width 59 height 13
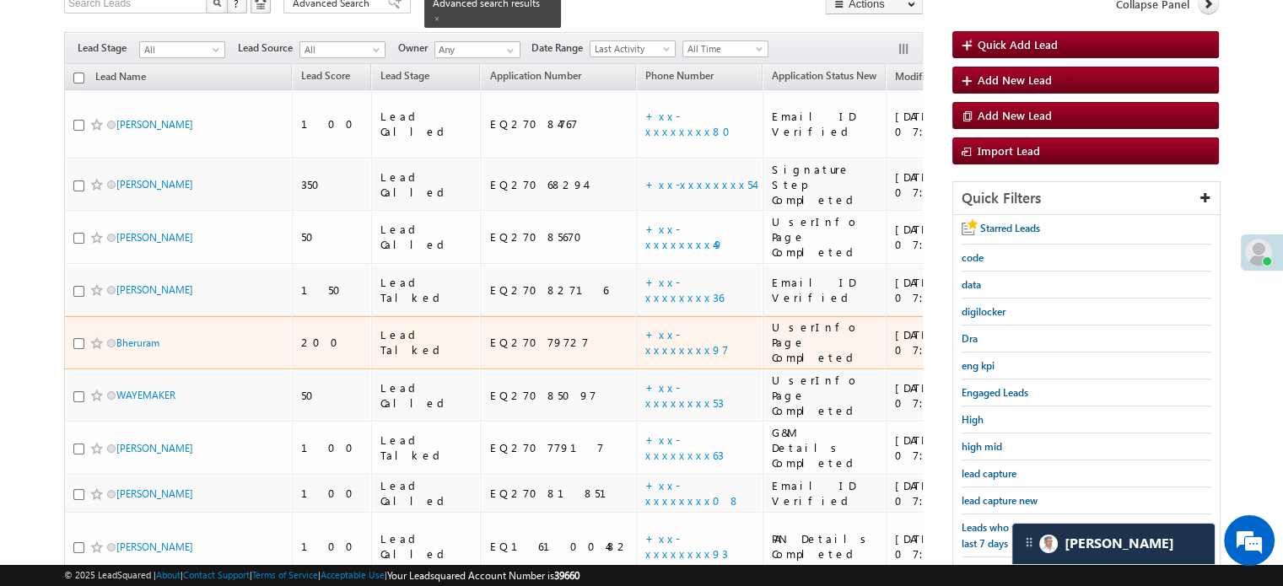
scroll to position [24, 0]
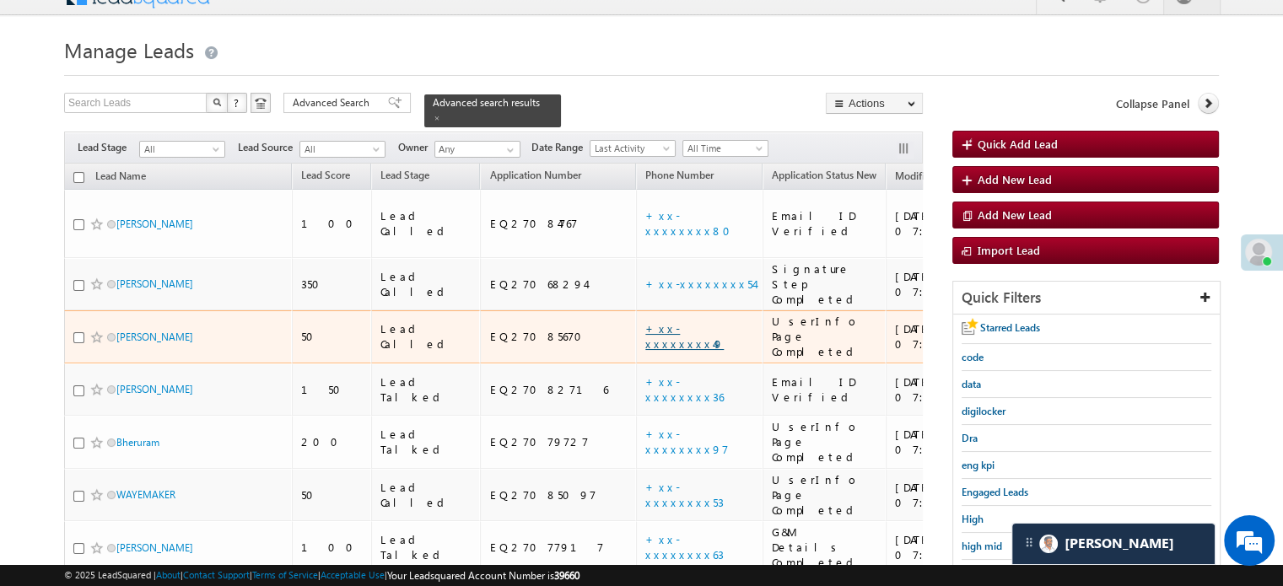
click at [645, 321] on link "+xx-xxxxxxxx49" at bounding box center [684, 336] width 78 height 30
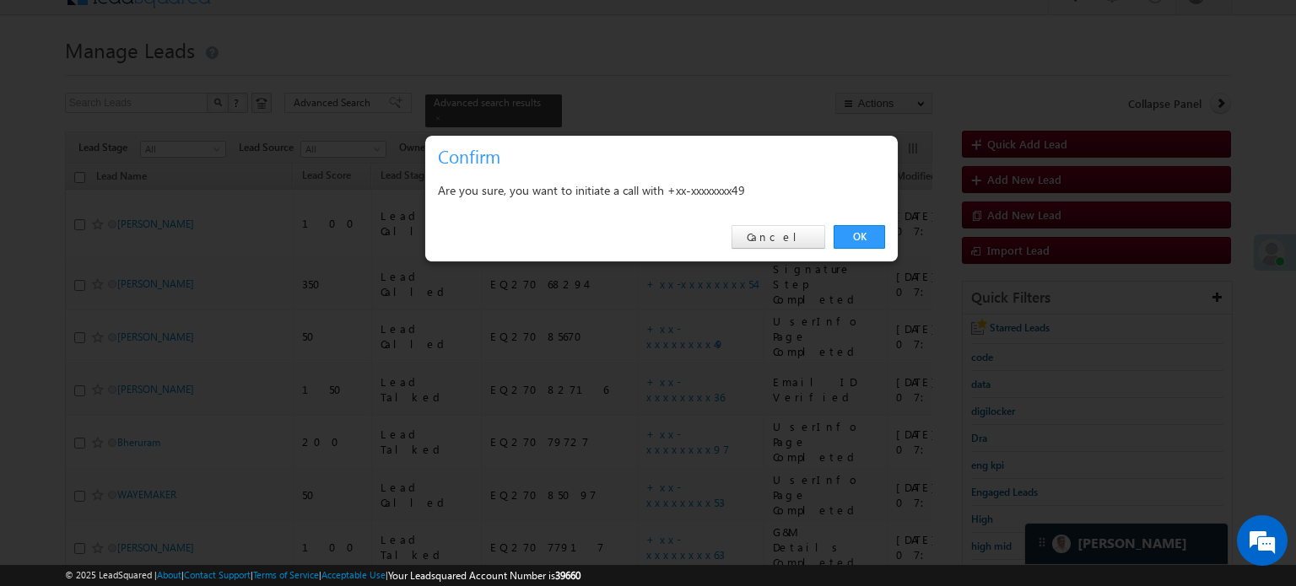
click at [868, 224] on div "OK Cancel" at bounding box center [661, 237] width 472 height 48
click at [871, 229] on link "OK" at bounding box center [859, 237] width 51 height 24
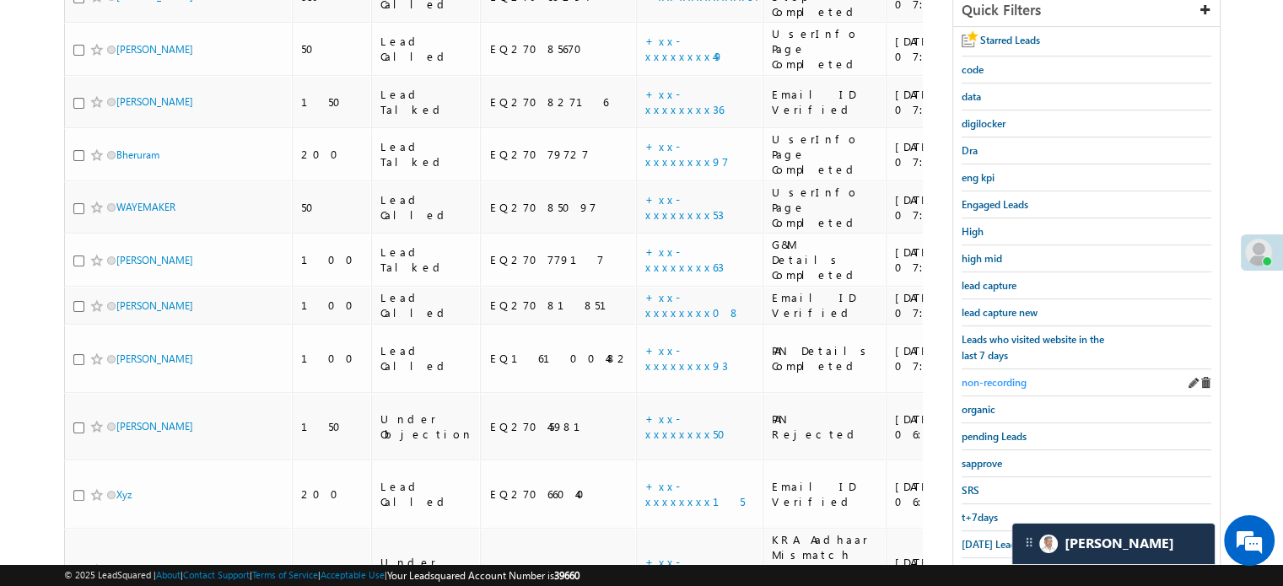
scroll to position [362, 0]
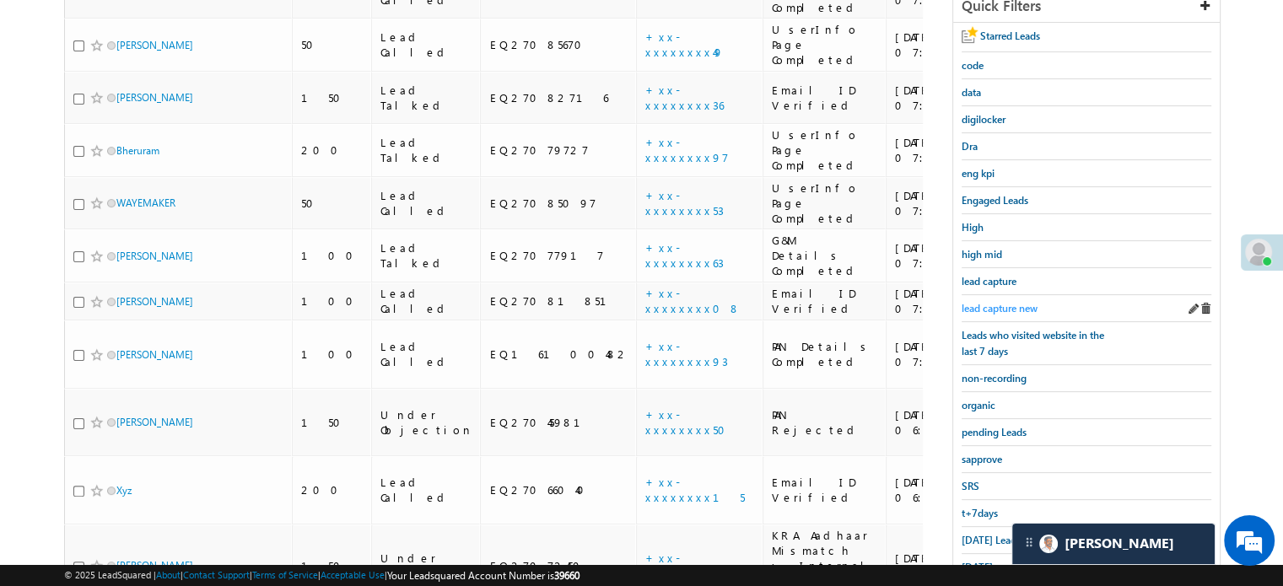
click at [990, 309] on span "lead capture new" at bounding box center [1000, 308] width 76 height 13
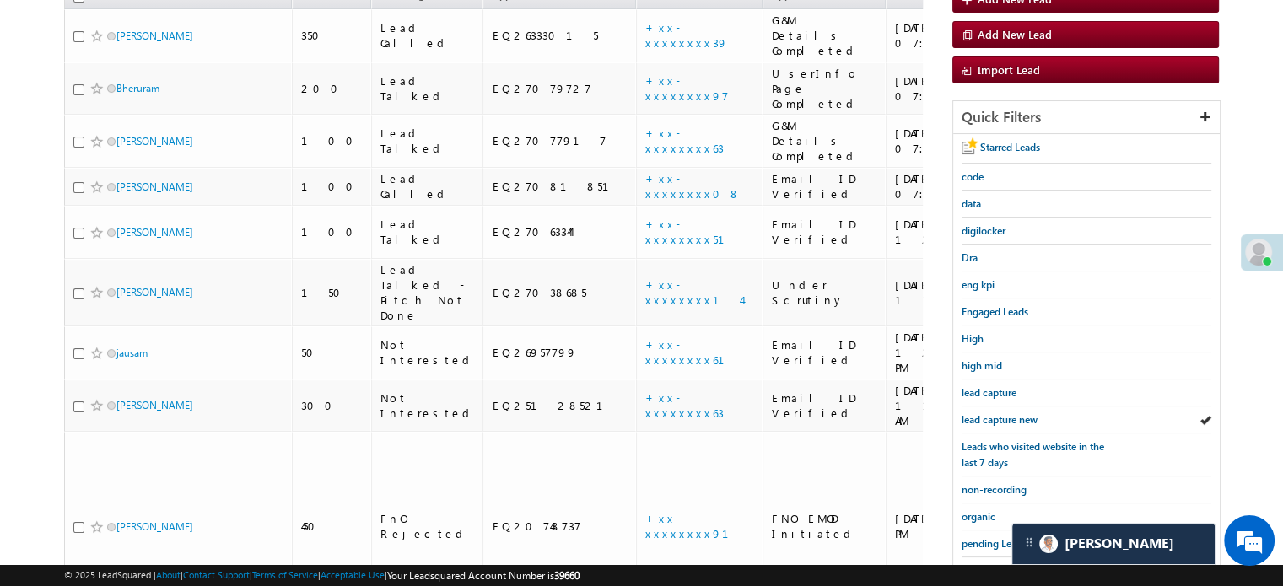
scroll to position [317, 0]
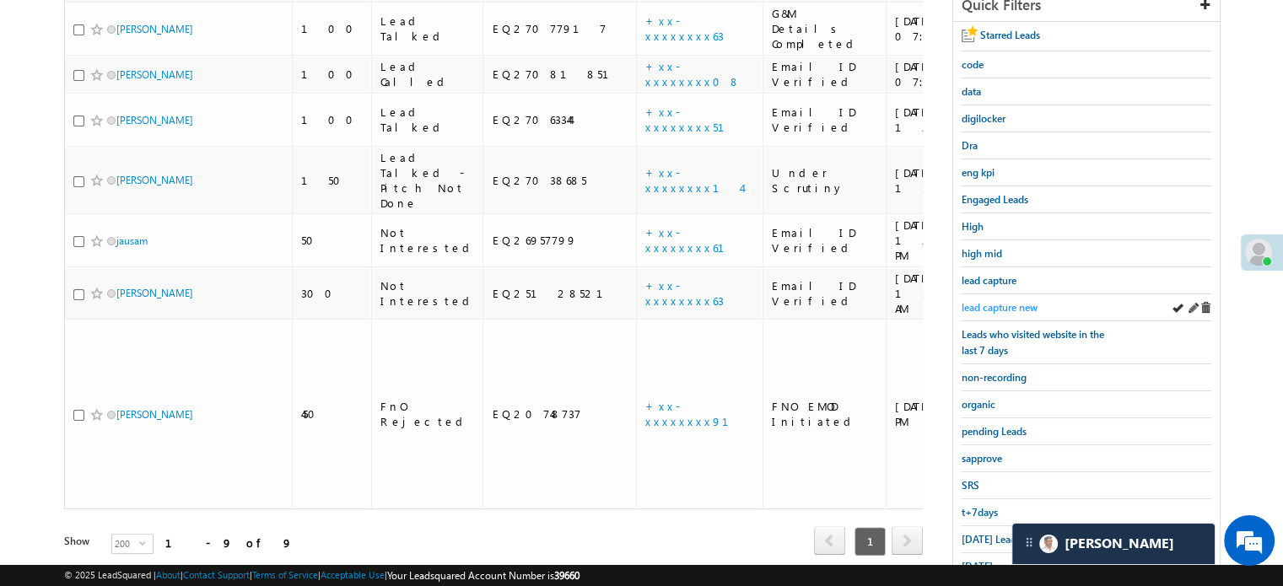
click at [1019, 306] on span "lead capture new" at bounding box center [1000, 307] width 76 height 13
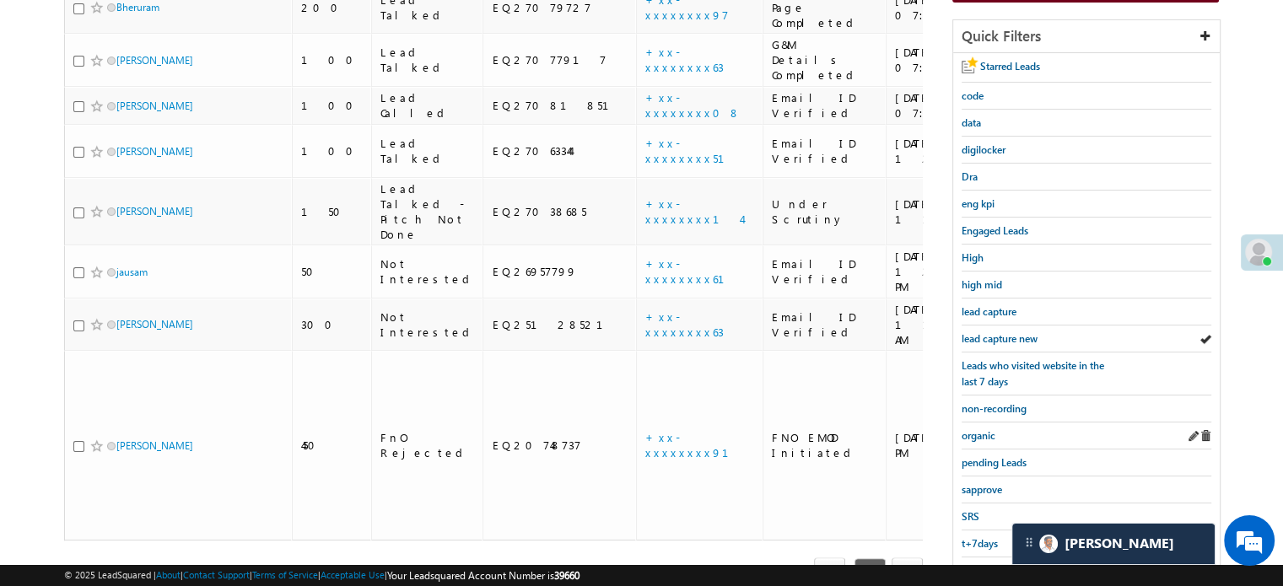
scroll to position [362, 0]
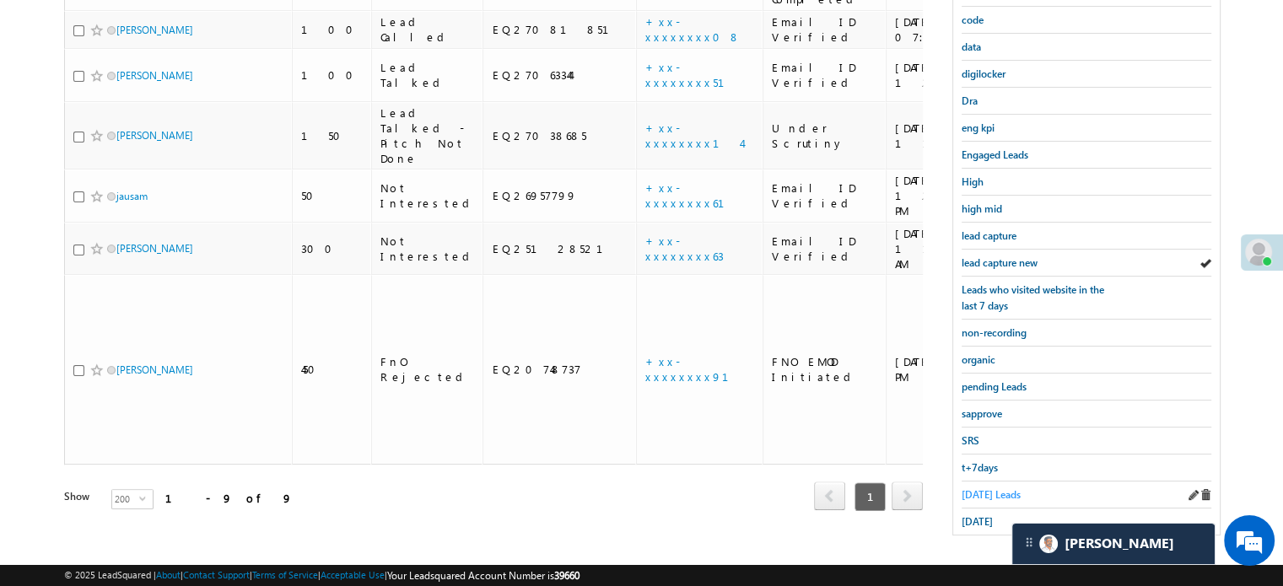
click at [992, 488] on span "[DATE] Leads" at bounding box center [991, 494] width 59 height 13
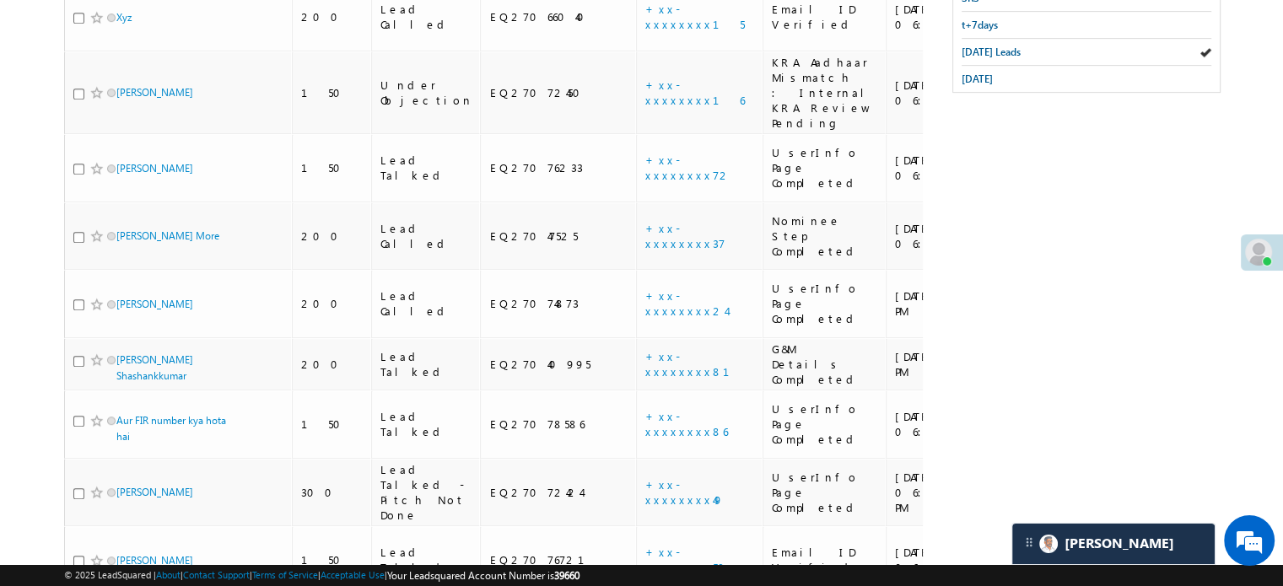
scroll to position [383, 0]
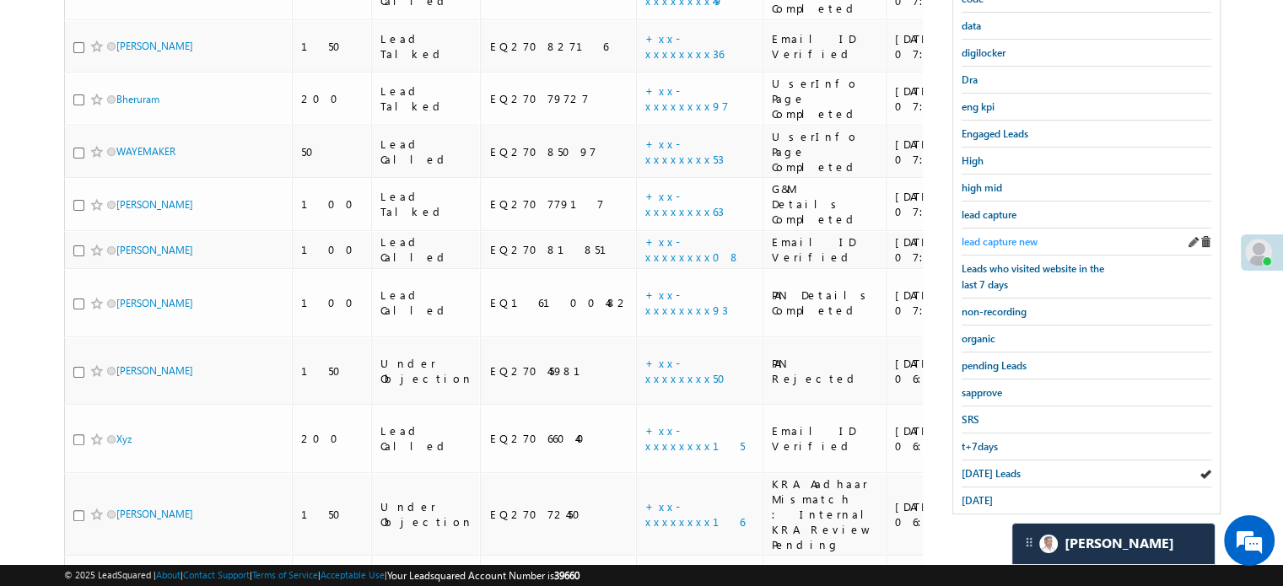
click at [1009, 235] on span "lead capture new" at bounding box center [1000, 241] width 76 height 13
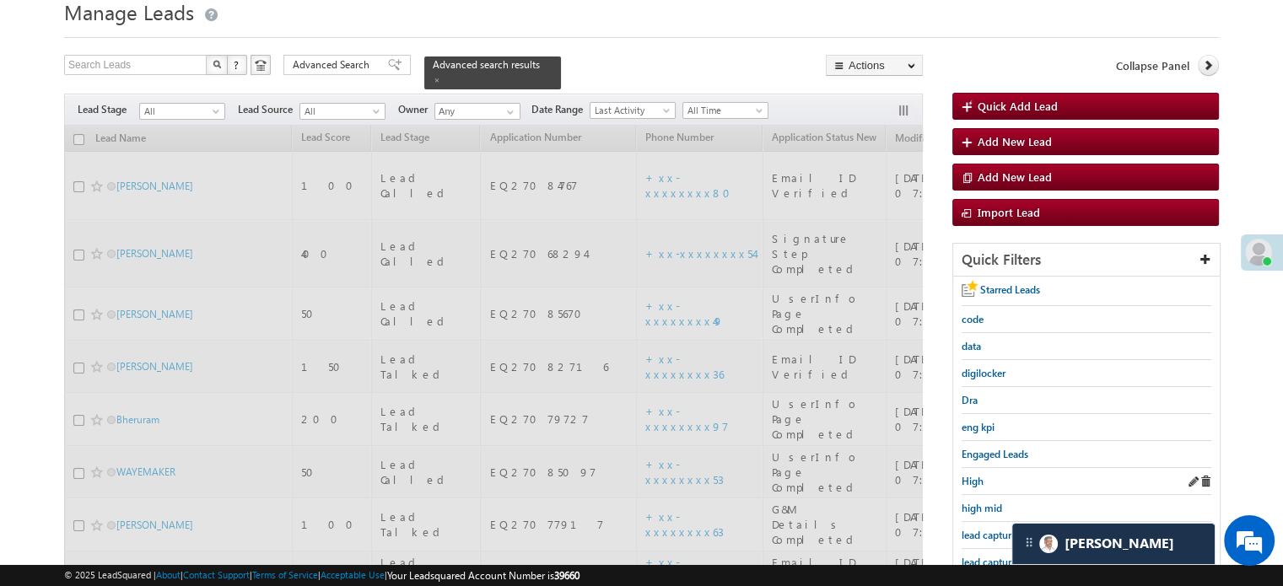
scroll to position [46, 0]
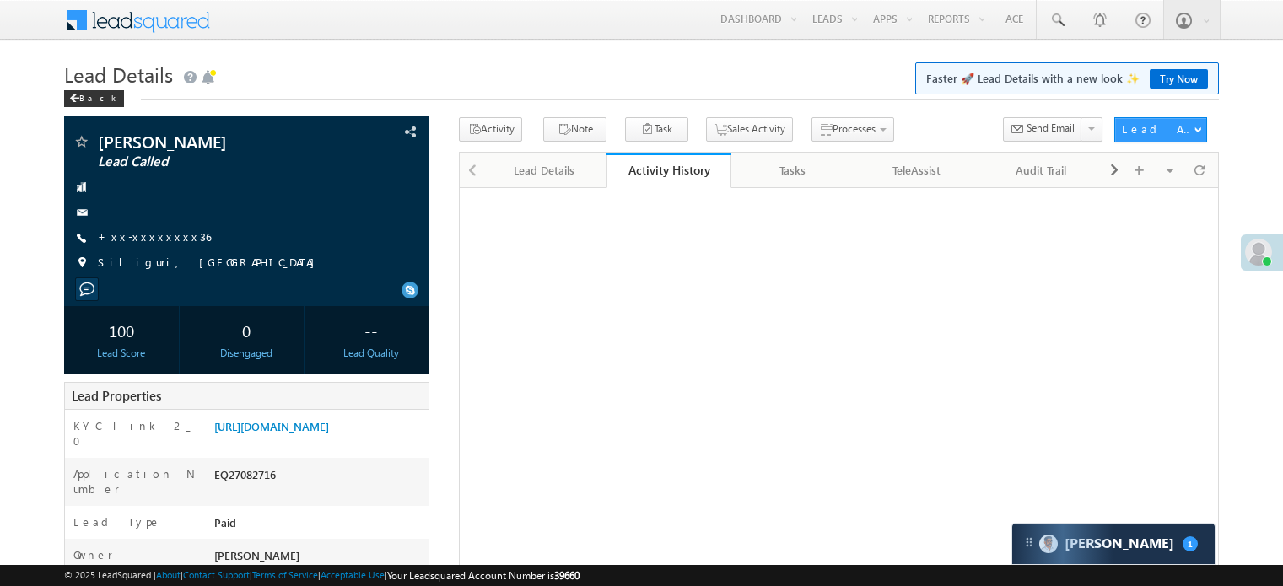
click at [290, 426] on link "[URL][DOMAIN_NAME]" at bounding box center [271, 426] width 115 height 14
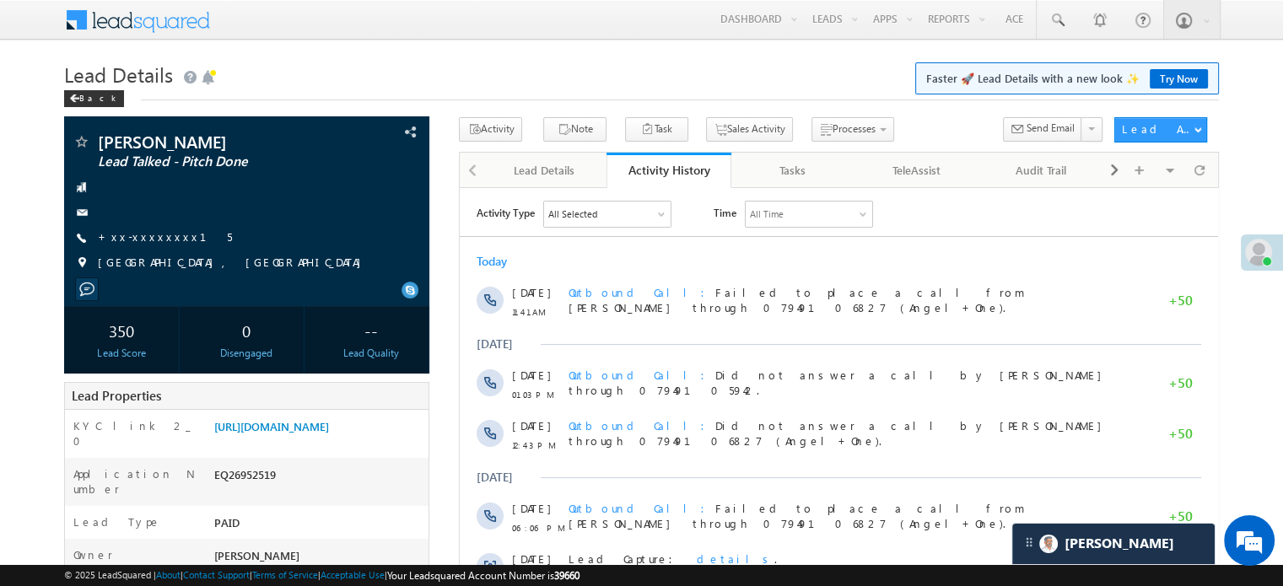
scroll to position [8113, 0]
